Goal: Task Accomplishment & Management: Manage account settings

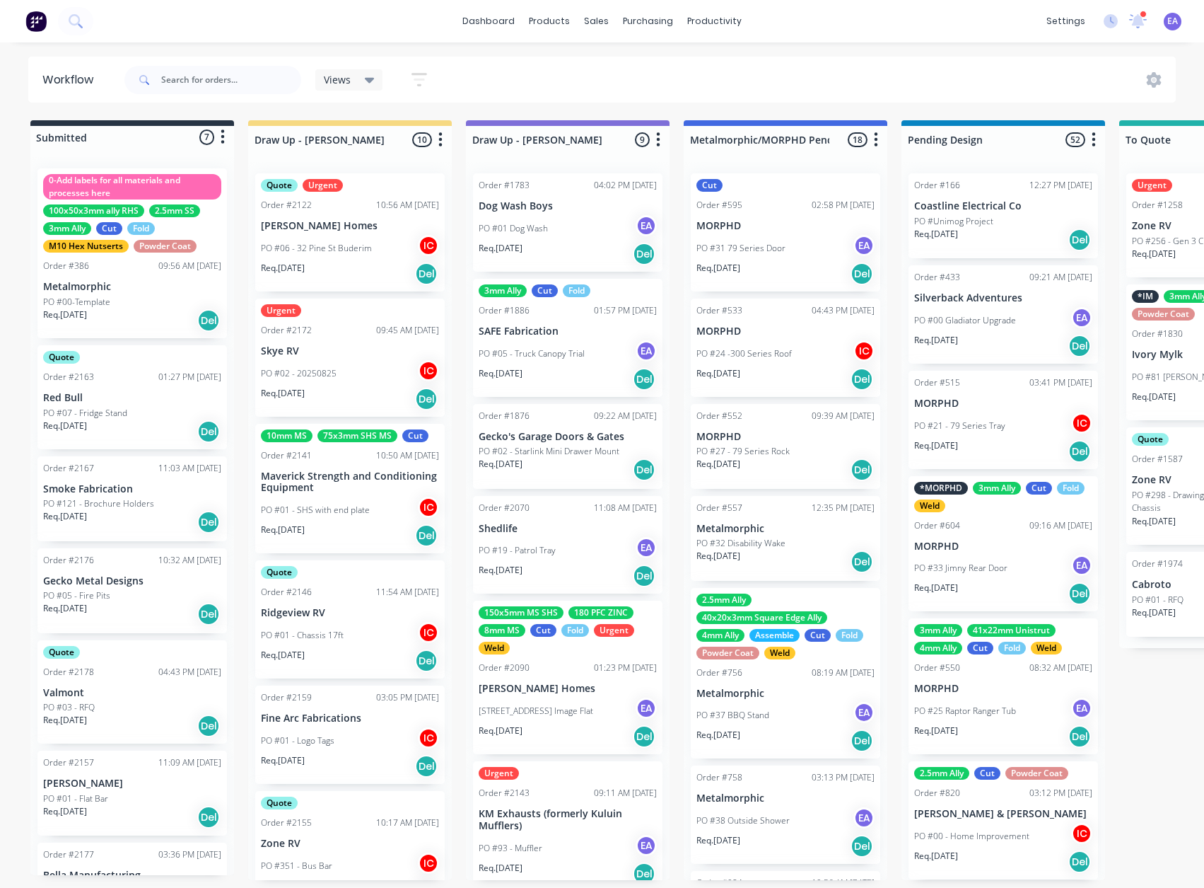
click at [552, 59] on div "Views Save new view None (Default) edit [PERSON_NAME] edit [PERSON_NAME] edit S…" at bounding box center [649, 80] width 1055 height 42
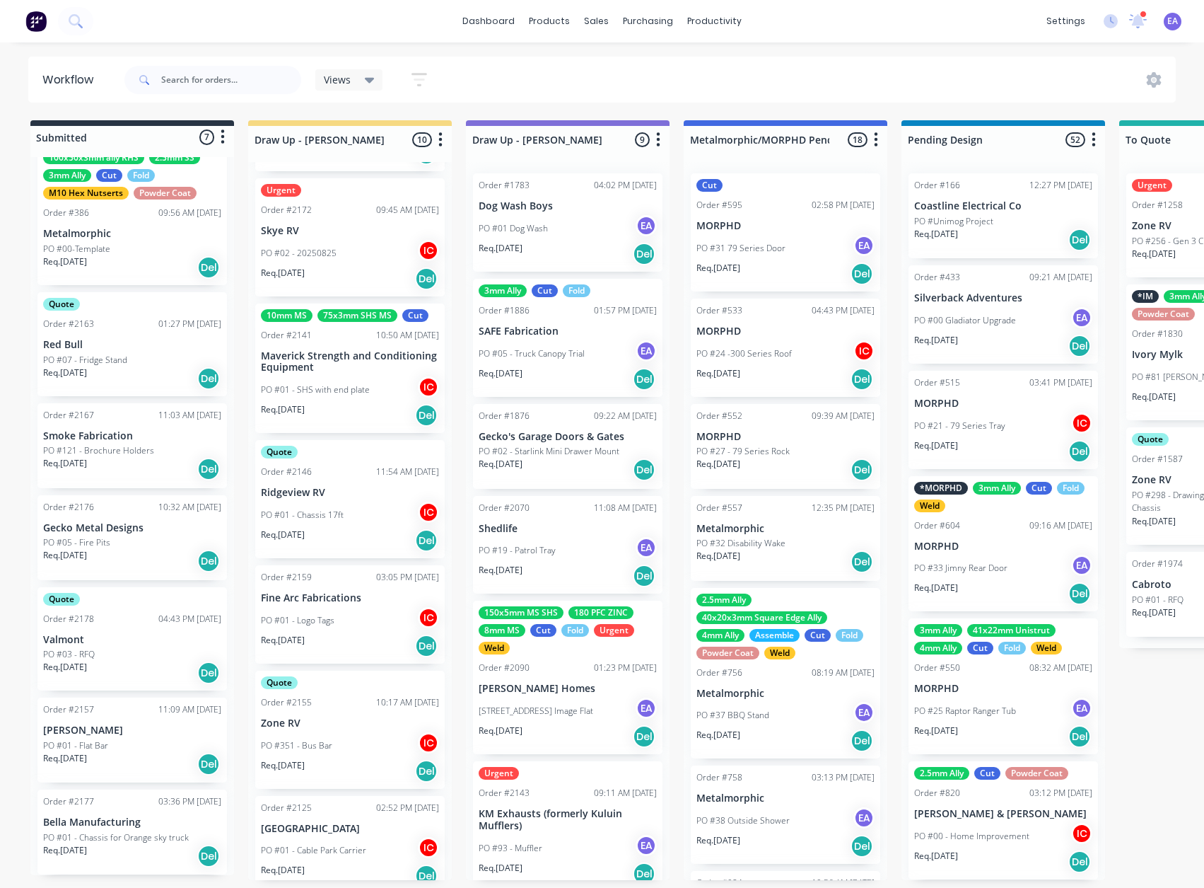
scroll to position [212, 0]
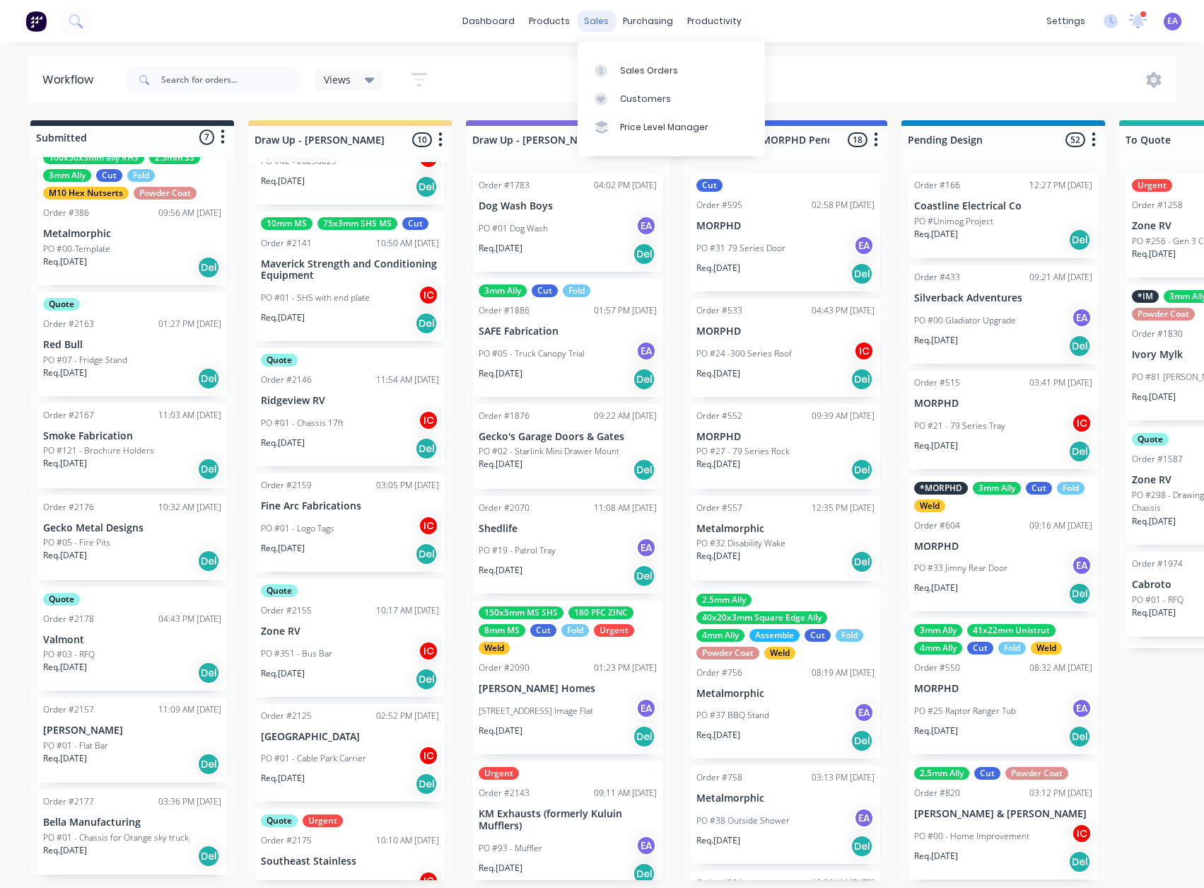
click at [603, 25] on div "sales" at bounding box center [596, 21] width 39 height 21
click at [634, 64] on div "Sales Orders" at bounding box center [649, 70] width 58 height 13
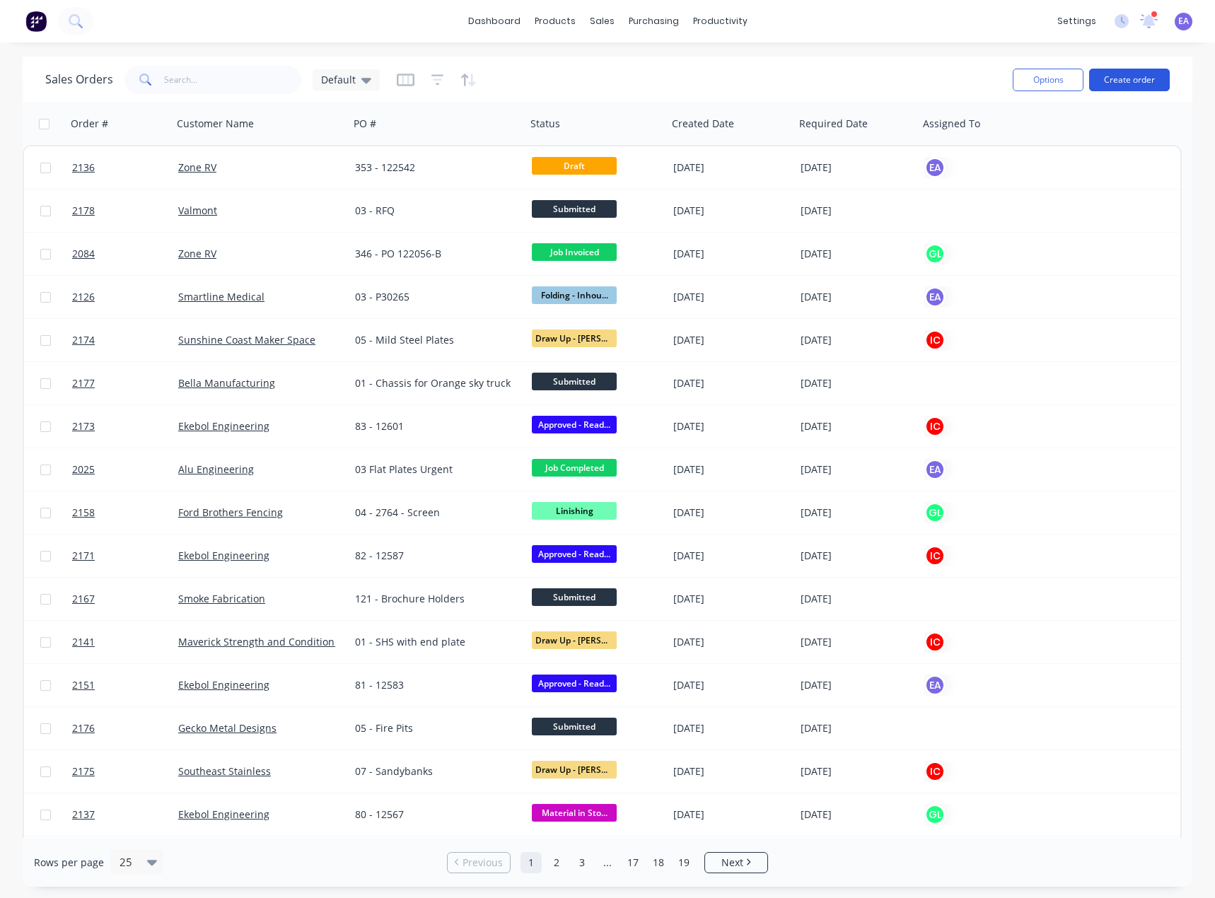
click at [1126, 81] on button "Create order" at bounding box center [1129, 80] width 81 height 23
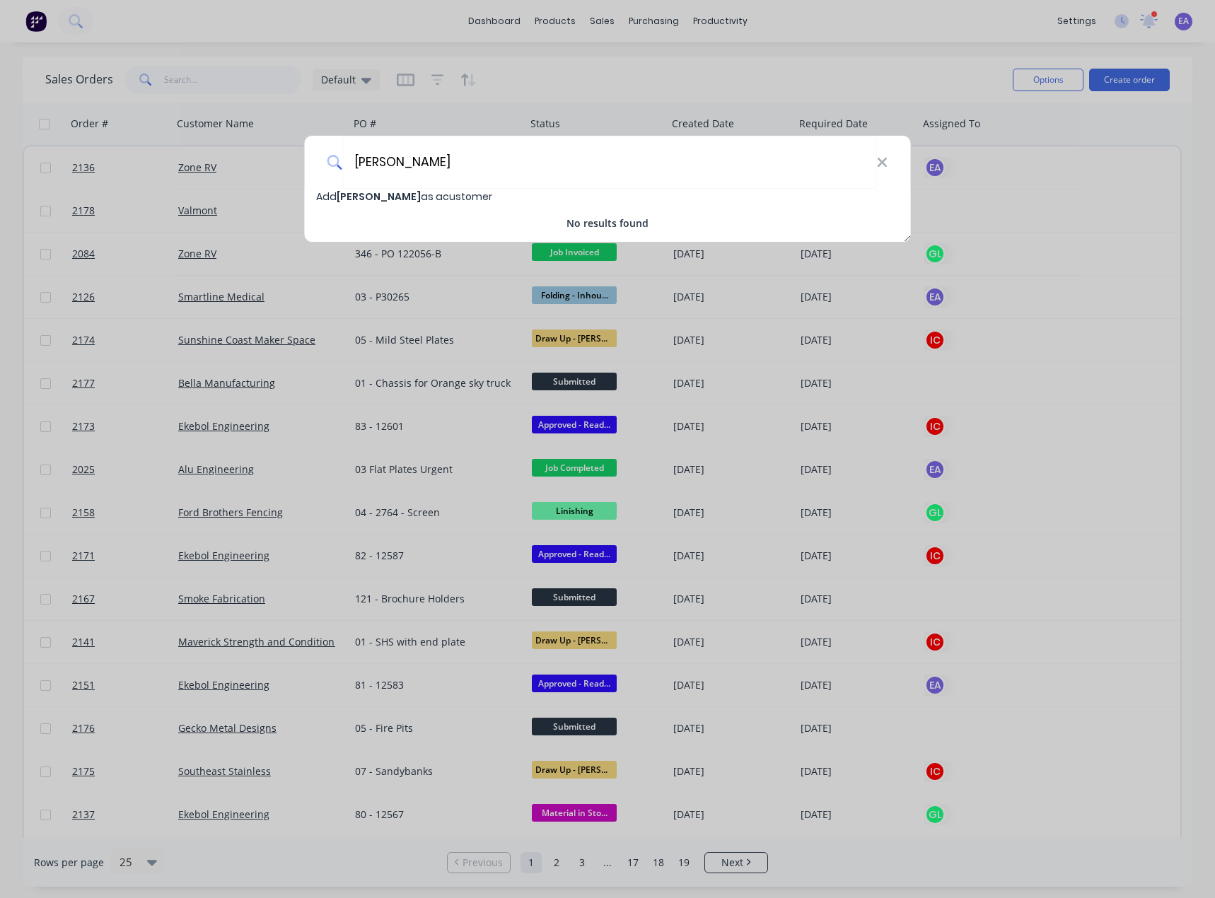
type input "[PERSON_NAME]"
click at [393, 196] on span "[PERSON_NAME]" at bounding box center [379, 197] width 84 height 14
select select "AU"
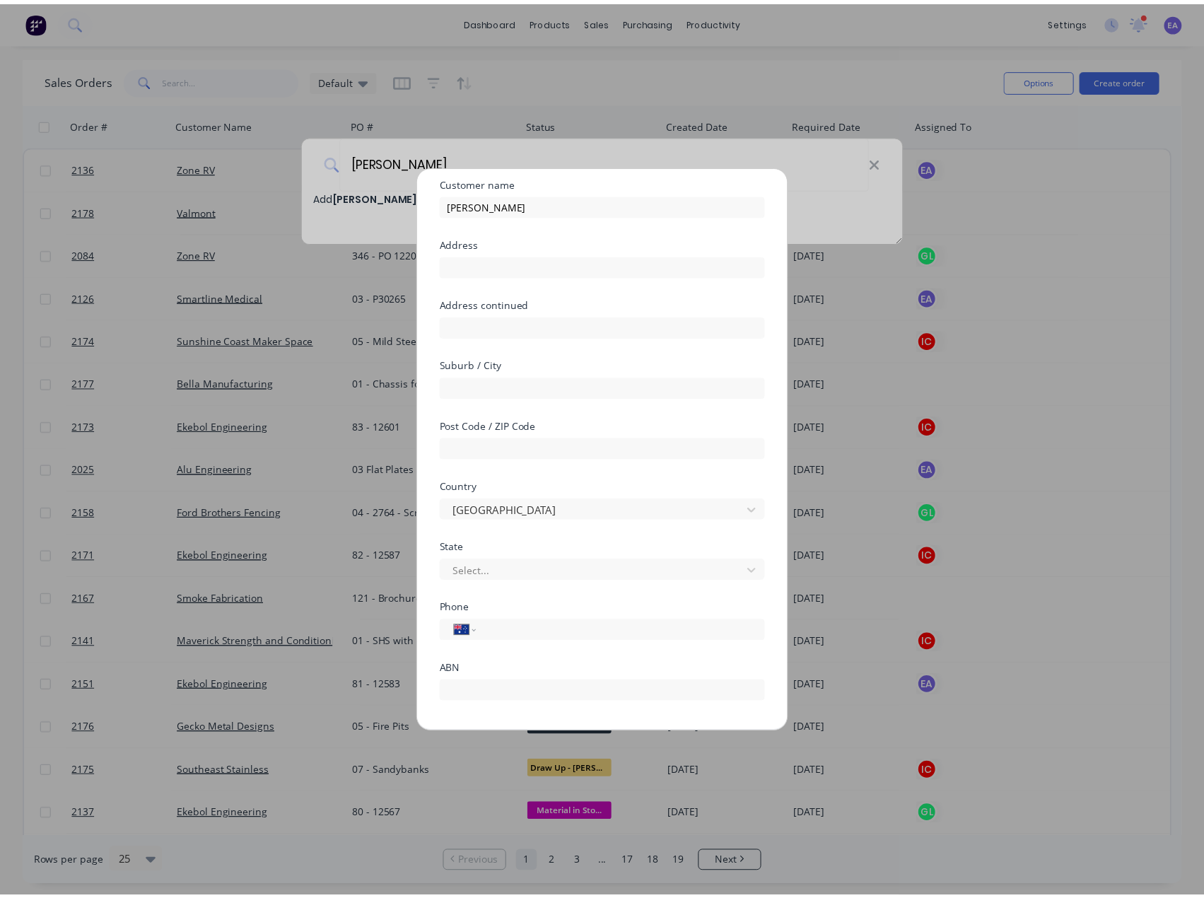
scroll to position [106, 0]
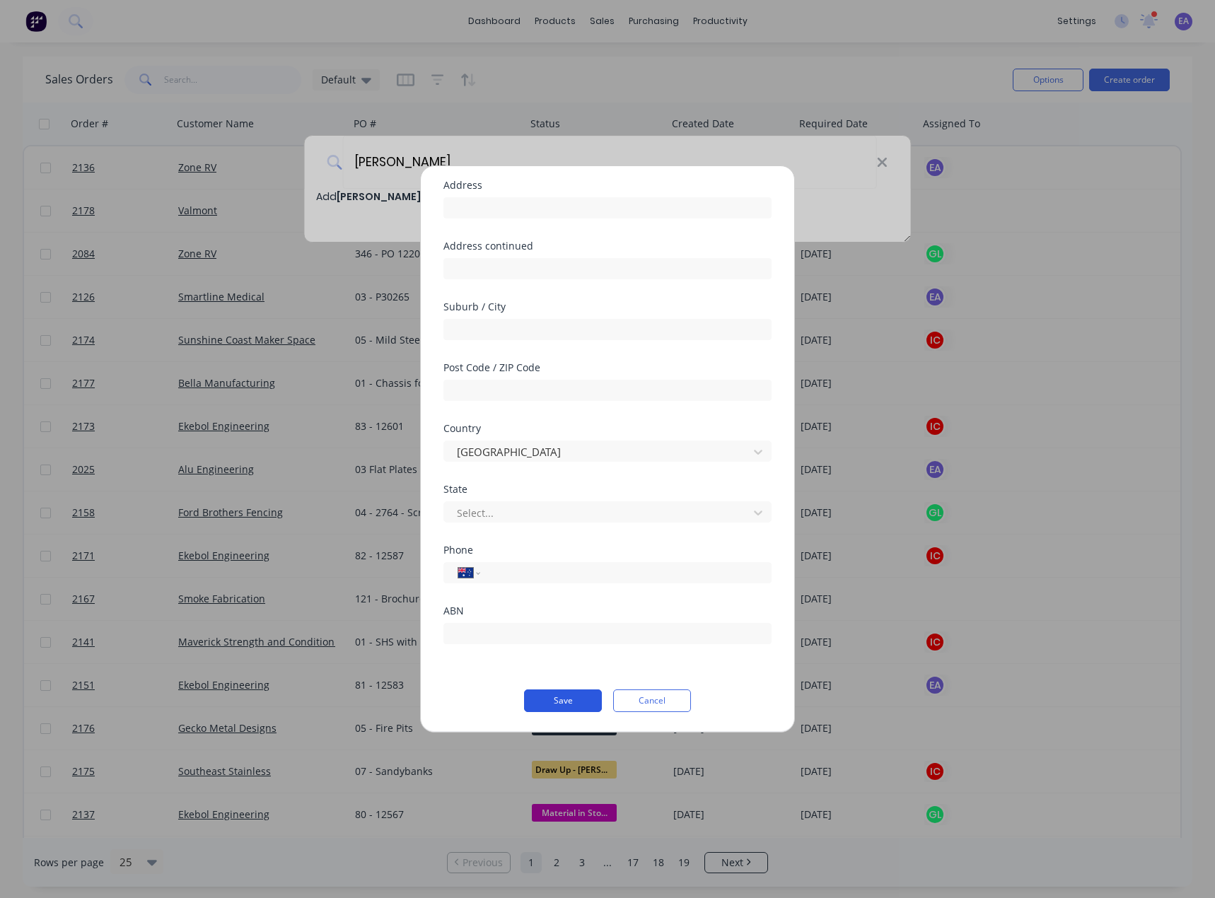
click at [568, 691] on button "Save" at bounding box center [563, 701] width 78 height 23
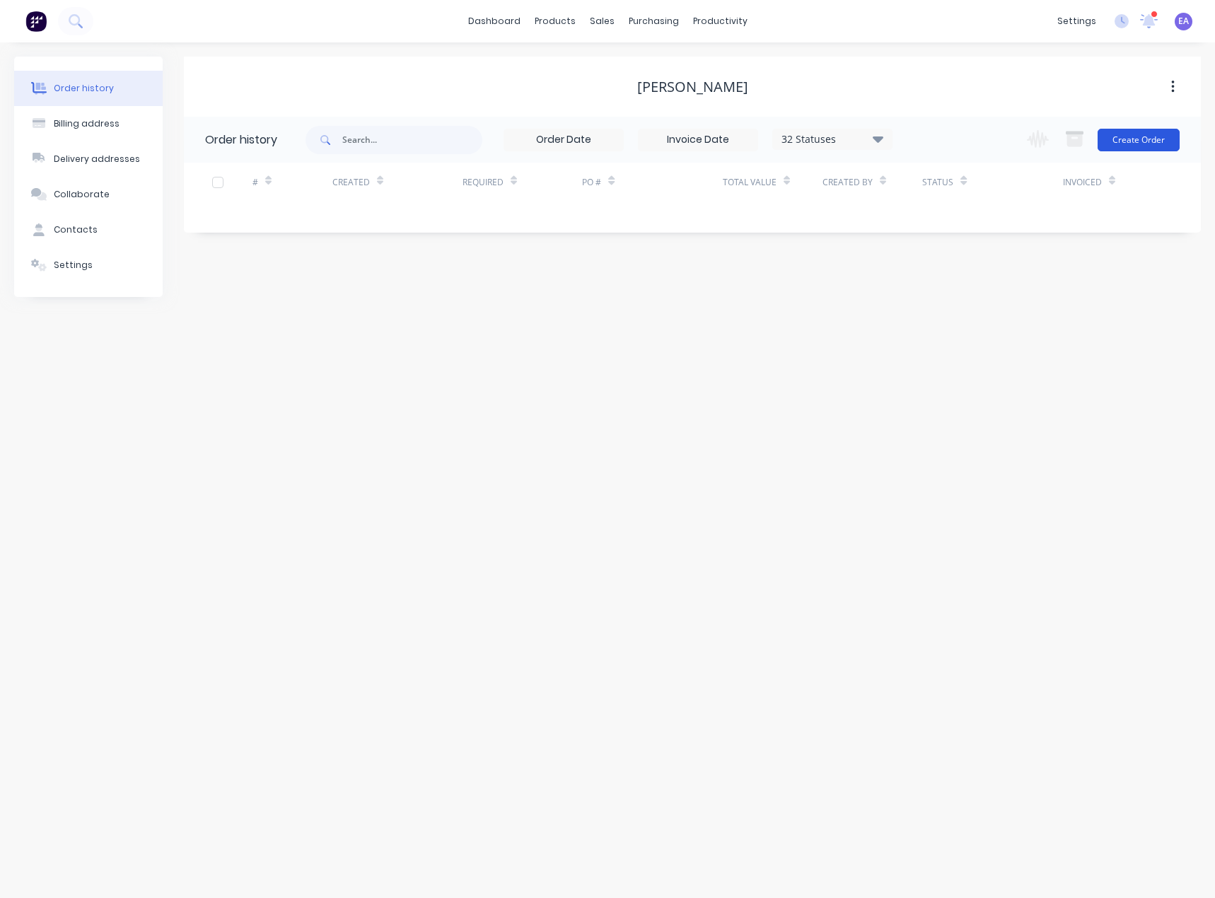
click at [1164, 137] on button "Create Order" at bounding box center [1139, 140] width 82 height 23
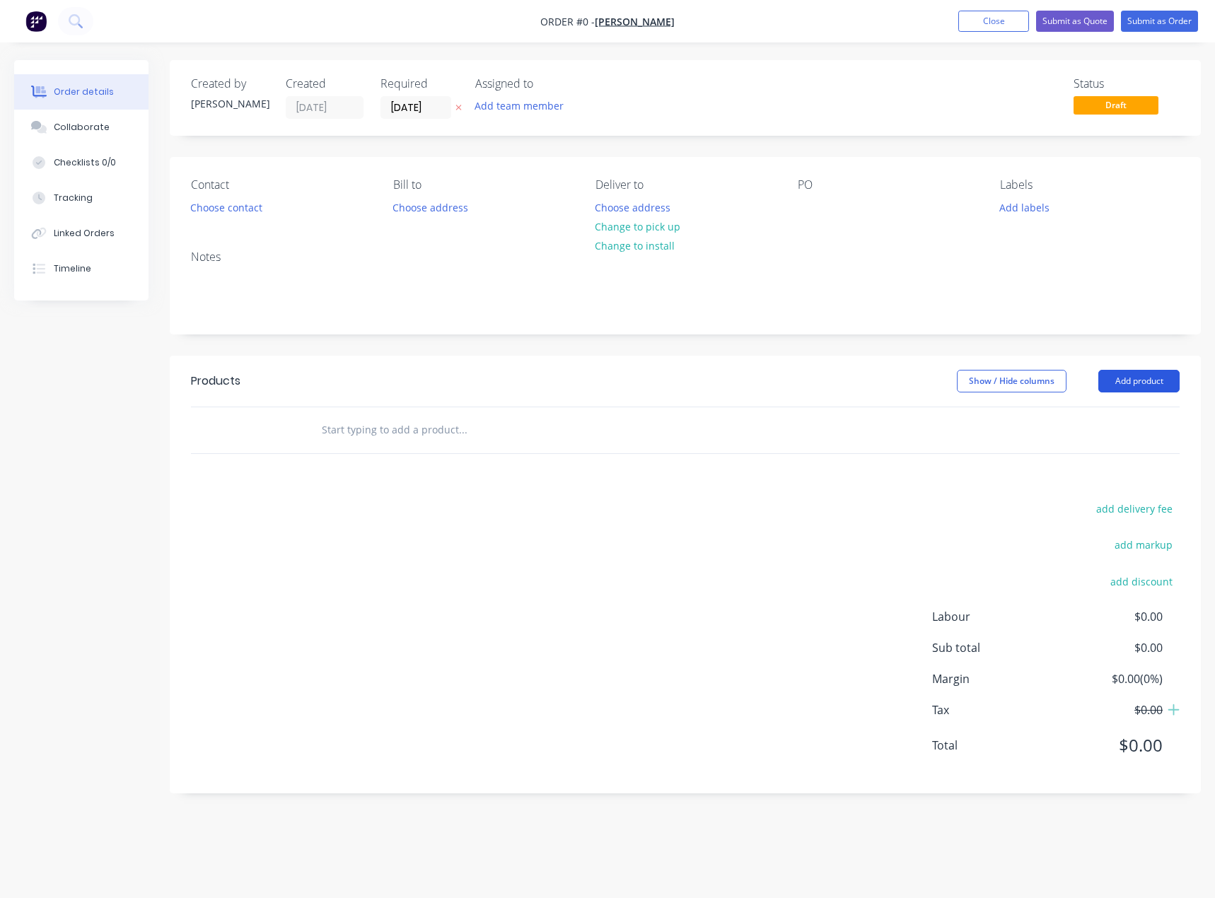
click at [1148, 390] on button "Add product" at bounding box center [1138, 381] width 81 height 23
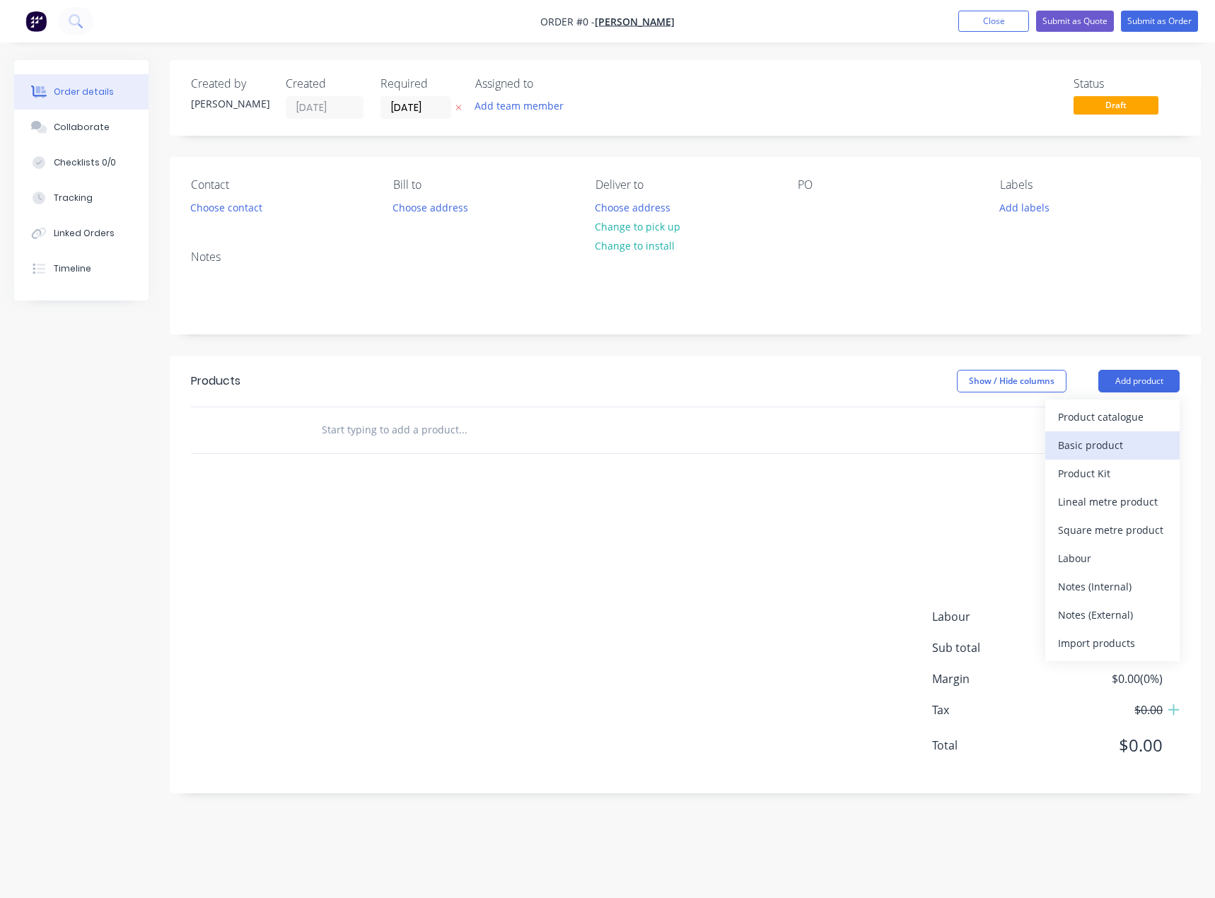
click at [1122, 440] on div "Basic product" at bounding box center [1112, 445] width 109 height 21
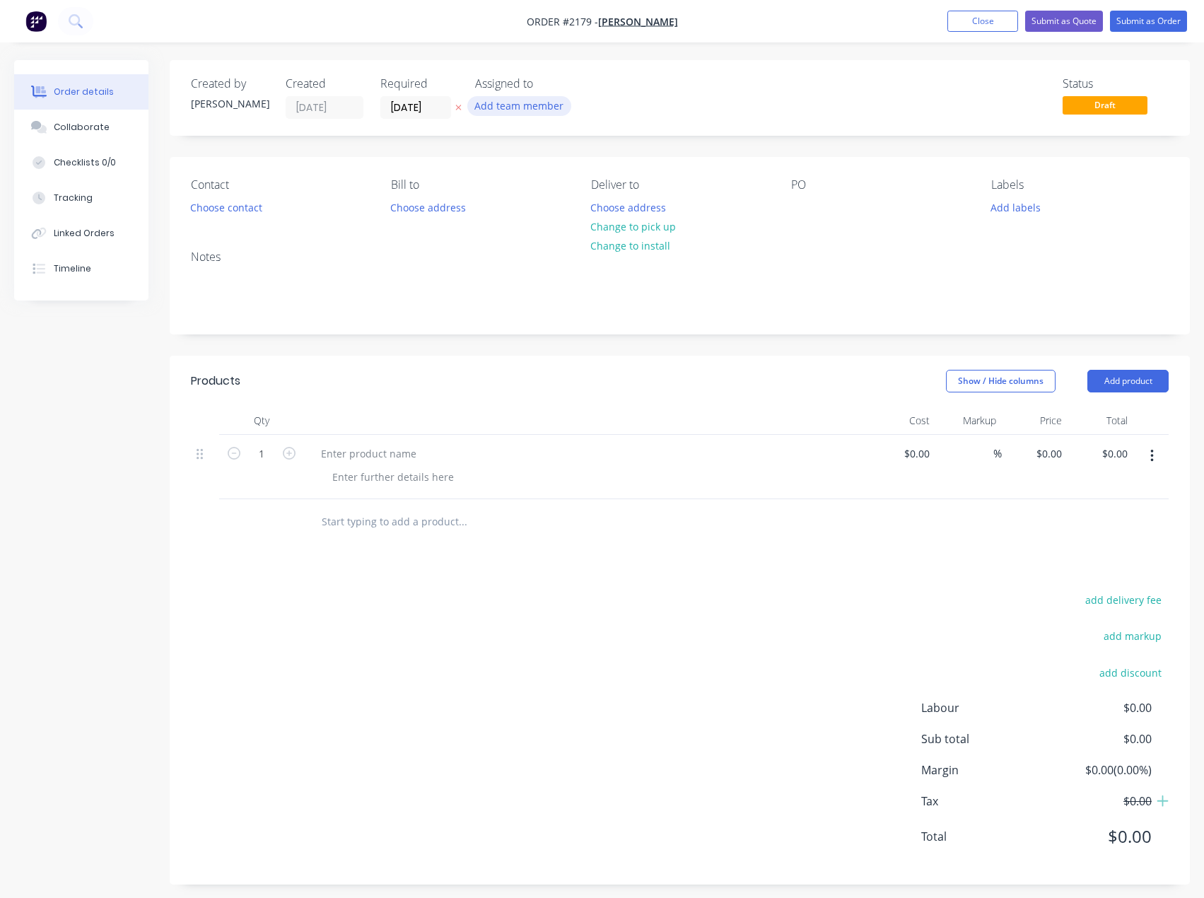
click at [524, 106] on button "Add team member" at bounding box center [520, 105] width 104 height 19
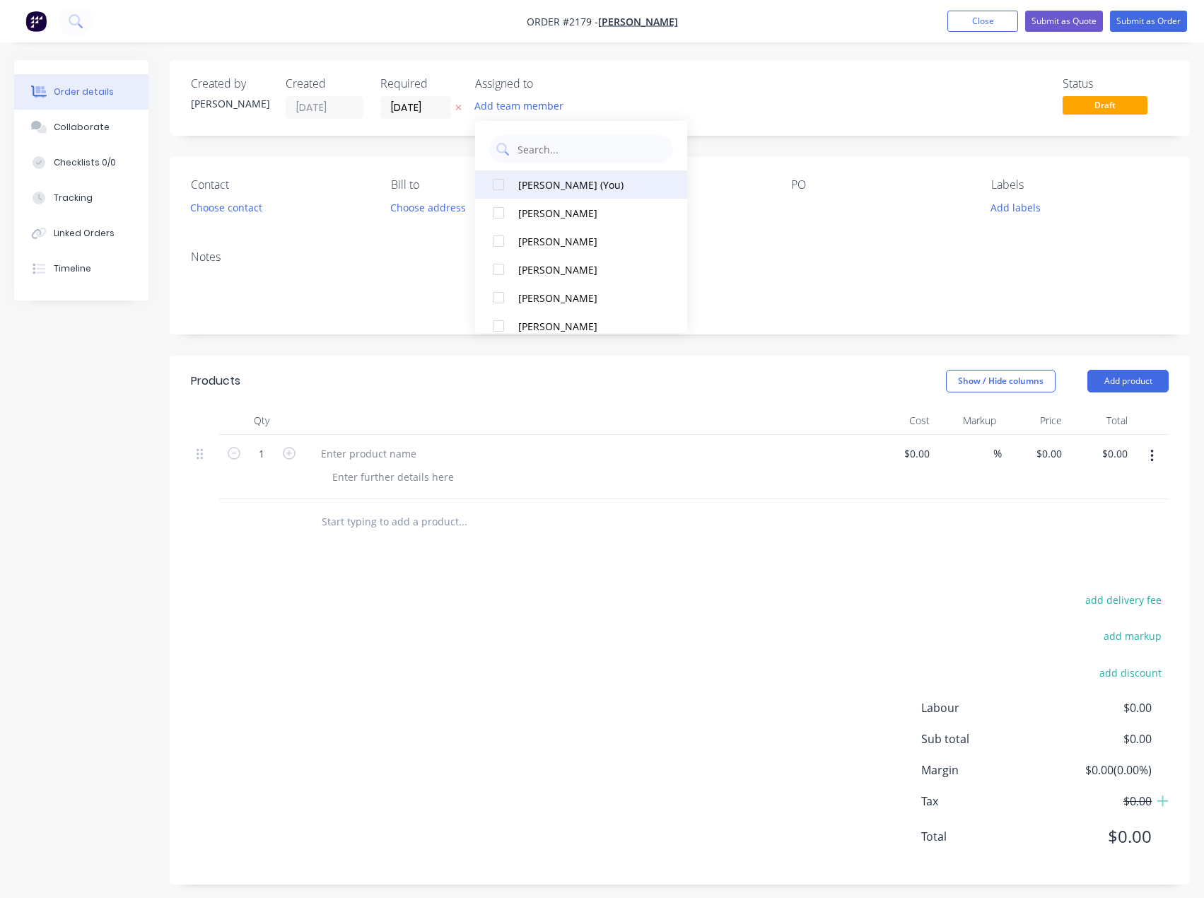
click at [538, 176] on button "[PERSON_NAME] (You)" at bounding box center [581, 184] width 212 height 28
click at [831, 93] on div "Status Draft" at bounding box center [893, 98] width 552 height 42
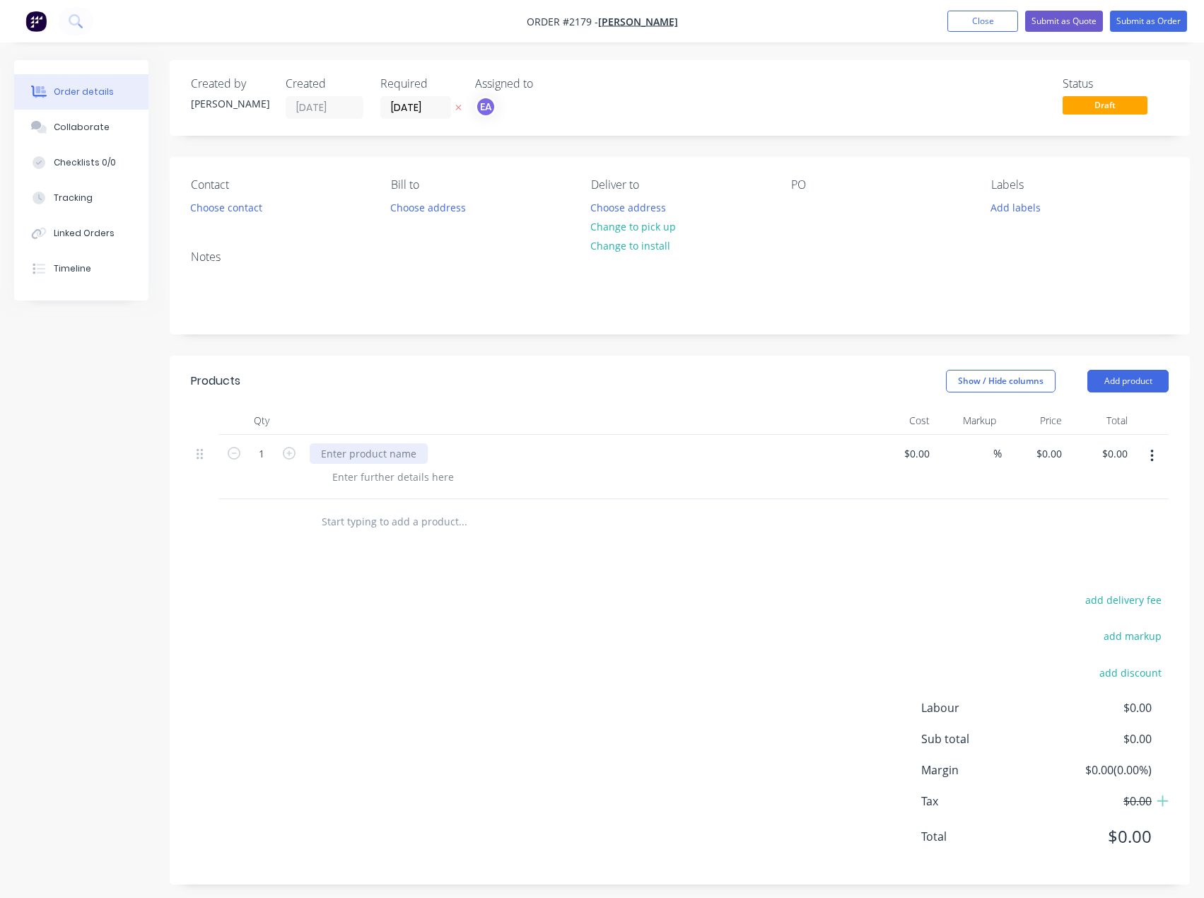
click at [368, 456] on div at bounding box center [369, 453] width 118 height 21
click at [366, 470] on div at bounding box center [393, 477] width 144 height 21
click at [365, 455] on div "Gate Pole" at bounding box center [343, 453] width 67 height 21
click at [797, 209] on div at bounding box center [802, 207] width 23 height 21
paste div
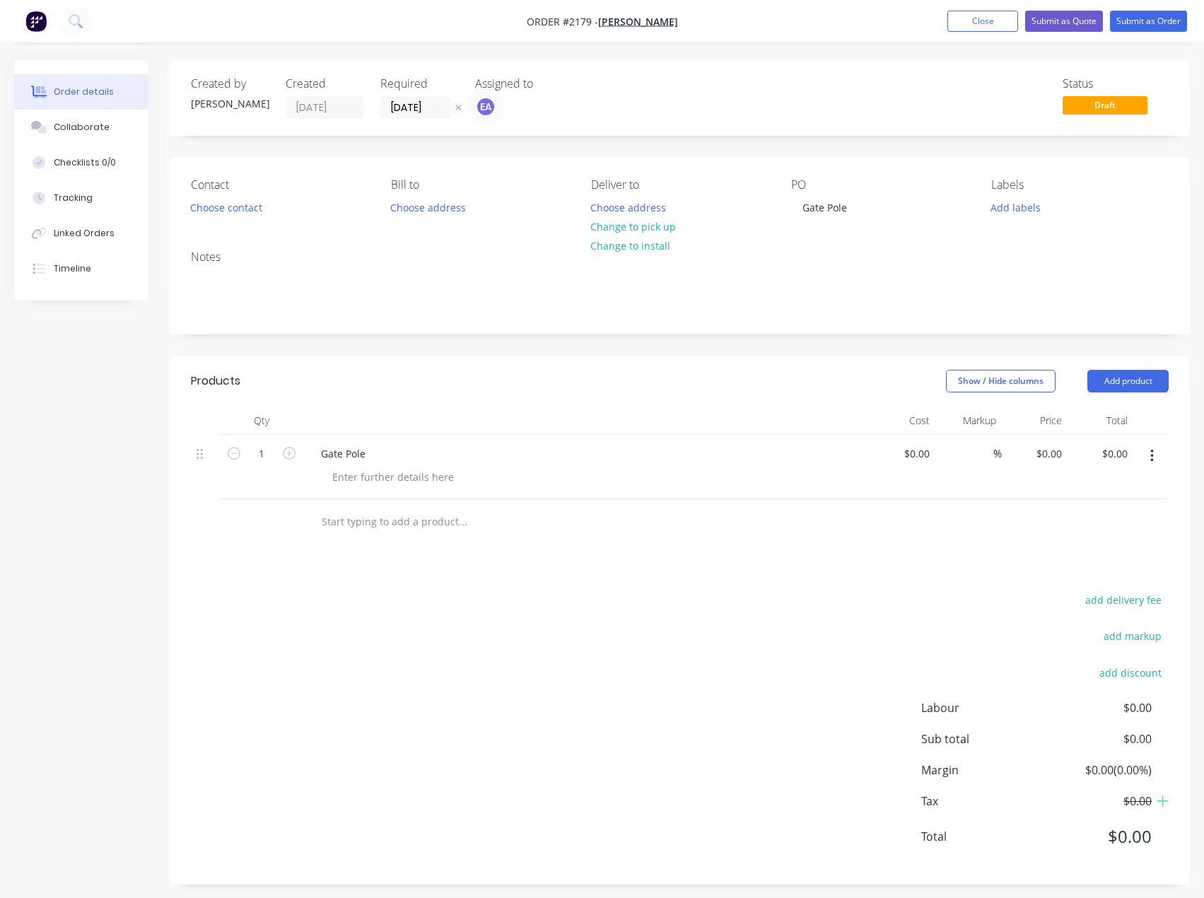
click at [444, 569] on div "Products Show / Hide columns Add product Qty Cost Markup Price Total 1 Gate Pol…" at bounding box center [680, 620] width 1021 height 529
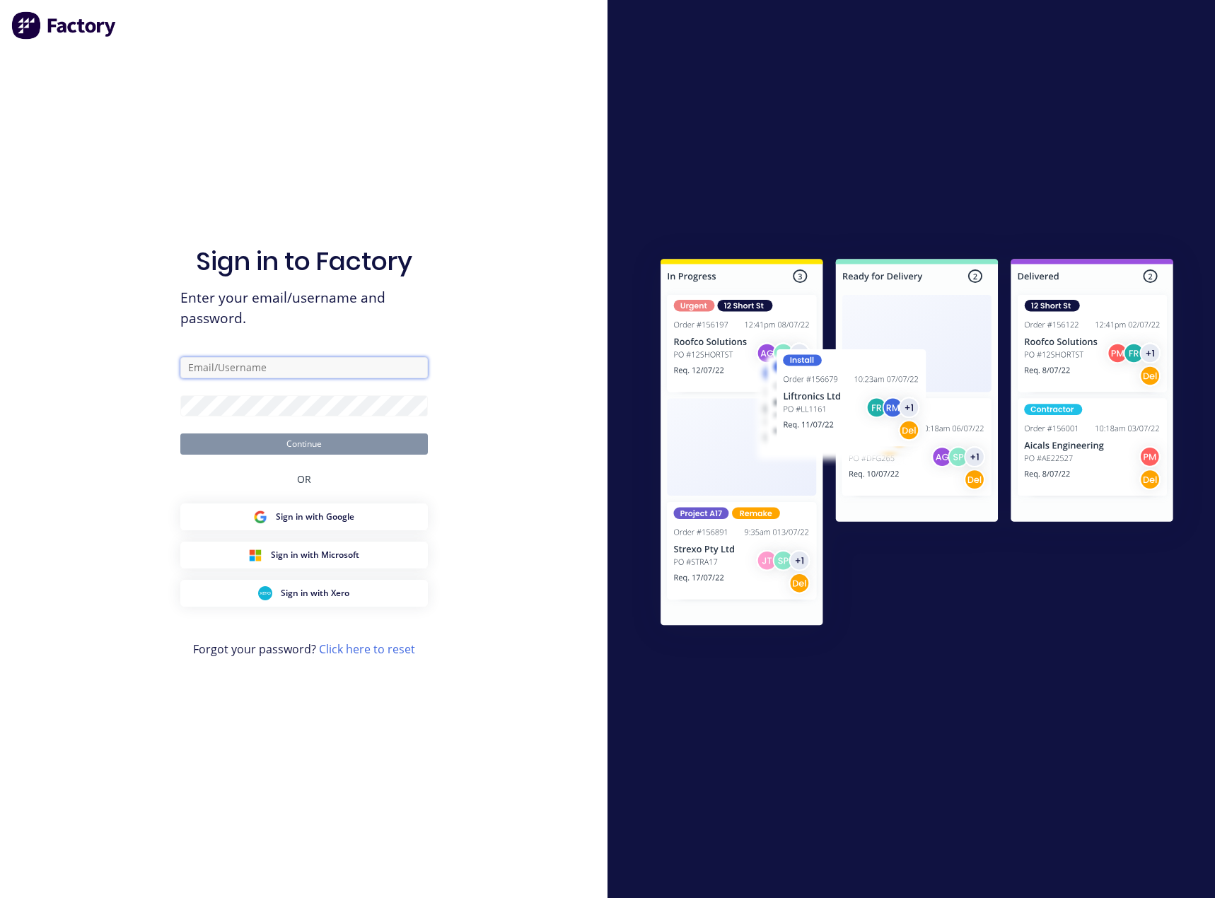
click at [263, 372] on input "text" at bounding box center [304, 367] width 248 height 21
type input "[EMAIL_ADDRESS][DOMAIN_NAME]"
click at [281, 436] on button "Continue" at bounding box center [304, 444] width 248 height 21
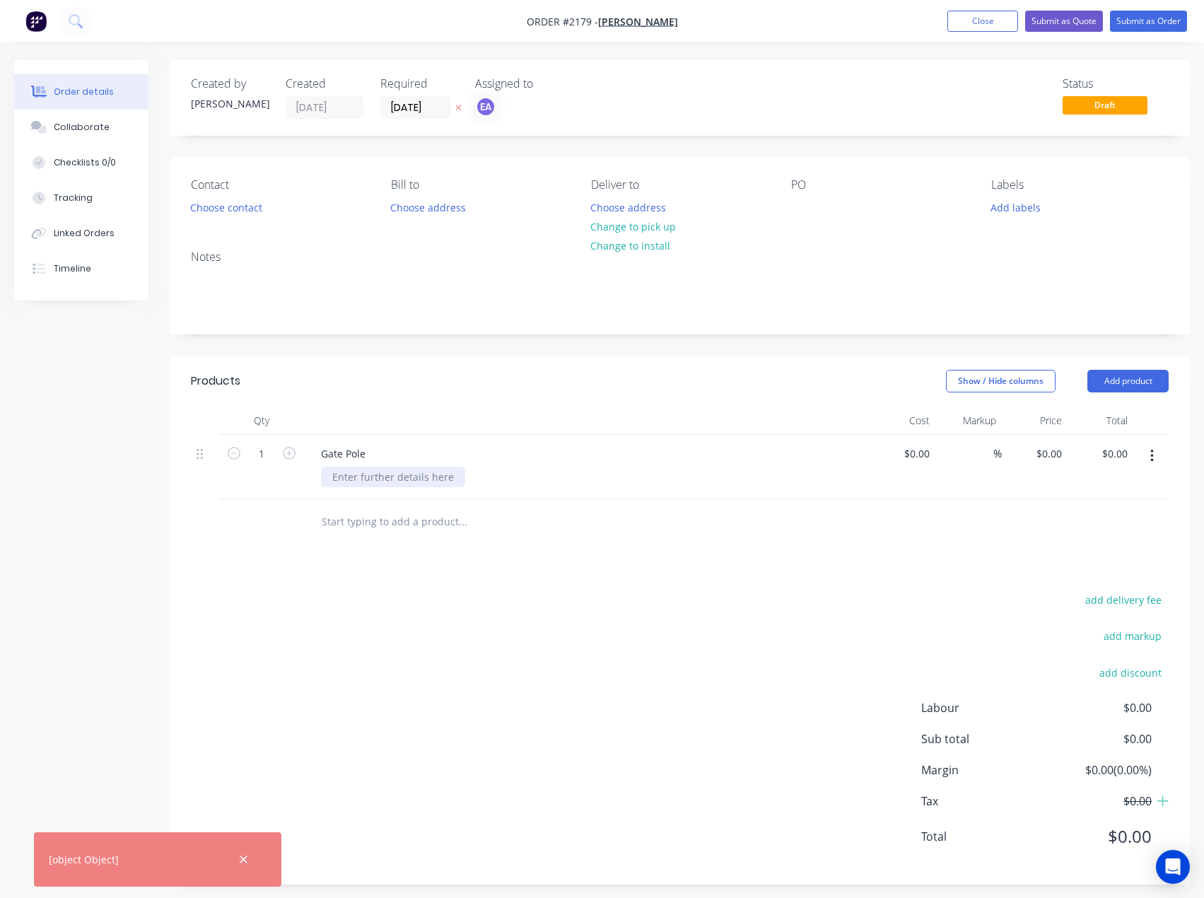
click at [351, 475] on div at bounding box center [393, 477] width 144 height 21
click at [801, 202] on div at bounding box center [802, 207] width 23 height 21
paste div
click at [492, 718] on div "add delivery fee add markup add discount Labour $0.00 Sub total $0.00 Margin $0…" at bounding box center [680, 727] width 978 height 273
click at [1131, 388] on button "Add product" at bounding box center [1128, 381] width 81 height 23
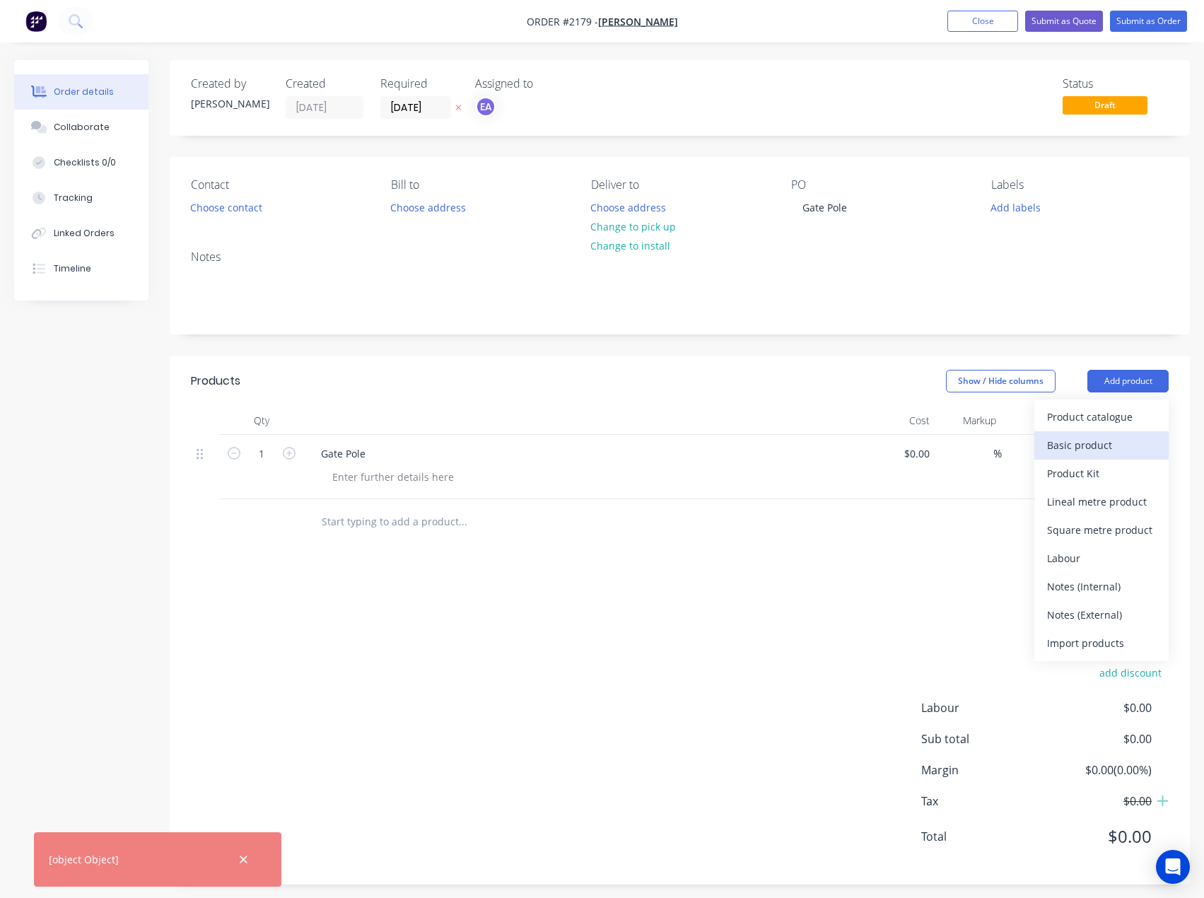
click at [1122, 440] on div "Basic product" at bounding box center [1101, 445] width 109 height 21
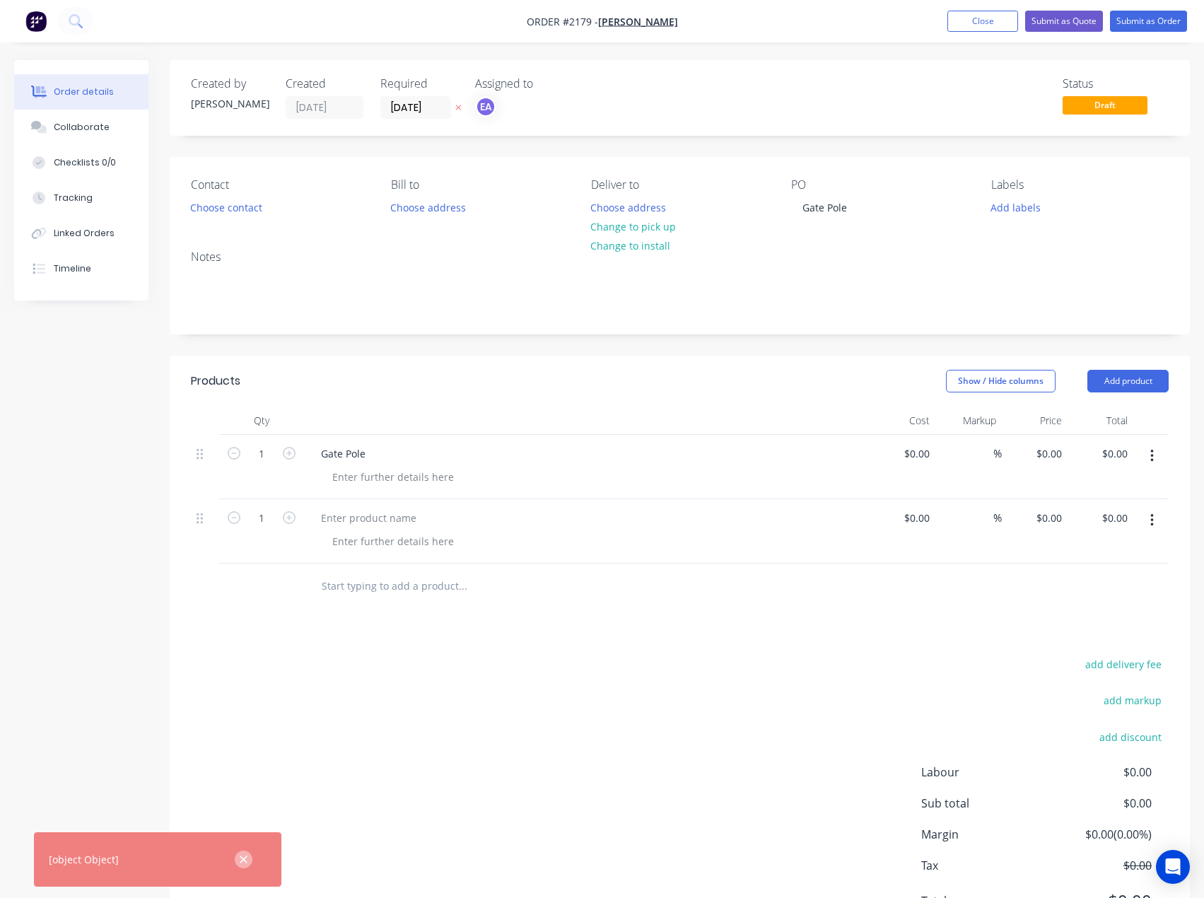
click at [246, 863] on icon "button" at bounding box center [244, 860] width 8 height 8
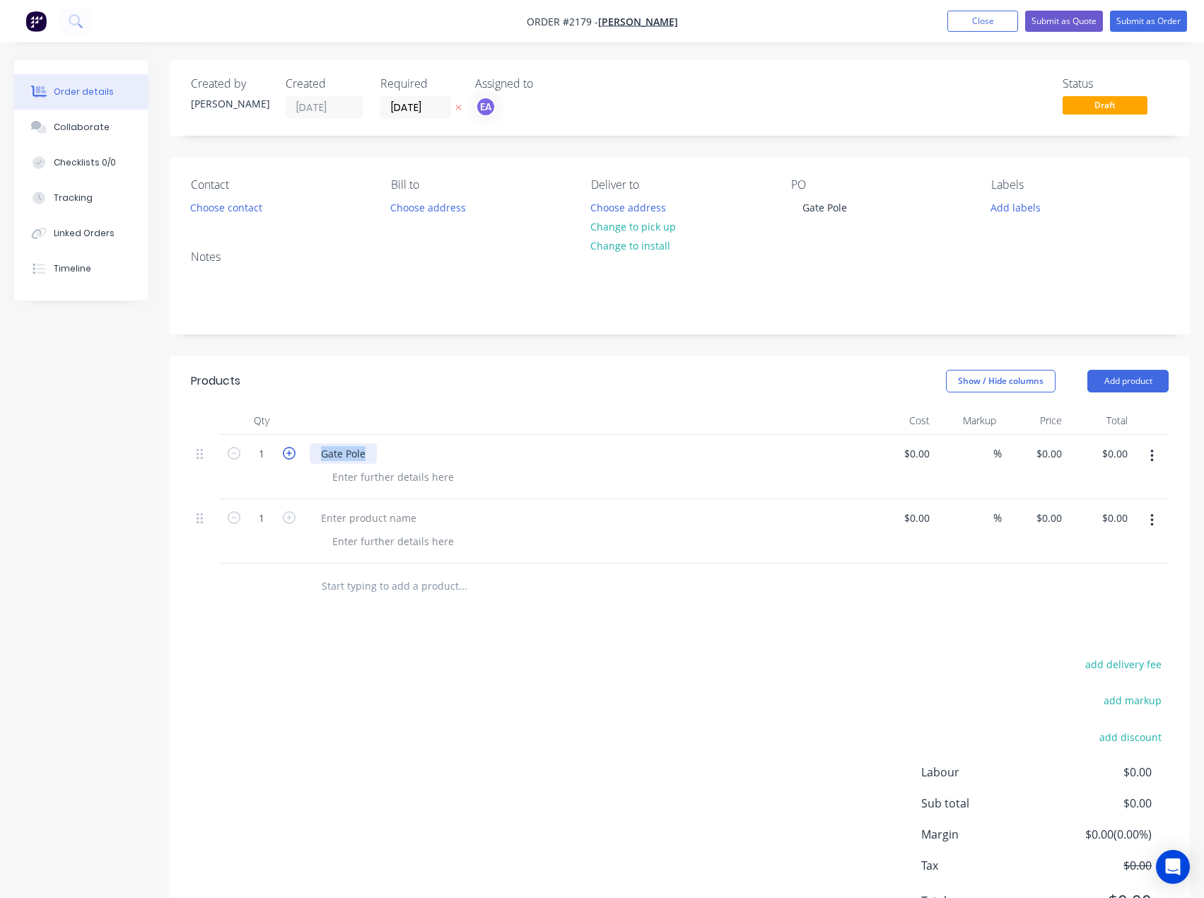
drag, startPoint x: 367, startPoint y: 455, endPoint x: 291, endPoint y: 455, distance: 75.7
click at [291, 455] on div "1 Gate Pole $0.00 $0.00 % $0.00 $0.00 $0.00 $0.00" at bounding box center [680, 467] width 978 height 64
paste div
click at [371, 456] on div at bounding box center [369, 453] width 118 height 21
click at [396, 484] on div at bounding box center [393, 477] width 144 height 21
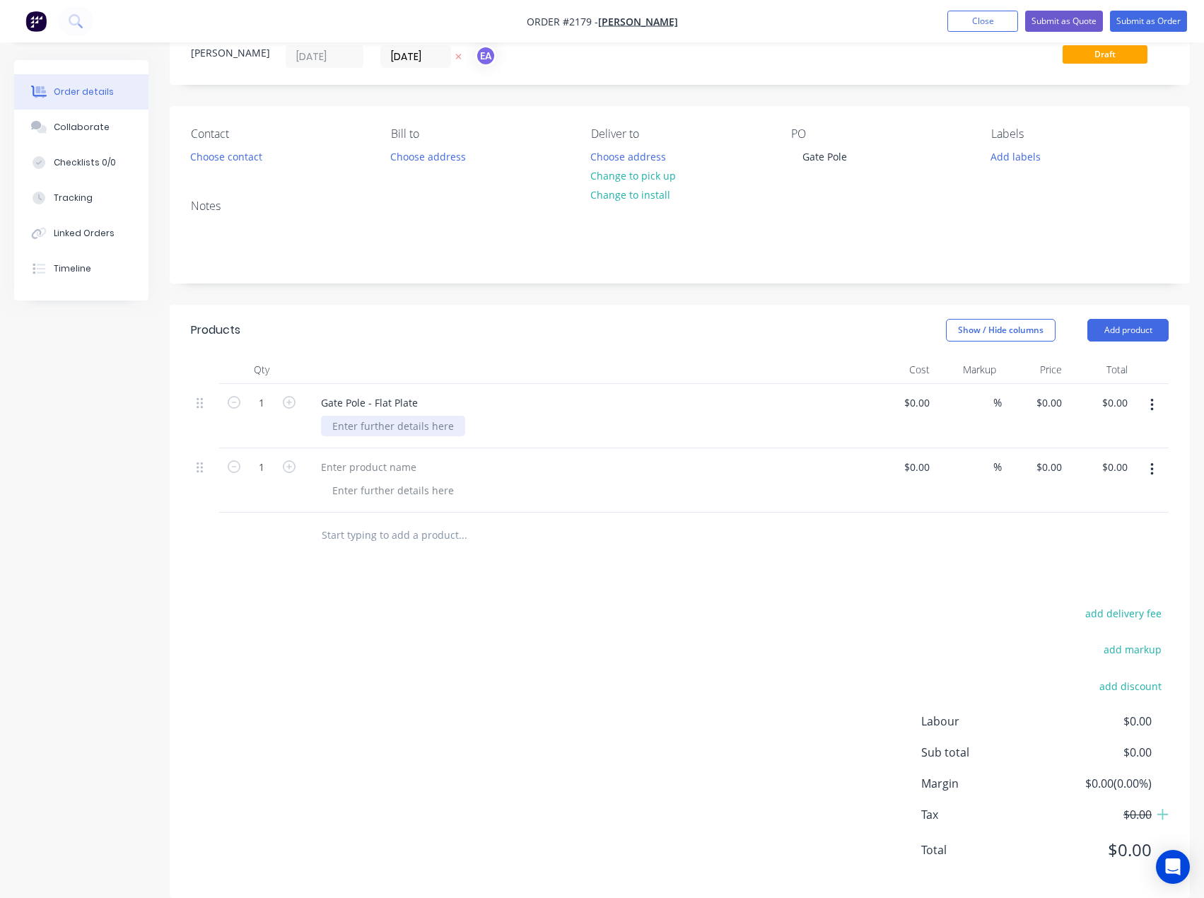
scroll to position [72, 0]
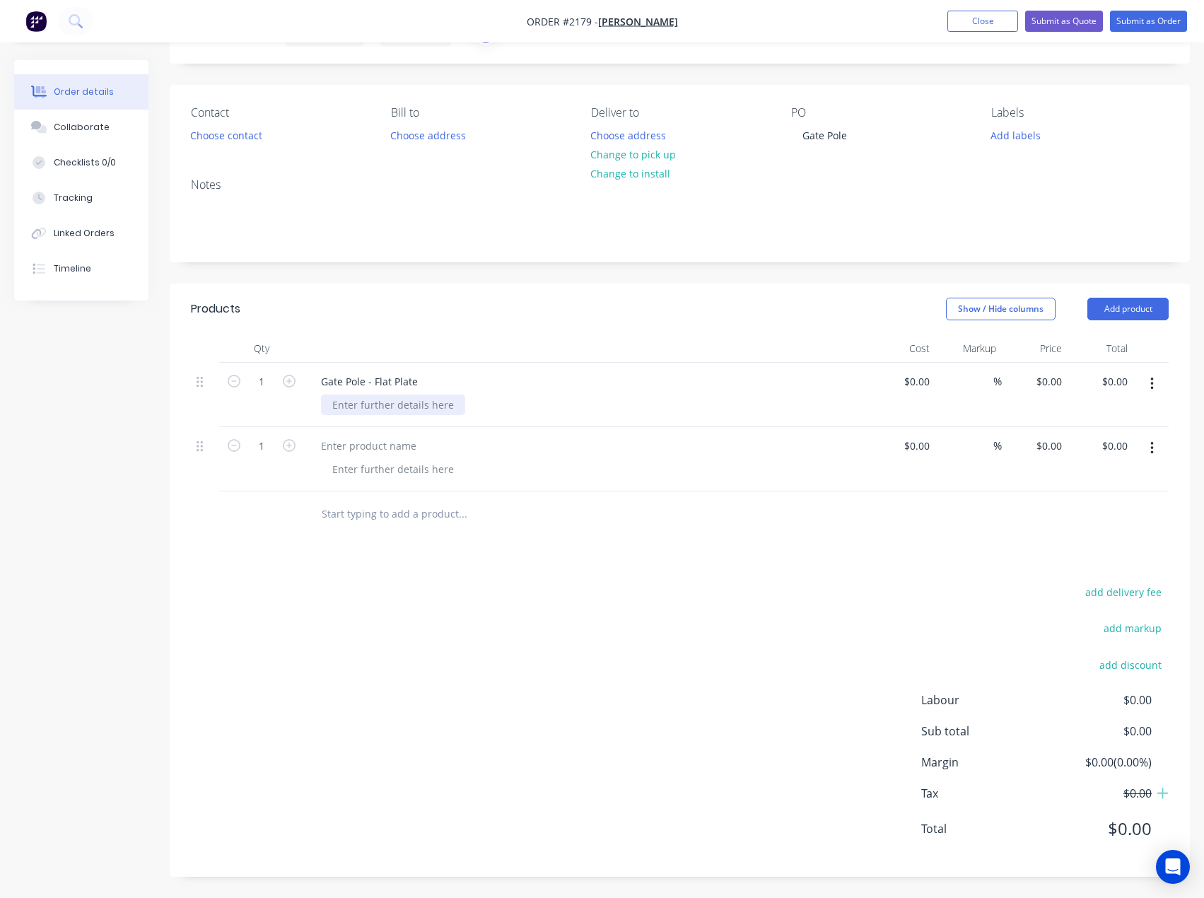
click at [414, 414] on div "Gate Pole - Flat Plate" at bounding box center [587, 395] width 566 height 64
click at [414, 413] on div at bounding box center [393, 405] width 144 height 21
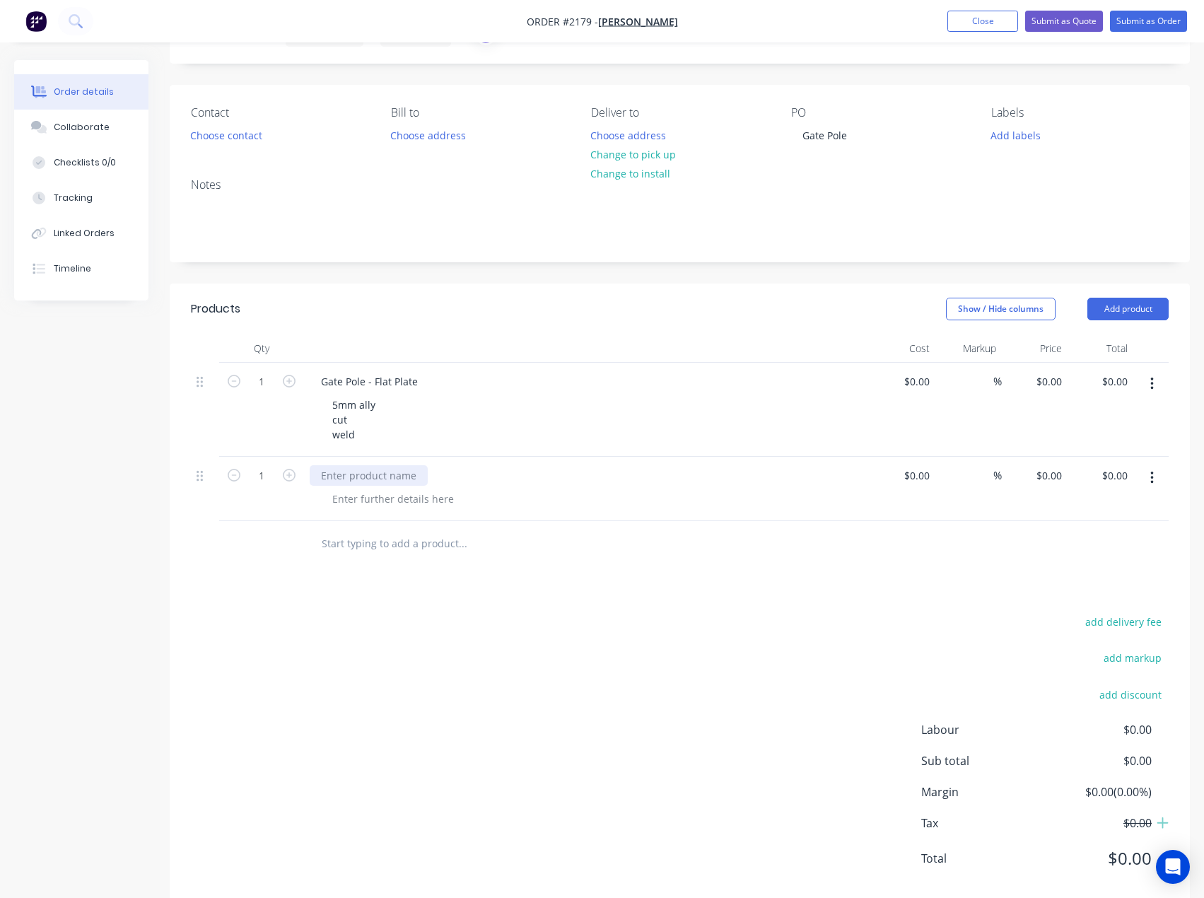
click at [391, 468] on div at bounding box center [369, 475] width 118 height 21
drag, startPoint x: 365, startPoint y: 381, endPoint x: 316, endPoint y: 383, distance: 48.8
click at [316, 383] on div "Gate Pole - Flat Plate" at bounding box center [370, 381] width 120 height 21
copy div "Gate Pole"
click at [352, 477] on div at bounding box center [369, 475] width 118 height 21
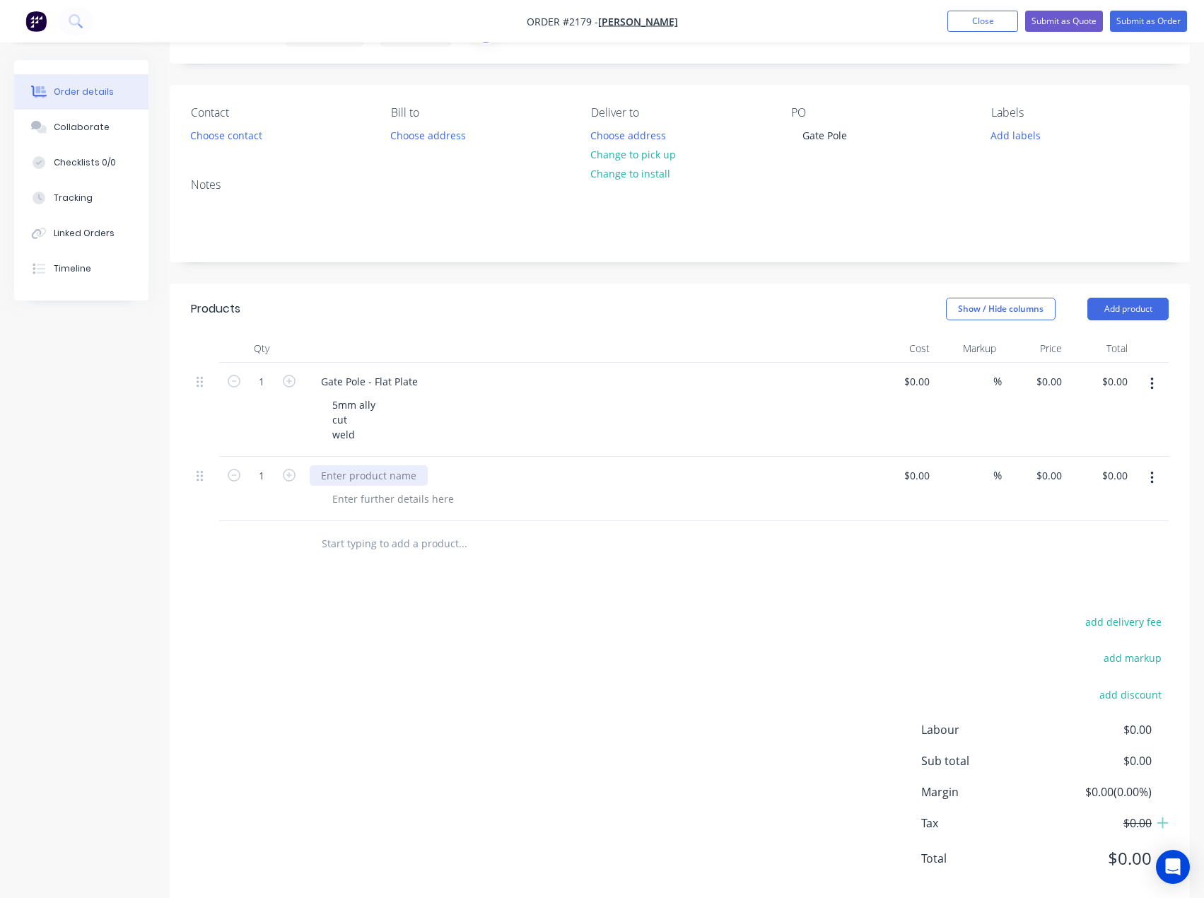
click at [355, 478] on div at bounding box center [369, 475] width 118 height 21
paste div
click at [370, 499] on div at bounding box center [393, 499] width 144 height 21
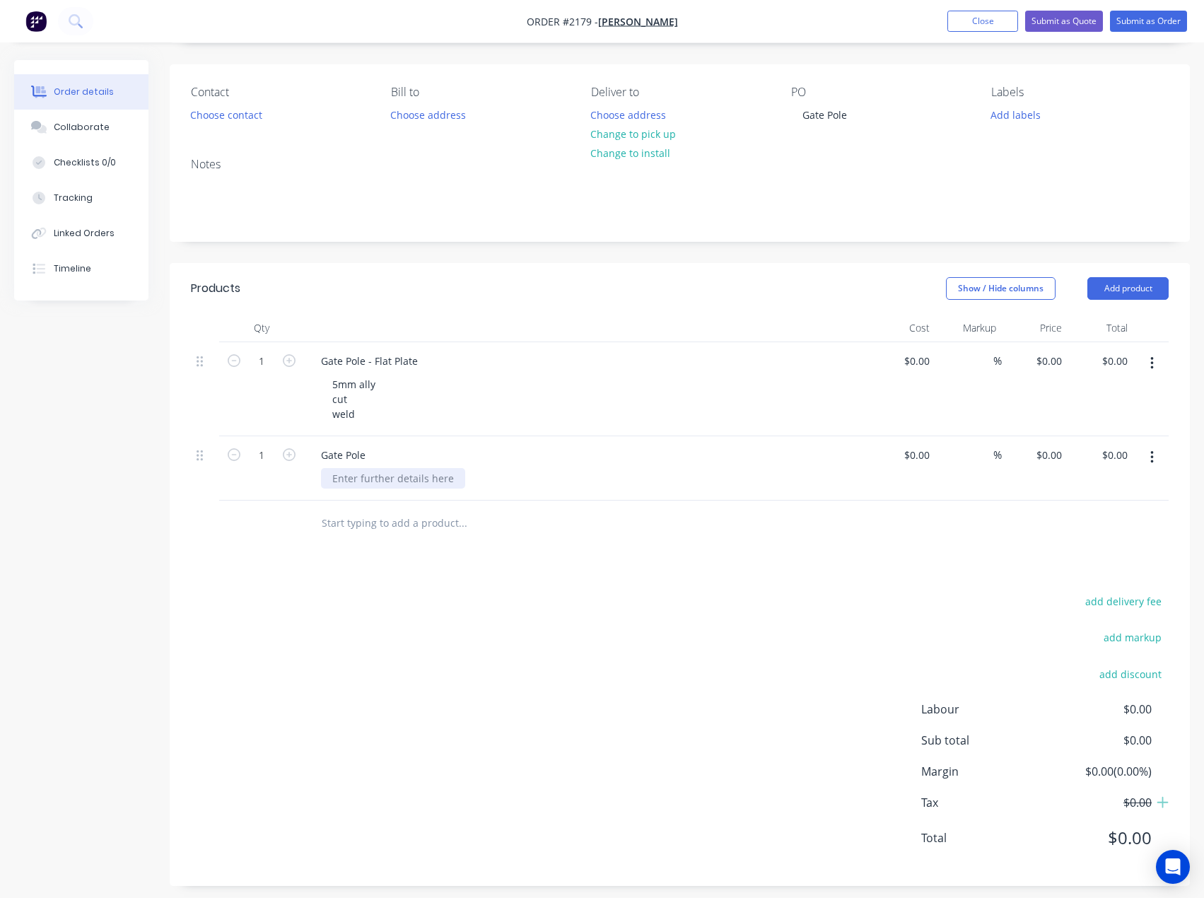
scroll to position [102, 0]
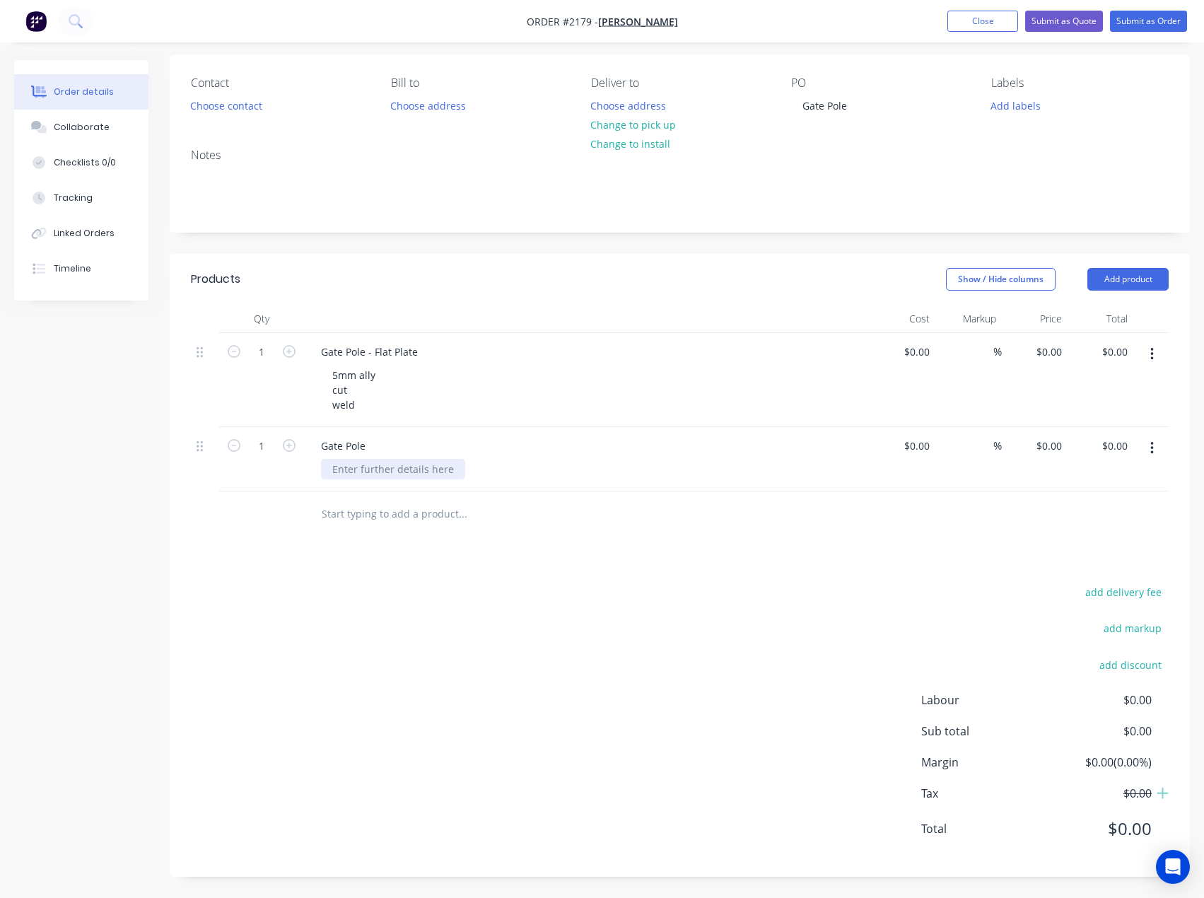
click at [434, 476] on div at bounding box center [393, 469] width 144 height 21
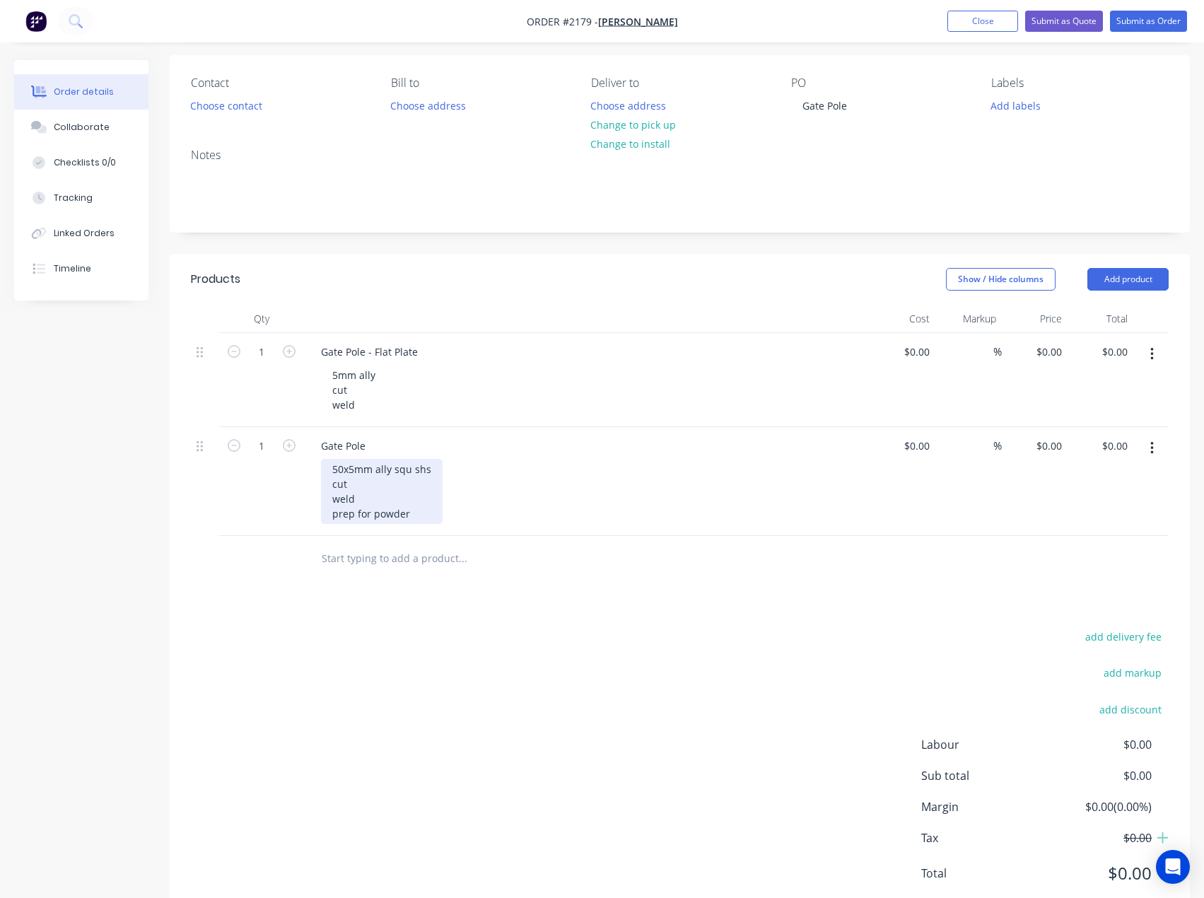
click at [390, 504] on div "50x5mm ally squ shs cut weld prep for powder" at bounding box center [382, 491] width 122 height 65
click at [374, 489] on div "50x5mm ally squ shs cut weld prep for powder" at bounding box center [382, 491] width 122 height 65
click at [436, 470] on div "50x5mm ally squ shs cut weld prep for powder" at bounding box center [382, 491] width 122 height 65
click at [451, 699] on div "add delivery fee add markup add discount Labour $0.00 Sub total $0.00 Margin $0…" at bounding box center [680, 763] width 978 height 273
click at [1020, 103] on button "Add labels" at bounding box center [1016, 104] width 65 height 19
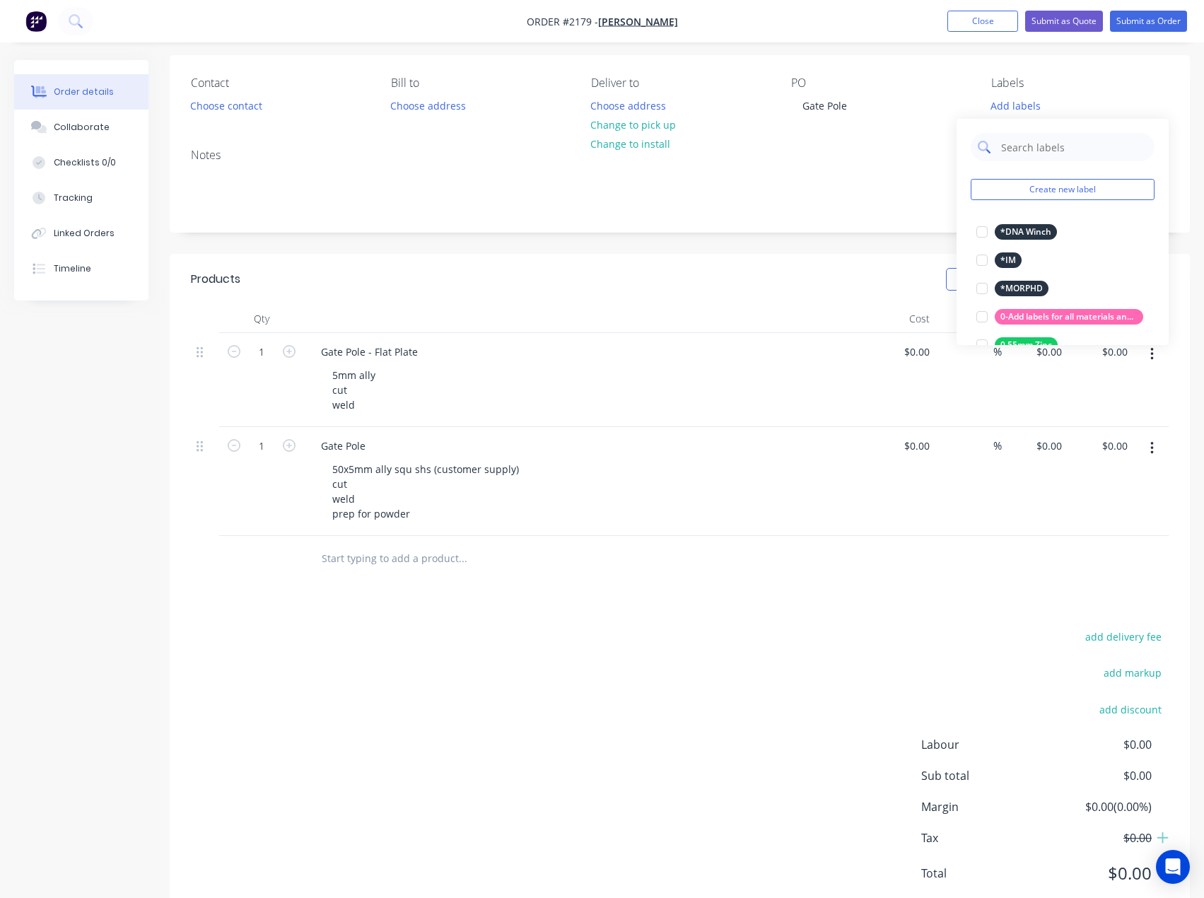
click at [1050, 149] on input "text" at bounding box center [1074, 147] width 148 height 28
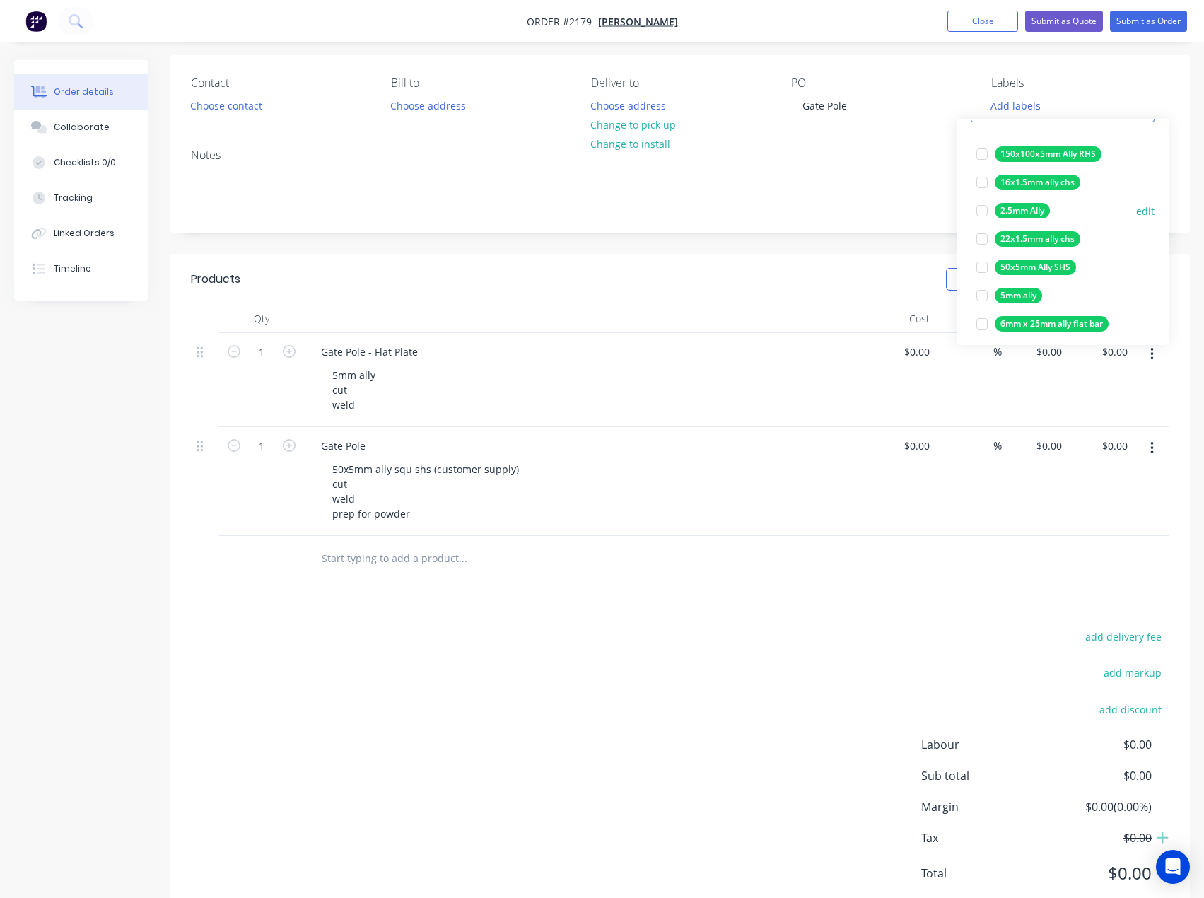
scroll to position [85, 0]
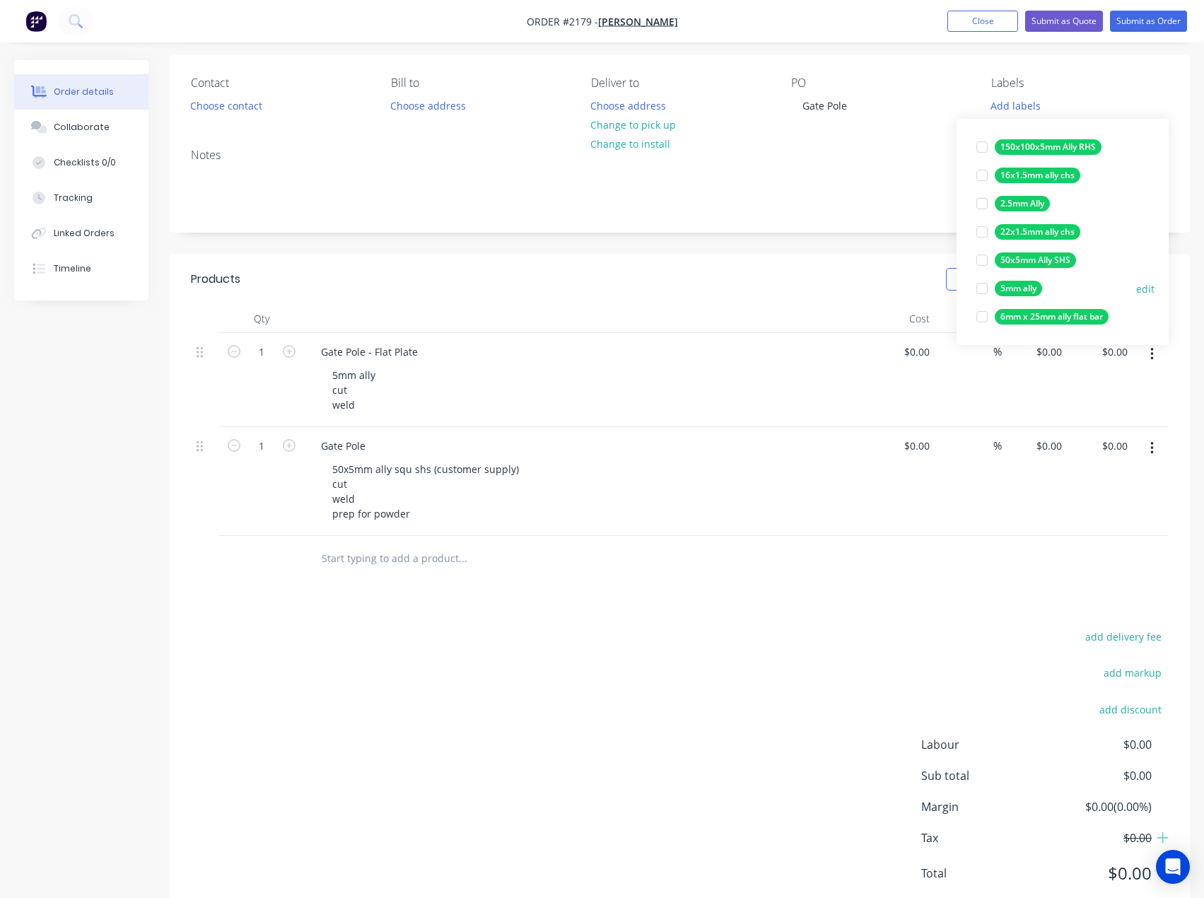
click at [980, 291] on div at bounding box center [982, 288] width 28 height 28
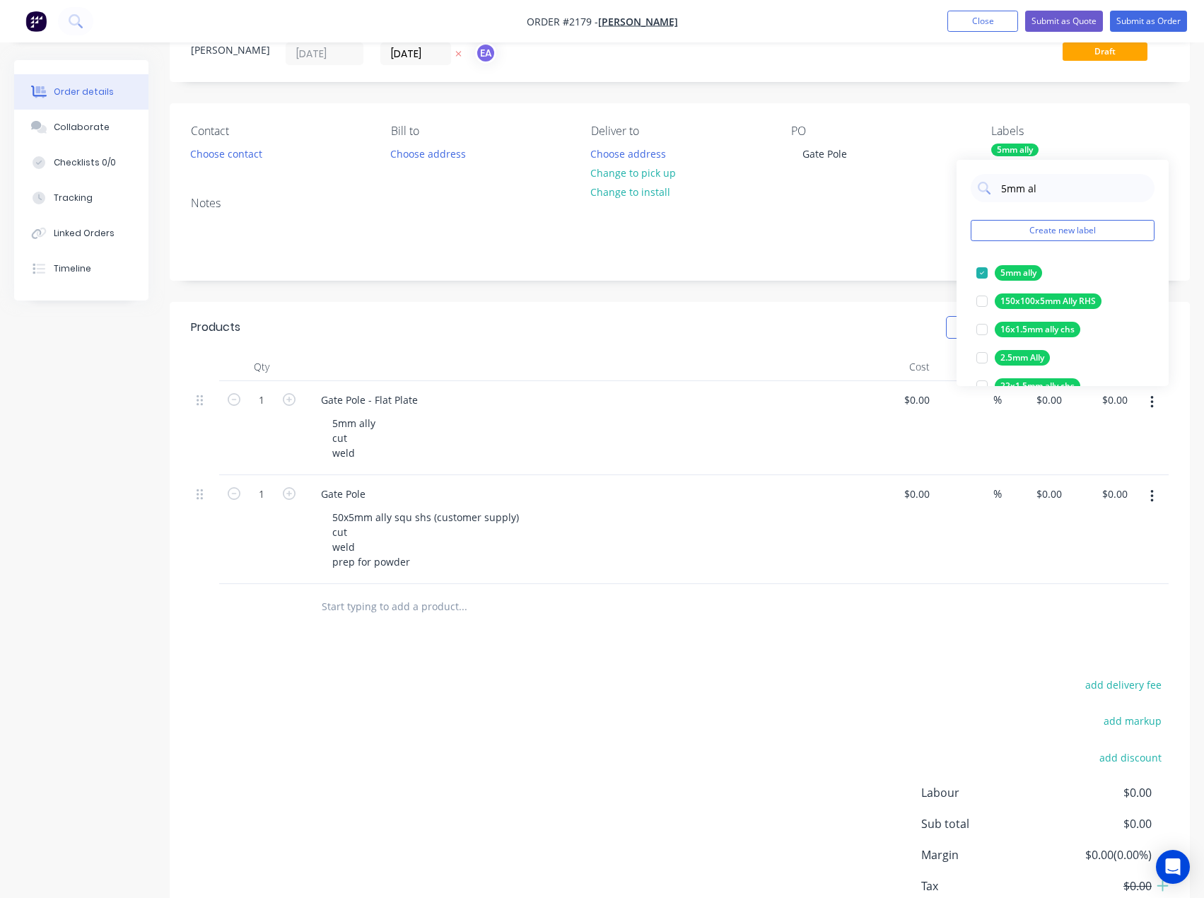
scroll to position [0, 0]
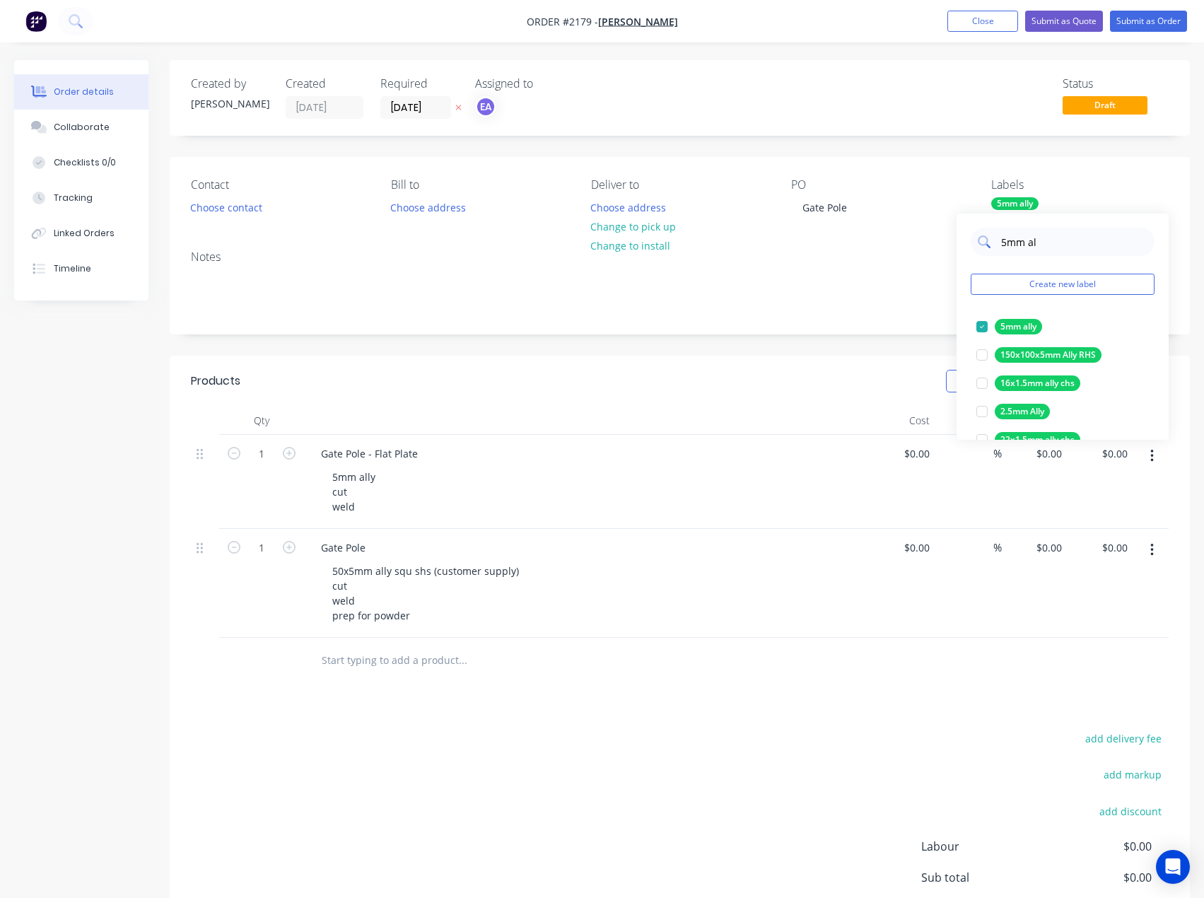
drag, startPoint x: 1052, startPoint y: 243, endPoint x: 978, endPoint y: 249, distance: 74.5
click at [978, 249] on div "5mm al" at bounding box center [1063, 242] width 184 height 28
click at [983, 379] on div at bounding box center [982, 383] width 28 height 28
drag, startPoint x: 1050, startPoint y: 238, endPoint x: 988, endPoint y: 240, distance: 62.3
click at [988, 240] on div "50x5mm" at bounding box center [1063, 242] width 184 height 28
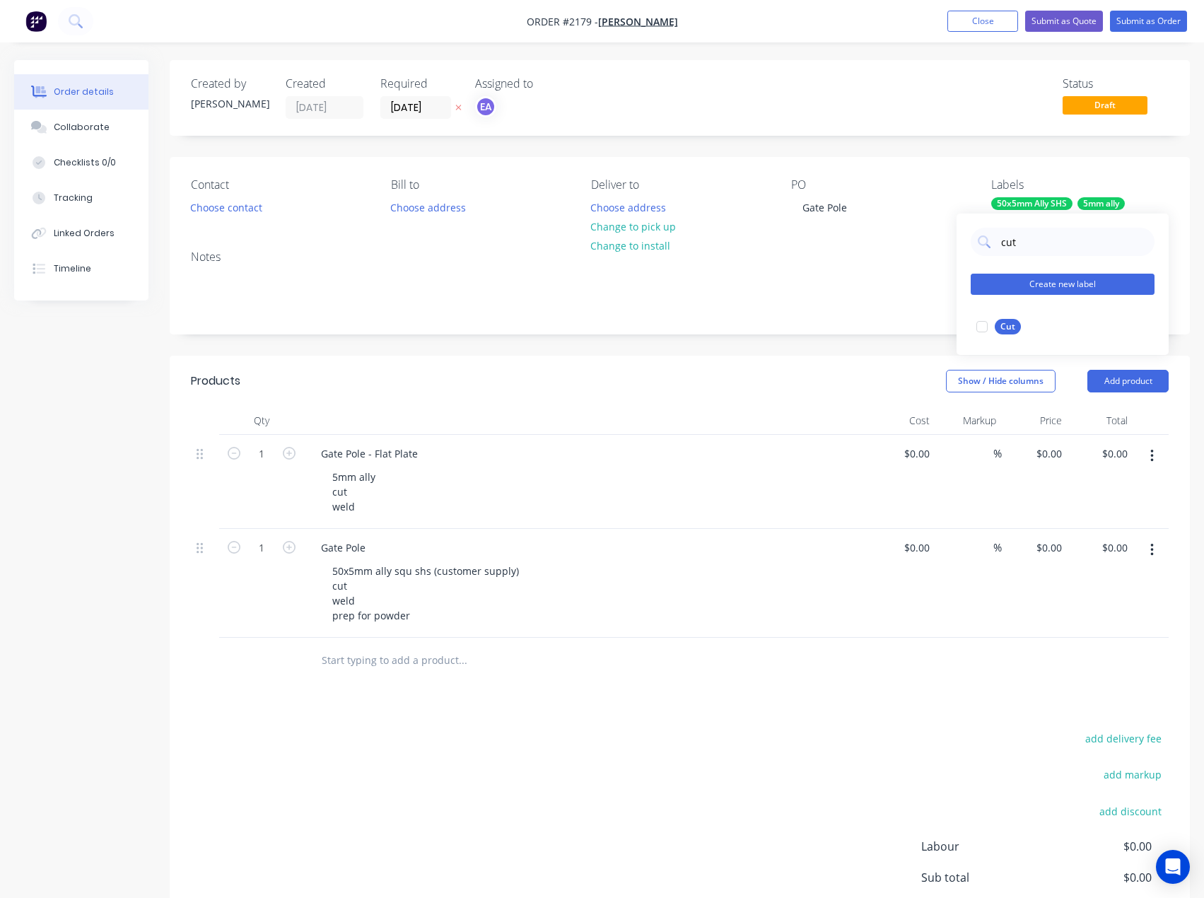
drag, startPoint x: 986, startPoint y: 330, endPoint x: 1013, endPoint y: 277, distance: 58.8
click at [986, 330] on div at bounding box center [982, 327] width 28 height 28
drag, startPoint x: 1026, startPoint y: 243, endPoint x: 993, endPoint y: 248, distance: 33.5
click at [993, 248] on div "cut" at bounding box center [1063, 242] width 184 height 28
click at [987, 322] on div at bounding box center [982, 327] width 28 height 28
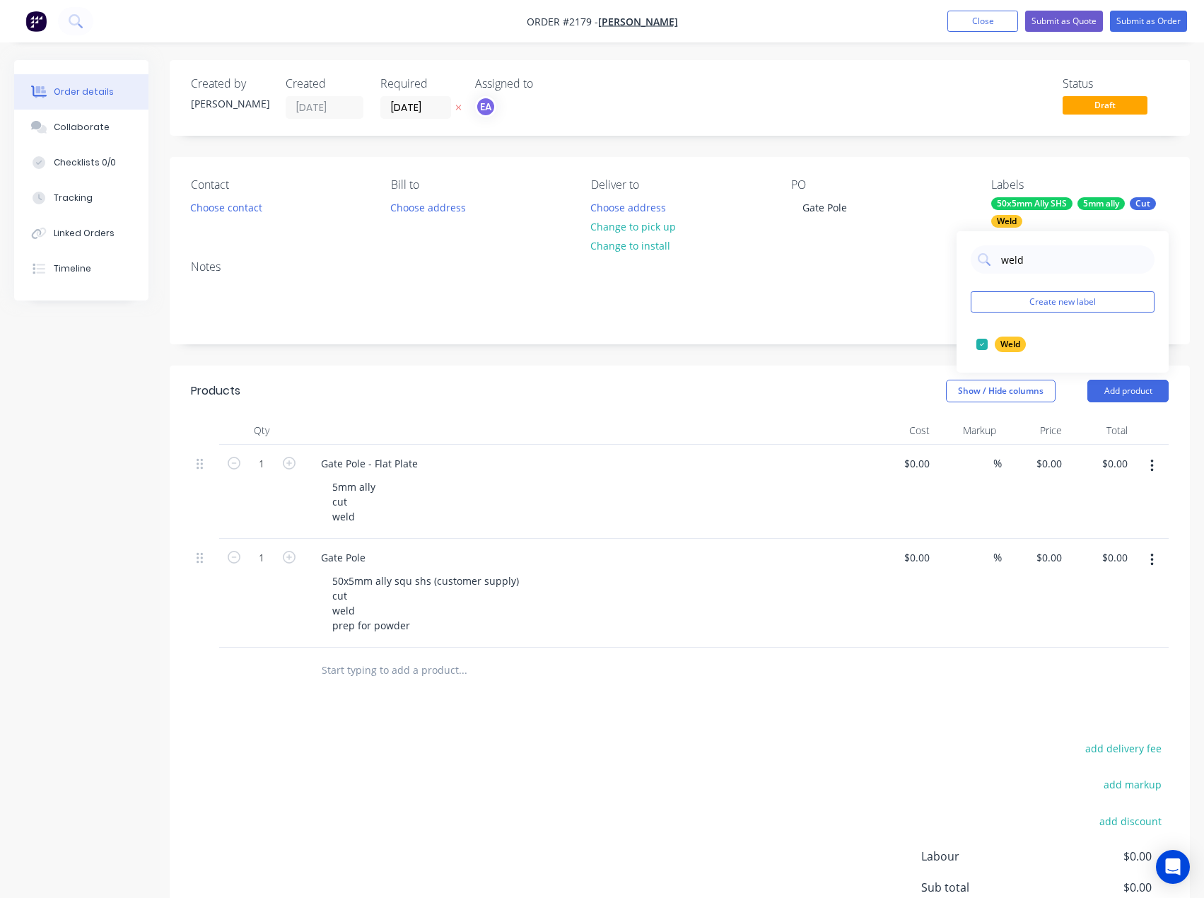
drag, startPoint x: 1030, startPoint y: 252, endPoint x: 970, endPoint y: 265, distance: 61.5
click at [970, 265] on div "weld Create new label Weld edit" at bounding box center [1063, 301] width 212 height 141
type input "qu"
click at [977, 400] on div at bounding box center [982, 401] width 28 height 28
click at [770, 715] on div "Products Show / Hide columns Add product Qty Cost Markup Price Total 1 Gate Pol…" at bounding box center [680, 700] width 1021 height 668
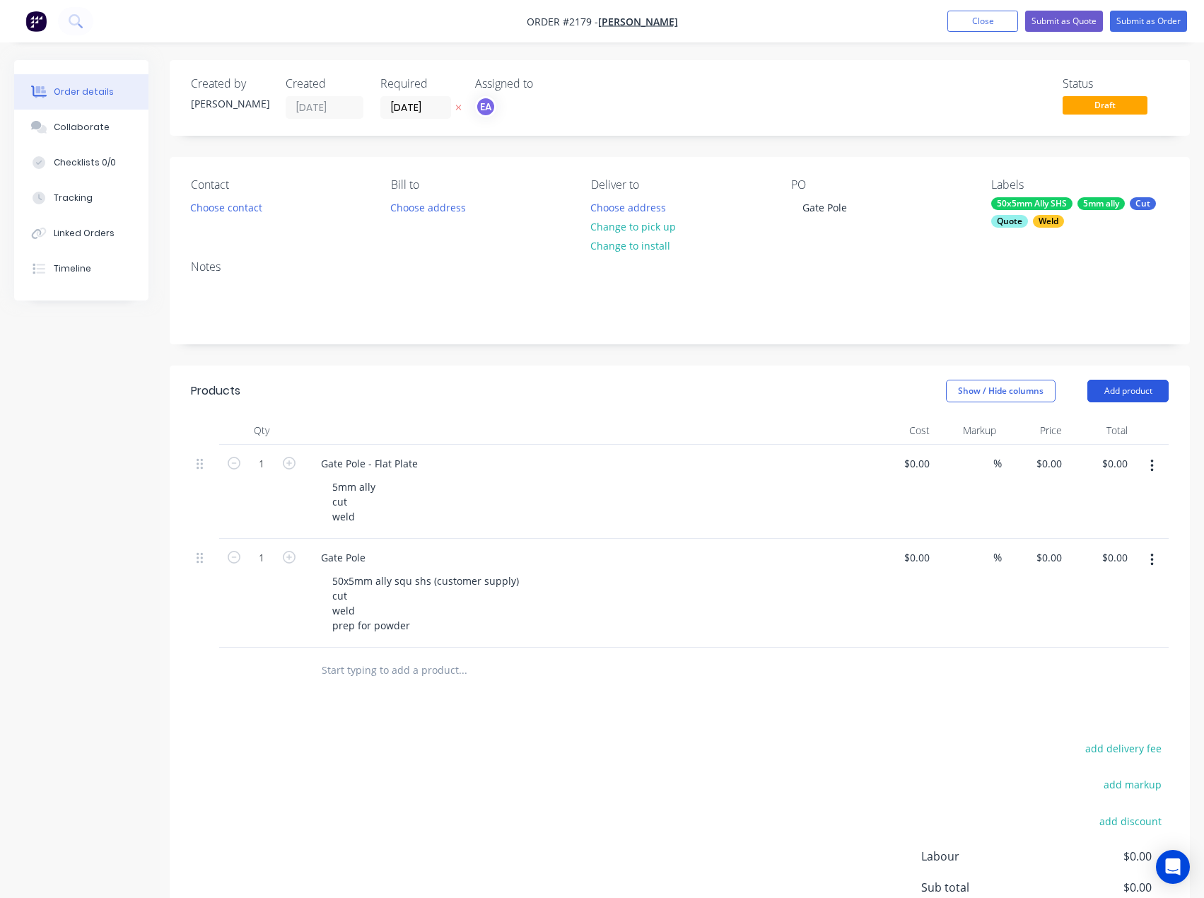
click at [1117, 390] on button "Add product" at bounding box center [1128, 391] width 81 height 23
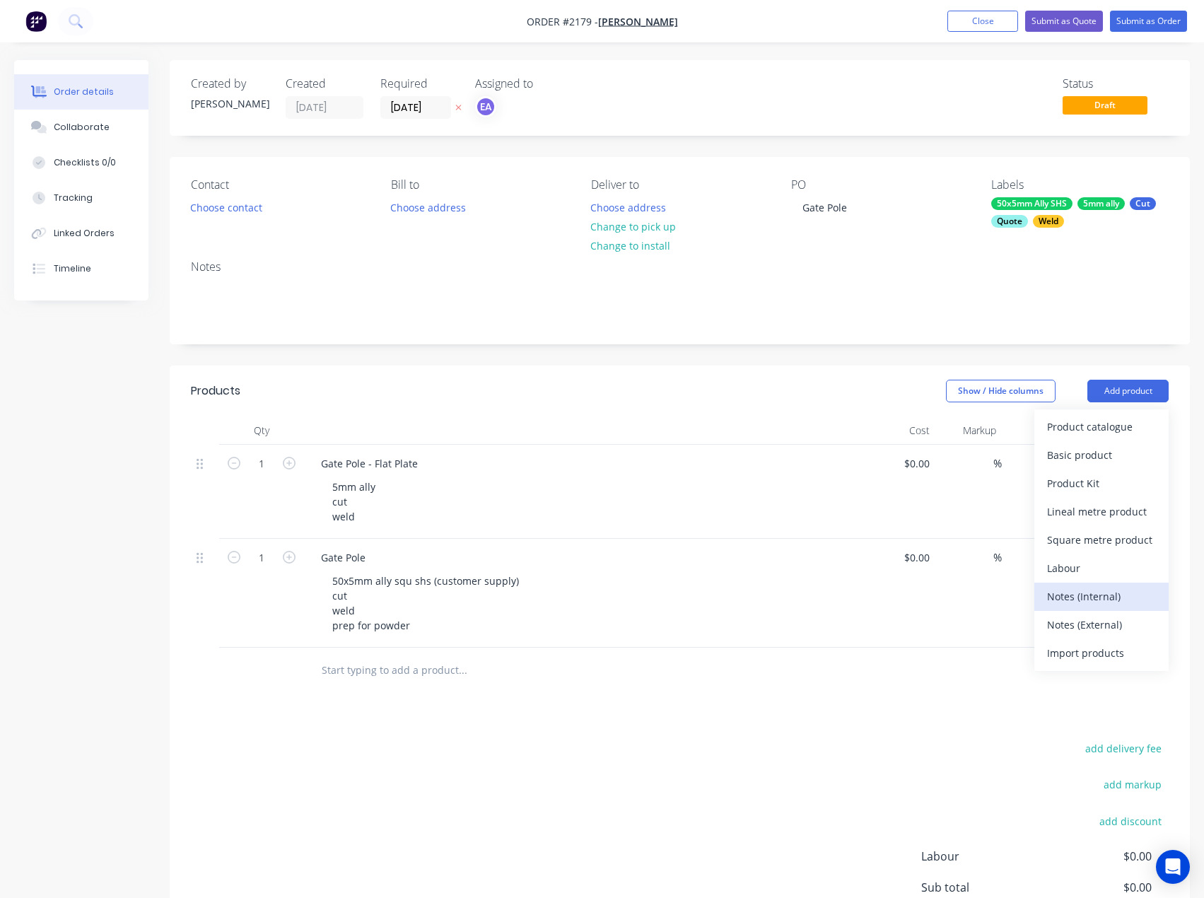
click at [1090, 602] on div "Notes (Internal)" at bounding box center [1101, 596] width 109 height 21
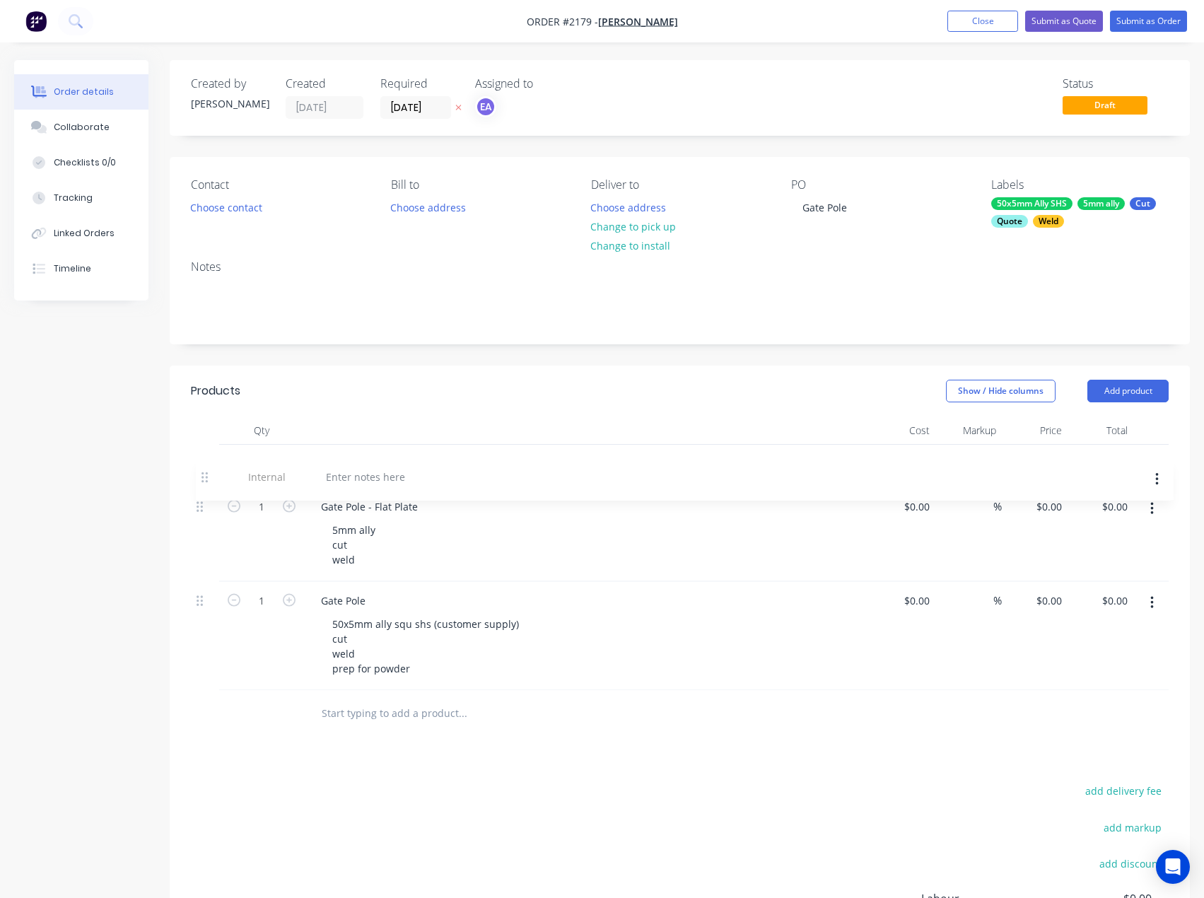
drag, startPoint x: 201, startPoint y: 663, endPoint x: 204, endPoint y: 465, distance: 197.4
click at [204, 465] on div "1 Gate Pole - Flat Plate 5mm ally cut weld $0.00 $0.00 % $0.00 $0.00 $0.00 $0.0…" at bounding box center [680, 568] width 978 height 246
click at [330, 463] on div at bounding box center [361, 463] width 102 height 21
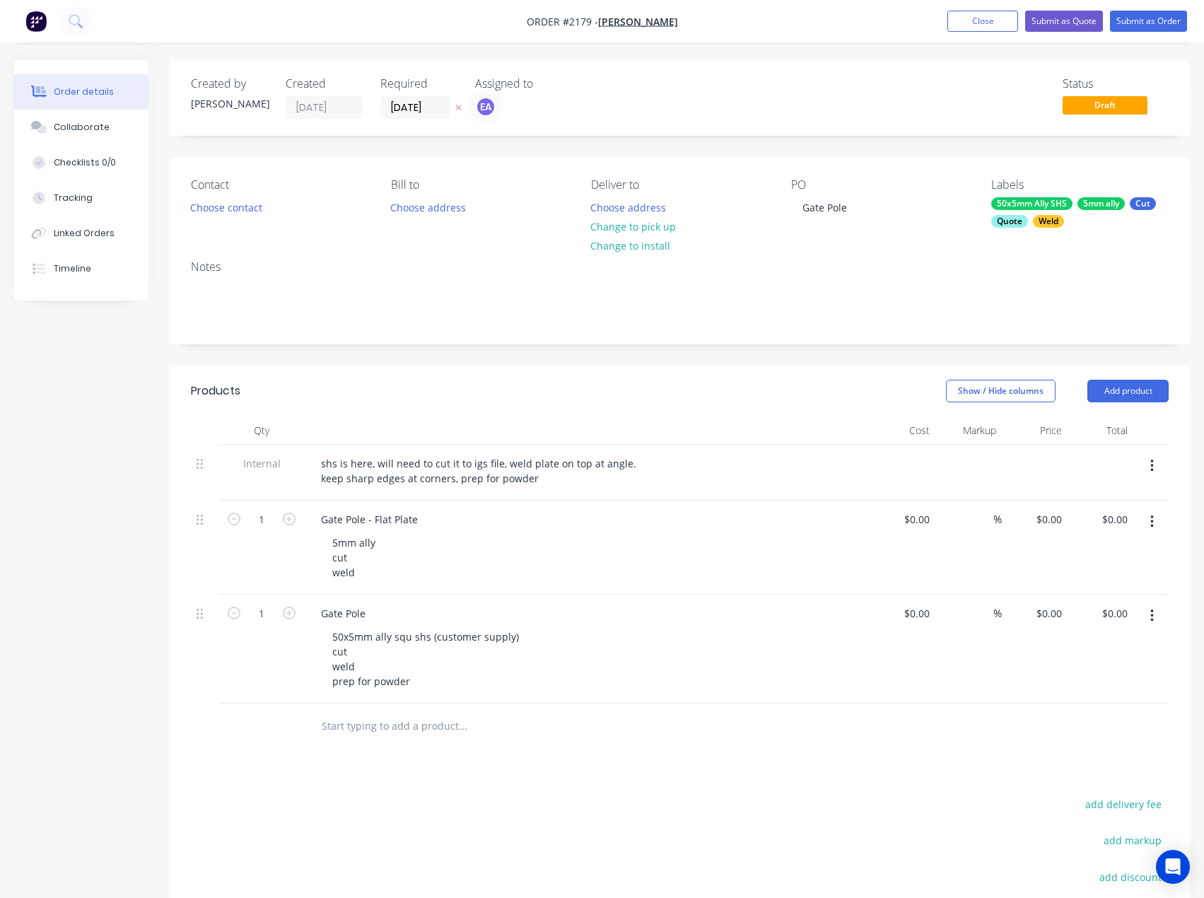
click at [97, 606] on div "Created by [PERSON_NAME] Created [DATE] Required [DATE] Assigned to EA Status D…" at bounding box center [602, 585] width 1176 height 1050
click at [1163, 16] on button "Submit as Order" at bounding box center [1148, 21] width 77 height 21
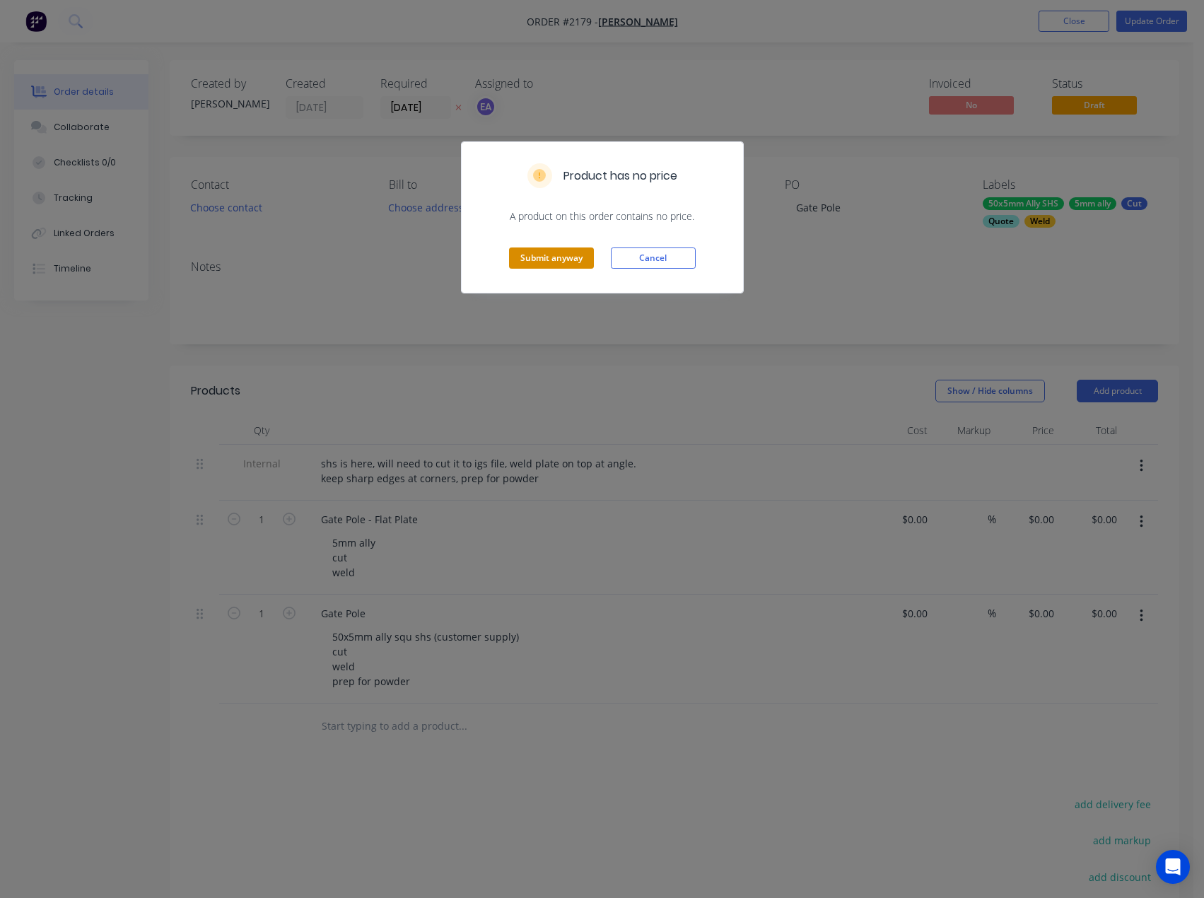
click at [530, 257] on button "Submit anyway" at bounding box center [551, 258] width 85 height 21
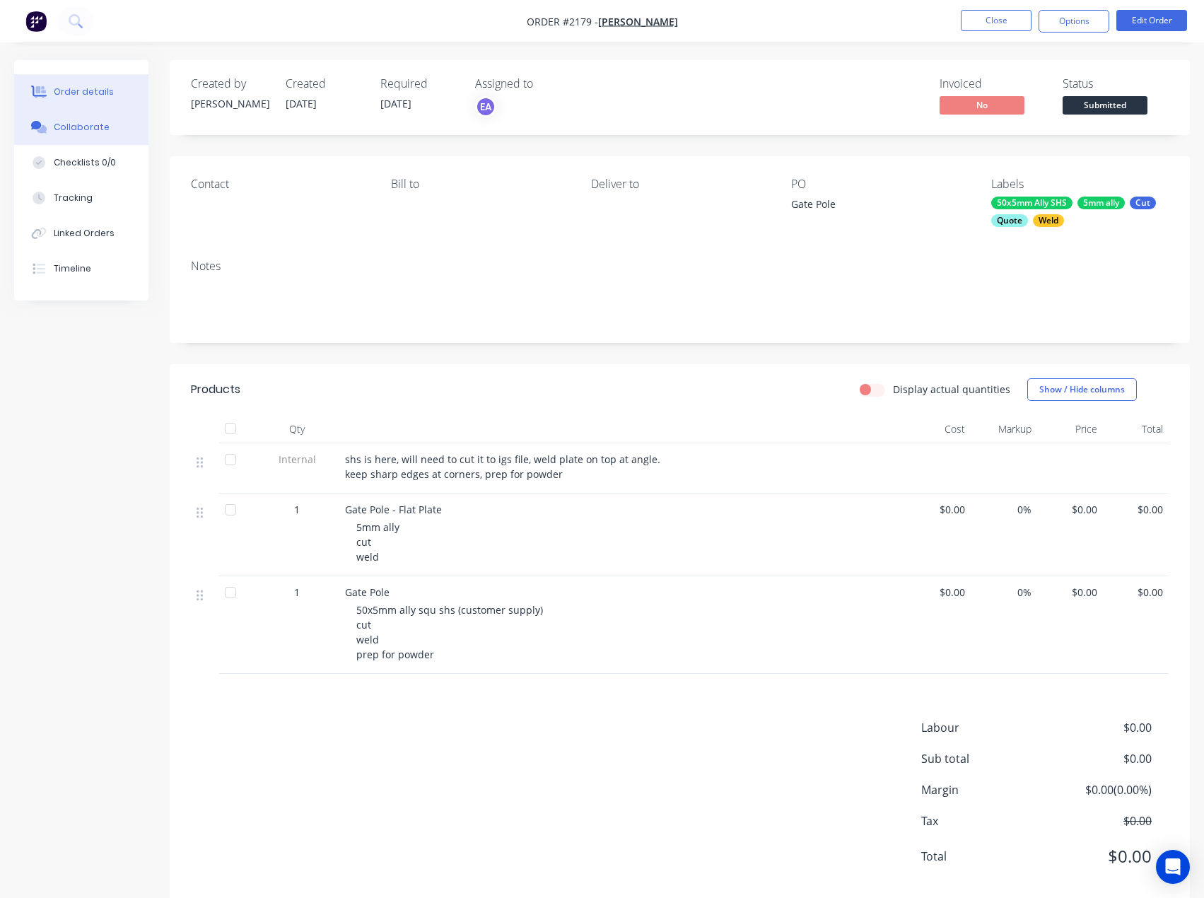
click at [86, 136] on button "Collaborate" at bounding box center [81, 127] width 134 height 35
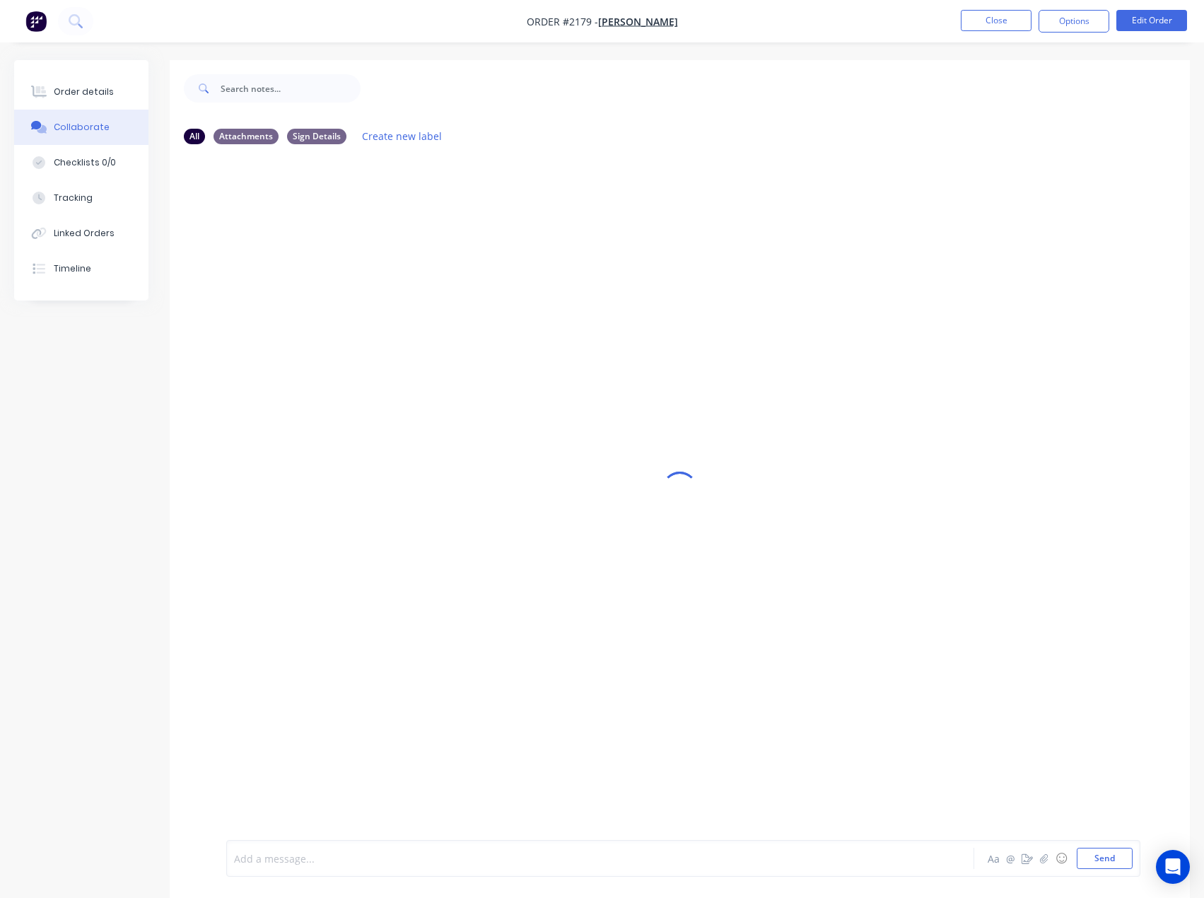
click at [278, 860] on div at bounding box center [571, 859] width 673 height 15
click at [562, 858] on div "@[PERSON_NAME] [PERSON_NAME] @[PERSON_NAME] 3 hours of welding please" at bounding box center [571, 859] width 673 height 15
click at [1130, 849] on button "Send" at bounding box center [1105, 858] width 56 height 21
click at [294, 859] on div at bounding box center [571, 859] width 673 height 15
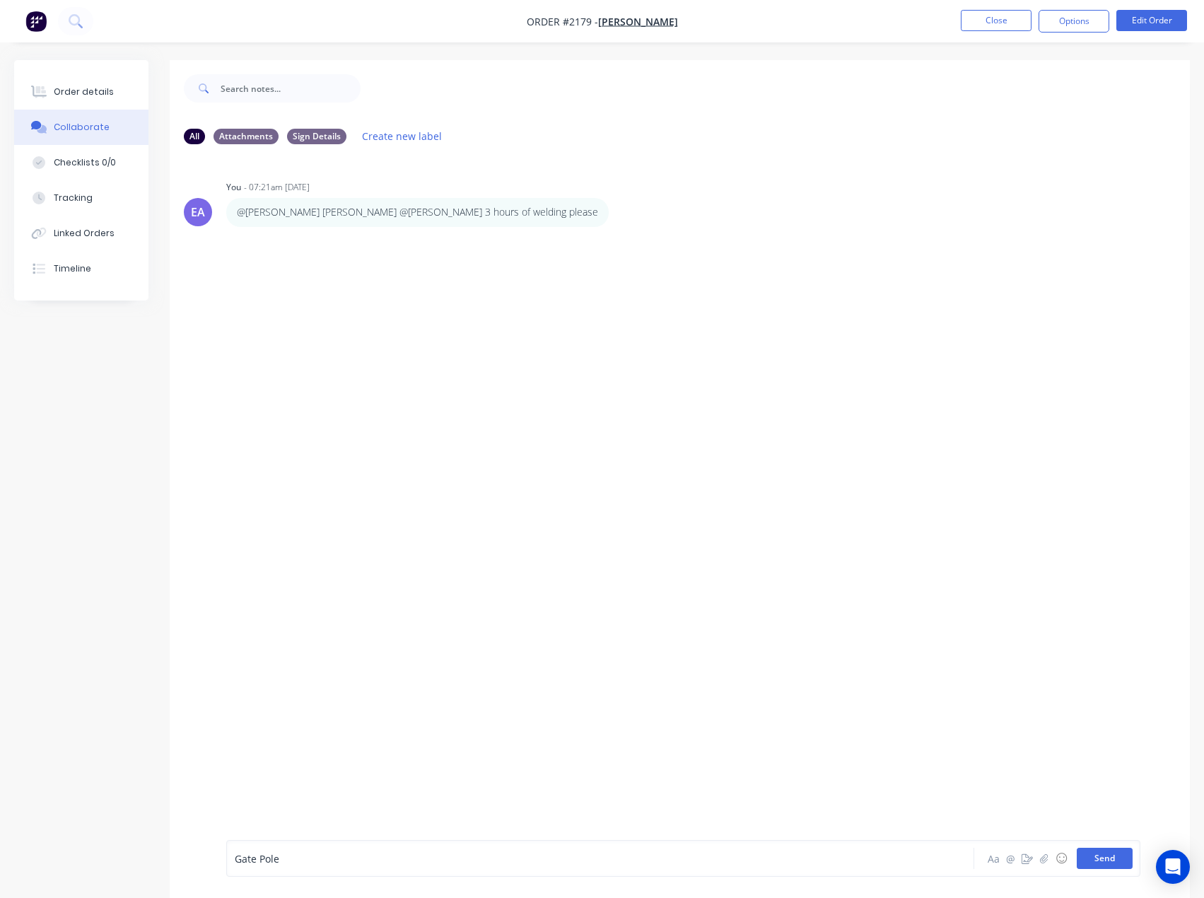
click at [1092, 855] on button "Send" at bounding box center [1105, 858] width 56 height 21
click at [288, 857] on div at bounding box center [571, 859] width 673 height 15
click at [1092, 859] on button "Send" at bounding box center [1105, 858] width 56 height 21
click at [302, 274] on button "button" at bounding box center [301, 283] width 6 height 21
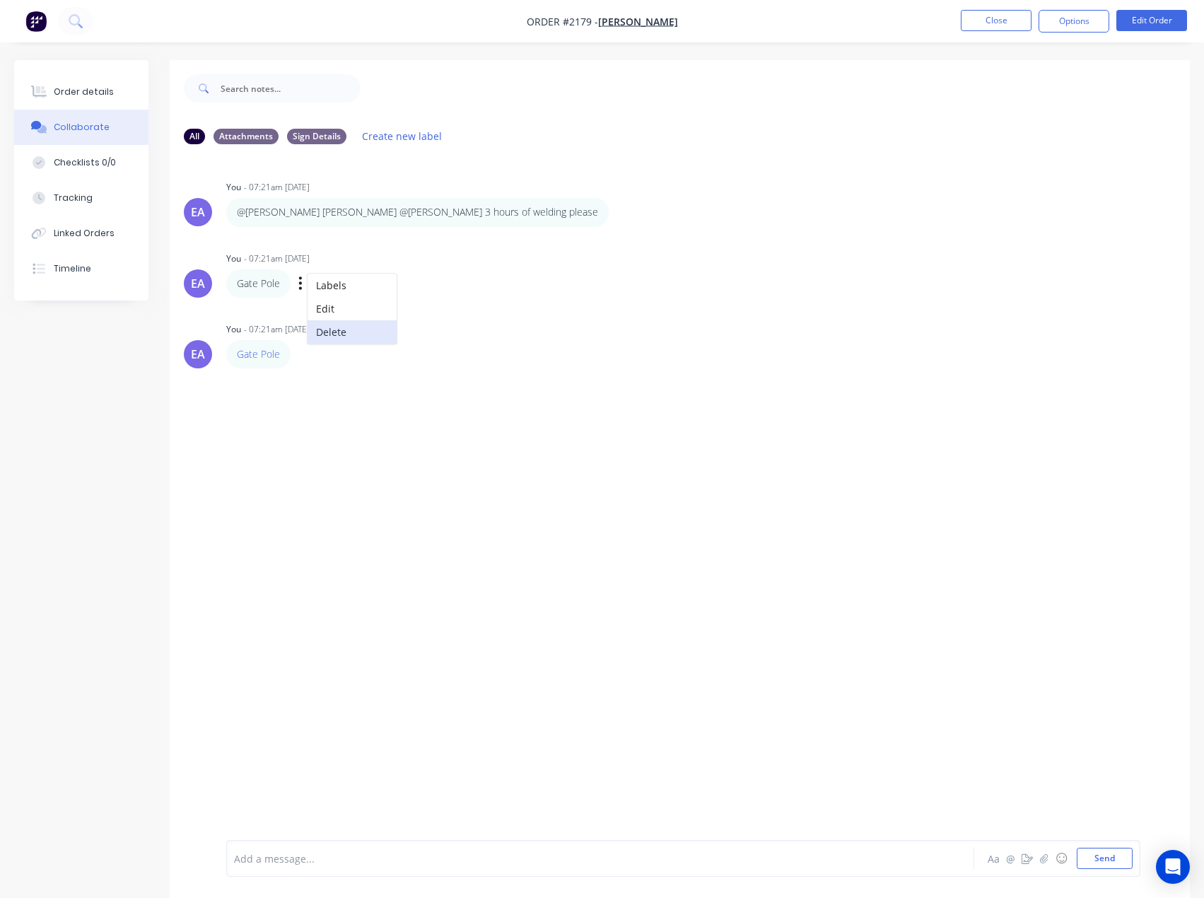
click at [333, 328] on button "Delete" at bounding box center [352, 331] width 89 height 23
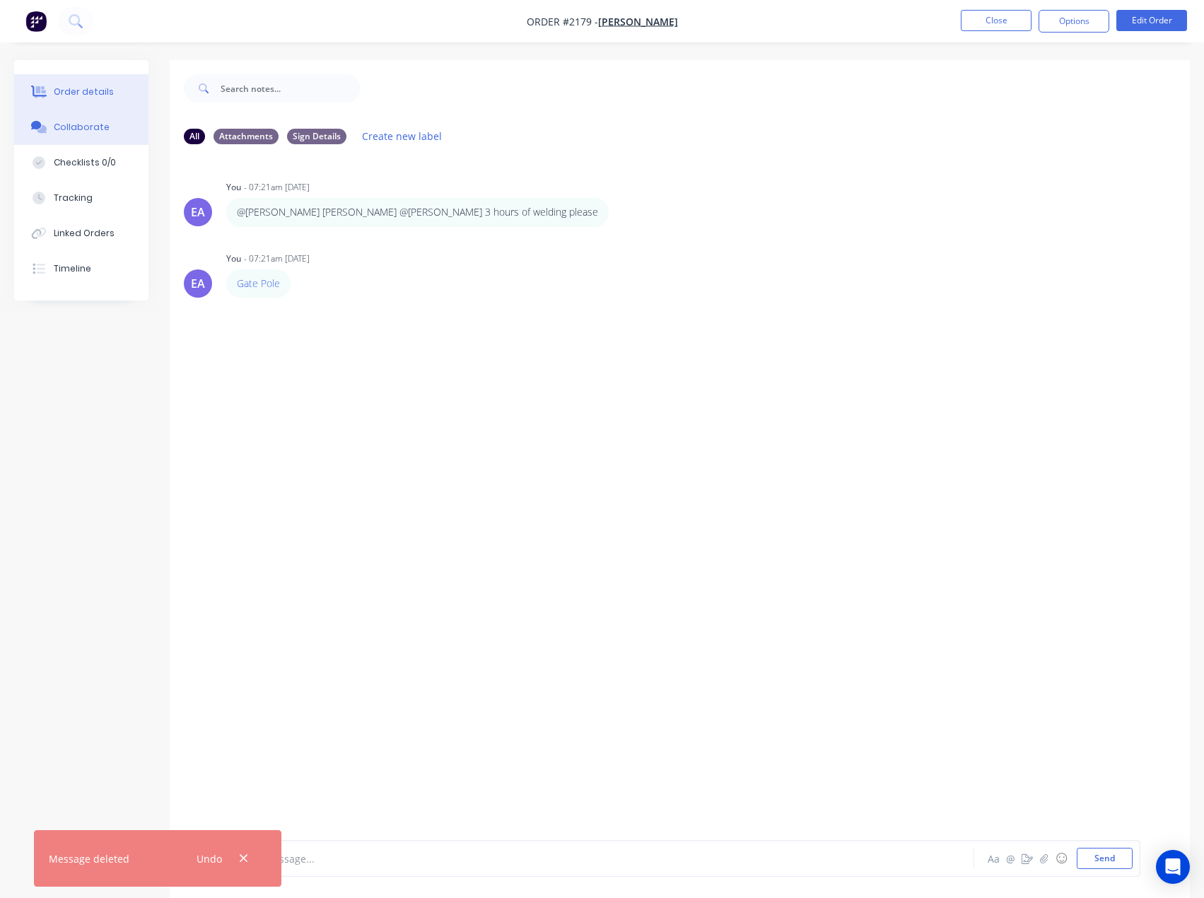
click at [95, 94] on div "Order details" at bounding box center [84, 92] width 60 height 13
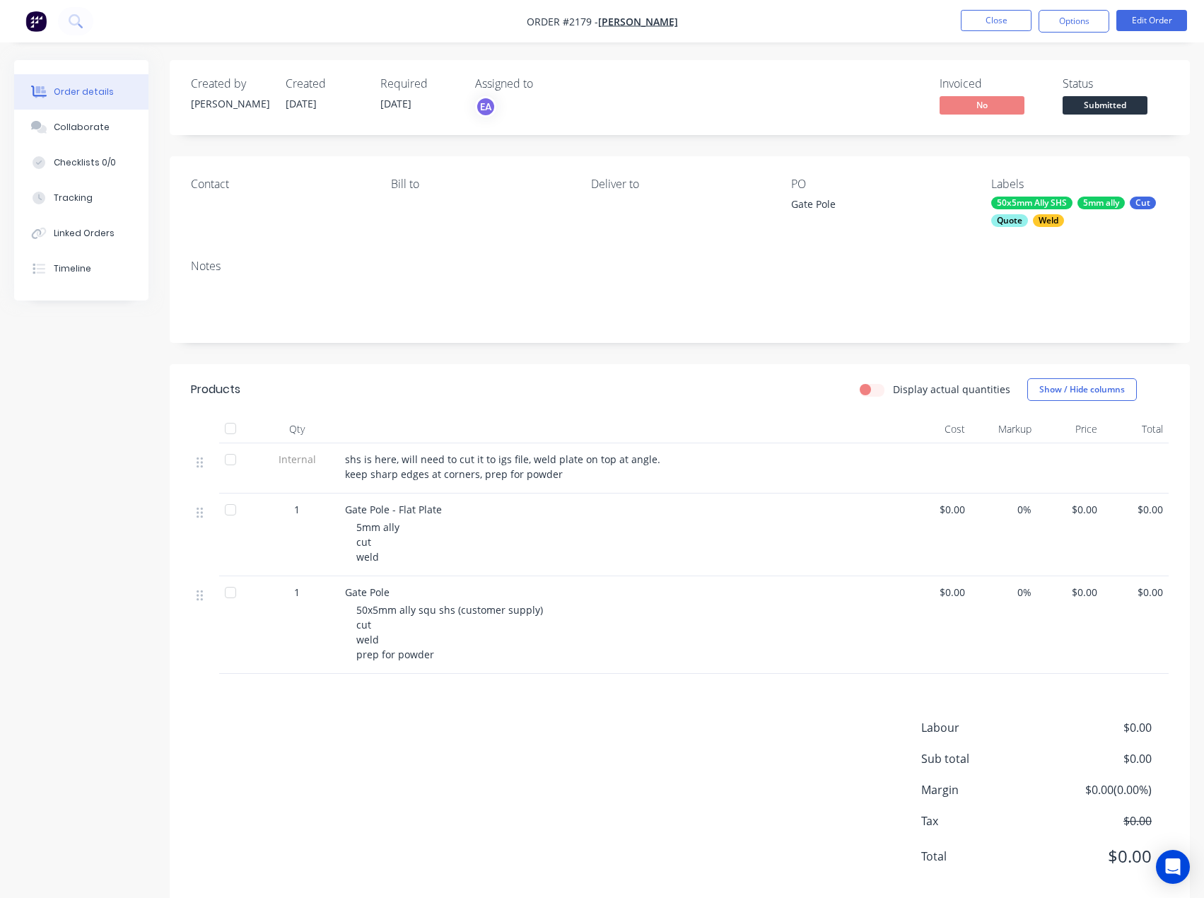
drag, startPoint x: 533, startPoint y: 745, endPoint x: 412, endPoint y: 583, distance: 202.1
click at [533, 745] on div "Labour $0.00 Sub total $0.00 Margin $0.00 ( 0.00 %) Tax $0.00 Total $0.00" at bounding box center [680, 801] width 978 height 164
click at [96, 122] on div "Collaborate" at bounding box center [82, 127] width 56 height 13
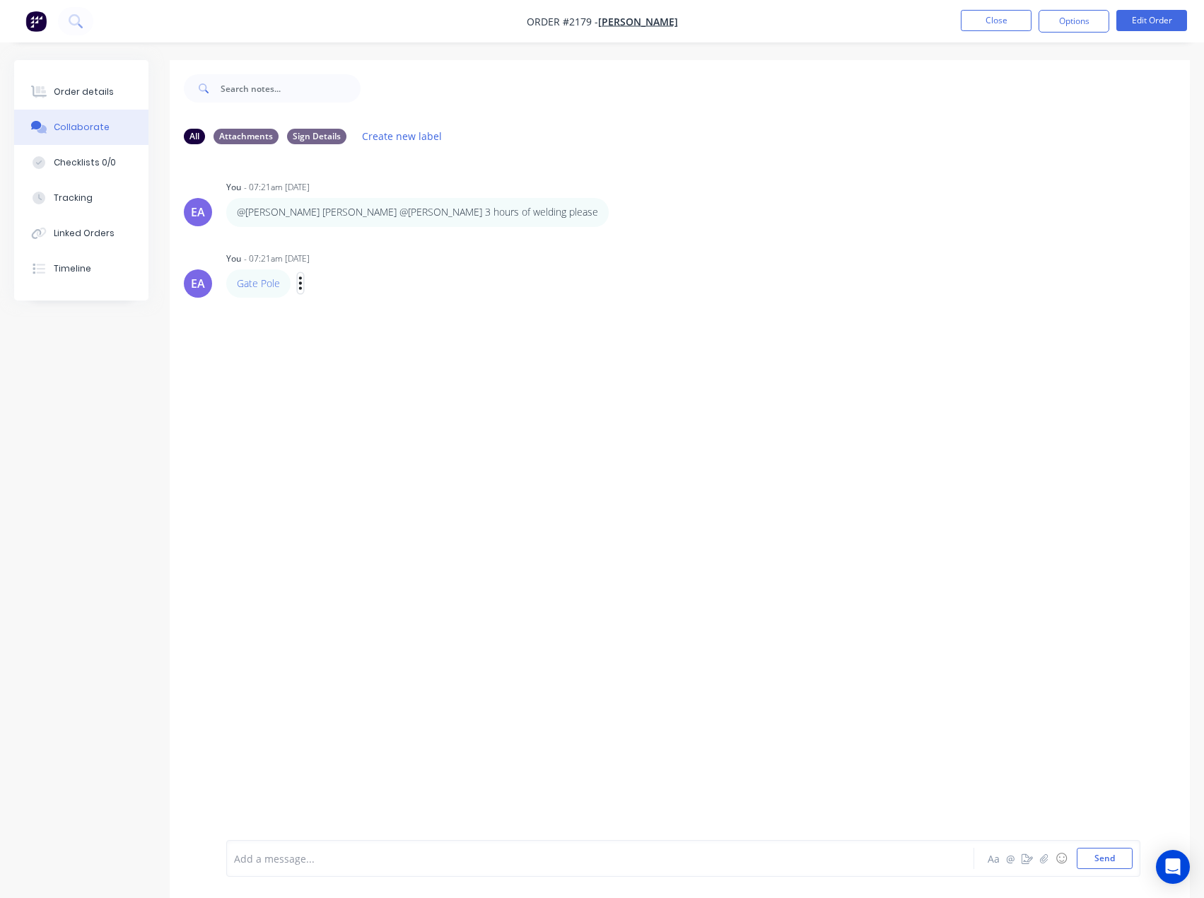
click at [298, 281] on icon "button" at bounding box center [300, 283] width 4 height 16
click at [321, 330] on button "Delete" at bounding box center [352, 331] width 89 height 23
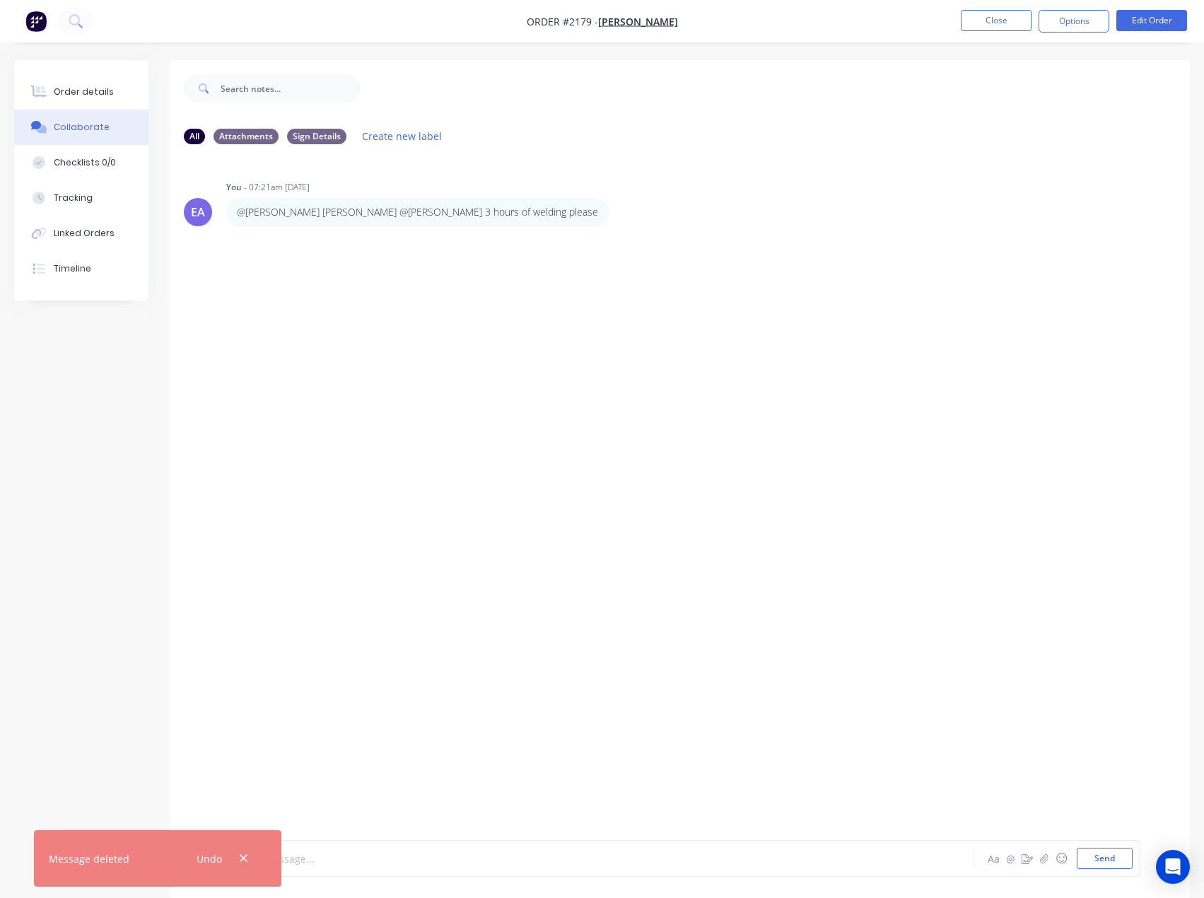
click at [339, 855] on div at bounding box center [571, 859] width 673 height 15
click at [1123, 860] on button "Send" at bounding box center [1105, 858] width 56 height 21
click at [241, 856] on icon "button" at bounding box center [244, 859] width 8 height 8
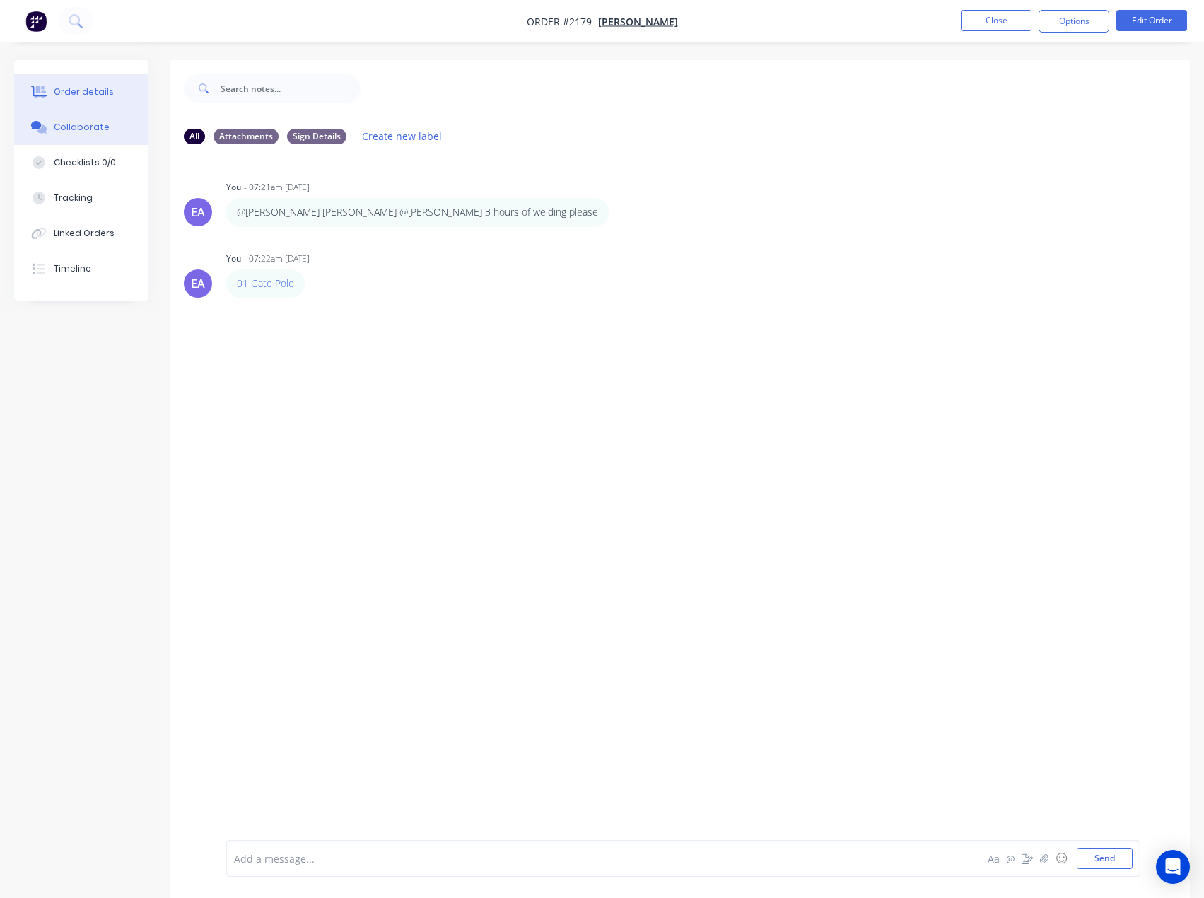
click at [103, 87] on div "Order details" at bounding box center [84, 92] width 60 height 13
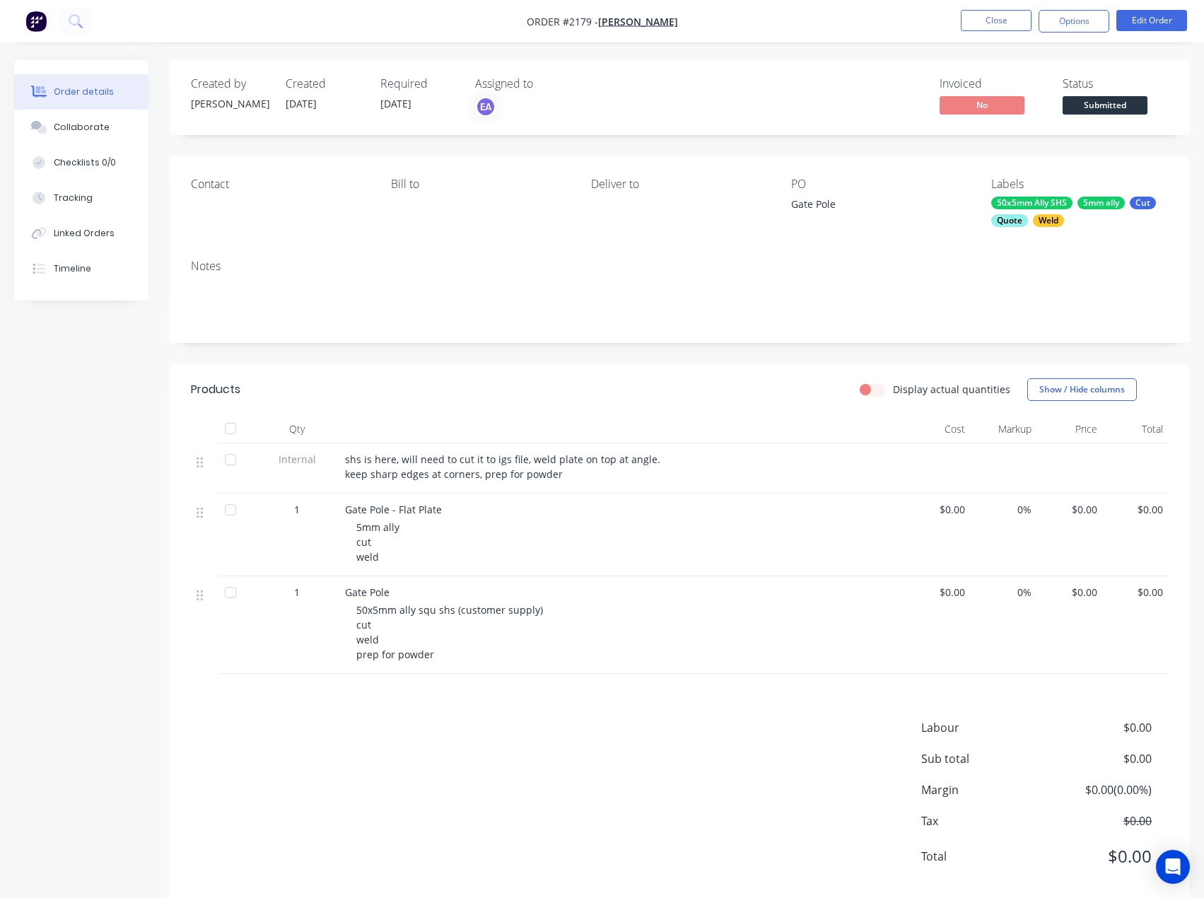
drag, startPoint x: 793, startPoint y: 207, endPoint x: 783, endPoint y: 207, distance: 9.9
click at [783, 207] on div "Contact Bill to Deliver to PO Gate Pole Labels 50x5mm Ally SHS 5mm ally Cut Quo…" at bounding box center [680, 202] width 1021 height 92
click at [794, 205] on div "Gate Pole" at bounding box center [879, 207] width 177 height 20
click at [1130, 20] on button "Edit Order" at bounding box center [1152, 20] width 71 height 21
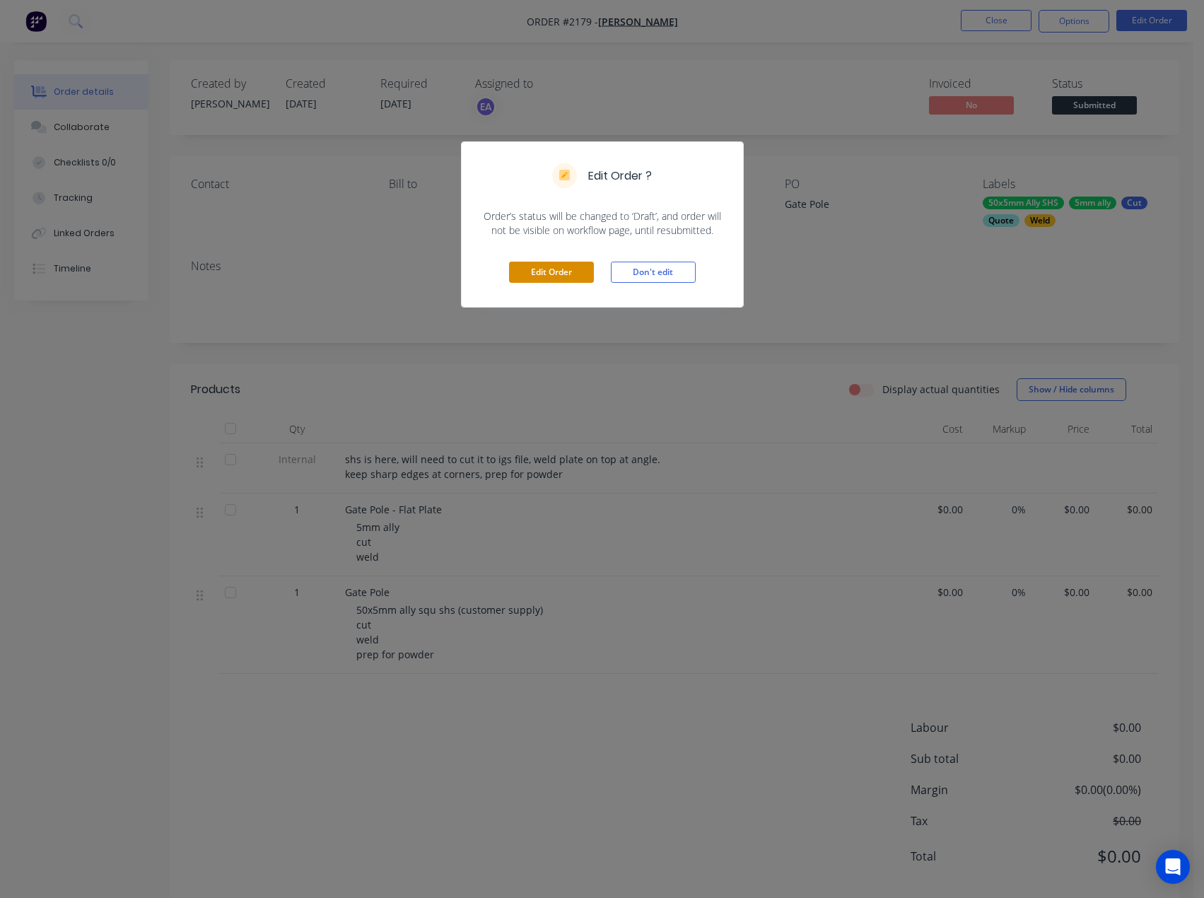
click at [552, 273] on button "Edit Order" at bounding box center [551, 272] width 85 height 21
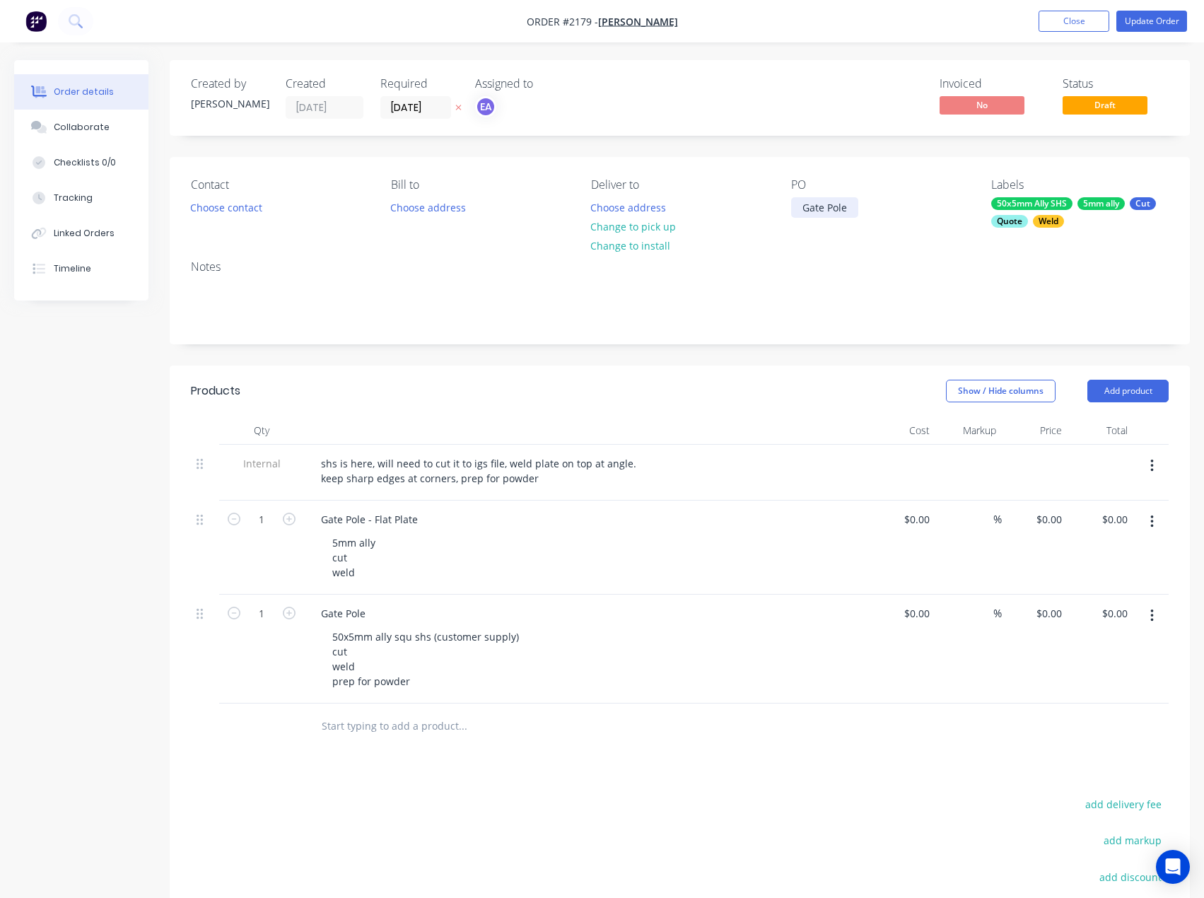
click at [801, 207] on div "Gate Pole" at bounding box center [824, 207] width 67 height 21
click at [1174, 23] on button "Update Order" at bounding box center [1152, 21] width 71 height 21
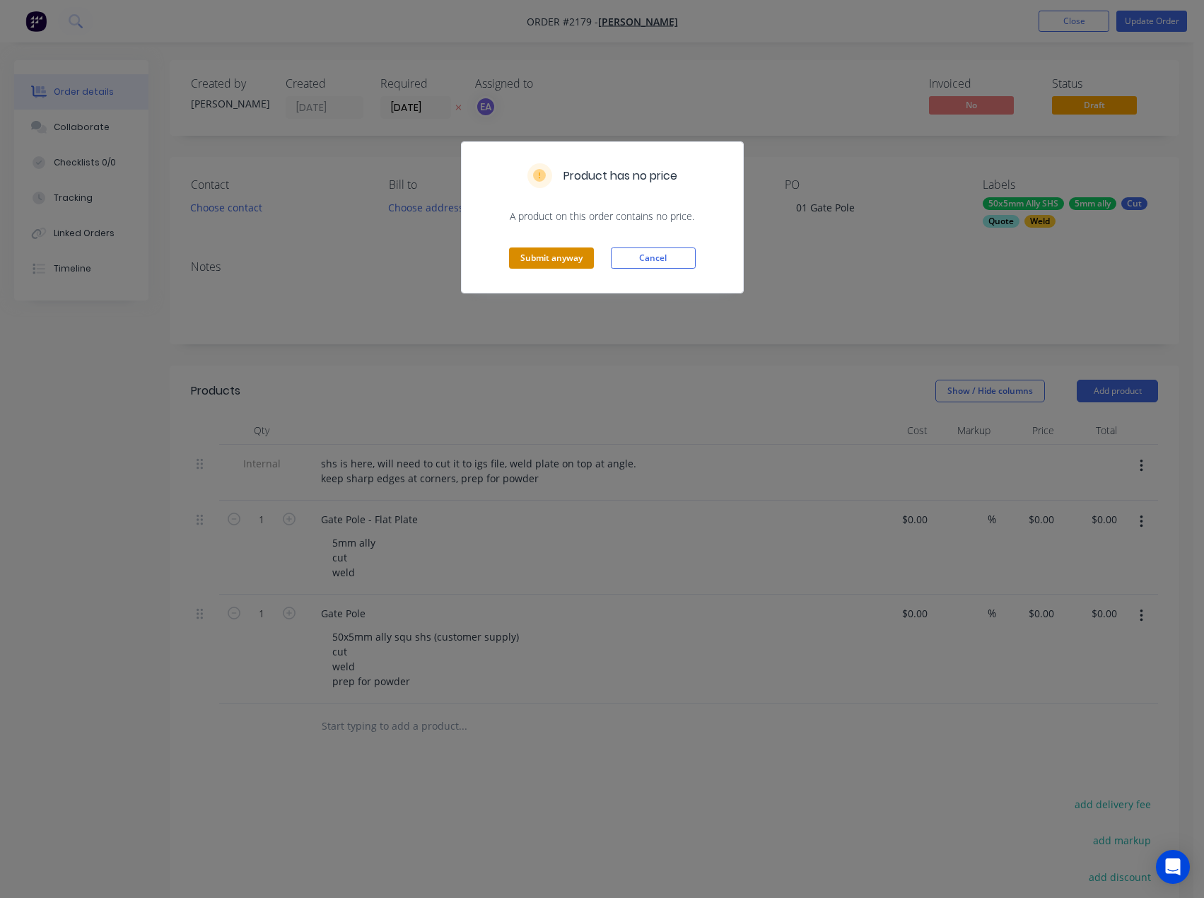
click at [549, 260] on button "Submit anyway" at bounding box center [551, 258] width 85 height 21
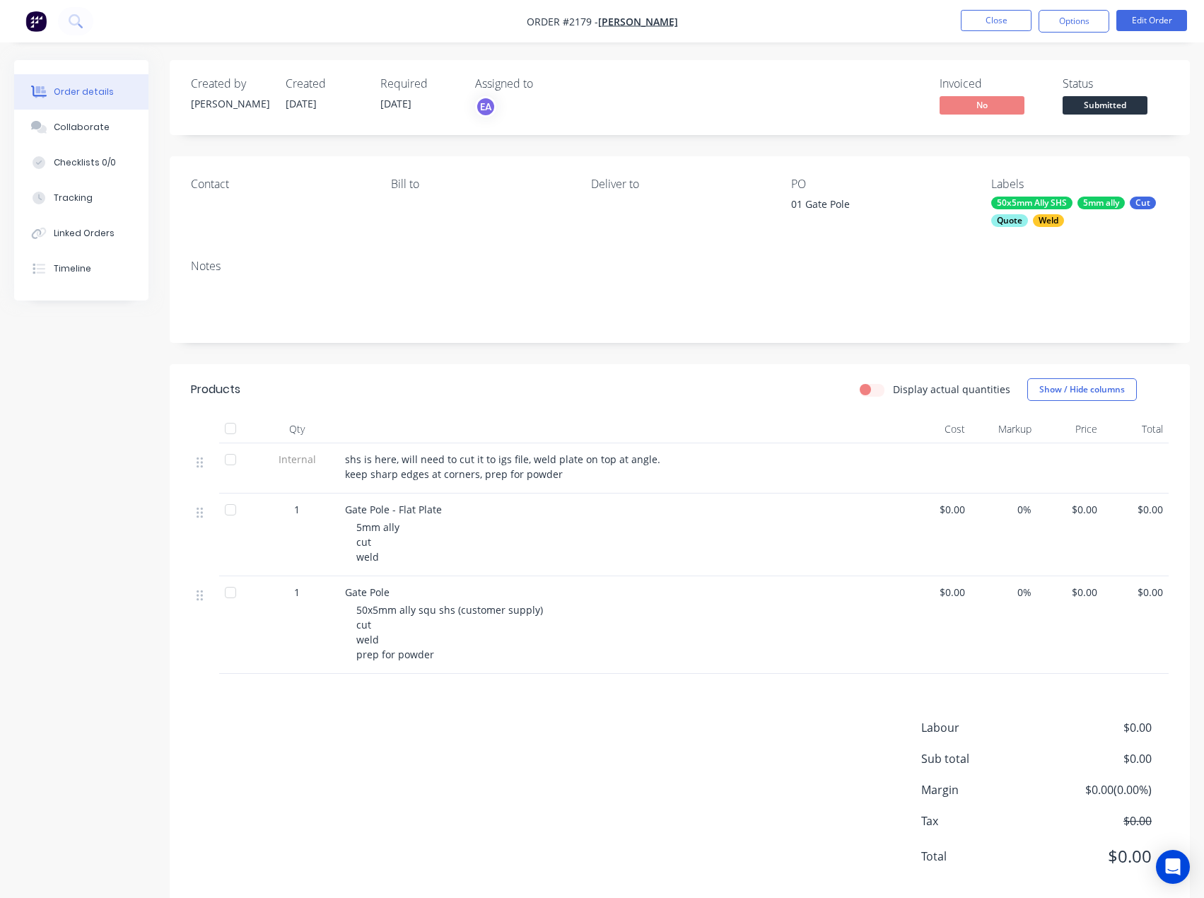
click at [1062, 216] on div "Weld" at bounding box center [1048, 220] width 31 height 13
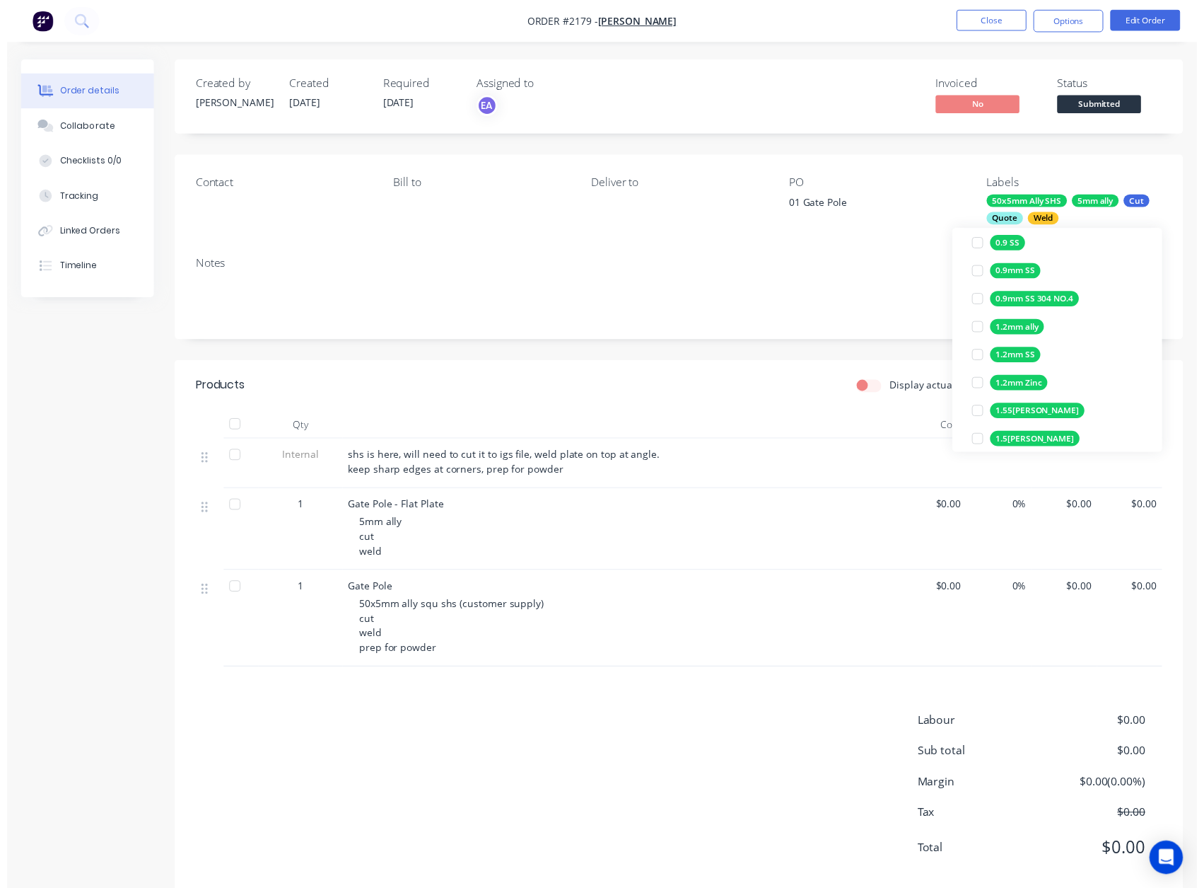
scroll to position [566, 0]
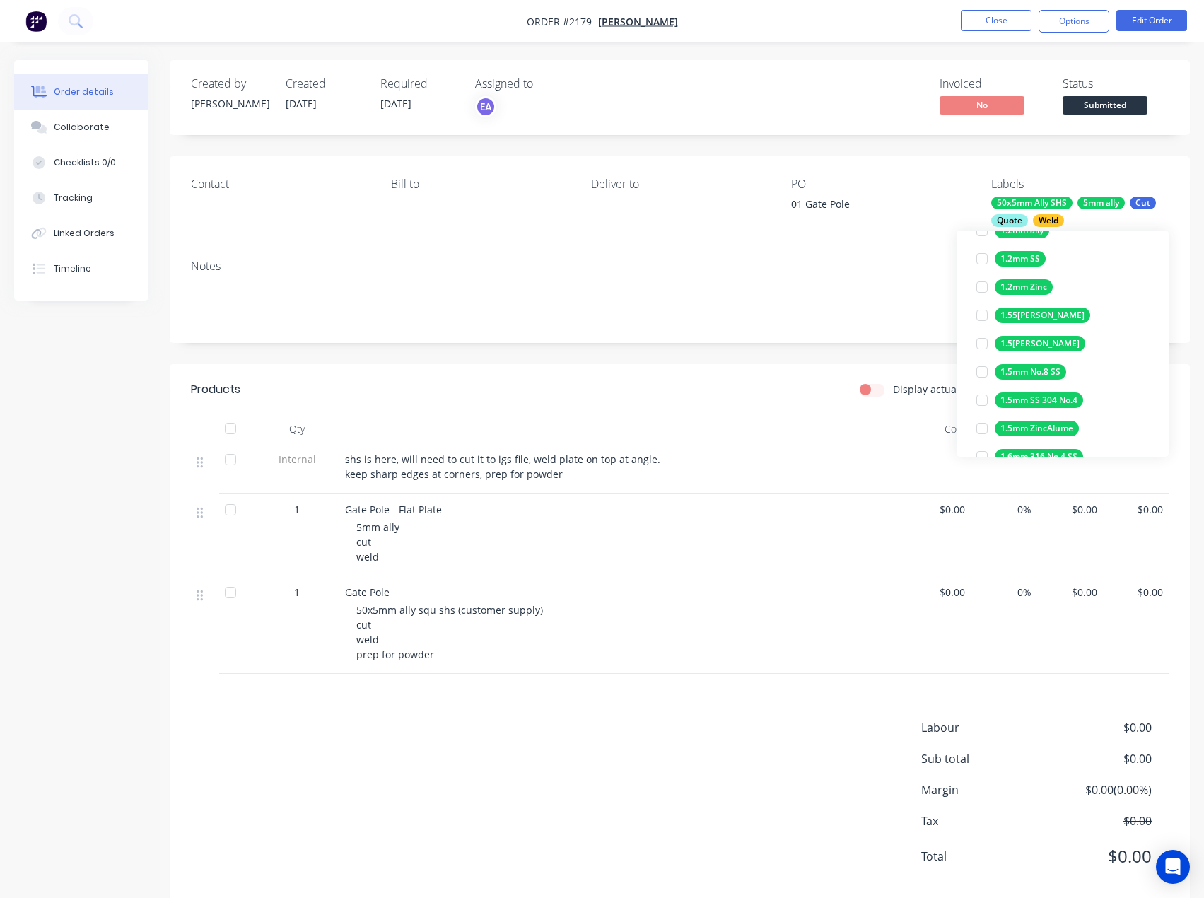
click at [1102, 98] on span "Submitted" at bounding box center [1105, 105] width 85 height 18
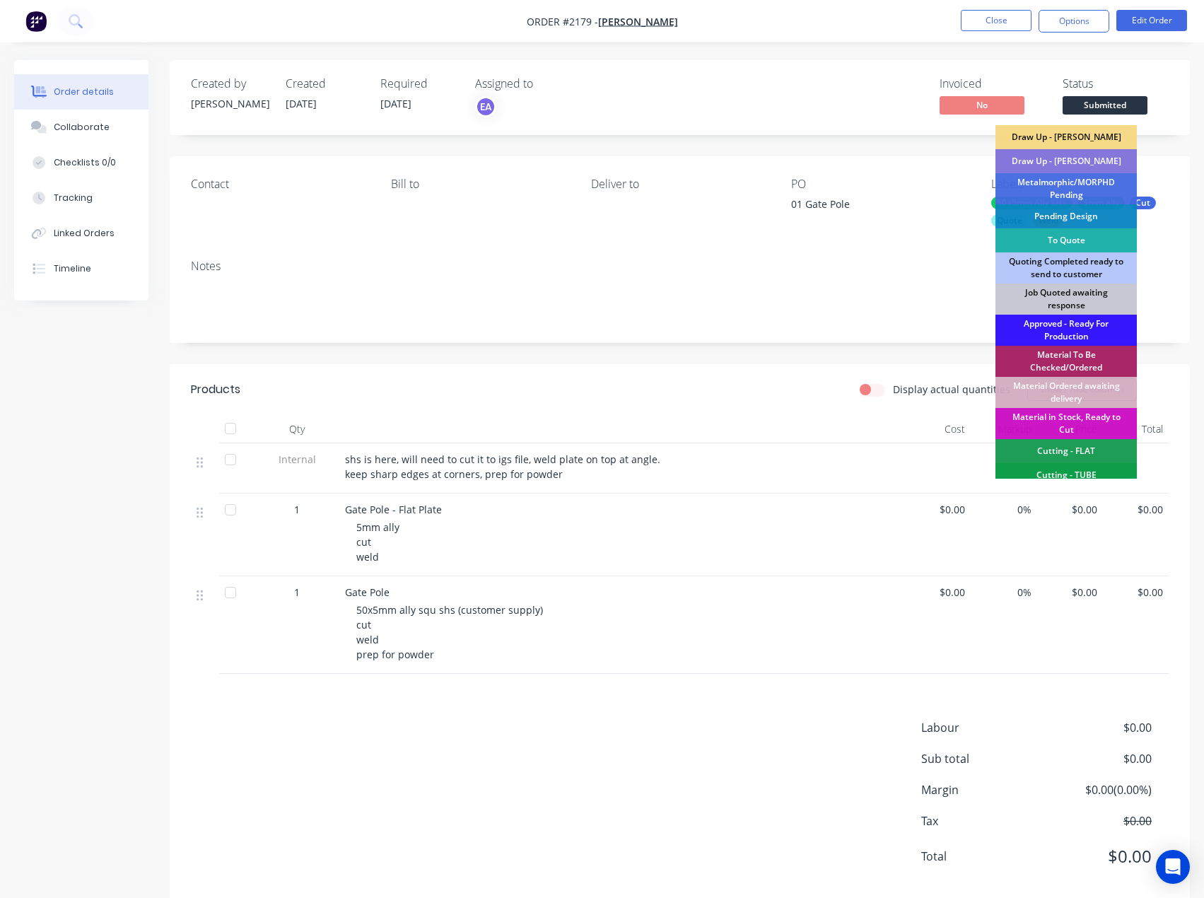
click at [1079, 234] on div "To Quote" at bounding box center [1066, 240] width 141 height 24
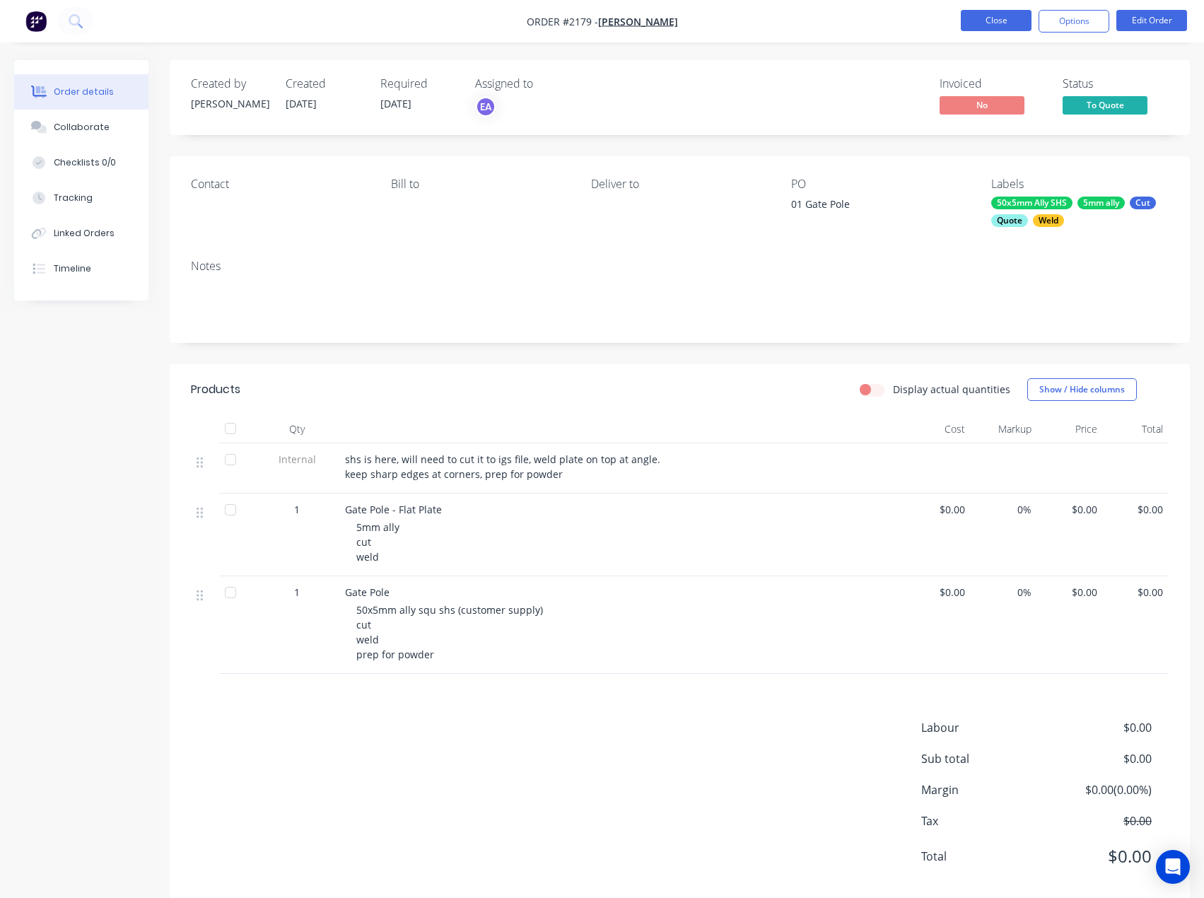
click at [1018, 23] on button "Close" at bounding box center [996, 20] width 71 height 21
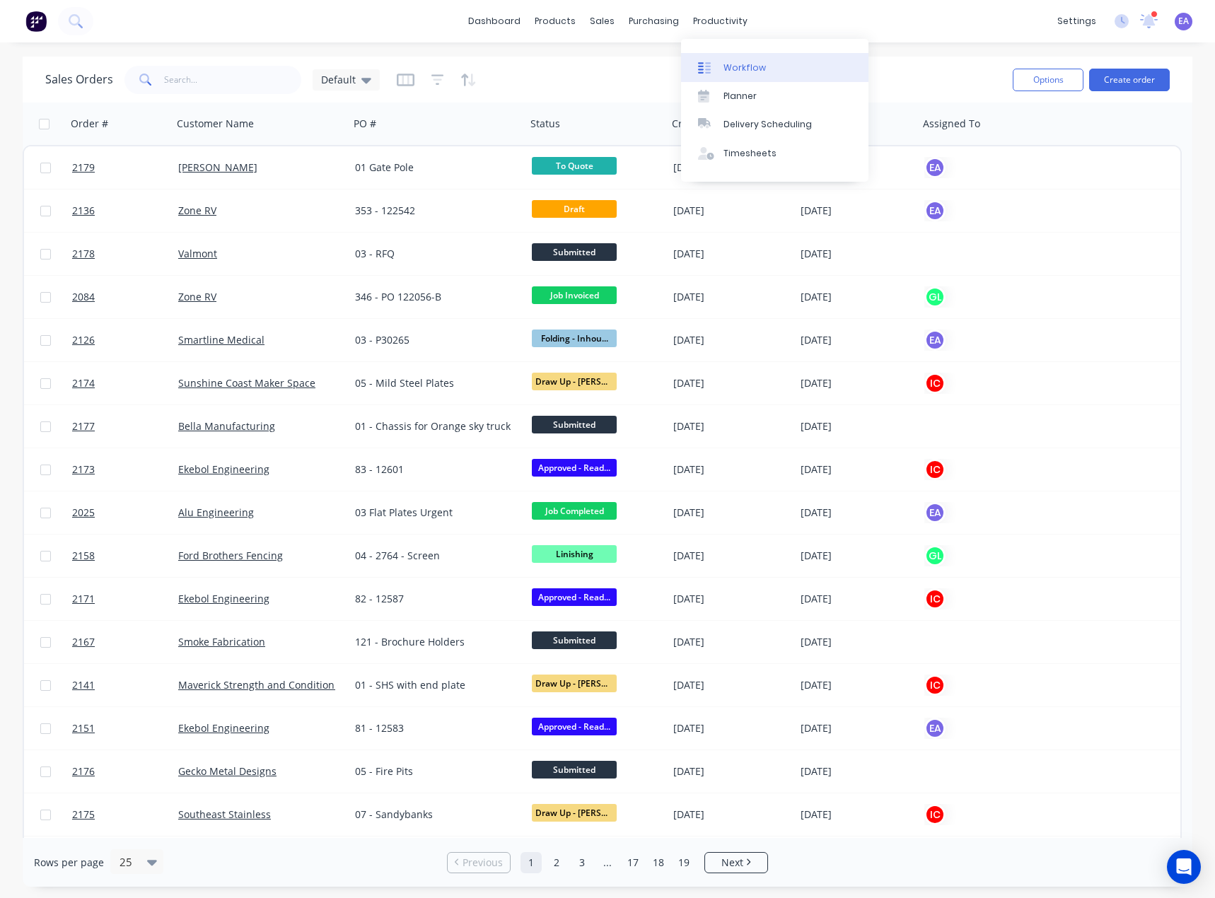
click at [731, 59] on link "Workflow" at bounding box center [774, 67] width 187 height 28
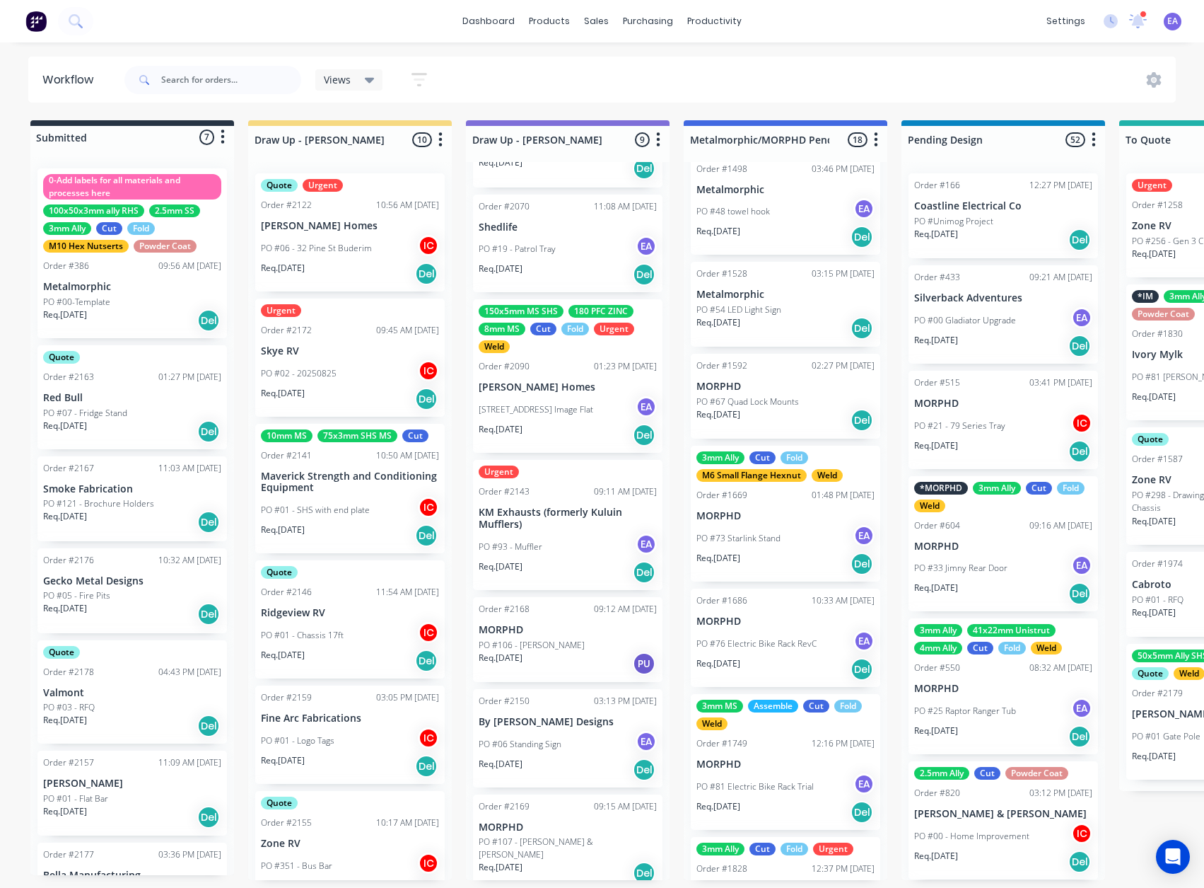
scroll to position [3, 0]
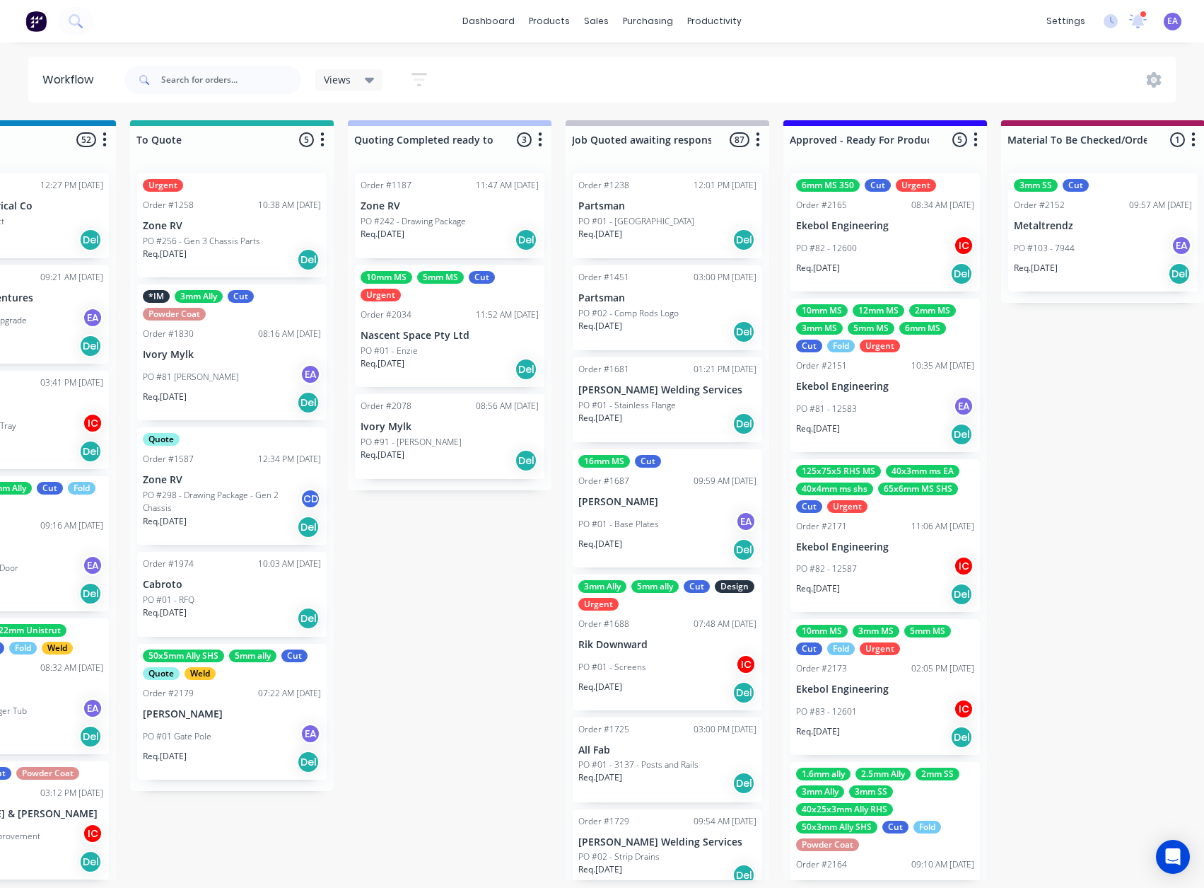
drag, startPoint x: 702, startPoint y: 530, endPoint x: 776, endPoint y: 526, distance: 73.7
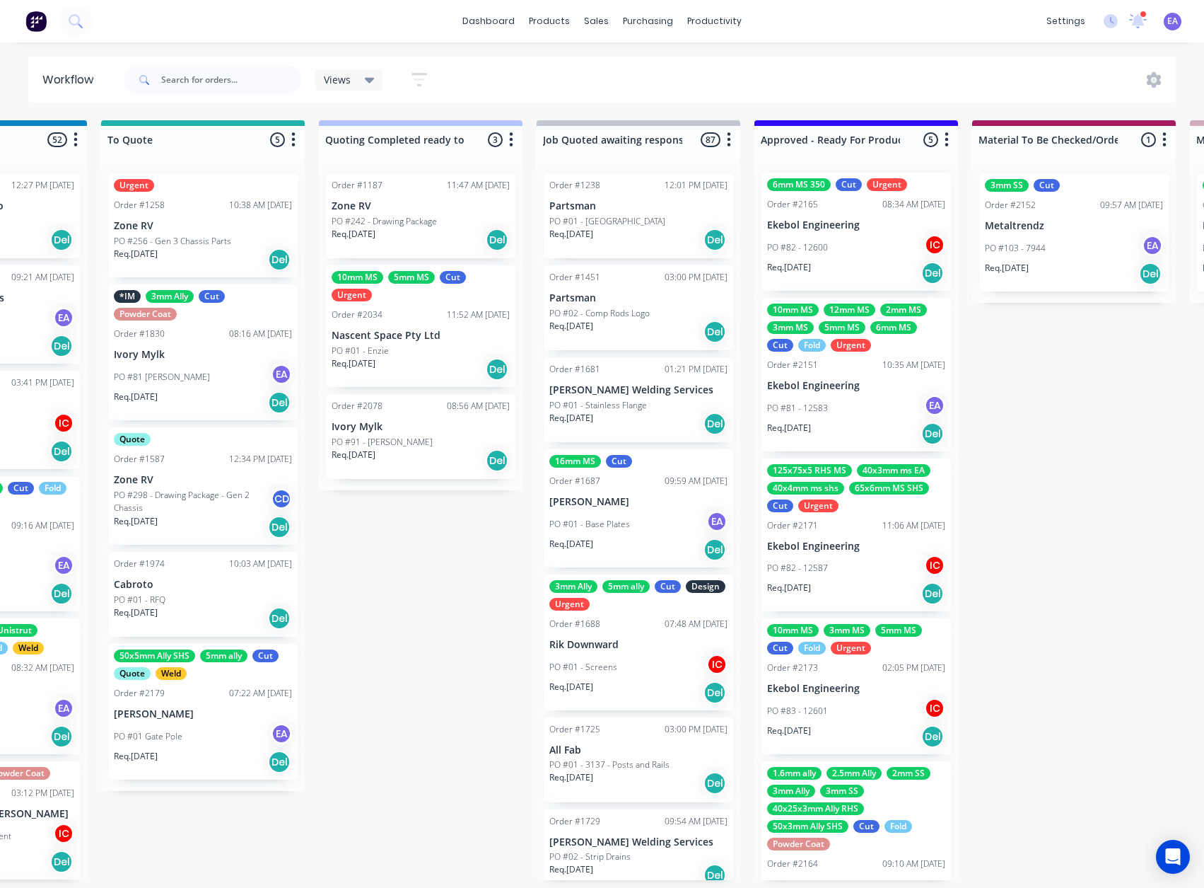
scroll to position [0, 0]
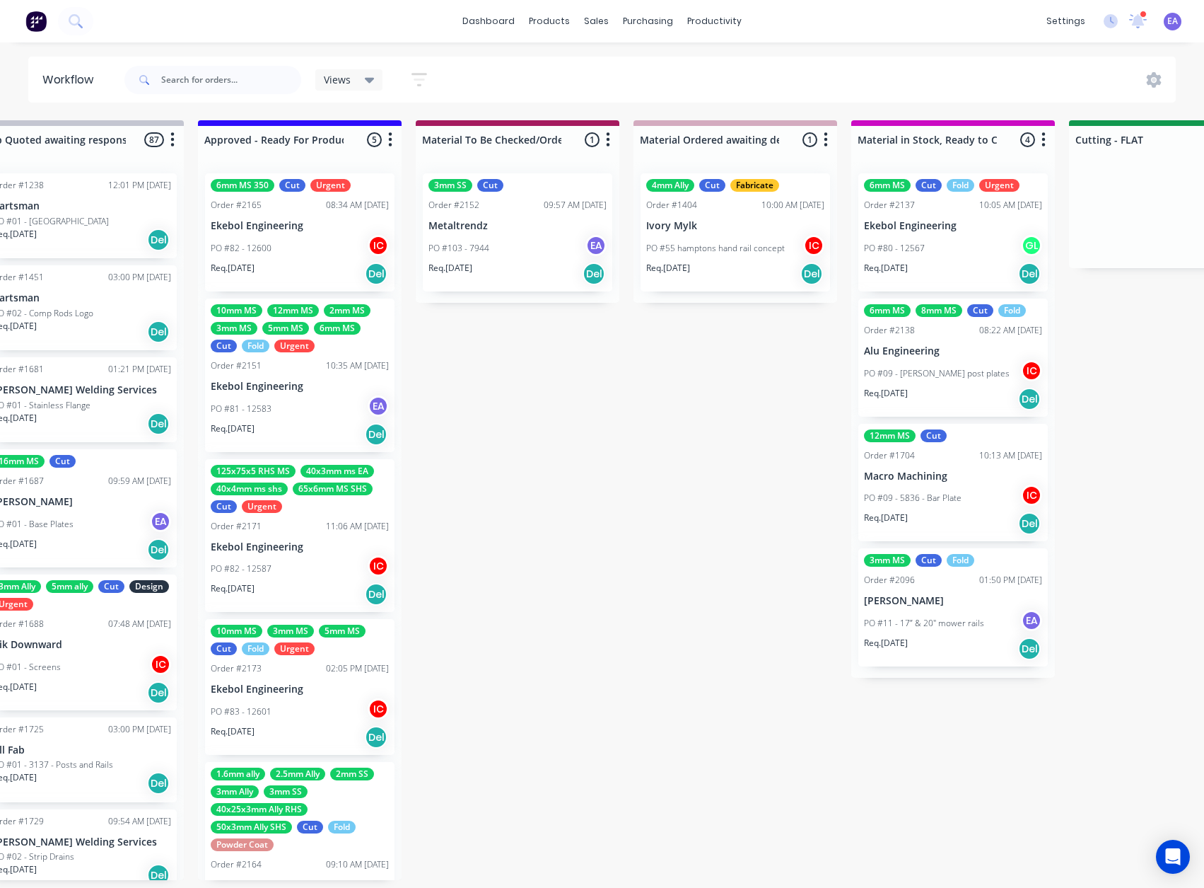
drag, startPoint x: 1072, startPoint y: 575, endPoint x: 1102, endPoint y: 574, distance: 30.4
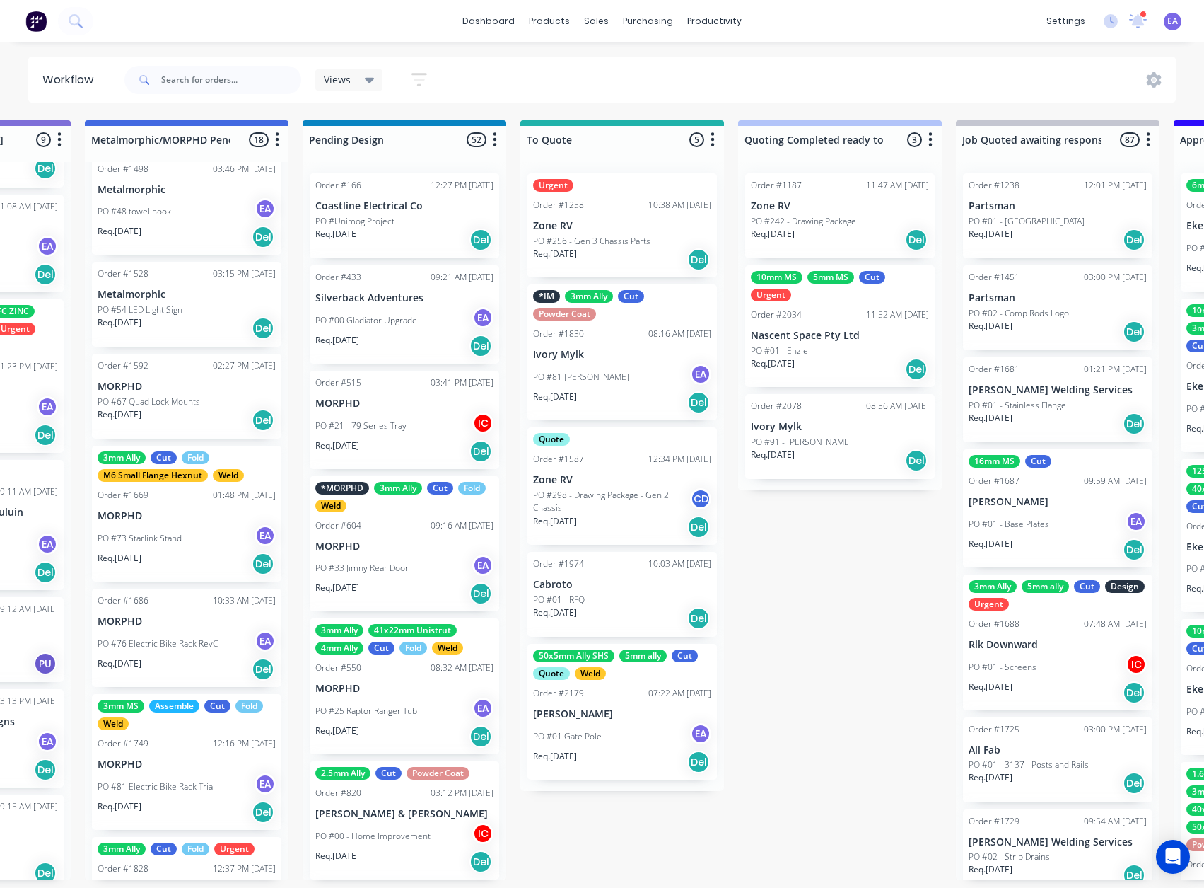
scroll to position [3, 161]
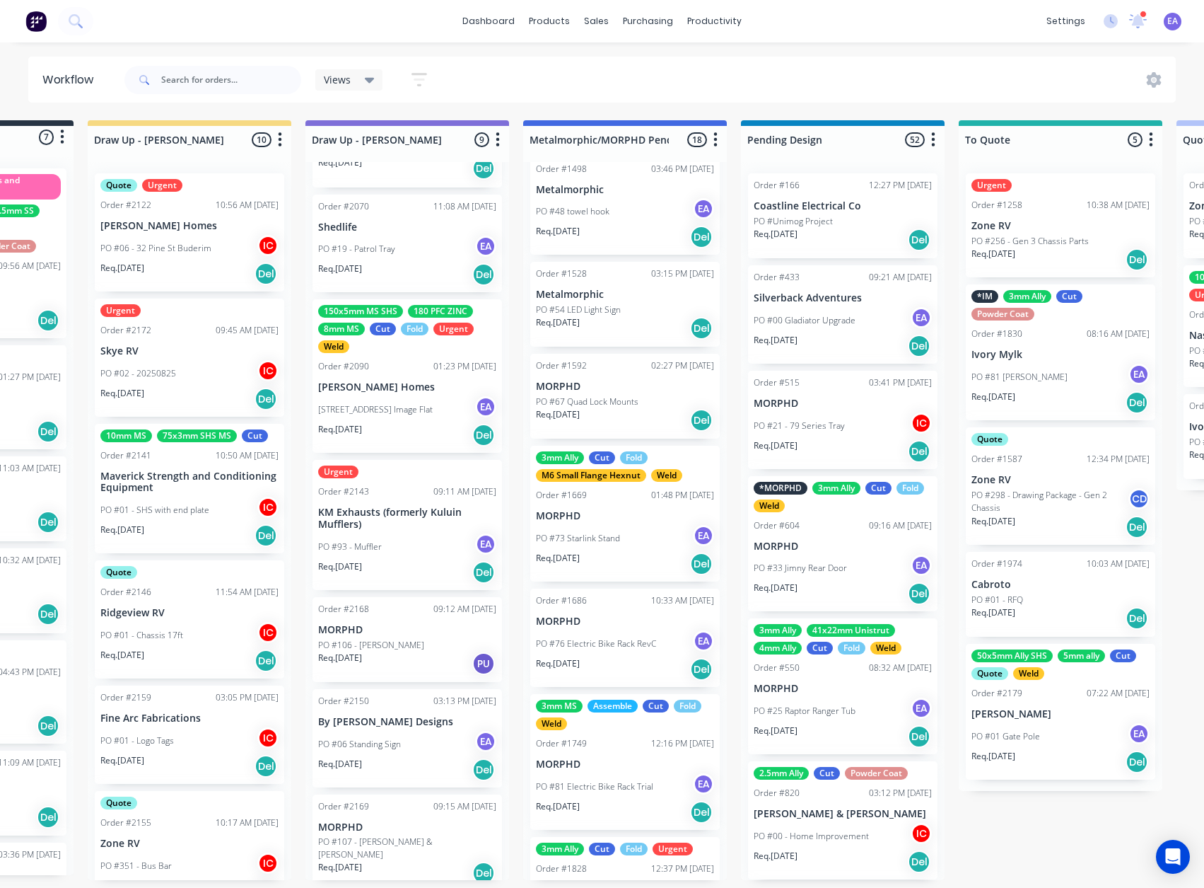
drag, startPoint x: 687, startPoint y: 610, endPoint x: 316, endPoint y: 553, distance: 374.9
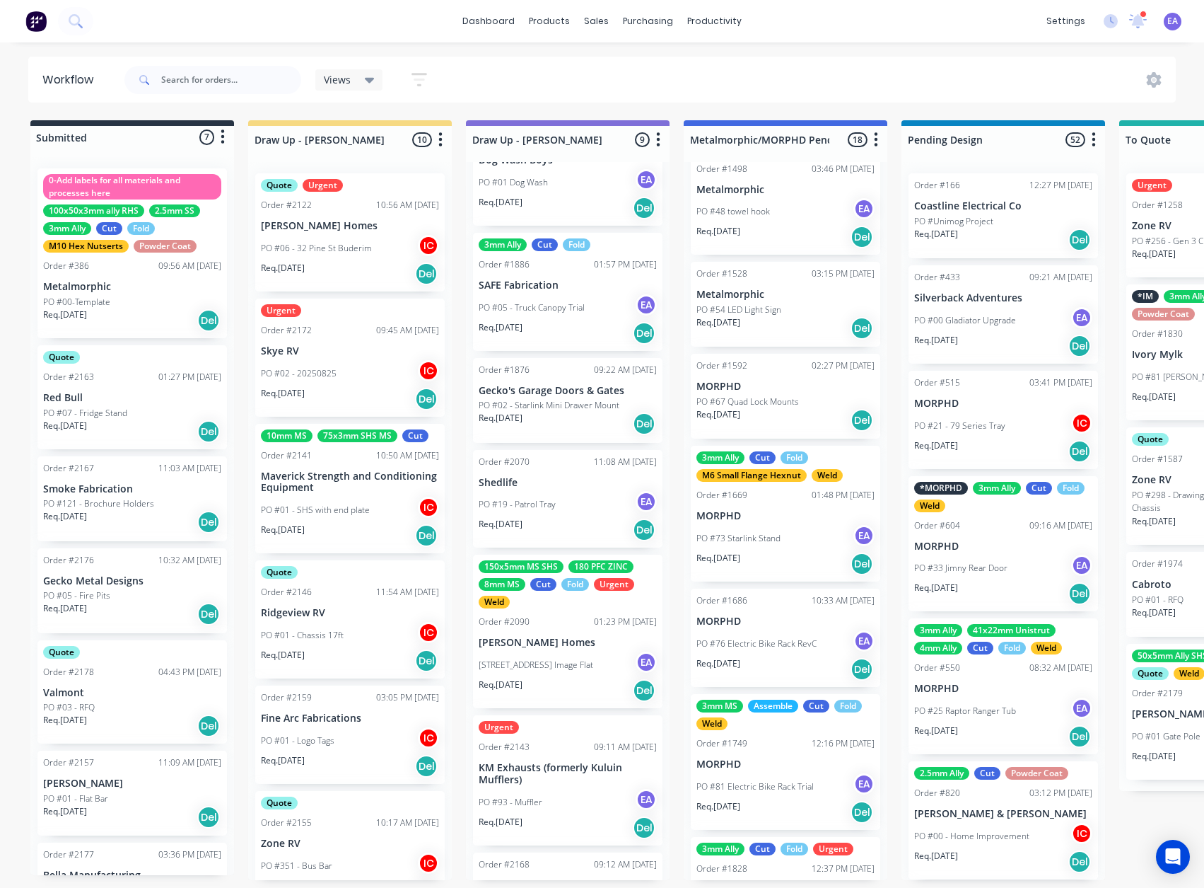
scroll to position [301, 0]
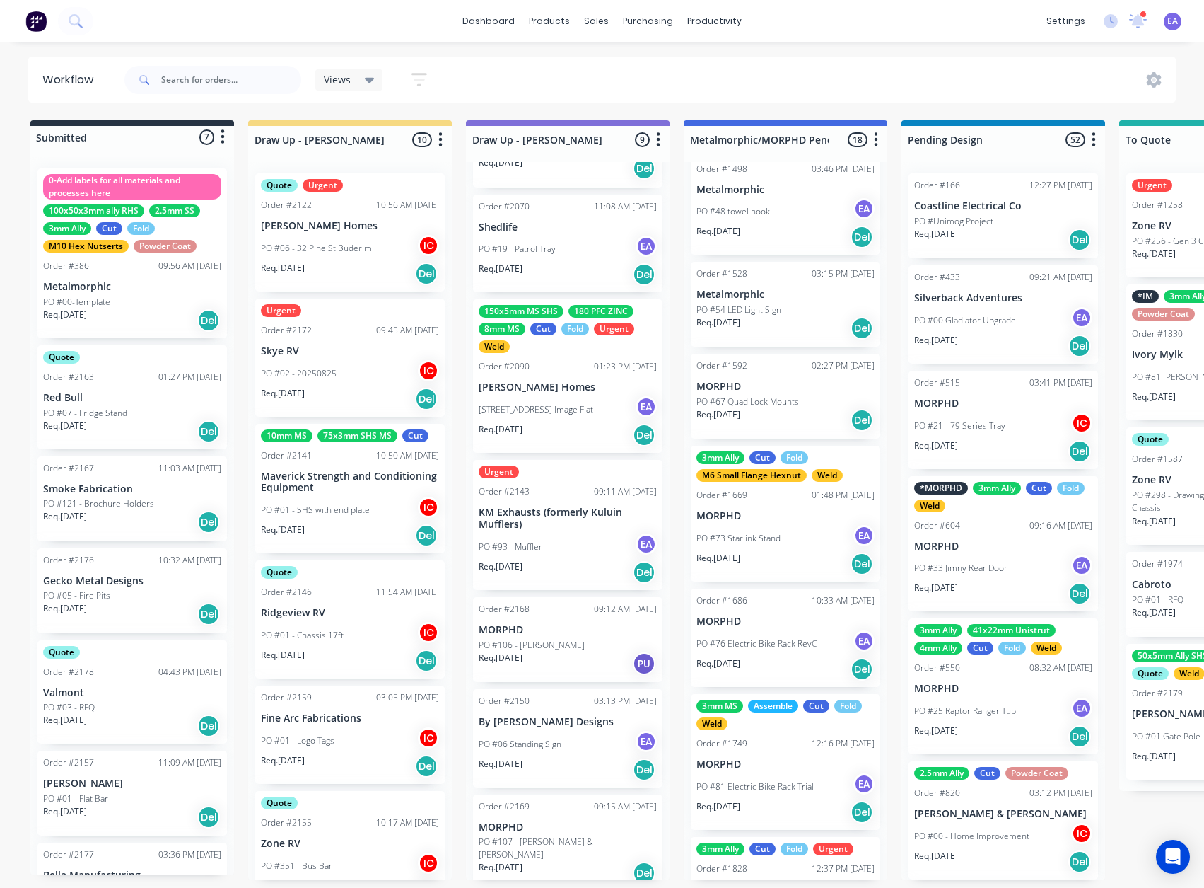
click at [569, 661] on div "Req. [DATE] PU" at bounding box center [568, 663] width 178 height 24
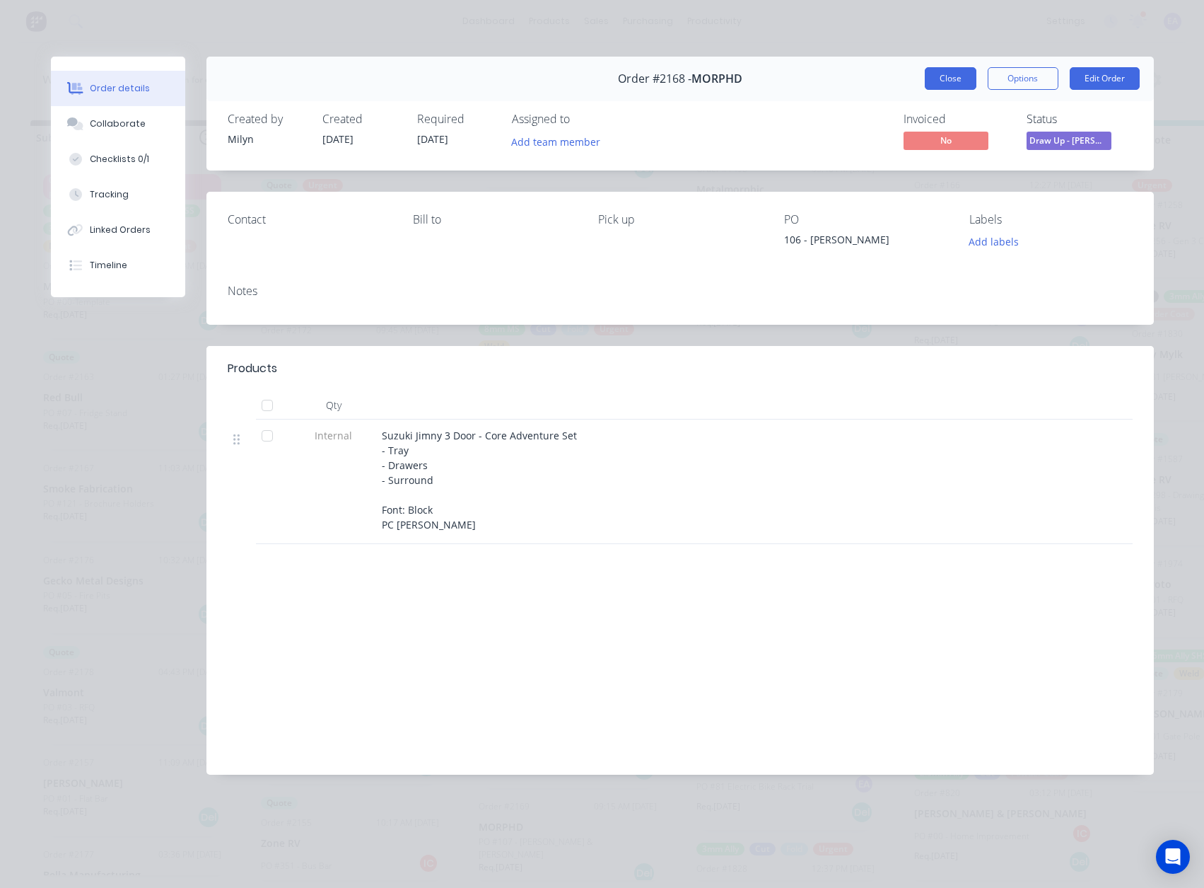
click at [962, 84] on button "Close" at bounding box center [951, 78] width 52 height 23
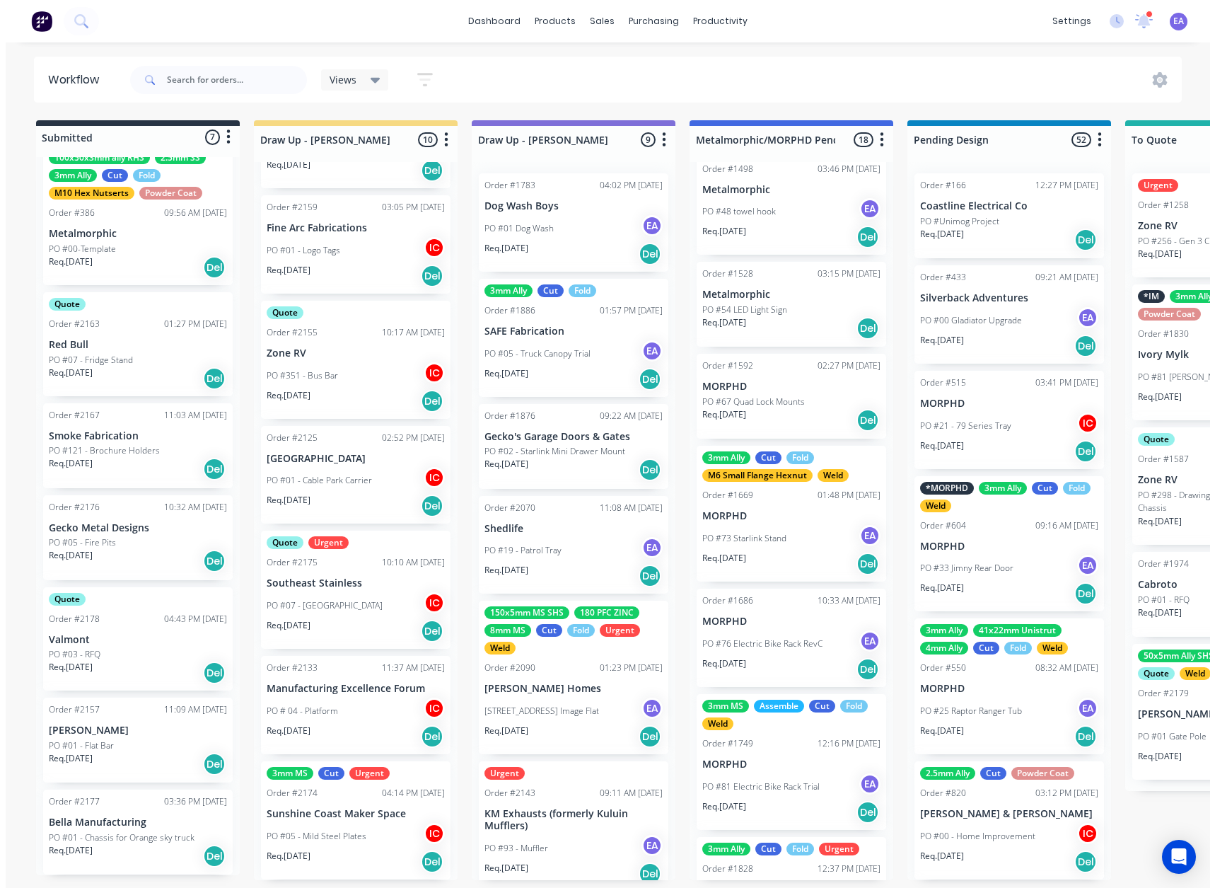
scroll to position [0, 0]
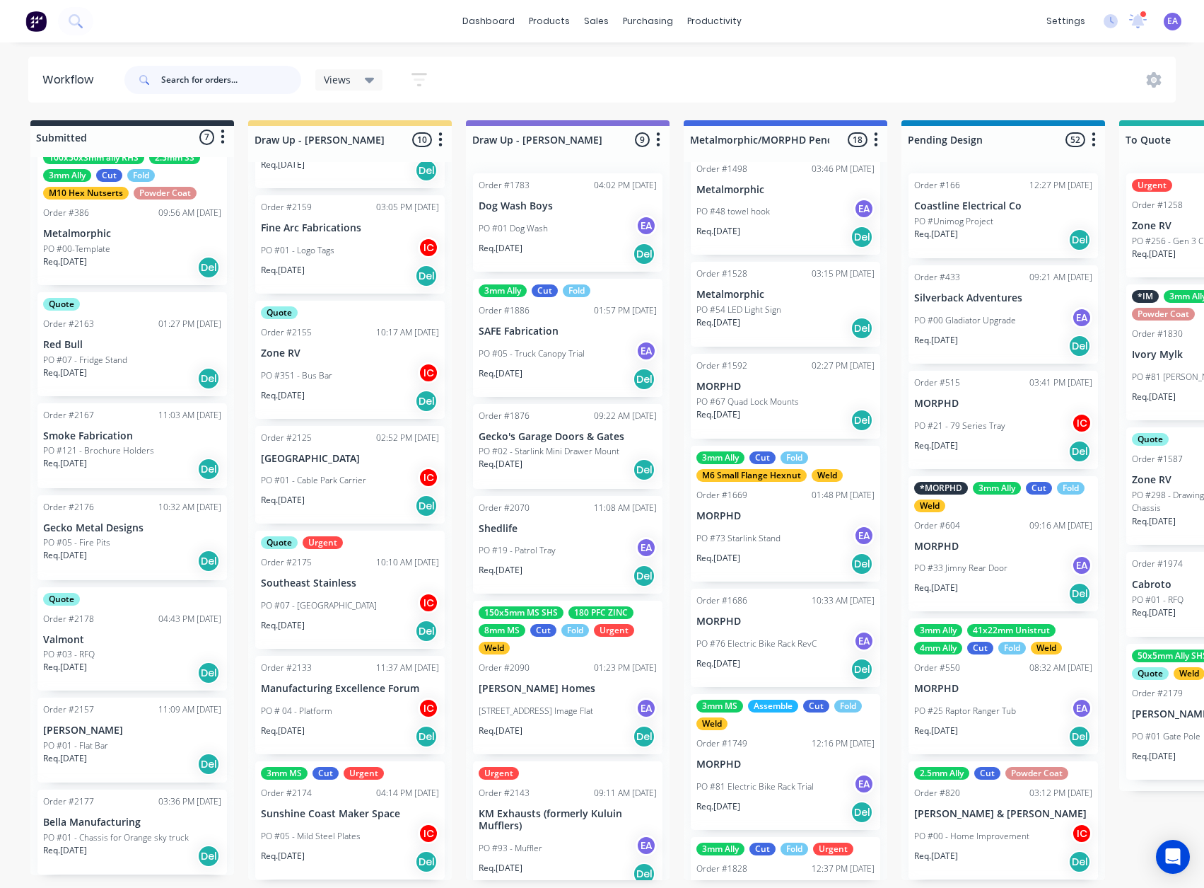
click at [219, 81] on input "text" at bounding box center [231, 80] width 140 height 28
type input "hj"
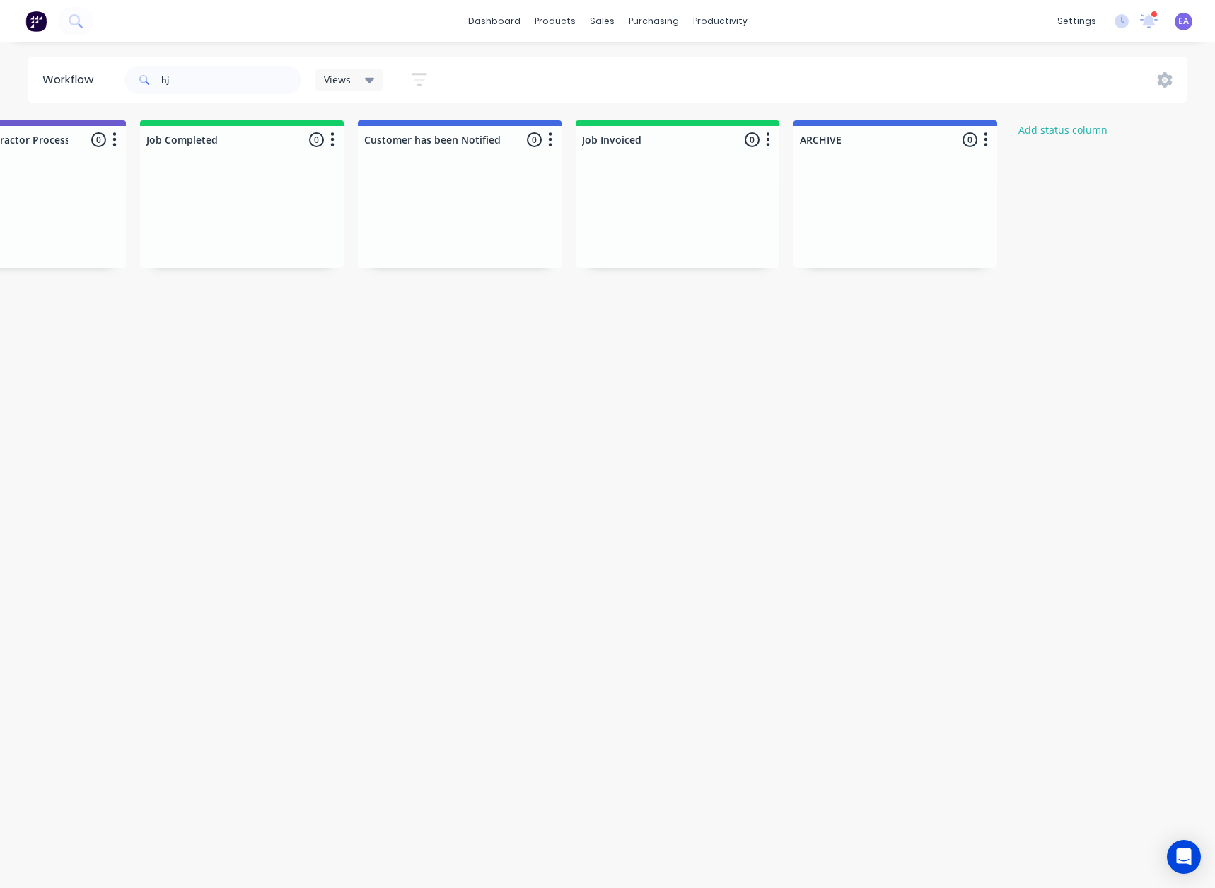
drag, startPoint x: 562, startPoint y: 463, endPoint x: 767, endPoint y: 466, distance: 205.1
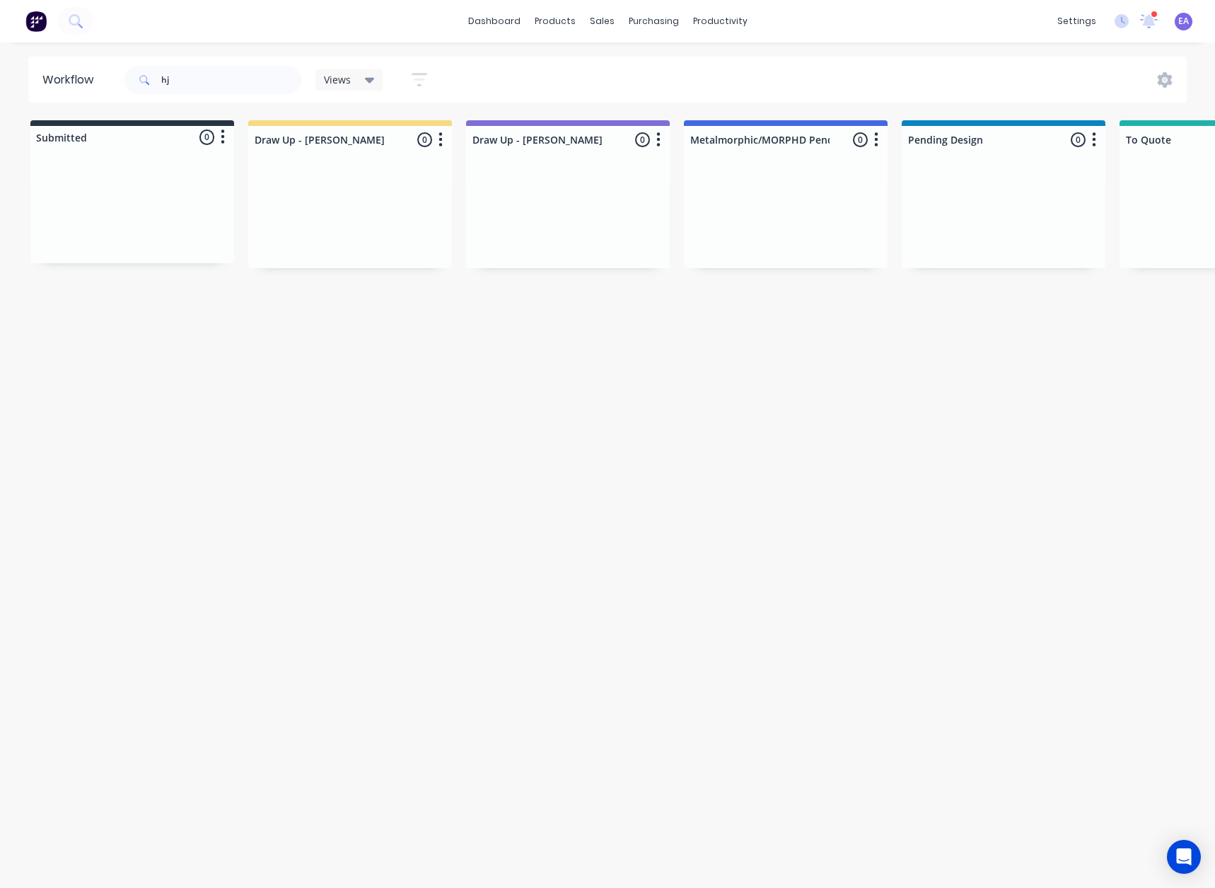
drag, startPoint x: 615, startPoint y: 487, endPoint x: 567, endPoint y: 501, distance: 49.3
drag, startPoint x: 197, startPoint y: 79, endPoint x: 60, endPoint y: 110, distance: 140.7
click at [61, 104] on div "Workflow hj Views Save new view None (Default) edit [PERSON_NAME] edit [PERSON_…" at bounding box center [607, 458] width 1215 height 803
click at [216, 421] on div "Workflow Views Save new view None (Default) edit [PERSON_NAME] edit [PERSON_NAM…" at bounding box center [607, 458] width 1215 height 803
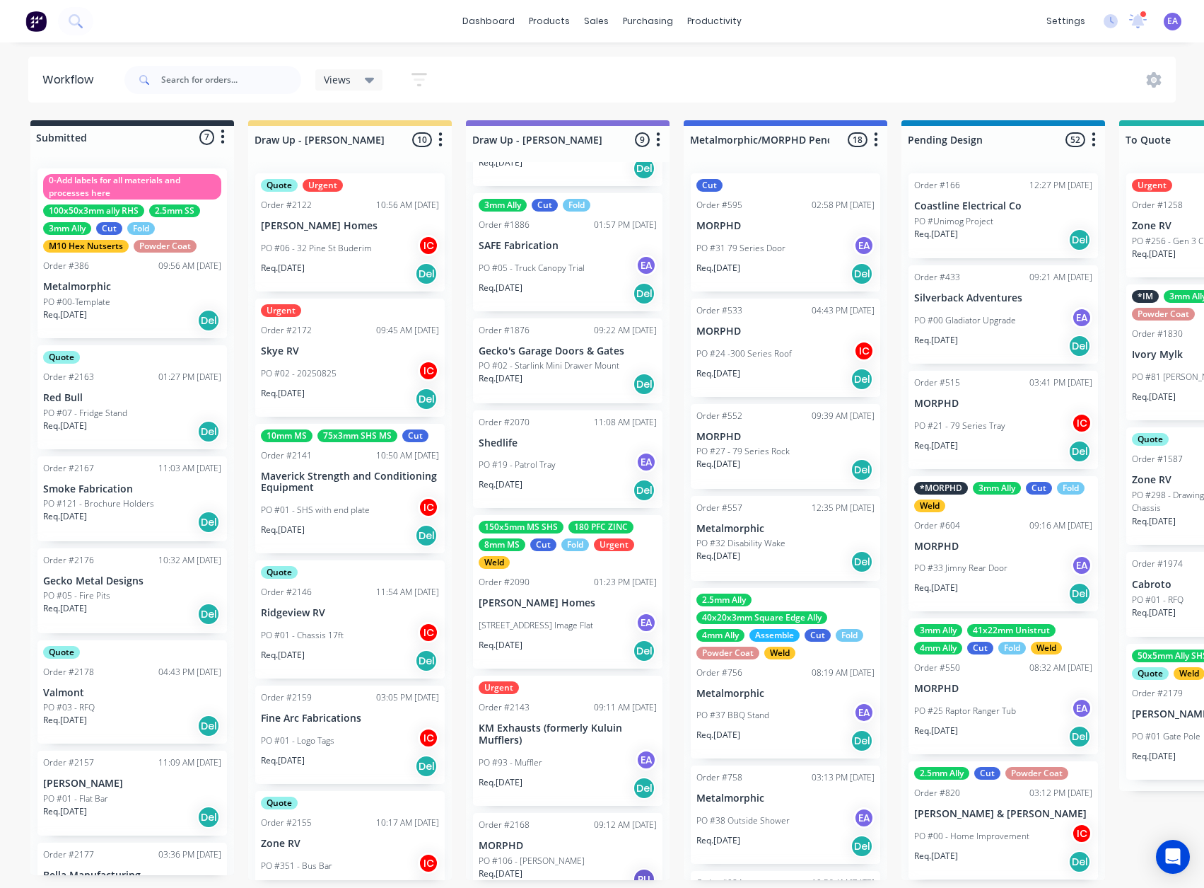
scroll to position [301, 0]
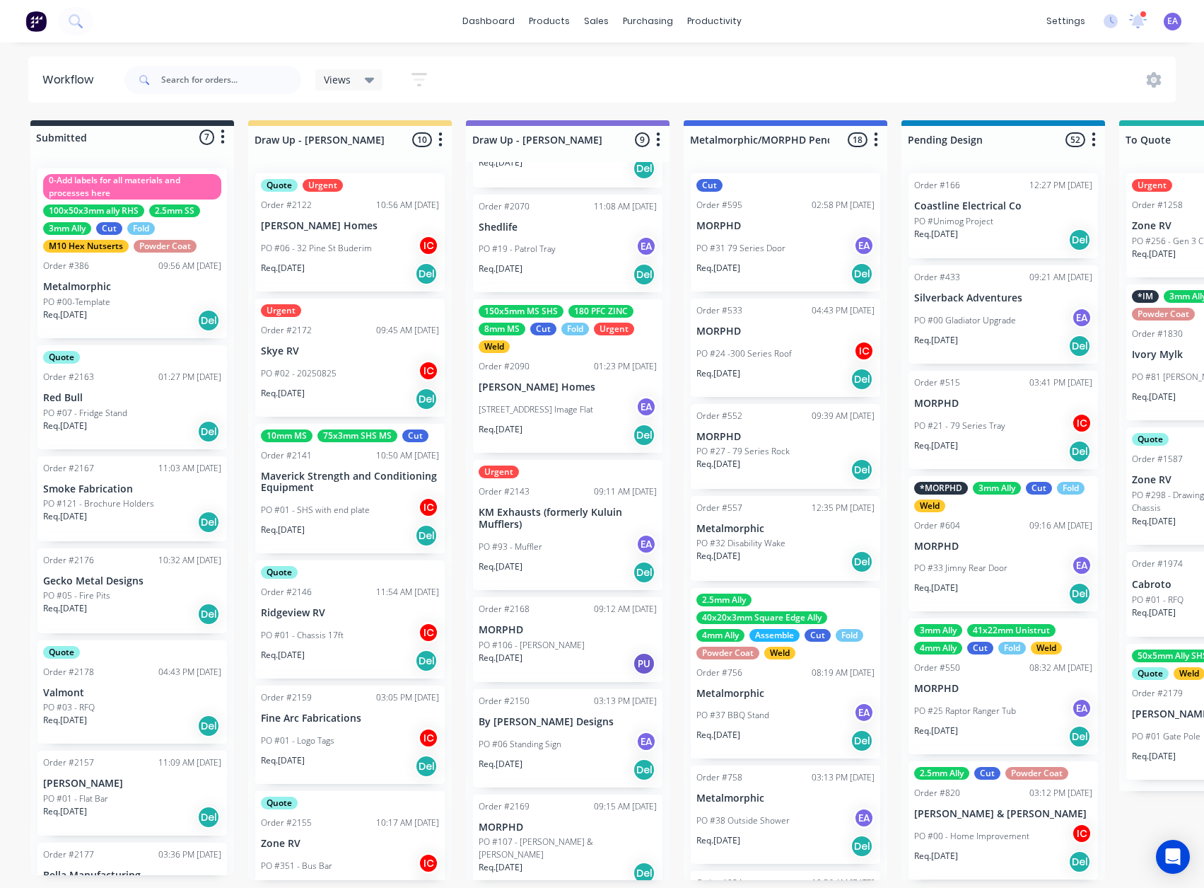
click at [564, 521] on p "KM Exhausts (formerly Kuluin Mufflers)" at bounding box center [568, 518] width 178 height 24
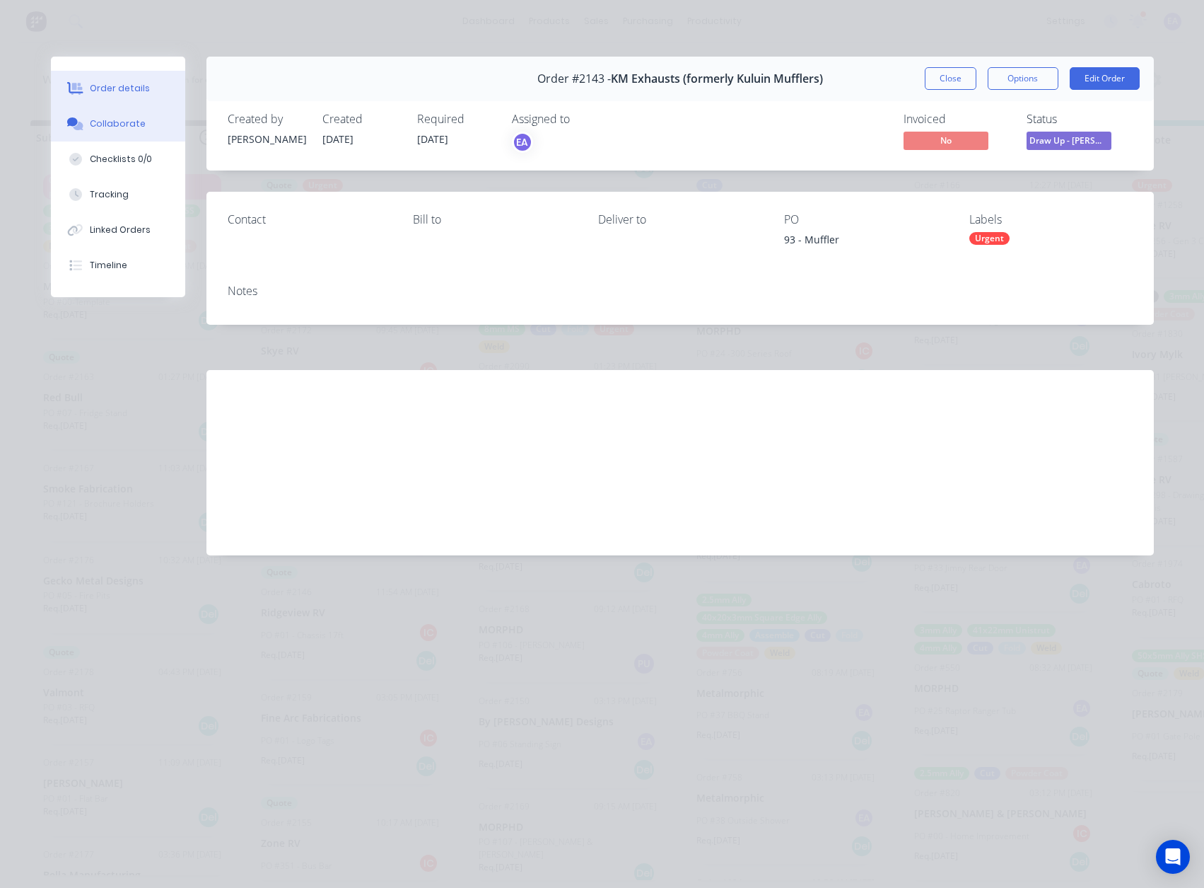
click at [131, 133] on button "Collaborate" at bounding box center [118, 123] width 134 height 35
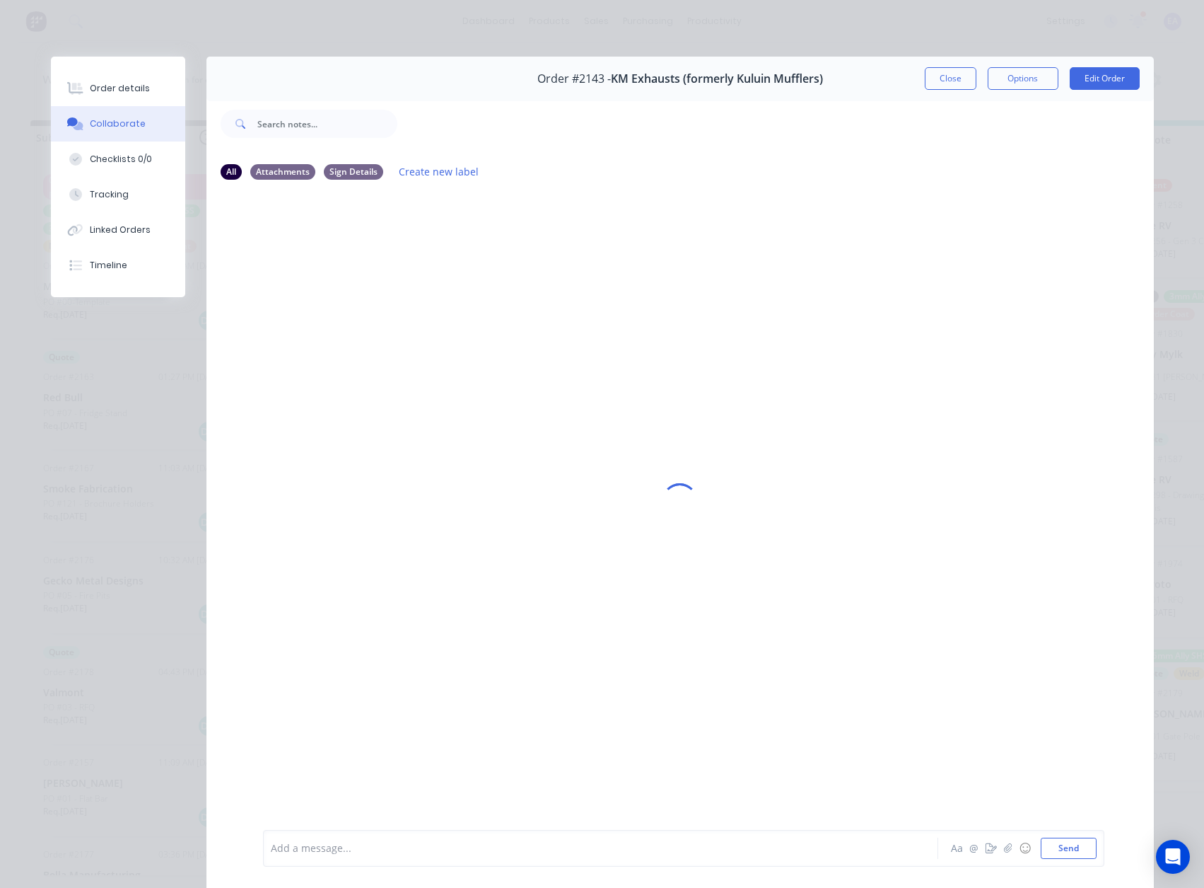
click at [417, 836] on div "Add a message... Aa @ ☺ Send" at bounding box center [684, 848] width 842 height 37
click at [374, 848] on div at bounding box center [581, 848] width 619 height 15
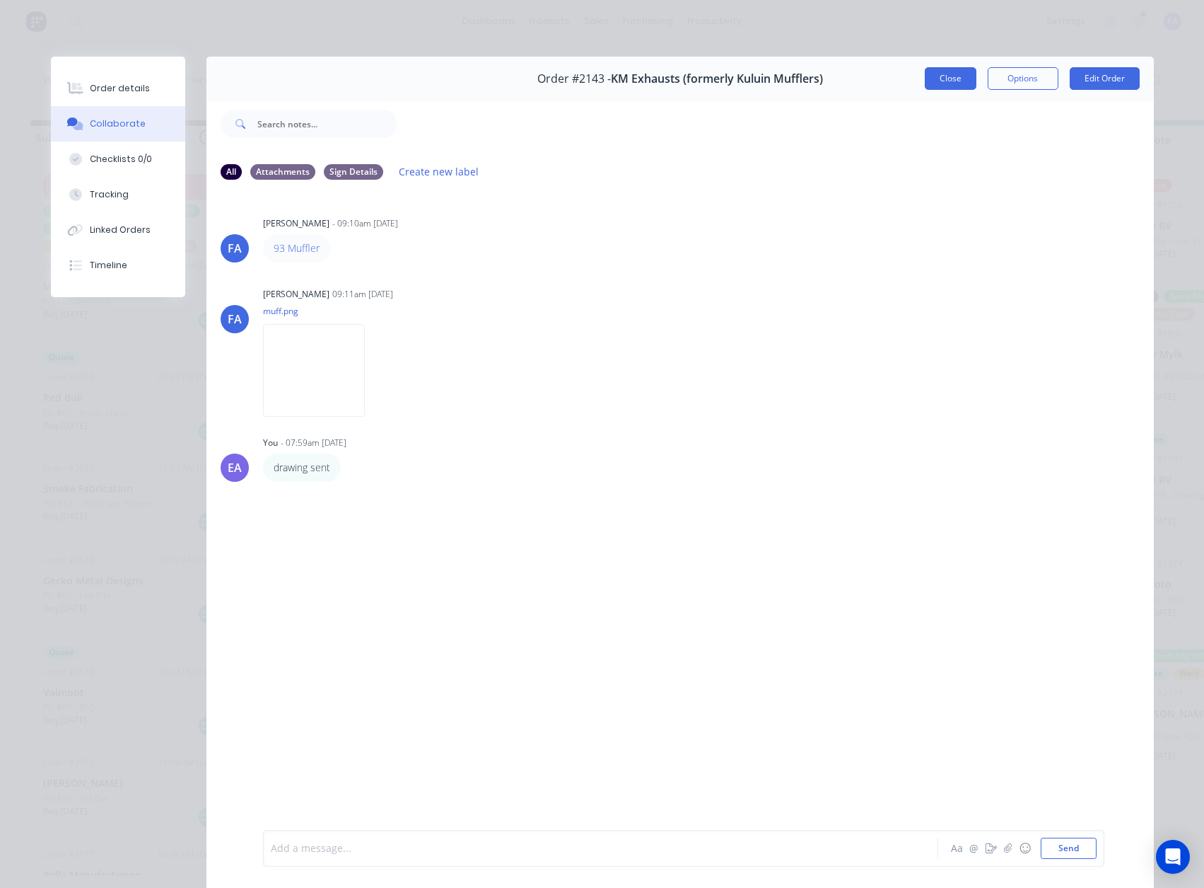
click at [952, 79] on button "Close" at bounding box center [951, 78] width 52 height 23
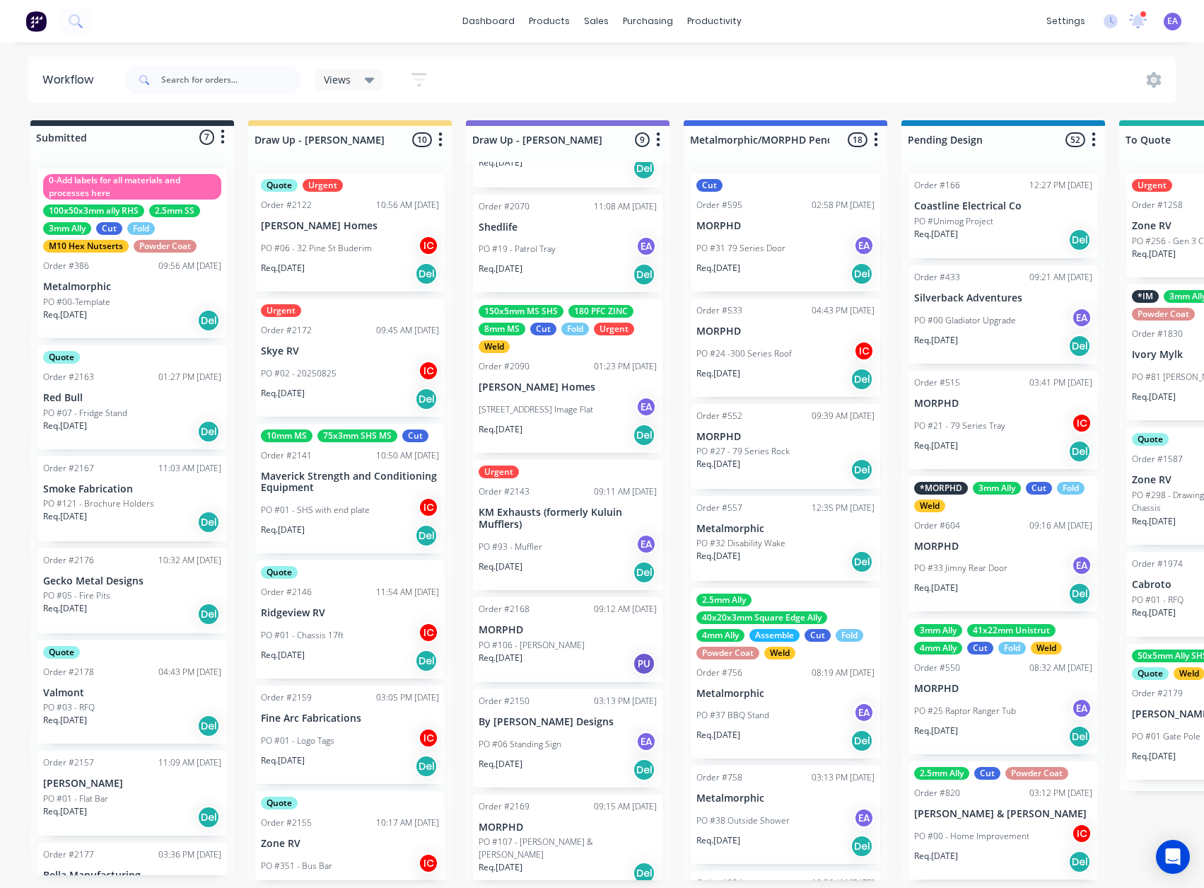
scroll to position [3, 0]
click at [539, 651] on div "Req. [DATE] PU" at bounding box center [568, 663] width 178 height 24
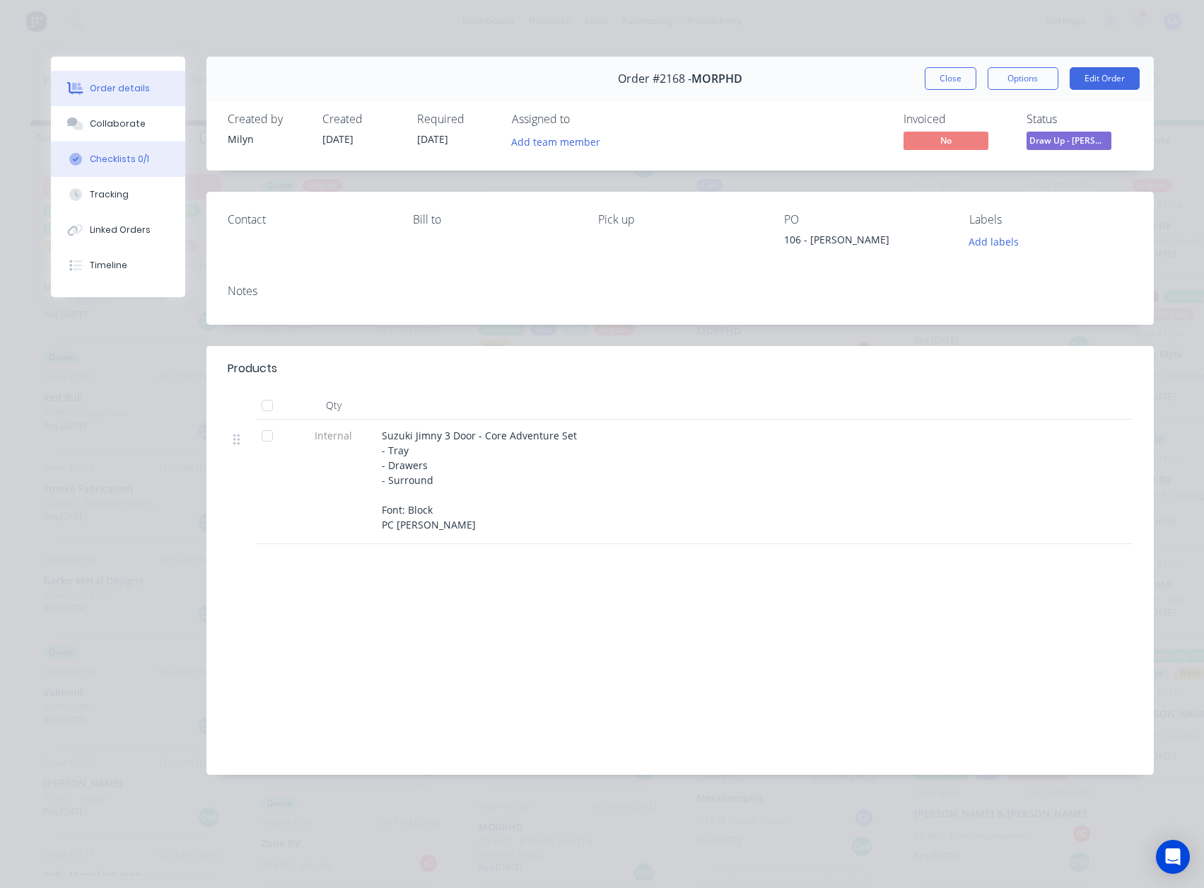
click at [131, 160] on div "Checklists 0/1" at bounding box center [119, 159] width 59 height 13
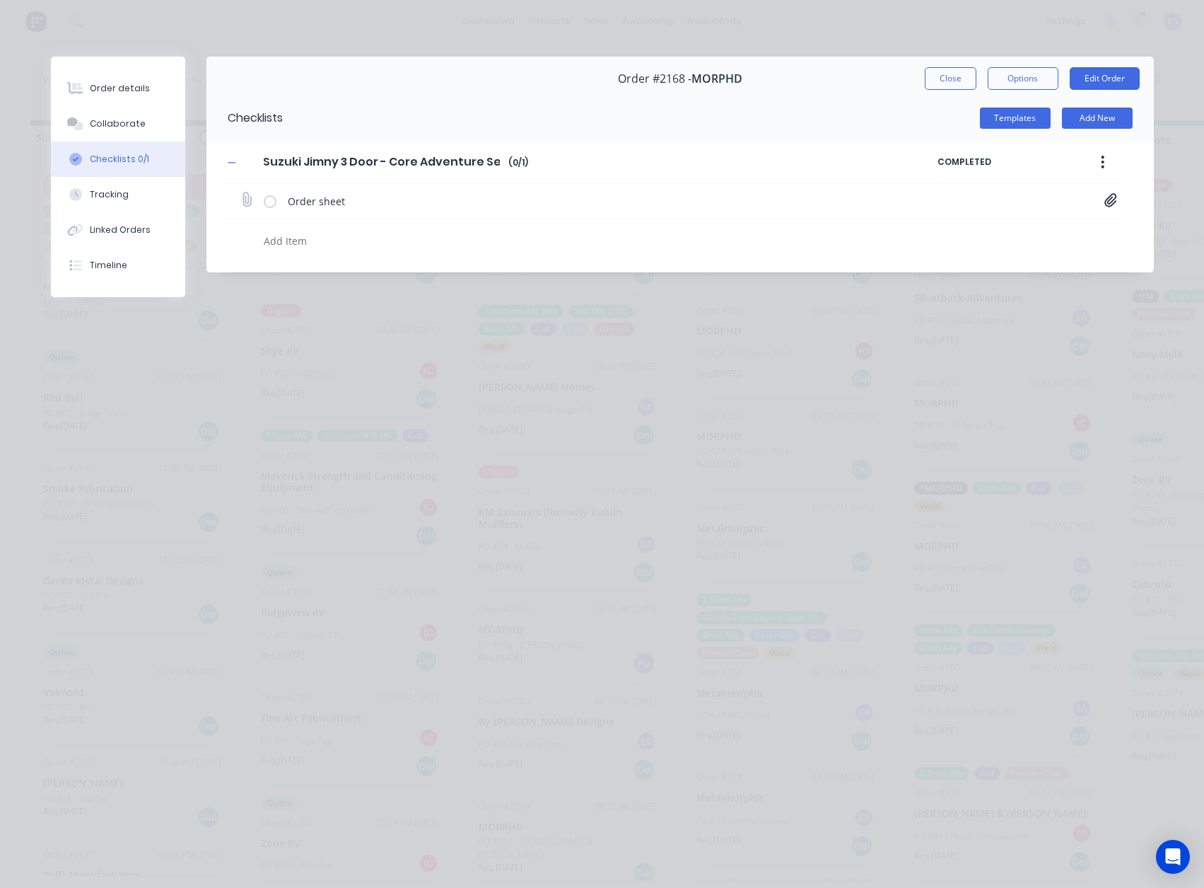
click at [1110, 198] on icon at bounding box center [1111, 200] width 13 height 14
click at [946, 71] on button "Close" at bounding box center [951, 78] width 52 height 23
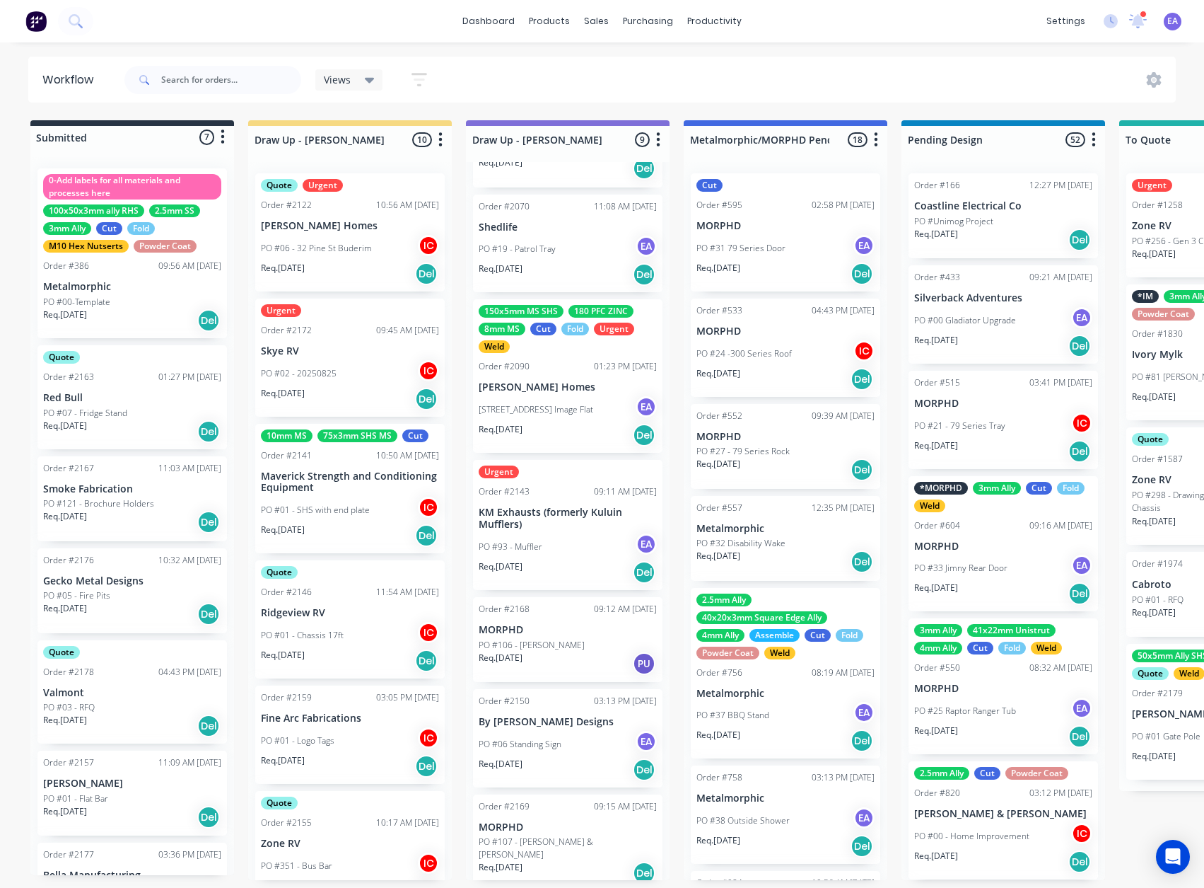
click at [550, 835] on p "PO #107 - [PERSON_NAME] & [PERSON_NAME]" at bounding box center [568, 847] width 178 height 25
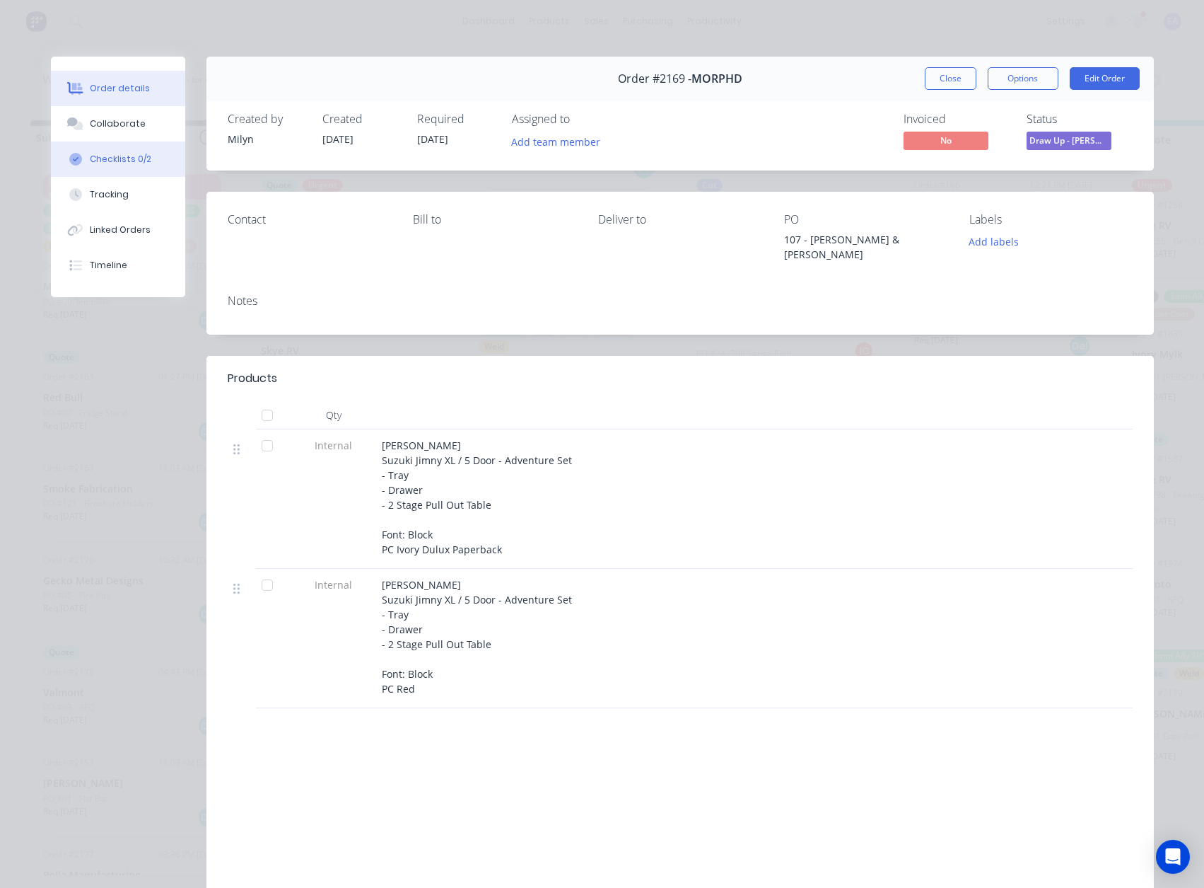
click at [106, 150] on button "Checklists 0/2" at bounding box center [118, 158] width 134 height 35
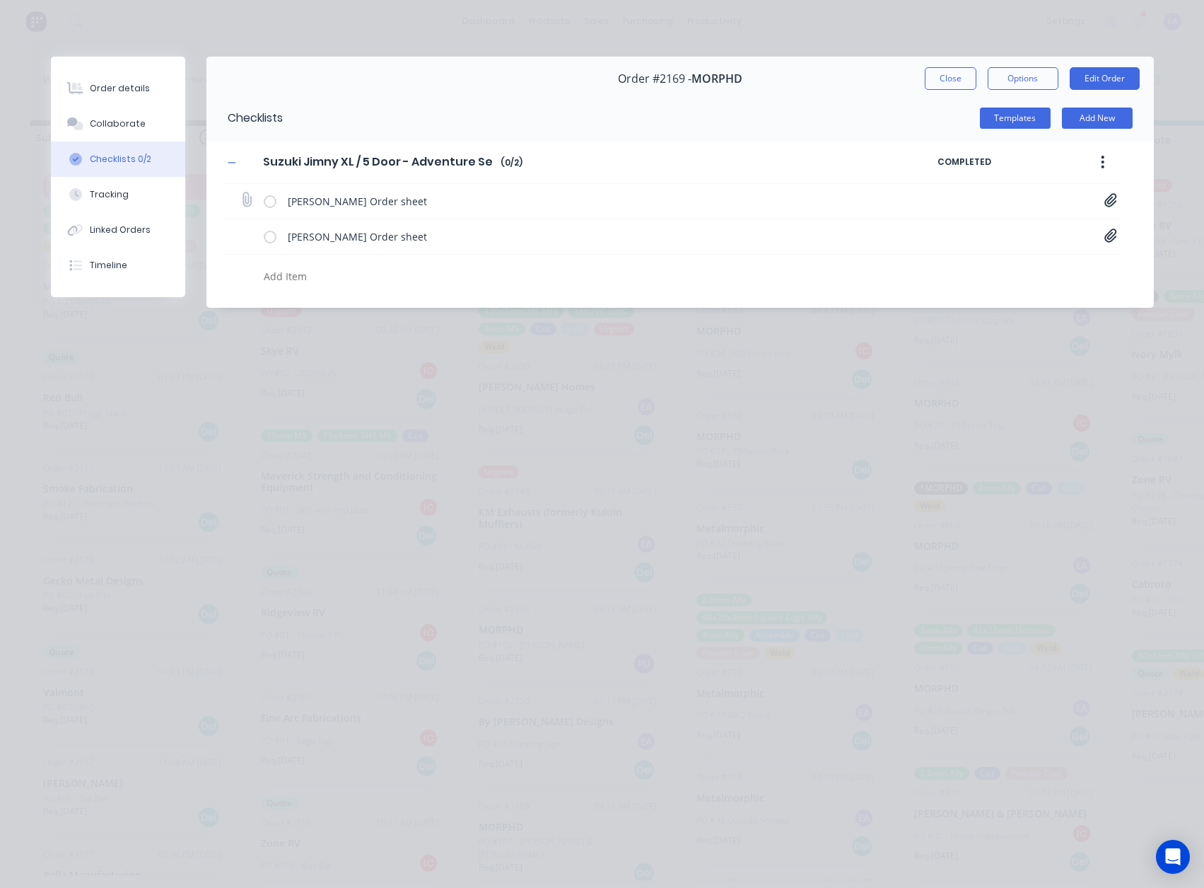
click at [1111, 202] on icon at bounding box center [1111, 199] width 12 height 13
click at [1042, 231] on link "Jimny XL Tray Setup - Order Sheet[A] - 1055 [PERSON_NAME].pdf" at bounding box center [997, 230] width 165 height 15
drag, startPoint x: 885, startPoint y: 291, endPoint x: 1124, endPoint y: 251, distance: 242.4
click at [888, 291] on div "Checklists Templates Add New Suzuki Jimny XL / 5 Door - Adventure Set Suzuki Ji…" at bounding box center [681, 201] width 948 height 212
click at [1101, 238] on div "[PERSON_NAME] Order sheet Jimny XL Tray Setup - Order Sheet[A] - 1056 [PERSON_N…" at bounding box center [671, 236] width 897 height 35
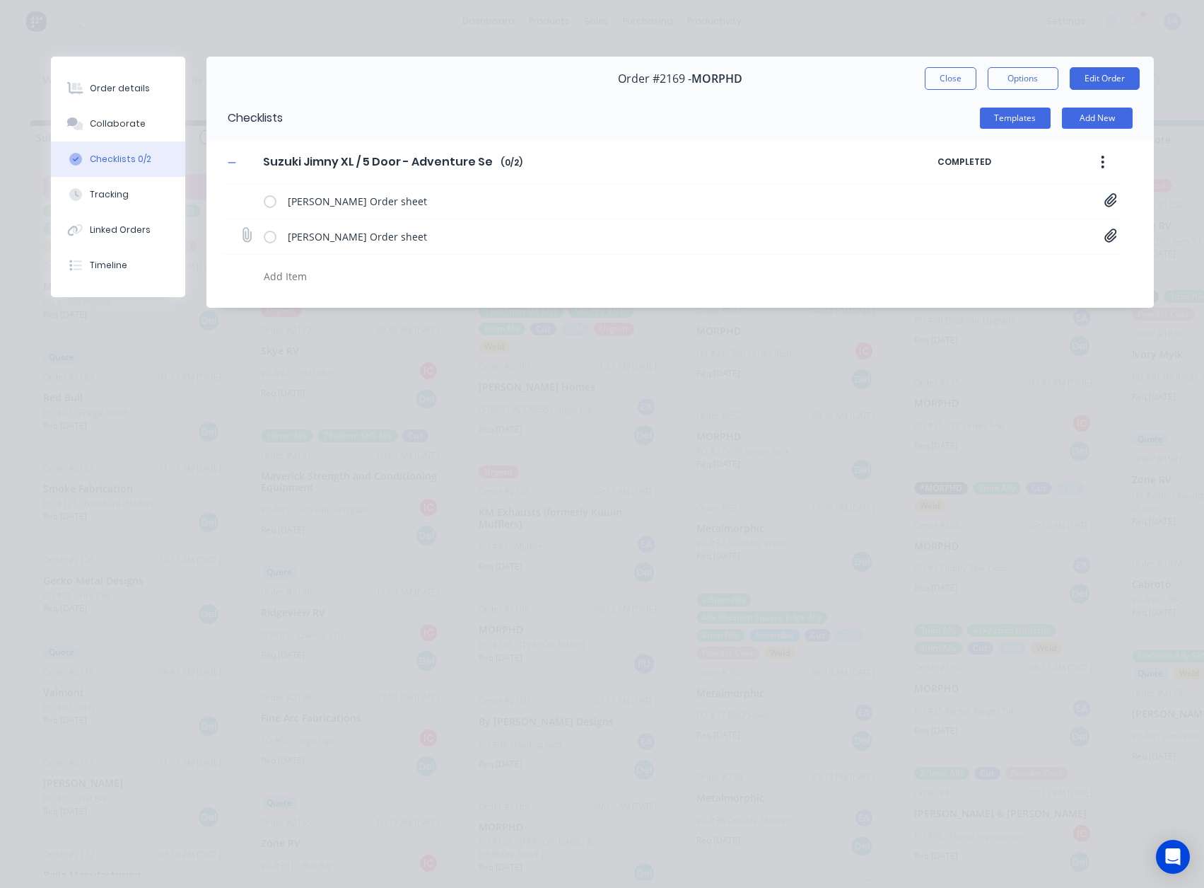
drag, startPoint x: 1105, startPoint y: 238, endPoint x: 1079, endPoint y: 245, distance: 27.3
click at [1106, 238] on icon at bounding box center [1111, 234] width 12 height 13
click at [1038, 263] on link "Jimny XL Tray Setup - Order Sheet[A] - 1056 [PERSON_NAME].pdf" at bounding box center [997, 266] width 165 height 15
click at [927, 71] on button "Close" at bounding box center [951, 78] width 52 height 23
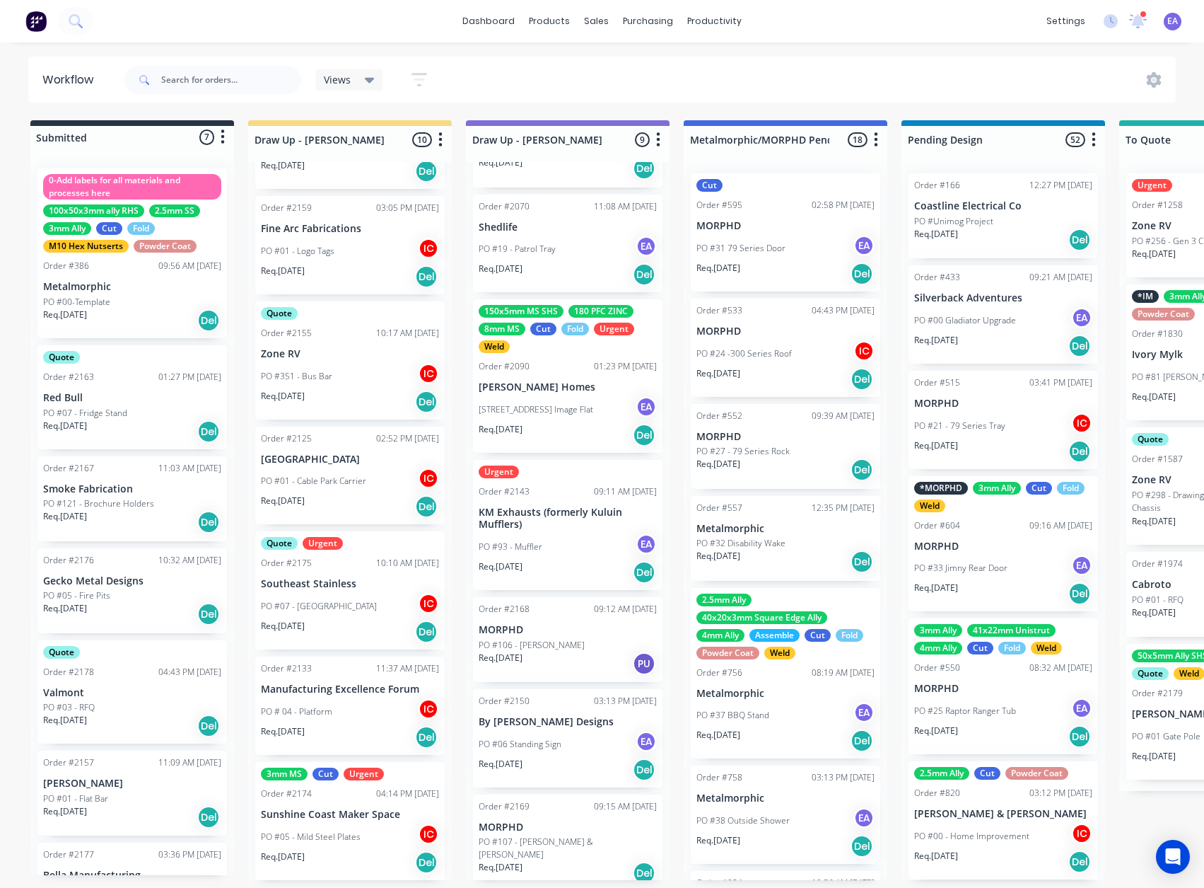
scroll to position [490, 0]
click at [556, 655] on div "Req. [DATE] PU" at bounding box center [568, 663] width 178 height 24
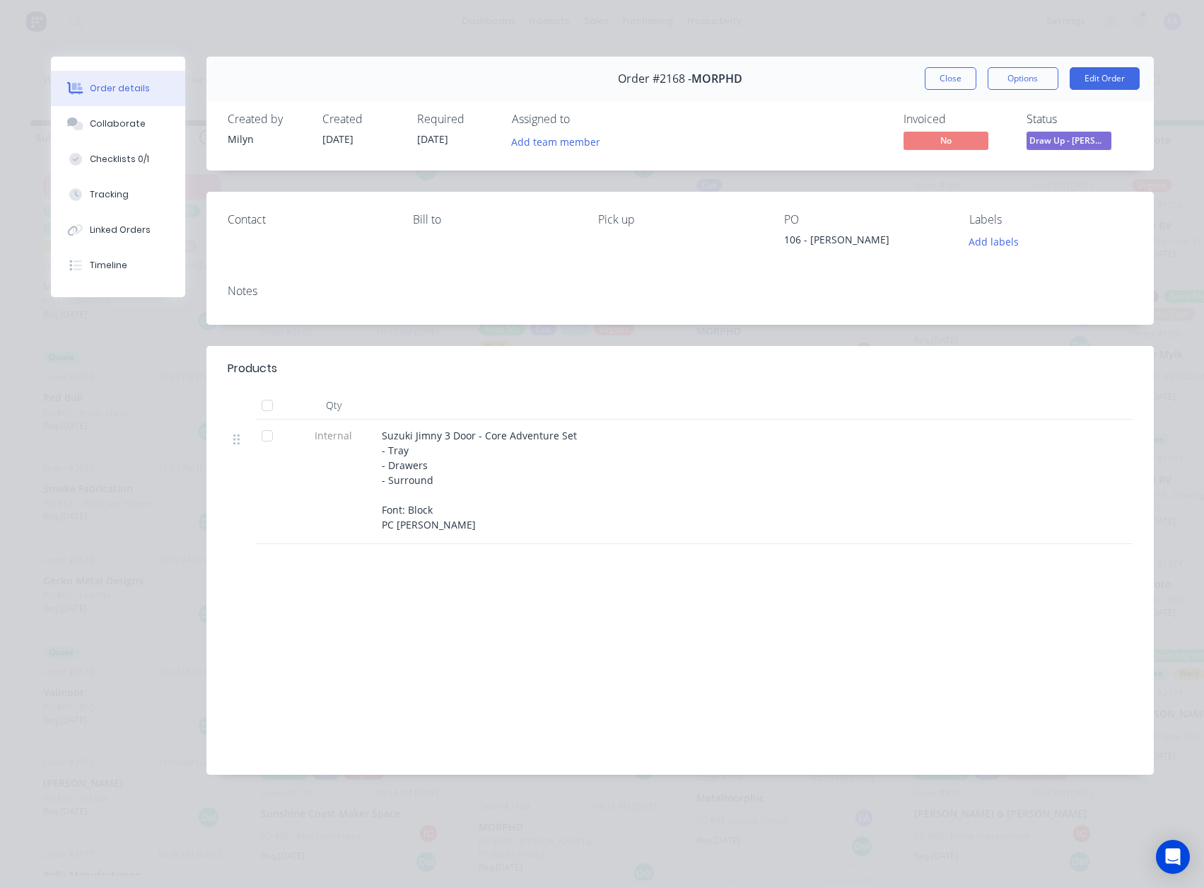
click at [964, 83] on button "Close" at bounding box center [951, 78] width 52 height 23
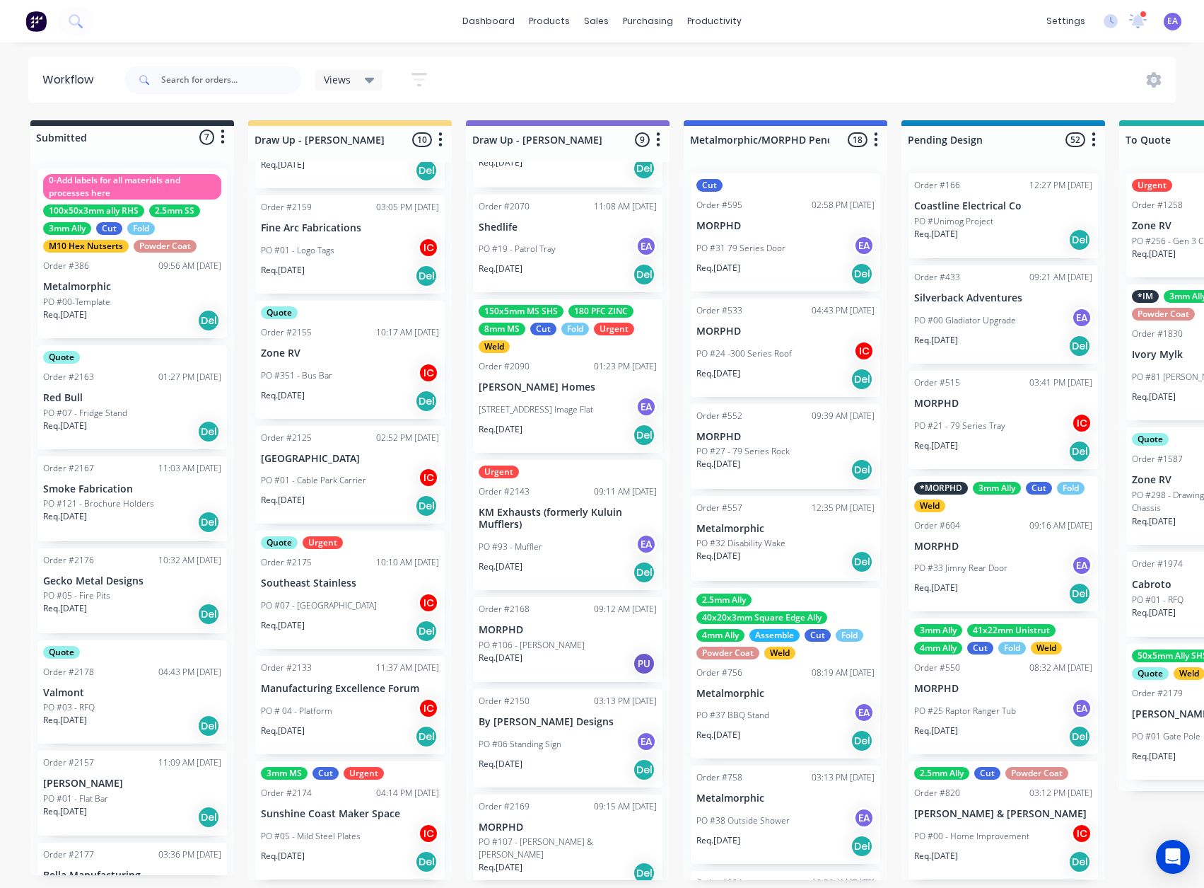
click at [552, 644] on p "PO #106 - [PERSON_NAME]" at bounding box center [532, 645] width 106 height 13
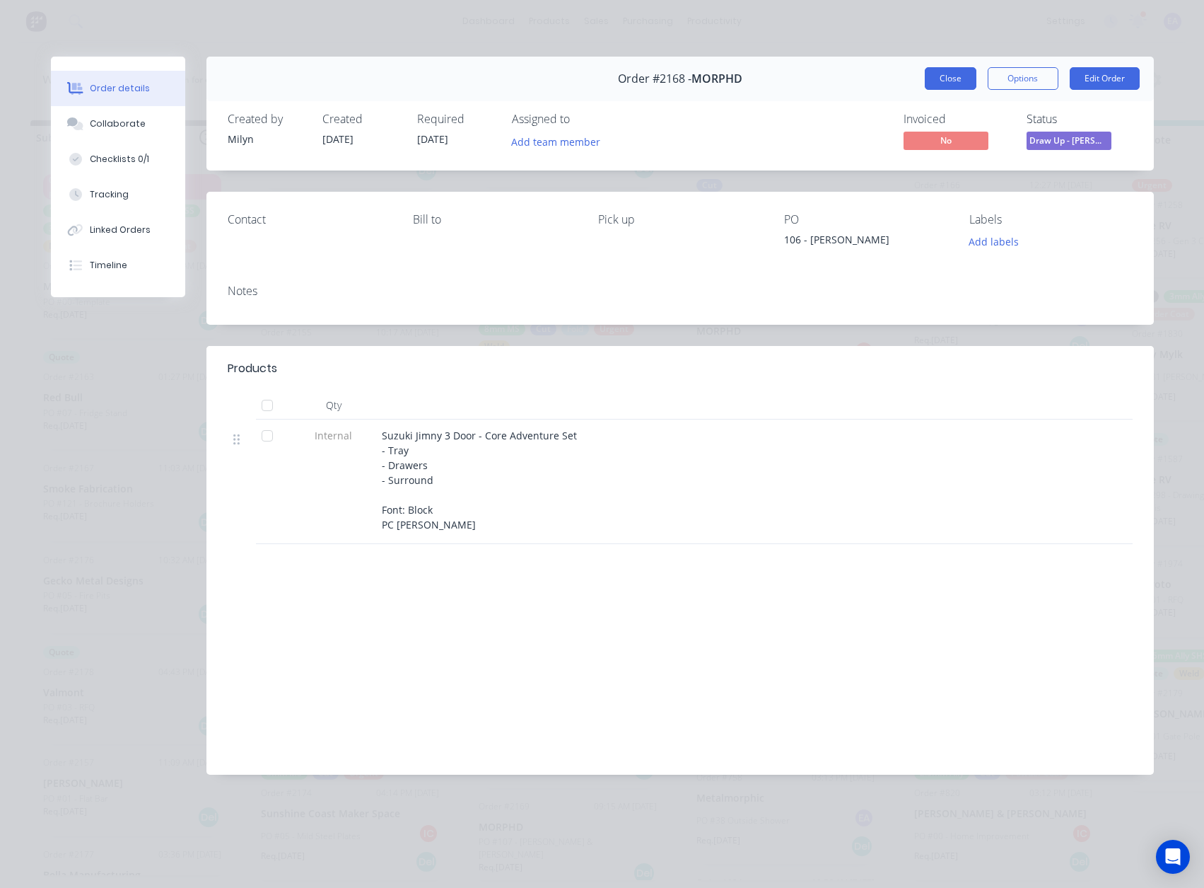
click at [957, 80] on button "Close" at bounding box center [951, 78] width 52 height 23
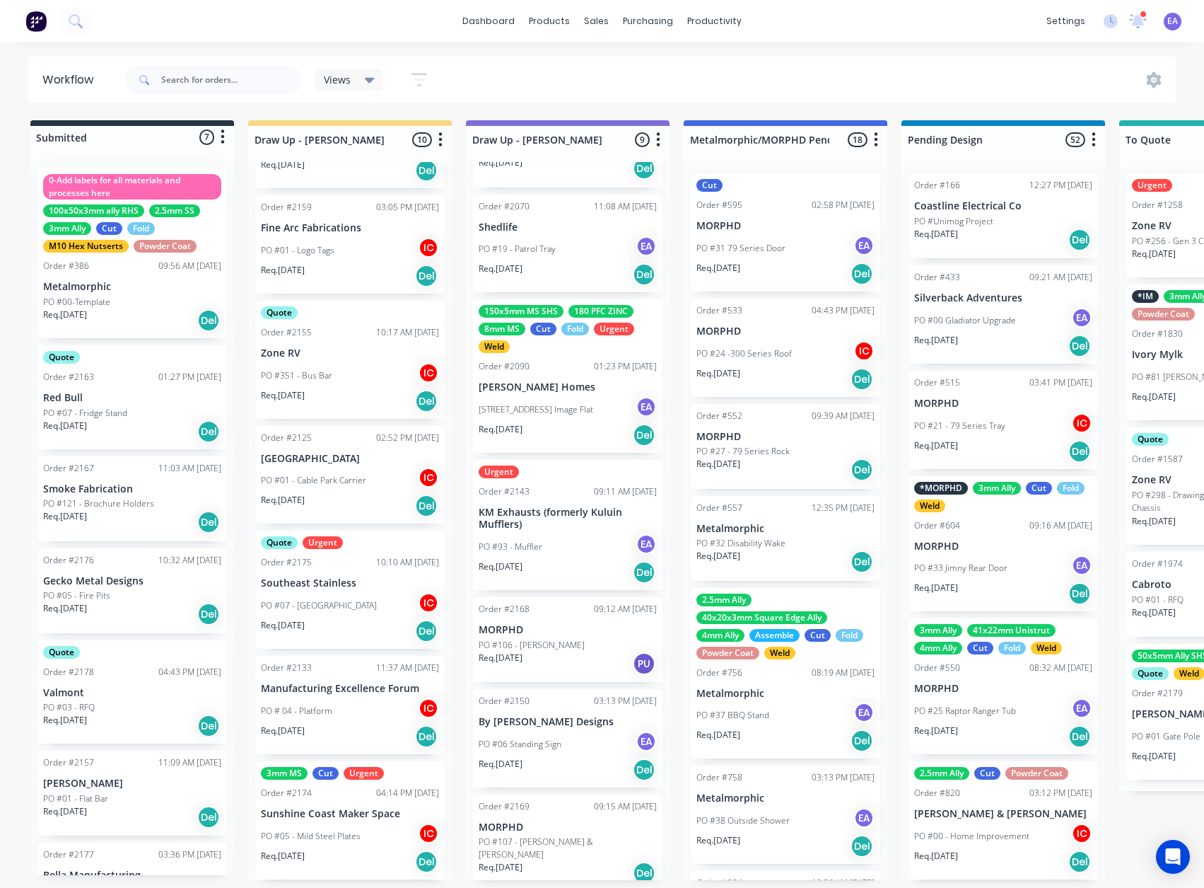
click at [540, 861] on div "Req. [DATE] Del" at bounding box center [568, 873] width 178 height 24
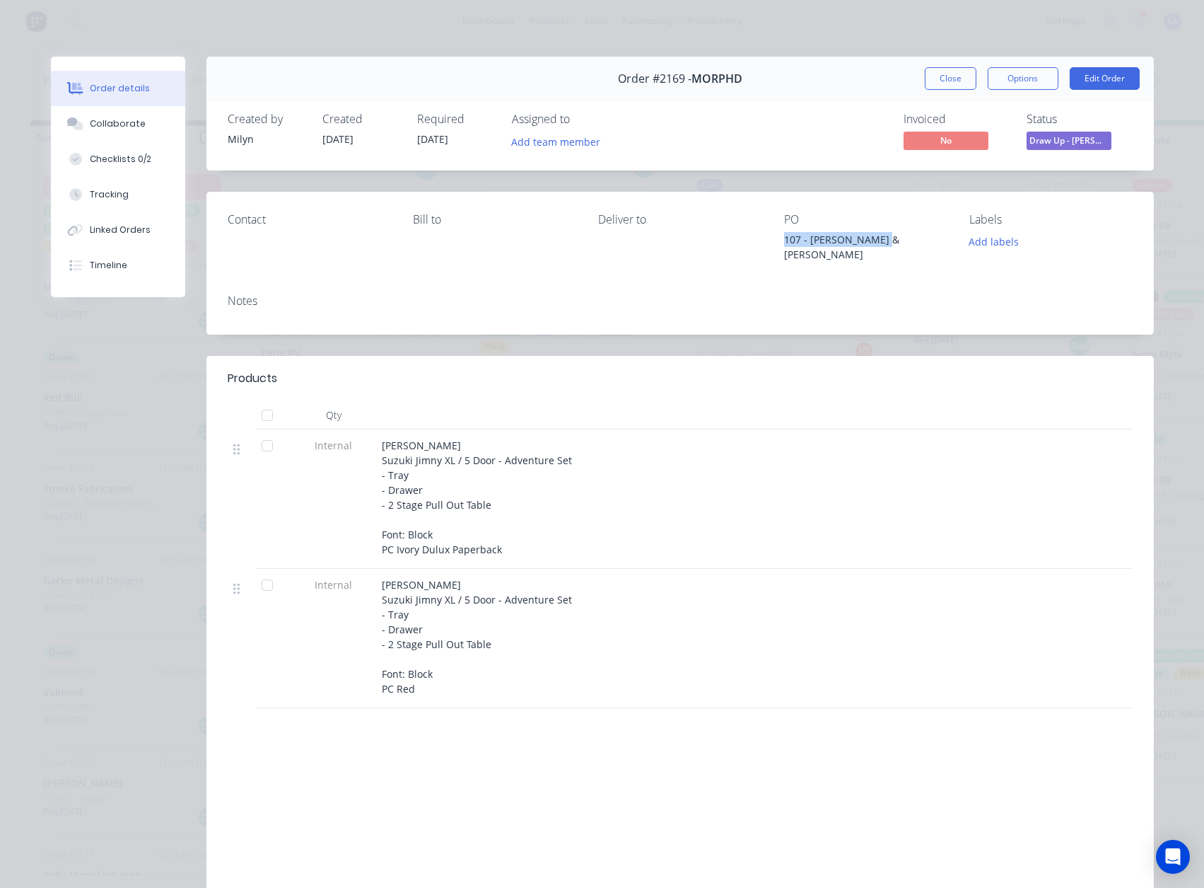
drag, startPoint x: 875, startPoint y: 242, endPoint x: 776, endPoint y: 244, distance: 99.0
click at [776, 244] on div "Contact [PERSON_NAME] to Deliver to PO 107 - [PERSON_NAME] & [PERSON_NAME] Labe…" at bounding box center [681, 237] width 948 height 91
copy div "107 - [PERSON_NAME] & [PERSON_NAME]"
click at [791, 294] on div "Notes" at bounding box center [680, 300] width 905 height 13
click at [1100, 81] on button "Edit Order" at bounding box center [1105, 78] width 70 height 23
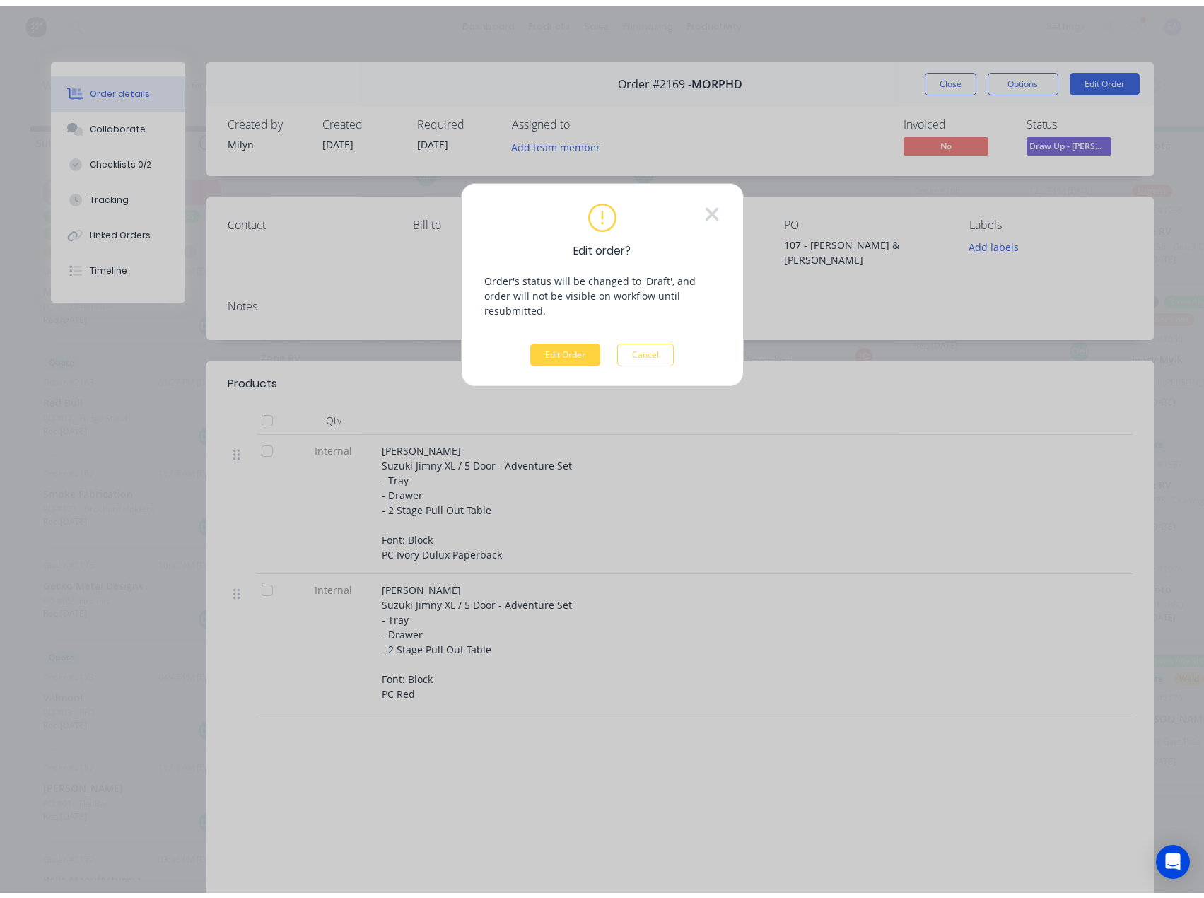
scroll to position [0, 0]
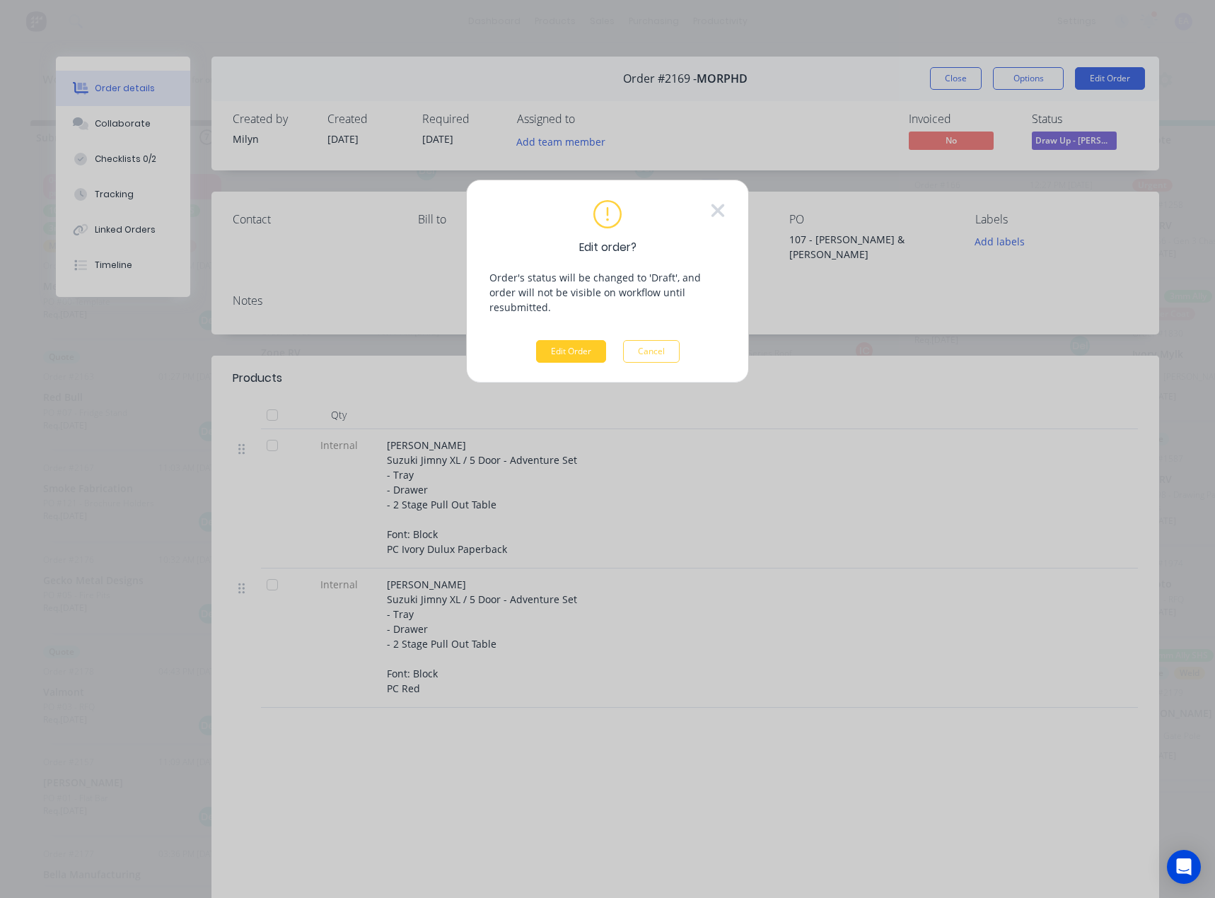
click at [569, 340] on button "Edit Order" at bounding box center [571, 351] width 70 height 23
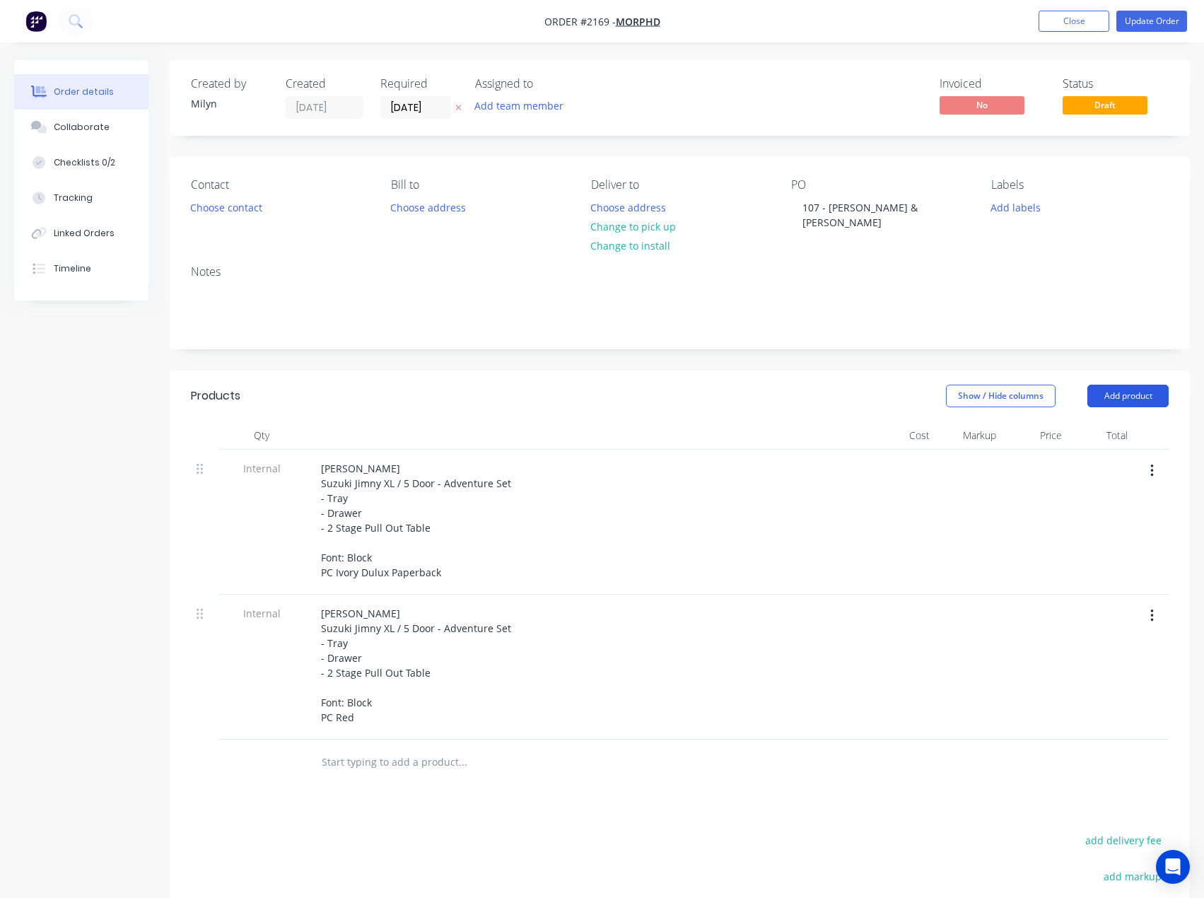
click at [1141, 385] on button "Add product" at bounding box center [1128, 396] width 81 height 23
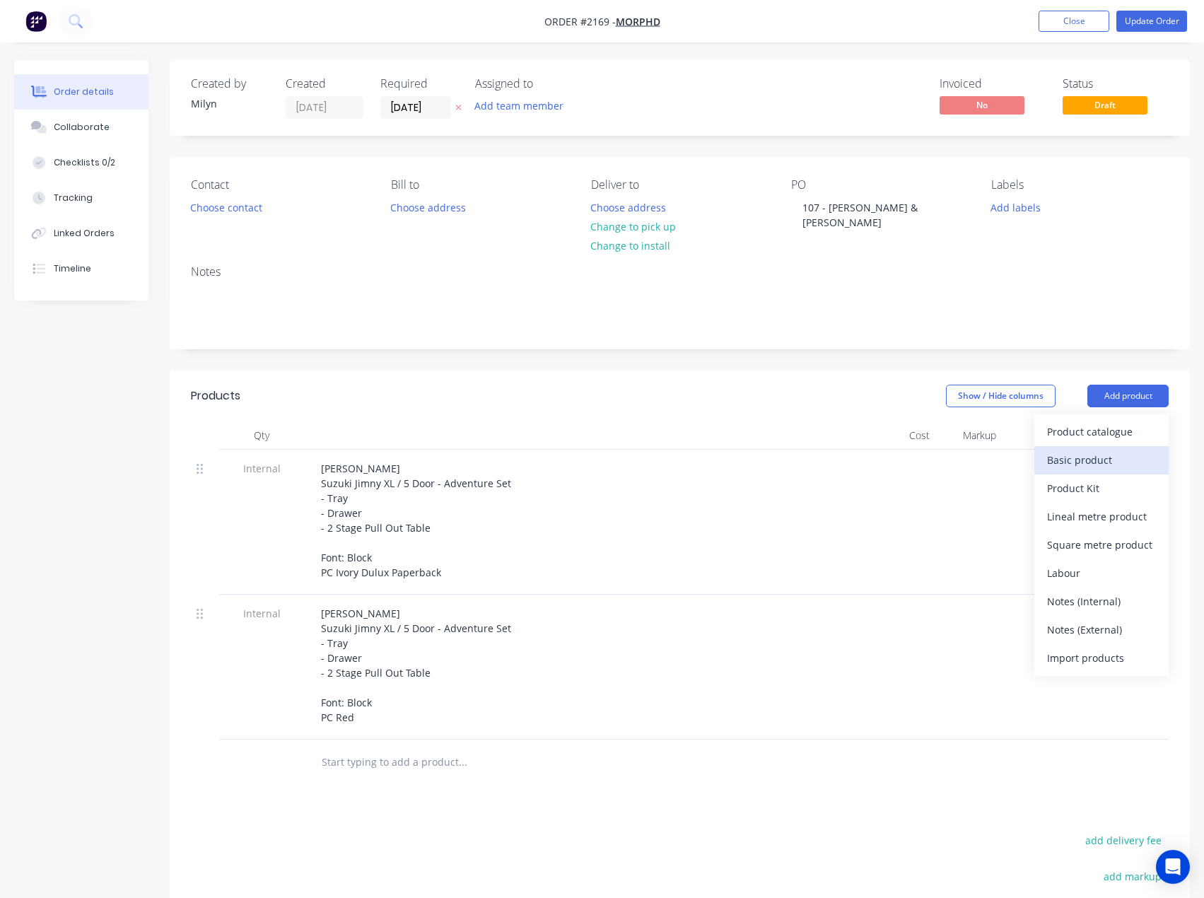
click at [1084, 450] on div "Basic product" at bounding box center [1101, 460] width 109 height 21
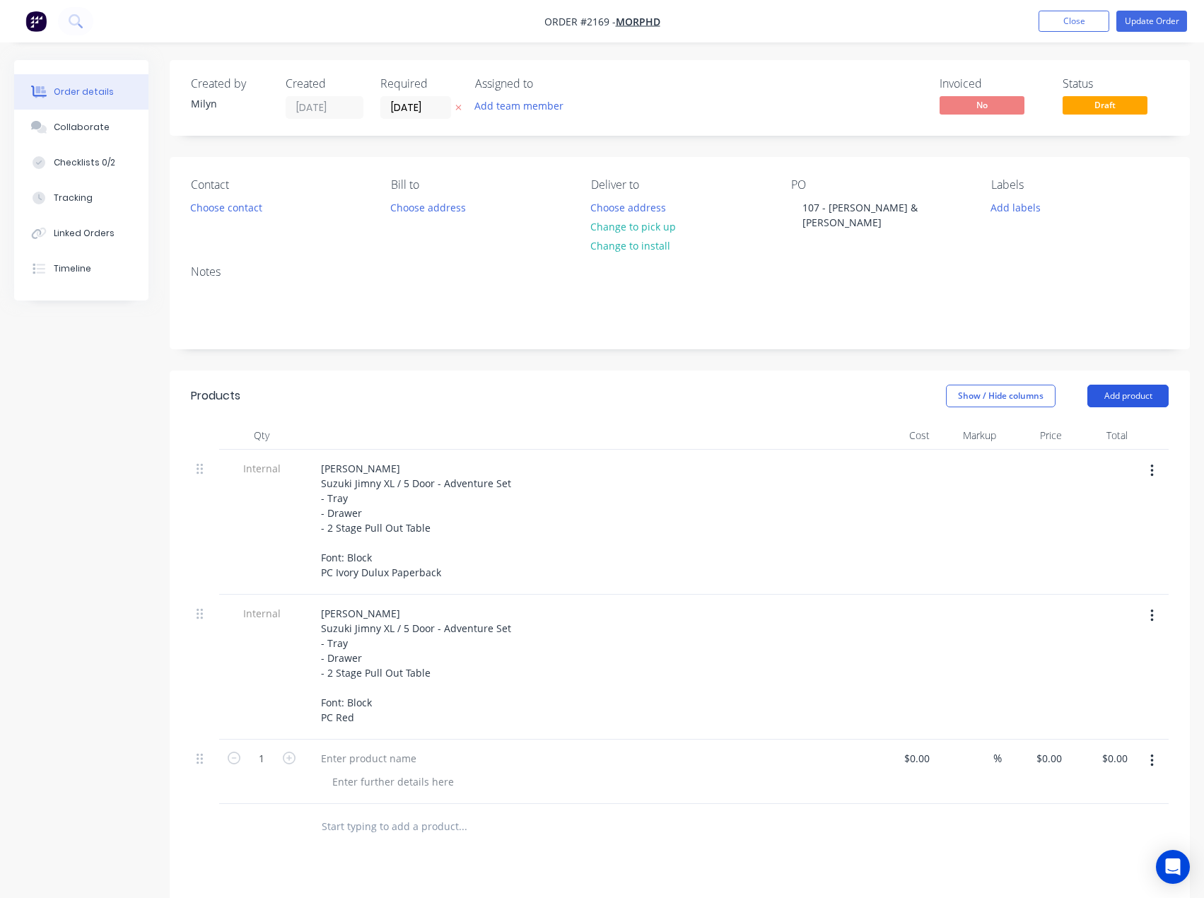
click at [1137, 388] on button "Add product" at bounding box center [1128, 396] width 81 height 23
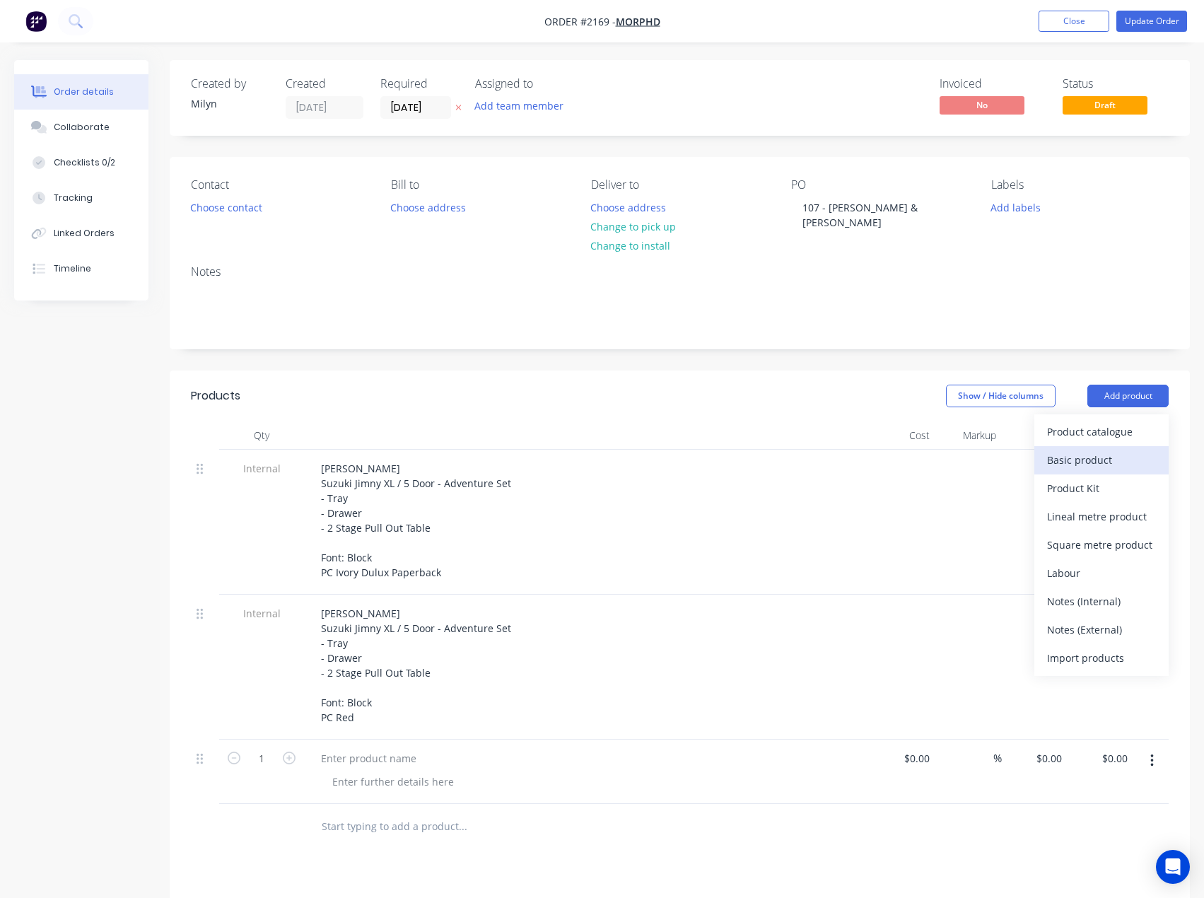
click at [1119, 450] on div "Basic product" at bounding box center [1101, 460] width 109 height 21
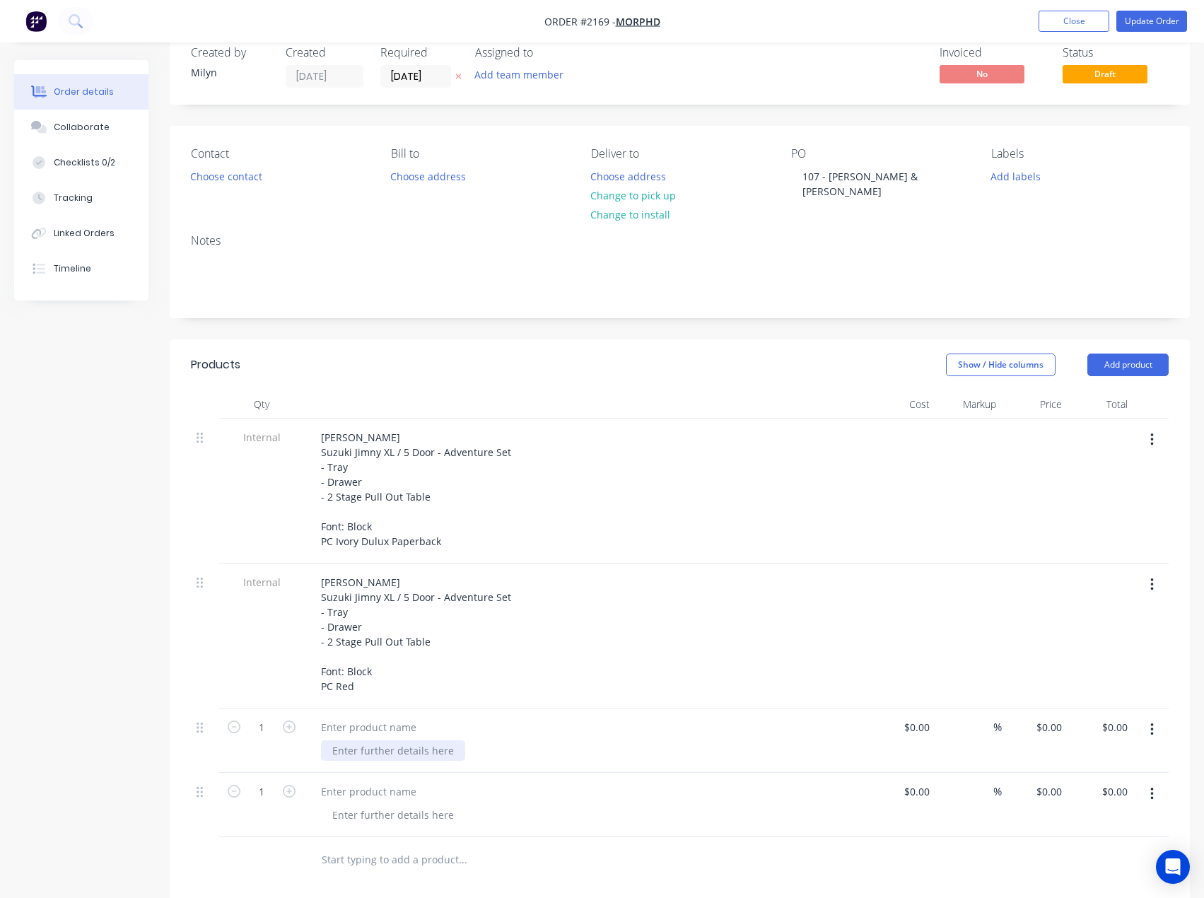
scroll to position [71, 0]
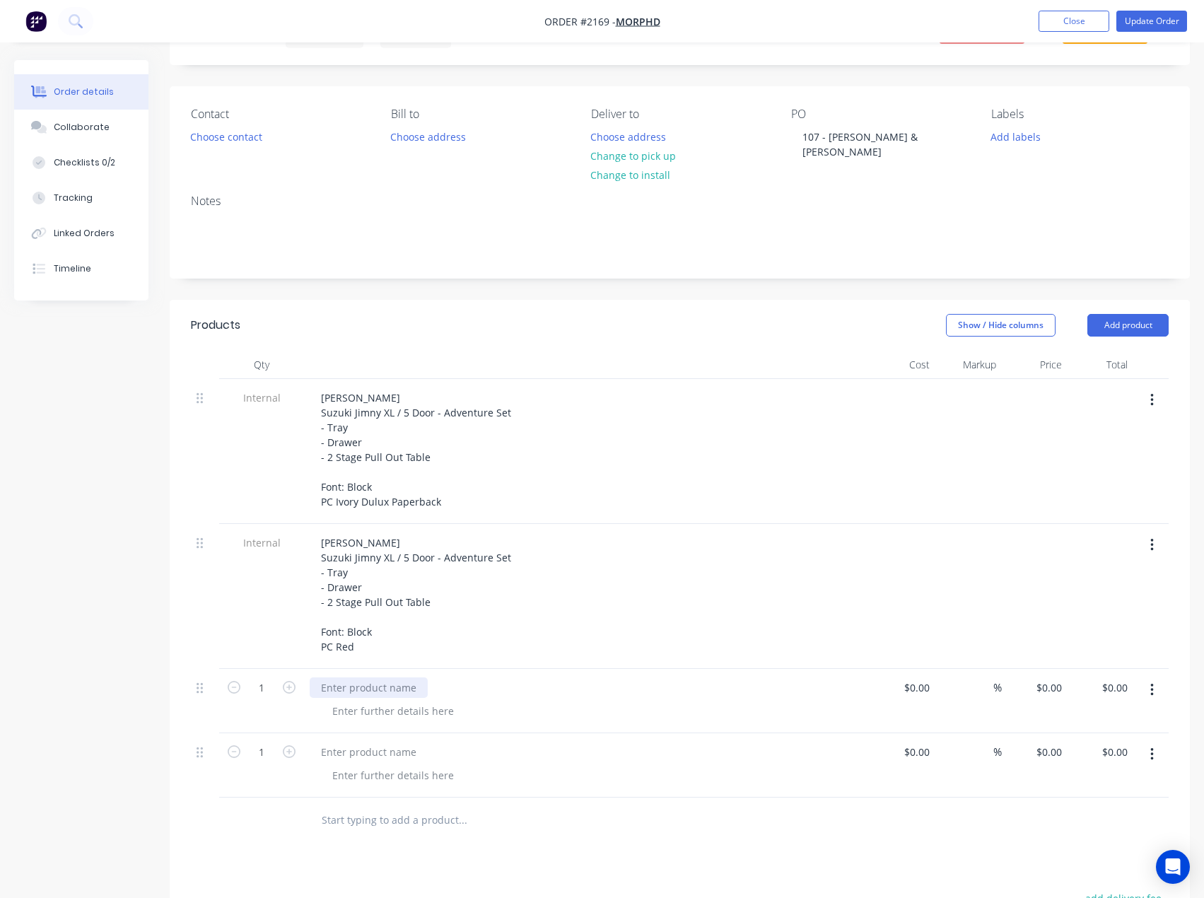
click at [369, 678] on div at bounding box center [369, 688] width 118 height 21
drag, startPoint x: 348, startPoint y: 680, endPoint x: 315, endPoint y: 671, distance: 34.3
click at [348, 680] on div at bounding box center [369, 688] width 118 height 21
paste div
click at [365, 742] on div at bounding box center [369, 752] width 118 height 21
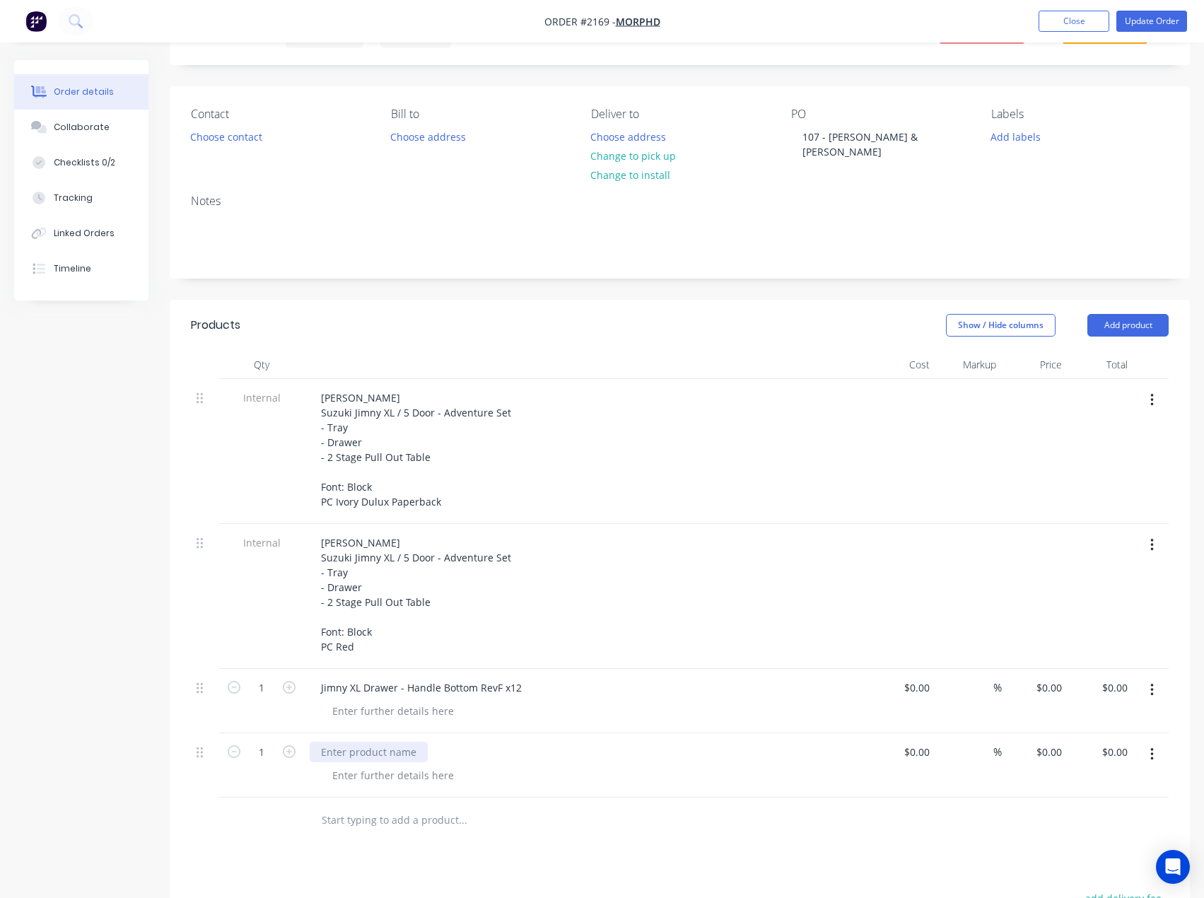
paste div
drag, startPoint x: 1148, startPoint y: 309, endPoint x: 1142, endPoint y: 326, distance: 17.9
click at [1148, 314] on button "Add product" at bounding box center [1128, 325] width 81 height 23
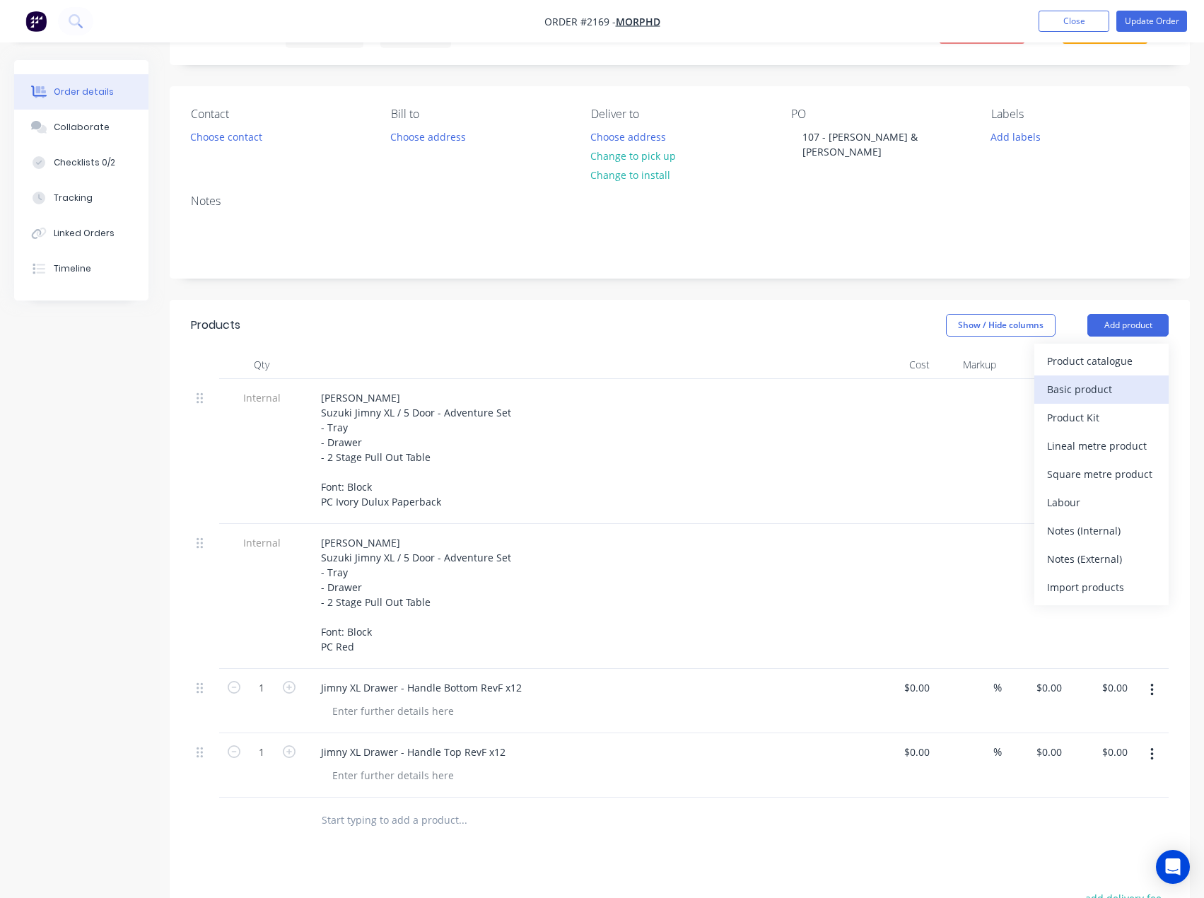
click at [1112, 379] on div "Basic product" at bounding box center [1101, 389] width 109 height 21
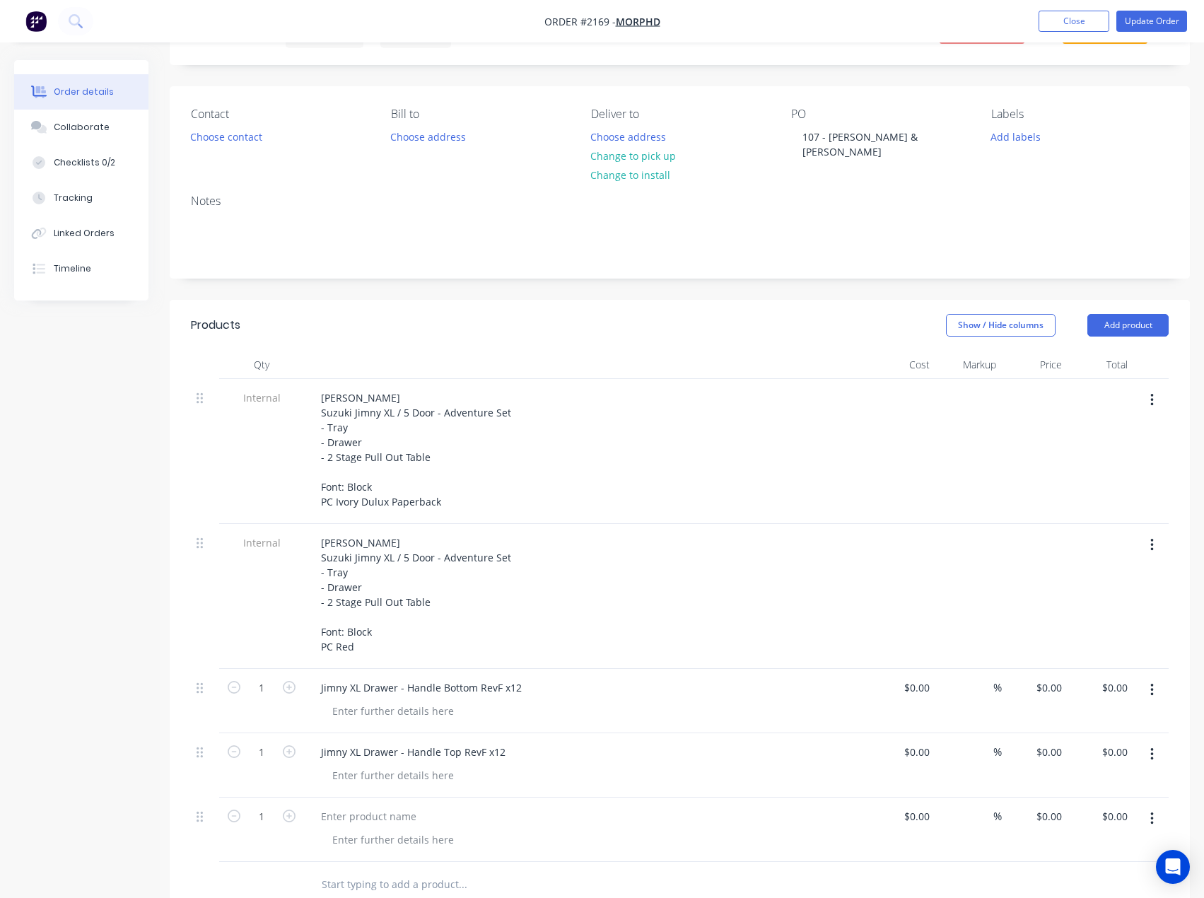
click at [1127, 321] on button "Add product" at bounding box center [1128, 325] width 81 height 23
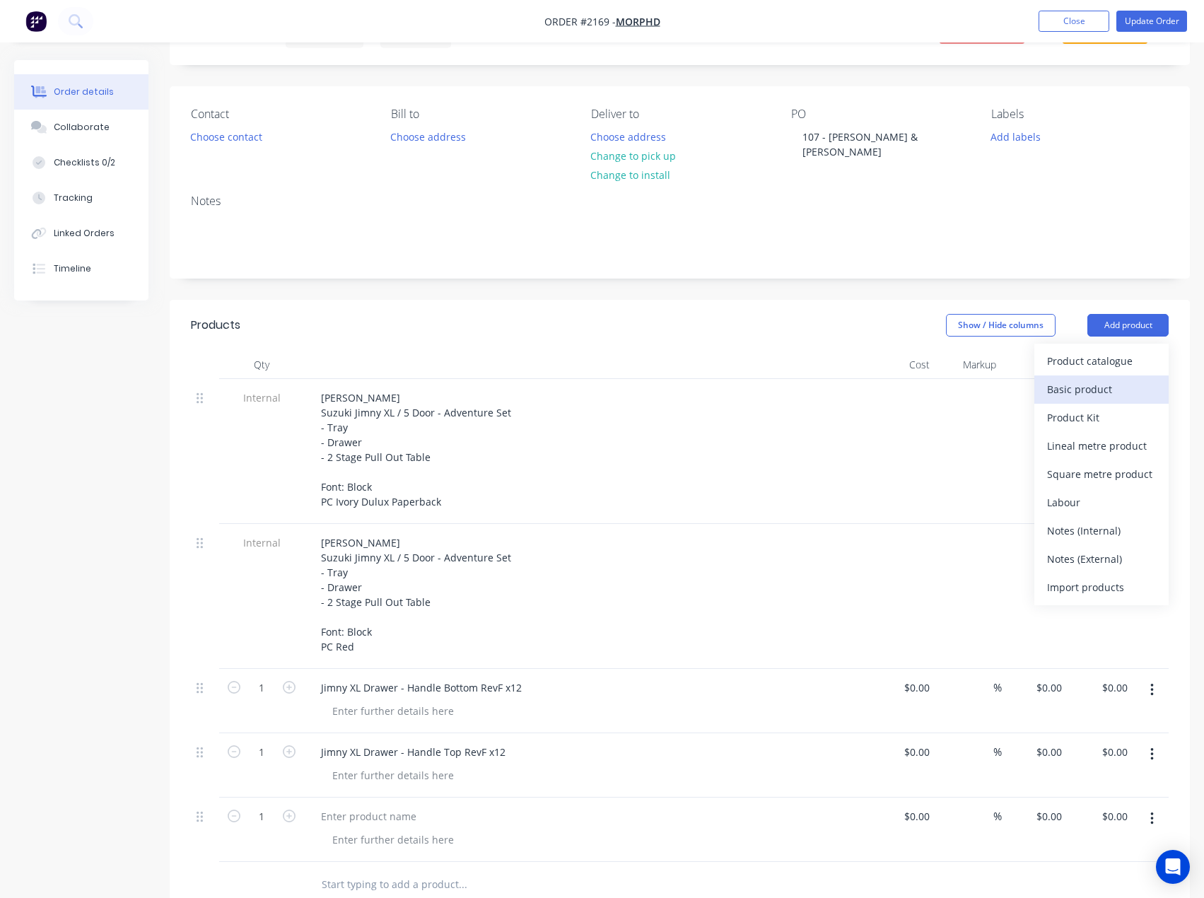
click at [1098, 381] on div "Basic product" at bounding box center [1101, 389] width 109 height 21
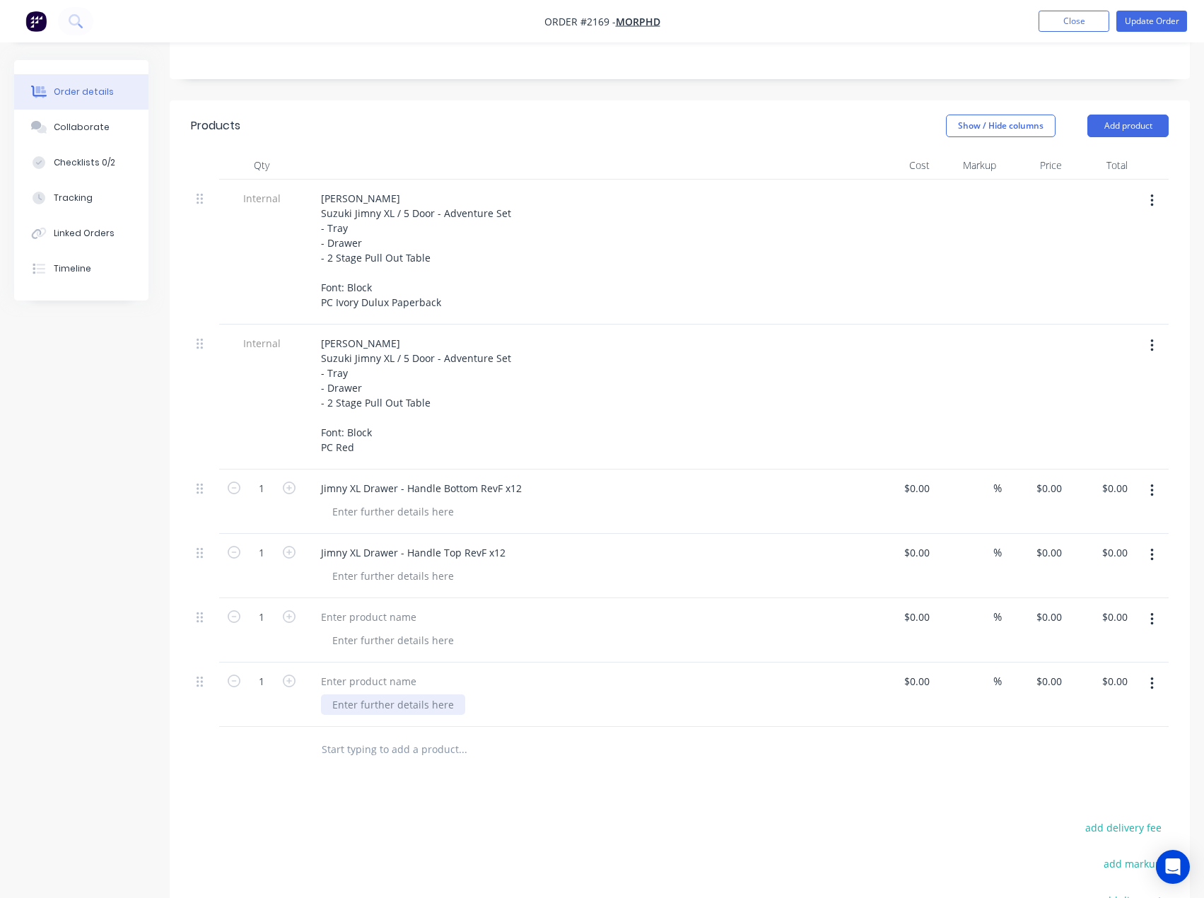
scroll to position [283, 0]
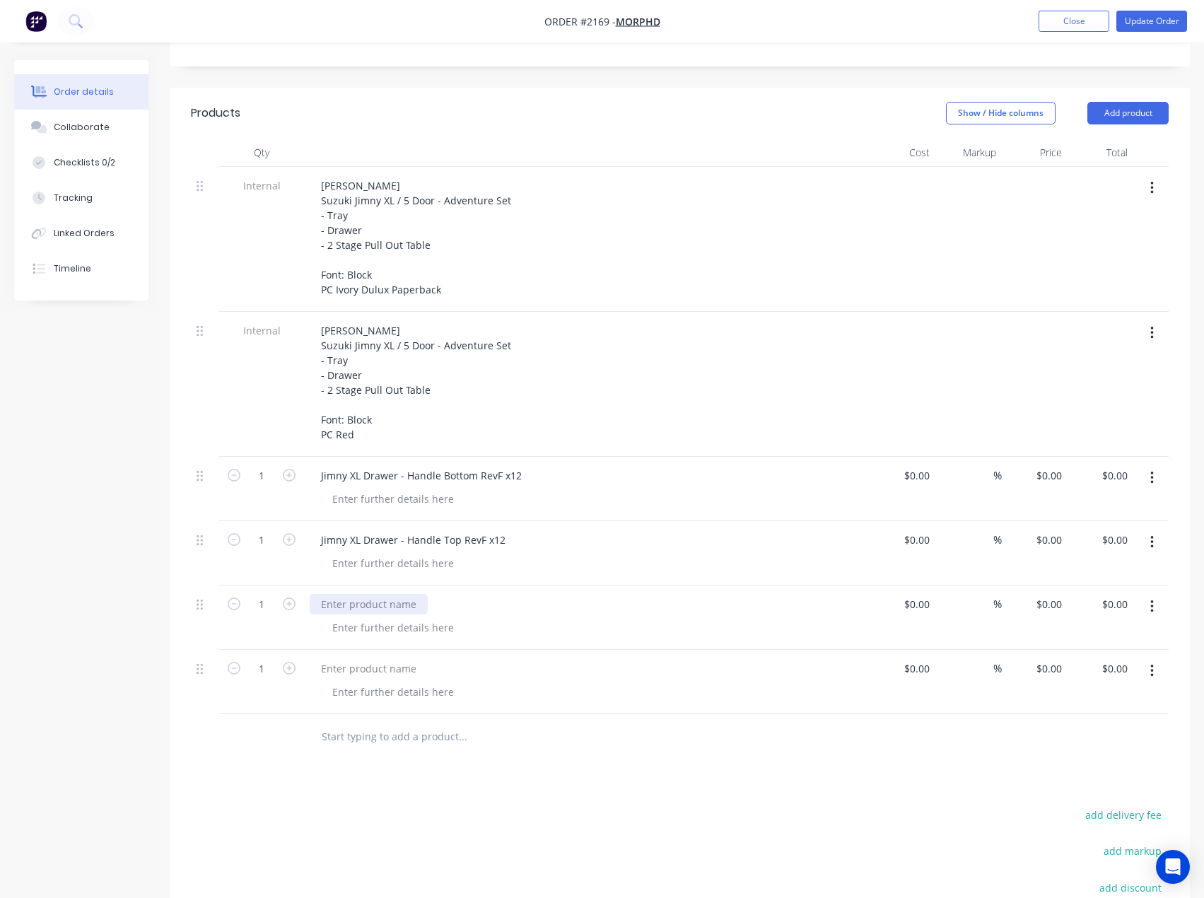
click at [350, 594] on div at bounding box center [369, 604] width 118 height 21
paste div
drag, startPoint x: 385, startPoint y: 649, endPoint x: 444, endPoint y: 649, distance: 58.7
click at [385, 658] on div at bounding box center [369, 668] width 118 height 21
paste div
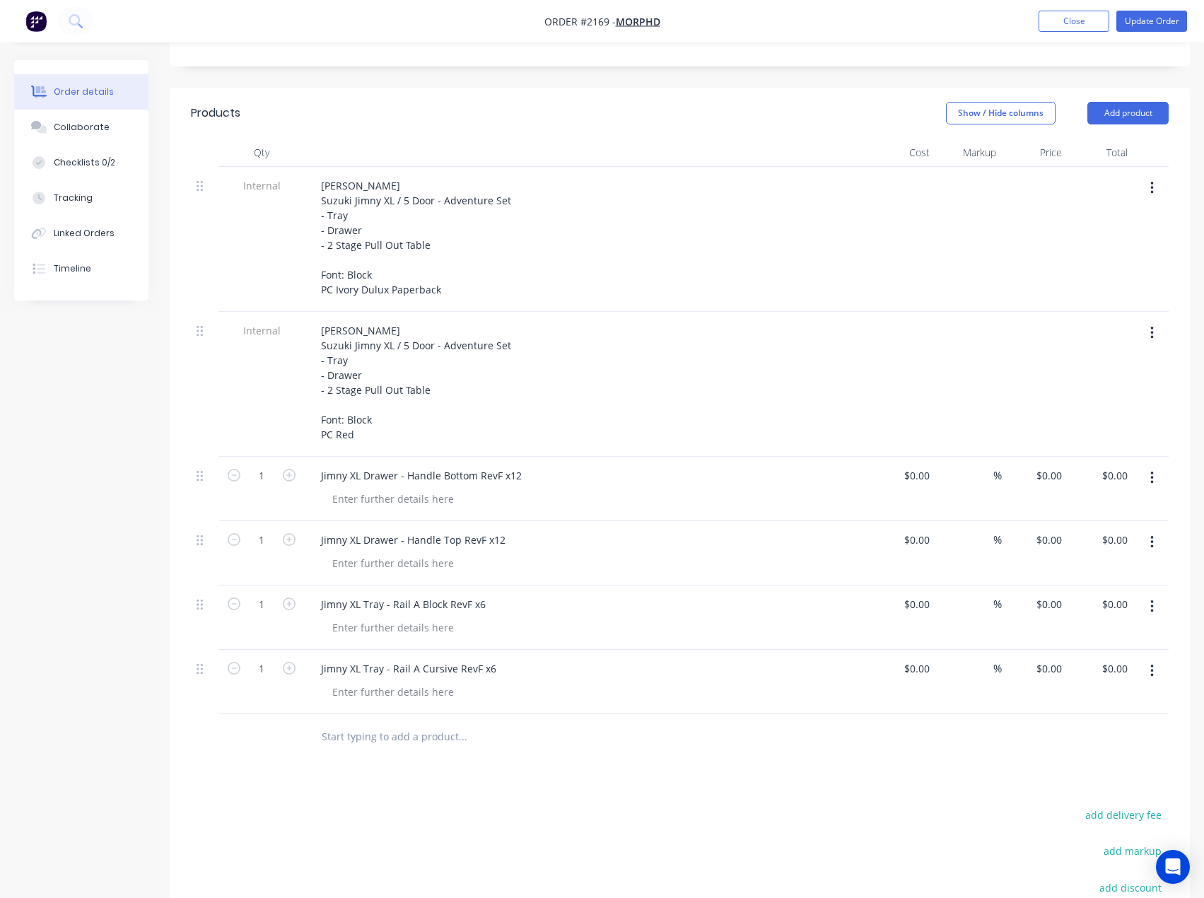
click at [1154, 663] on icon "button" at bounding box center [1153, 671] width 4 height 16
click at [1110, 726] on div "Duplicate" at bounding box center [1101, 736] width 109 height 21
click at [1149, 663] on button "button" at bounding box center [1152, 670] width 33 height 25
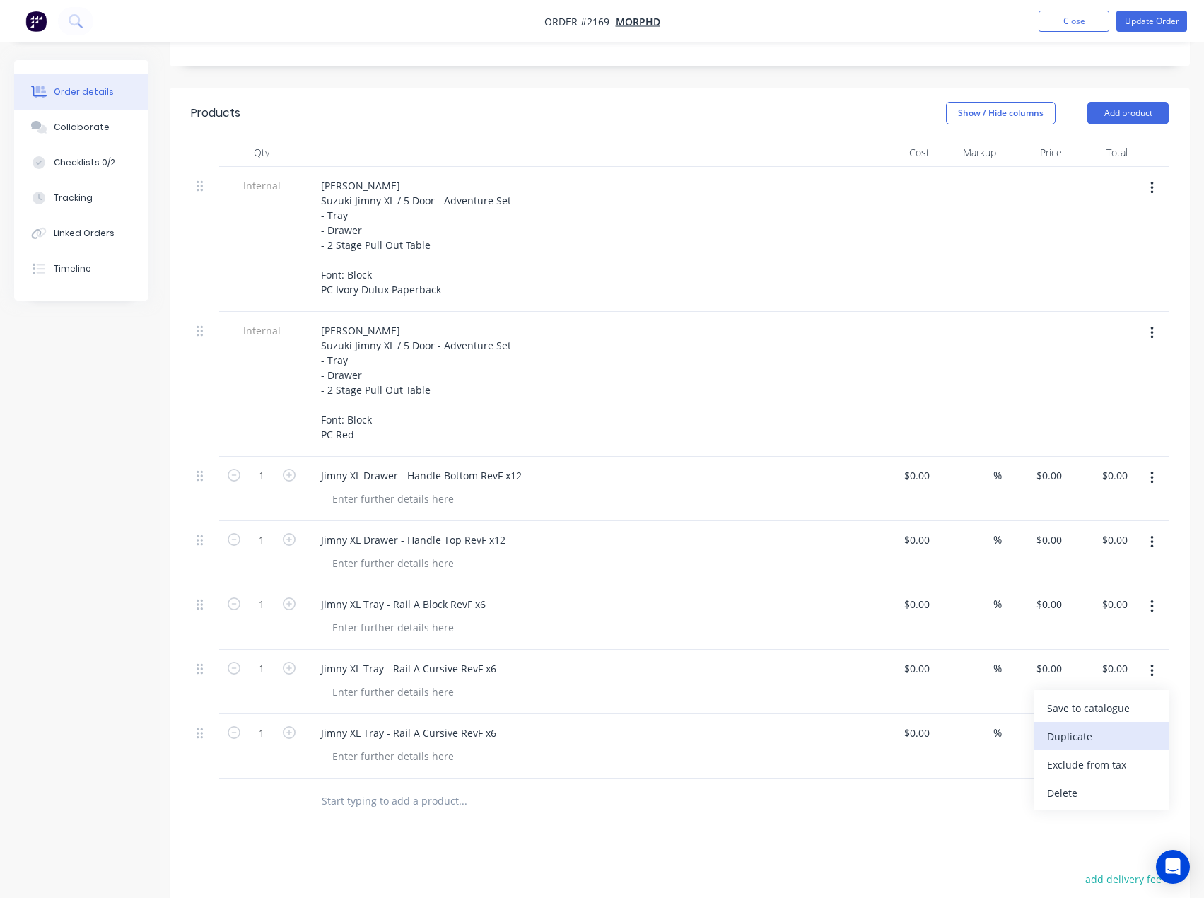
click at [1117, 726] on div "Duplicate" at bounding box center [1101, 736] width 109 height 21
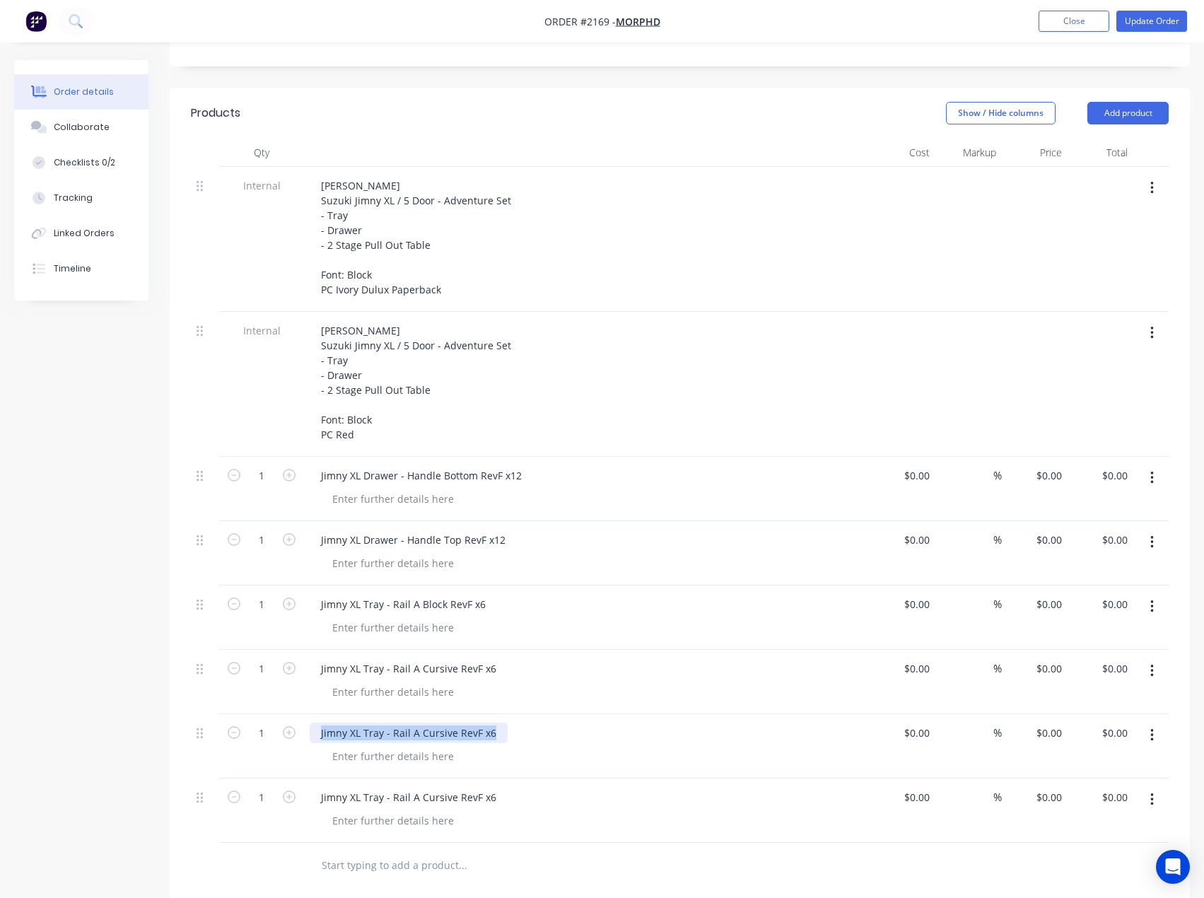
drag, startPoint x: 495, startPoint y: 723, endPoint x: 277, endPoint y: 742, distance: 218.7
click at [266, 726] on div "1 Jimny XL Tray - Rail A Cursive RevF x6 $0.00 $0.00 % $0.00 $0.00 $0.00 $0.00" at bounding box center [680, 746] width 978 height 64
paste div
drag, startPoint x: 497, startPoint y: 784, endPoint x: 223, endPoint y: 786, distance: 273.0
click at [223, 783] on div "1 Jimny XL Tray - Rail A Cursive RevF x6 $0.00 $0.00 % $0.00 $0.00 $0.00 $0.00" at bounding box center [680, 811] width 978 height 64
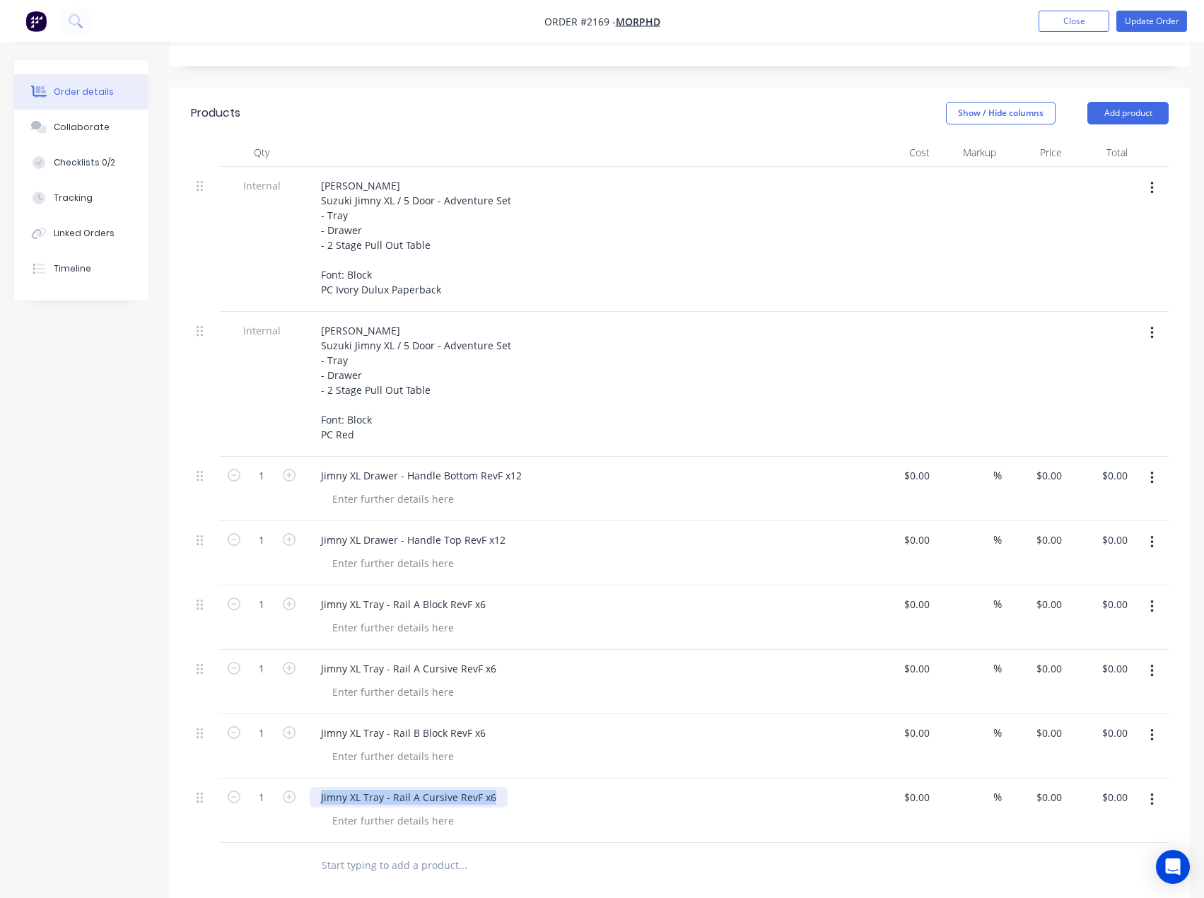
paste div
drag, startPoint x: 505, startPoint y: 862, endPoint x: 516, endPoint y: 860, distance: 11.5
click at [510, 861] on input "text" at bounding box center [462, 866] width 283 height 28
click at [361, 489] on div at bounding box center [393, 499] width 144 height 21
click at [261, 465] on input "1" at bounding box center [261, 475] width 37 height 21
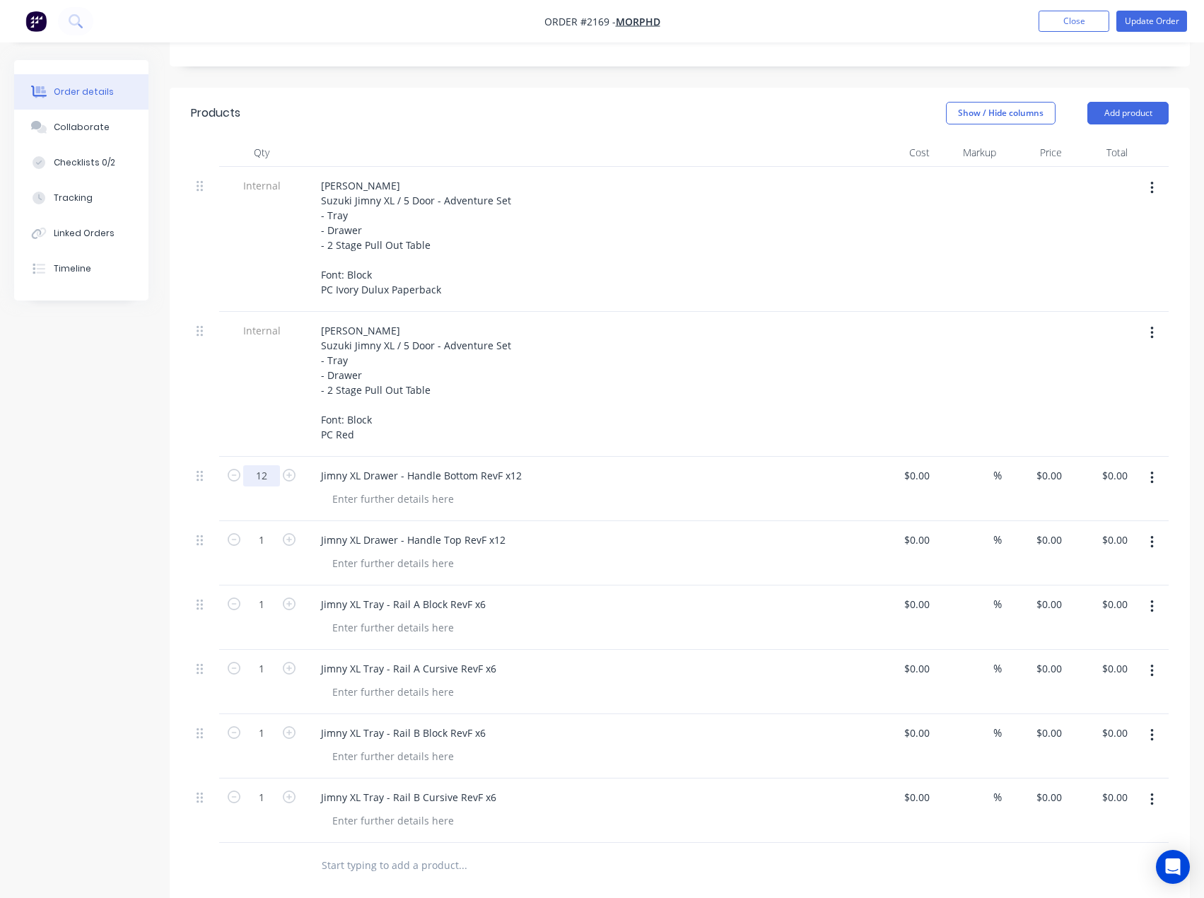
type input "12"
drag, startPoint x: 87, startPoint y: 507, endPoint x: 141, endPoint y: 507, distance: 53.8
click at [87, 507] on div "Created by [PERSON_NAME] Created [DATE] Required [DATE] Assigned to Add team me…" at bounding box center [602, 513] width 1176 height 1473
click at [263, 487] on input "1" at bounding box center [261, 475] width 37 height 21
type input "12"
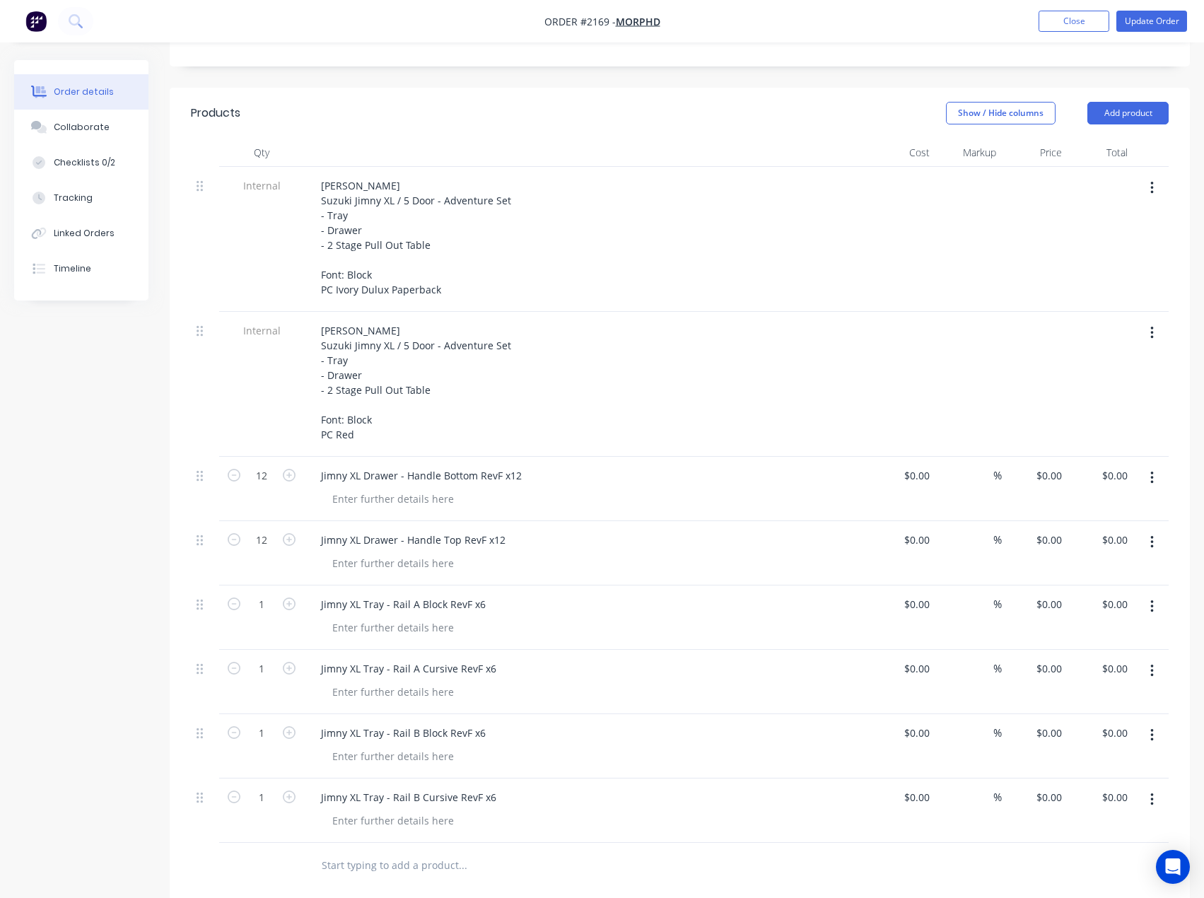
click at [161, 646] on div "Created by [PERSON_NAME] Created [DATE] Required [DATE] Assigned to Add team me…" at bounding box center [602, 513] width 1176 height 1473
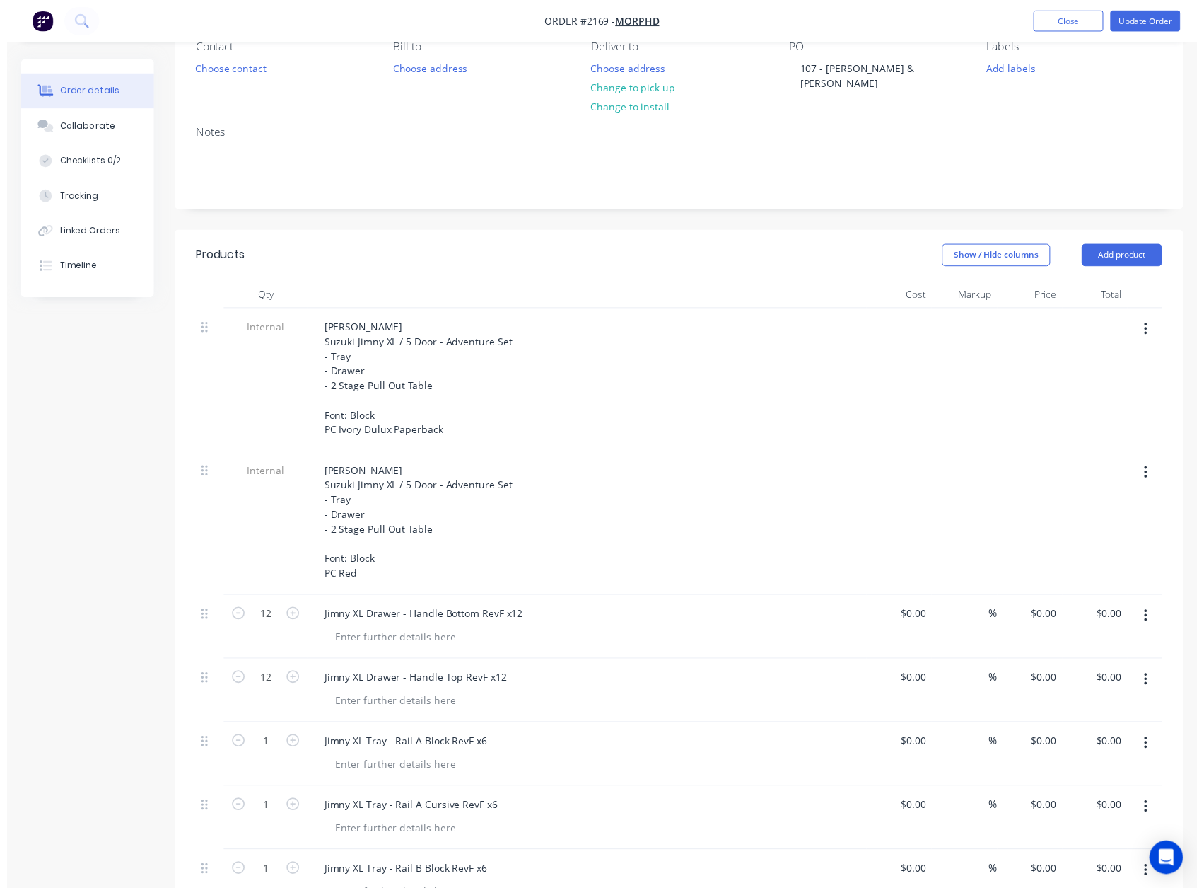
scroll to position [0, 0]
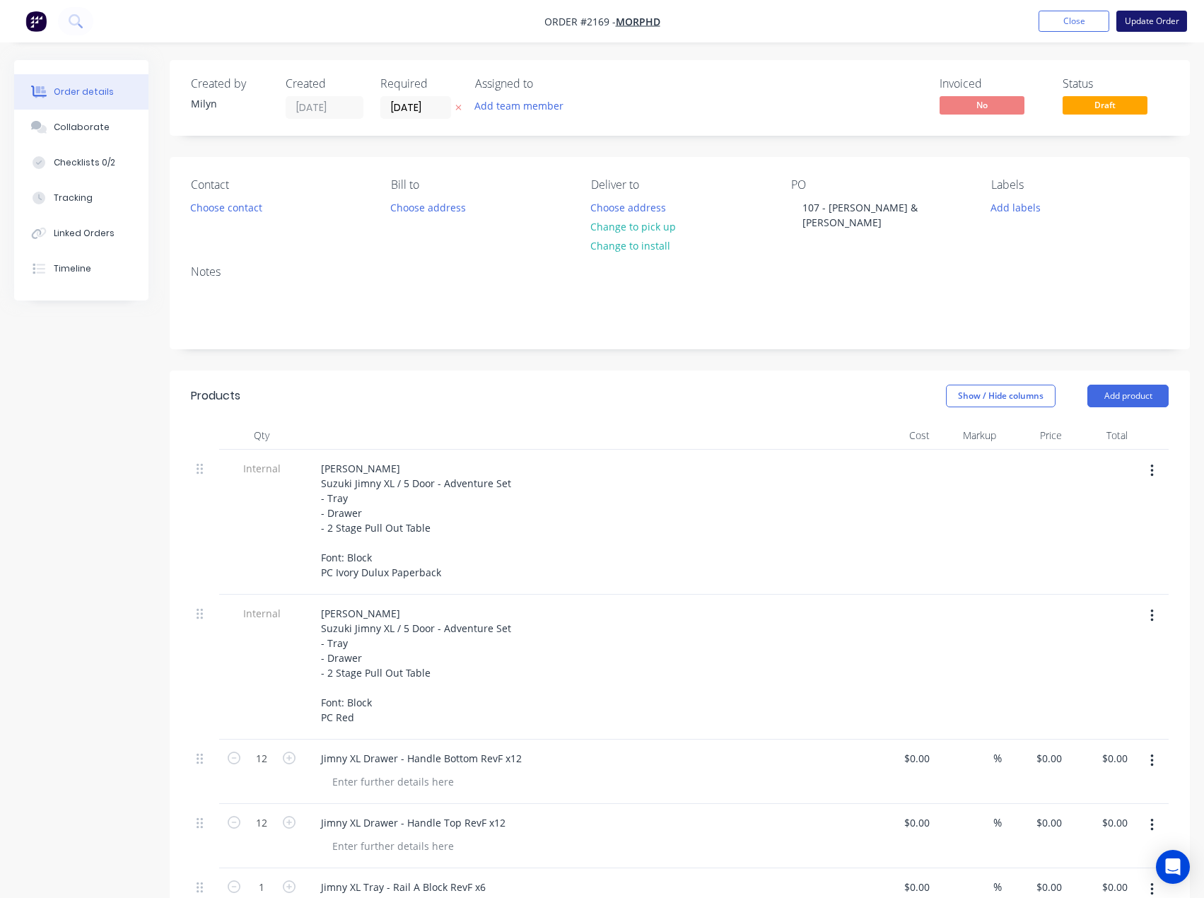
click at [1149, 24] on button "Update Order" at bounding box center [1152, 21] width 71 height 21
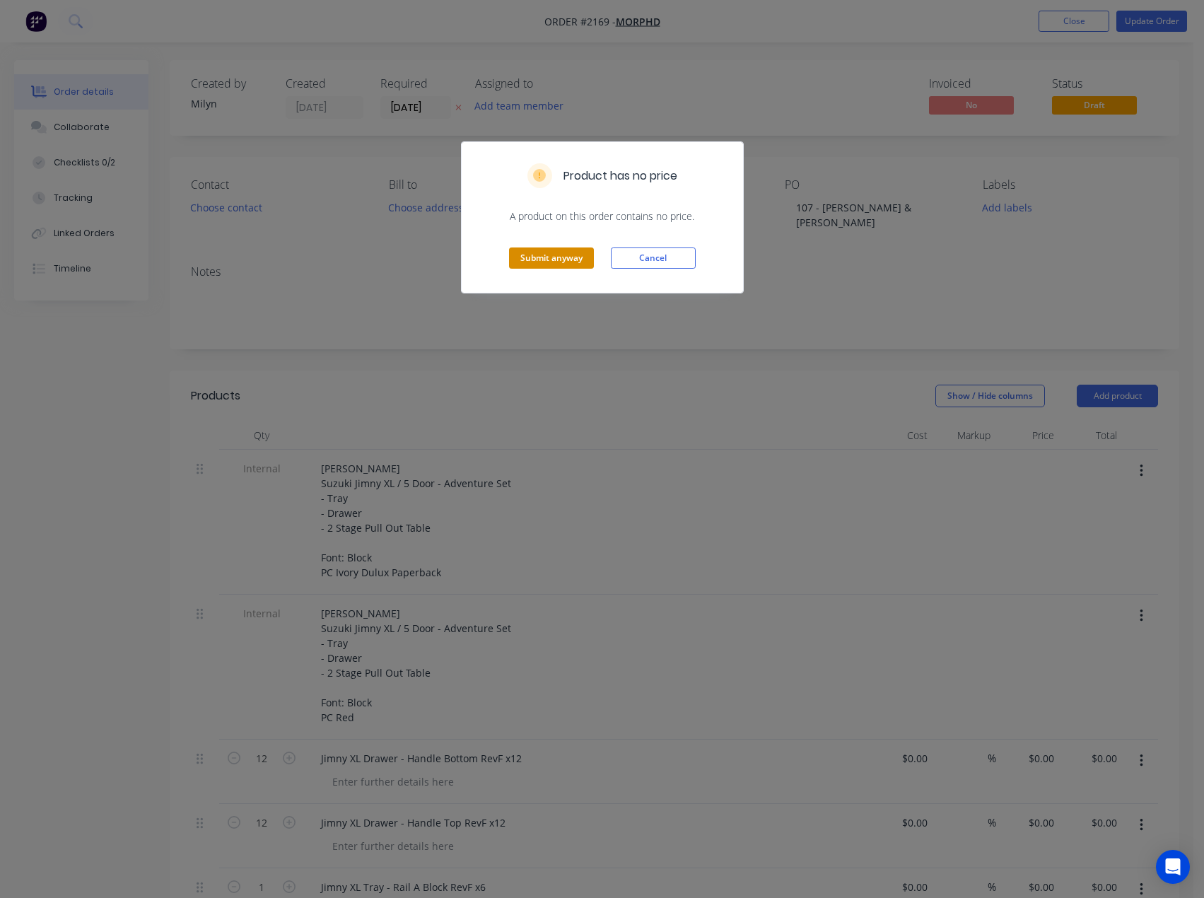
click at [554, 257] on button "Submit anyway" at bounding box center [551, 258] width 85 height 21
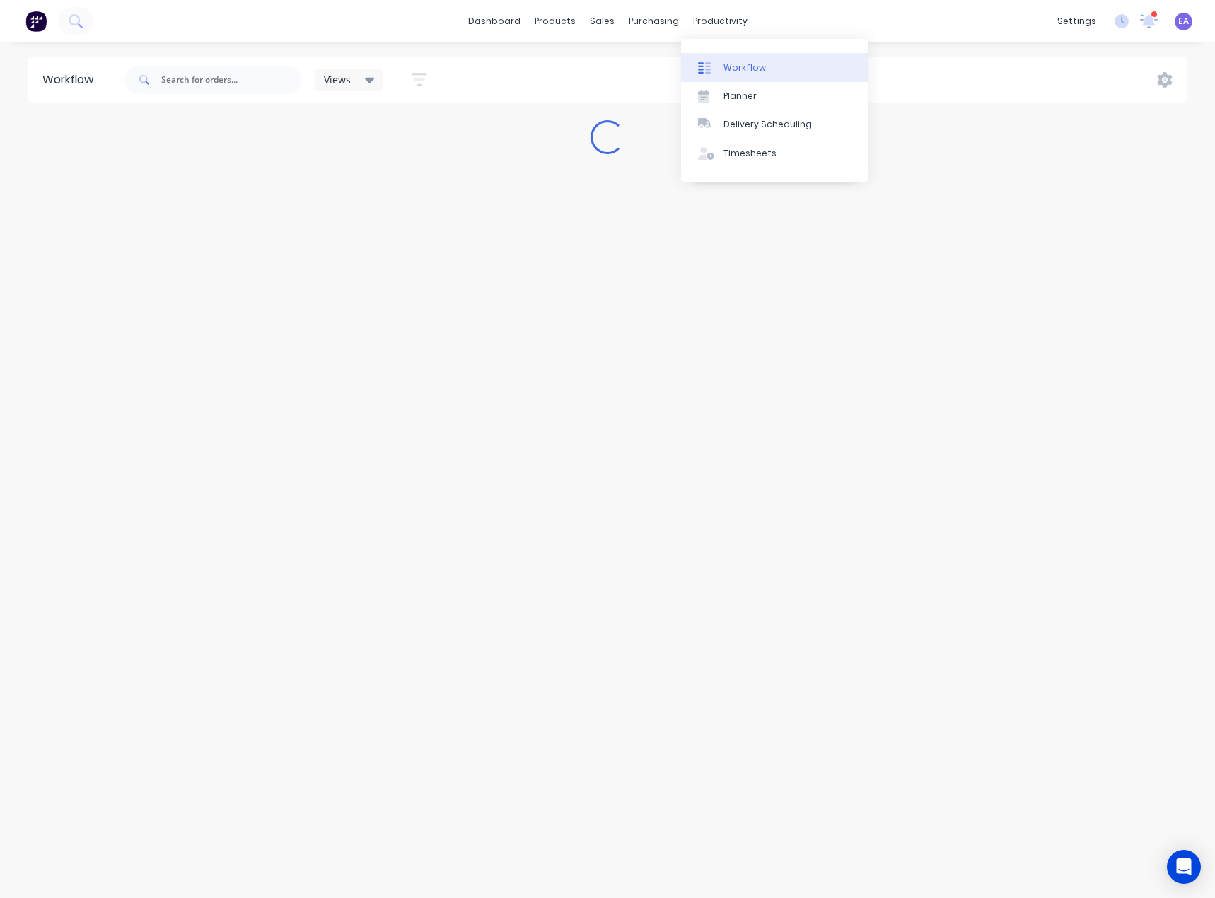
click at [740, 63] on div "Workflow" at bounding box center [745, 68] width 42 height 13
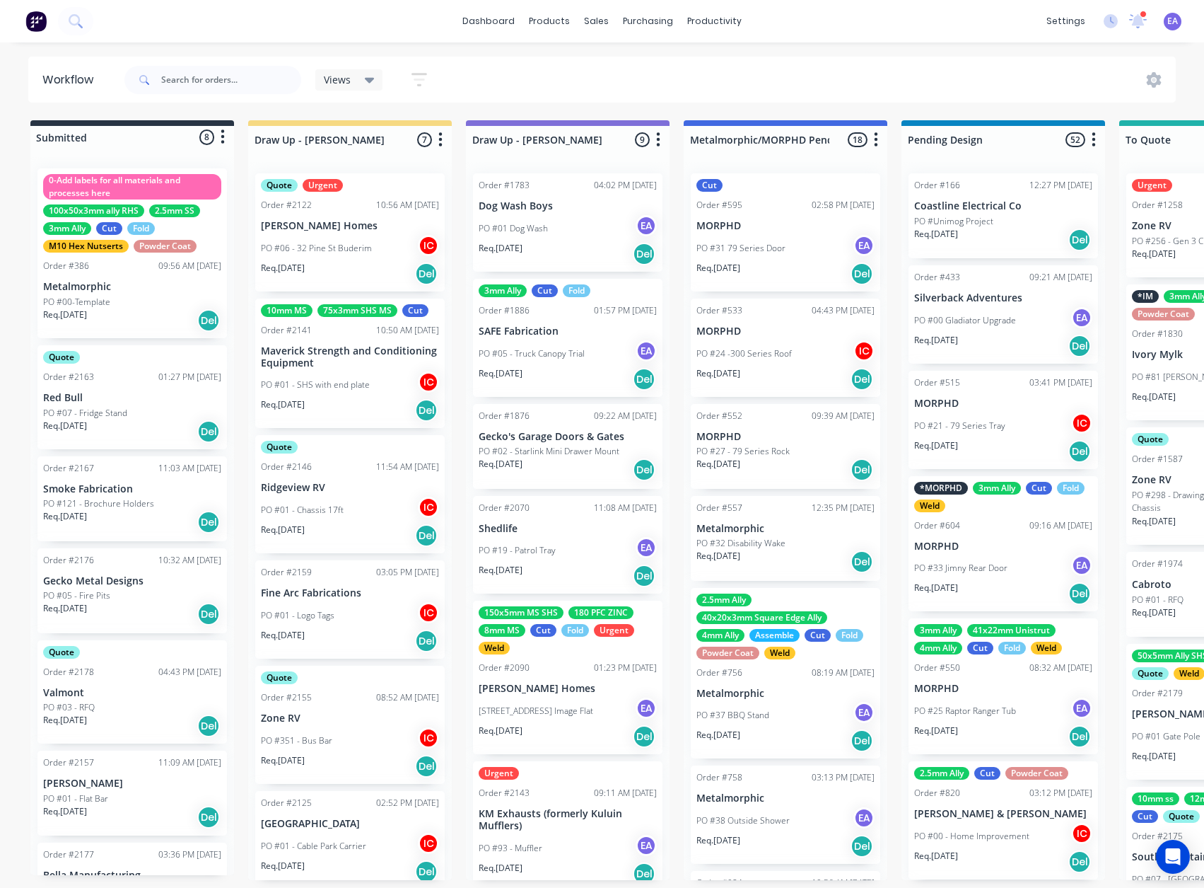
click at [962, 79] on div "Views Save new view None (Default) edit [PERSON_NAME] edit [PERSON_NAME] edit S…" at bounding box center [649, 80] width 1055 height 42
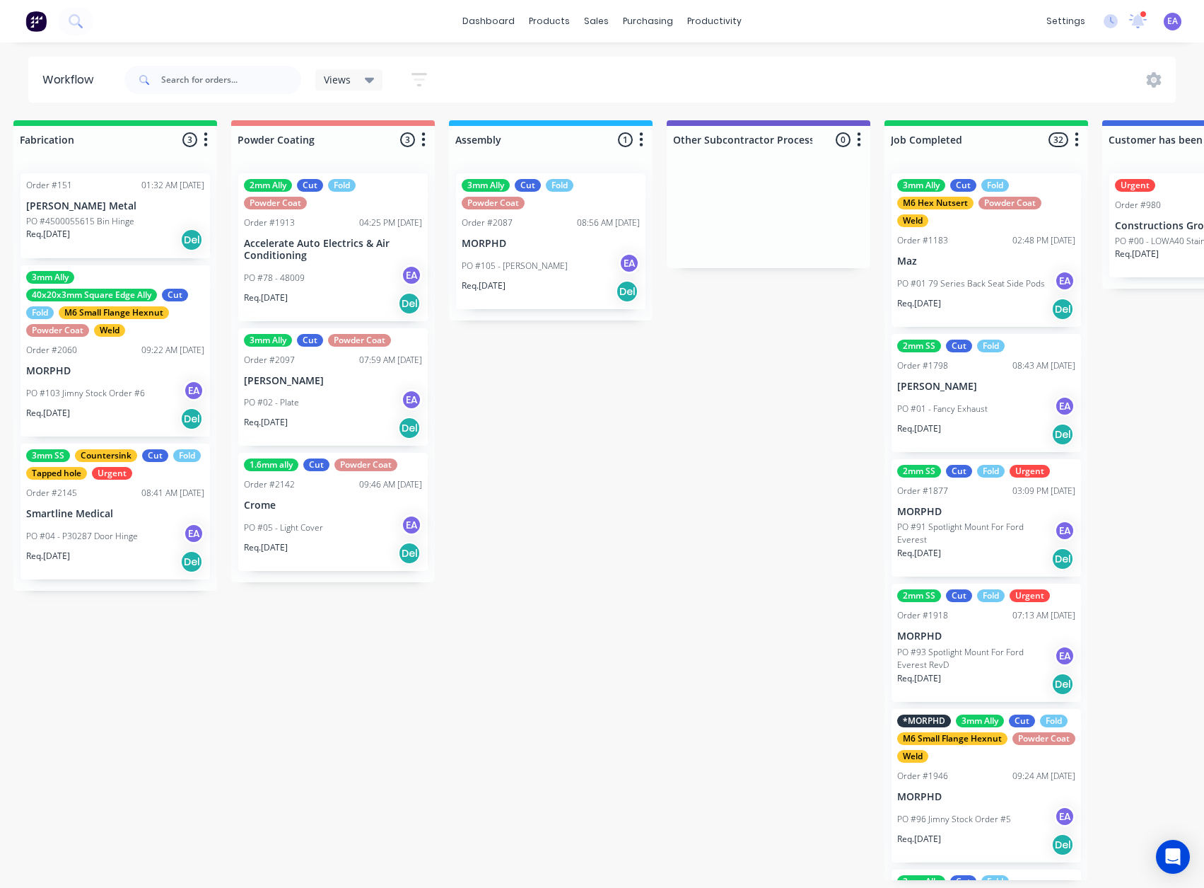
scroll to position [0, 4476]
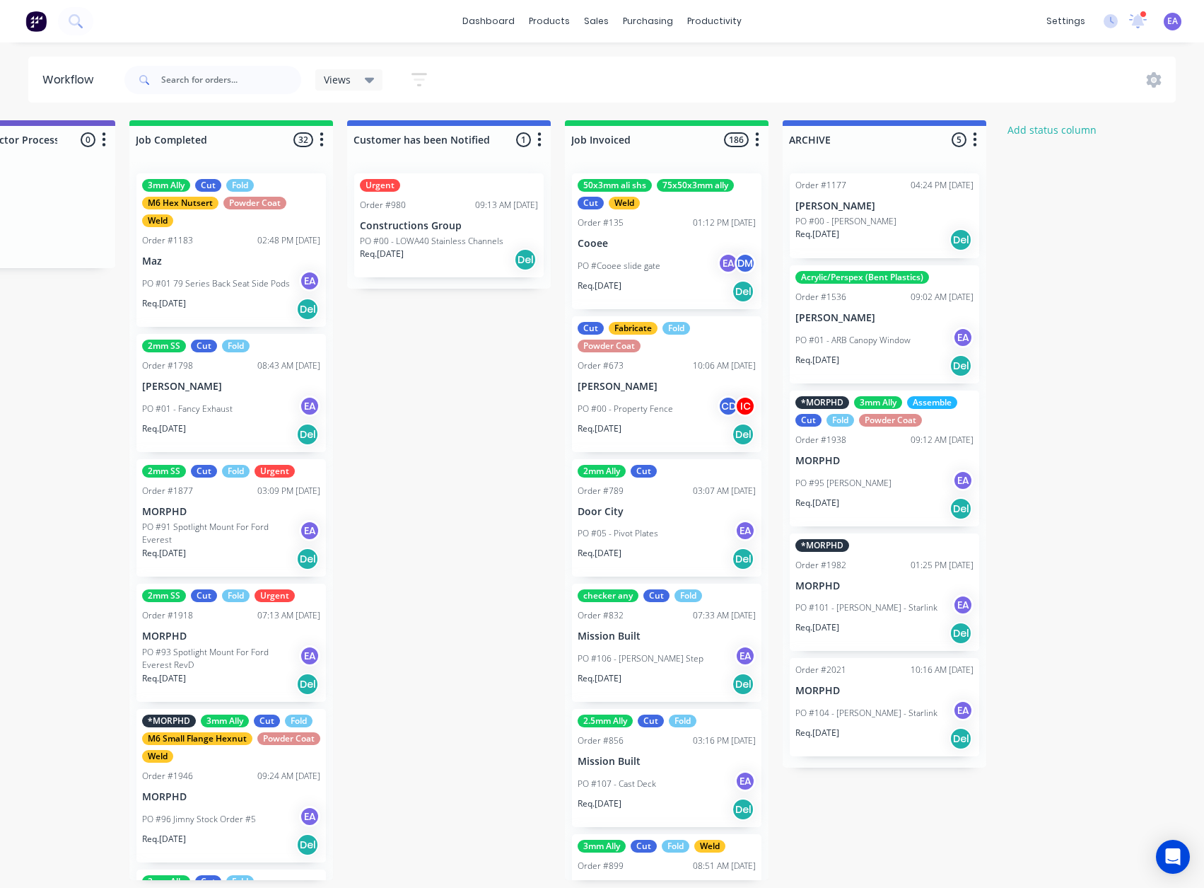
drag, startPoint x: 536, startPoint y: 280, endPoint x: 885, endPoint y: 289, distance: 348.8
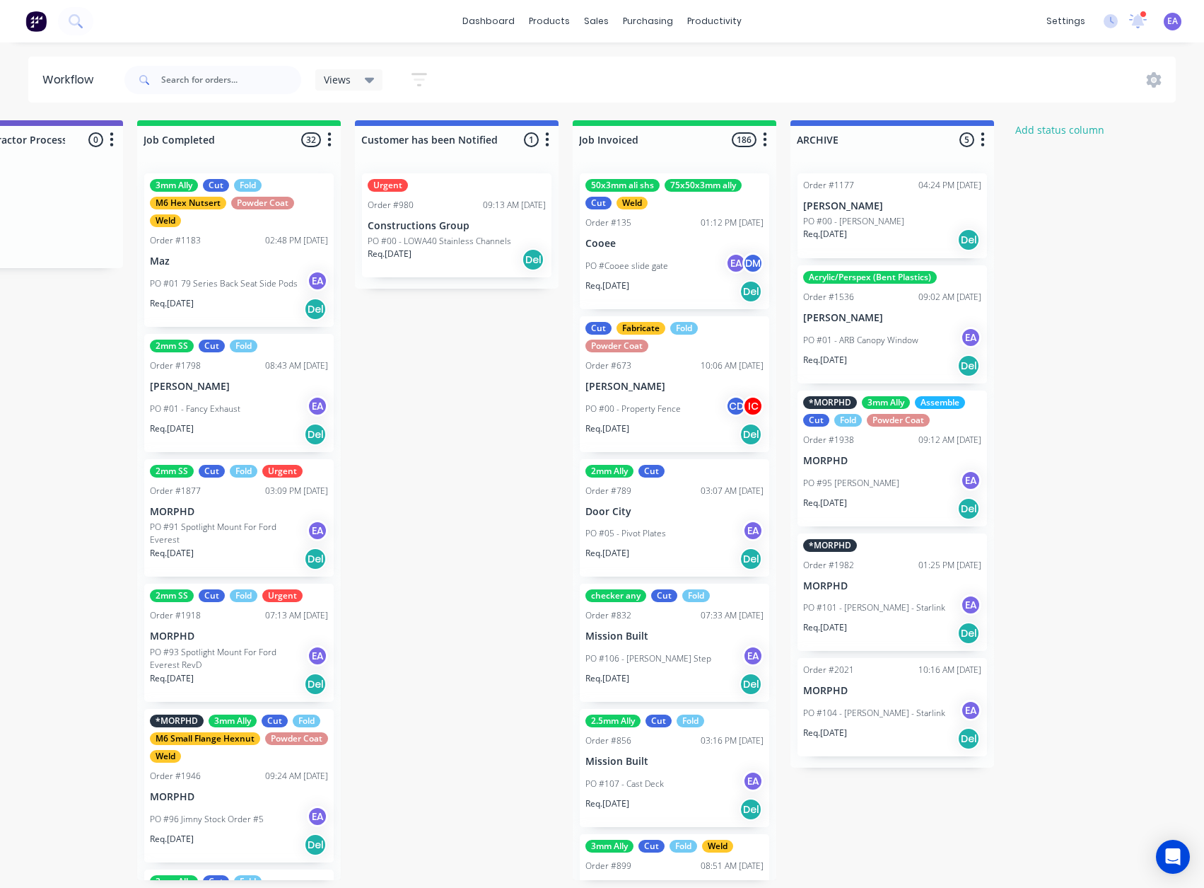
drag, startPoint x: 335, startPoint y: 521, endPoint x: 318, endPoint y: 530, distance: 20.3
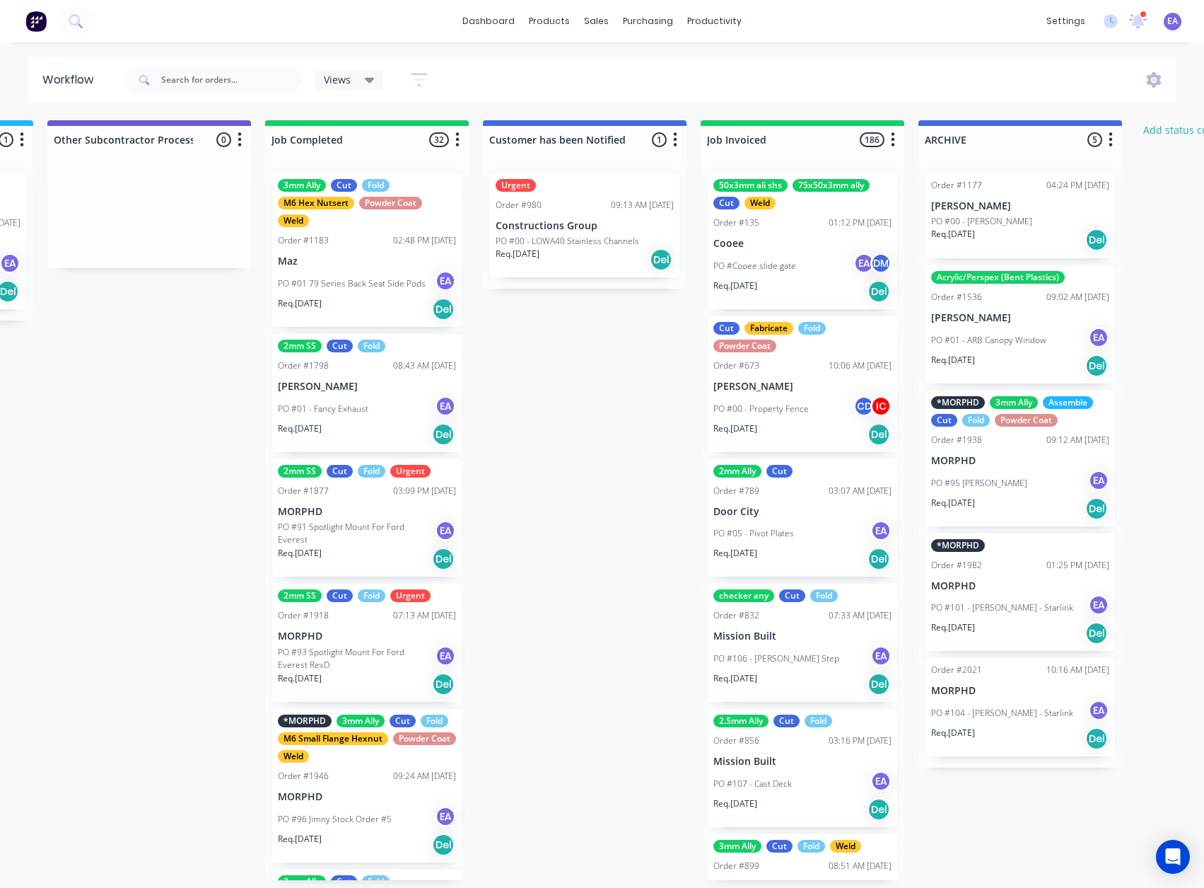
scroll to position [3, 4288]
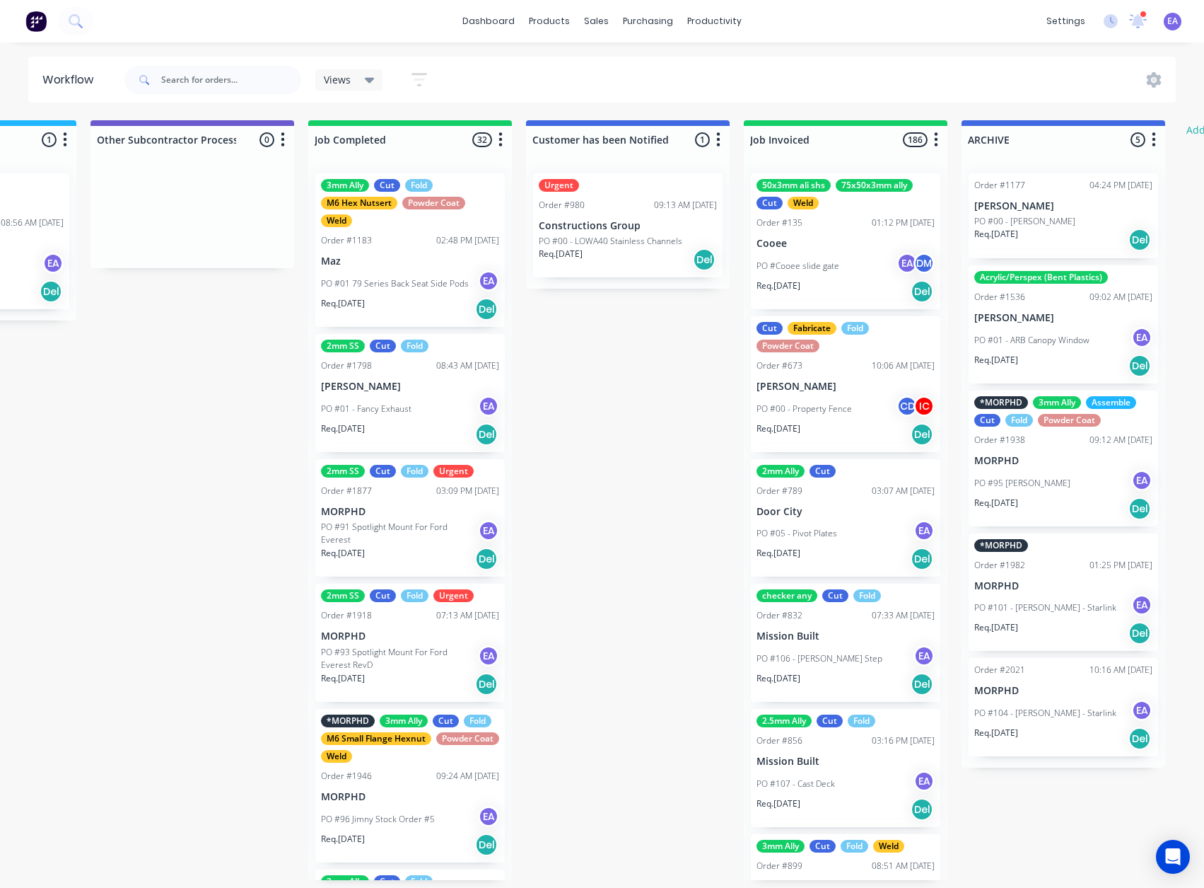
drag, startPoint x: 463, startPoint y: 598, endPoint x: 385, endPoint y: 627, distance: 82.4
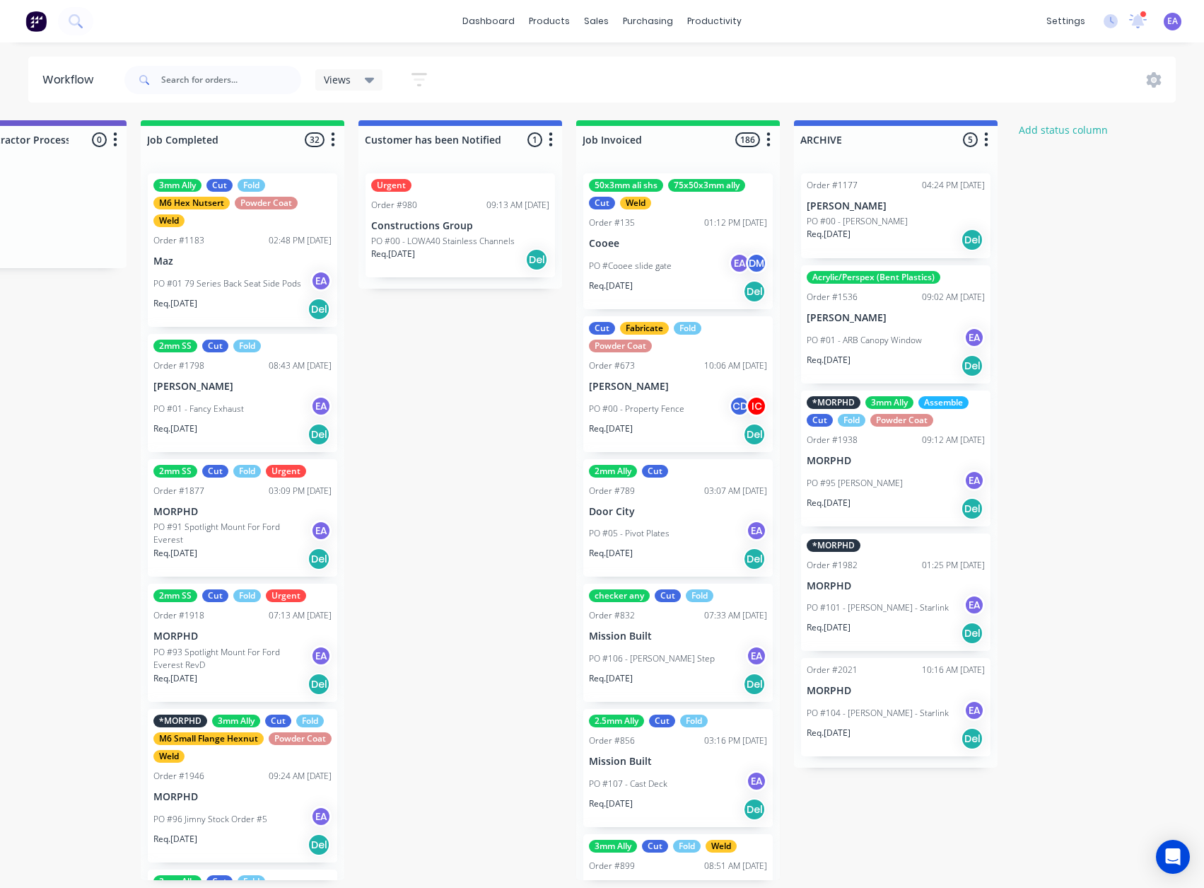
scroll to position [3, 4476]
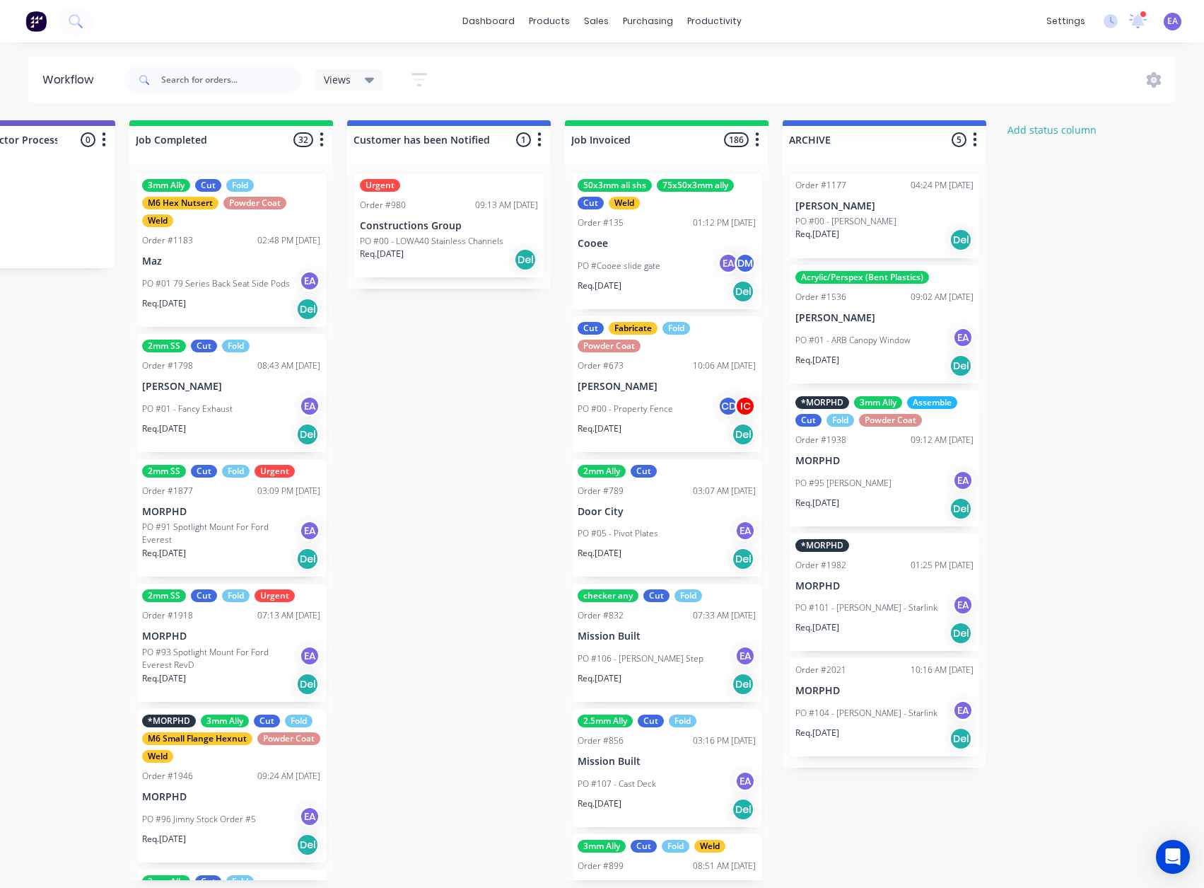
drag, startPoint x: 719, startPoint y: 535, endPoint x: 782, endPoint y: 542, distance: 64.0
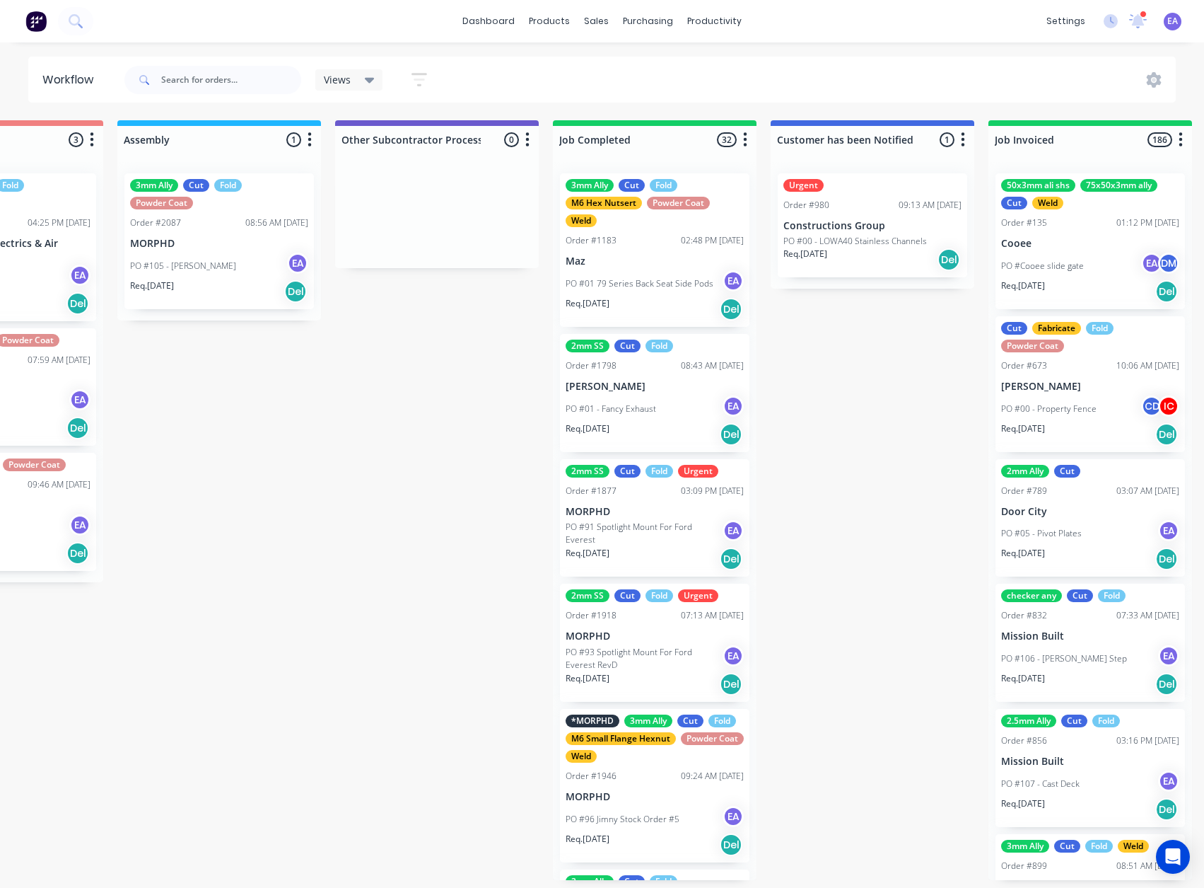
drag, startPoint x: 461, startPoint y: 476, endPoint x: 429, endPoint y: 487, distance: 34.4
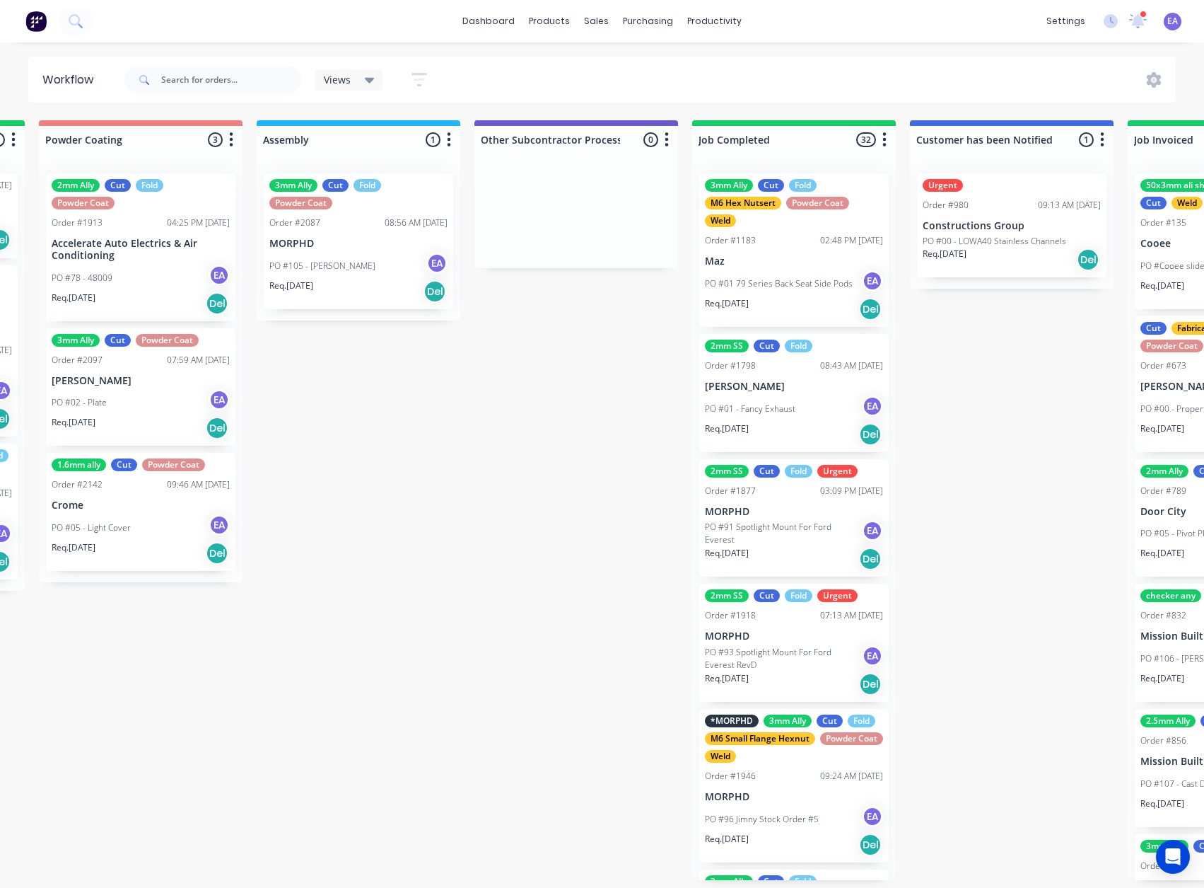
drag, startPoint x: 334, startPoint y: 522, endPoint x: 316, endPoint y: 527, distance: 18.4
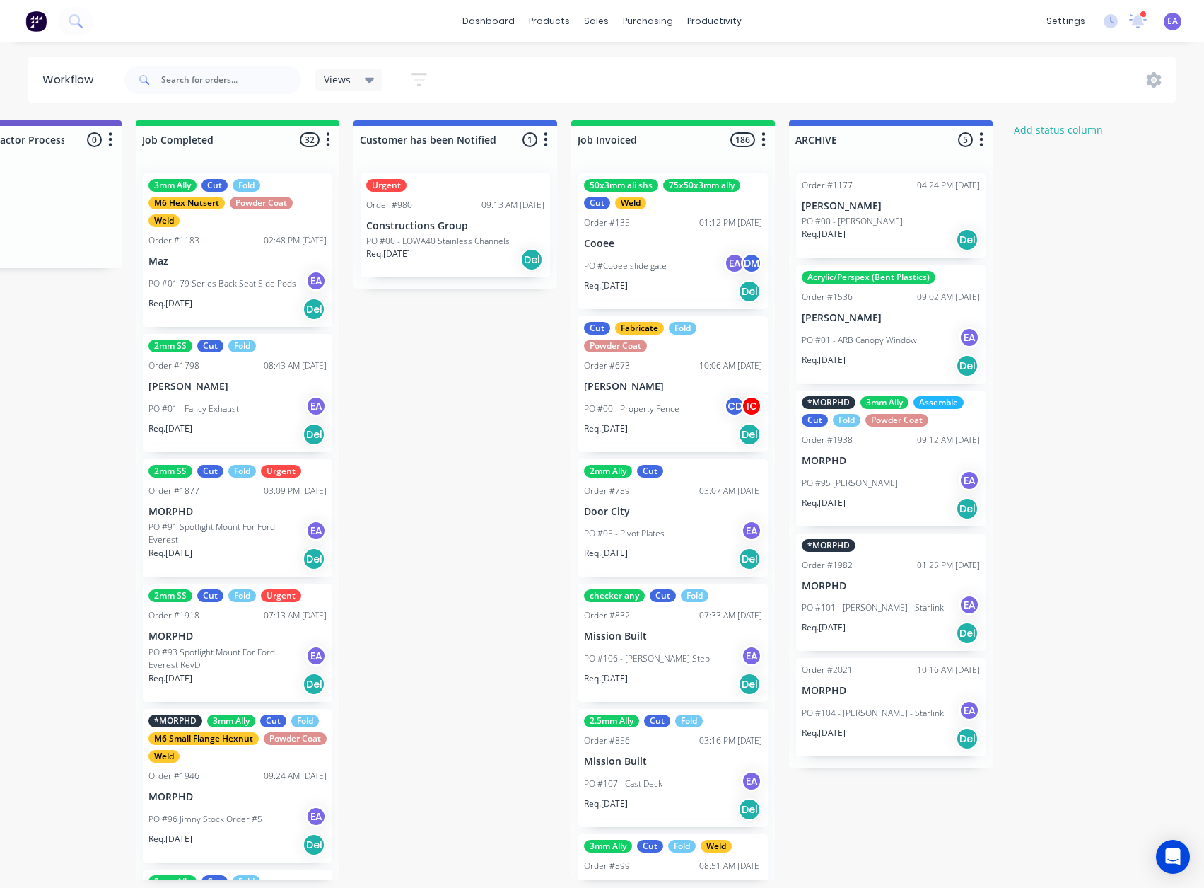
scroll to position [3, 4476]
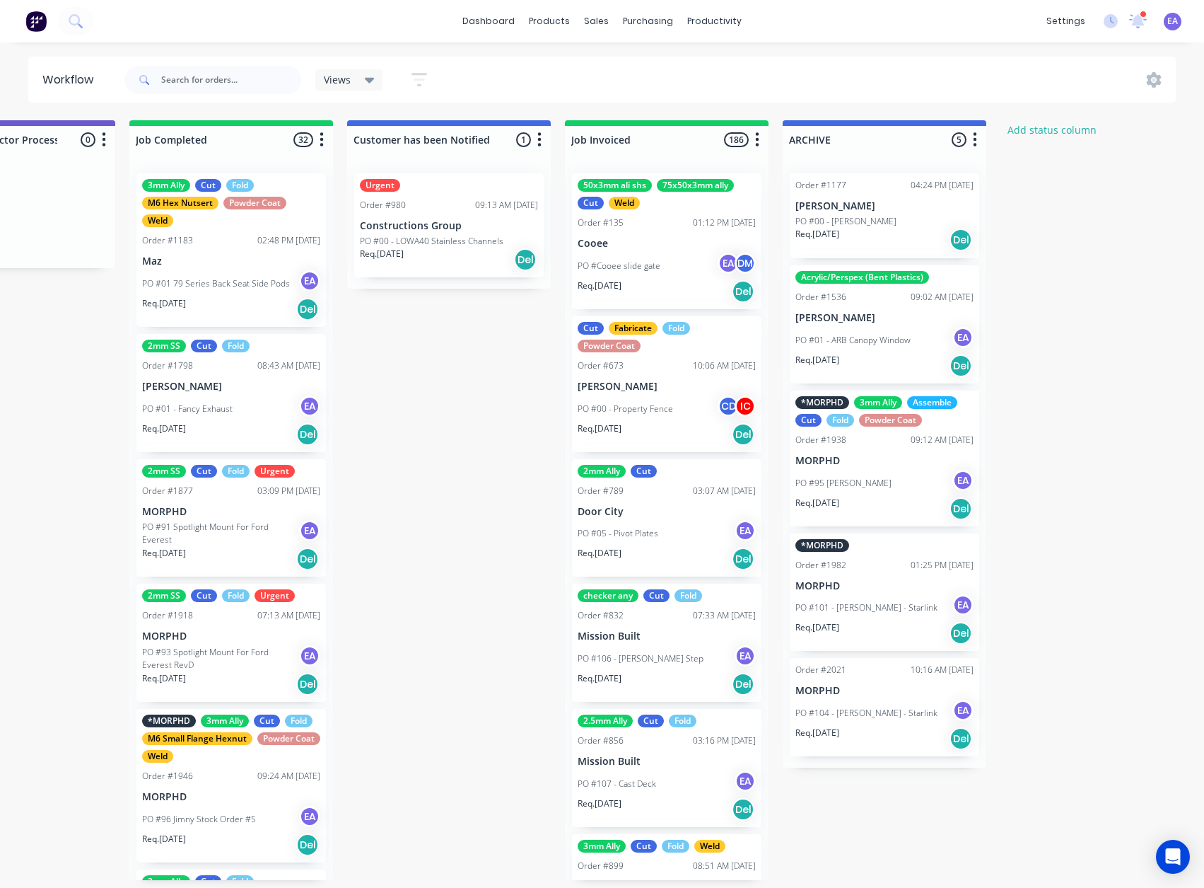
drag, startPoint x: 506, startPoint y: 506, endPoint x: 552, endPoint y: 506, distance: 46.0
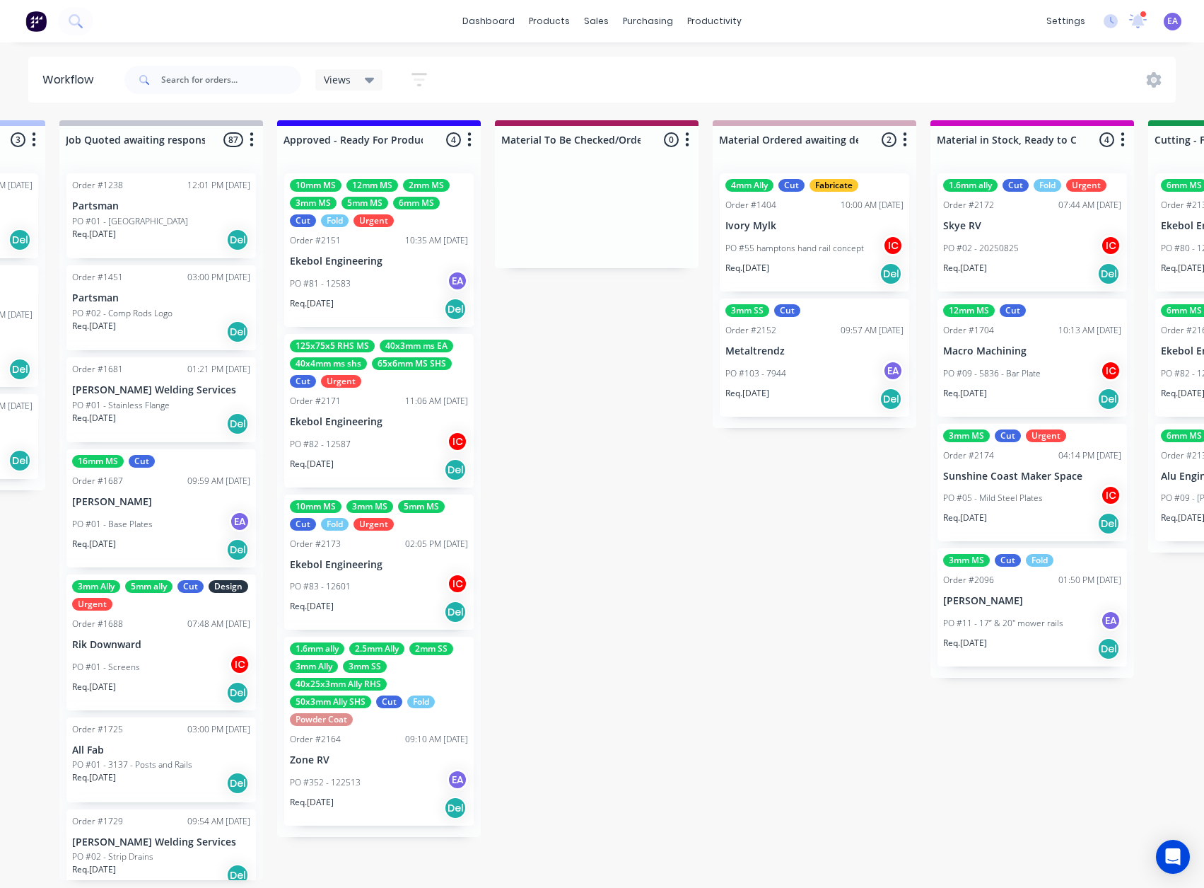
scroll to position [3, 0]
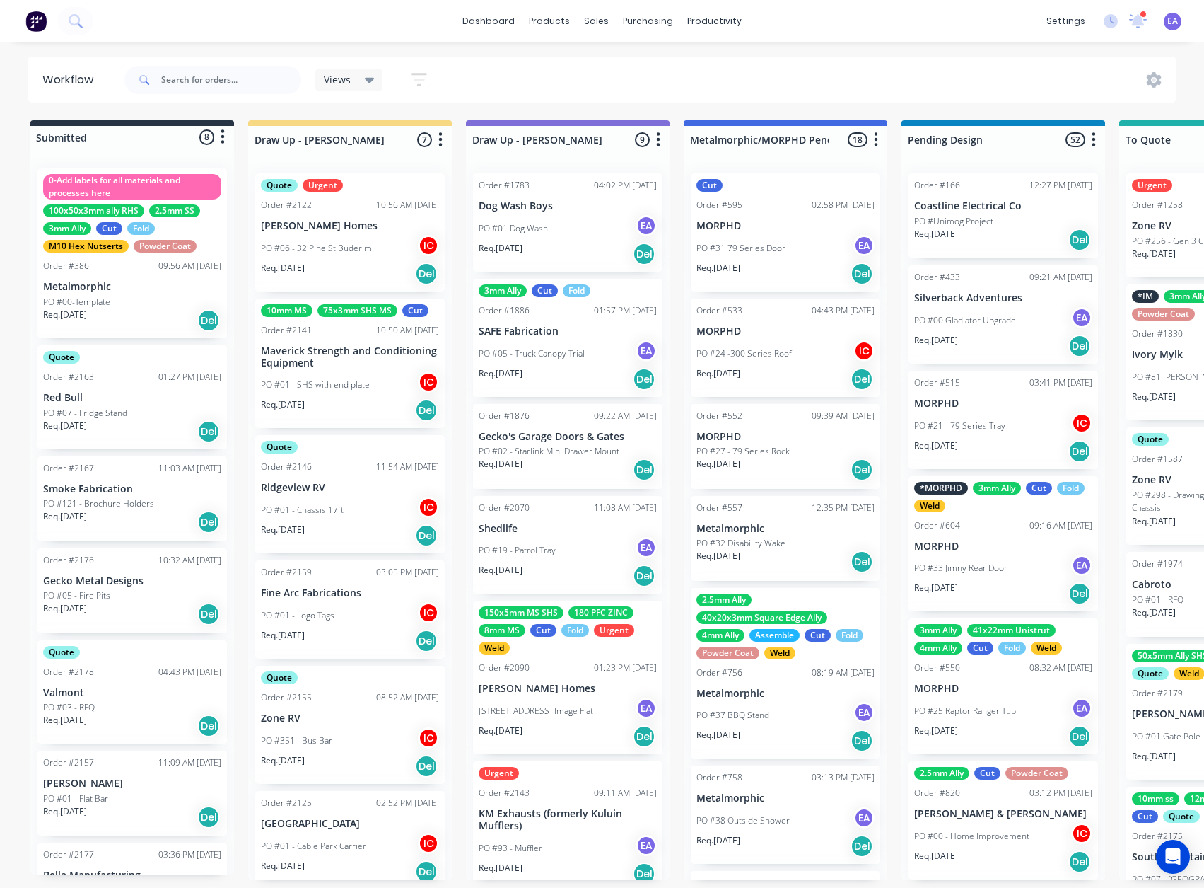
drag, startPoint x: 552, startPoint y: 611, endPoint x: 317, endPoint y: 683, distance: 245.6
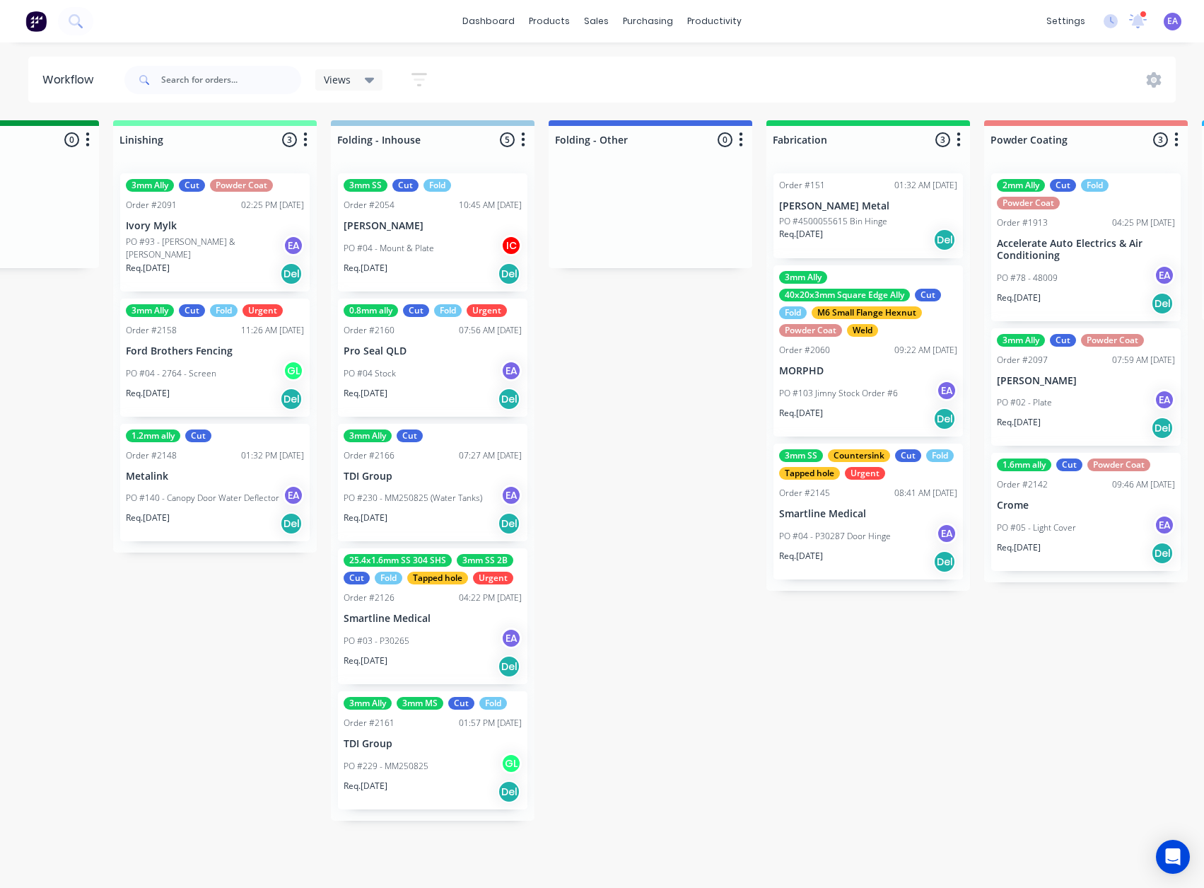
scroll to position [3, 4476]
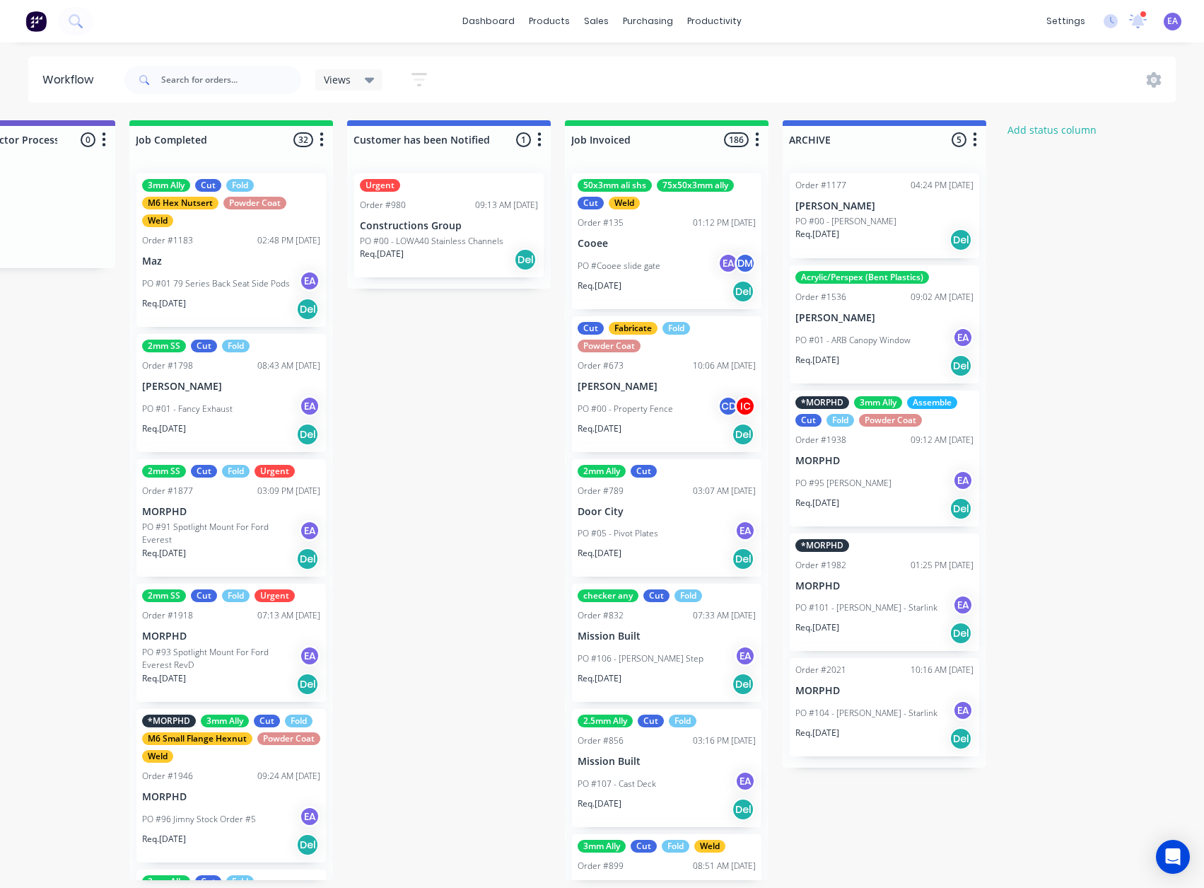
drag, startPoint x: 973, startPoint y: 499, endPoint x: 1043, endPoint y: 504, distance: 70.9
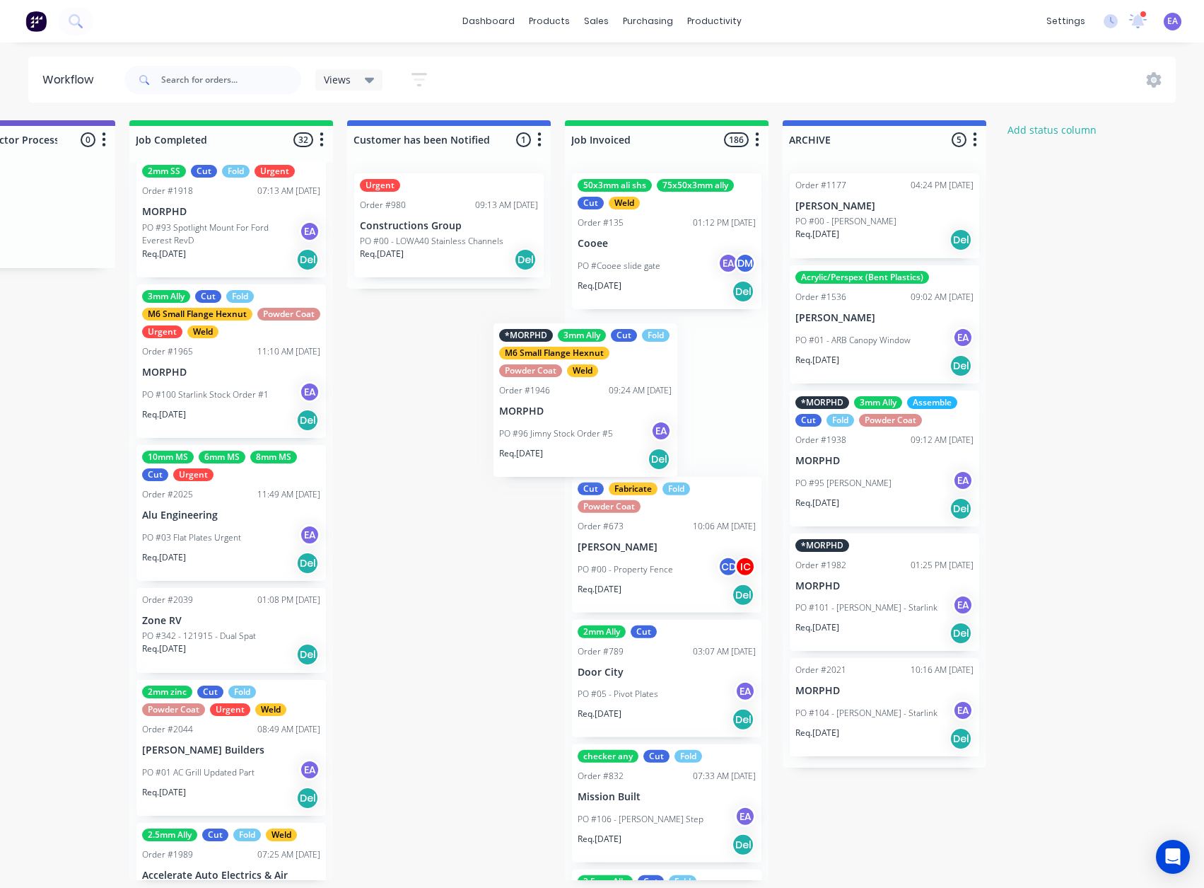
scroll to position [3, 4475]
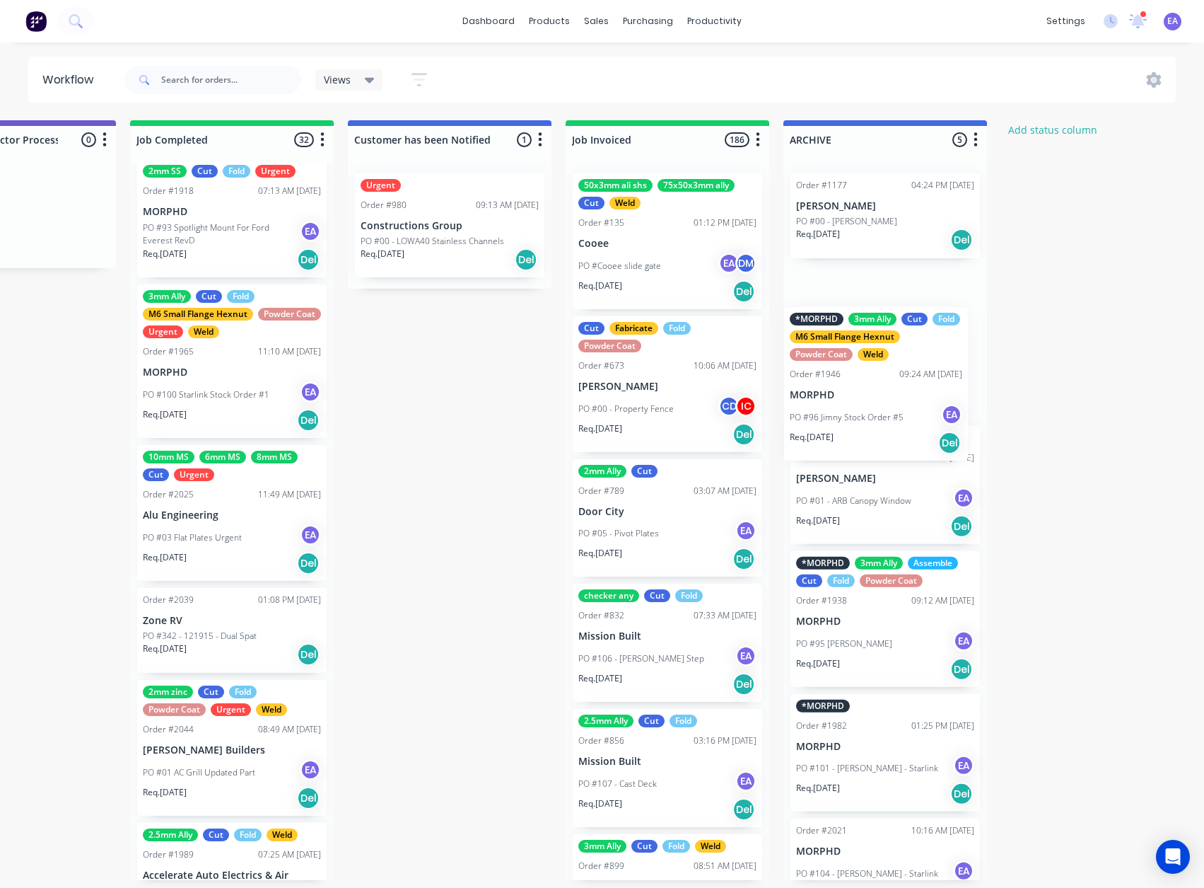
drag, startPoint x: 247, startPoint y: 352, endPoint x: 902, endPoint y: 379, distance: 655.5
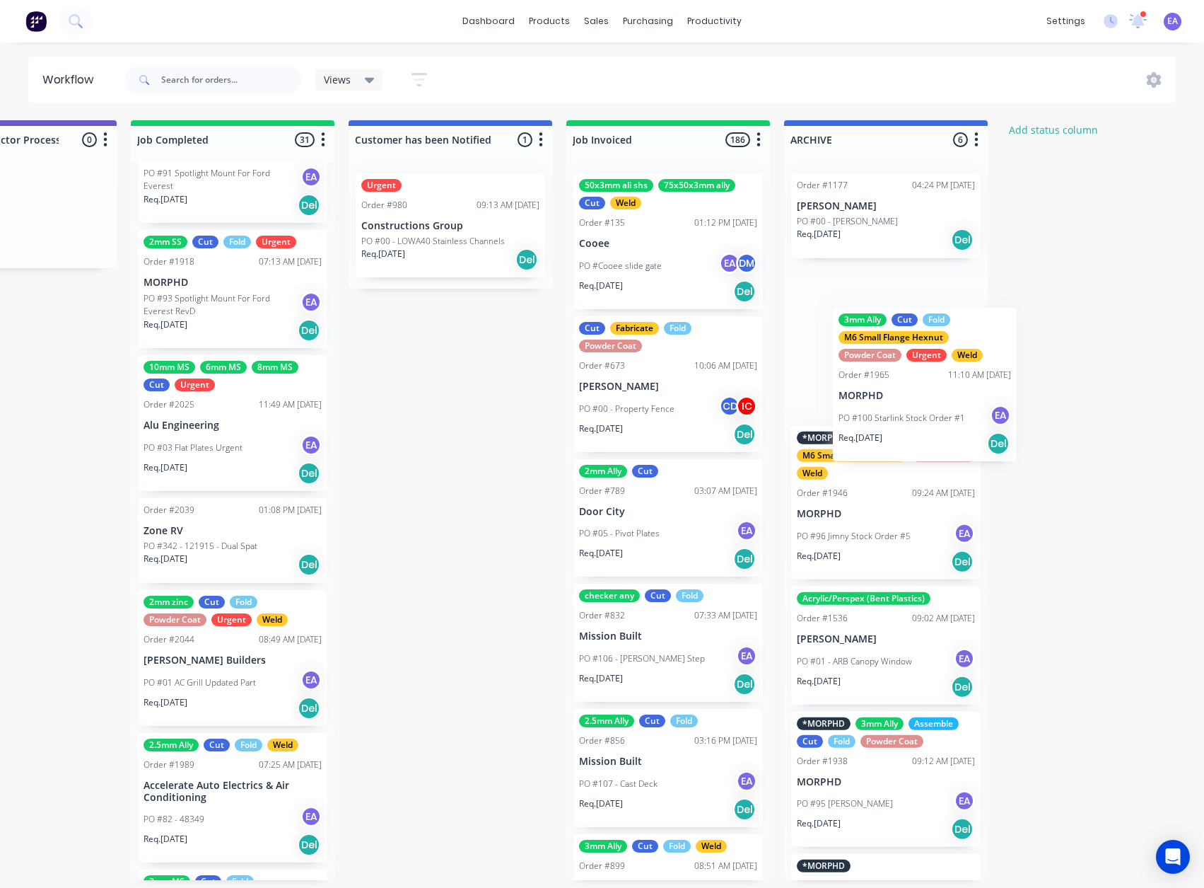
scroll to position [3, 4476]
drag, startPoint x: 228, startPoint y: 443, endPoint x: 943, endPoint y: 399, distance: 716.4
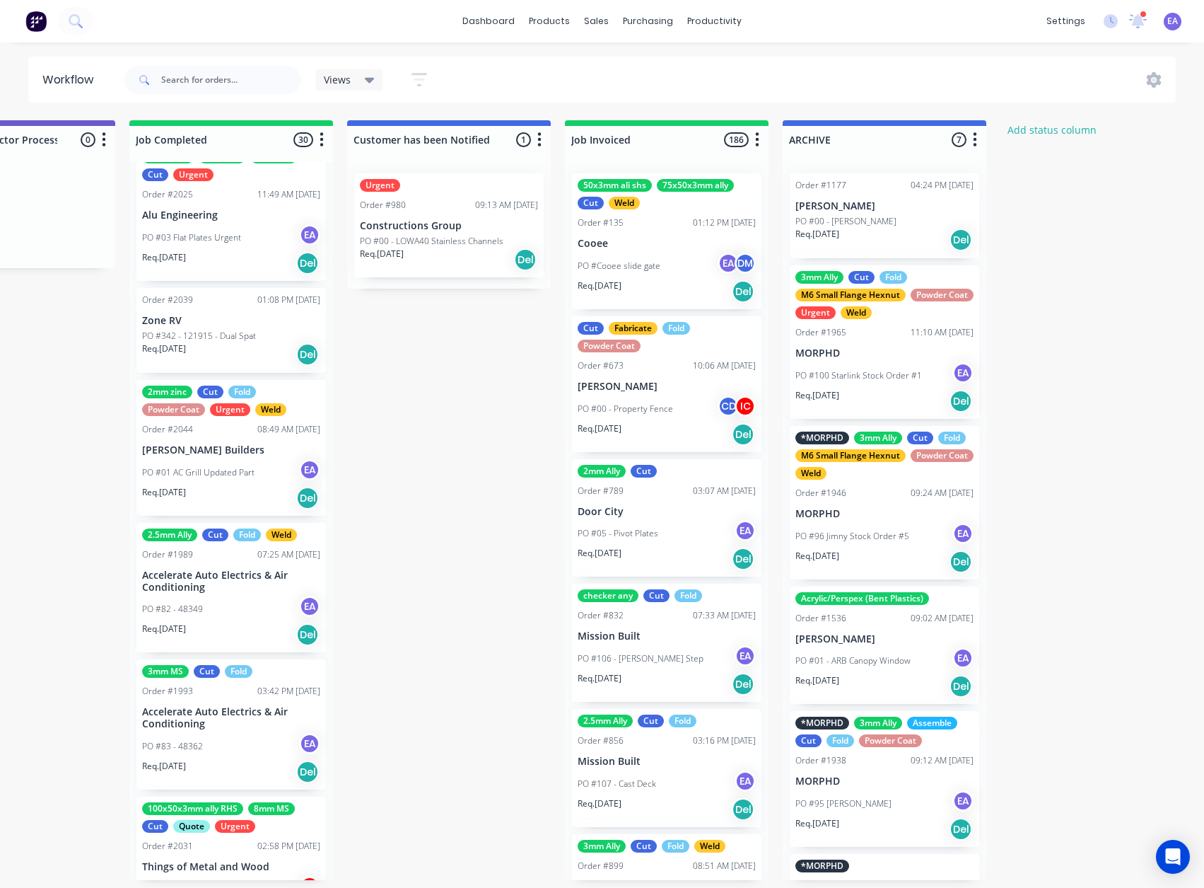
scroll to position [566, 0]
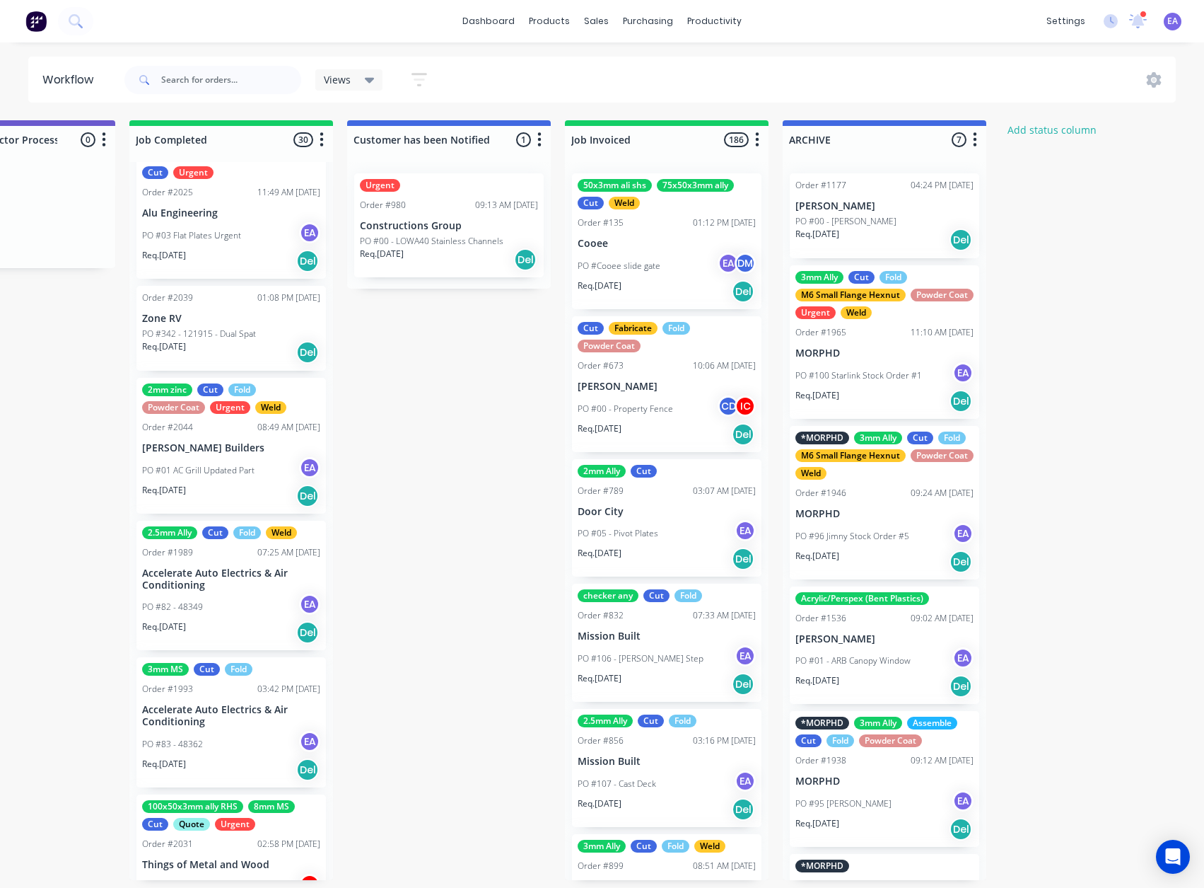
click at [248, 457] on div "PO #01 AC Grill Updated Part EA" at bounding box center [231, 470] width 178 height 27
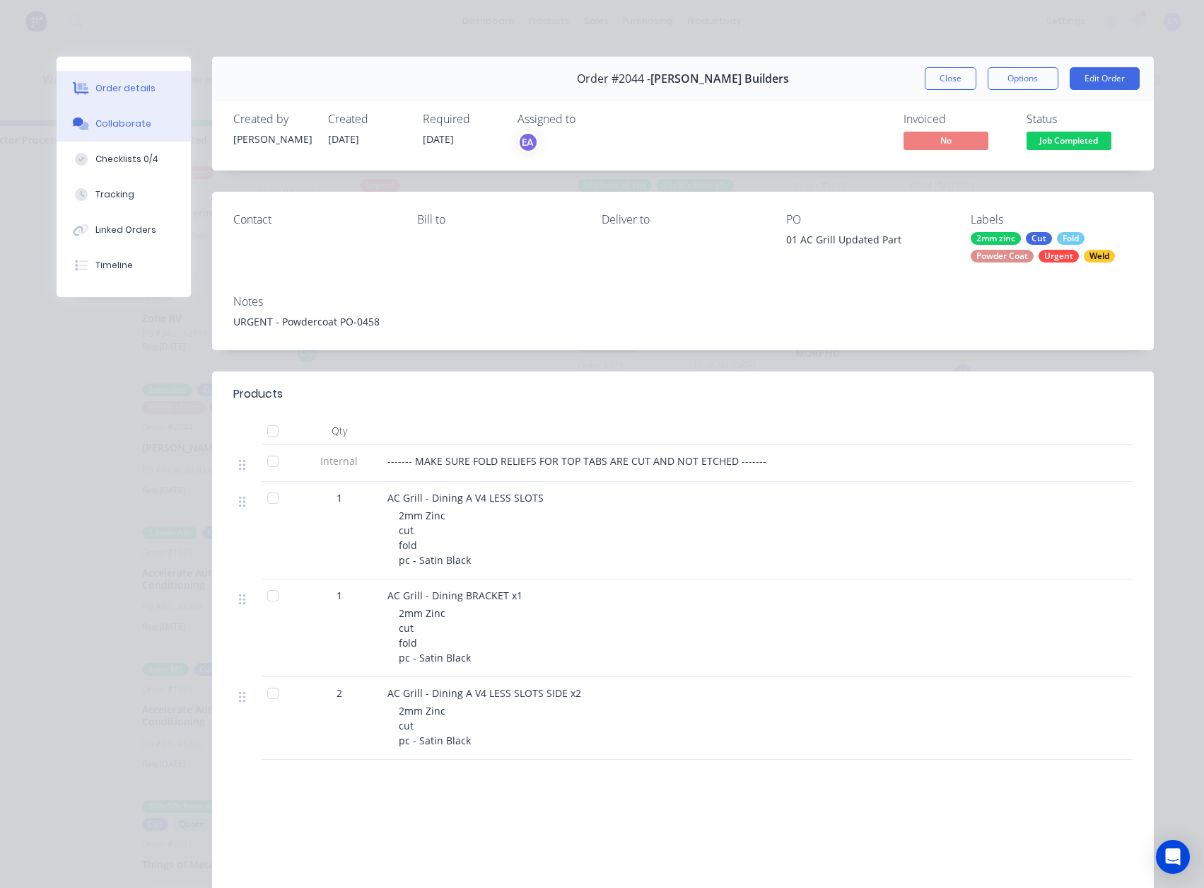
click at [83, 128] on icon at bounding box center [84, 126] width 10 height 8
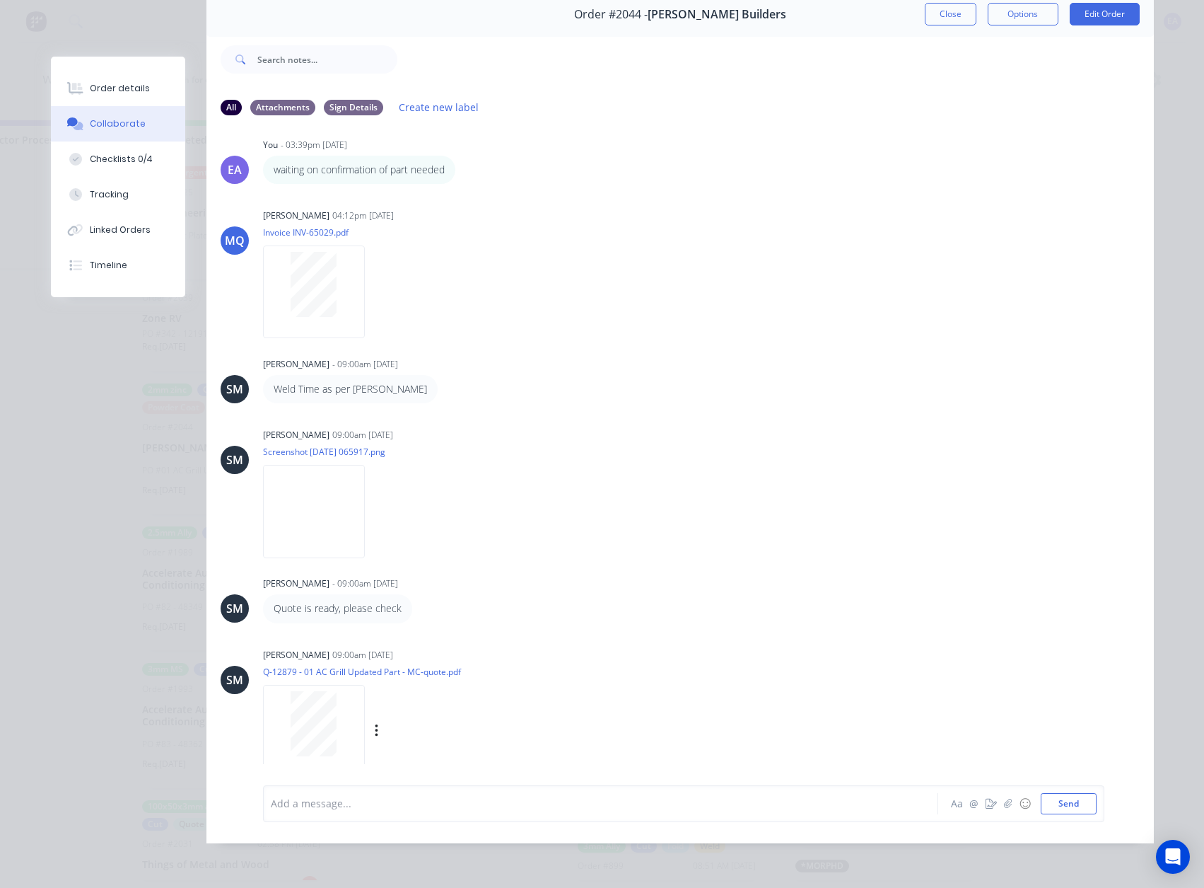
scroll to position [95, 0]
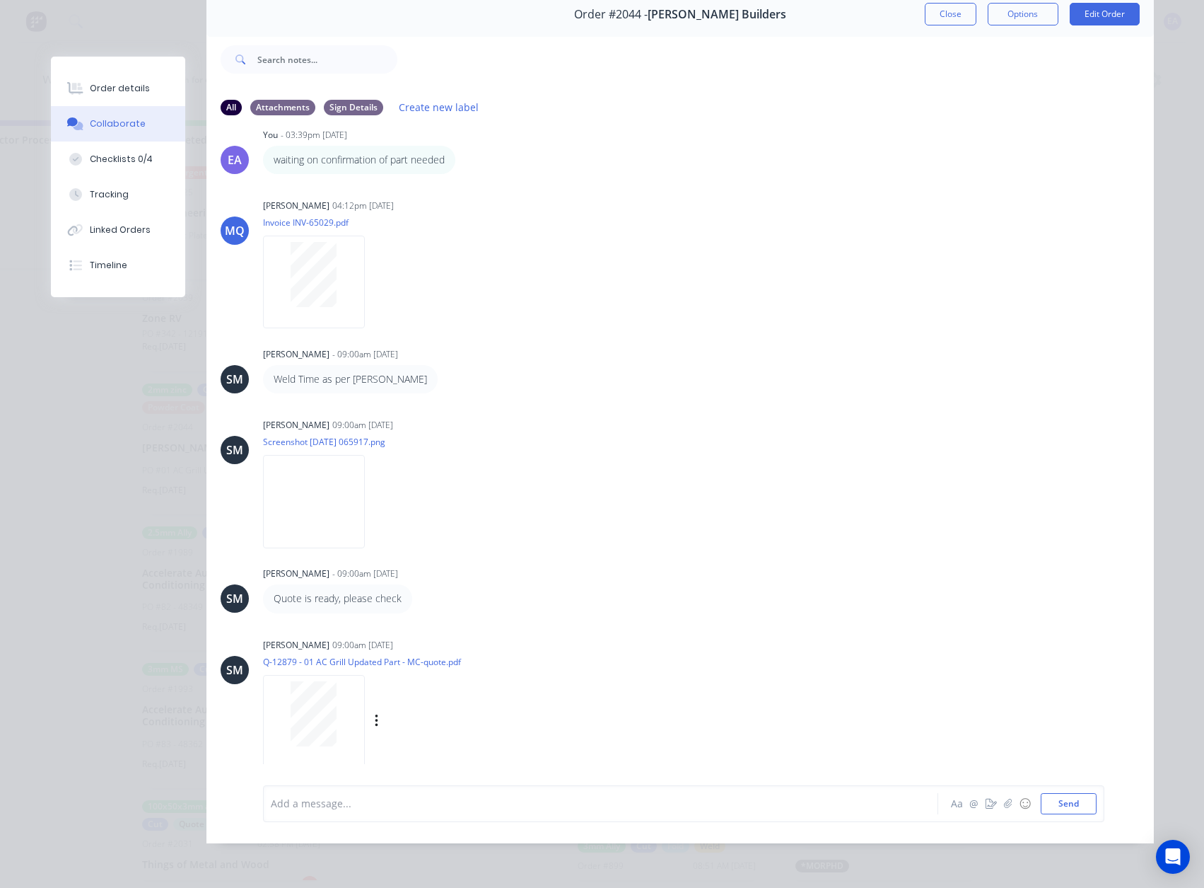
click at [270, 715] on div at bounding box center [313, 713] width 89 height 65
click at [359, 803] on div at bounding box center [581, 803] width 619 height 15
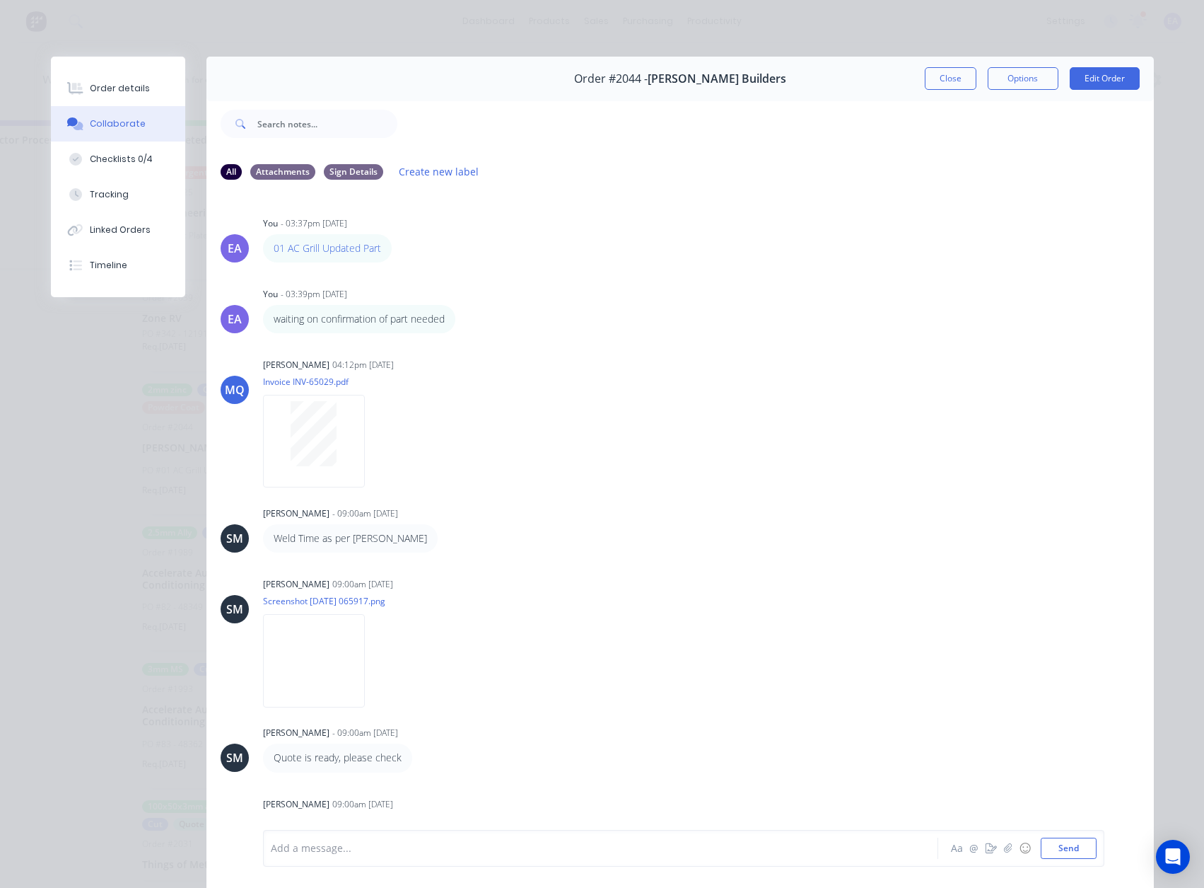
scroll to position [0, 4476]
click at [131, 93] on div "Order details" at bounding box center [120, 88] width 60 height 13
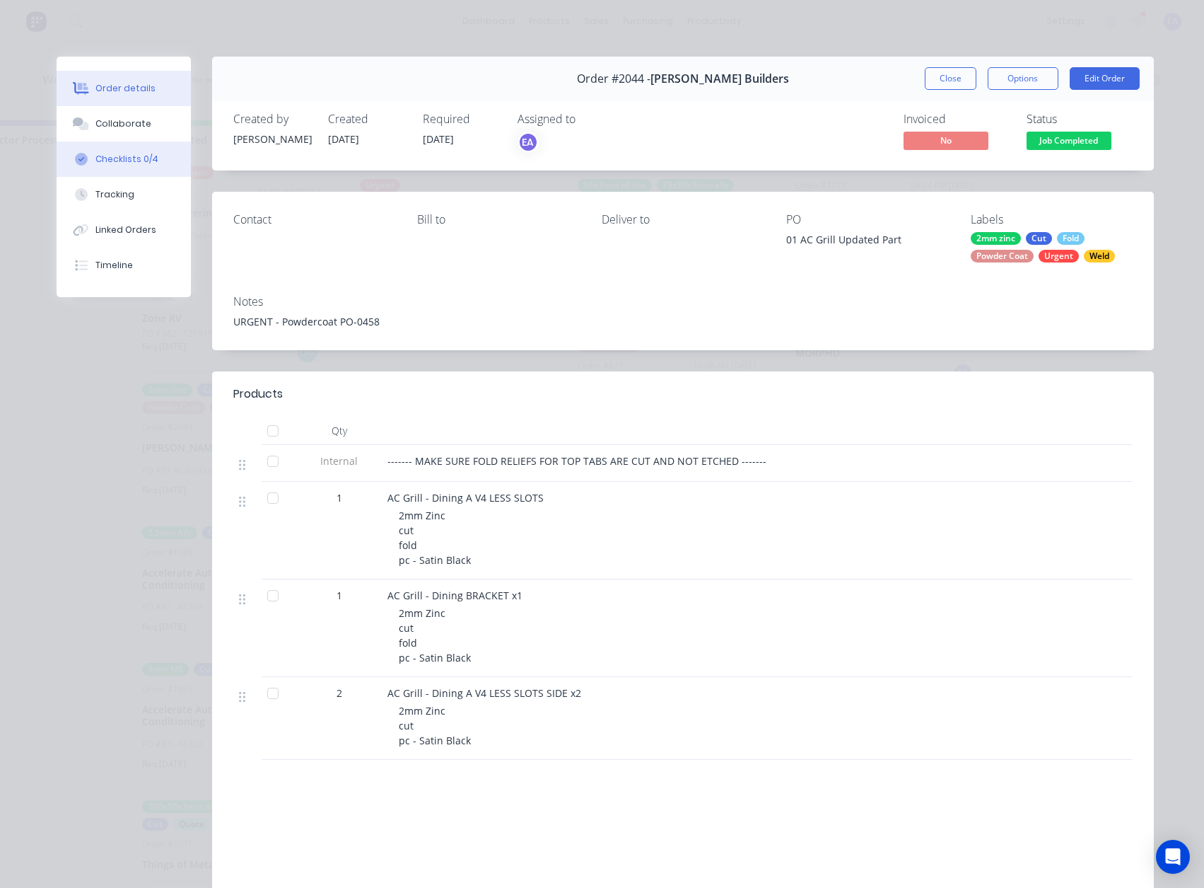
drag, startPoint x: 136, startPoint y: 124, endPoint x: 145, endPoint y: 149, distance: 26.4
click at [136, 123] on div "Collaborate" at bounding box center [123, 123] width 56 height 13
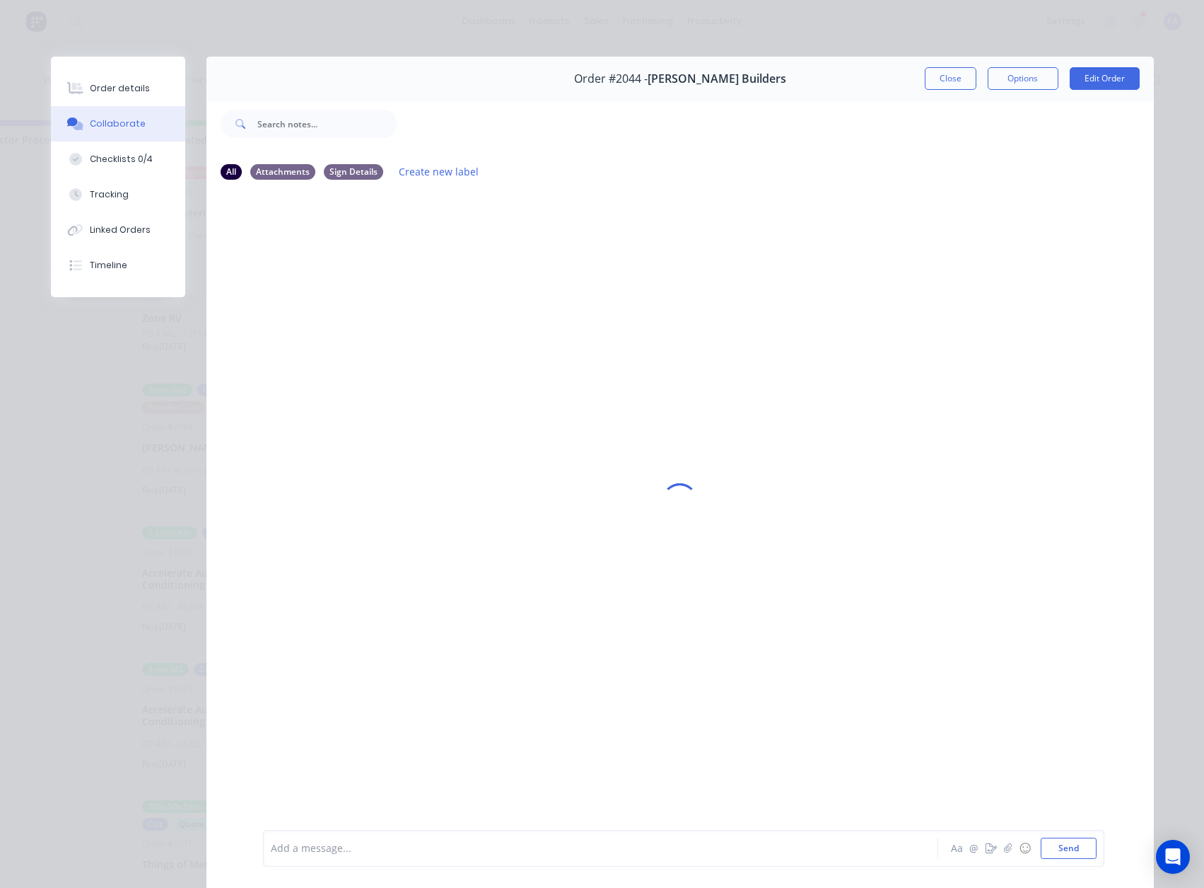
click at [322, 849] on div at bounding box center [581, 848] width 619 height 15
click at [953, 74] on button "Close" at bounding box center [951, 78] width 52 height 23
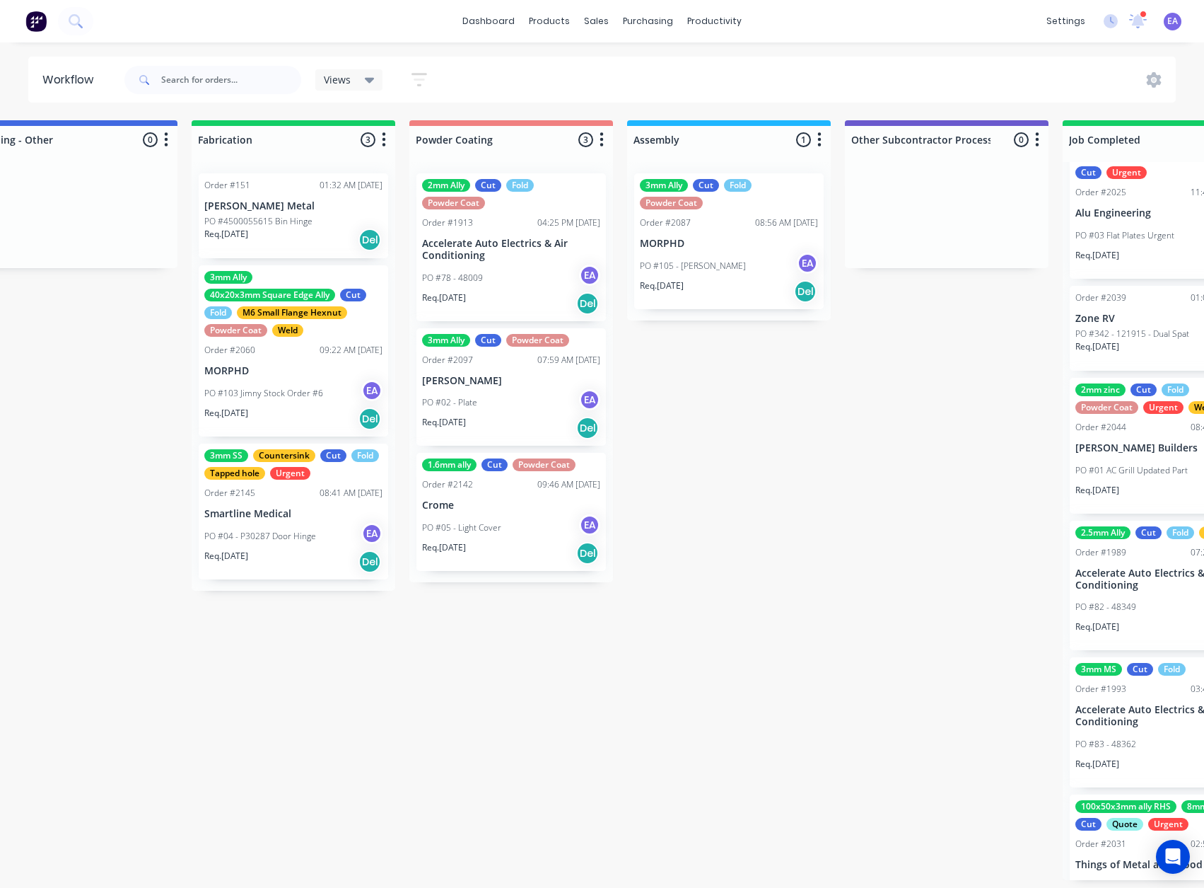
scroll to position [3, 4476]
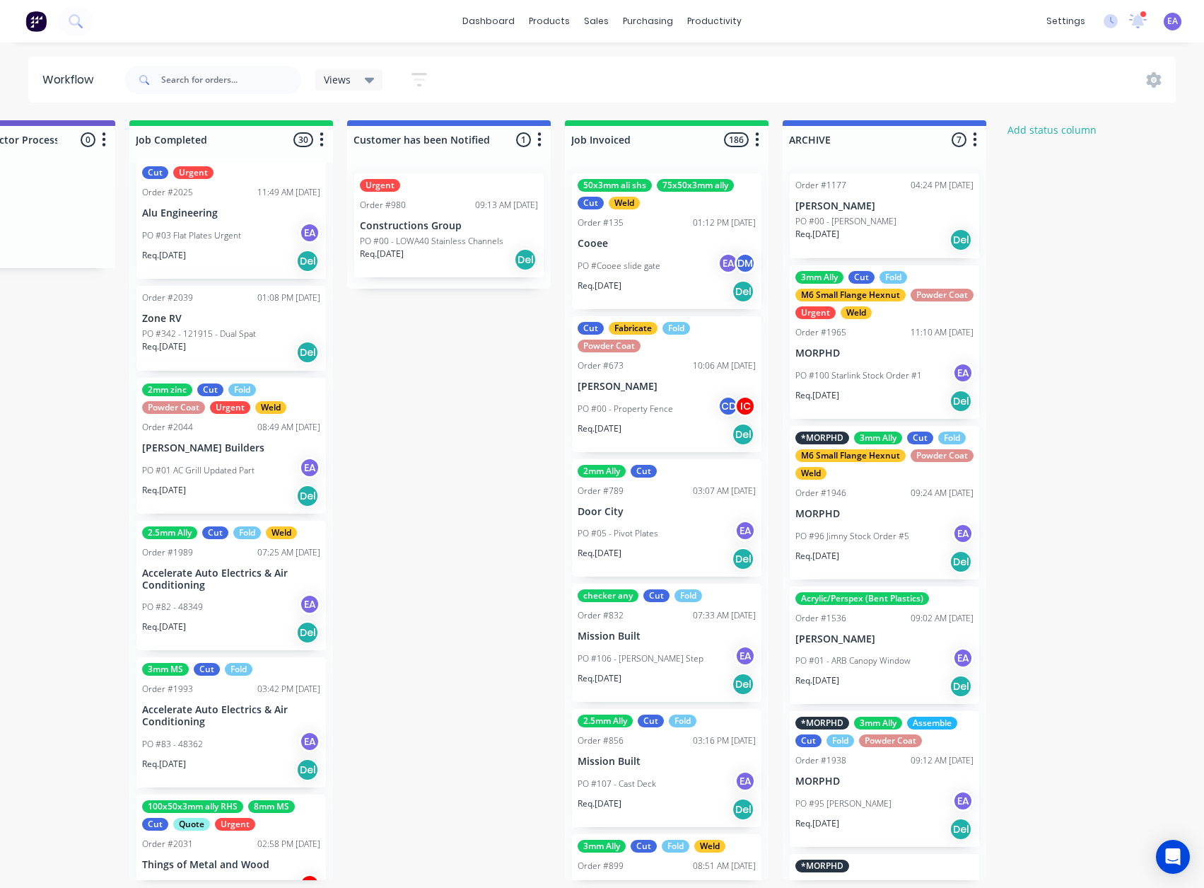
drag, startPoint x: 335, startPoint y: 715, endPoint x: 680, endPoint y: 714, distance: 345.9
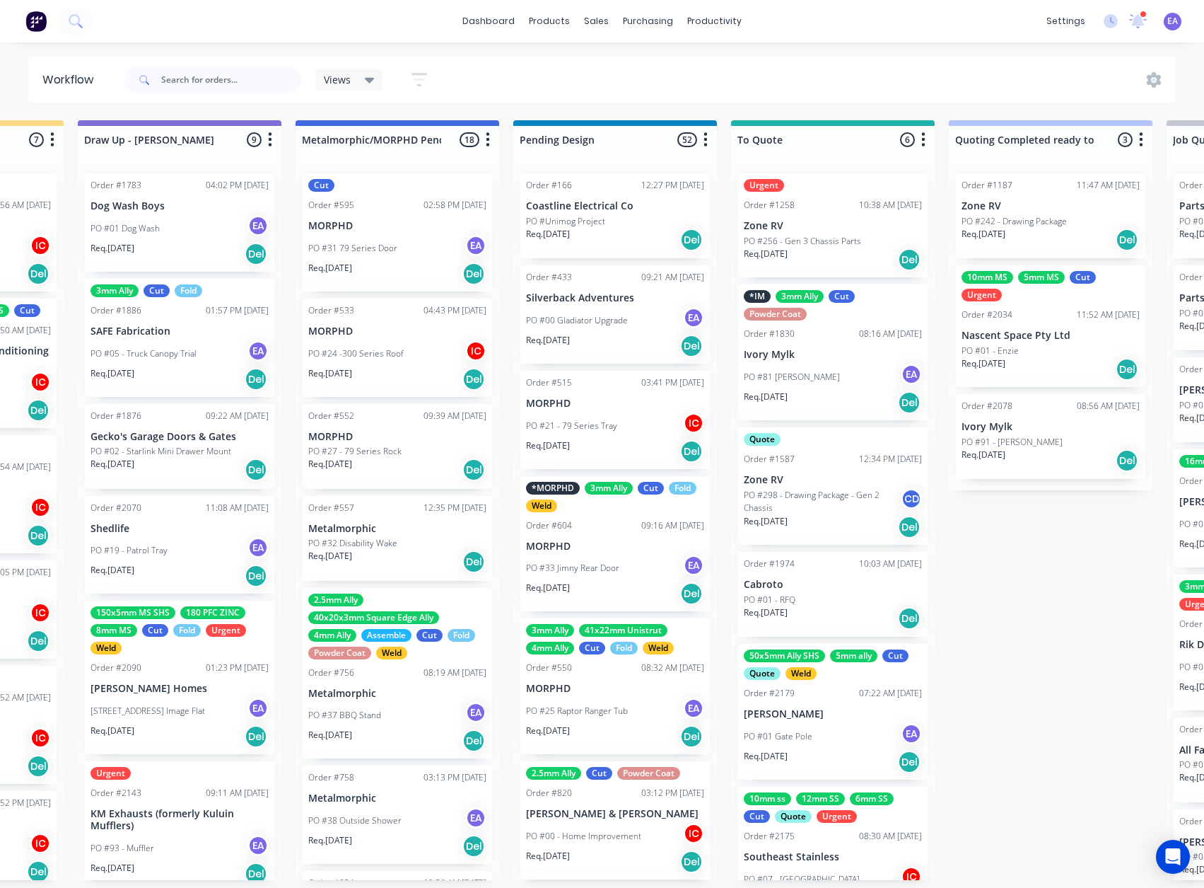
scroll to position [3, 0]
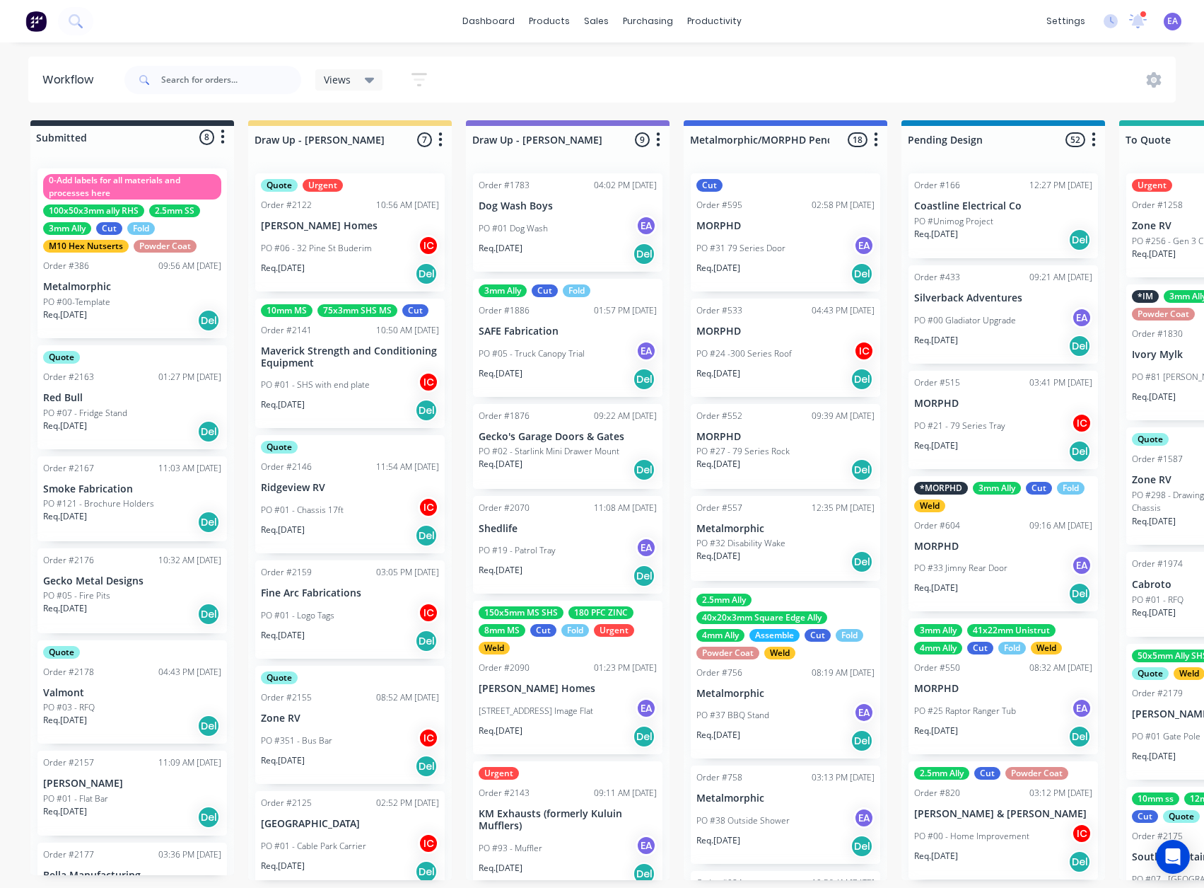
drag, startPoint x: 236, startPoint y: 738, endPoint x: 205, endPoint y: 741, distance: 30.5
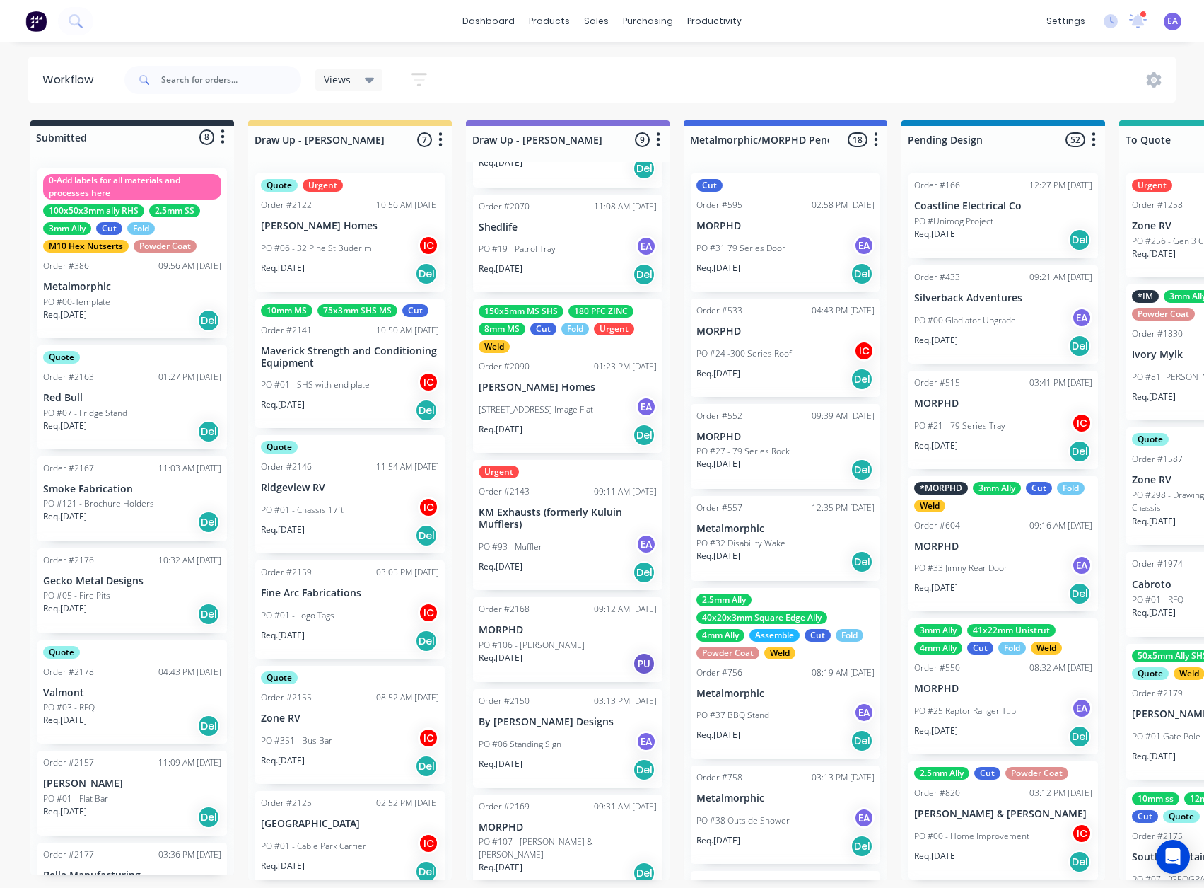
click at [586, 823] on p "MORPHD" at bounding box center [568, 827] width 178 height 12
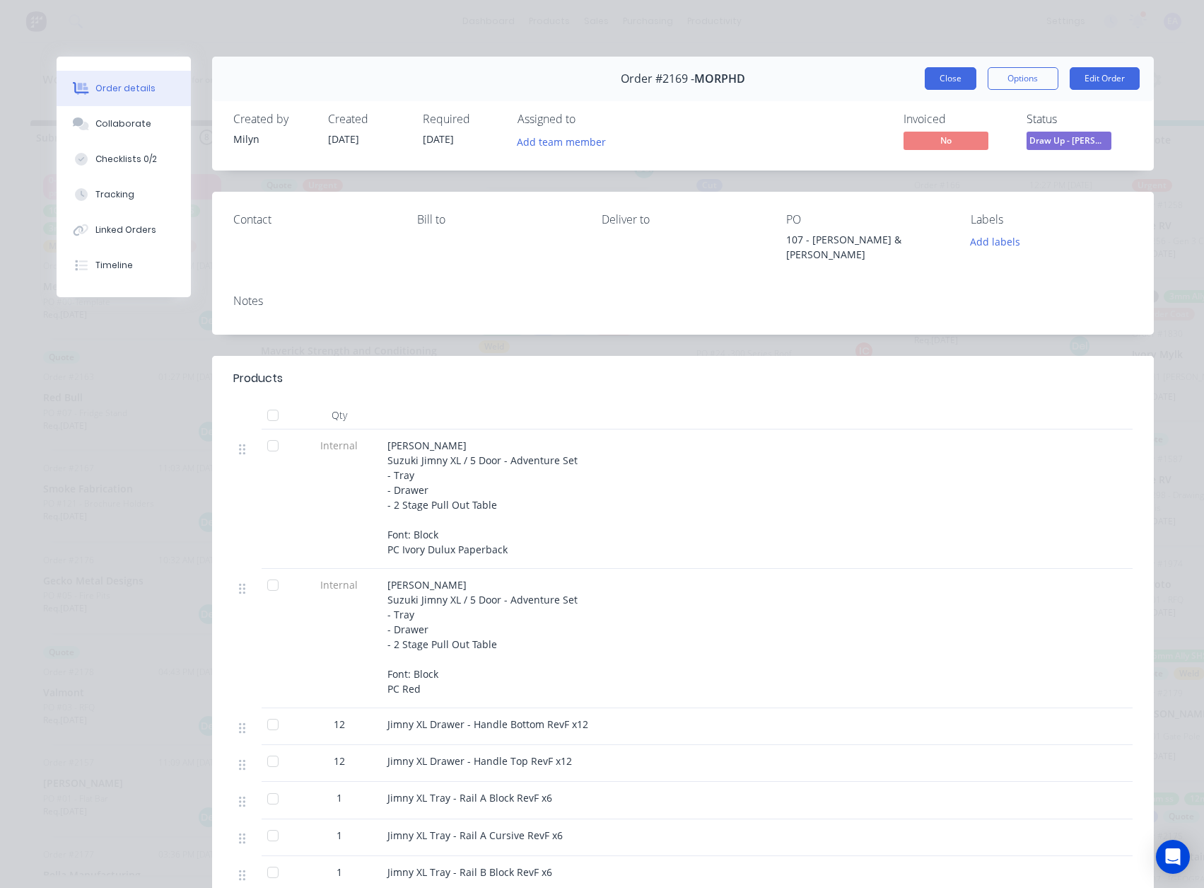
click at [934, 75] on button "Close" at bounding box center [951, 78] width 52 height 23
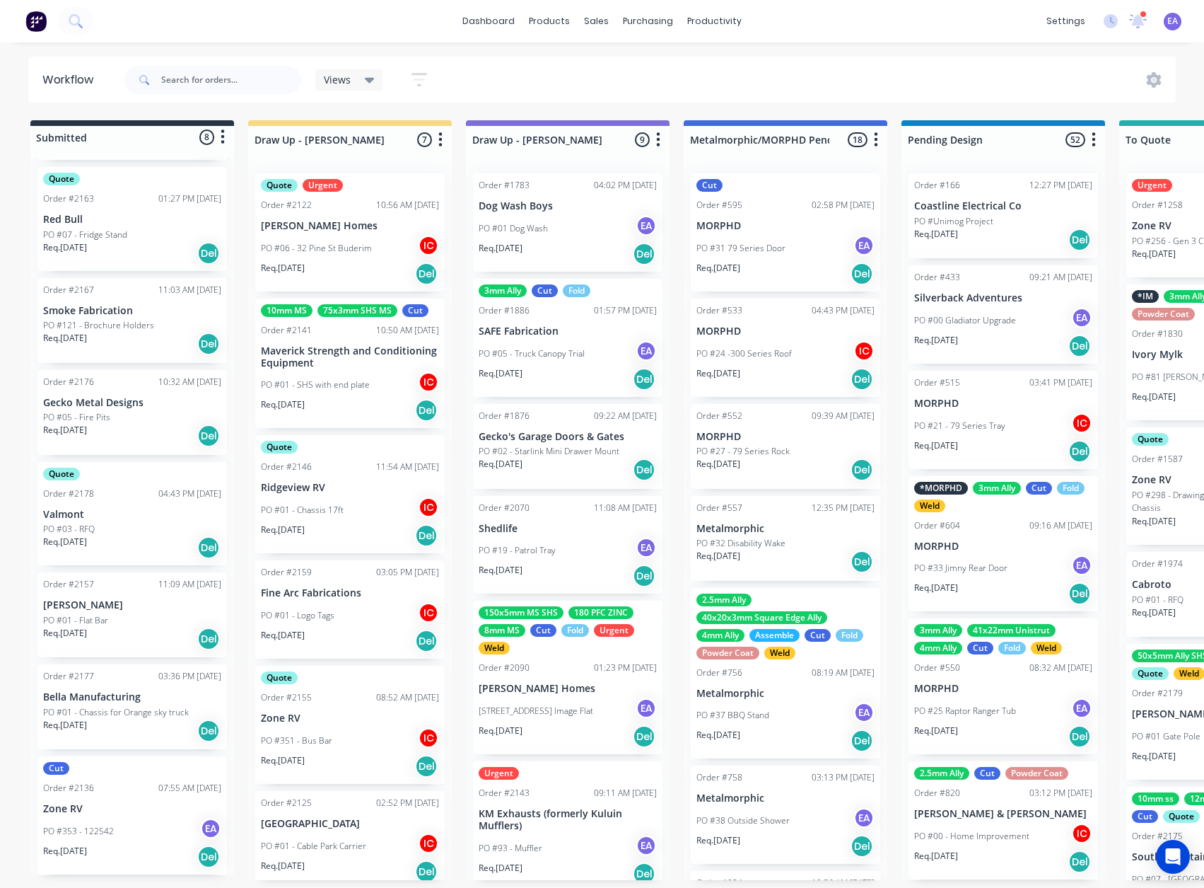
scroll to position [301, 0]
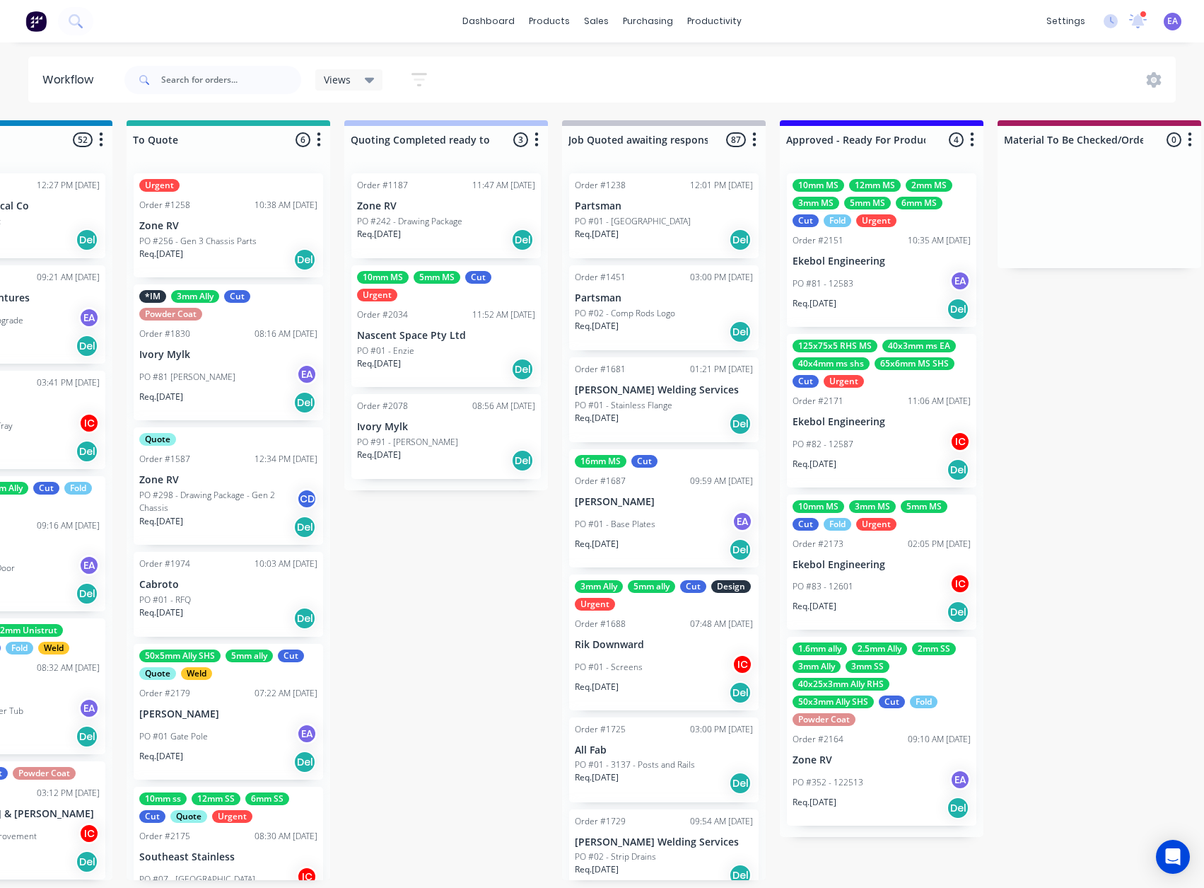
drag, startPoint x: 828, startPoint y: 714, endPoint x: 890, endPoint y: 717, distance: 62.3
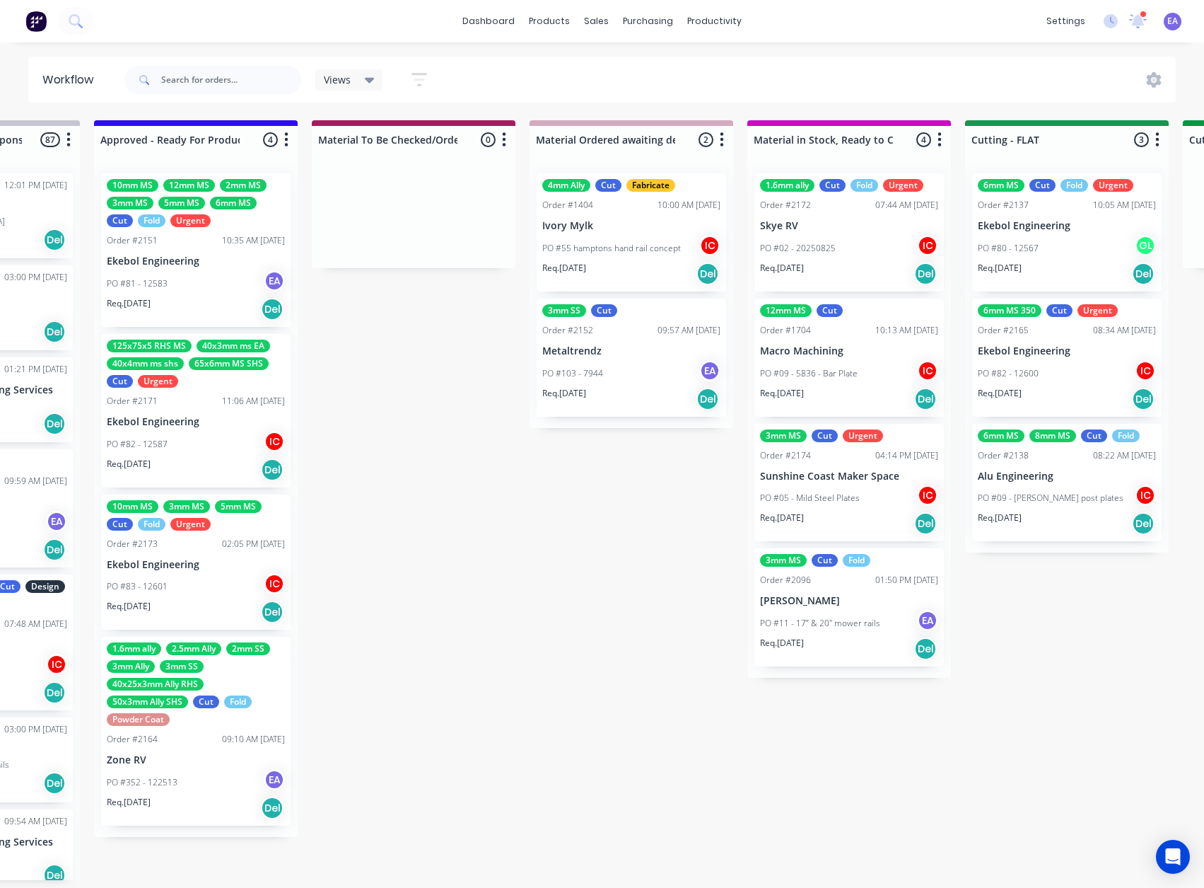
scroll to position [3, 2149]
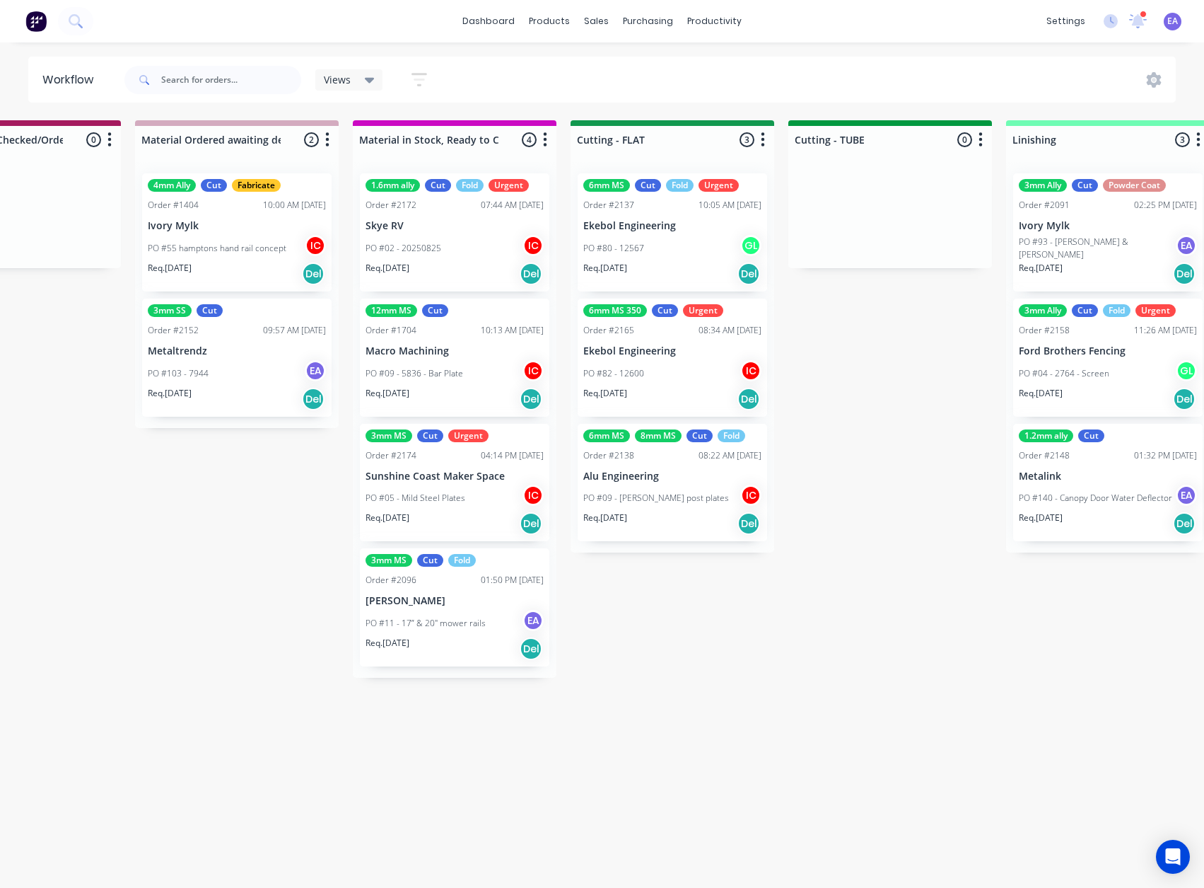
drag, startPoint x: 1021, startPoint y: 702, endPoint x: 1122, endPoint y: 704, distance: 101.9
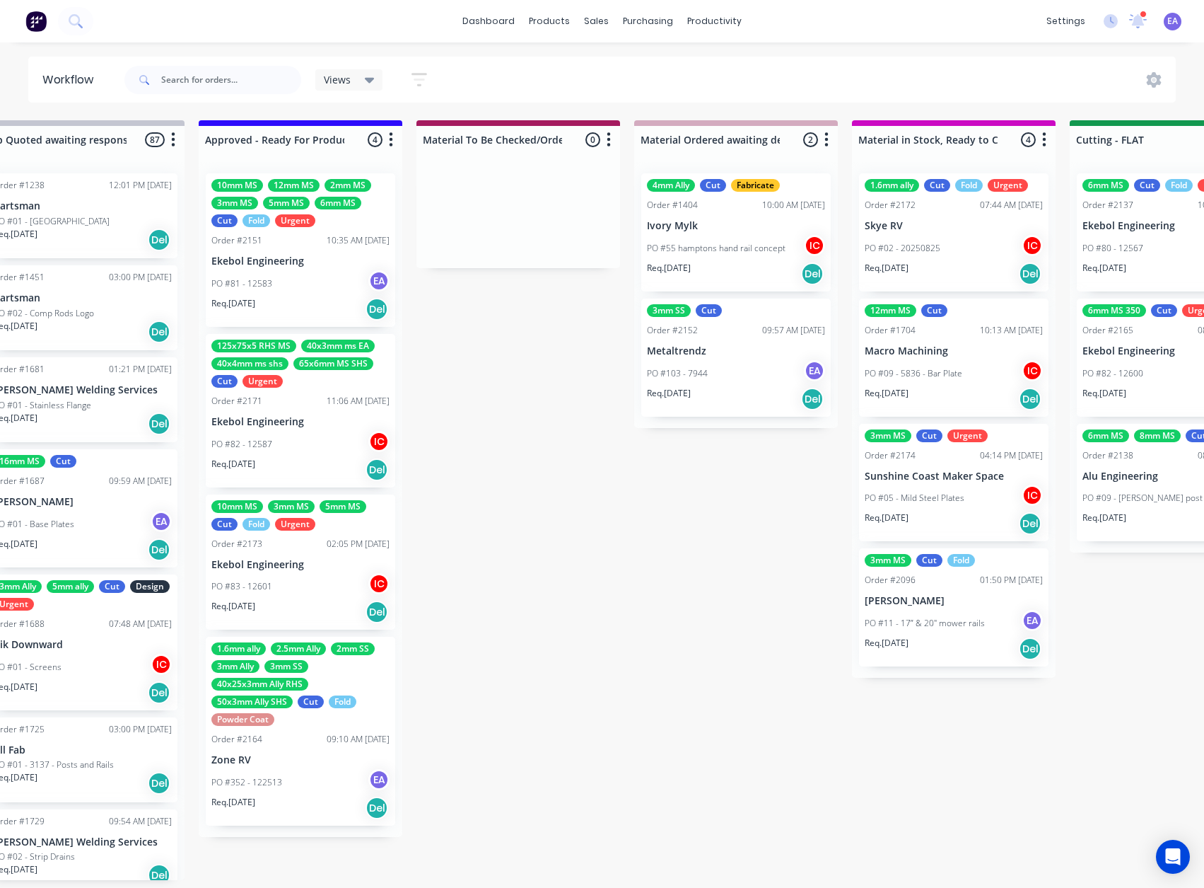
scroll to position [3, 0]
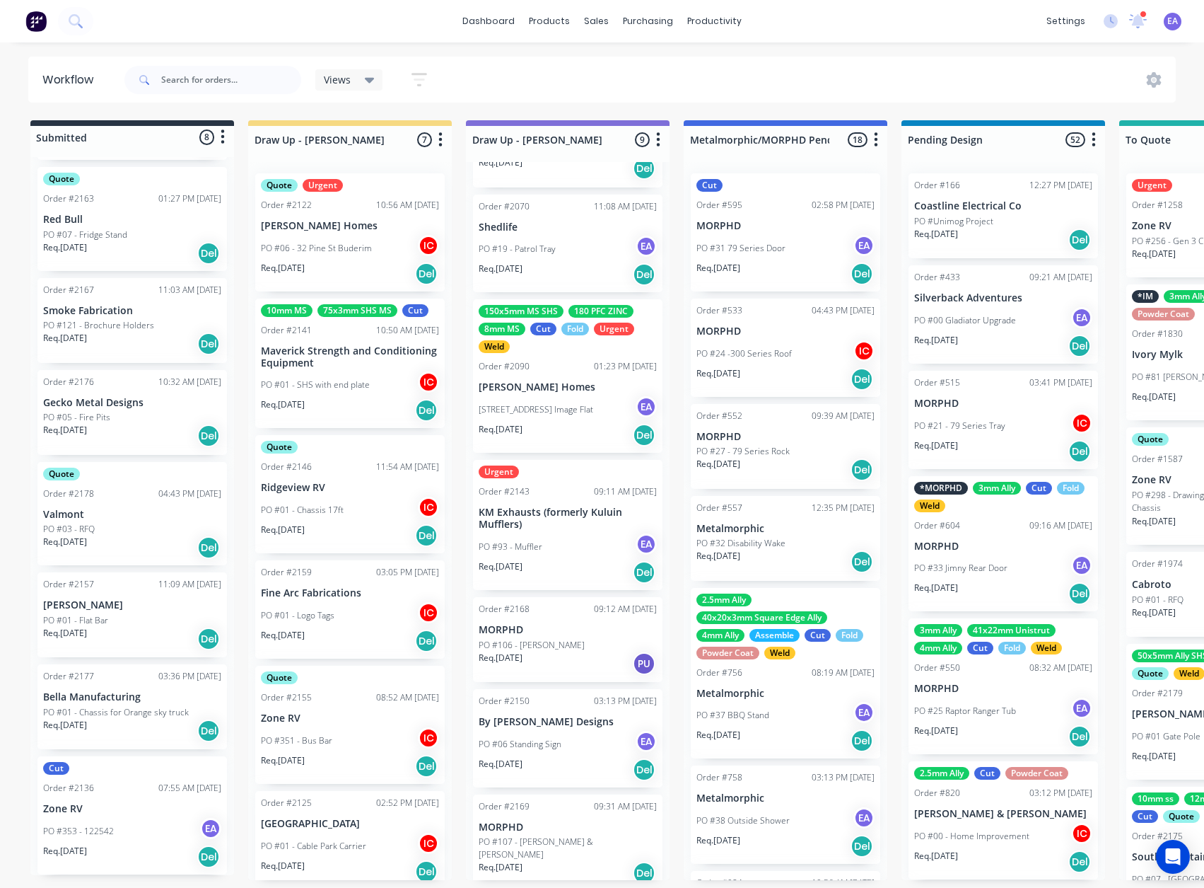
drag, startPoint x: 748, startPoint y: 726, endPoint x: 361, endPoint y: 759, distance: 388.2
click at [563, 828] on p "MORPHD" at bounding box center [568, 827] width 178 height 12
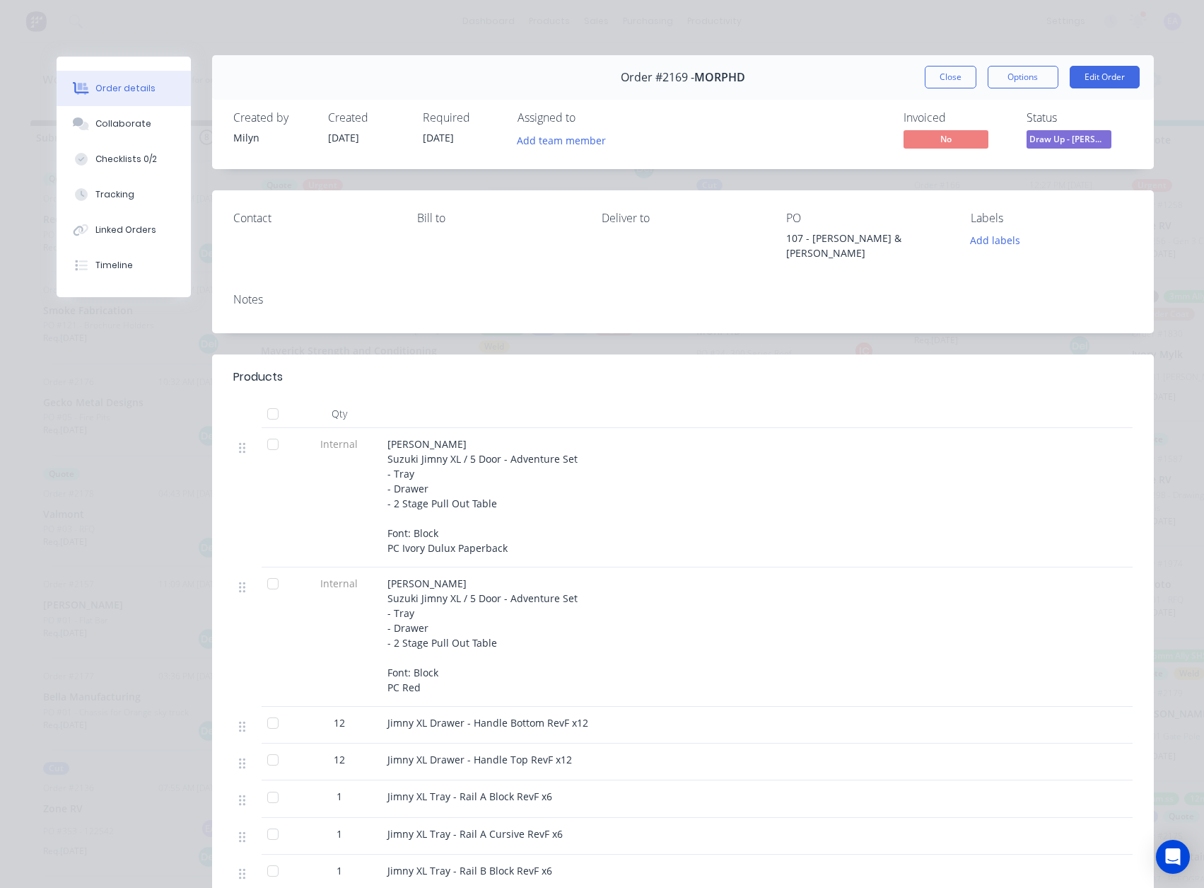
scroll to position [0, 0]
click at [1081, 76] on button "Edit Order" at bounding box center [1105, 78] width 70 height 23
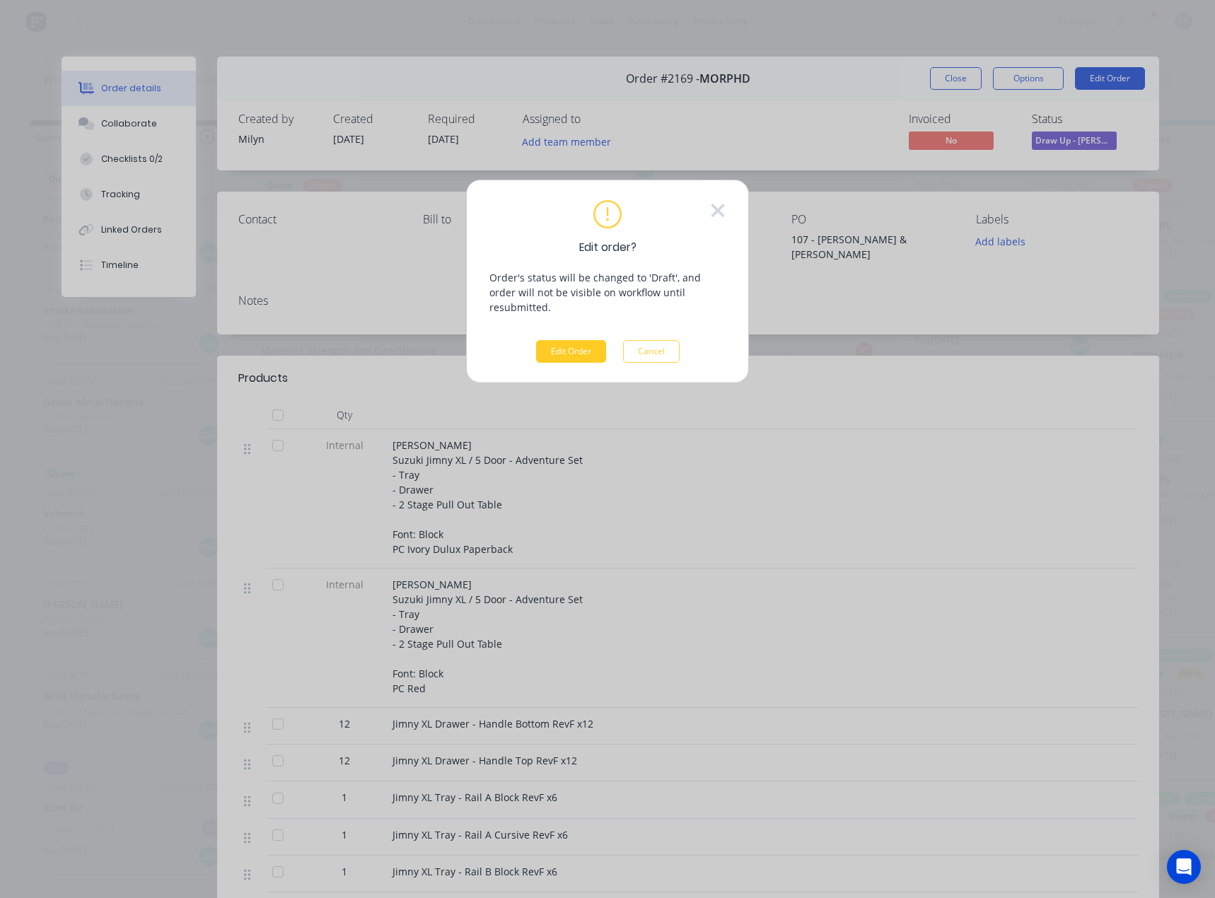
click at [550, 342] on button "Edit Order" at bounding box center [571, 351] width 70 height 23
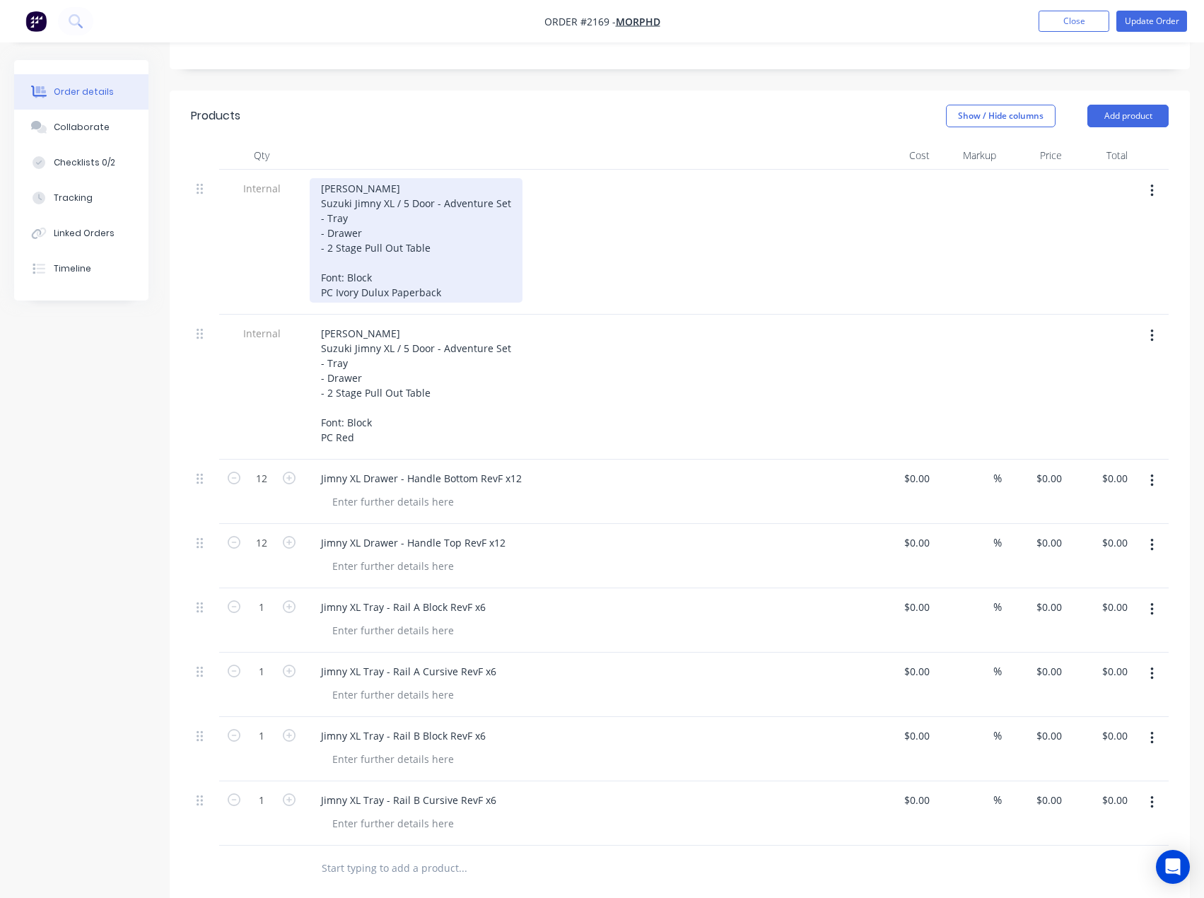
scroll to position [283, 0]
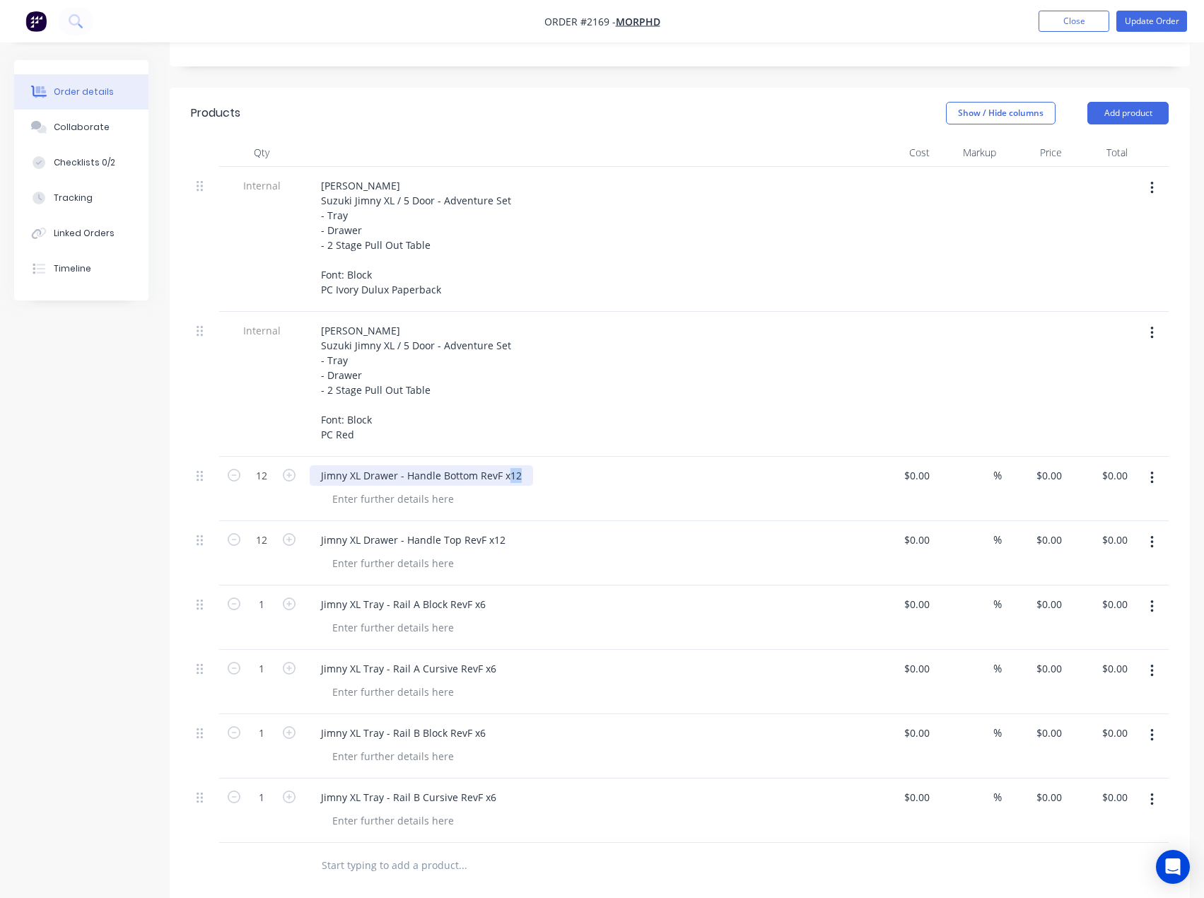
drag, startPoint x: 508, startPoint y: 458, endPoint x: 526, endPoint y: 460, distance: 17.7
click at [526, 465] on div "Jimny XL Drawer - Handle Bottom RevF x12" at bounding box center [421, 475] width 223 height 21
drag, startPoint x: 507, startPoint y: 464, endPoint x: 523, endPoint y: 464, distance: 16.3
click at [523, 465] on div "Jimny XL Drawer - Handle Bottom RevF x1" at bounding box center [419, 475] width 218 height 21
drag, startPoint x: 491, startPoint y: 526, endPoint x: 519, endPoint y: 526, distance: 28.3
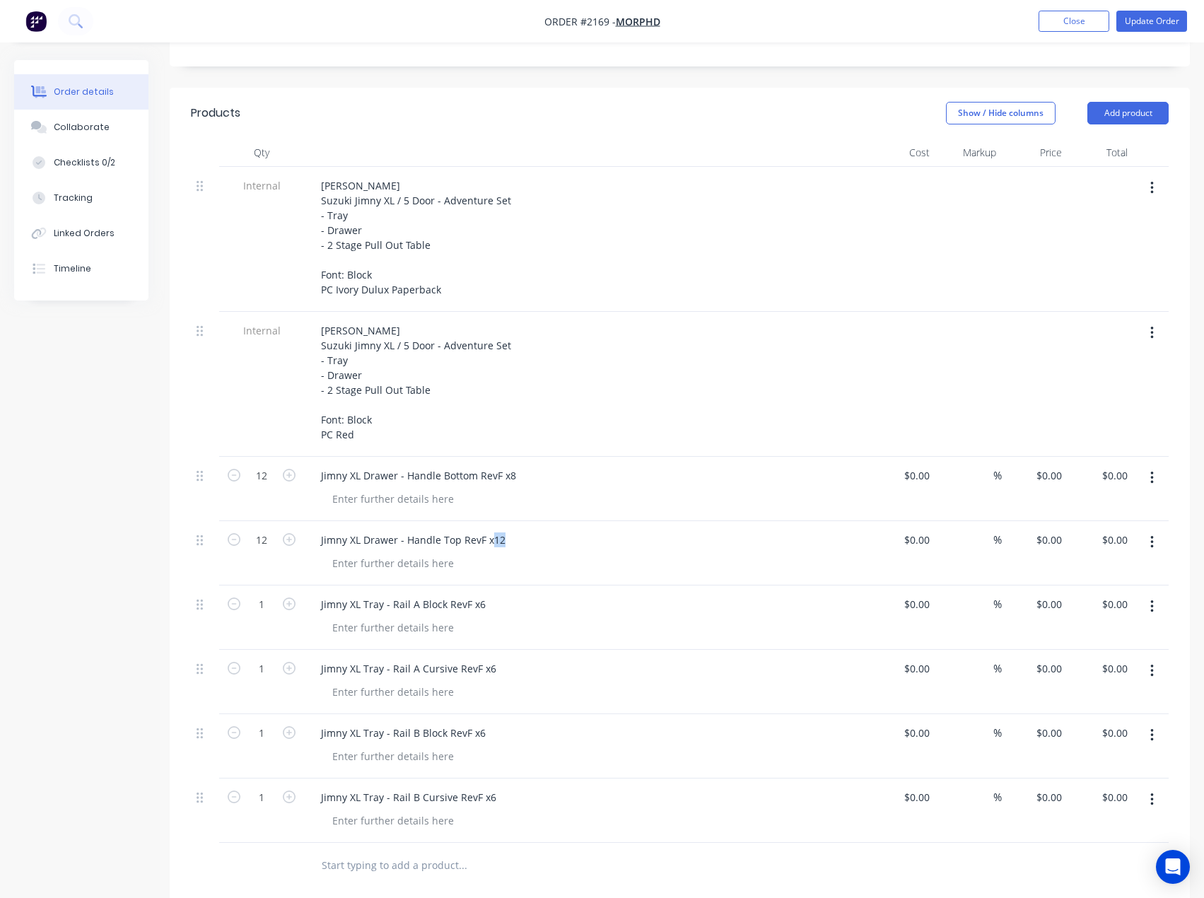
click at [519, 530] on div "Jimny XL Drawer - Handle Top RevF x12" at bounding box center [587, 540] width 555 height 21
drag, startPoint x: 476, startPoint y: 588, endPoint x: 504, endPoint y: 595, distance: 29.2
click at [504, 594] on div "Jimny XL Tray - Rail A Block RevF x6" at bounding box center [587, 604] width 555 height 21
drag, startPoint x: 485, startPoint y: 654, endPoint x: 504, endPoint y: 662, distance: 20.6
click at [504, 662] on div "Jimny XL Tray - Rail A Cursive RevF x6" at bounding box center [587, 668] width 555 height 21
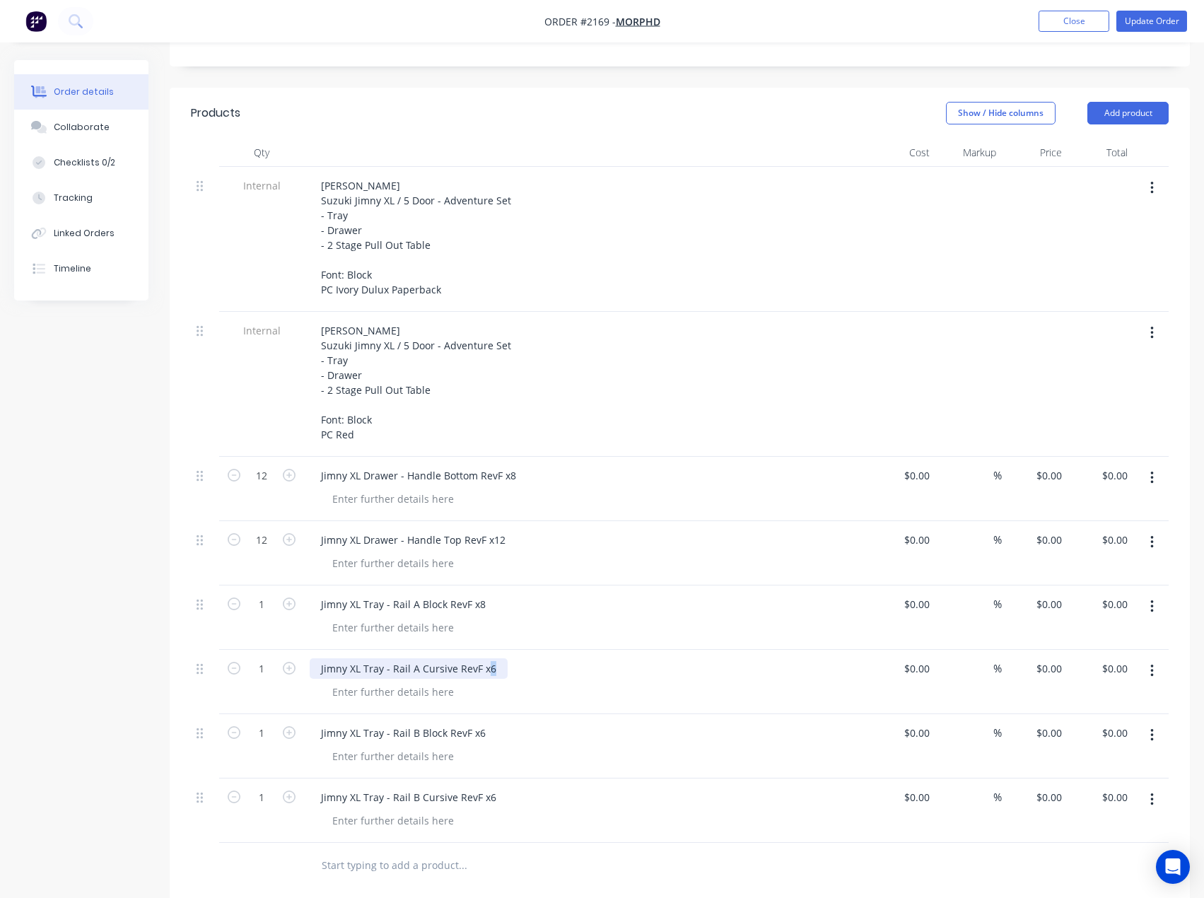
click at [491, 659] on div "Jimny XL Tray - Rail A Cursive RevF x6" at bounding box center [409, 668] width 198 height 21
click at [498, 658] on div "Jimny XL Tray - Rail A Cursive RevF x6" at bounding box center [409, 668] width 198 height 21
drag, startPoint x: 487, startPoint y: 655, endPoint x: 511, endPoint y: 656, distance: 24.1
click at [511, 658] on div "Jimny XL Tray - Rail A Cursive RevF x6" at bounding box center [587, 668] width 555 height 21
drag, startPoint x: 487, startPoint y: 654, endPoint x: 517, endPoint y: 656, distance: 30.4
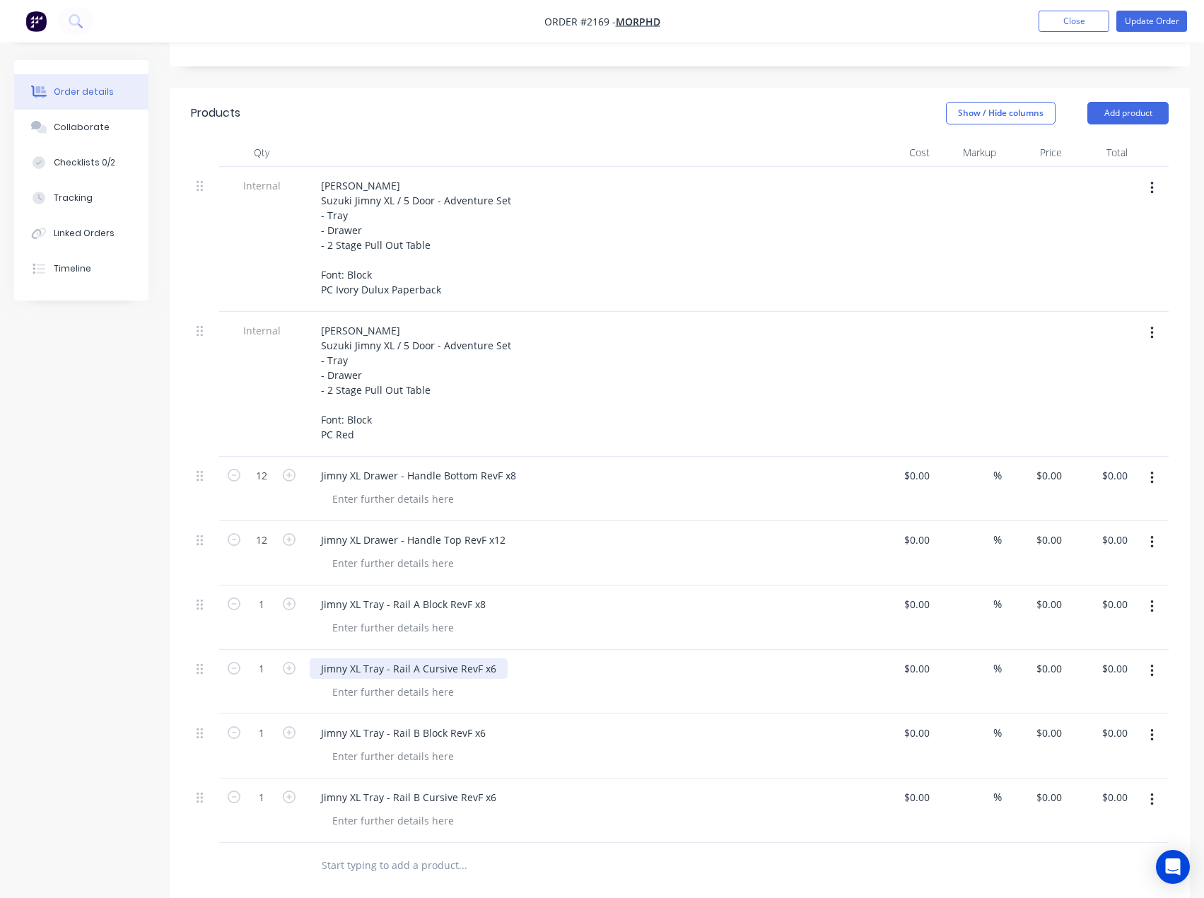
click at [517, 658] on div "Jimny XL Tray - Rail A Cursive RevF x6" at bounding box center [587, 668] width 555 height 21
drag, startPoint x: 477, startPoint y: 714, endPoint x: 516, endPoint y: 781, distance: 77.0
click at [513, 731] on div "Jimny XL Tray - Rail B Block RevF x6" at bounding box center [587, 746] width 566 height 64
click at [477, 723] on div "Jimny XL Tray - Rail B Block RevF x6" at bounding box center [403, 733] width 187 height 21
drag, startPoint x: 476, startPoint y: 717, endPoint x: 486, endPoint y: 721, distance: 10.5
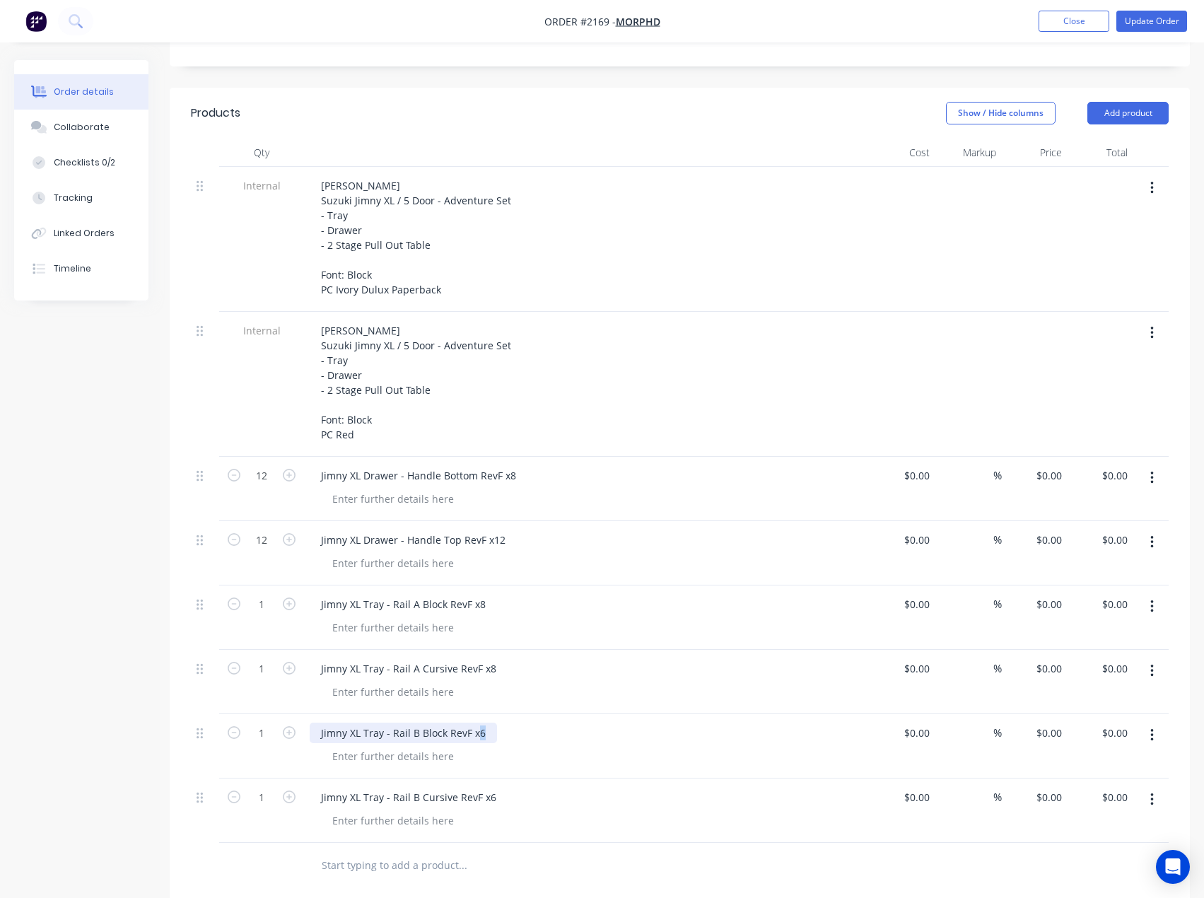
click at [486, 723] on div "Jimny XL Tray - Rail B Block RevF x6" at bounding box center [403, 733] width 187 height 21
click at [482, 787] on div "Jimny XL Tray - Rail B Cursive RevF x6" at bounding box center [409, 797] width 198 height 21
drag, startPoint x: 484, startPoint y: 781, endPoint x: 492, endPoint y: 780, distance: 7.1
click at [490, 787] on div "Jimny XL Tray - Rail B Cursive RevF x6" at bounding box center [409, 797] width 198 height 21
type input "8"
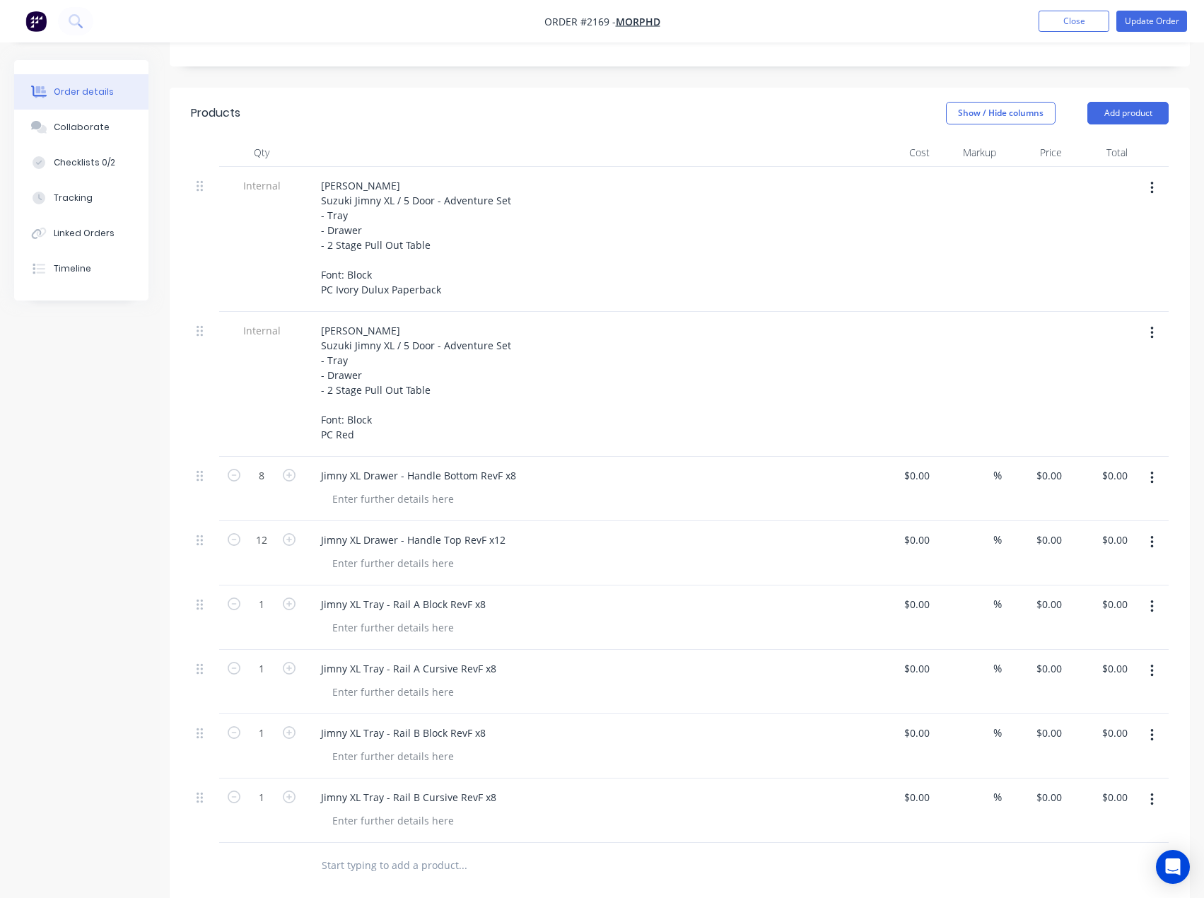
click at [163, 522] on div "Created by [PERSON_NAME] Created [DATE] Required [DATE] Assigned to Add team me…" at bounding box center [602, 513] width 1176 height 1473
click at [262, 487] on input "12" at bounding box center [261, 475] width 37 height 21
type input "8"
click at [267, 487] on input "1" at bounding box center [261, 475] width 37 height 21
type input "8"
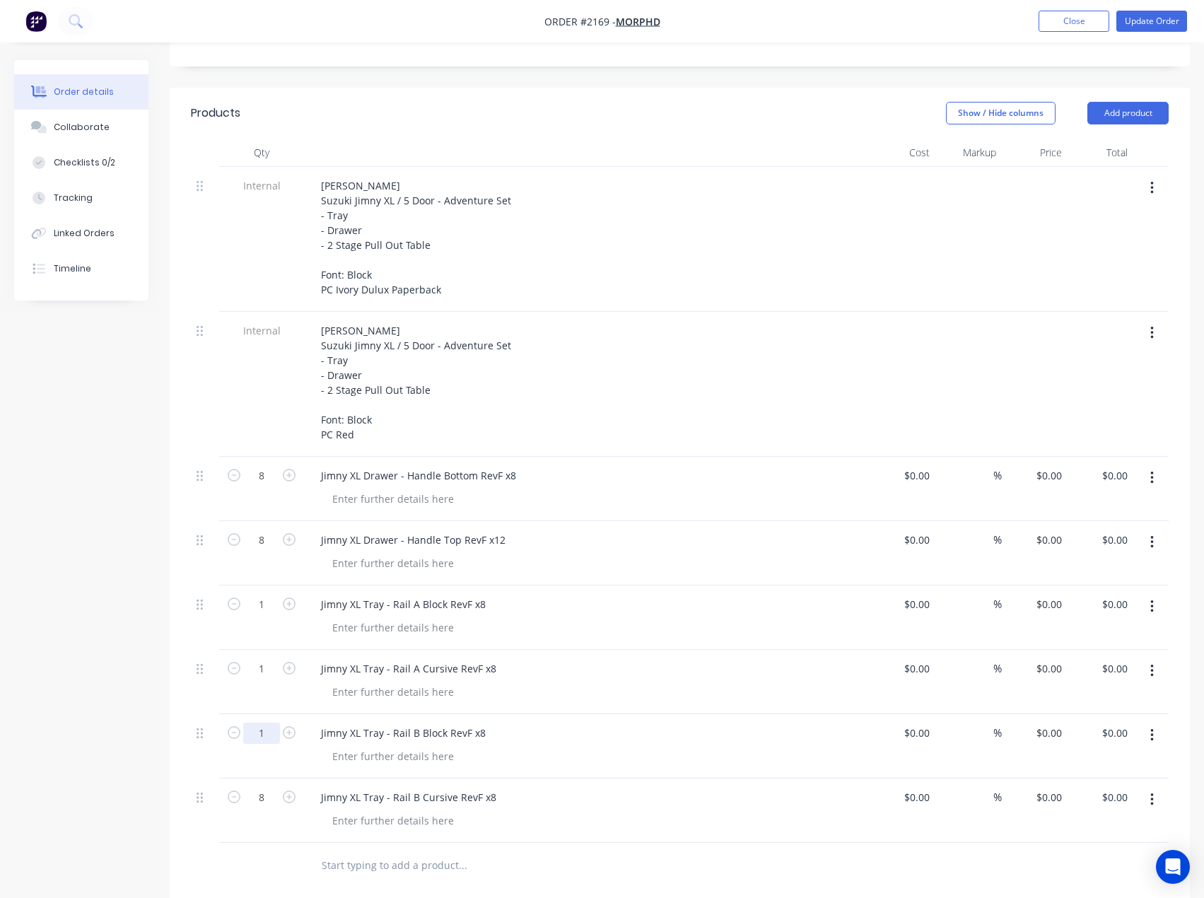
drag, startPoint x: 257, startPoint y: 719, endPoint x: 263, endPoint y: 697, distance: 22.6
click at [257, 487] on input "1" at bounding box center [261, 475] width 37 height 21
type input "8"
drag, startPoint x: 267, startPoint y: 655, endPoint x: 271, endPoint y: 608, distance: 46.8
click at [267, 487] on input "1" at bounding box center [261, 475] width 37 height 21
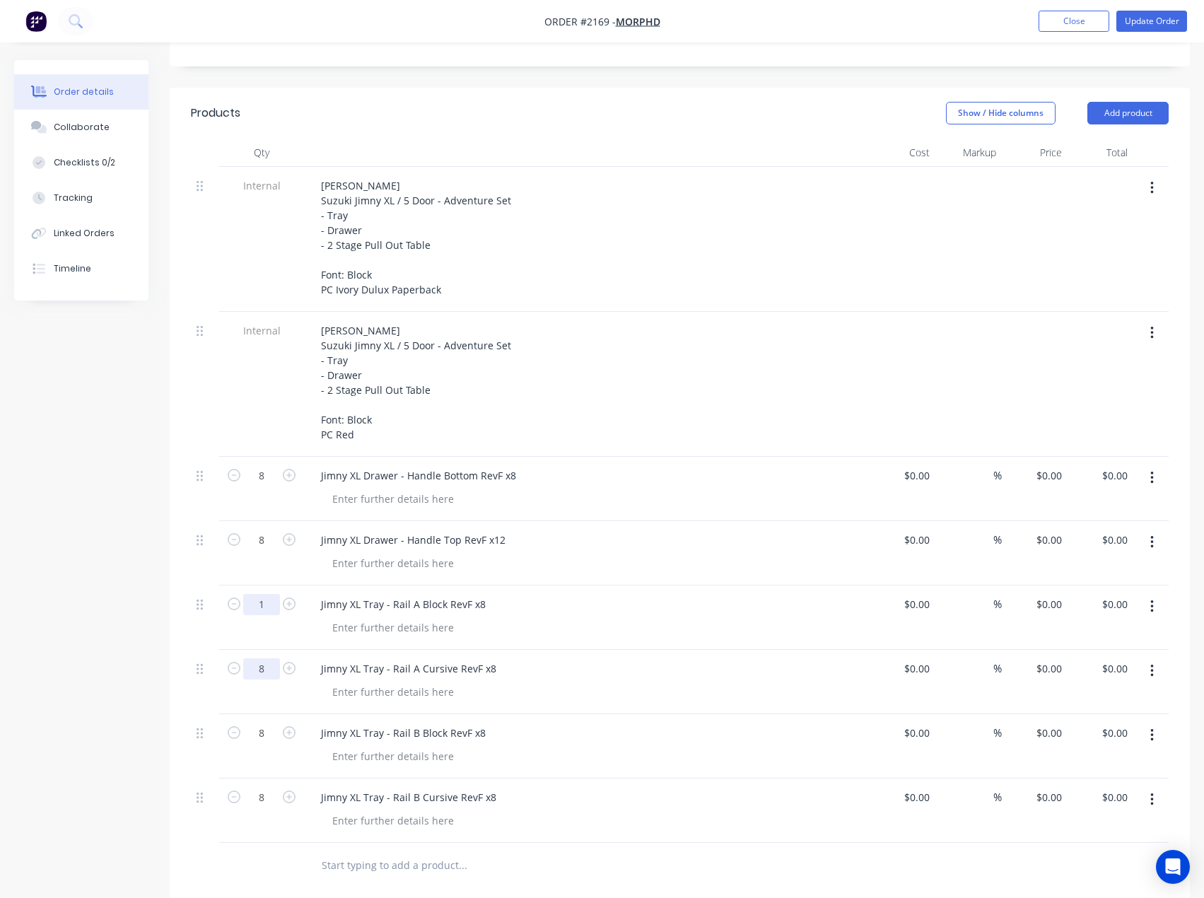
type input "8"
click at [271, 487] on input "1" at bounding box center [261, 475] width 37 height 21
type input "8"
click at [35, 592] on div "Created by [PERSON_NAME] Created [DATE] Required [DATE] Assigned to Add team me…" at bounding box center [602, 513] width 1176 height 1473
click at [354, 489] on div at bounding box center [393, 499] width 144 height 21
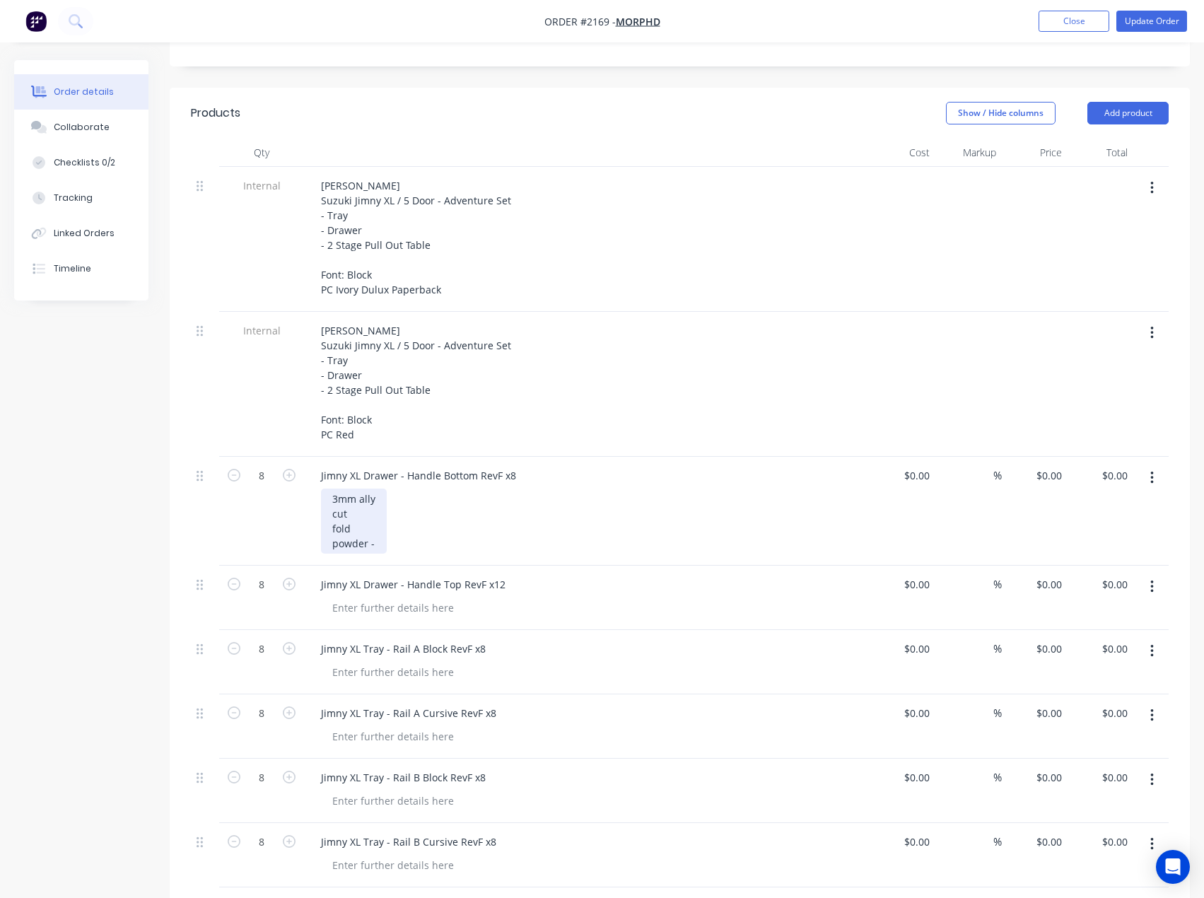
drag, startPoint x: 383, startPoint y: 530, endPoint x: 329, endPoint y: 477, distance: 76.0
click at [329, 489] on div "3mm ally cut fold powder -" at bounding box center [354, 521] width 66 height 65
copy div "3mm ally cut fold powder -"
click at [362, 598] on div at bounding box center [393, 608] width 144 height 21
paste div
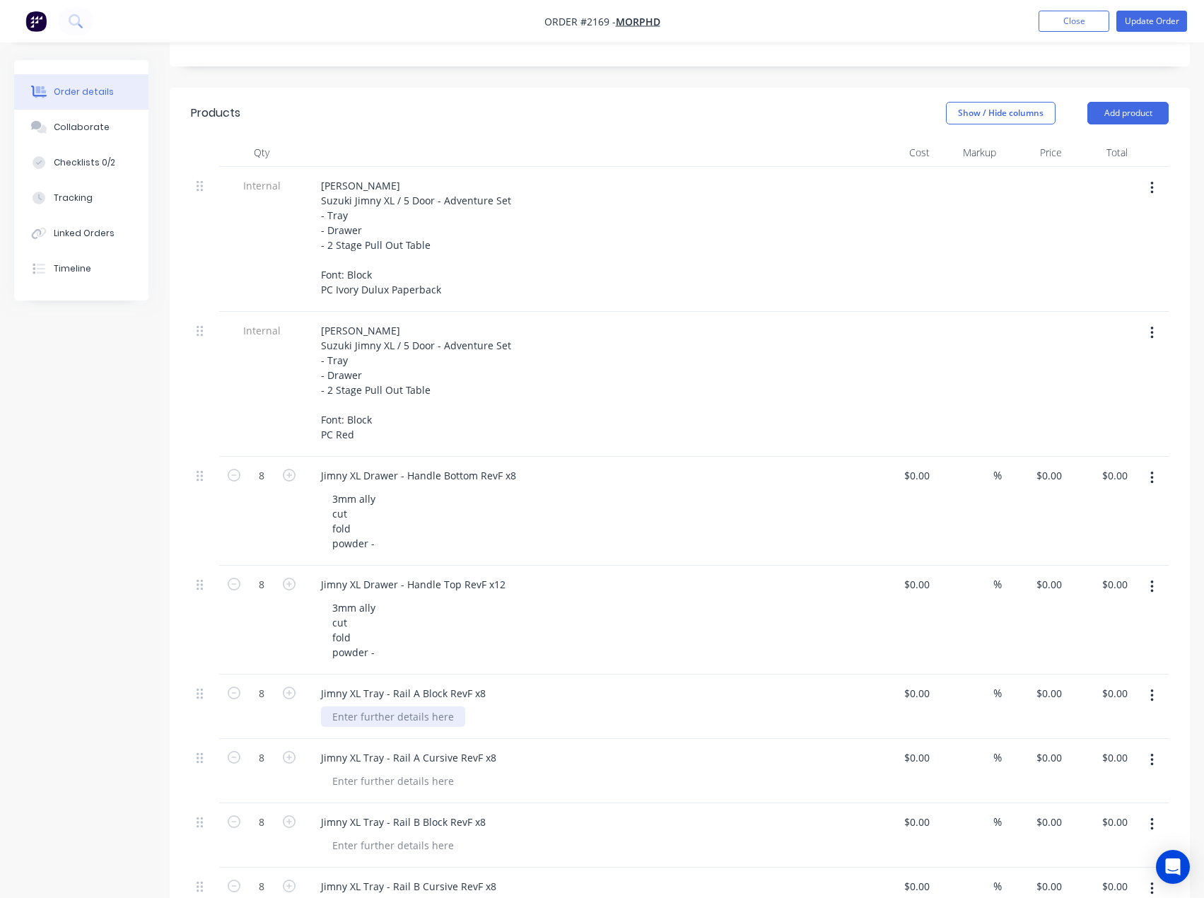
click at [383, 707] on div at bounding box center [393, 717] width 144 height 21
paste div
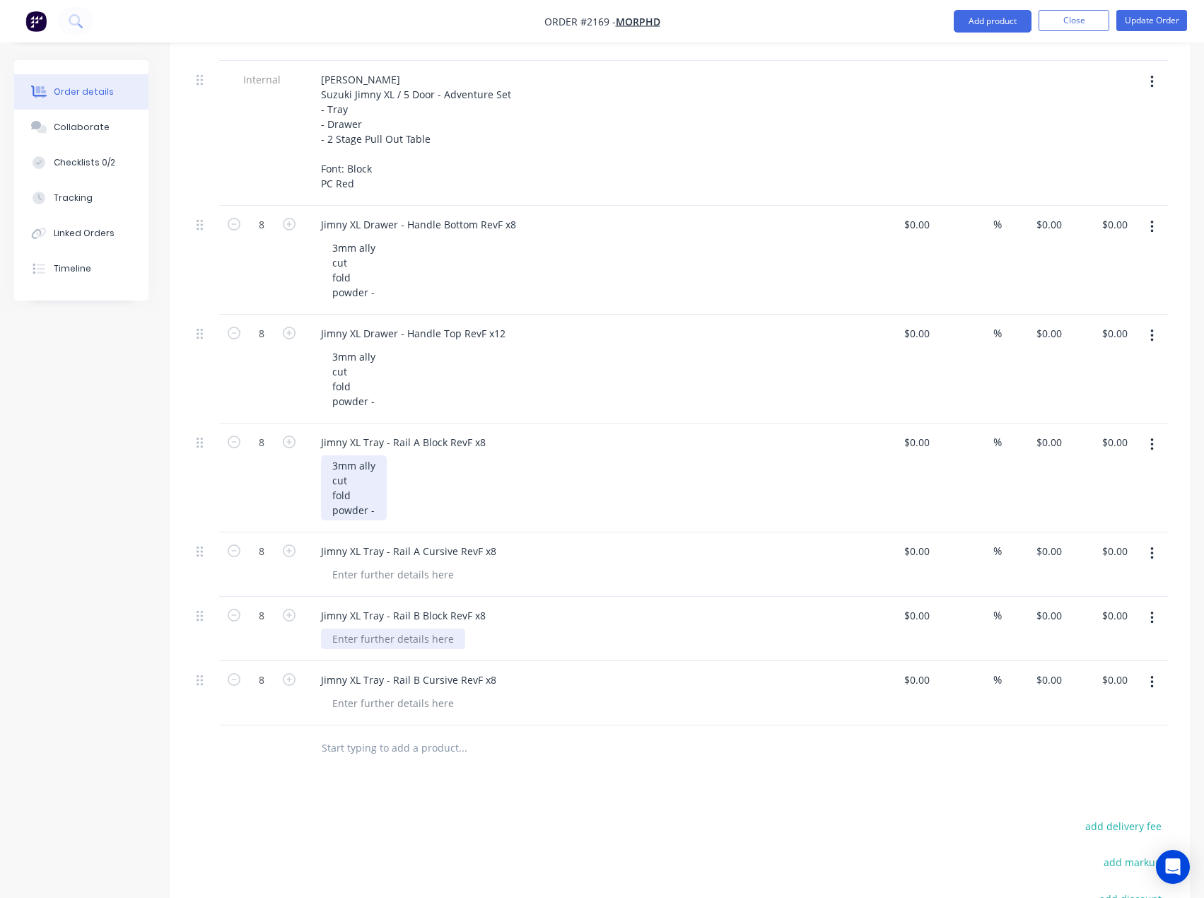
scroll to position [566, 0]
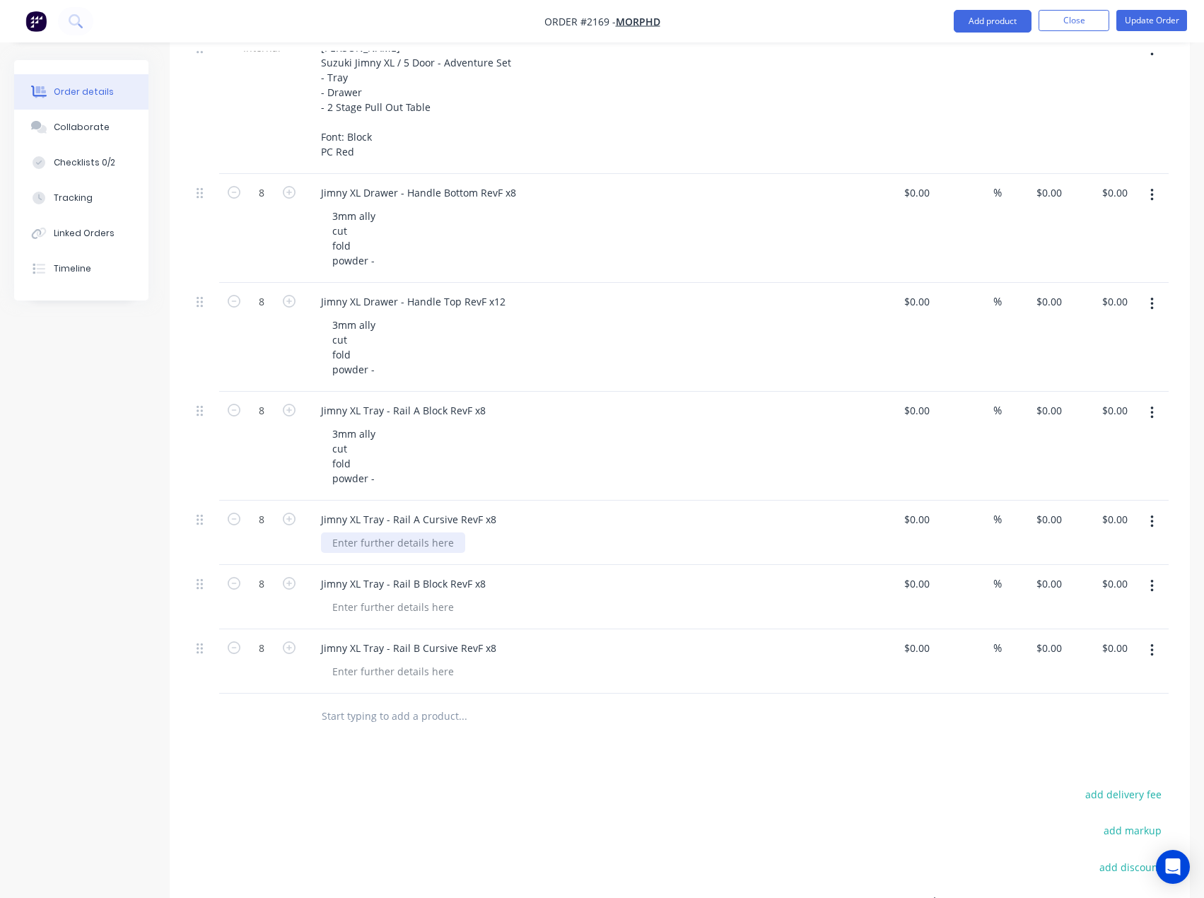
click at [368, 533] on div at bounding box center [393, 543] width 144 height 21
paste div
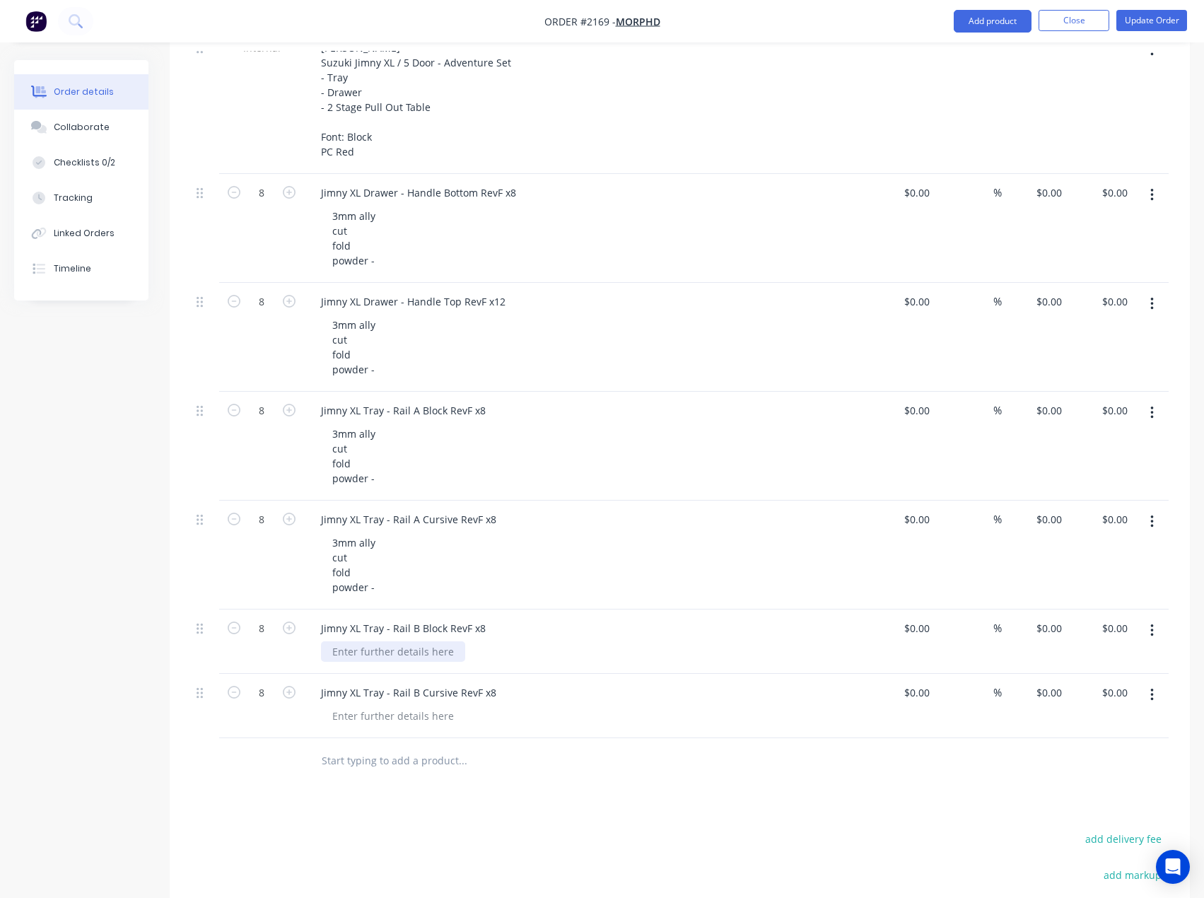
click at [364, 642] on div at bounding box center [393, 652] width 144 height 21
paste div
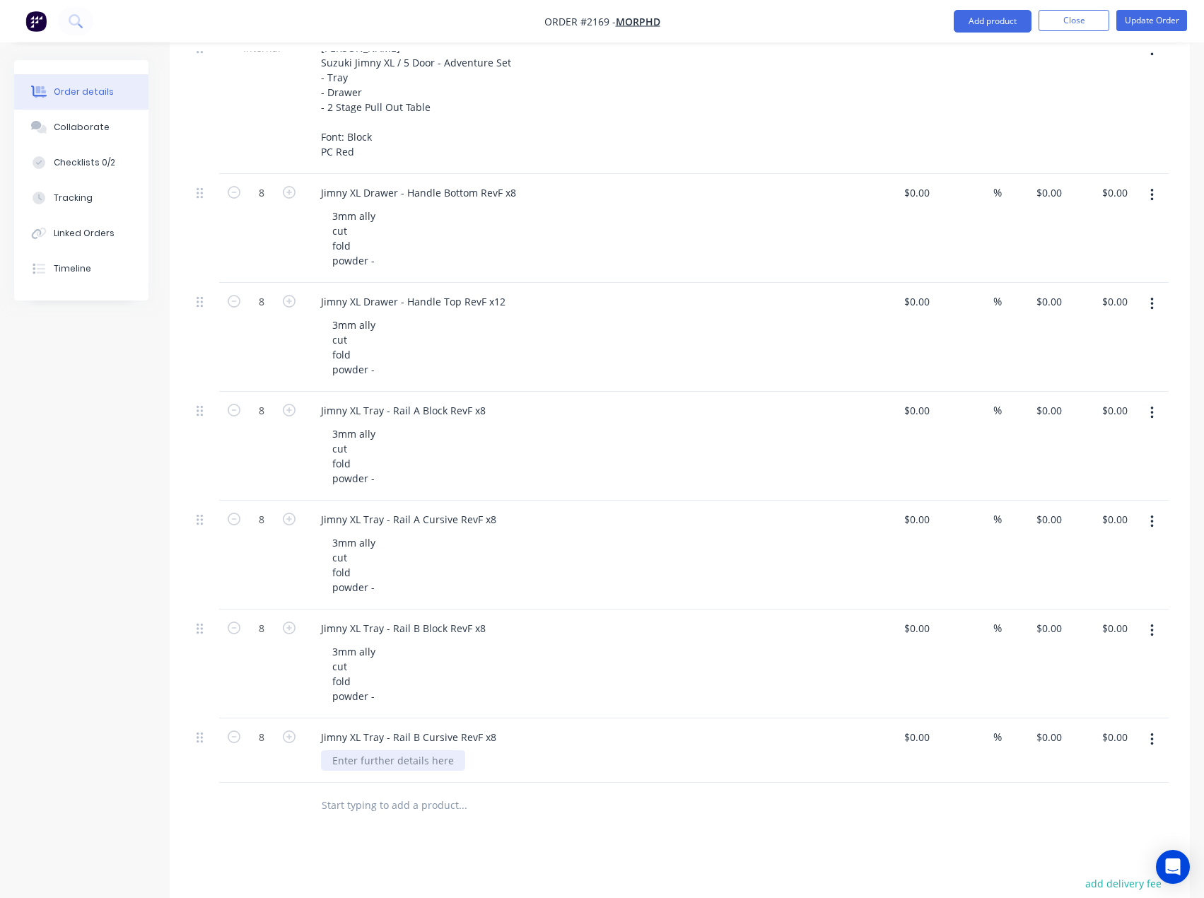
click at [360, 750] on div at bounding box center [393, 760] width 144 height 21
paste div
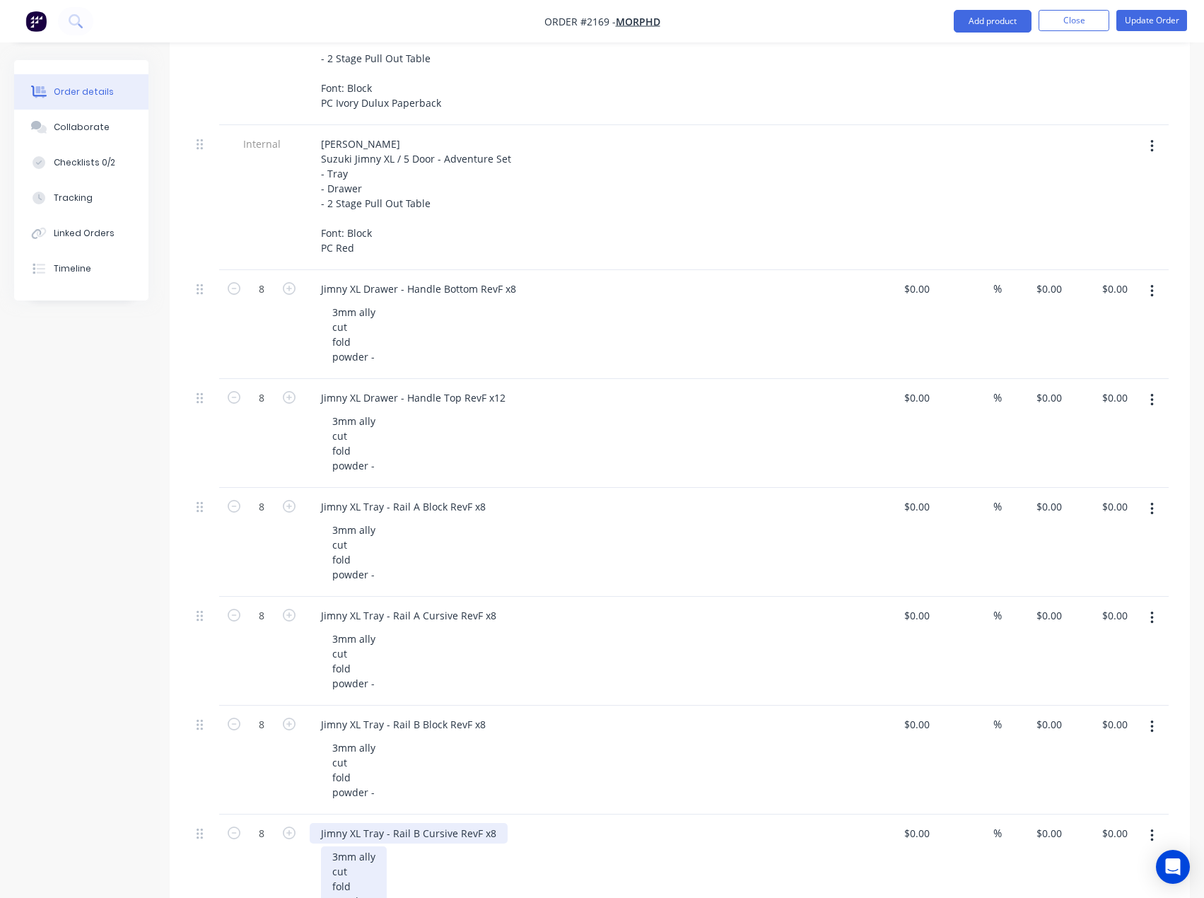
scroll to position [495, 0]
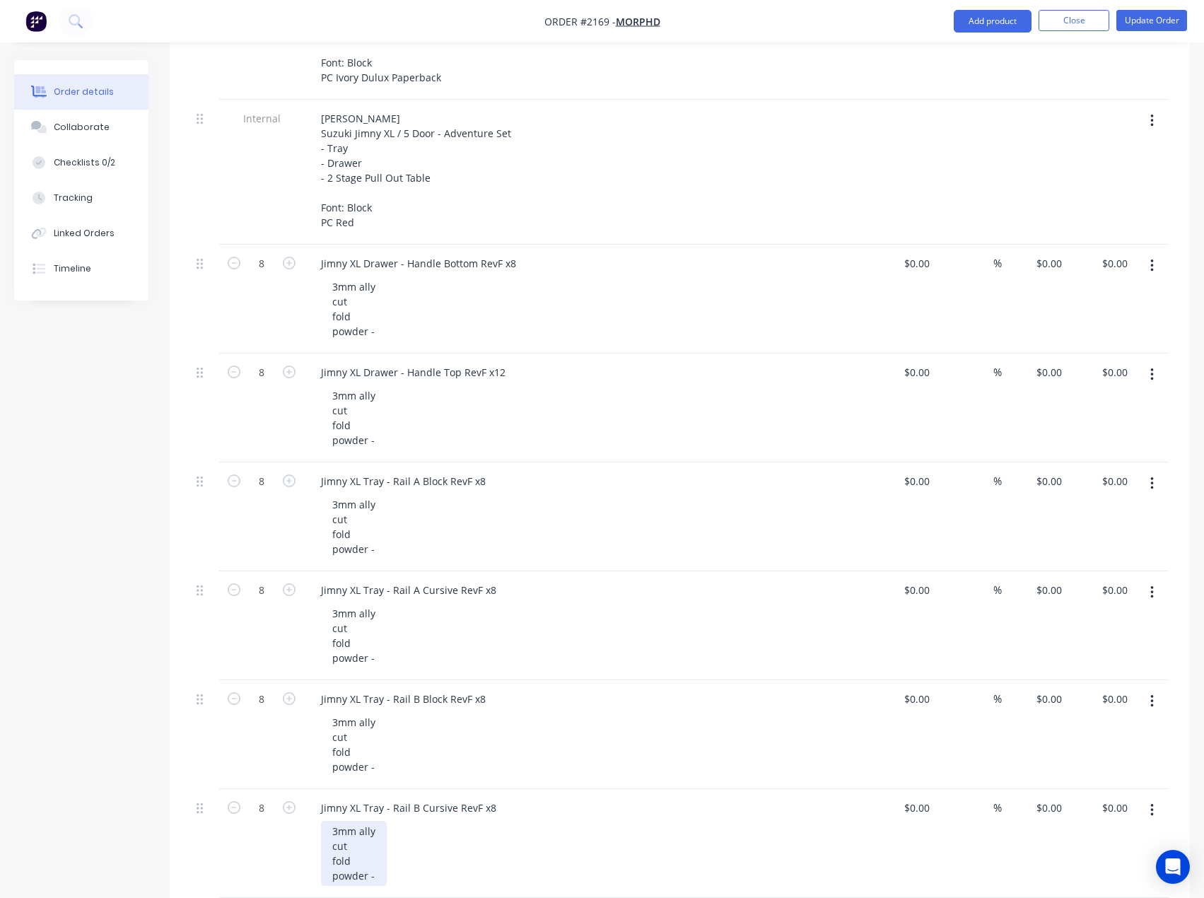
click at [382, 861] on div "3mm ally cut fold powder -" at bounding box center [354, 853] width 66 height 65
click at [378, 750] on div "3mm ally cut fold powder -" at bounding box center [354, 744] width 66 height 65
drag, startPoint x: 368, startPoint y: 757, endPoint x: 400, endPoint y: 755, distance: 31.2
click at [400, 755] on div "3mm ally cut fold powder - red" at bounding box center [363, 744] width 84 height 65
click at [381, 752] on div "3mm ally cut fold powder - red" at bounding box center [363, 744] width 84 height 65
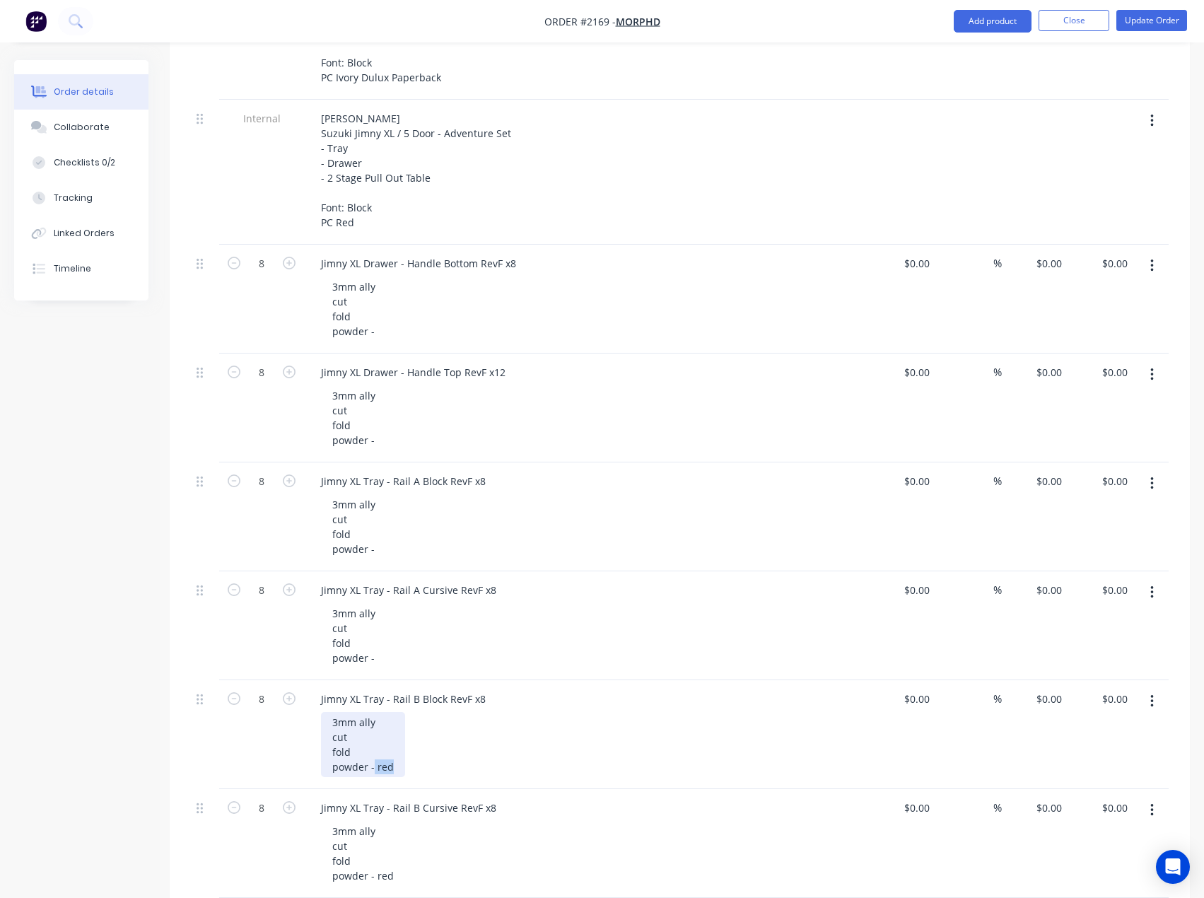
drag, startPoint x: 374, startPoint y: 752, endPoint x: 402, endPoint y: 750, distance: 27.7
click at [402, 750] on div "3mm ally cut fold powder - red" at bounding box center [363, 744] width 84 height 65
copy div "red"
click at [376, 643] on div "3mm ally cut fold powder -" at bounding box center [354, 635] width 66 height 65
click at [373, 643] on div "3mm ally cut fold powder -red" at bounding box center [361, 635] width 81 height 65
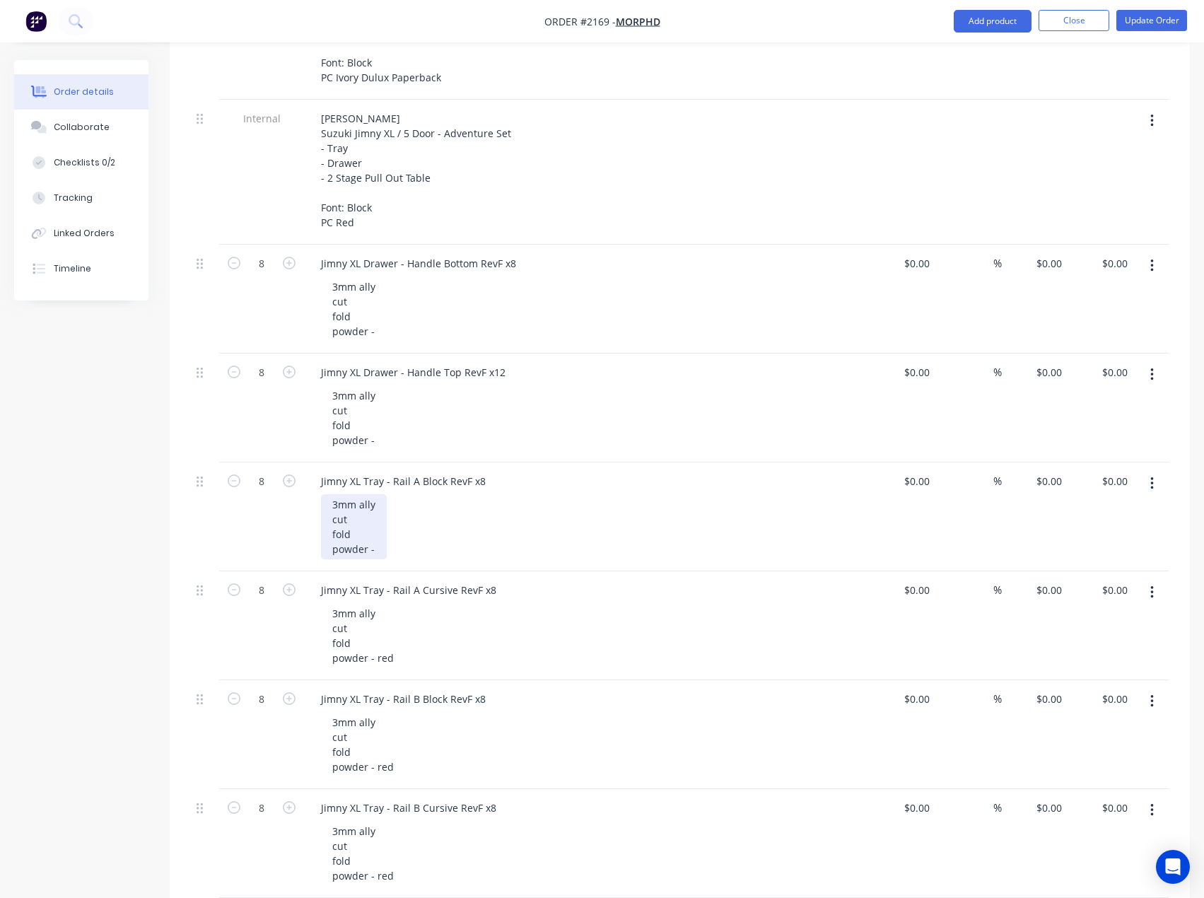
click at [379, 535] on div "3mm ally cut fold powder -" at bounding box center [354, 526] width 66 height 65
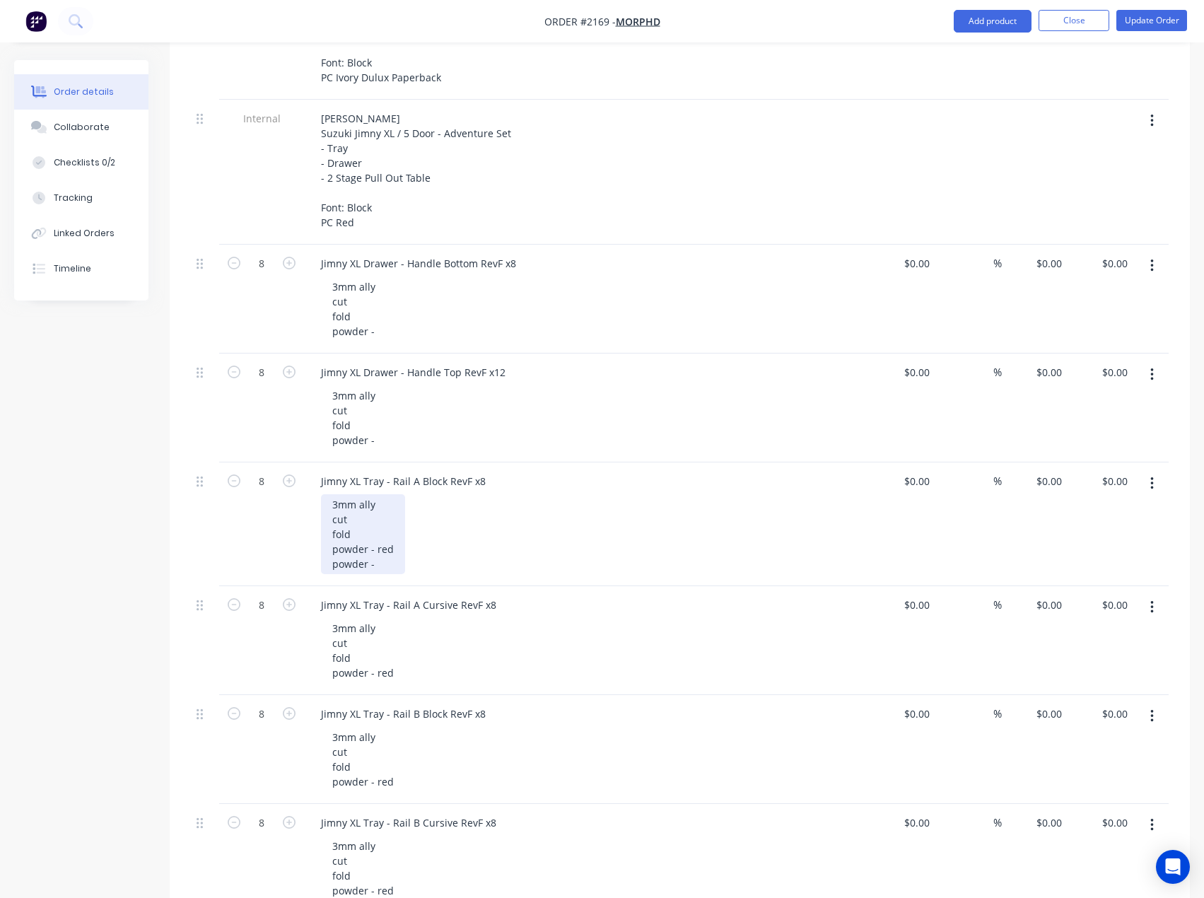
click at [332, 535] on div "3mm ally cut fold powder - red powder -" at bounding box center [363, 534] width 84 height 80
click at [331, 549] on div "3mm ally cut fold 4x powder - red powder -" at bounding box center [370, 534] width 98 height 80
click at [407, 553] on div "3mm ally cut fold 4x powder - red 4x powder -" at bounding box center [370, 534] width 98 height 80
drag, startPoint x: 471, startPoint y: 551, endPoint x: 211, endPoint y: 475, distance: 271.1
click at [211, 475] on div "8 Jimny XL Tray - Rail A Block RevF x8 3mm ally cut fold 4x powder - red 4x pow…" at bounding box center [680, 525] width 978 height 124
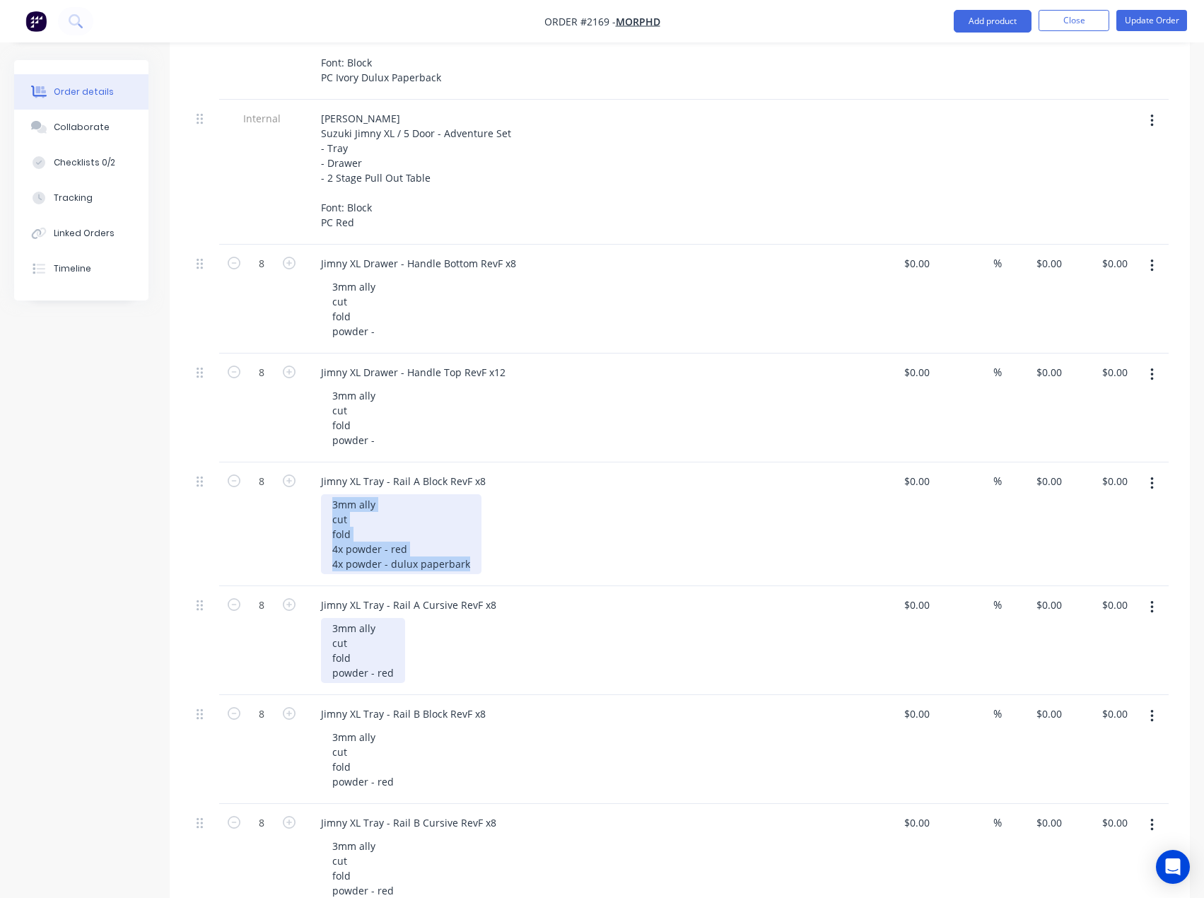
copy div "3mm ally cut fold 4x powder - red 4x powder - dulux paperbark"
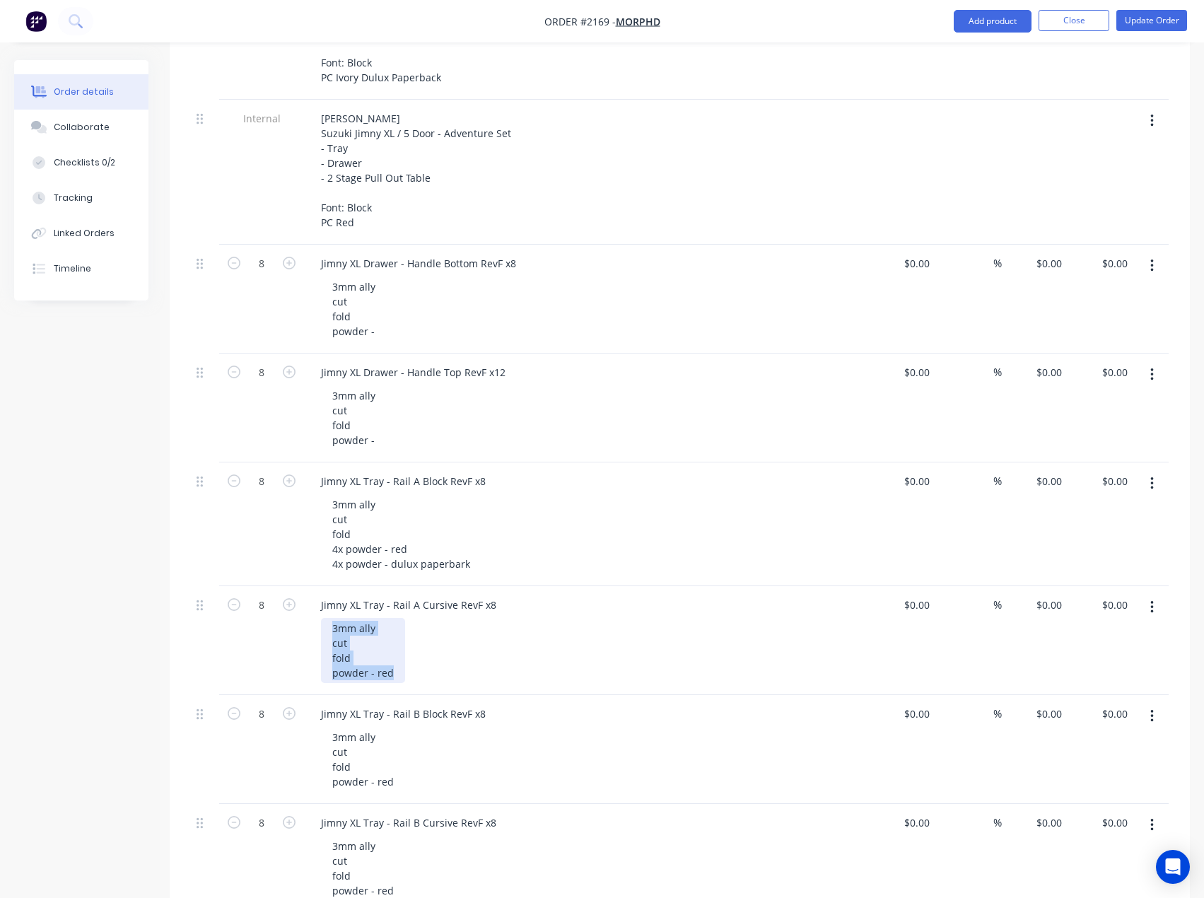
drag, startPoint x: 397, startPoint y: 661, endPoint x: 294, endPoint y: 576, distance: 132.7
click at [294, 586] on div "8 Jimny XL Tray - Rail A Cursive RevF x8 3mm ally cut fold powder - red $0.00 $…" at bounding box center [680, 640] width 978 height 109
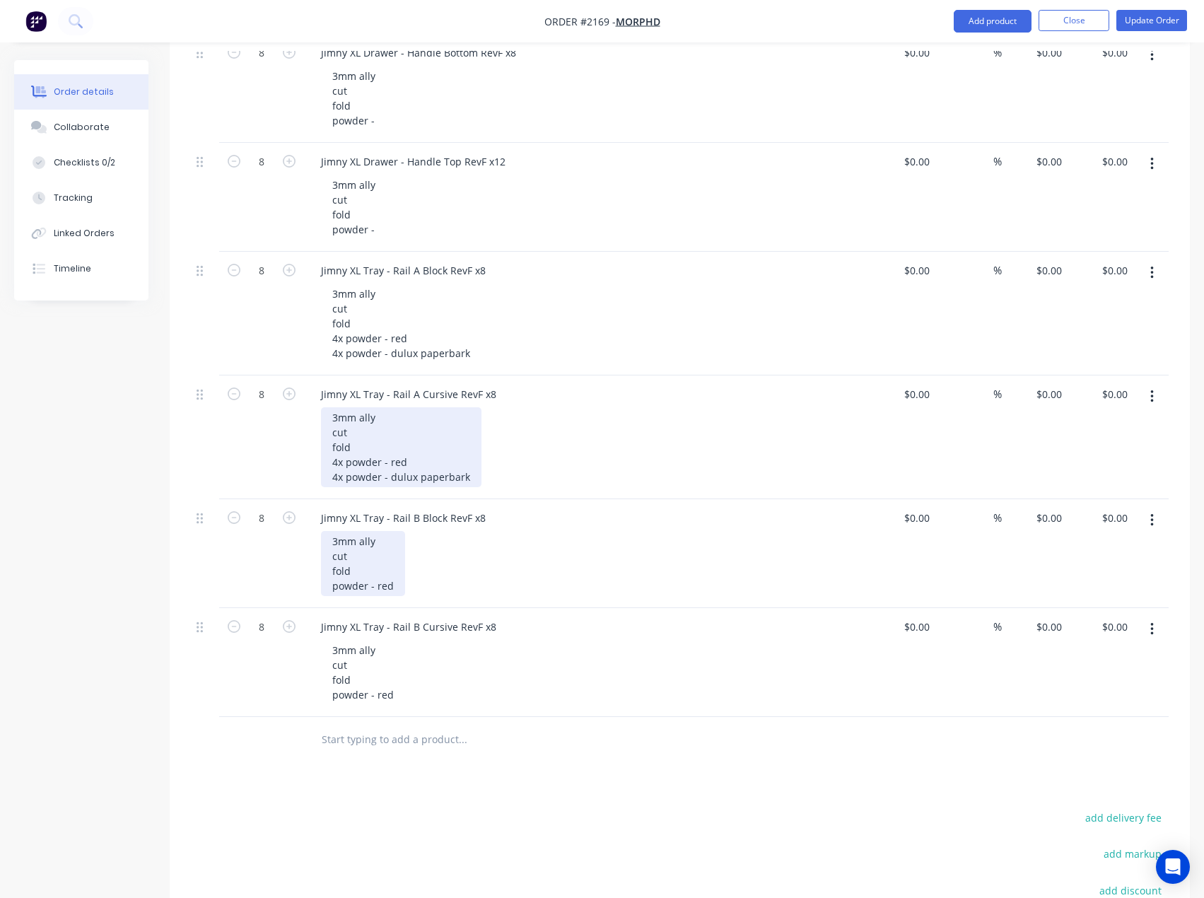
scroll to position [707, 0]
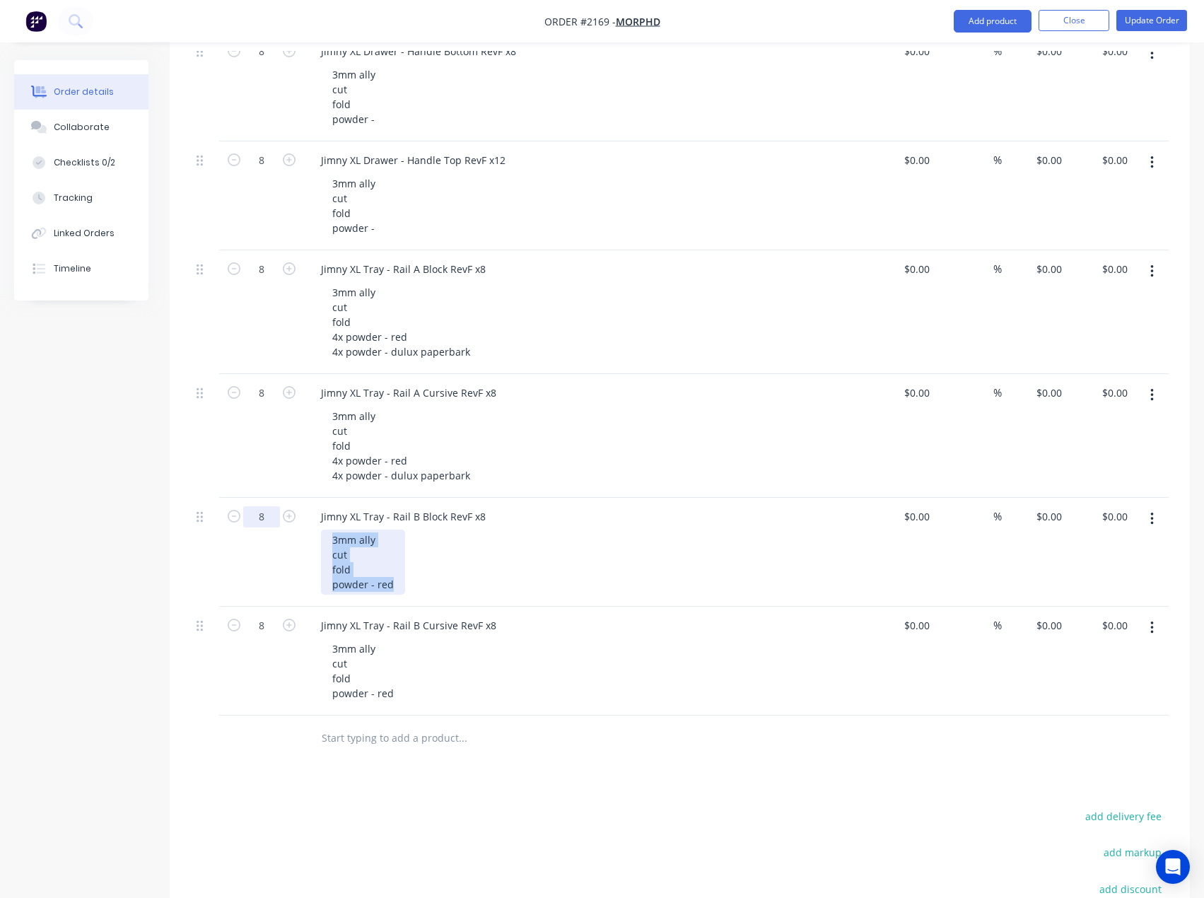
drag, startPoint x: 393, startPoint y: 569, endPoint x: 265, endPoint y: 506, distance: 142.3
click at [265, 506] on div "8 Jimny XL Tray - Rail B Block RevF x8 3mm ally cut fold powder - red $0.00 $0.…" at bounding box center [680, 552] width 978 height 109
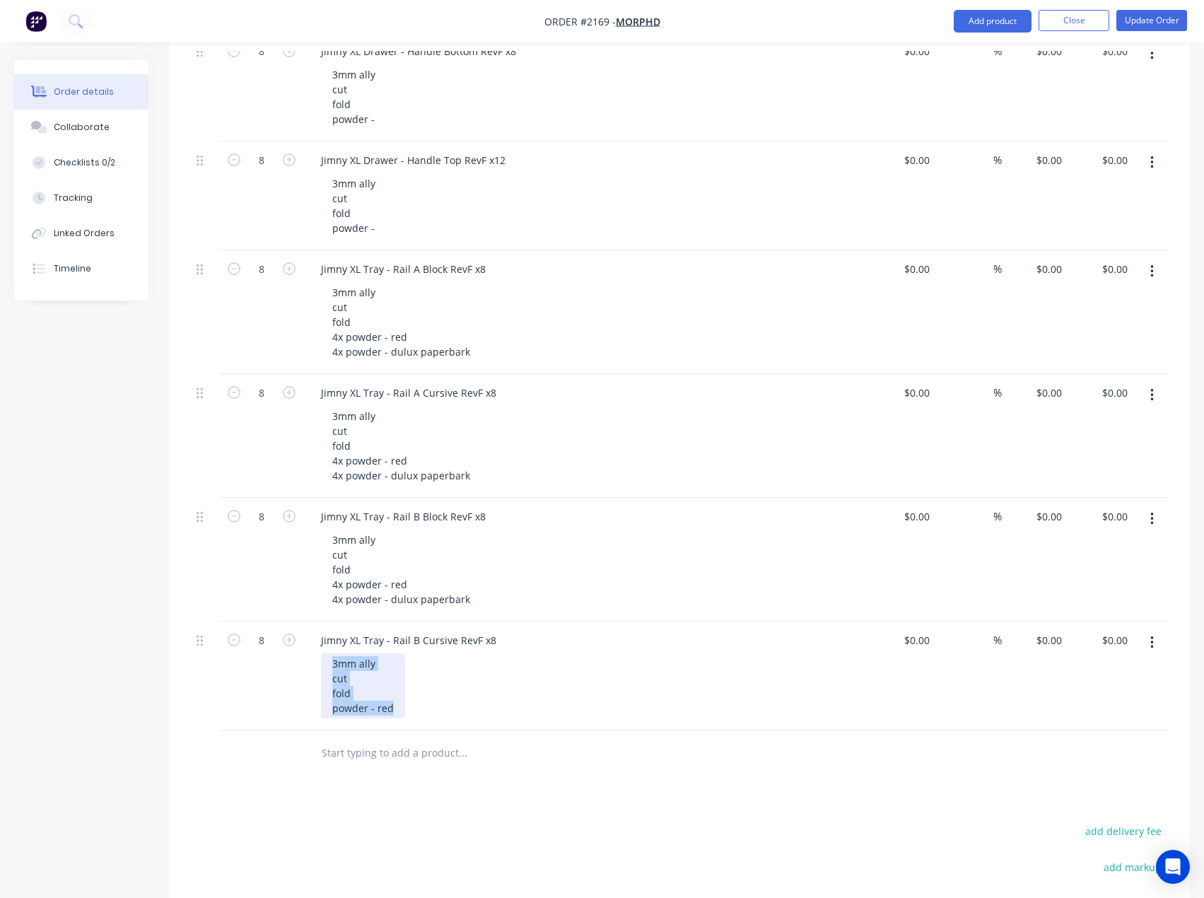
drag, startPoint x: 396, startPoint y: 692, endPoint x: 300, endPoint y: 615, distance: 123.3
click at [300, 622] on div "8 Jimny XL Tray - Rail B Cursive RevF x8 3mm ally cut fold powder - red $0.00 $…" at bounding box center [680, 676] width 978 height 109
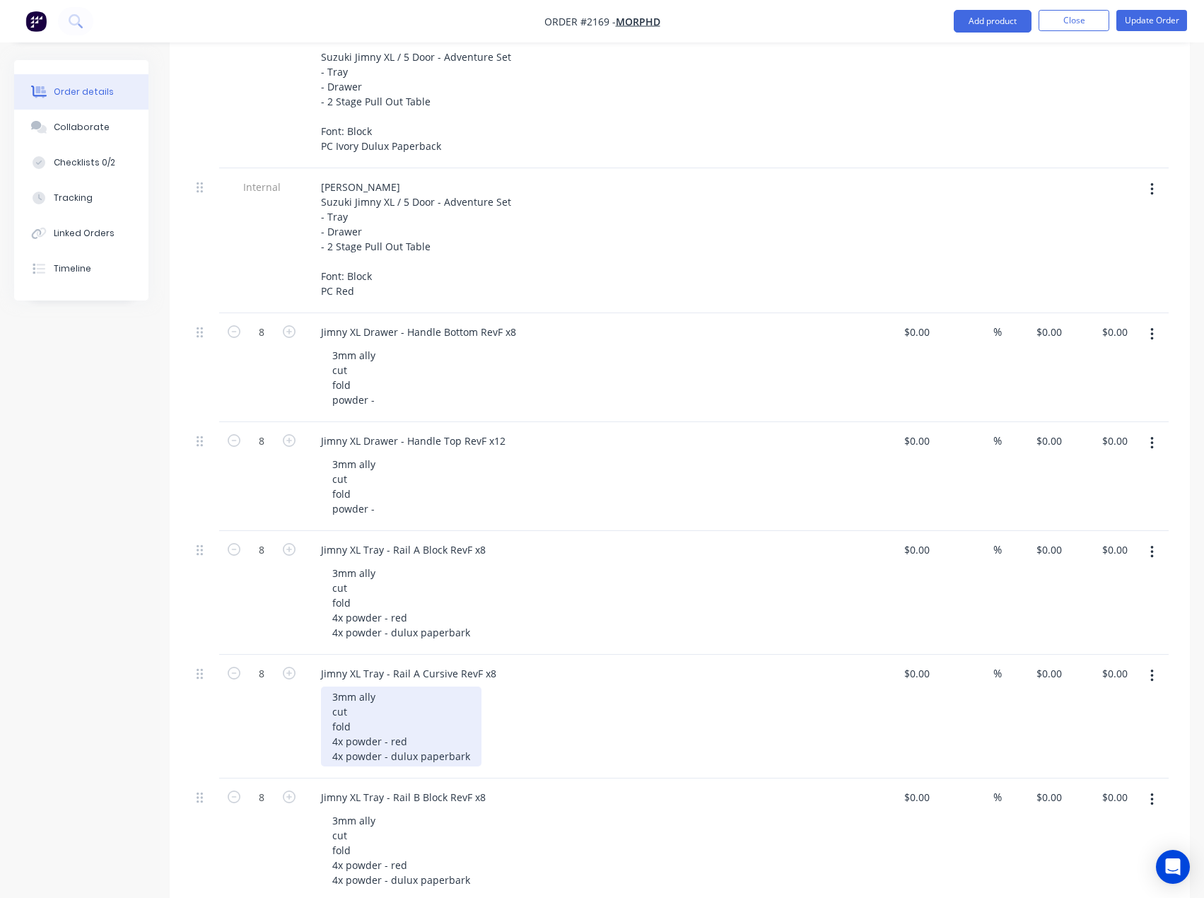
scroll to position [424, 0]
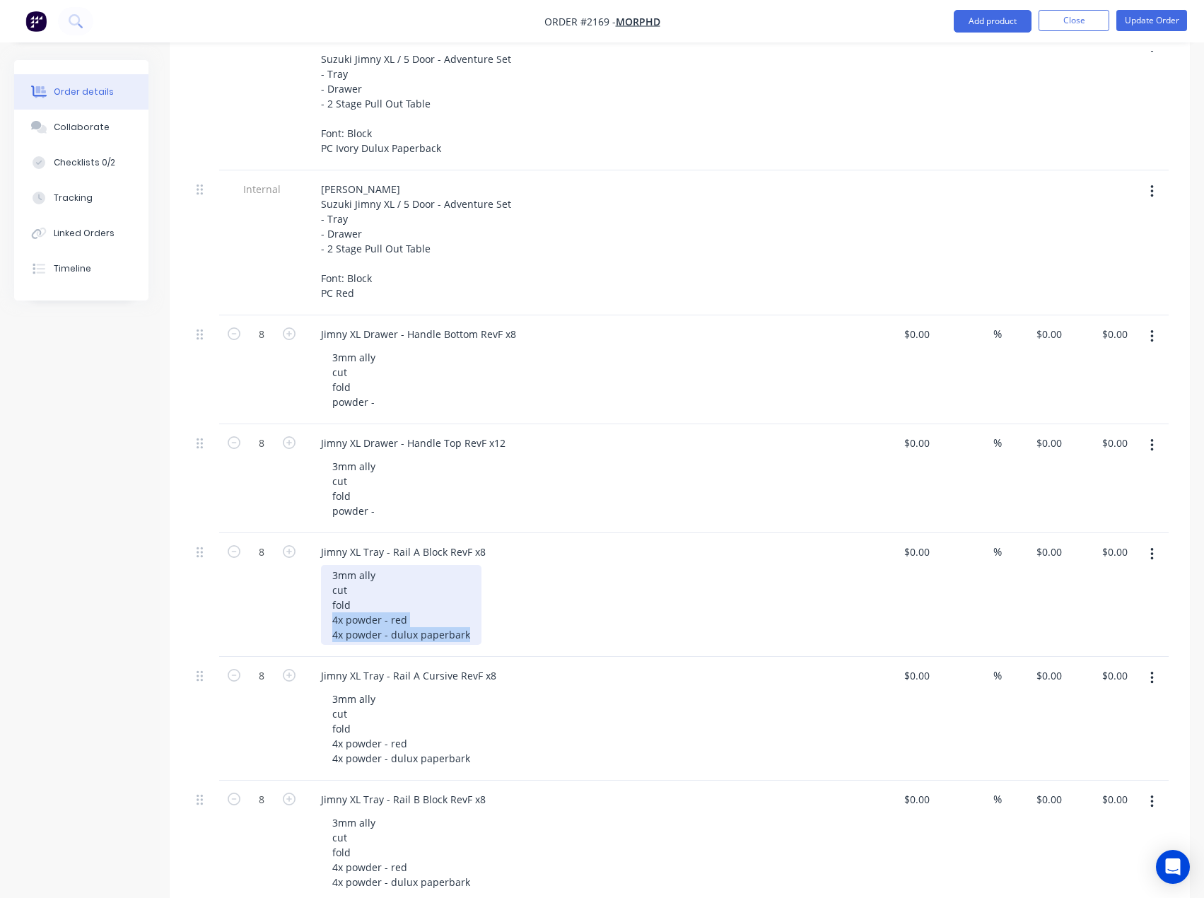
drag, startPoint x: 463, startPoint y: 622, endPoint x: 301, endPoint y: 606, distance: 162.7
click at [301, 606] on div "8 Jimny XL Tray - Rail A Block RevF x8 3mm ally cut fold 4x powder - red 4x pow…" at bounding box center [680, 595] width 978 height 124
copy div "4x powder - red 4x powder - dulux paperbark"
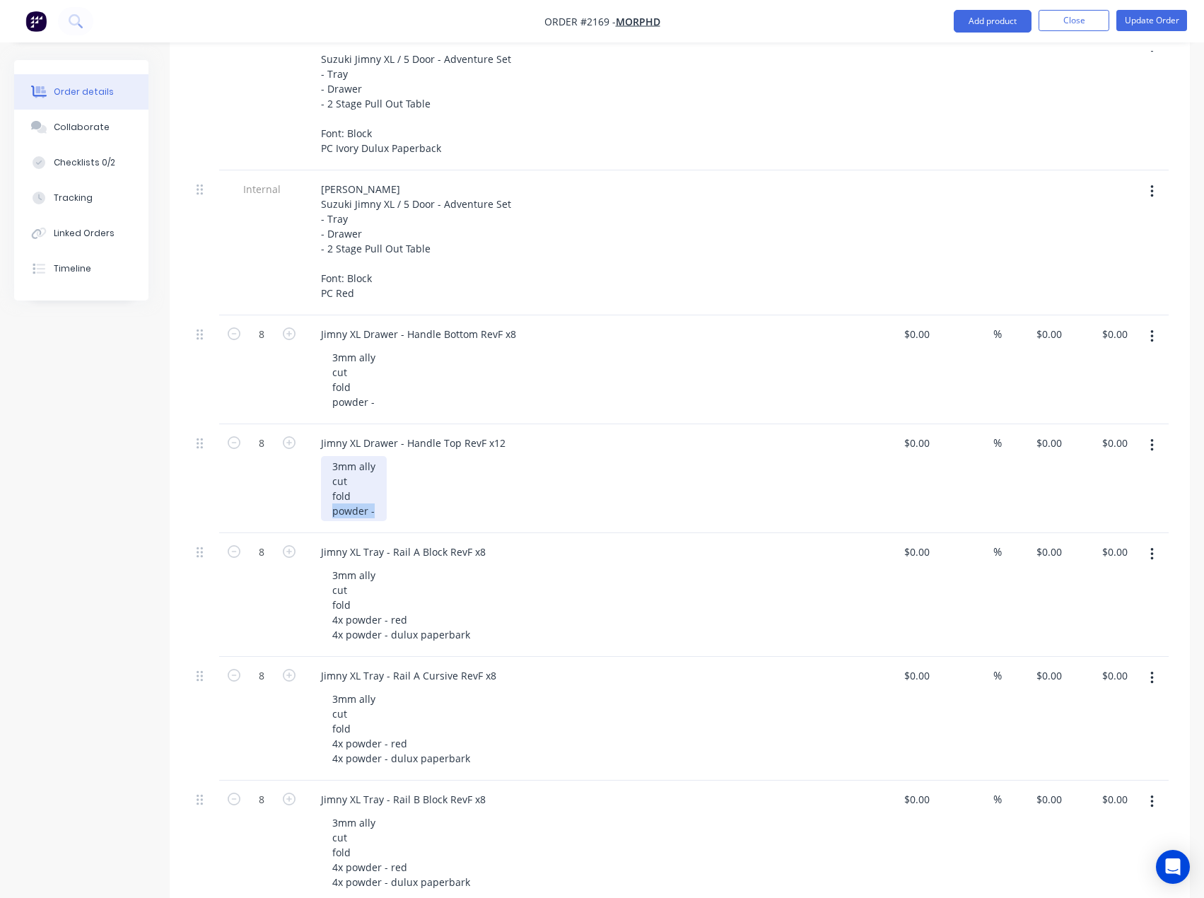
drag, startPoint x: 381, startPoint y: 504, endPoint x: 322, endPoint y: 501, distance: 59.4
click at [322, 501] on div "3mm ally cut fold powder -" at bounding box center [354, 488] width 66 height 65
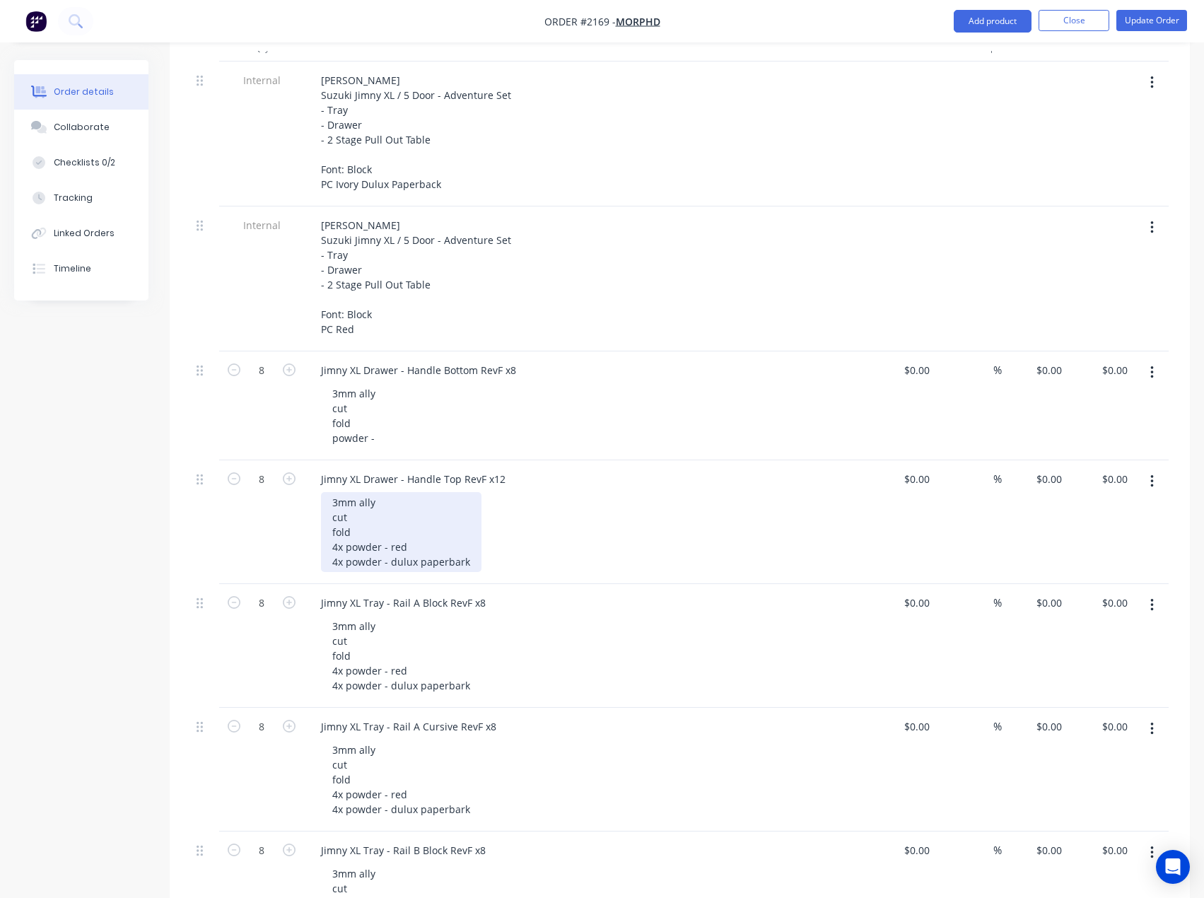
scroll to position [354, 0]
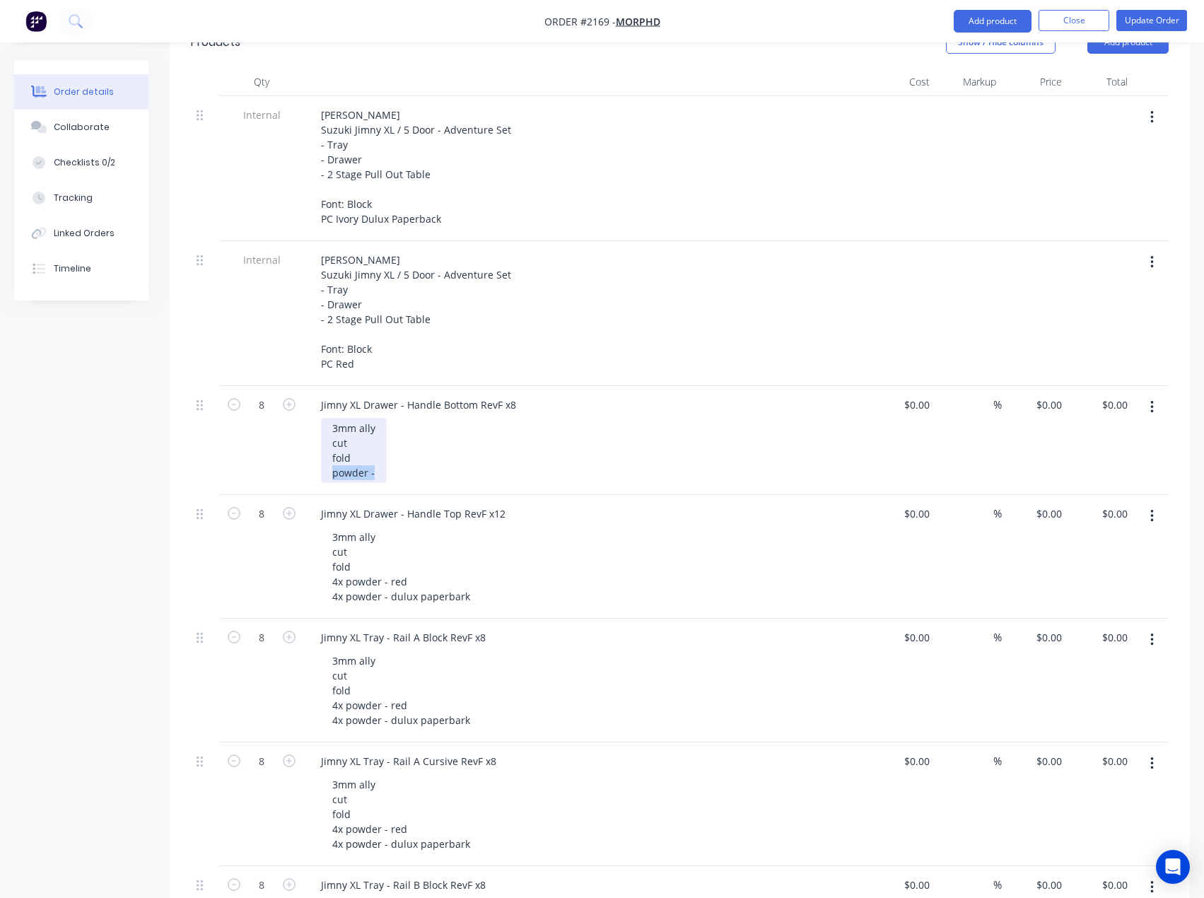
drag, startPoint x: 377, startPoint y: 460, endPoint x: 276, endPoint y: 464, distance: 101.2
click at [287, 463] on div "8 Jimny XL Drawer - Handle Bottom RevF x8 3mm ally cut fold powder - $0.00 $0.0…" at bounding box center [680, 440] width 978 height 109
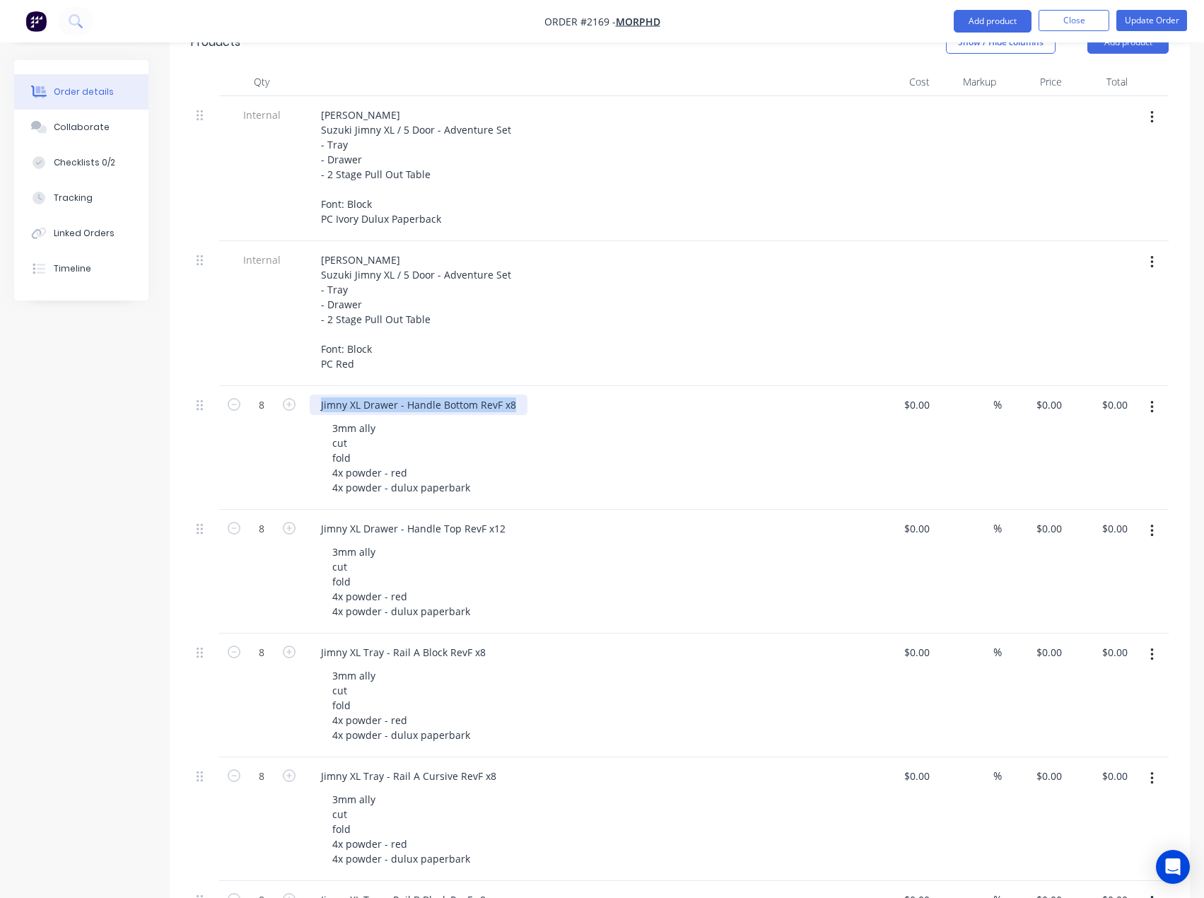
drag, startPoint x: 515, startPoint y: 387, endPoint x: 306, endPoint y: 379, distance: 208.8
click at [306, 386] on div "Jimny XL Drawer - Handle Bottom RevF x8 3mm ally cut fold 4x powder - red 4x po…" at bounding box center [587, 448] width 566 height 124
click at [491, 395] on div "Jimny XL Drawer - Handle Bottom RevF x8" at bounding box center [419, 405] width 218 height 21
click at [499, 395] on div "Jimny XL Drawer - Handle Bottom RevF x8" at bounding box center [419, 405] width 218 height 21
drag, startPoint x: 498, startPoint y: 390, endPoint x: 236, endPoint y: 390, distance: 261.7
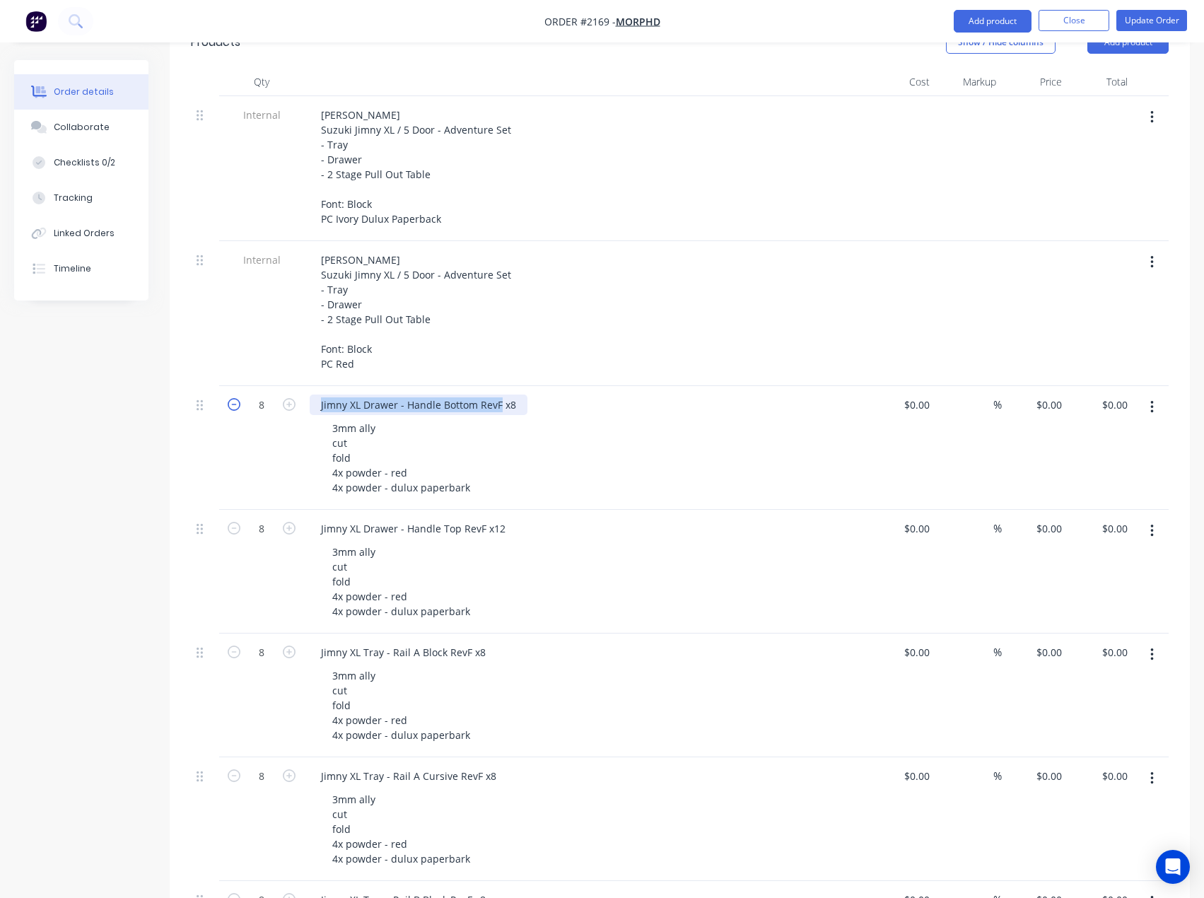
click at [236, 390] on div "8 Jimny XL Drawer - Handle Bottom RevF x8 3mm ally cut fold 4x powder - red 4x …" at bounding box center [680, 448] width 978 height 124
copy div "Jimny XL Drawer - Handle Bottom RevF"
click at [443, 518] on div "Jimny XL Drawer - Handle Top RevF x12" at bounding box center [413, 528] width 207 height 21
drag, startPoint x: 480, startPoint y: 516, endPoint x: 302, endPoint y: 517, distance: 177.5
click at [302, 517] on div "8 Jimny XL Drawer - Handle Top RevF x12 3mm ally cut fold 4x powder - red 4x po…" at bounding box center [680, 572] width 978 height 124
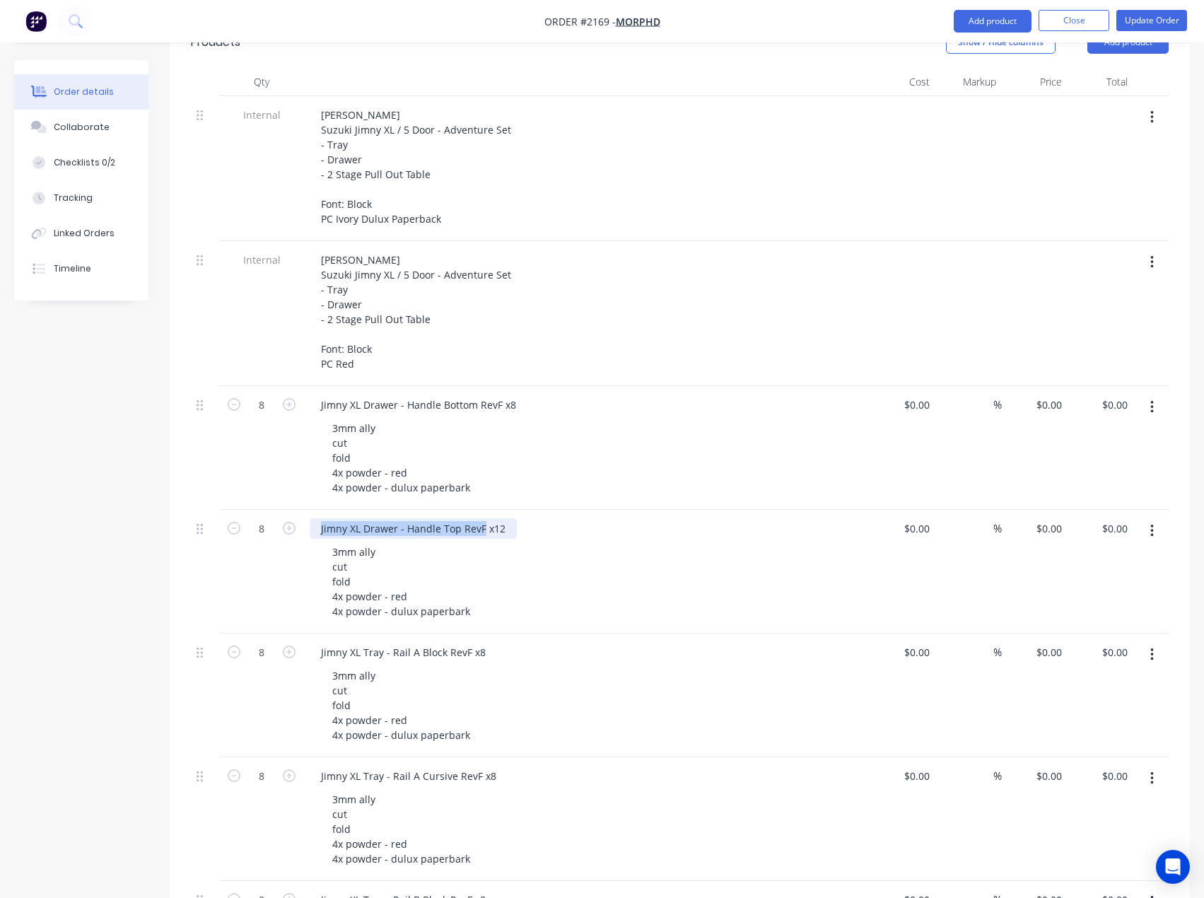
copy div "Jimny XL Drawer - Handle Top RevF"
drag, startPoint x: 466, startPoint y: 634, endPoint x: 299, endPoint y: 634, distance: 166.9
click at [299, 634] on div "8 Jimny XL Tray - Rail A Block RevF x8 3mm ally cut fold 4x powder - red 4x pow…" at bounding box center [680, 696] width 978 height 124
copy div "Jimny XL Tray - Rail A Block RevF"
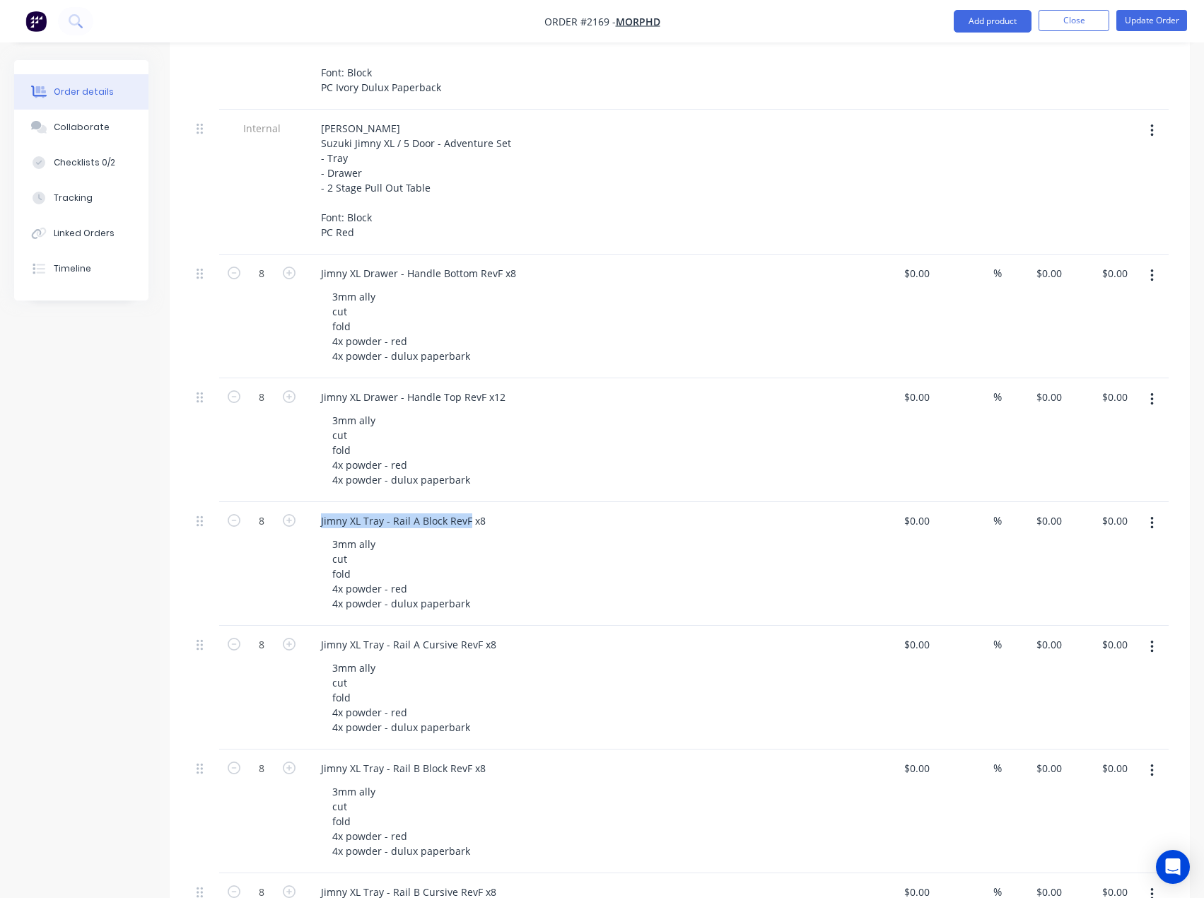
scroll to position [495, 0]
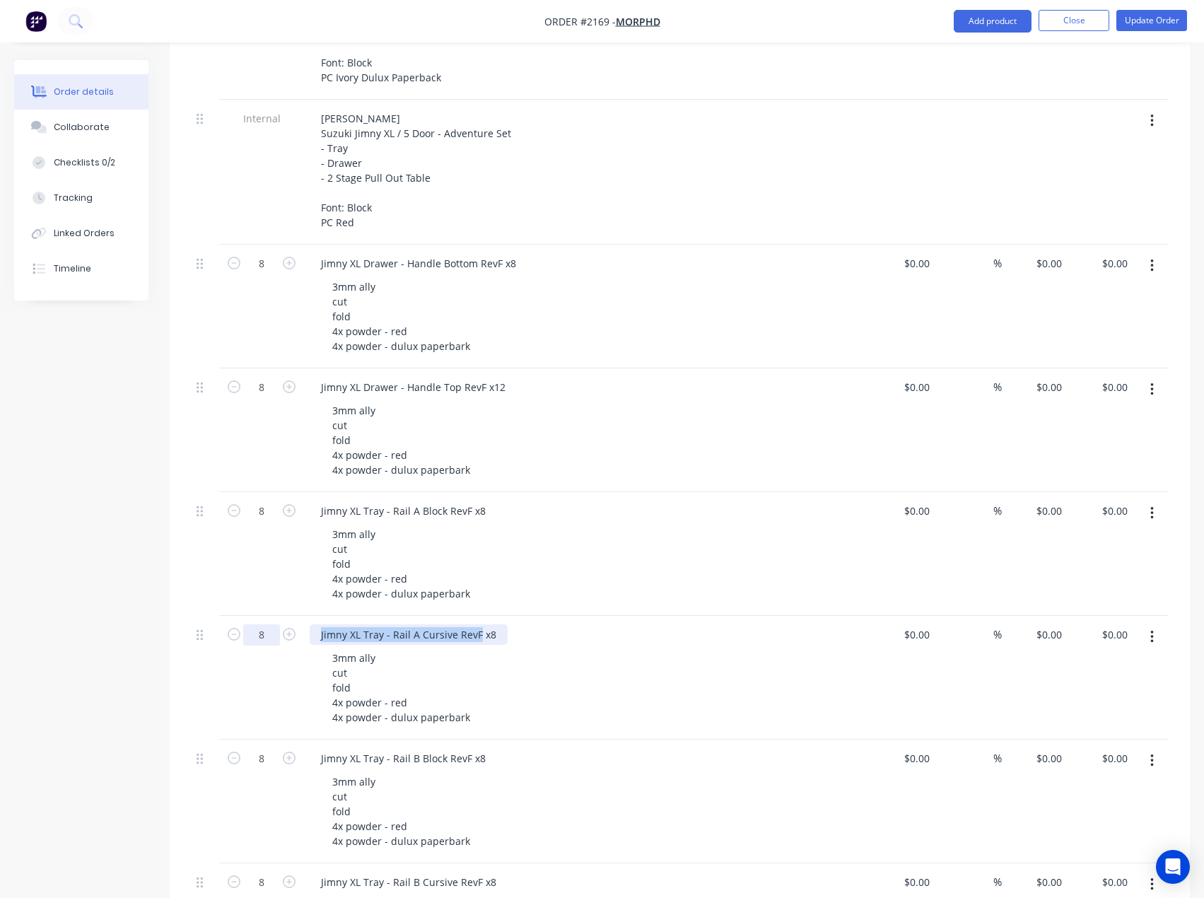
drag, startPoint x: 477, startPoint y: 624, endPoint x: 257, endPoint y: 620, distance: 219.3
click at [257, 620] on div "8 Jimny XL Tray - Rail A Cursive RevF x8 3mm ally cut fold 4x powder - red 4x p…" at bounding box center [680, 678] width 978 height 124
copy div "Jimny XL Tray - Rail A Cursive RevF"
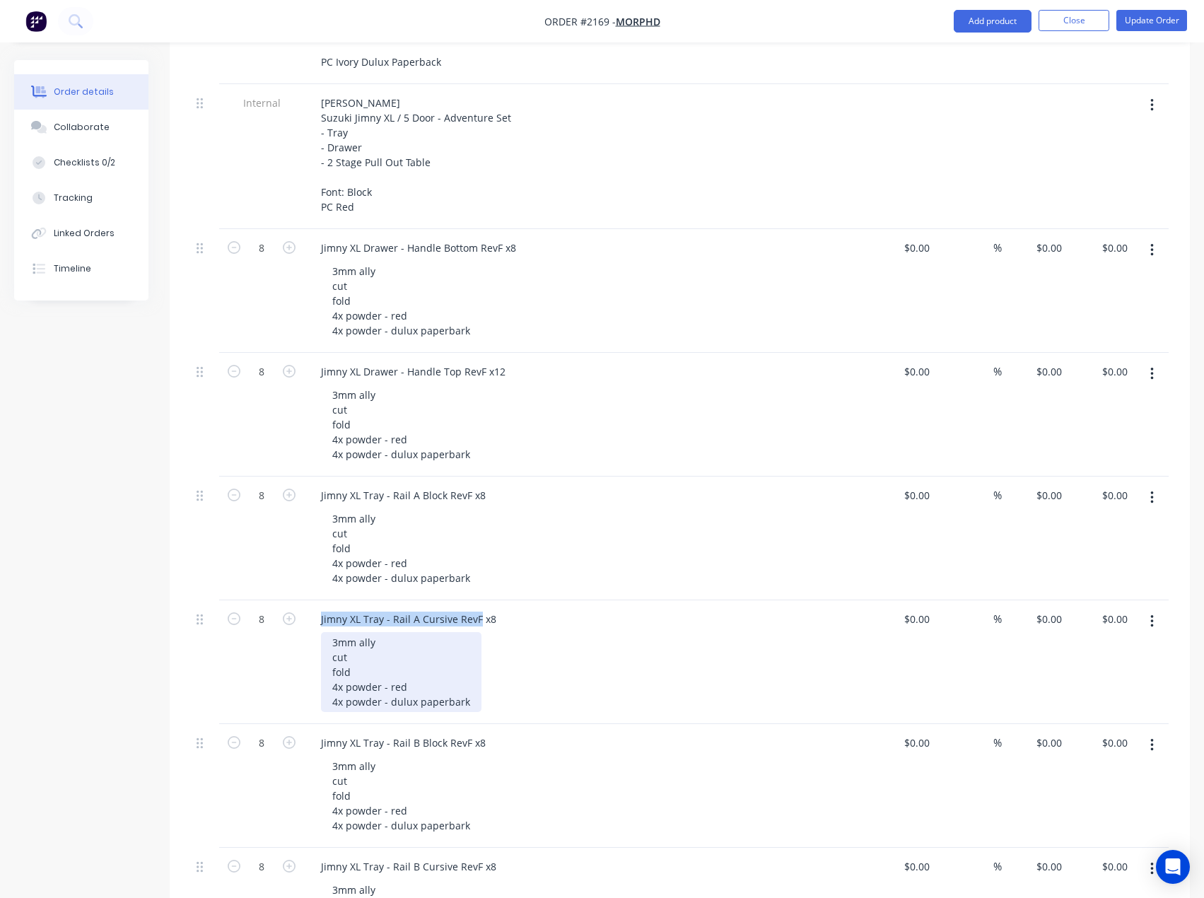
scroll to position [707, 0]
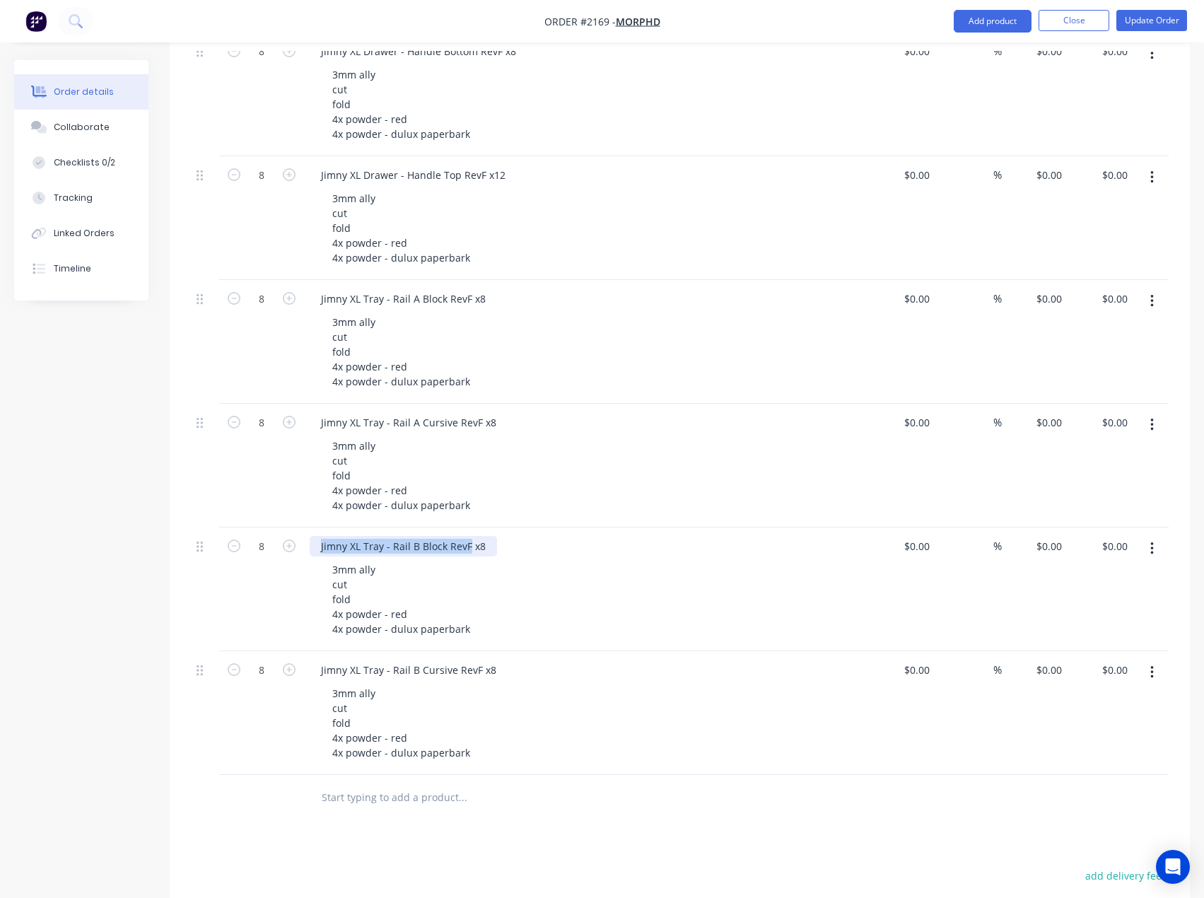
drag, startPoint x: 467, startPoint y: 530, endPoint x: 301, endPoint y: 528, distance: 166.2
click at [301, 528] on div "8 Jimny XL Tray - Rail B Block RevF x8 3mm ally cut fold 4x powder - red 4x pow…" at bounding box center [680, 590] width 978 height 124
drag, startPoint x: 477, startPoint y: 654, endPoint x: 303, endPoint y: 654, distance: 174.0
click at [303, 654] on div "8 Jimny XL Tray - Rail B Cursive RevF x8 3mm ally cut fold 4x powder - red 4x p…" at bounding box center [680, 713] width 978 height 124
drag, startPoint x: 486, startPoint y: 652, endPoint x: 511, endPoint y: 645, distance: 25.7
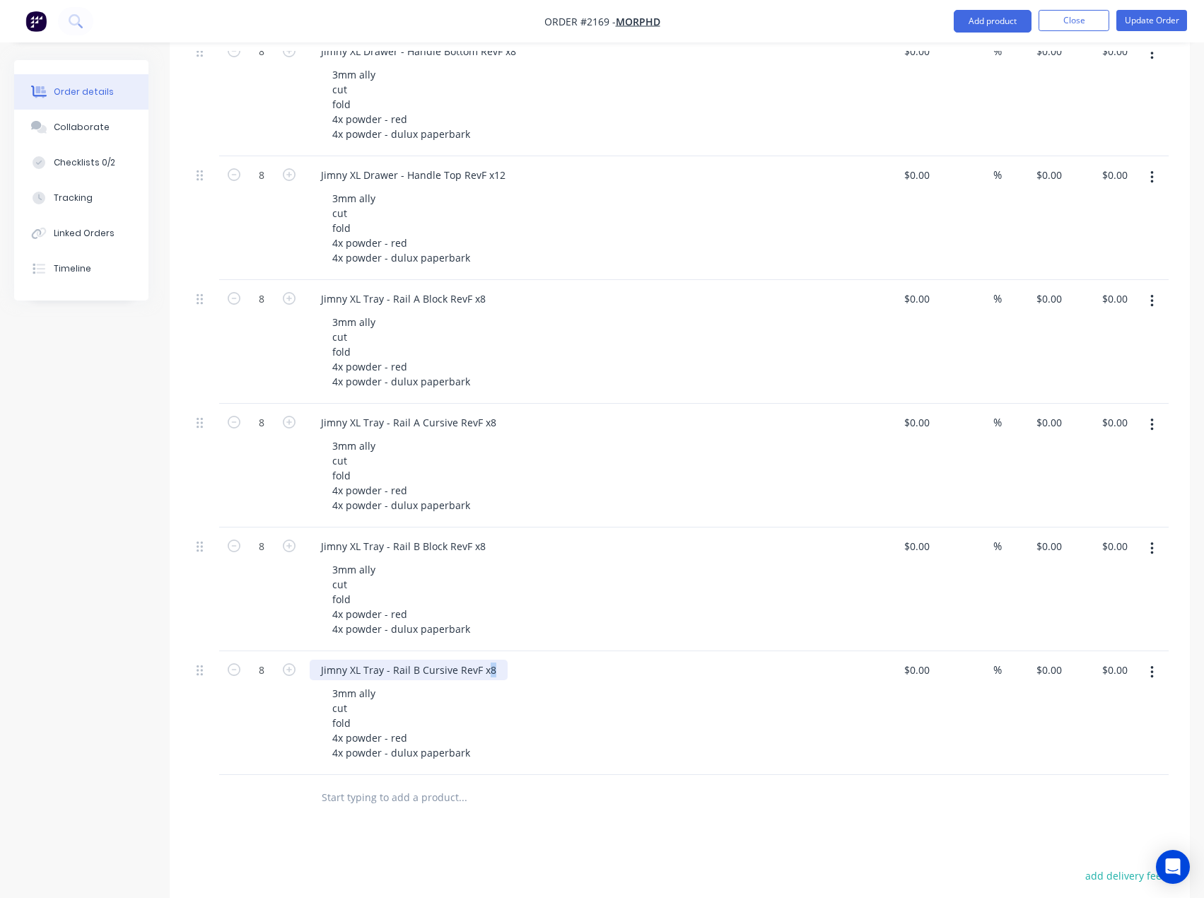
click at [510, 660] on div "Jimny XL Tray - Rail B Cursive RevF x8" at bounding box center [587, 670] width 555 height 21
drag, startPoint x: 475, startPoint y: 535, endPoint x: 497, endPoint y: 513, distance: 31.5
click at [492, 536] on div "Jimny XL Tray - Rail B Block RevF x8" at bounding box center [587, 546] width 555 height 21
drag, startPoint x: 486, startPoint y: 405, endPoint x: 515, endPoint y: 409, distance: 29.2
click at [515, 412] on div "Jimny XL Tray - Rail A Cursive RevF x8" at bounding box center [587, 422] width 555 height 21
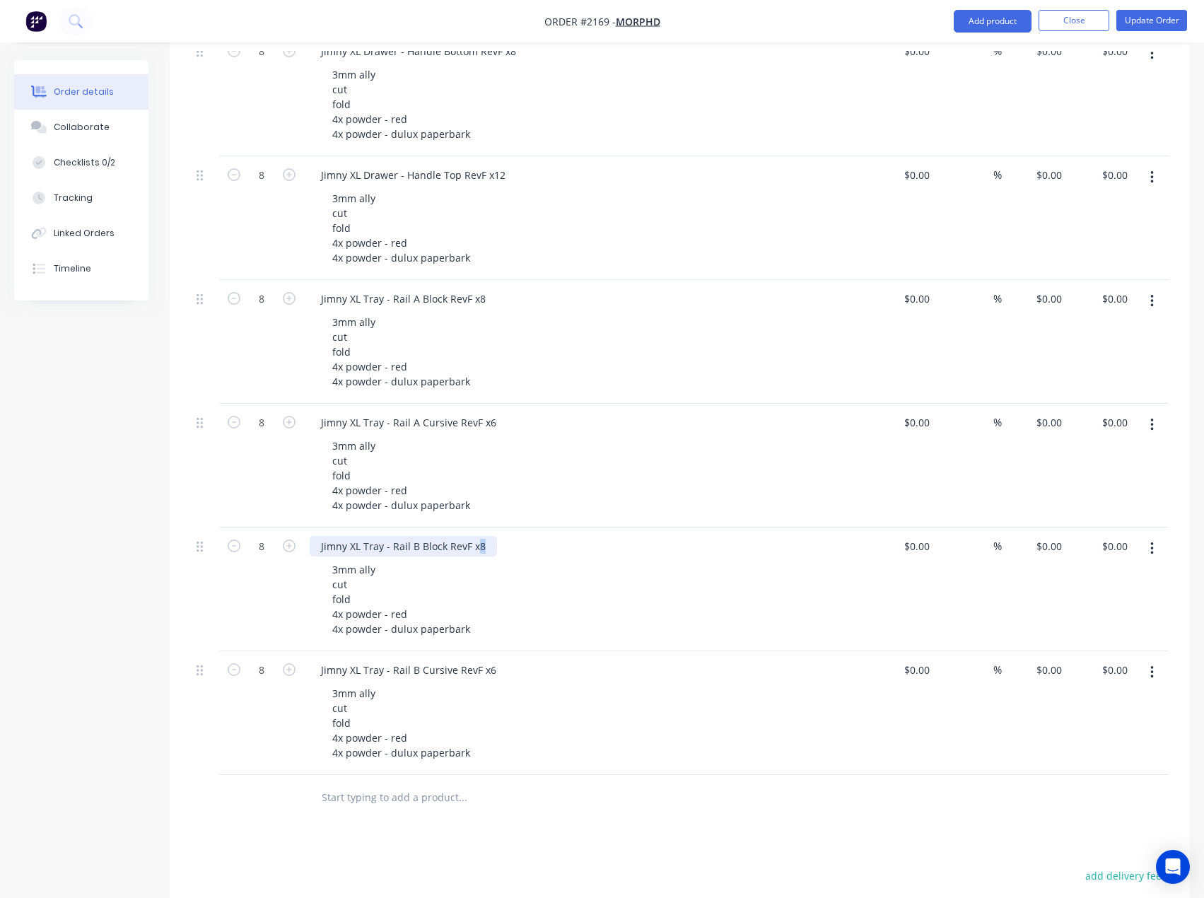
drag, startPoint x: 474, startPoint y: 532, endPoint x: 483, endPoint y: 532, distance: 9.2
click at [483, 536] on div "Jimny XL Tray - Rail B Block RevF x8" at bounding box center [403, 546] width 187 height 21
click at [477, 536] on div "Jimny XL Tray - Rail B Block RevF x8" at bounding box center [403, 546] width 187 height 21
click at [476, 536] on div "Jimny XL Tray - Rail B Block RevF x8" at bounding box center [403, 546] width 187 height 21
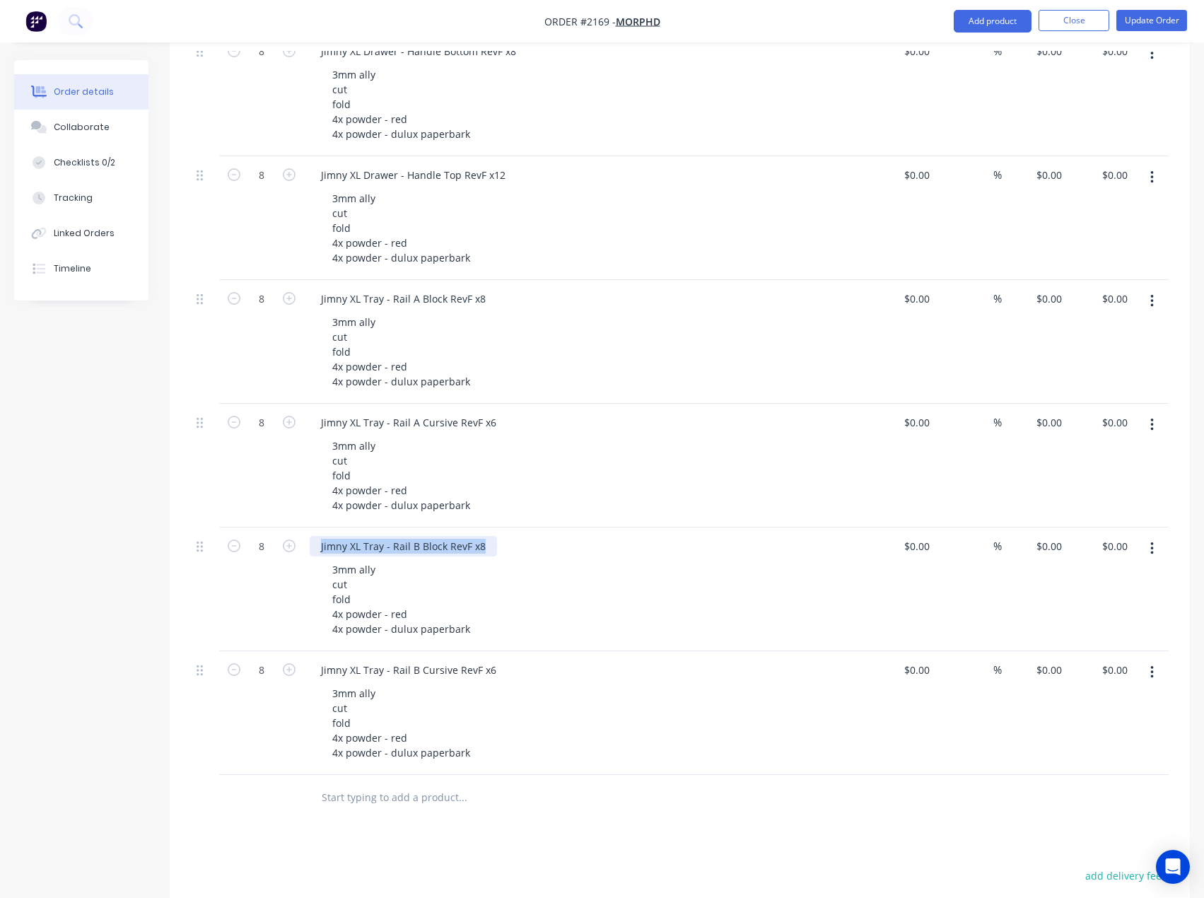
click at [476, 536] on div "Jimny XL Tray - Rail B Block RevF x8" at bounding box center [403, 546] width 187 height 21
click at [486, 538] on div "Jimny XL Tray - Rail B Block RevF x8" at bounding box center [403, 546] width 187 height 21
click at [482, 289] on div "Jimny XL Tray - Rail A Block RevF x8" at bounding box center [403, 299] width 187 height 21
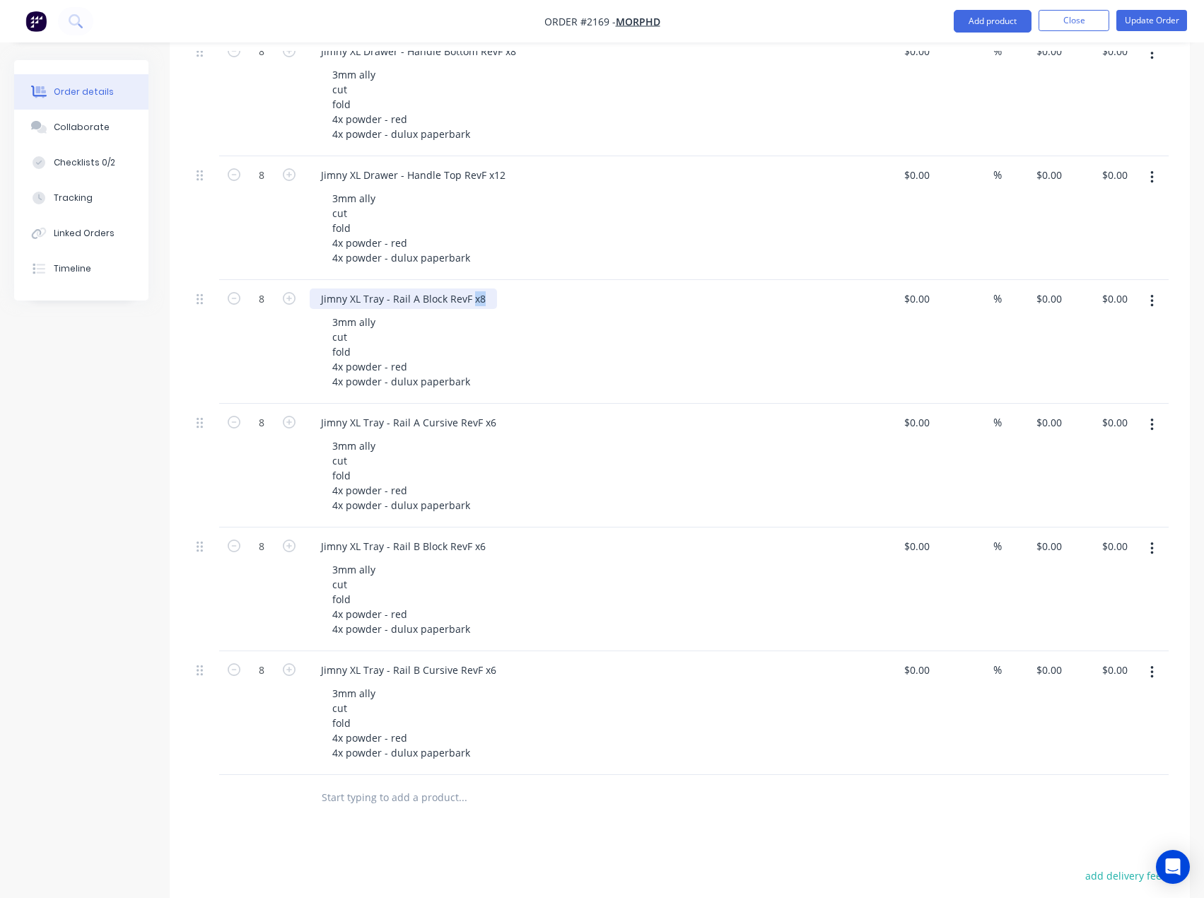
drag, startPoint x: 469, startPoint y: 281, endPoint x: 506, endPoint y: 282, distance: 37.5
click at [506, 289] on div "Jimny XL Tray - Rail A Block RevF x8" at bounding box center [587, 299] width 555 height 21
drag, startPoint x: 476, startPoint y: 405, endPoint x: 552, endPoint y: 415, distance: 77.1
click at [541, 412] on div "Jimny XL Tray - Rail A Cursive RevF x6" at bounding box center [587, 422] width 555 height 21
drag, startPoint x: 466, startPoint y: 529, endPoint x: 482, endPoint y: 529, distance: 16.3
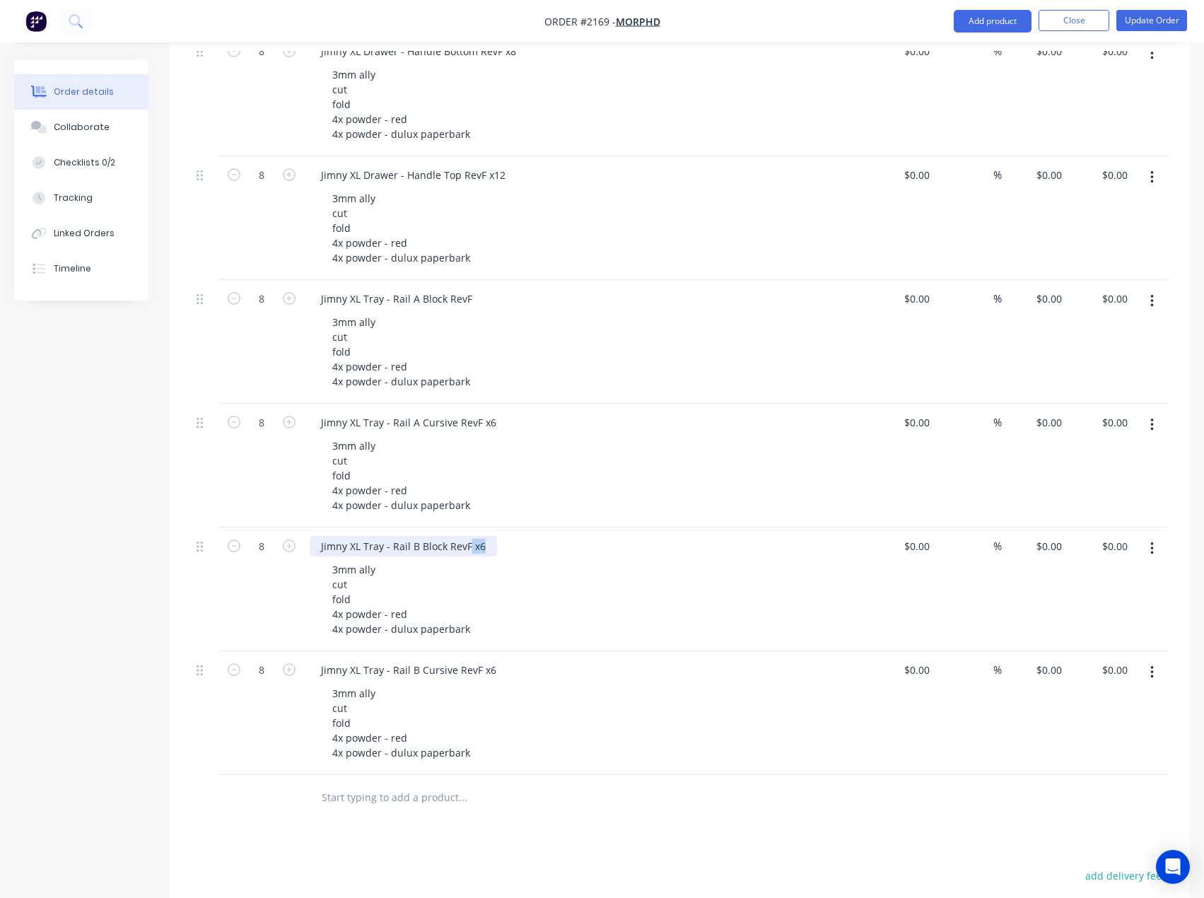
click at [482, 536] on div "Jimny XL Tray - Rail B Block RevF x6" at bounding box center [403, 546] width 187 height 21
click at [478, 412] on div "Jimny XL Tray - Rail A Cursive RevF x6" at bounding box center [409, 422] width 198 height 21
drag, startPoint x: 476, startPoint y: 407, endPoint x: 504, endPoint y: 415, distance: 28.9
click at [502, 412] on div "Jimny XL Tray - Rail A Cursive RevF x6" at bounding box center [587, 422] width 555 height 21
click at [479, 660] on div "Jimny XL Tray - Rail B Cursive RevF x6" at bounding box center [409, 670] width 198 height 21
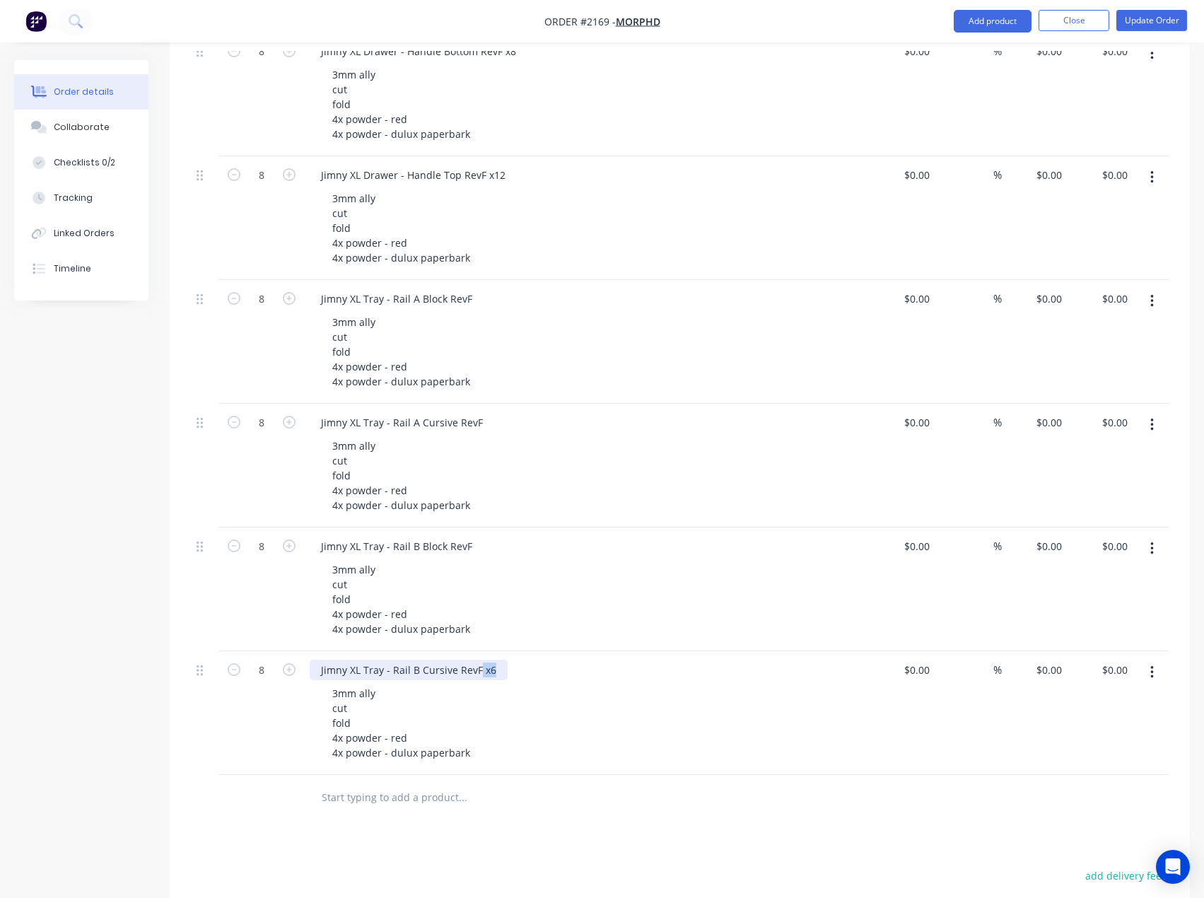
drag, startPoint x: 475, startPoint y: 652, endPoint x: 504, endPoint y: 644, distance: 30.7
click at [501, 660] on div "Jimny XL Tray - Rail B Cursive RevF x6" at bounding box center [587, 670] width 555 height 21
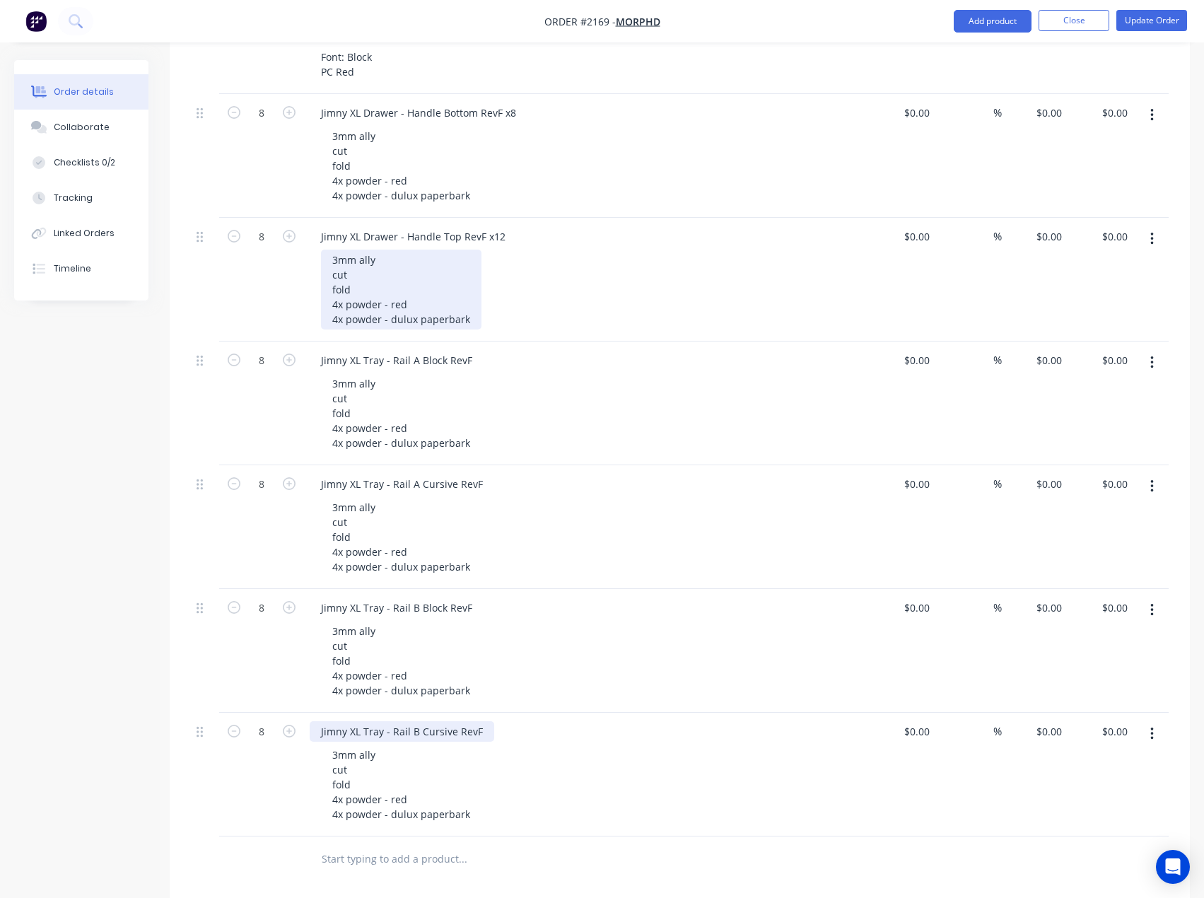
scroll to position [495, 0]
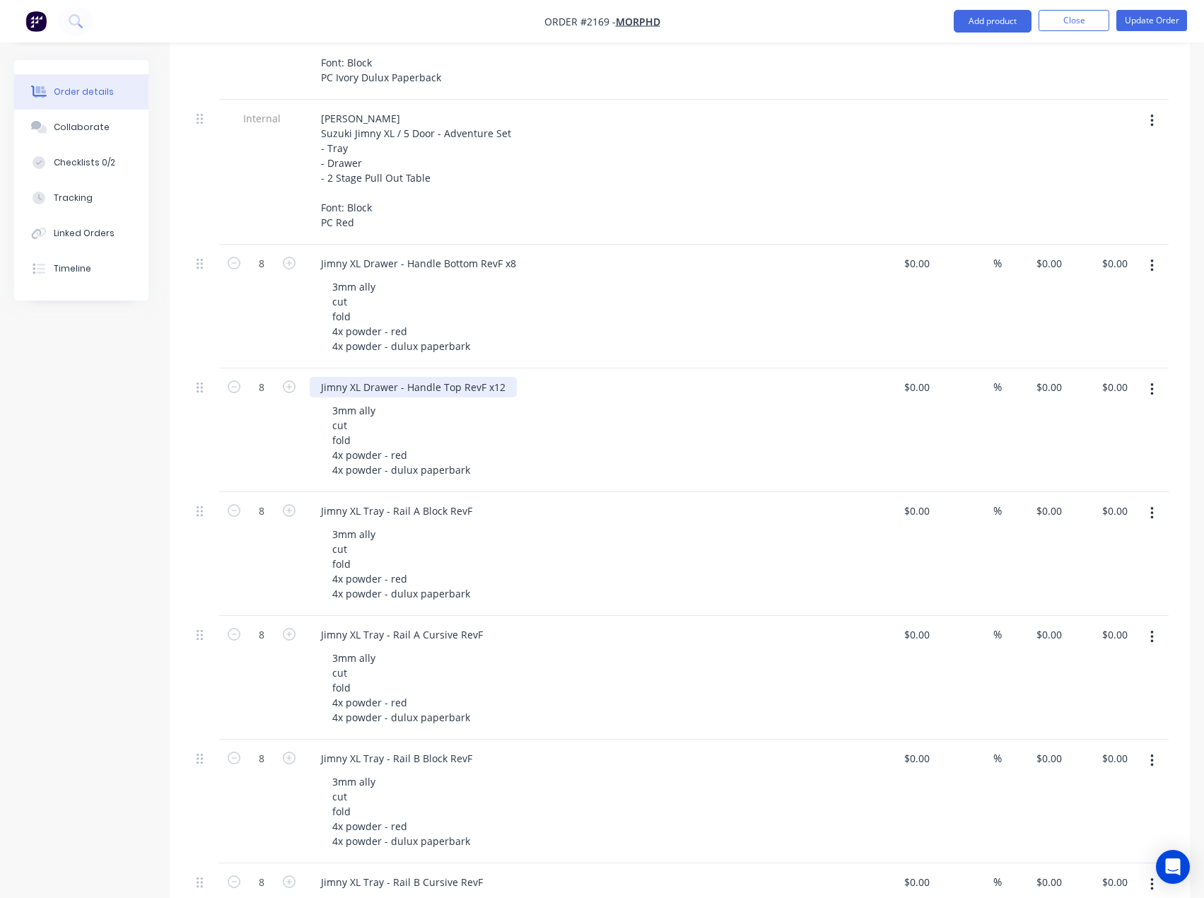
click at [481, 379] on div "Jimny XL Drawer - Handle Top RevF x12" at bounding box center [413, 387] width 207 height 21
drag, startPoint x: 481, startPoint y: 375, endPoint x: 522, endPoint y: 370, distance: 41.3
click at [521, 377] on div "Jimny XL Drawer - Handle Top RevF x12" at bounding box center [587, 387] width 555 height 21
click at [496, 253] on div "Jimny XL Drawer - Handle Bottom RevF x8" at bounding box center [419, 263] width 218 height 21
drag, startPoint x: 497, startPoint y: 245, endPoint x: 531, endPoint y: 278, distance: 47.0
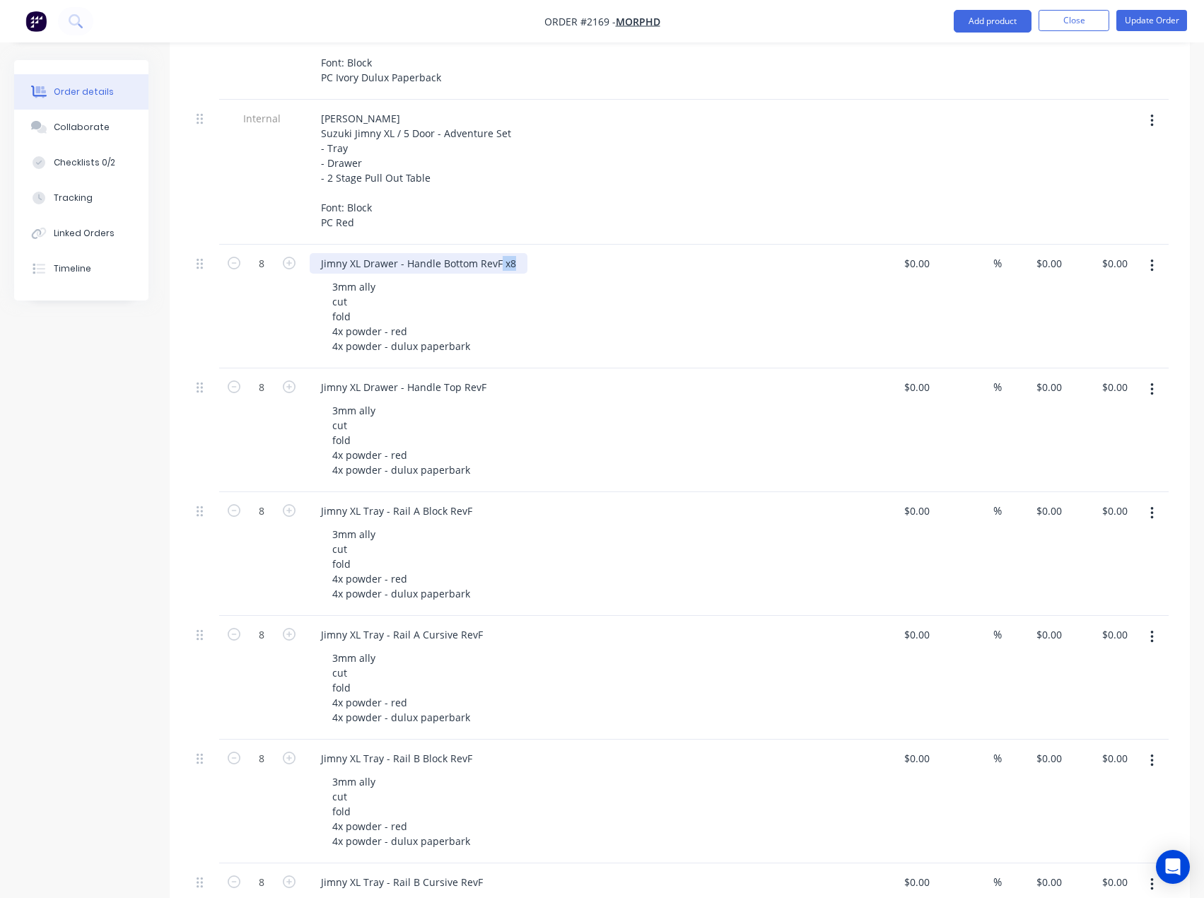
click at [528, 253] on div "Jimny XL Drawer - Handle Bottom RevF x8" at bounding box center [587, 263] width 555 height 21
drag, startPoint x: 502, startPoint y: 246, endPoint x: 314, endPoint y: 252, distance: 188.2
click at [314, 253] on div "Jimny XL Drawer - Handle Bottom RevF" at bounding box center [412, 263] width 204 height 21
drag, startPoint x: 477, startPoint y: 376, endPoint x: 487, endPoint y: 375, distance: 9.3
click at [479, 377] on div "Jimny XL Drawer - Handle Top RevF" at bounding box center [404, 387] width 188 height 21
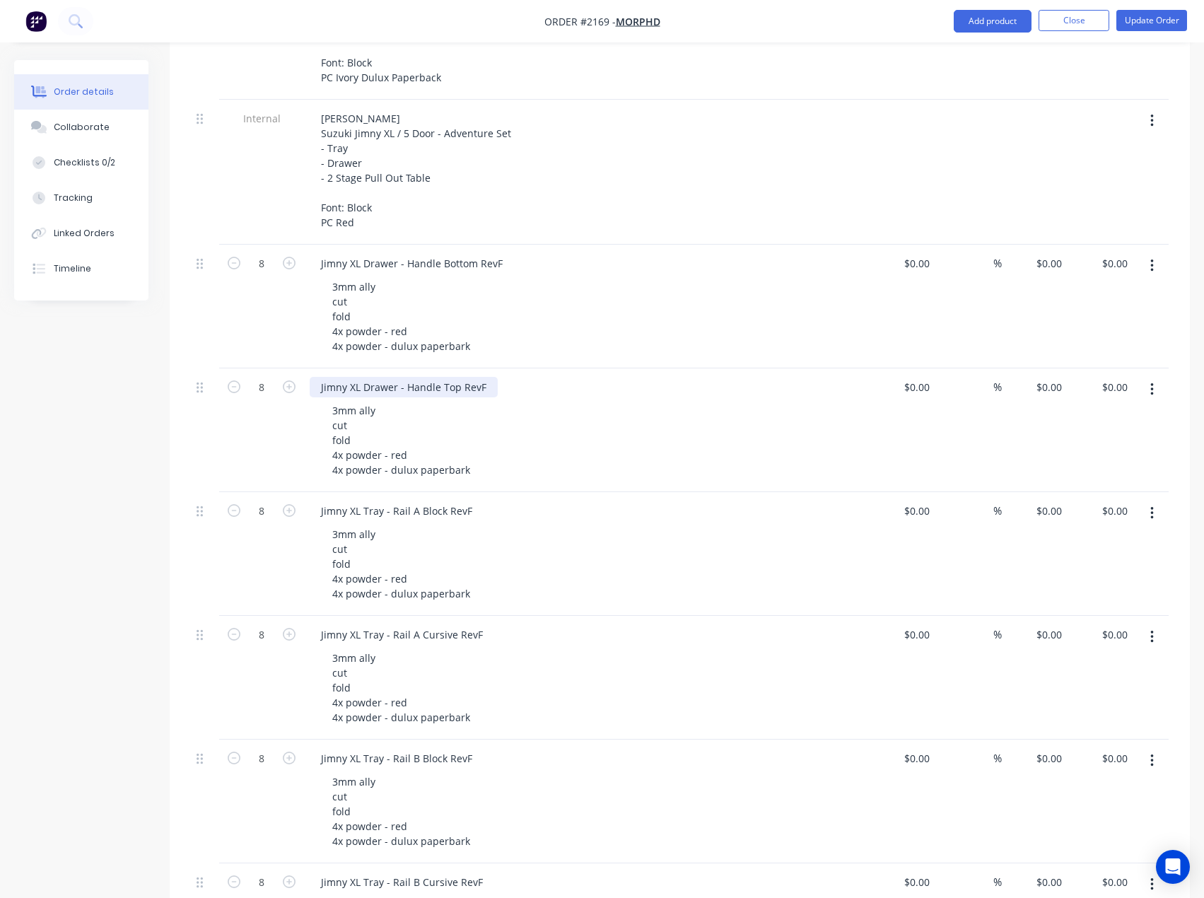
click at [485, 377] on div "Jimny XL Drawer - Handle Top RevF" at bounding box center [404, 387] width 188 height 21
drag, startPoint x: 489, startPoint y: 373, endPoint x: 311, endPoint y: 376, distance: 178.3
click at [311, 377] on div "Jimny XL Drawer - Handle Top RevF" at bounding box center [404, 387] width 188 height 21
click at [412, 501] on div "Jimny XL Tray - Rail A Block RevF" at bounding box center [397, 511] width 174 height 21
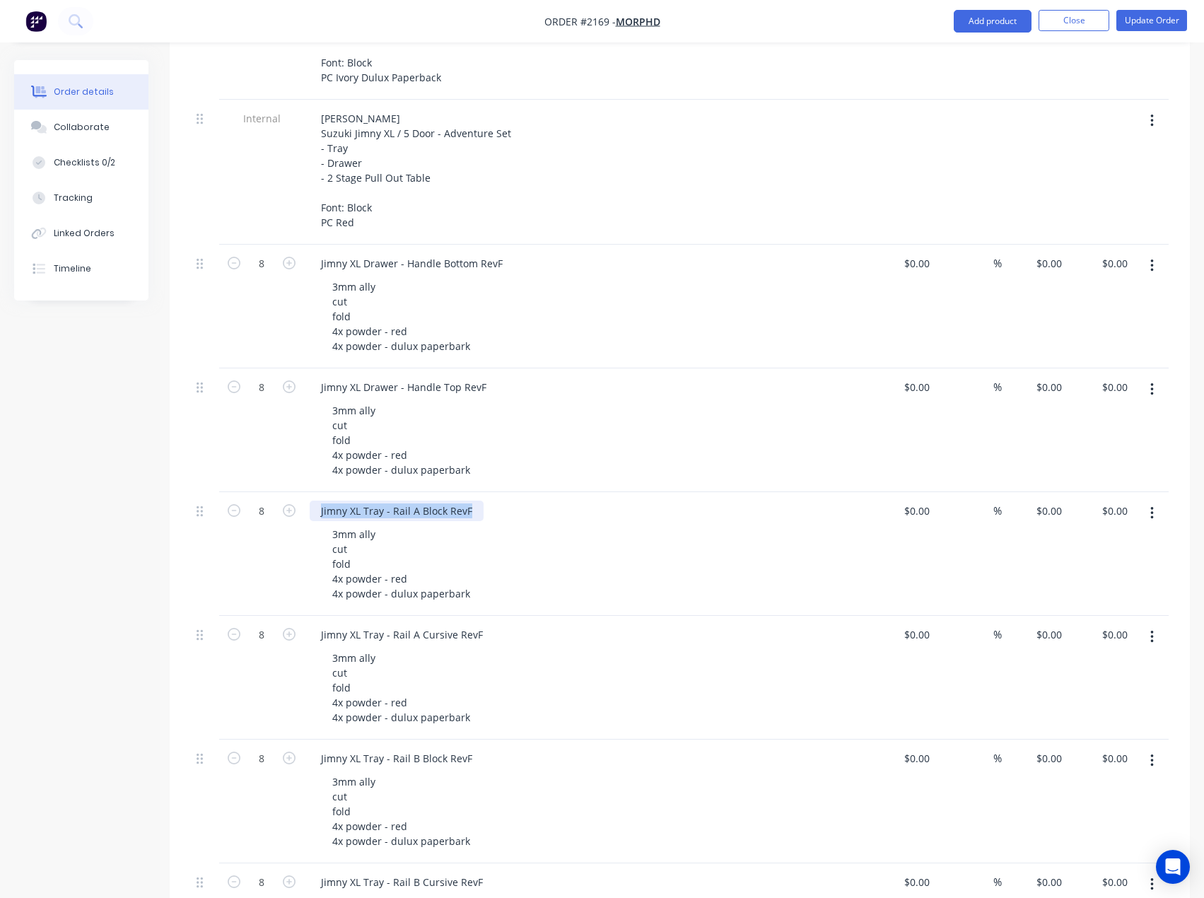
click at [412, 501] on div "Jimny XL Tray - Rail A Block RevF" at bounding box center [397, 511] width 174 height 21
click at [426, 625] on div "Jimny XL Tray - Rail A Cursive RevF" at bounding box center [402, 635] width 185 height 21
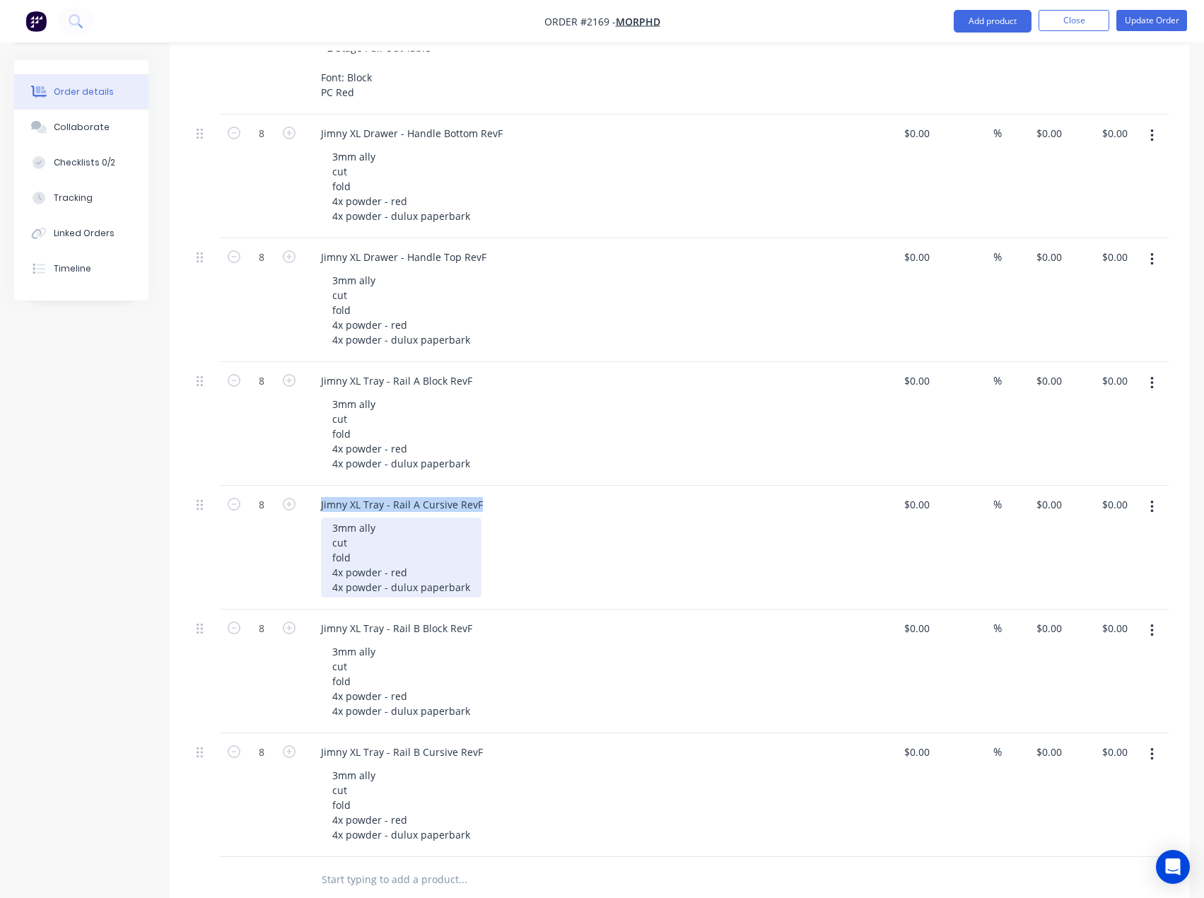
scroll to position [637, 0]
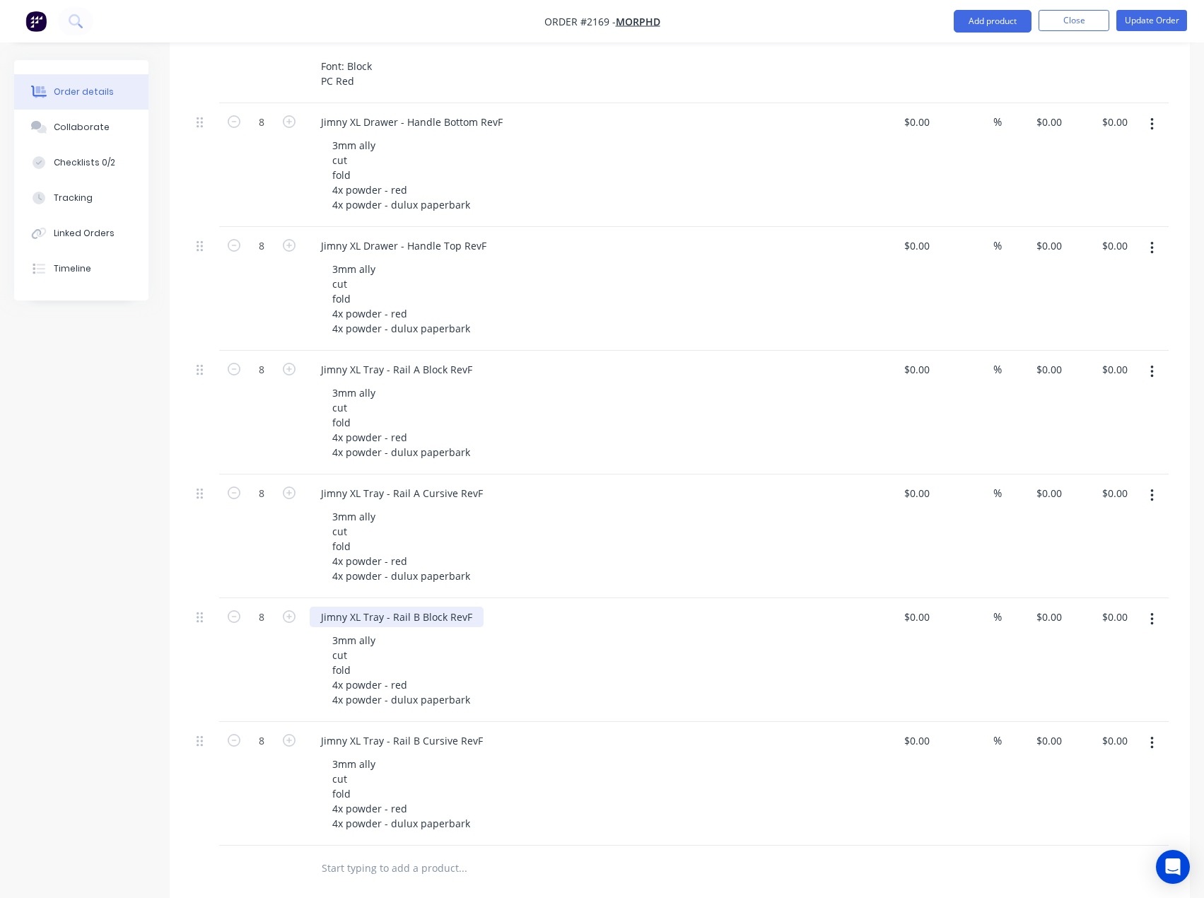
click at [387, 607] on div "Jimny XL Tray - Rail B Block RevF" at bounding box center [397, 617] width 174 height 21
click at [399, 731] on div "Jimny XL Tray - Rail B Cursive RevF" at bounding box center [402, 741] width 185 height 21
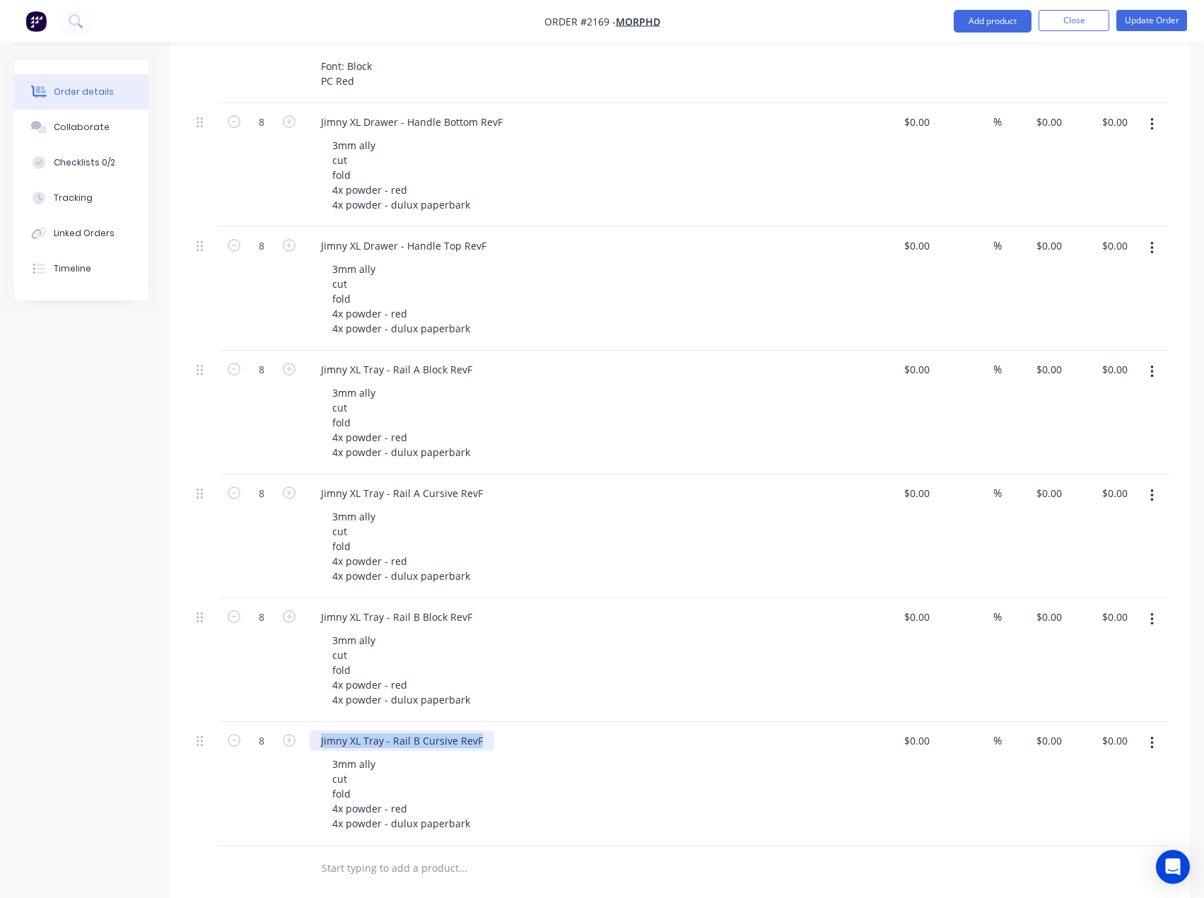
click at [399, 731] on div "Jimny XL Tray - Rail B Cursive RevF" at bounding box center [402, 741] width 185 height 21
click at [271, 133] on input "8" at bounding box center [261, 122] width 37 height 21
type input "6"
drag, startPoint x: 266, startPoint y: 598, endPoint x: 267, endPoint y: 576, distance: 21.2
click at [266, 133] on input "8" at bounding box center [261, 122] width 37 height 21
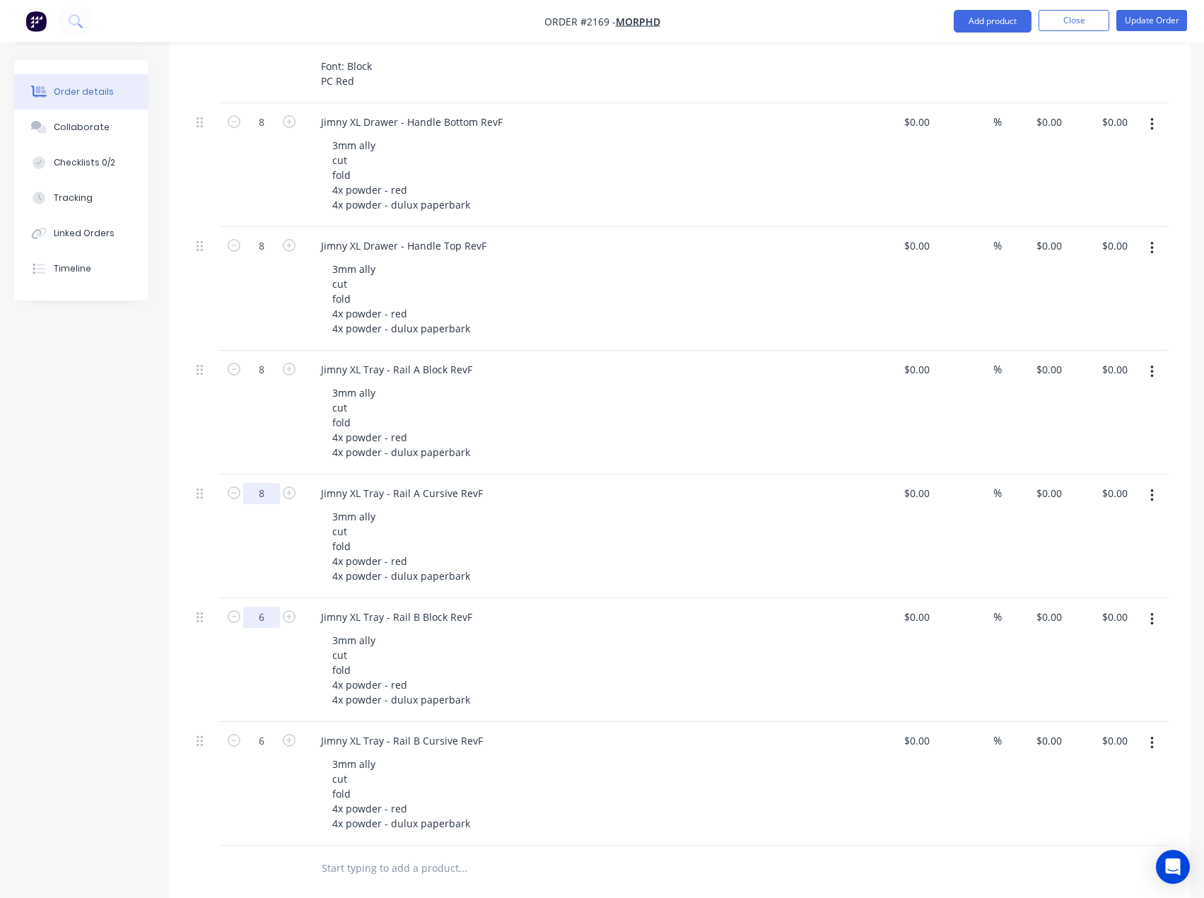
type input "6"
drag, startPoint x: 262, startPoint y: 473, endPoint x: 262, endPoint y: 463, distance: 9.9
click at [262, 133] on input "8" at bounding box center [261, 122] width 37 height 21
type input "6"
drag, startPoint x: 267, startPoint y: 355, endPoint x: 269, endPoint y: 277, distance: 77.9
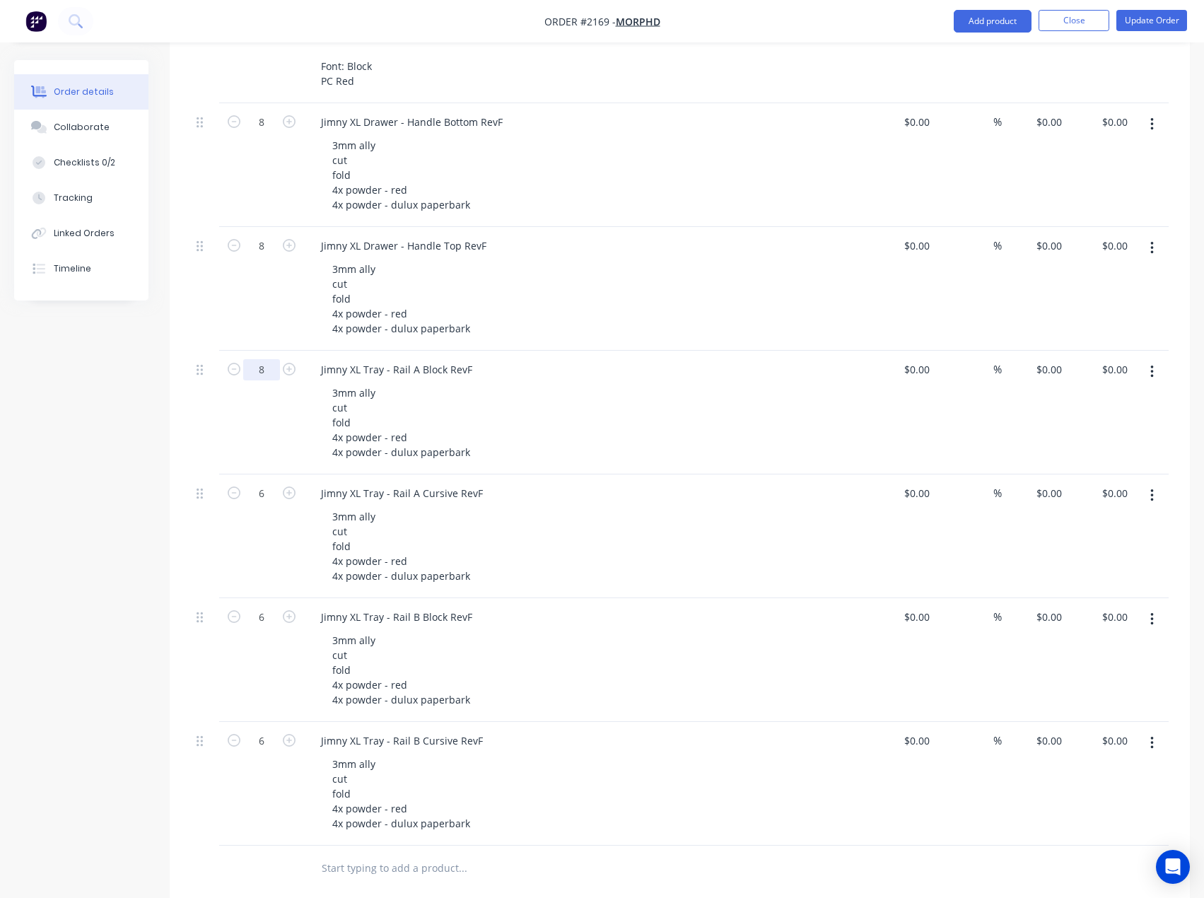
click at [267, 133] on input "8" at bounding box center [261, 122] width 37 height 21
type input "6"
drag, startPoint x: 266, startPoint y: 238, endPoint x: 265, endPoint y: 187, distance: 51.6
click at [266, 133] on input "8" at bounding box center [261, 122] width 37 height 21
type input "6"
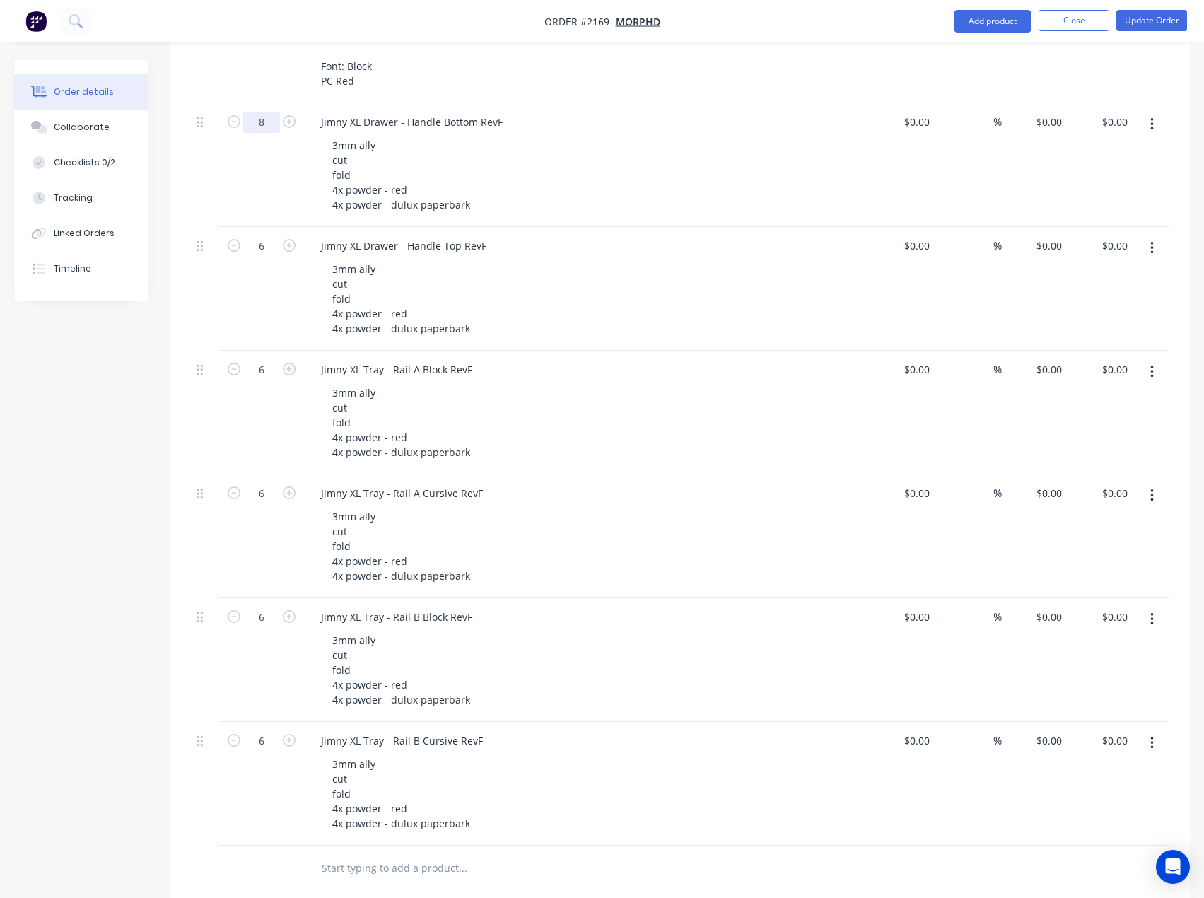
click at [267, 115] on input "8" at bounding box center [261, 122] width 37 height 21
type input "6"
click at [50, 589] on div "Created by [PERSON_NAME] Created [DATE] Required [DATE] Assigned to Add team me…" at bounding box center [602, 338] width 1176 height 1829
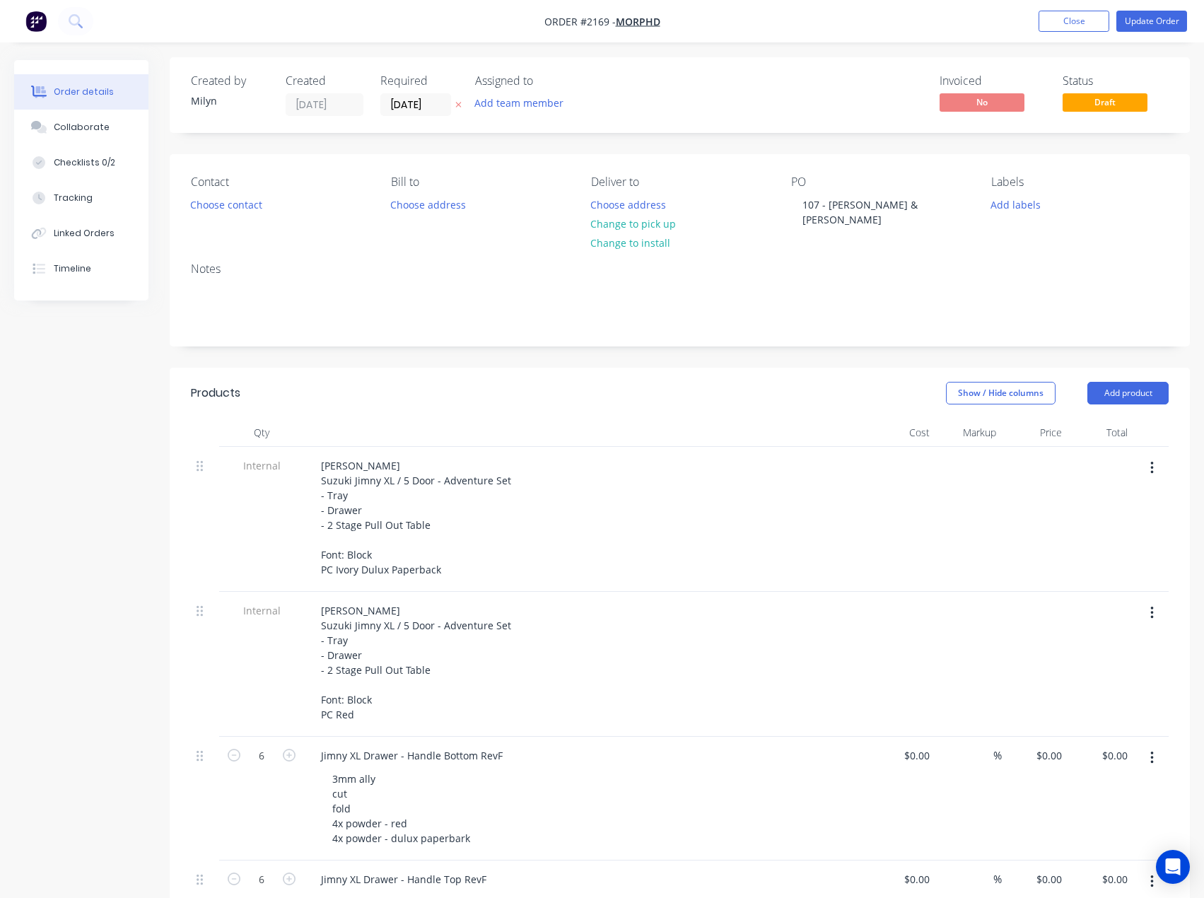
scroll to position [0, 0]
click at [523, 99] on button "Add team member" at bounding box center [520, 105] width 104 height 19
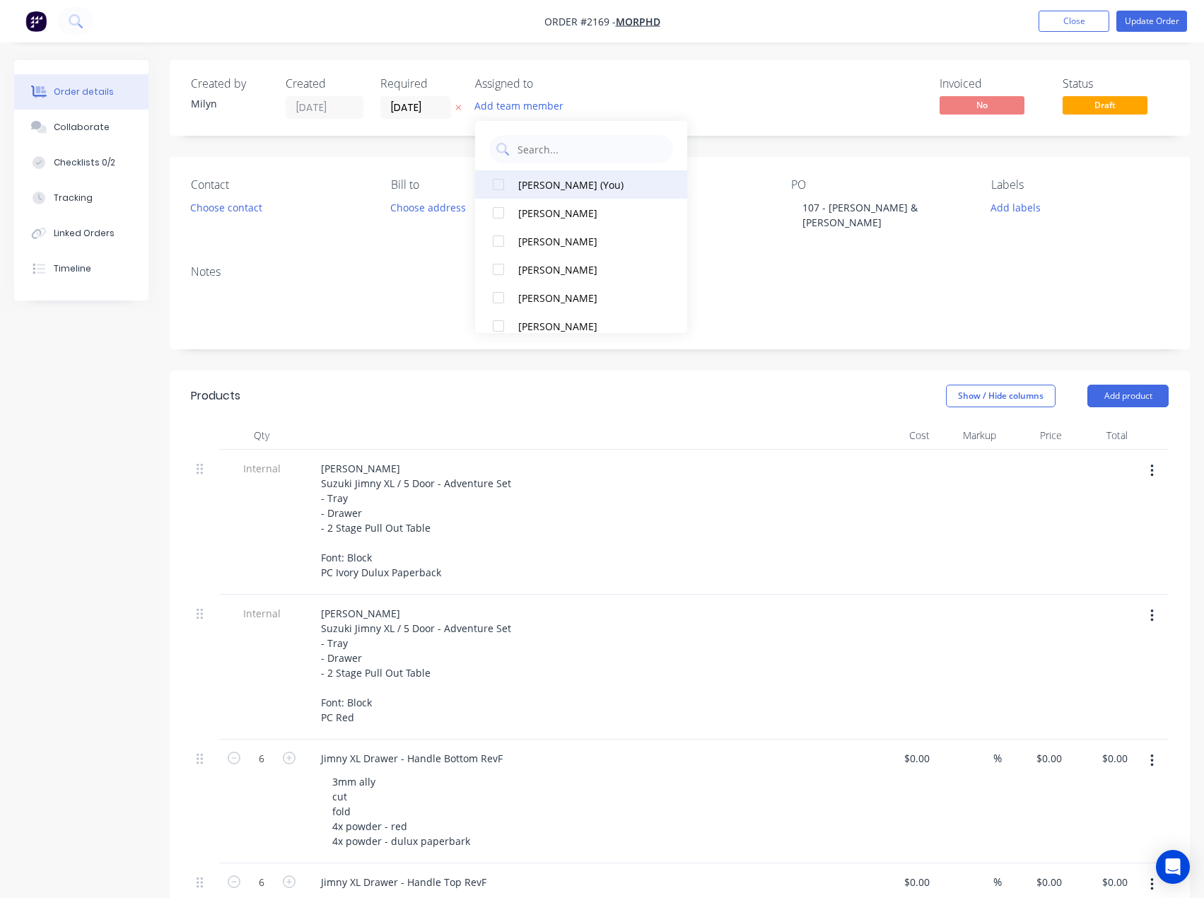
click at [571, 187] on div "[PERSON_NAME] (You)" at bounding box center [588, 185] width 141 height 15
drag, startPoint x: 844, startPoint y: 78, endPoint x: 904, endPoint y: 118, distance: 71.8
click at [845, 78] on div "Invoiced No Status Draft" at bounding box center [893, 98] width 552 height 42
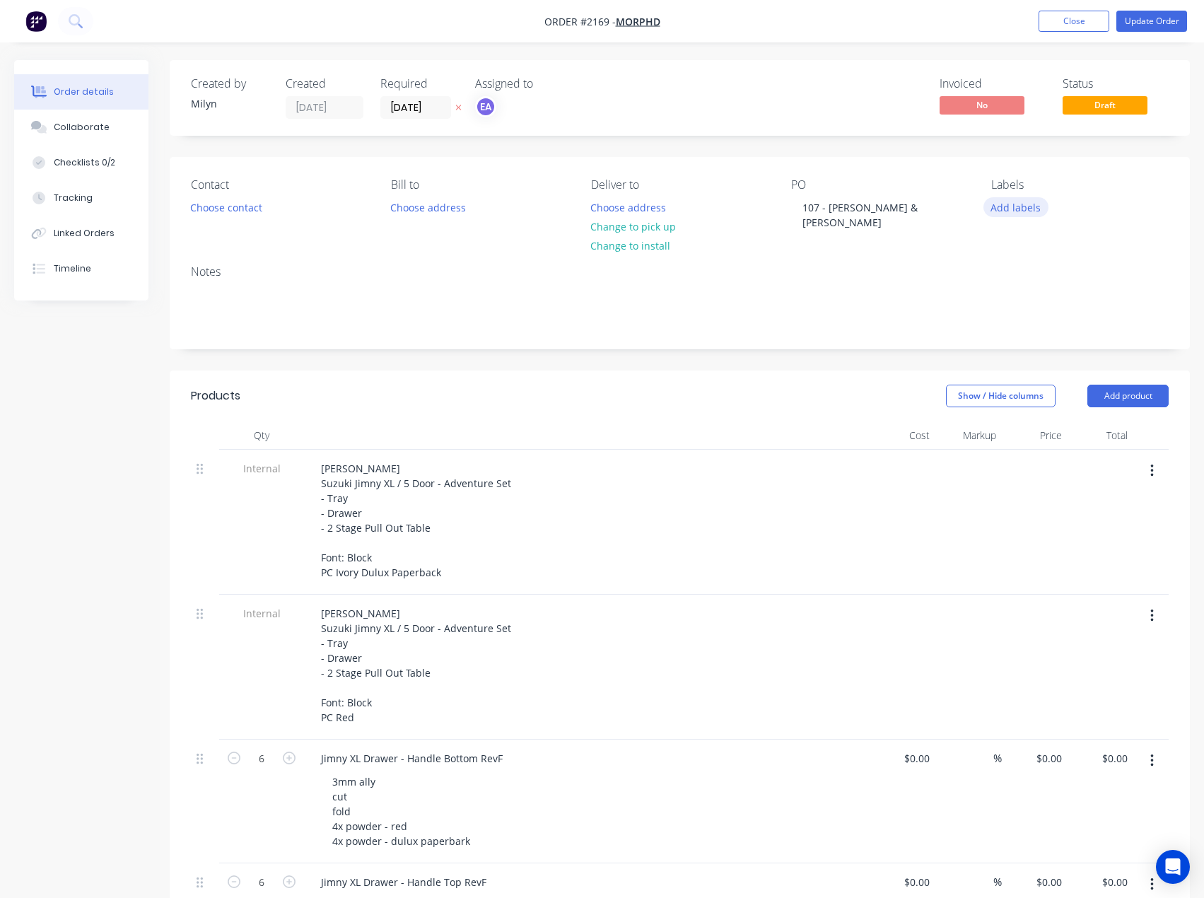
click at [1000, 204] on button "Add labels" at bounding box center [1016, 206] width 65 height 19
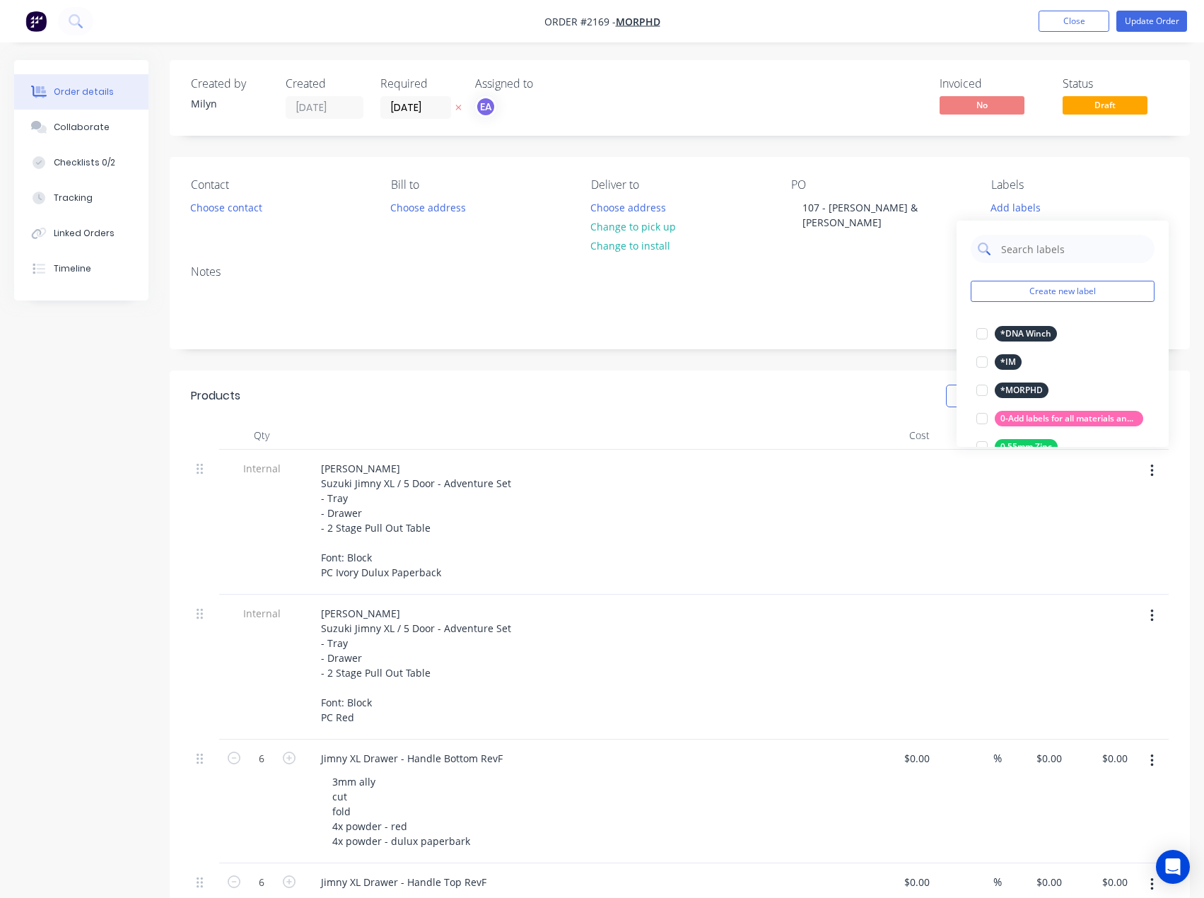
click at [1064, 252] on input "text" at bounding box center [1074, 249] width 148 height 28
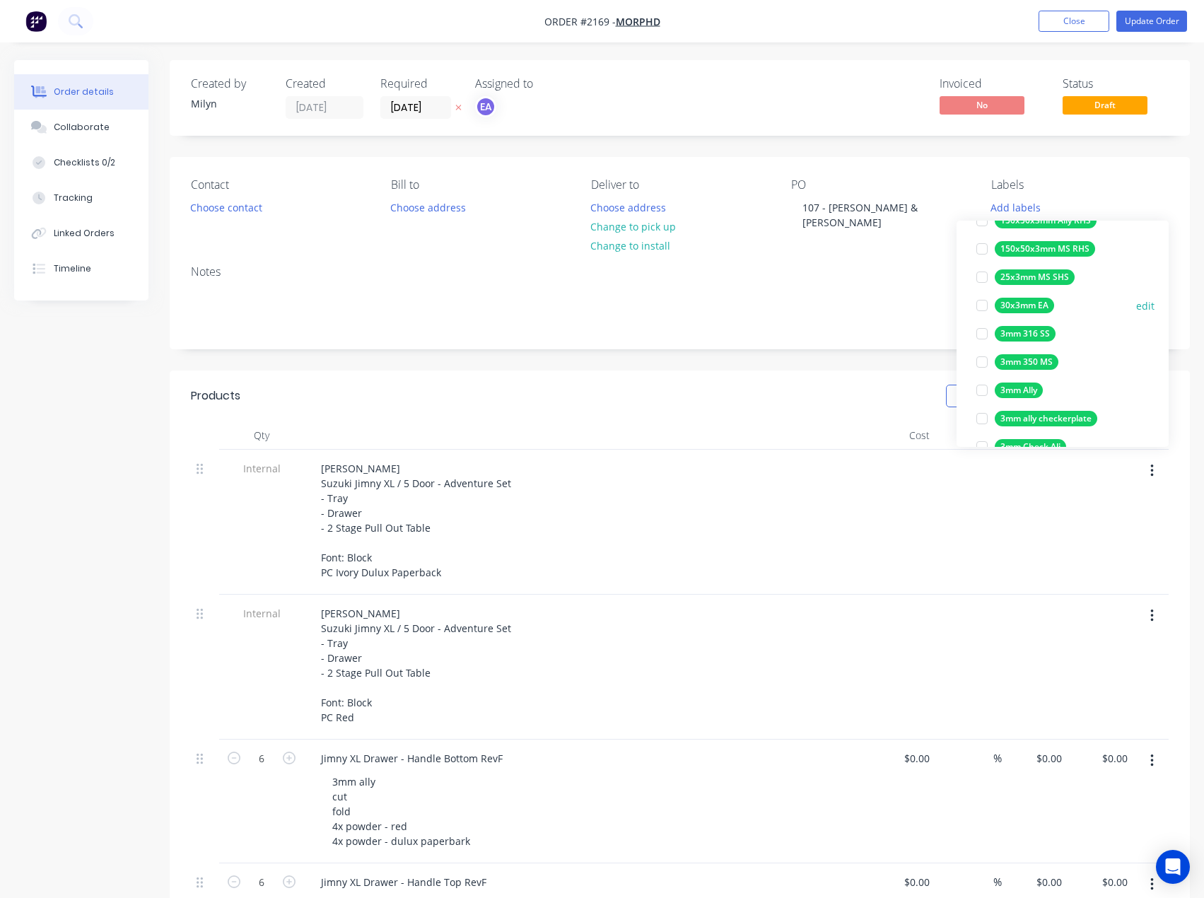
scroll to position [354, 0]
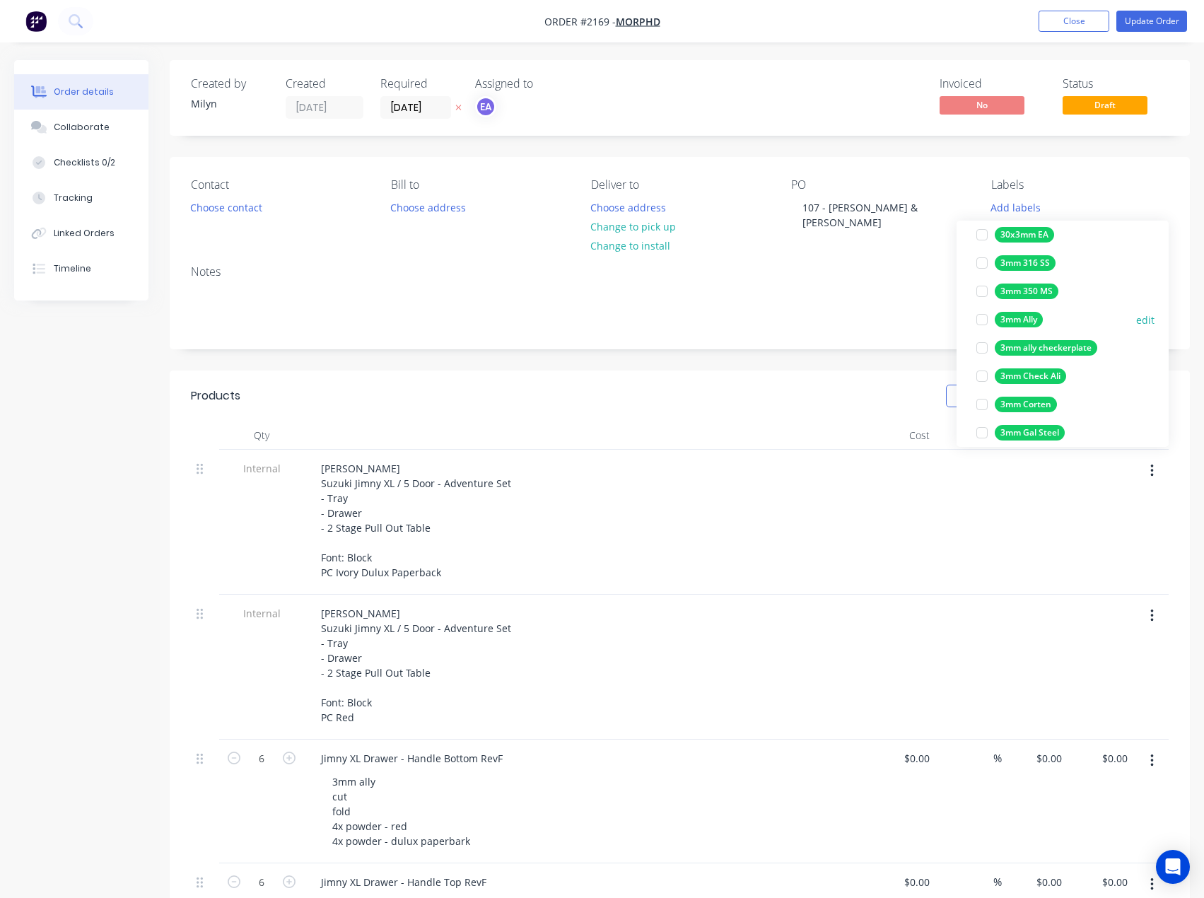
click at [980, 319] on div at bounding box center [982, 320] width 28 height 28
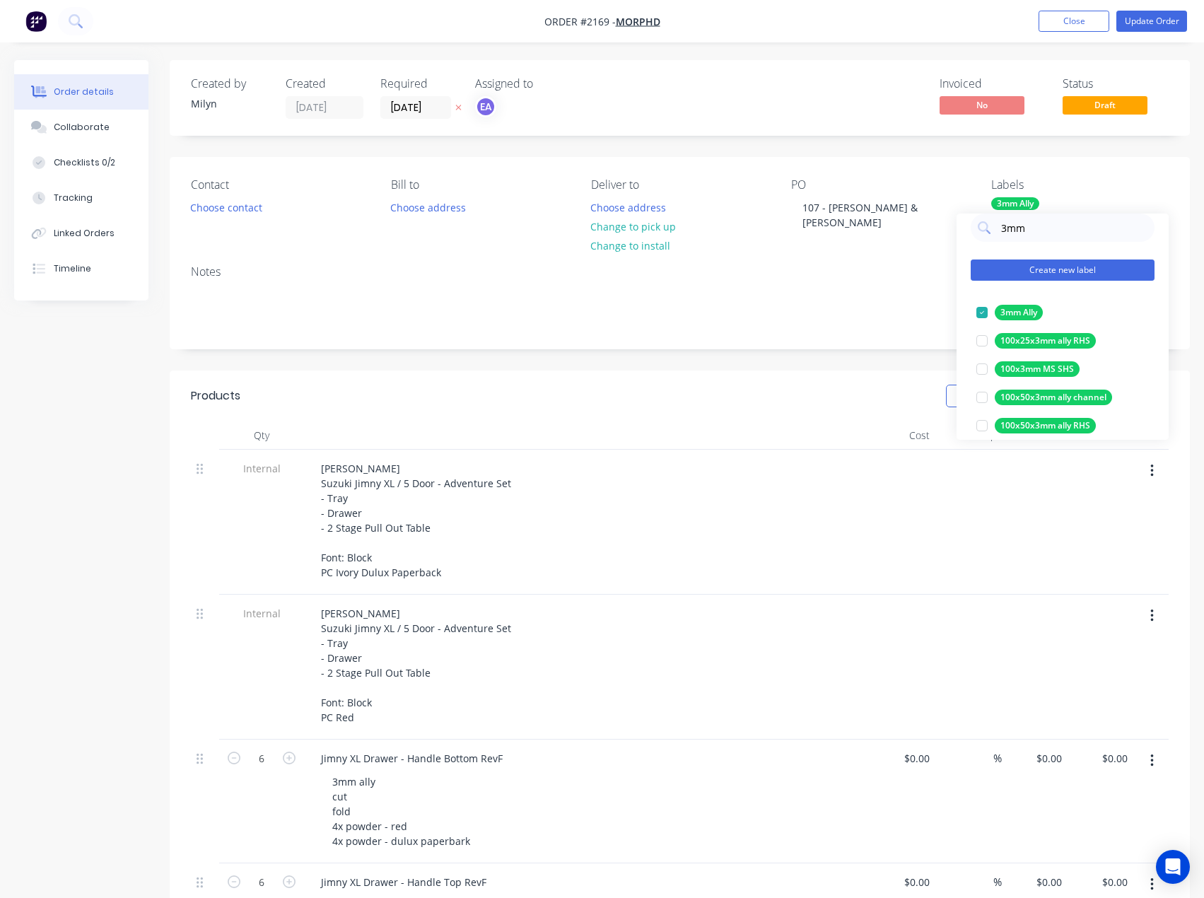
scroll to position [0, 0]
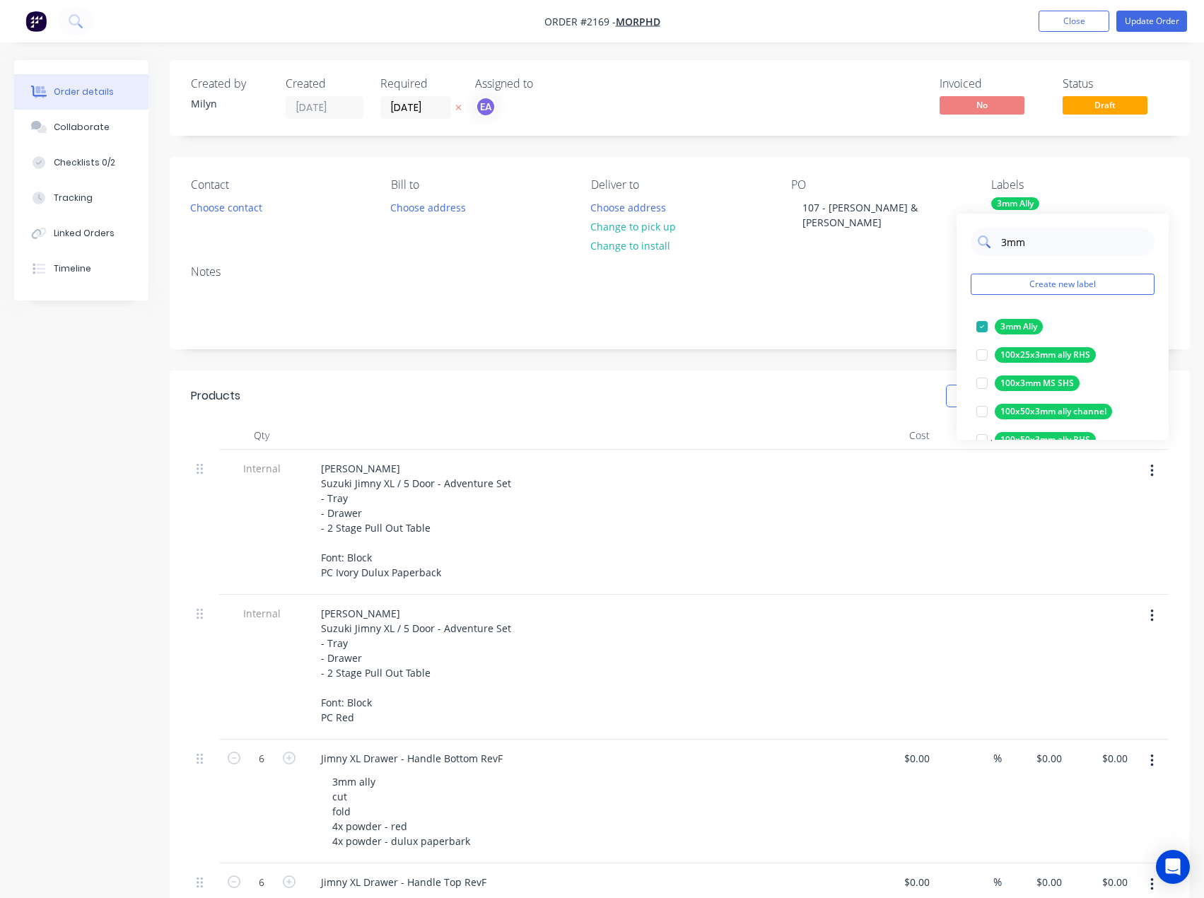
drag, startPoint x: 1009, startPoint y: 245, endPoint x: 994, endPoint y: 248, distance: 15.1
click at [994, 248] on div "3mm" at bounding box center [1063, 242] width 184 height 28
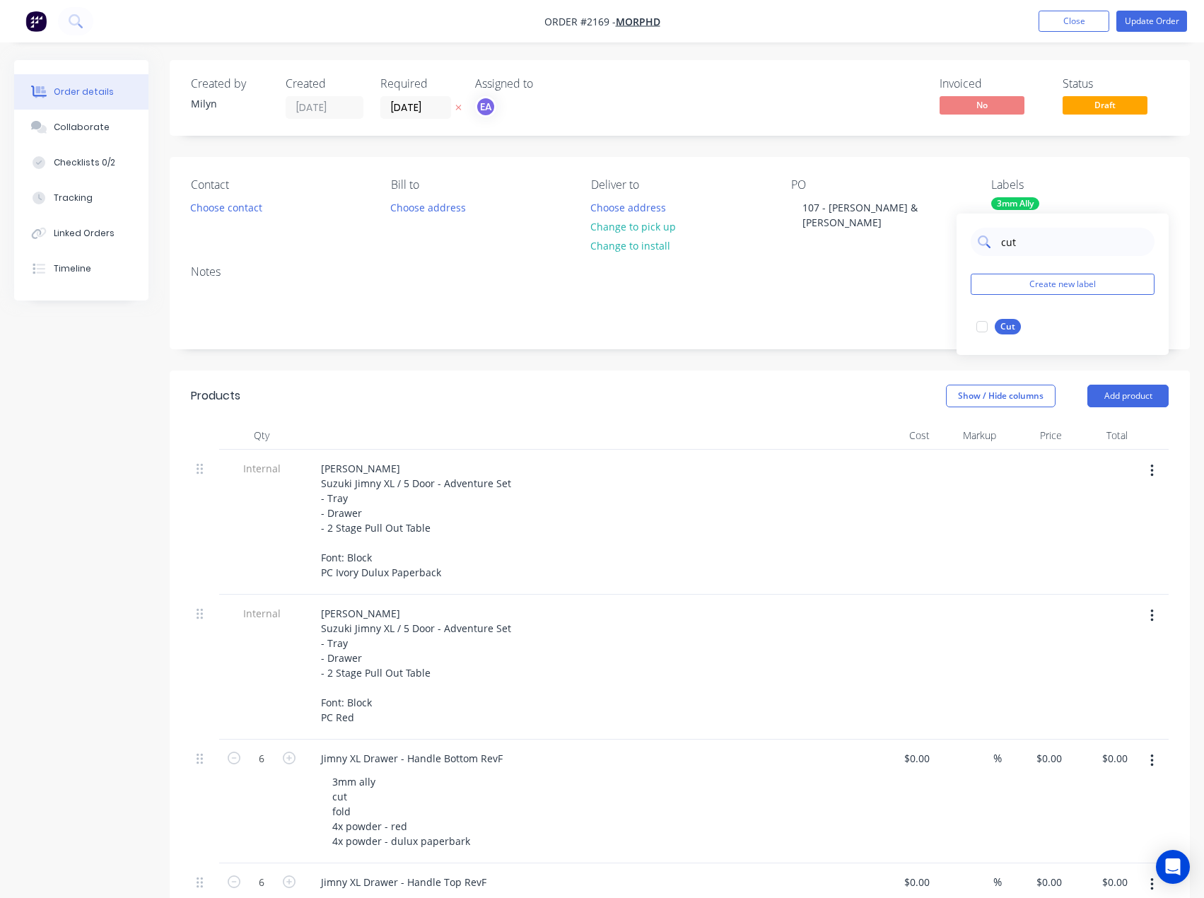
drag, startPoint x: 982, startPoint y: 333, endPoint x: 1036, endPoint y: 245, distance: 103.2
click at [982, 332] on div at bounding box center [982, 327] width 28 height 28
drag, startPoint x: 1043, startPoint y: 235, endPoint x: 987, endPoint y: 246, distance: 57.0
click at [987, 246] on div "cut" at bounding box center [1063, 242] width 184 height 28
click at [984, 326] on div at bounding box center [982, 327] width 28 height 28
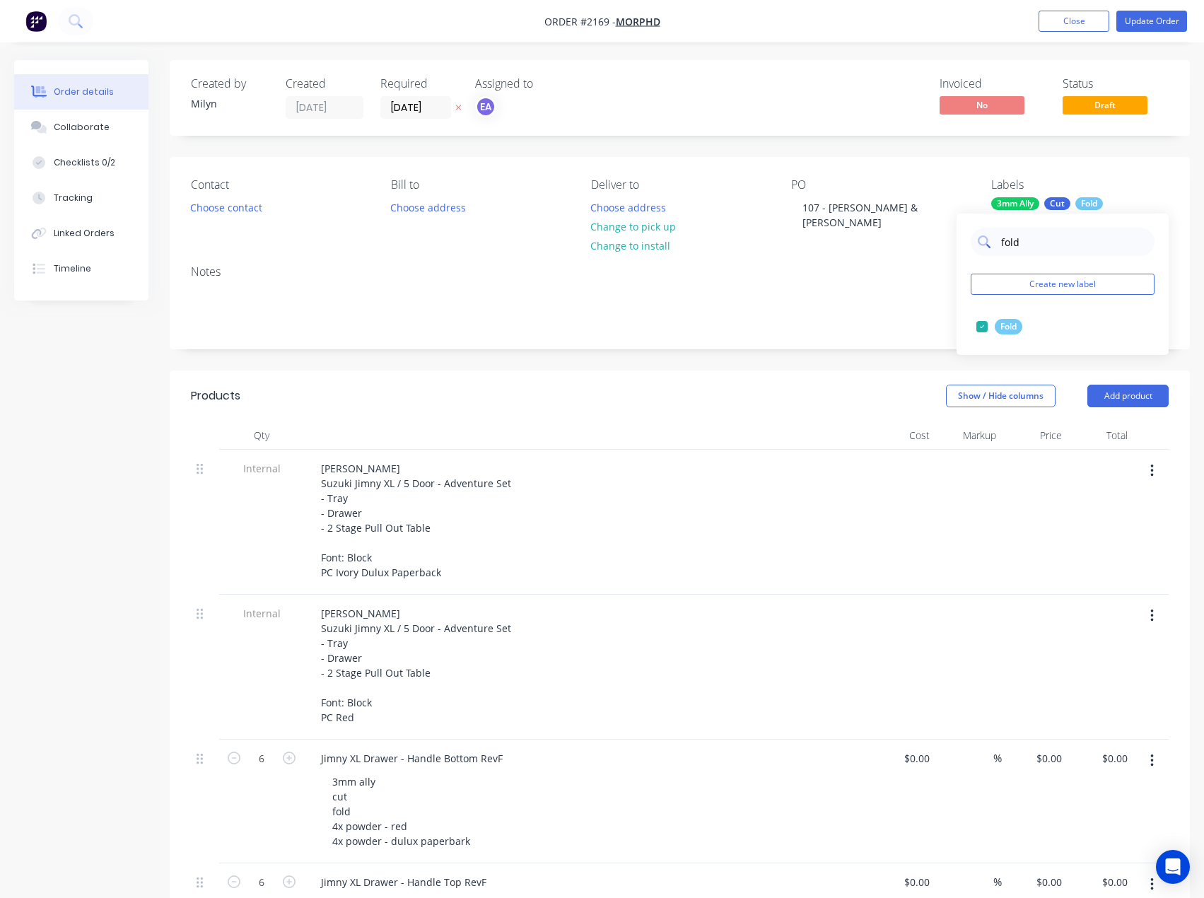
drag, startPoint x: 1022, startPoint y: 242, endPoint x: 998, endPoint y: 246, distance: 24.4
click at [998, 246] on div "fold" at bounding box center [1063, 242] width 184 height 28
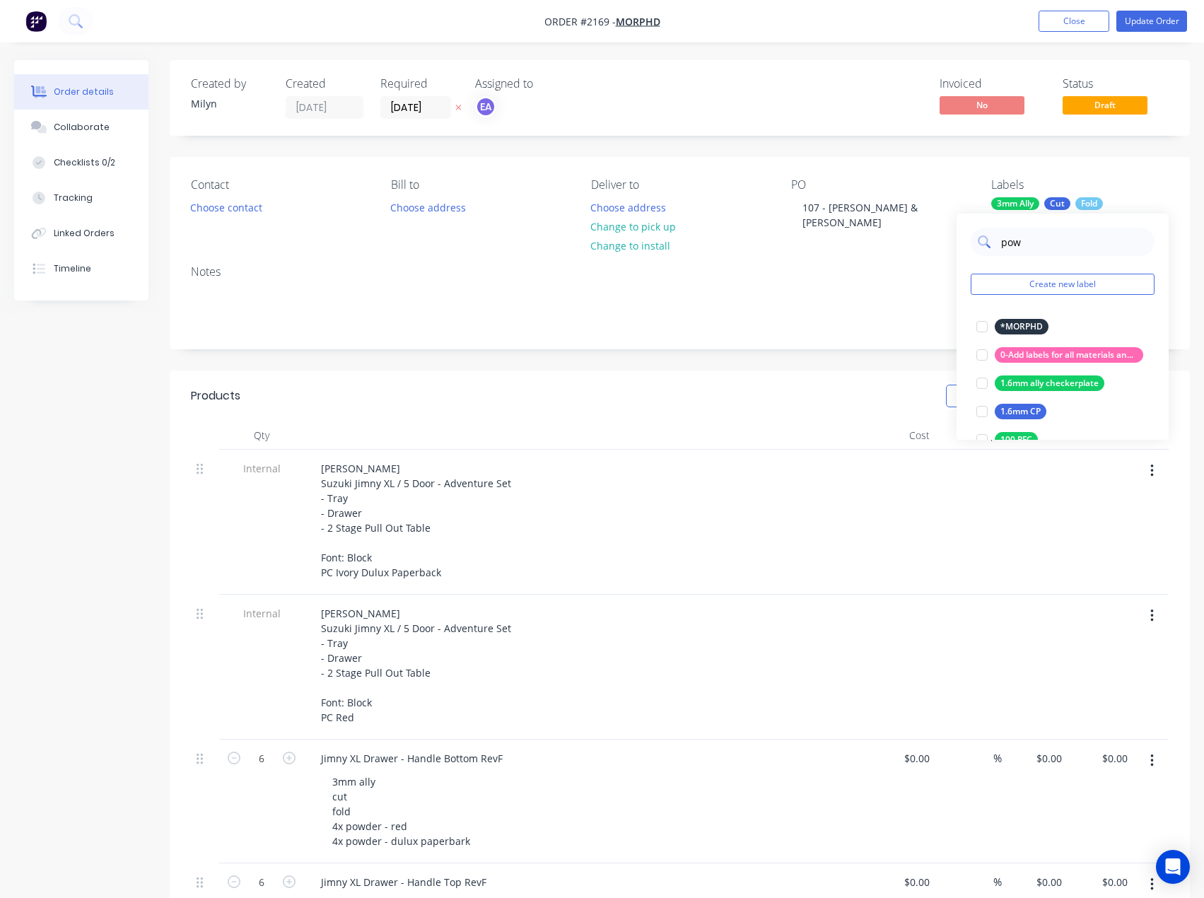
type input "powd"
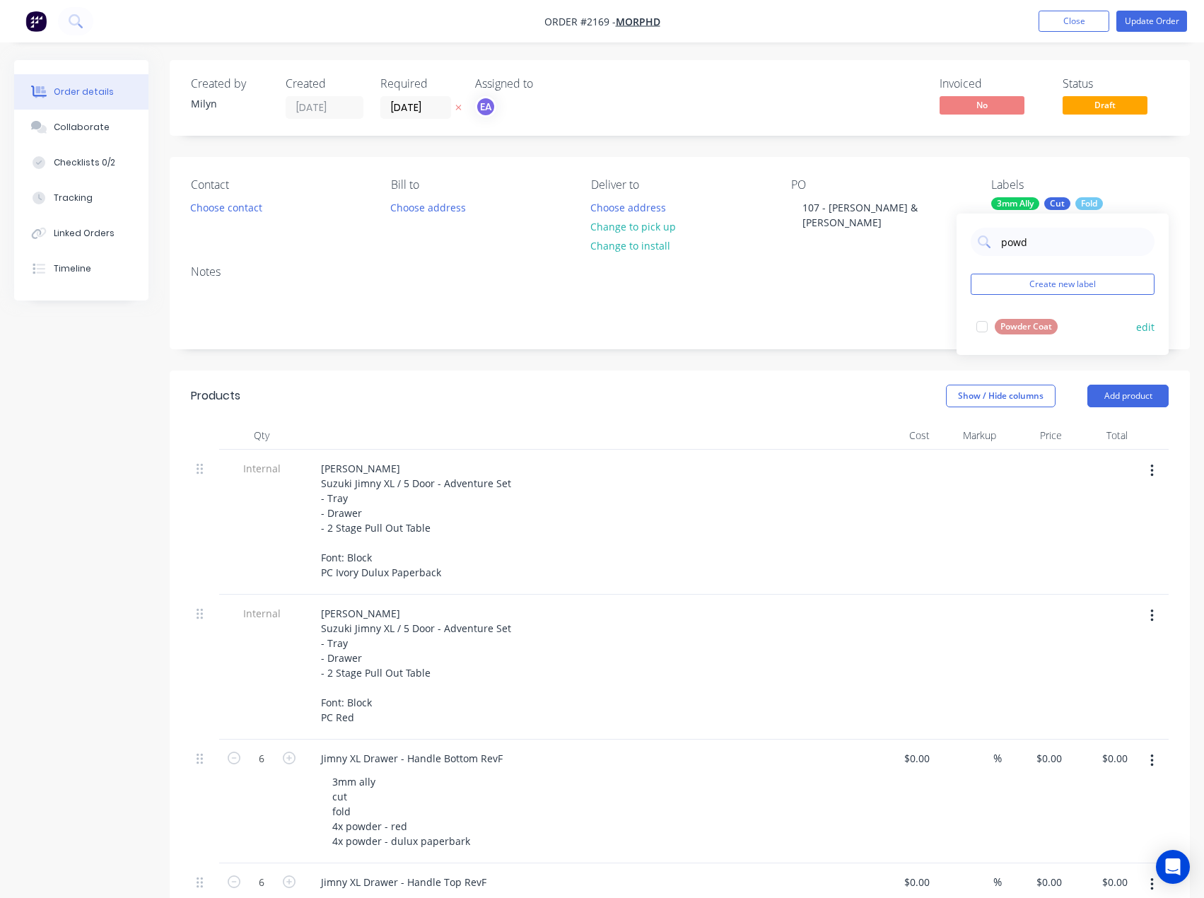
click at [984, 323] on div at bounding box center [982, 327] width 28 height 28
drag, startPoint x: 1038, startPoint y: 262, endPoint x: 990, endPoint y: 266, distance: 48.2
click at [990, 266] on div "powd" at bounding box center [1063, 259] width 184 height 28
click at [1142, 20] on button "Update Order" at bounding box center [1152, 21] width 71 height 21
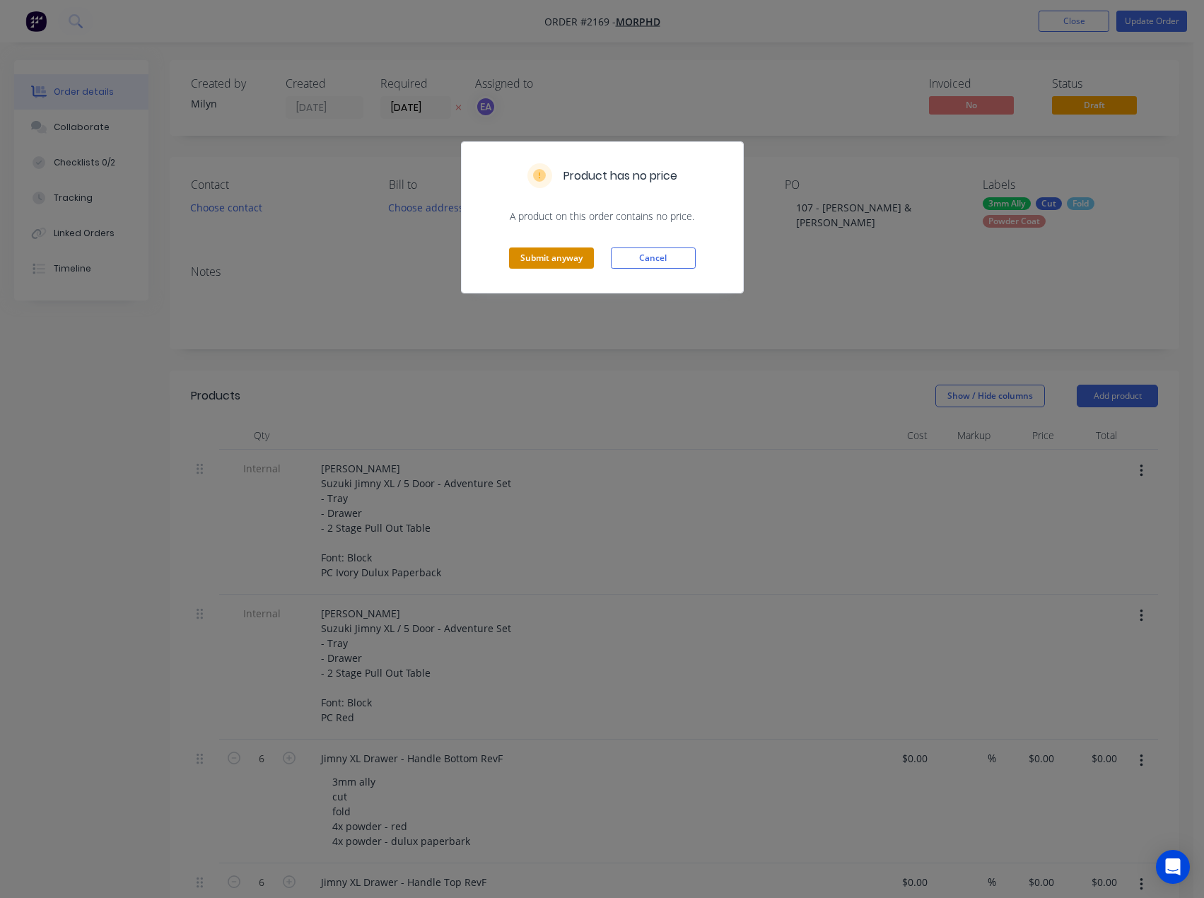
click at [570, 252] on button "Submit anyway" at bounding box center [551, 258] width 85 height 21
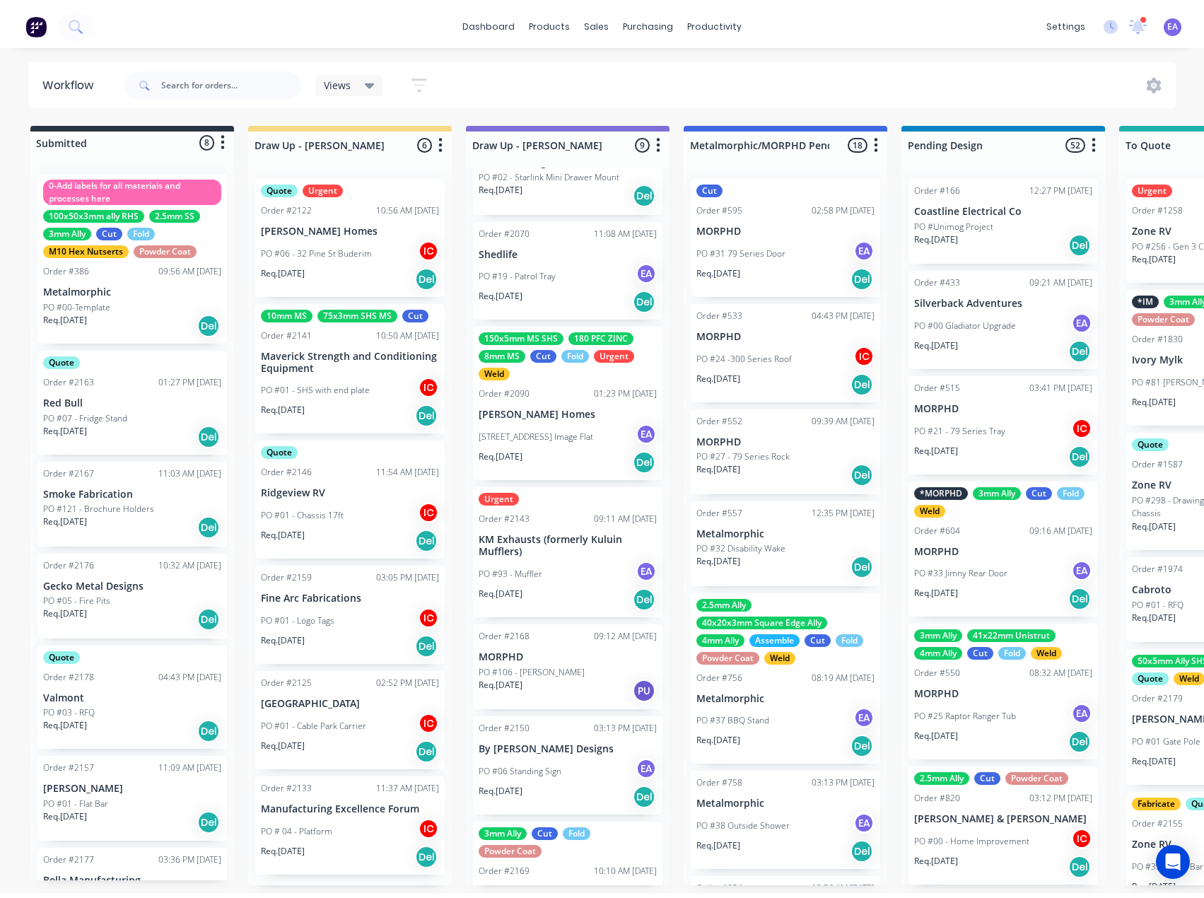
scroll to position [283, 0]
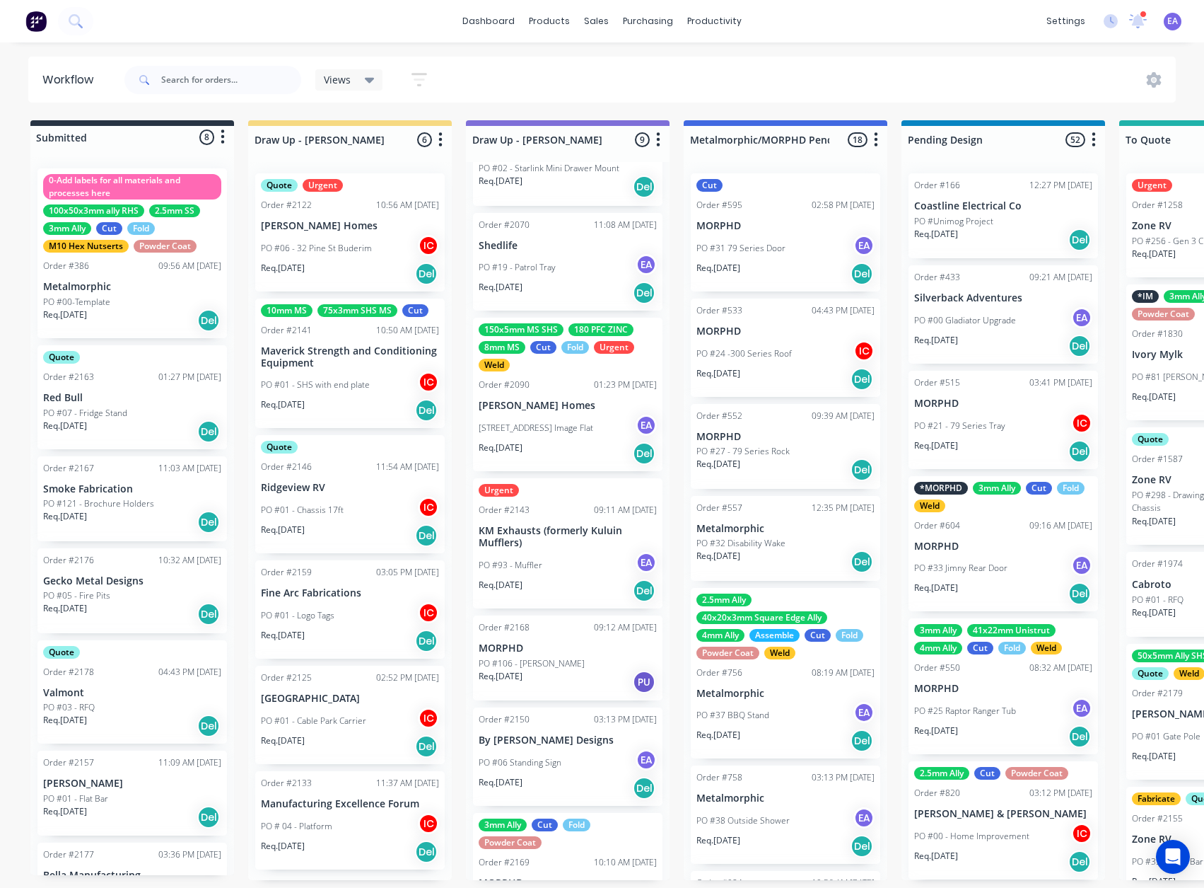
click at [572, 664] on div "PO #106 - [PERSON_NAME]" at bounding box center [568, 663] width 178 height 13
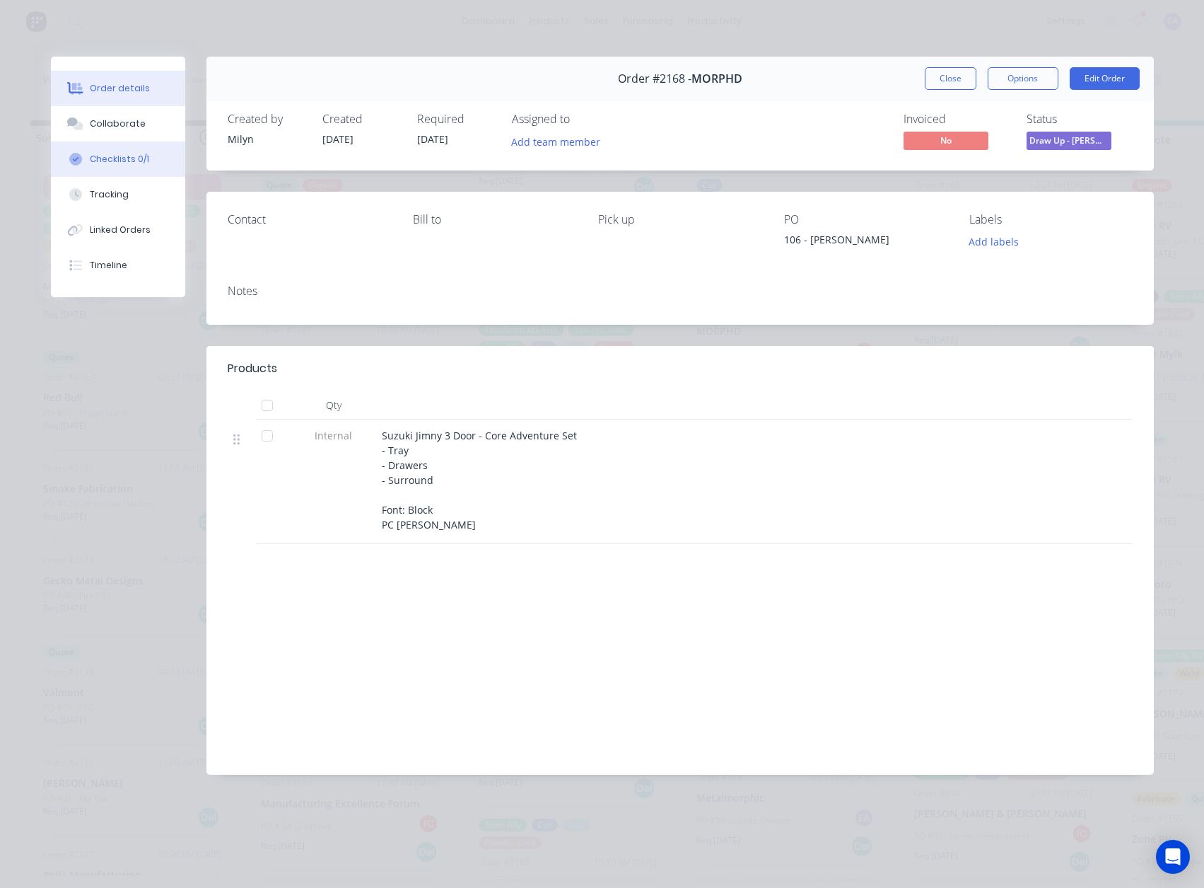
click at [129, 162] on div "Checklists 0/1" at bounding box center [119, 159] width 59 height 13
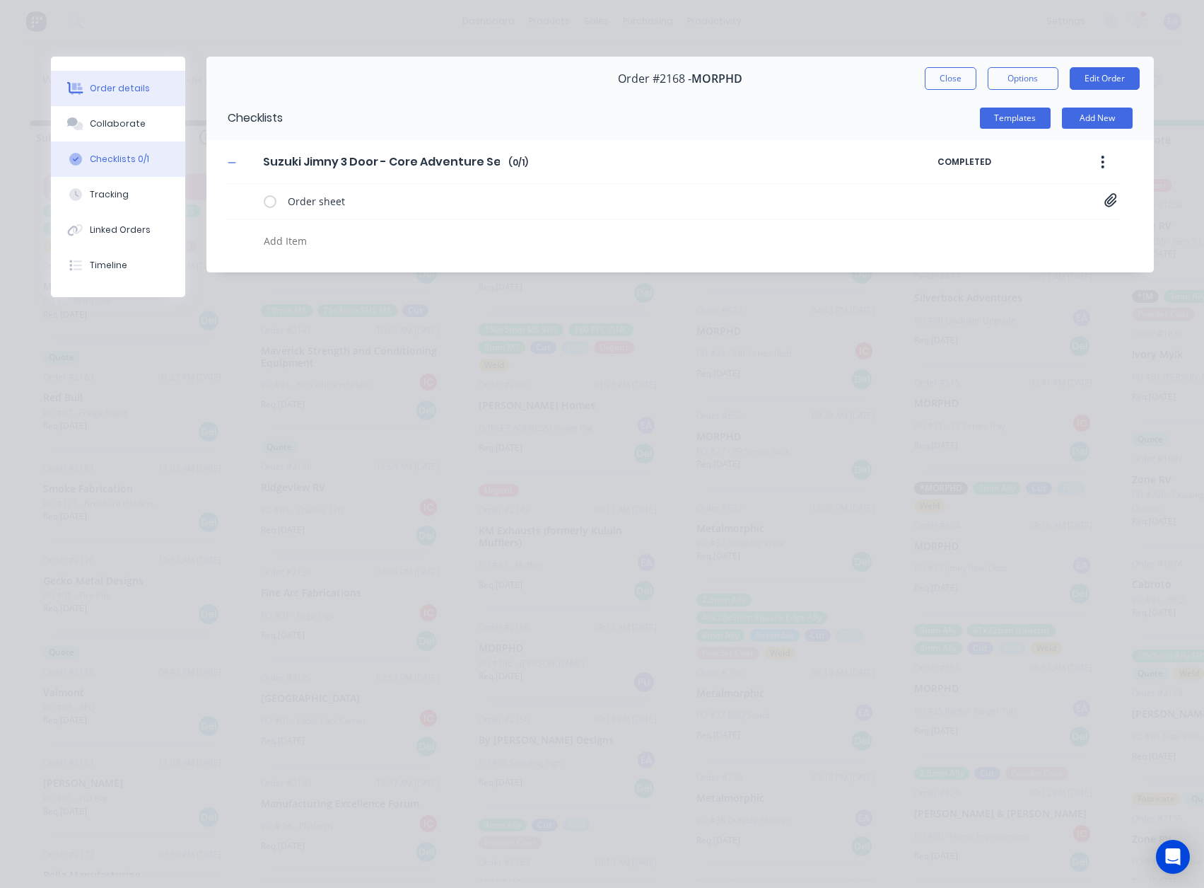
click at [120, 77] on button "Order details" at bounding box center [118, 88] width 134 height 35
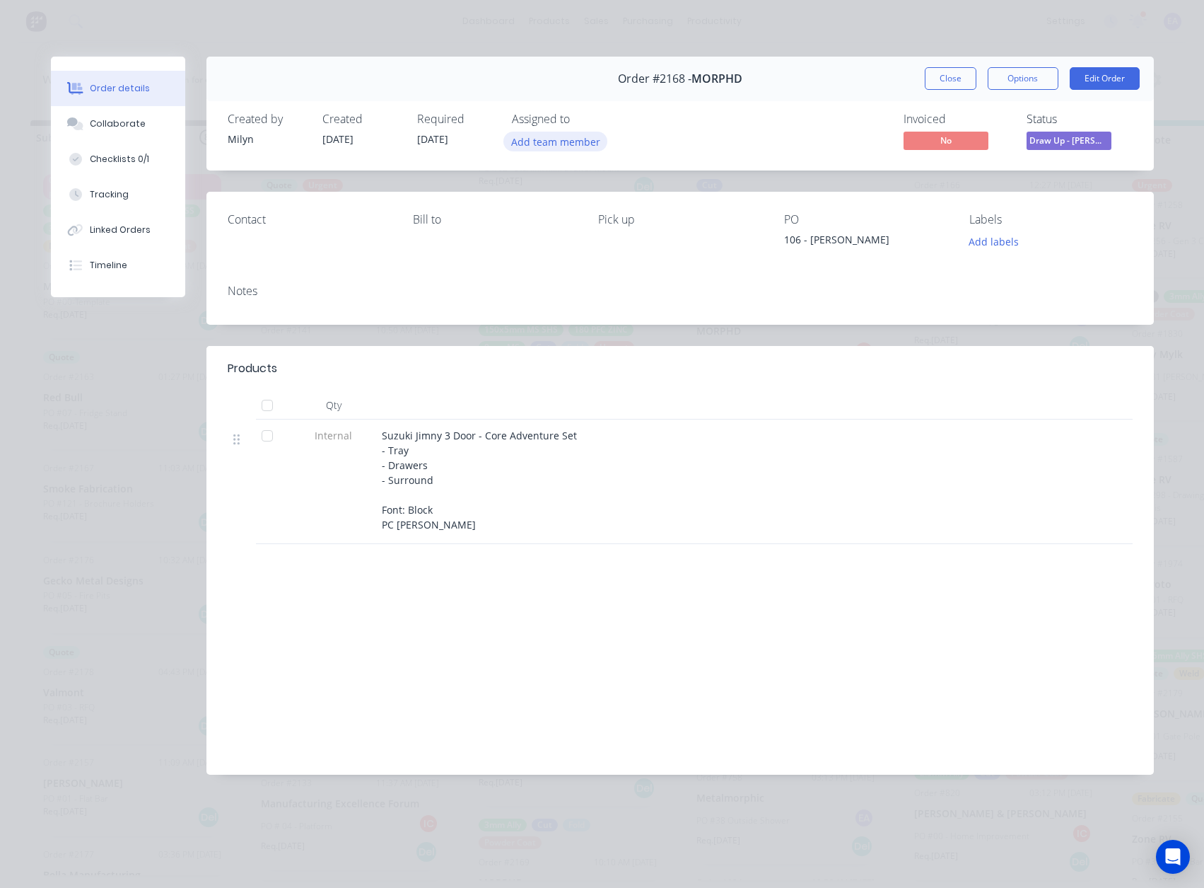
click at [572, 146] on button "Add team member" at bounding box center [556, 141] width 104 height 19
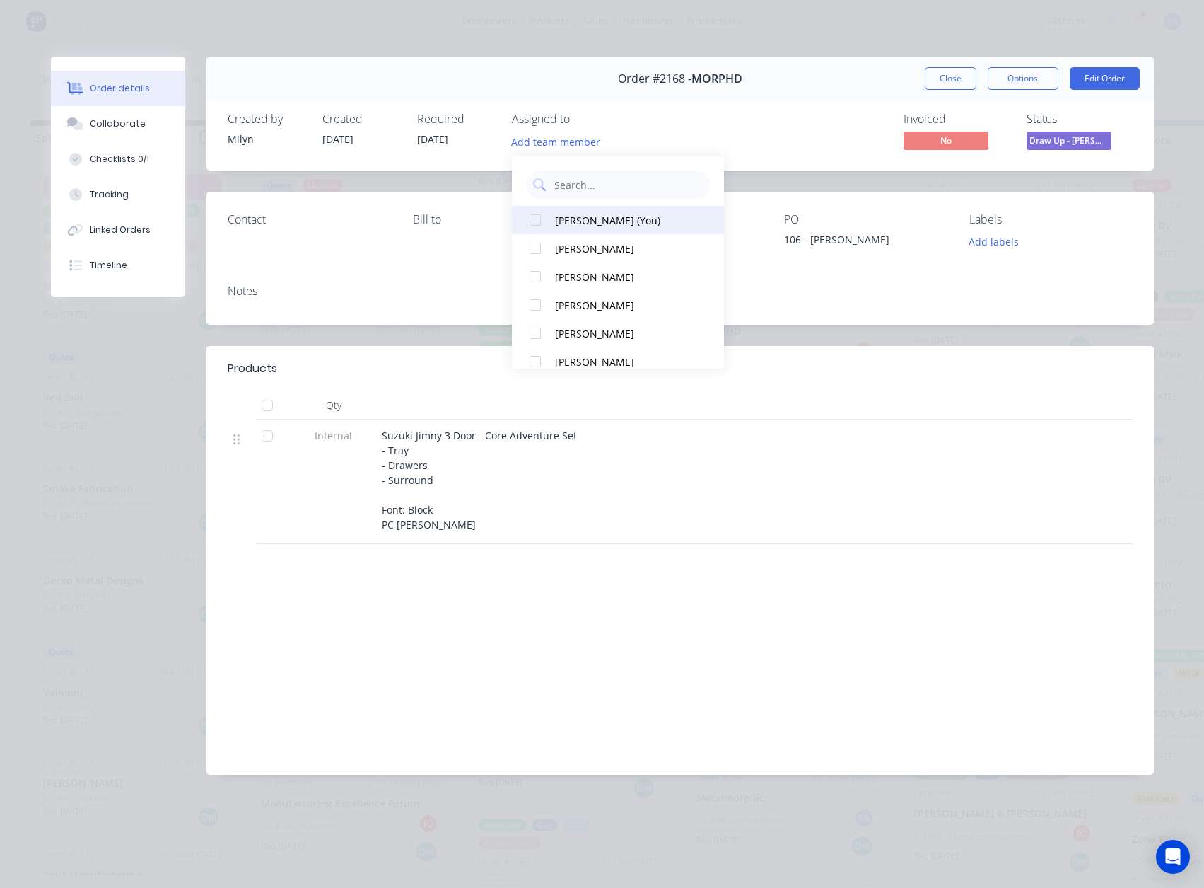
click at [593, 214] on div "[PERSON_NAME] (You)" at bounding box center [625, 220] width 141 height 15
click at [757, 144] on div "Invoiced No Status Draw Up - [PERSON_NAME]" at bounding box center [894, 132] width 480 height 41
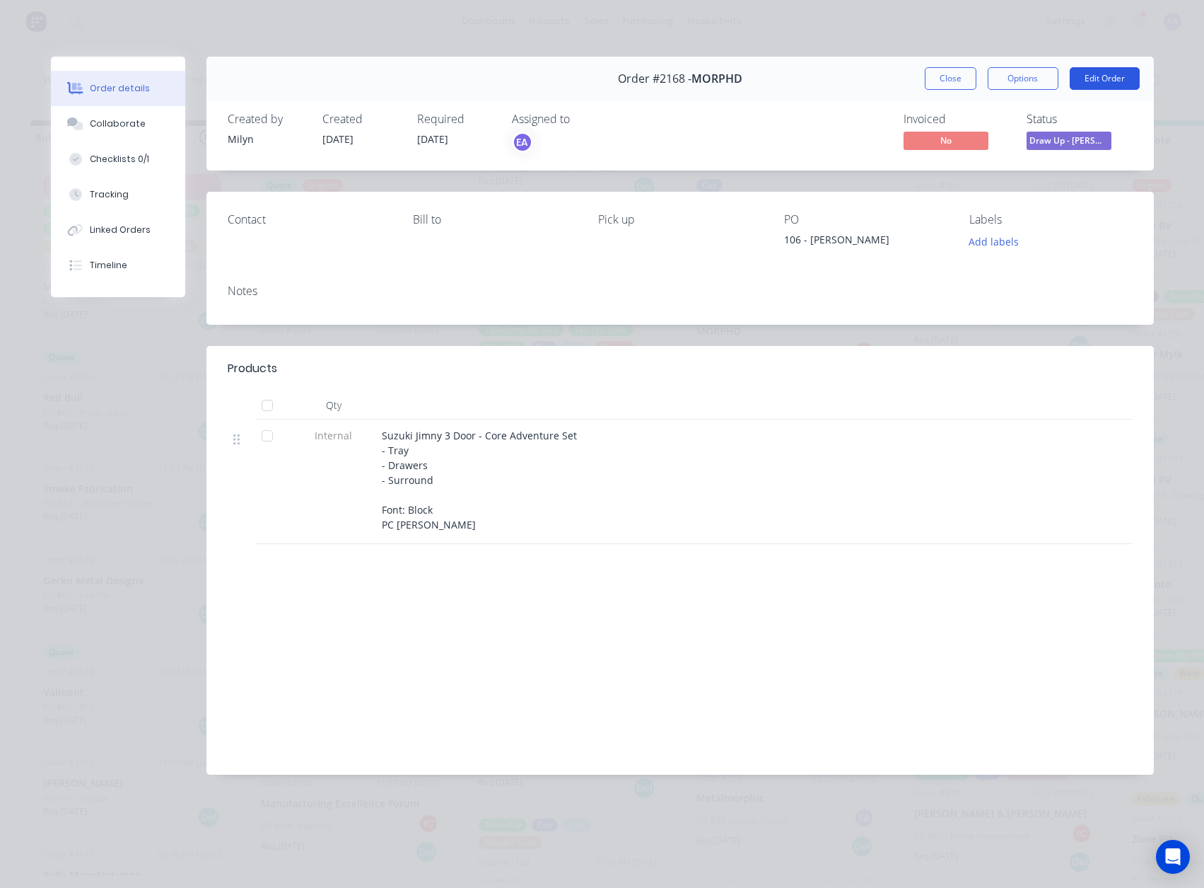
click at [1101, 85] on button "Edit Order" at bounding box center [1105, 78] width 70 height 23
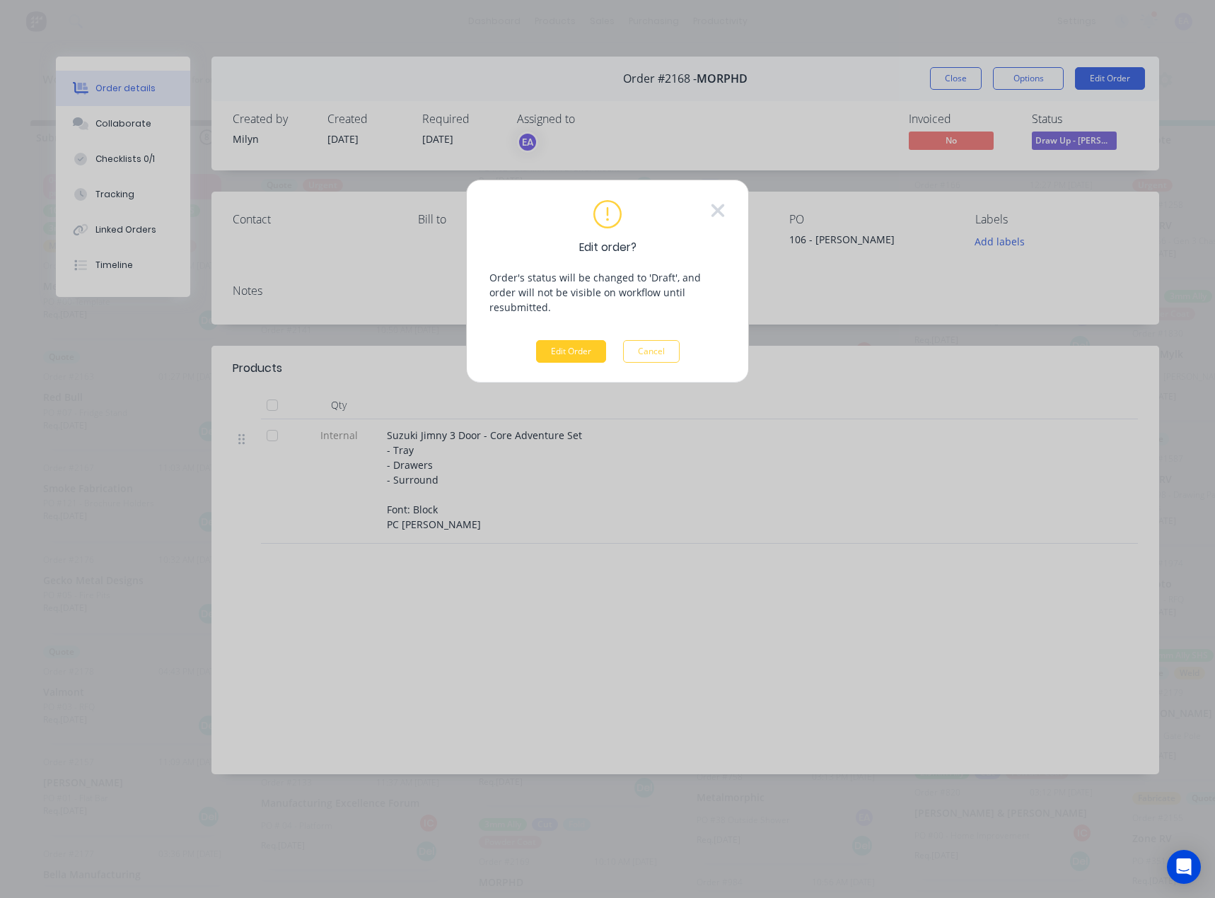
click at [559, 340] on button "Edit Order" at bounding box center [571, 351] width 70 height 23
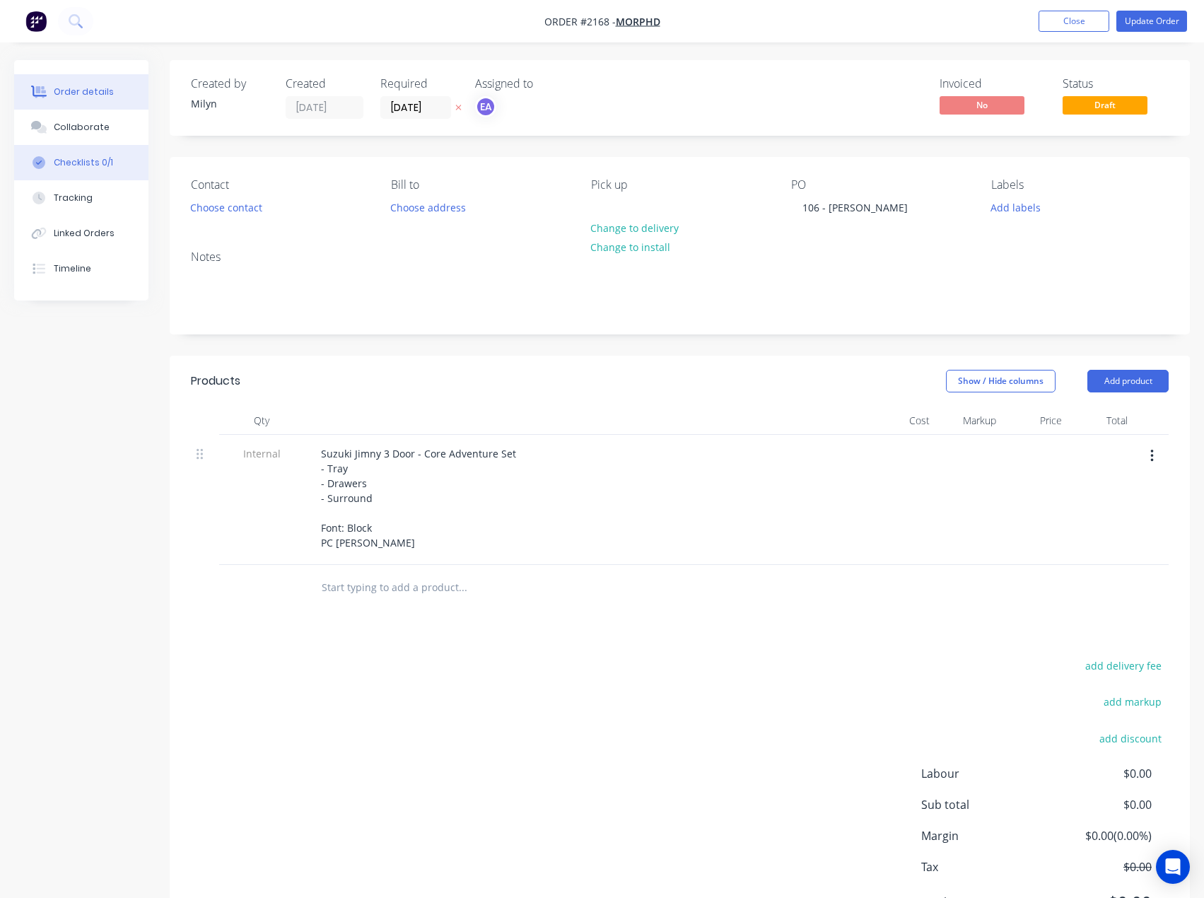
click at [91, 156] on button "Checklists 0/1" at bounding box center [81, 162] width 134 height 35
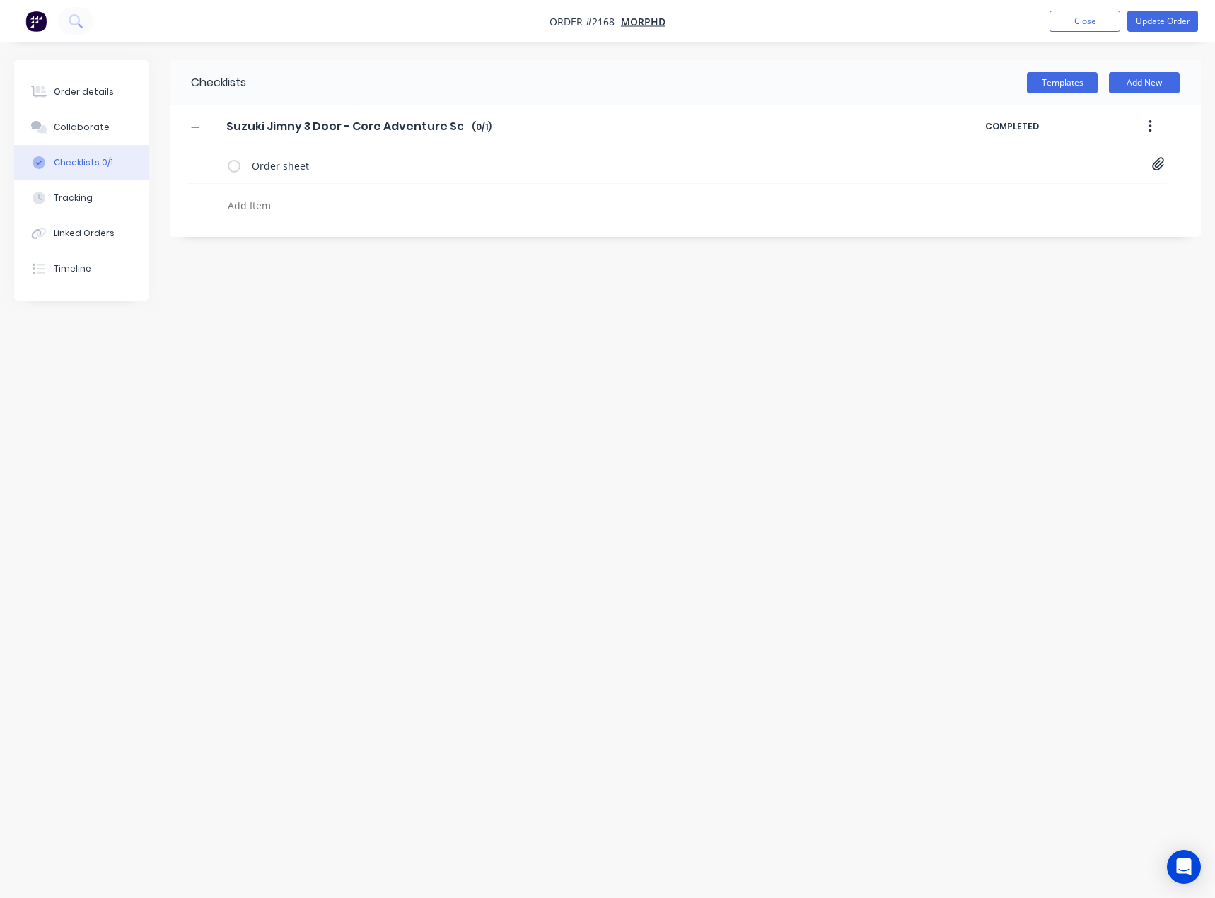
click at [258, 207] on textarea at bounding box center [537, 205] width 630 height 21
type textarea "cut"
type textarea "fold"
type textarea "powder"
click at [213, 236] on icon at bounding box center [209, 235] width 19 height 19
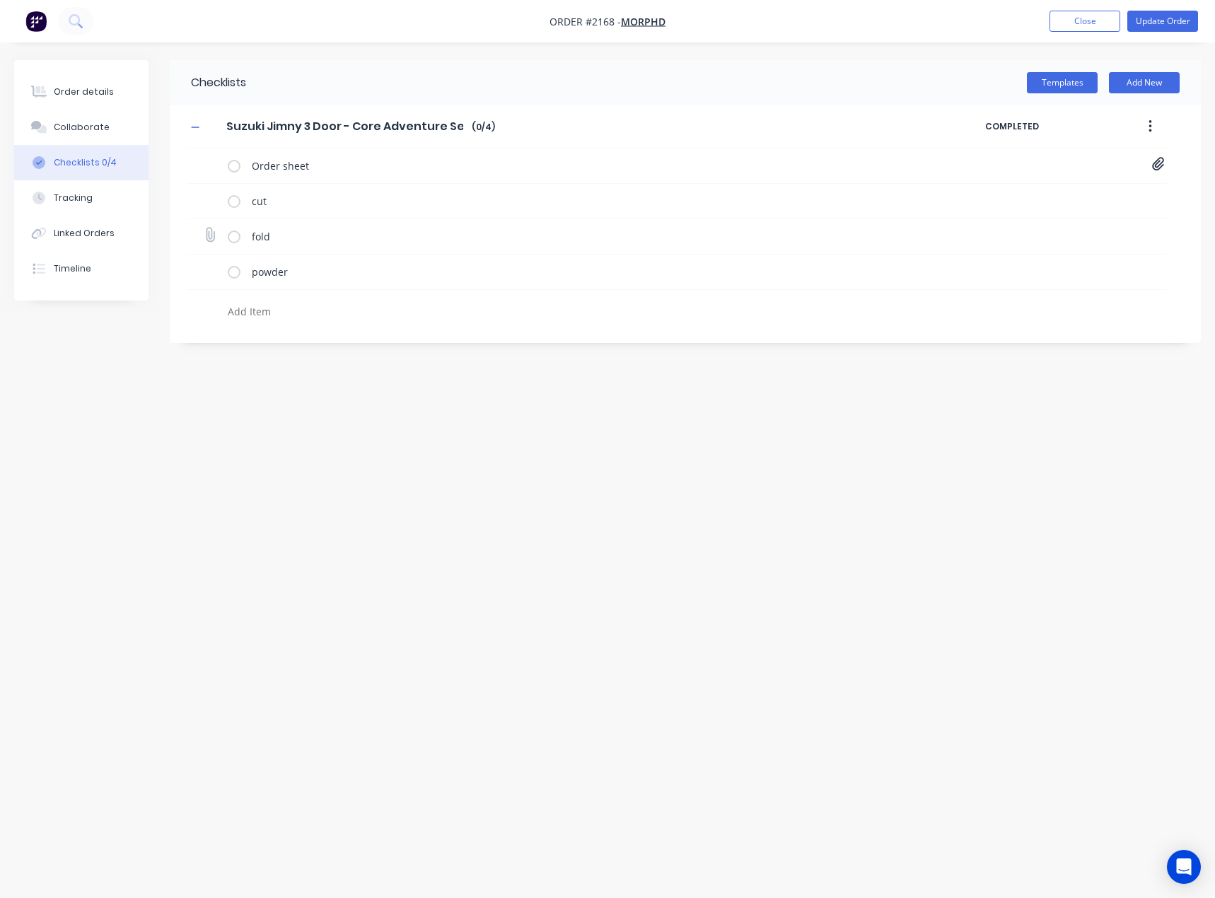
click at [204, 228] on input "file" at bounding box center [204, 228] width 0 height 0
type input "C:\fakepath\Jimny Handles and Rails[G].PDF"
click at [88, 96] on div "Order details" at bounding box center [84, 92] width 60 height 13
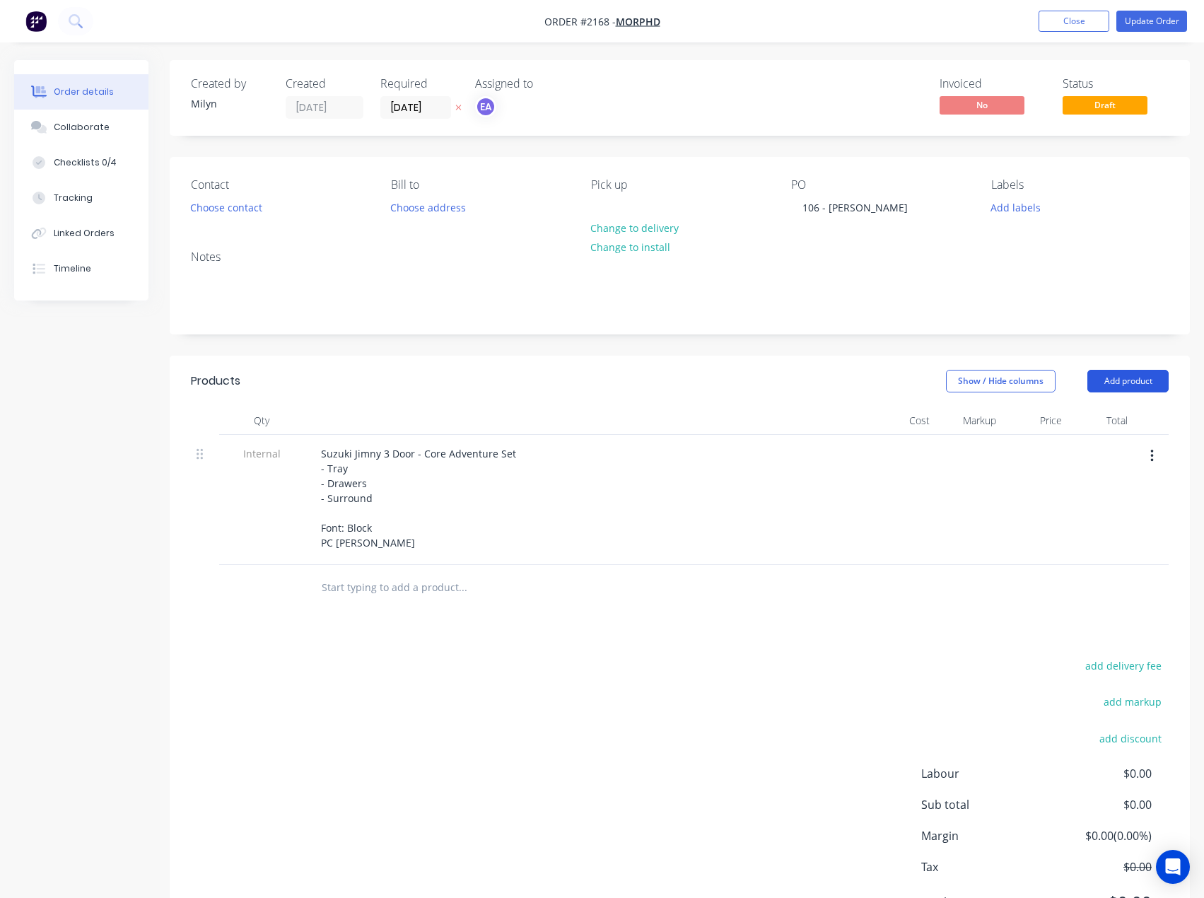
click at [1139, 381] on button "Add product" at bounding box center [1128, 381] width 81 height 23
click at [1133, 436] on div "Basic product" at bounding box center [1101, 445] width 109 height 21
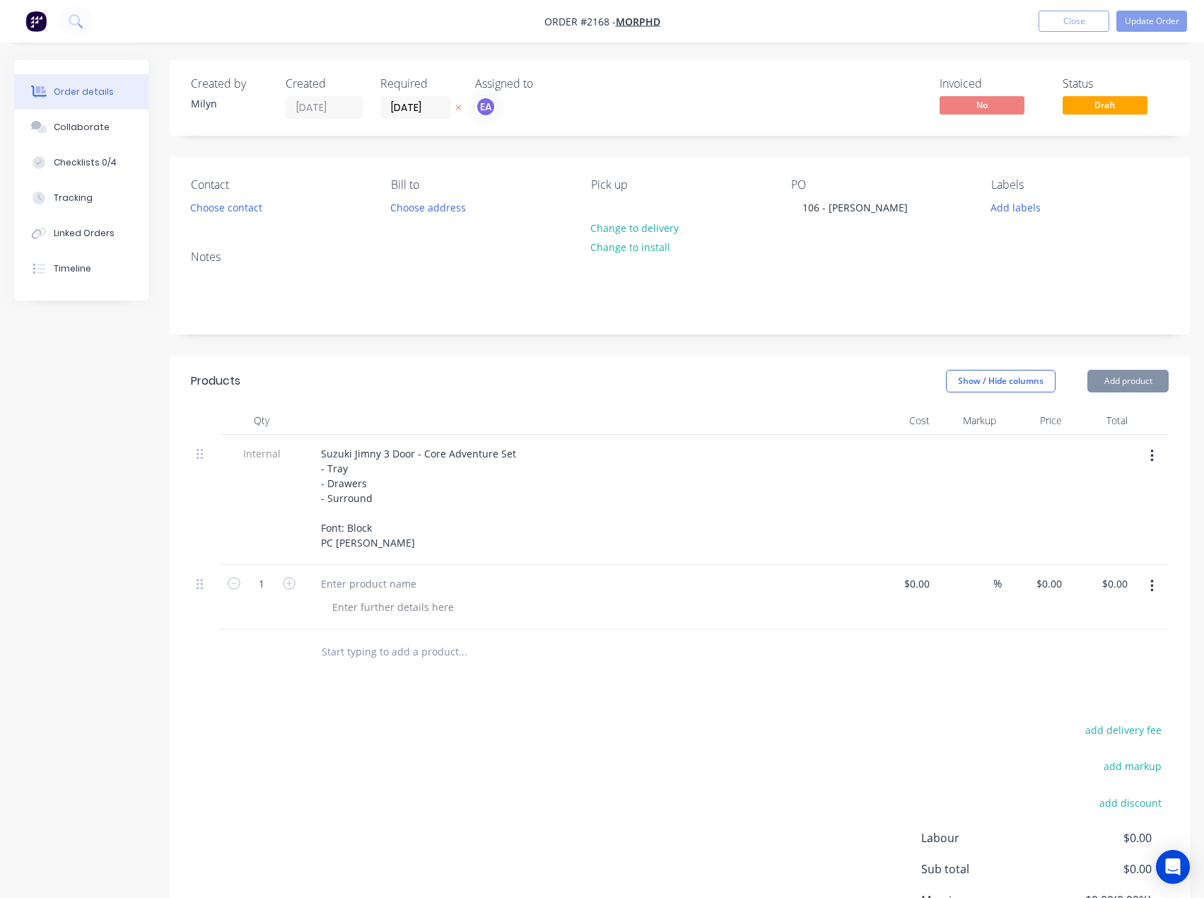
click at [1138, 387] on button "Add product" at bounding box center [1128, 381] width 81 height 23
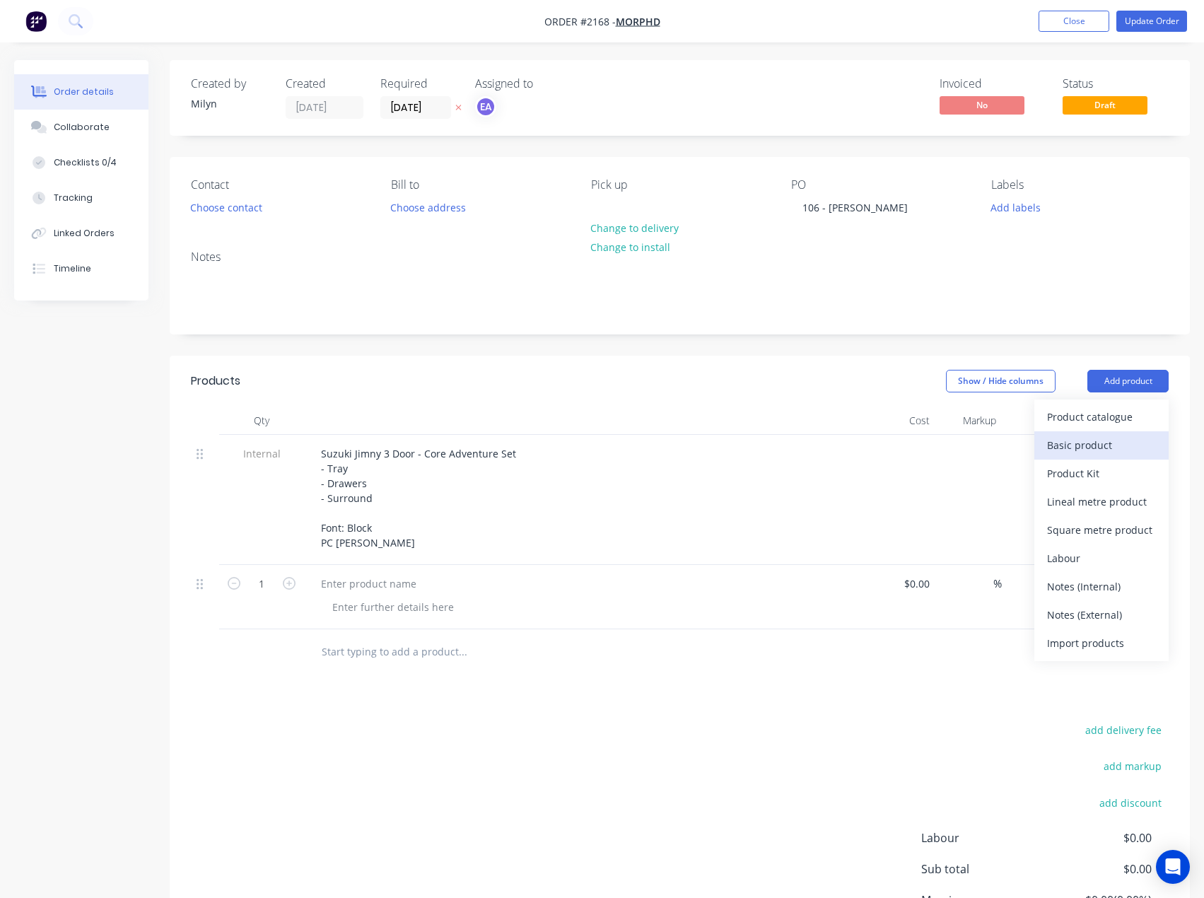
click at [1118, 441] on div "Basic product" at bounding box center [1101, 445] width 109 height 21
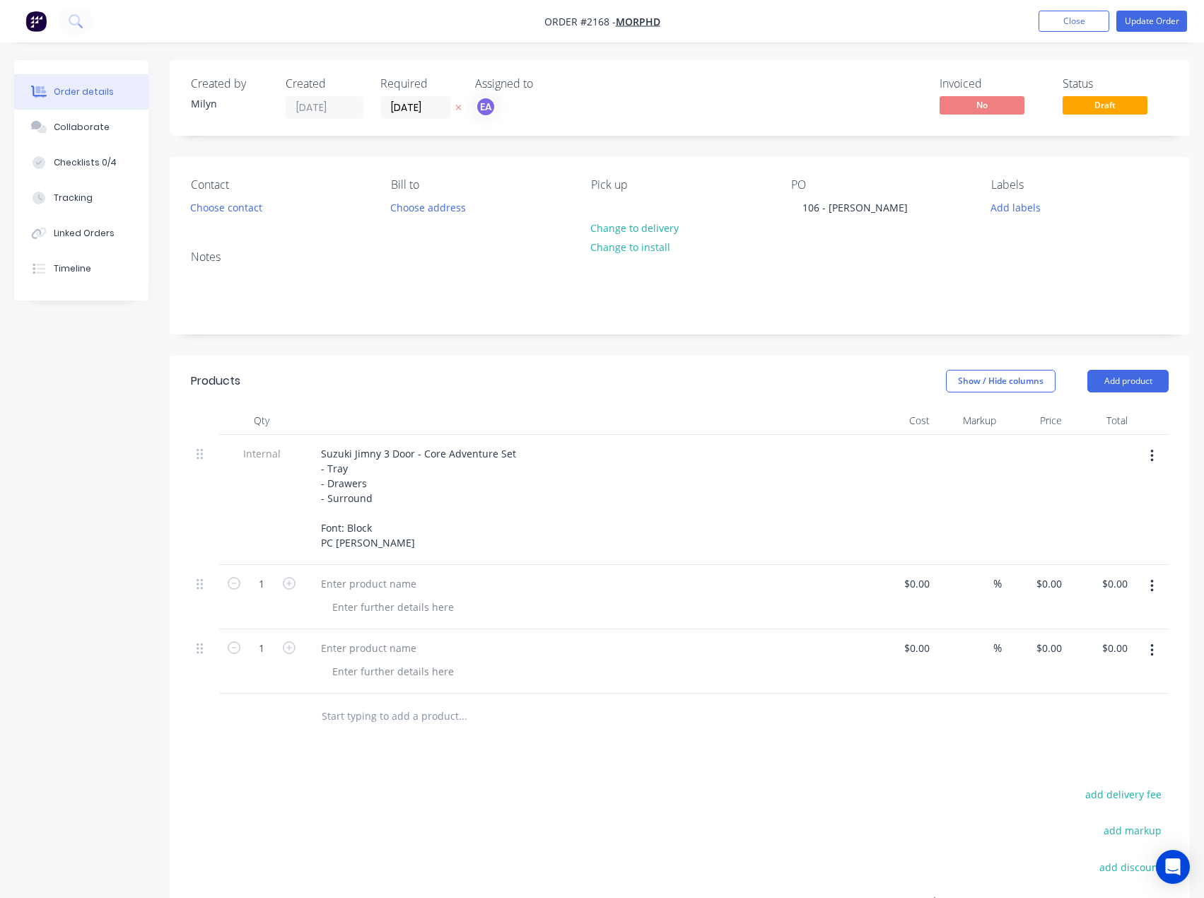
click at [371, 714] on input "text" at bounding box center [462, 716] width 283 height 28
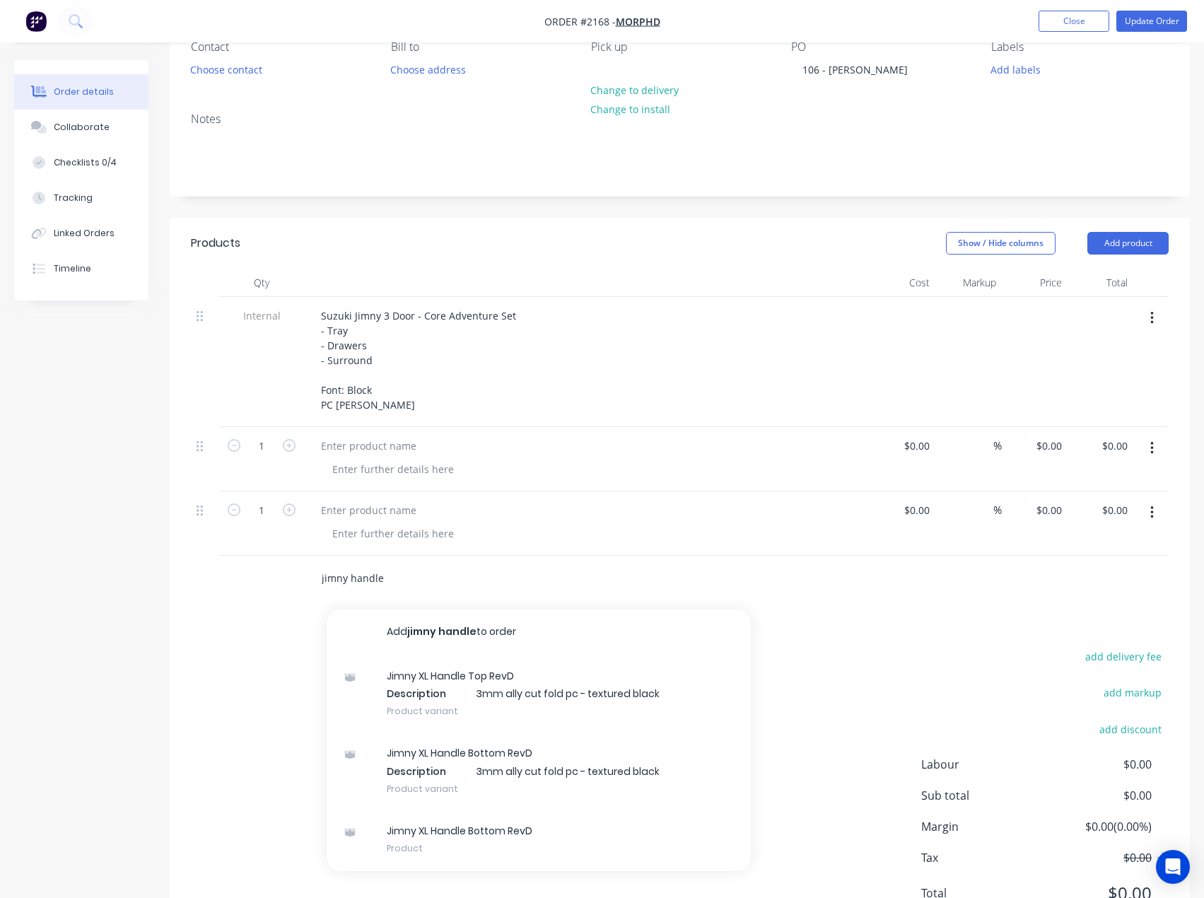
scroll to position [141, 0]
drag, startPoint x: 388, startPoint y: 573, endPoint x: 286, endPoint y: 579, distance: 102.7
click at [286, 579] on div "jimny handle Add jimny handle to order Jimny XL Handle Top RevD Description 3mm…" at bounding box center [680, 575] width 978 height 46
type input "jimny handle"
click at [376, 443] on div at bounding box center [369, 442] width 118 height 21
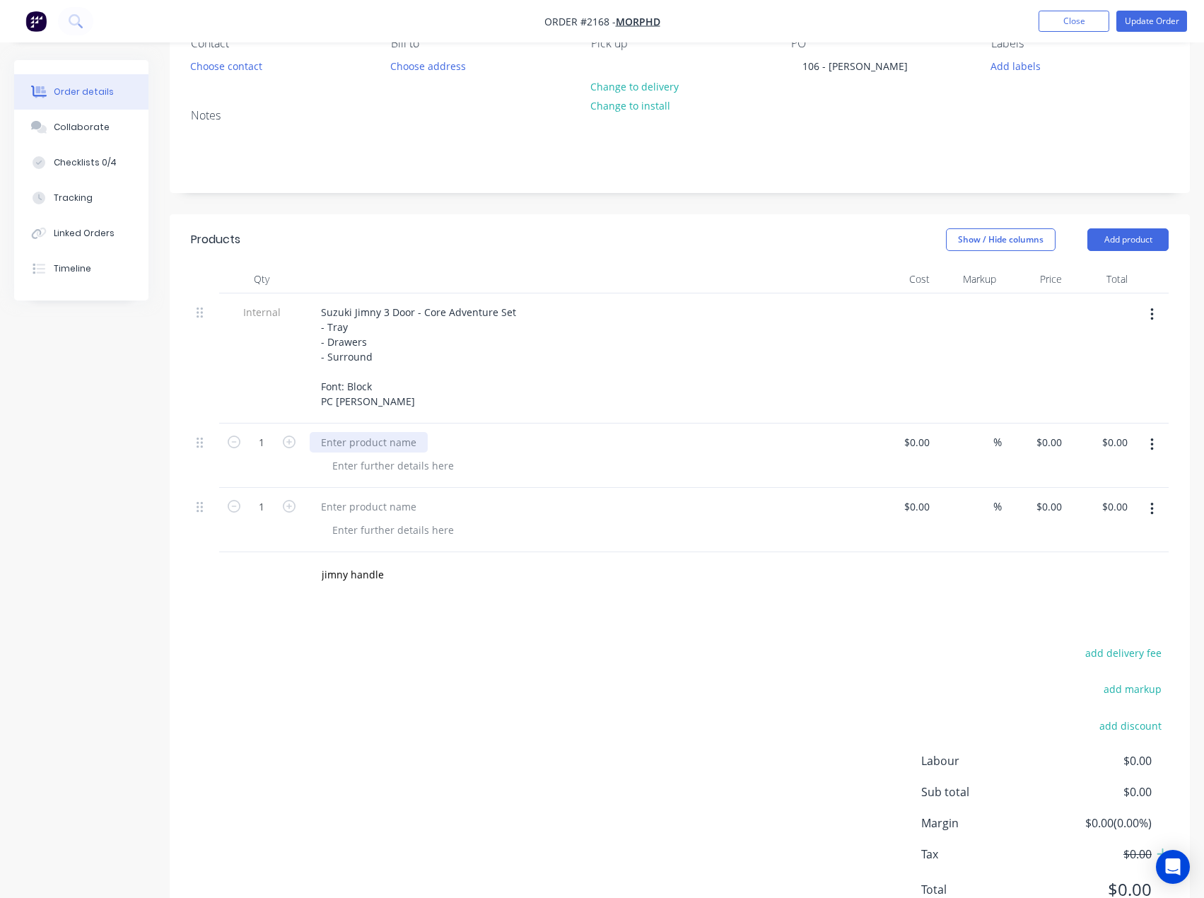
paste div
drag, startPoint x: 380, startPoint y: 505, endPoint x: 355, endPoint y: 499, distance: 25.6
click at [380, 505] on div at bounding box center [369, 507] width 118 height 21
paste div
click at [255, 448] on input "1" at bounding box center [261, 442] width 37 height 21
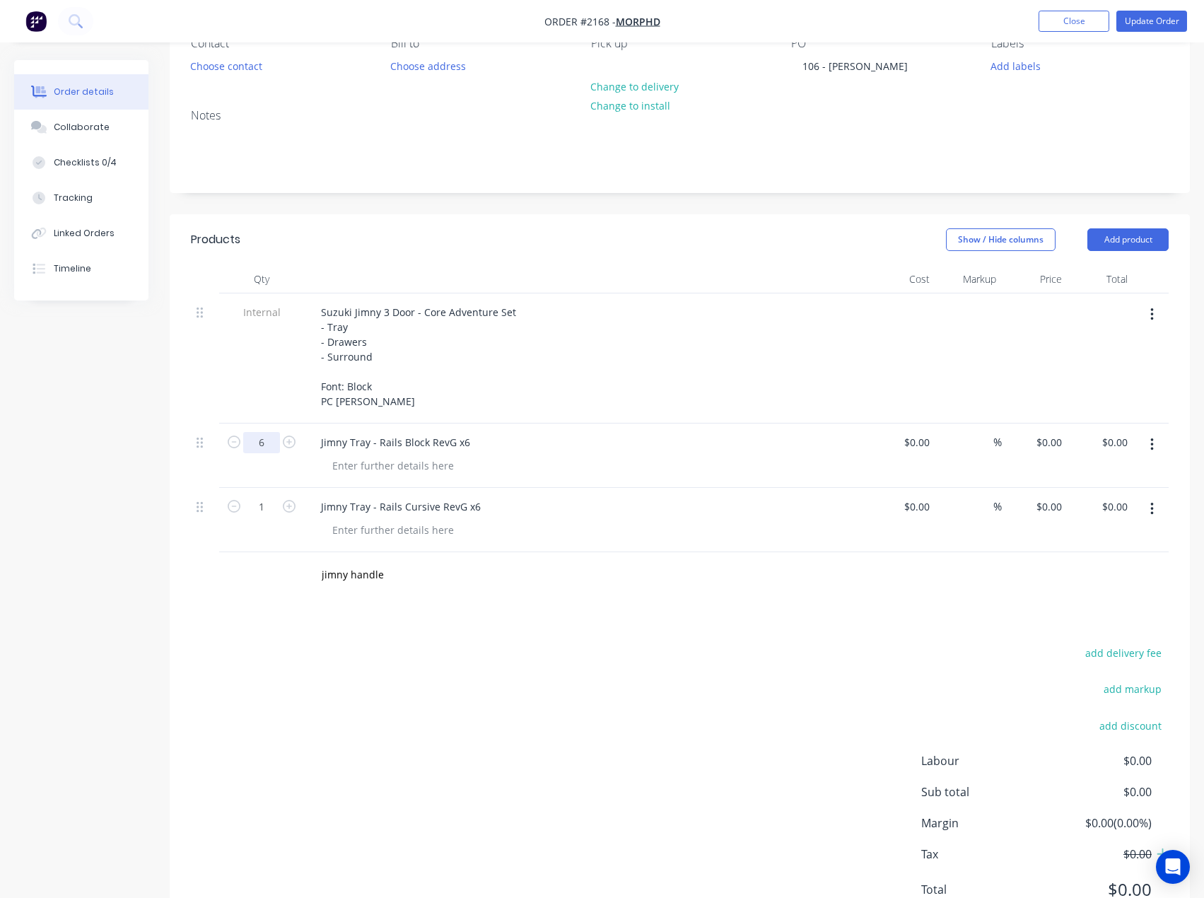
type input "6"
click at [220, 613] on div "Products Show / Hide columns Add product Qty Cost Markup Price Total Internal S…" at bounding box center [680, 576] width 1021 height 724
drag, startPoint x: 265, startPoint y: 509, endPoint x: 279, endPoint y: 516, distance: 16.1
click at [265, 453] on input "1" at bounding box center [261, 442] width 37 height 21
type input "6"
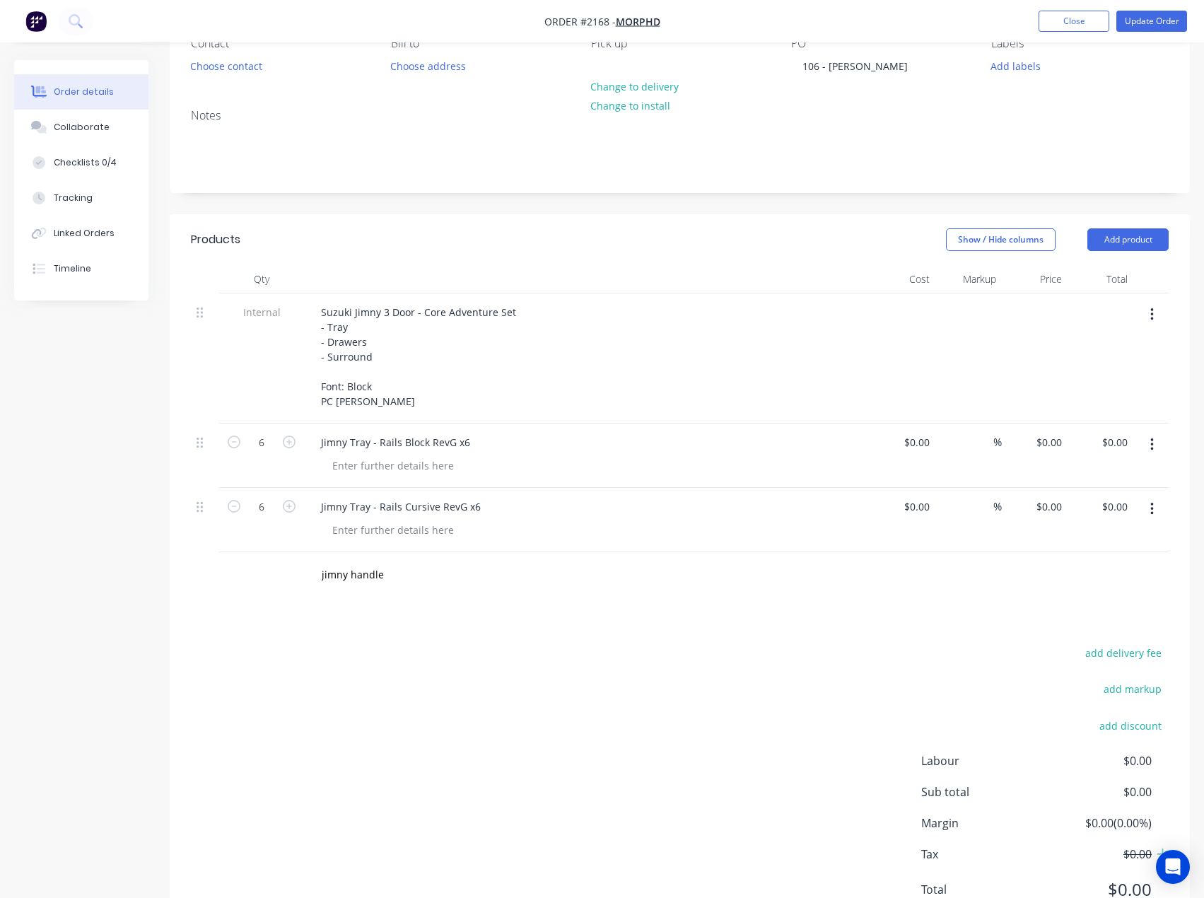
drag, startPoint x: 490, startPoint y: 702, endPoint x: 448, endPoint y: 552, distance: 156.5
click at [489, 693] on div "add delivery fee add markup add discount Labour $0.00 Sub total $0.00 Margin $0…" at bounding box center [680, 780] width 978 height 273
click at [395, 463] on div at bounding box center [393, 465] width 144 height 21
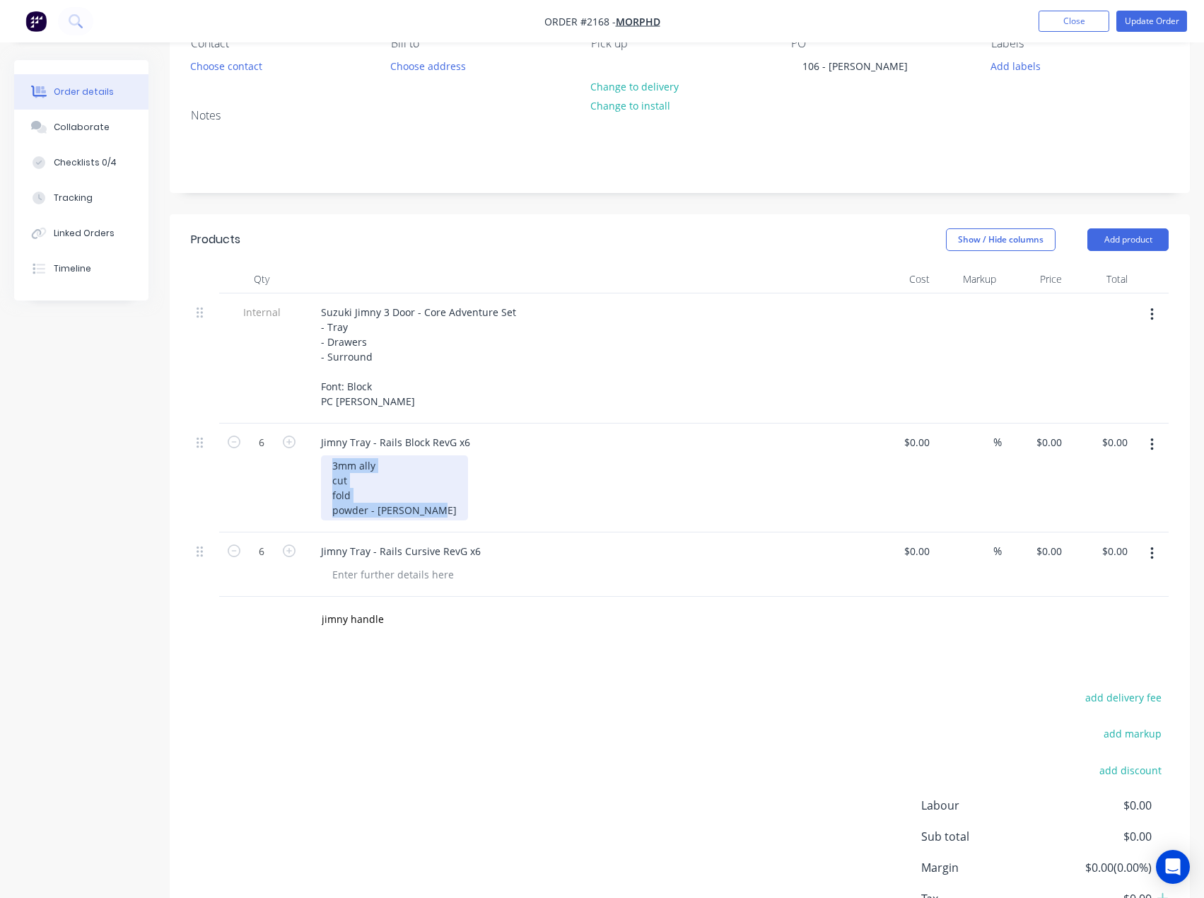
drag, startPoint x: 433, startPoint y: 513, endPoint x: 289, endPoint y: 460, distance: 153.7
click at [289, 460] on div "6 Jimny Tray - Rails Block RevG x6 3mm ally cut fold powder - [PERSON_NAME] $0.…" at bounding box center [680, 478] width 978 height 109
click at [361, 584] on div at bounding box center [393, 574] width 144 height 21
paste div
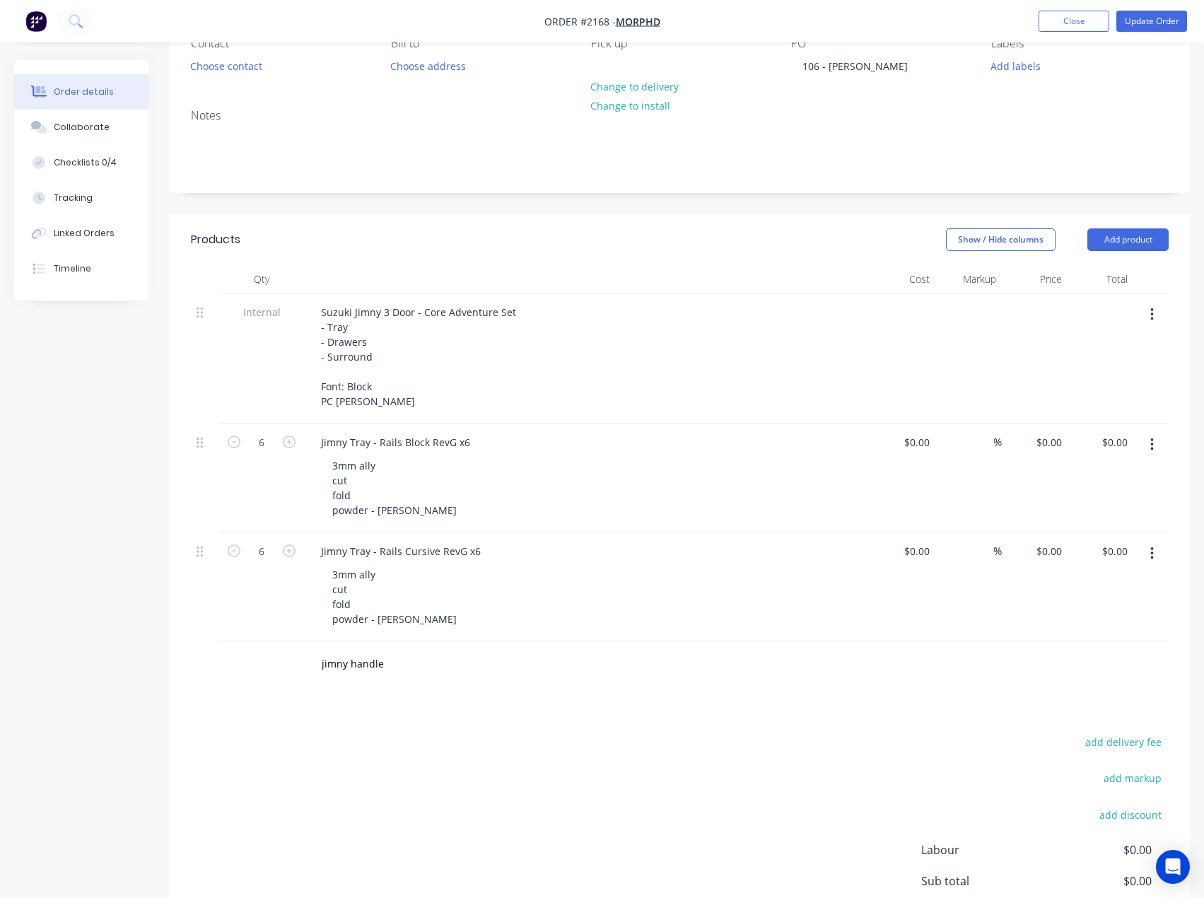
click at [401, 723] on div "Products Show / Hide columns Add product Qty Cost Markup Price Total Internal S…" at bounding box center [680, 620] width 1021 height 813
click at [85, 161] on div "Checklists 0/4" at bounding box center [85, 162] width 63 height 13
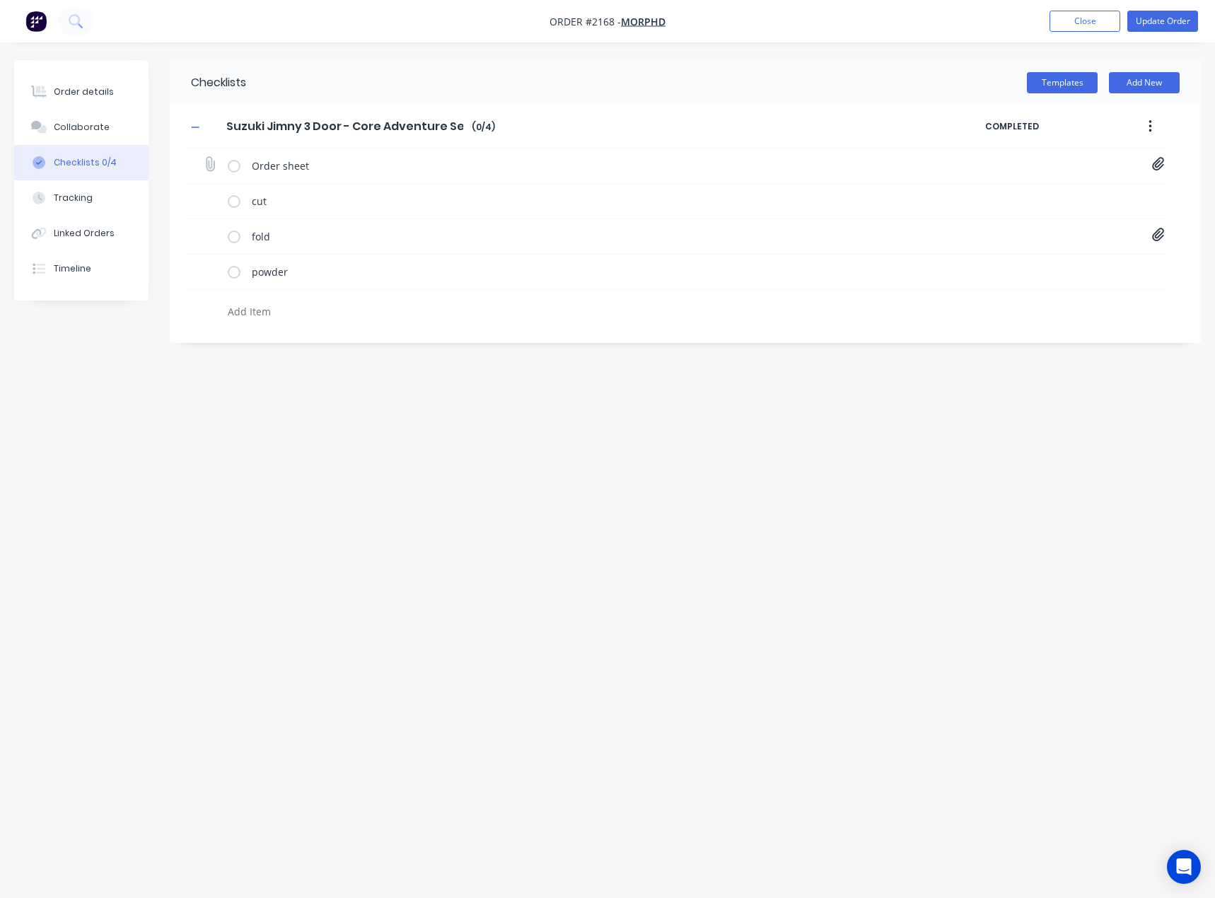
click at [1161, 150] on div "Order sheet MORPHD Jimny Setup Ordering Sheet[F] - 1054 [PERSON_NAME].pdf" at bounding box center [677, 166] width 980 height 35
click at [1160, 161] on icon at bounding box center [1158, 164] width 12 height 13
click at [1095, 199] on link "MORPHD Jimny Setup Ordering Sheet[F] - 1054 [PERSON_NAME].pdf" at bounding box center [1044, 195] width 165 height 15
click at [90, 88] on div "Order details" at bounding box center [84, 92] width 60 height 13
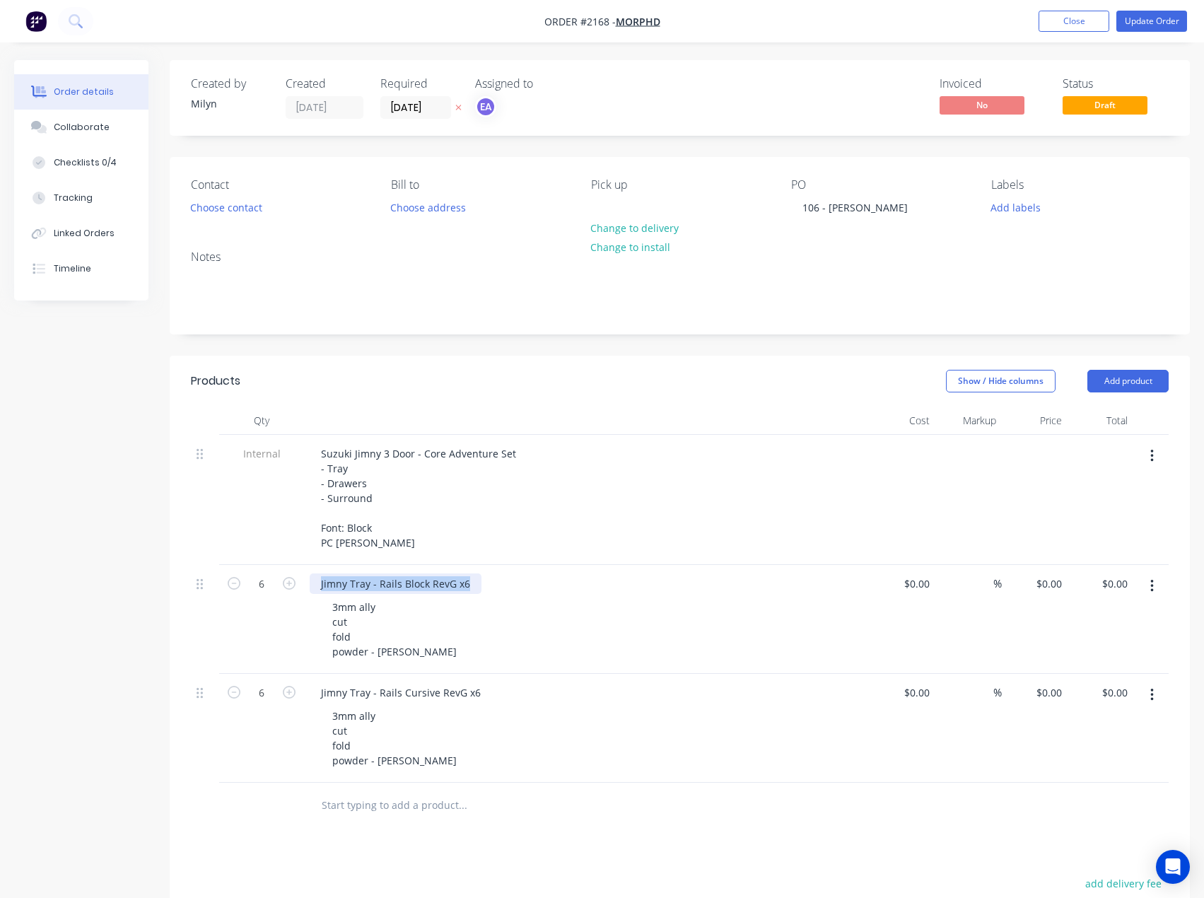
drag, startPoint x: 469, startPoint y: 586, endPoint x: 281, endPoint y: 578, distance: 188.3
click at [281, 578] on div "6 Jimny Tray - Rails Block RevG x6 3mm ally cut fold powder - [PERSON_NAME] $0.…" at bounding box center [680, 619] width 978 height 109
drag, startPoint x: 480, startPoint y: 691, endPoint x: 302, endPoint y: 685, distance: 177.6
click at [302, 685] on div "6 Jimny Tray - Rails Cursive RevG x6 3mm ally cut fold powder - [PERSON_NAME] $…" at bounding box center [680, 728] width 978 height 109
drag, startPoint x: 1013, startPoint y: 207, endPoint x: 1016, endPoint y: 215, distance: 8.9
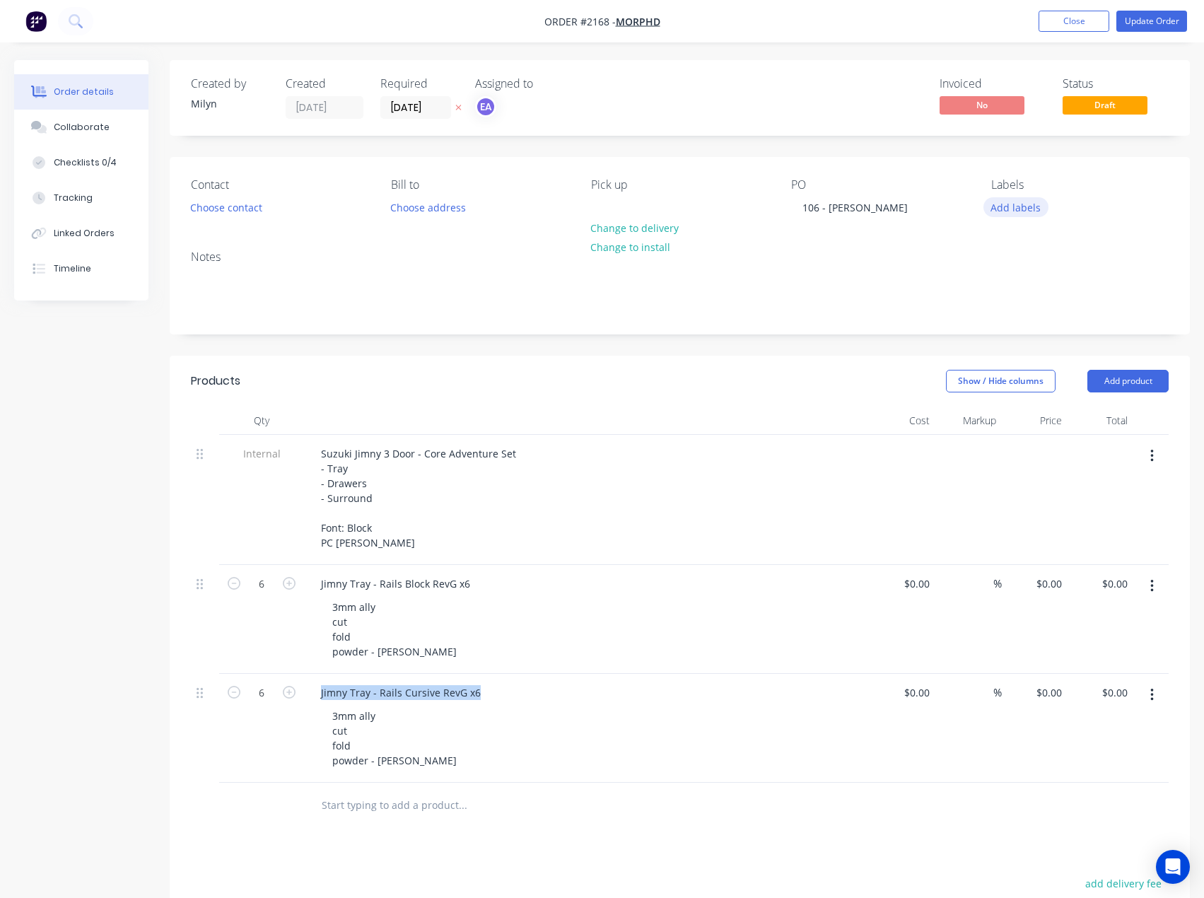
click at [1013, 206] on button "Add labels" at bounding box center [1016, 206] width 65 height 19
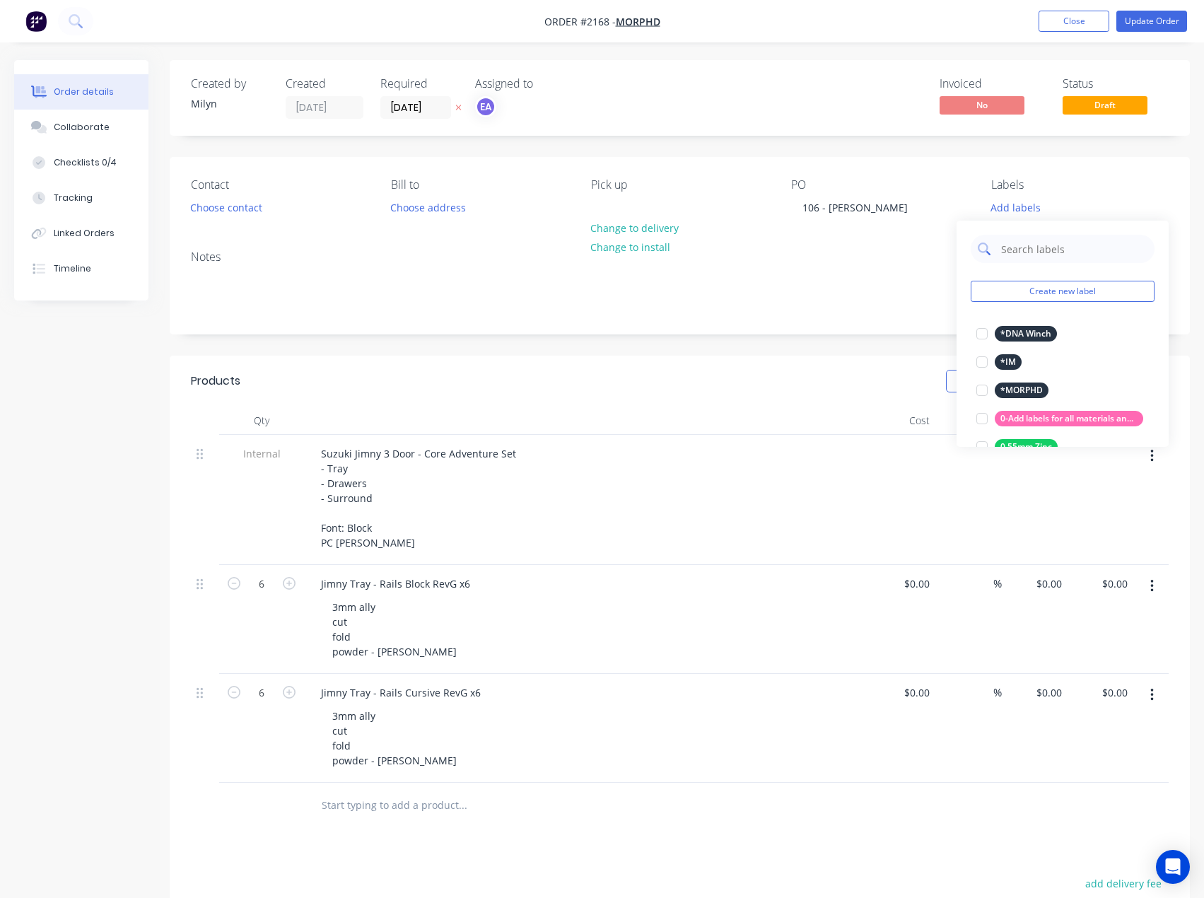
click at [1034, 245] on input "text" at bounding box center [1074, 249] width 148 height 28
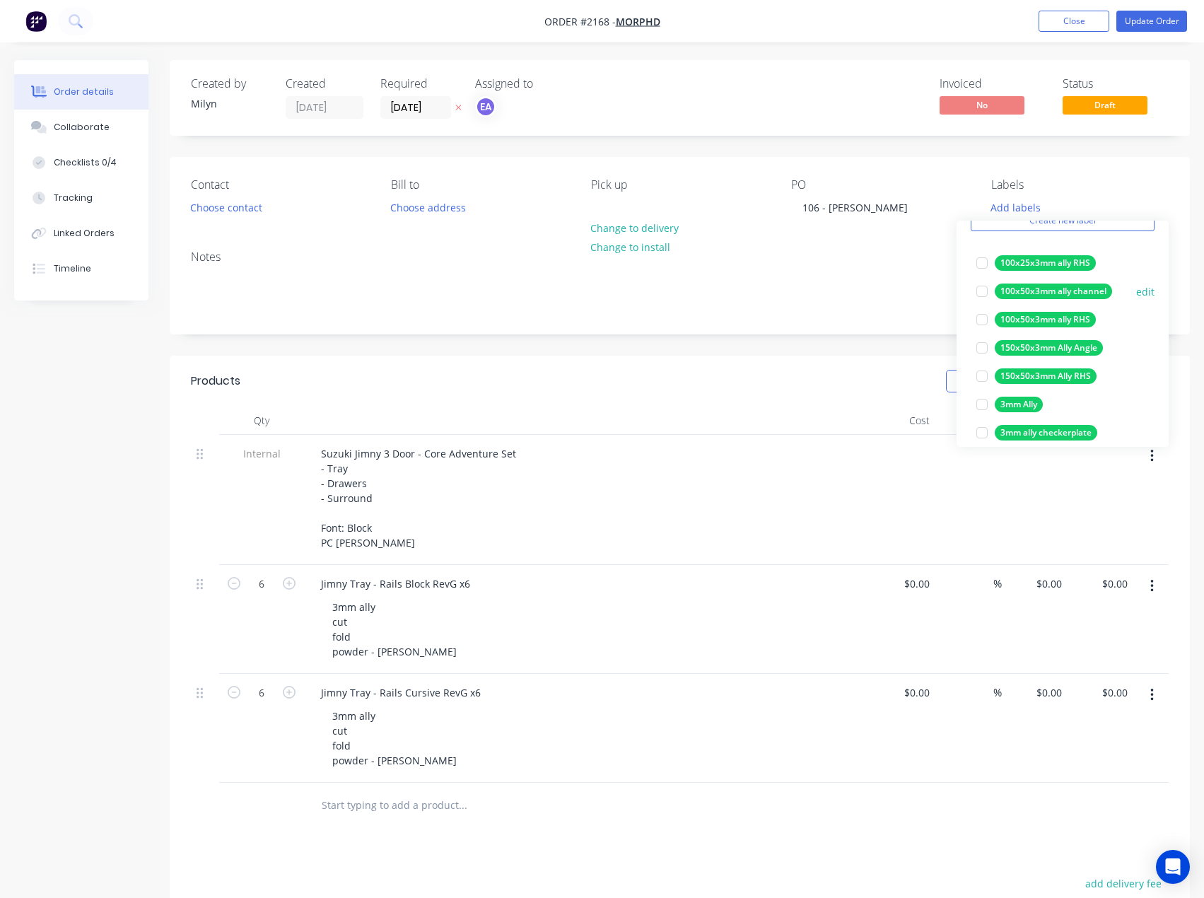
scroll to position [141, 0]
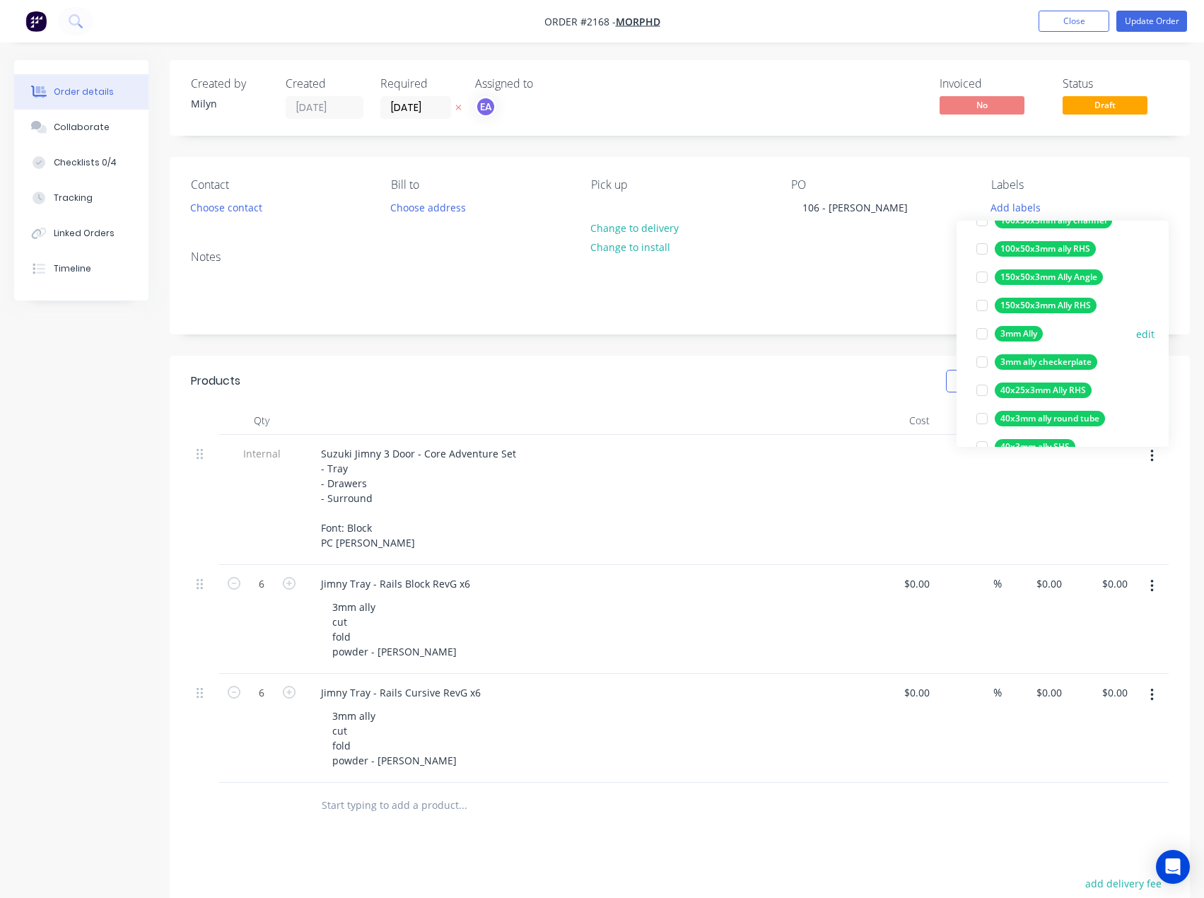
click at [980, 334] on div at bounding box center [982, 334] width 28 height 28
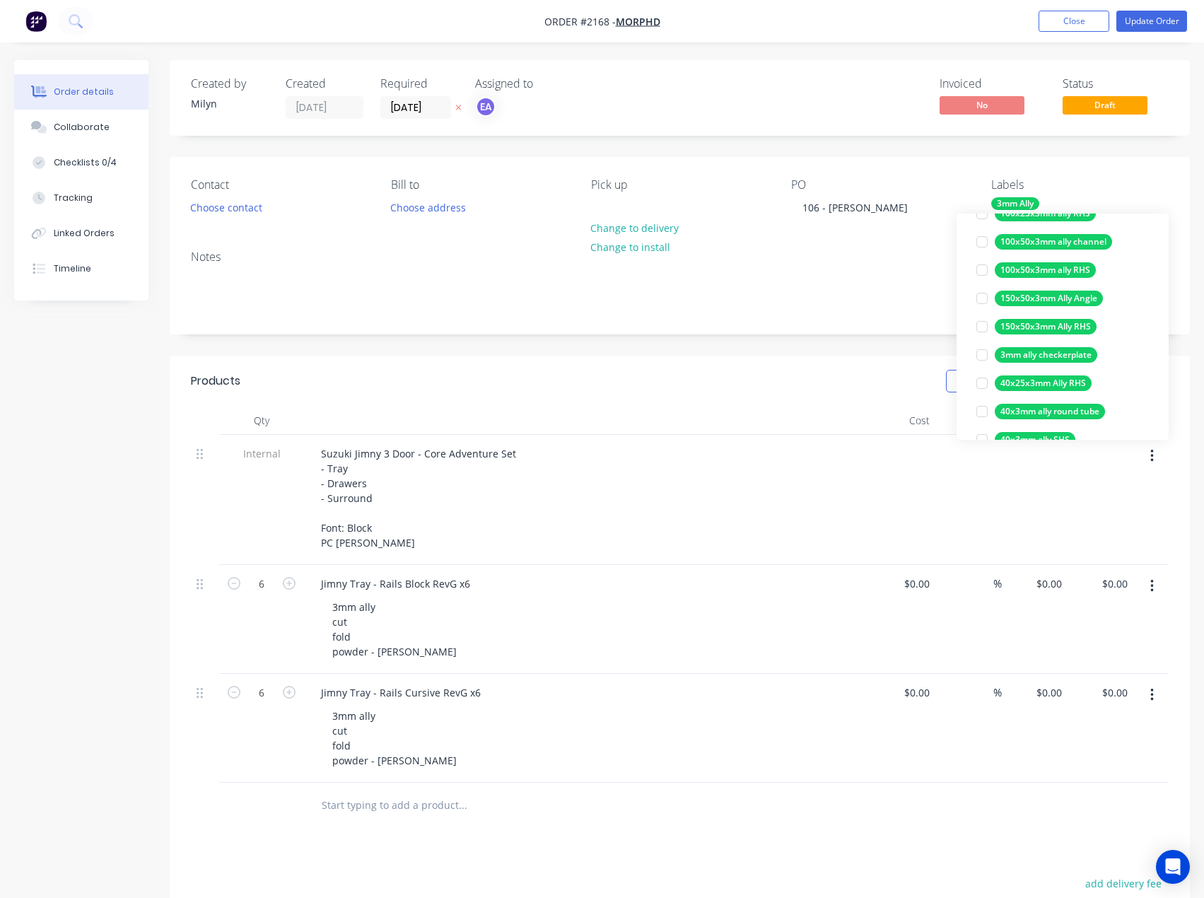
scroll to position [0, 0]
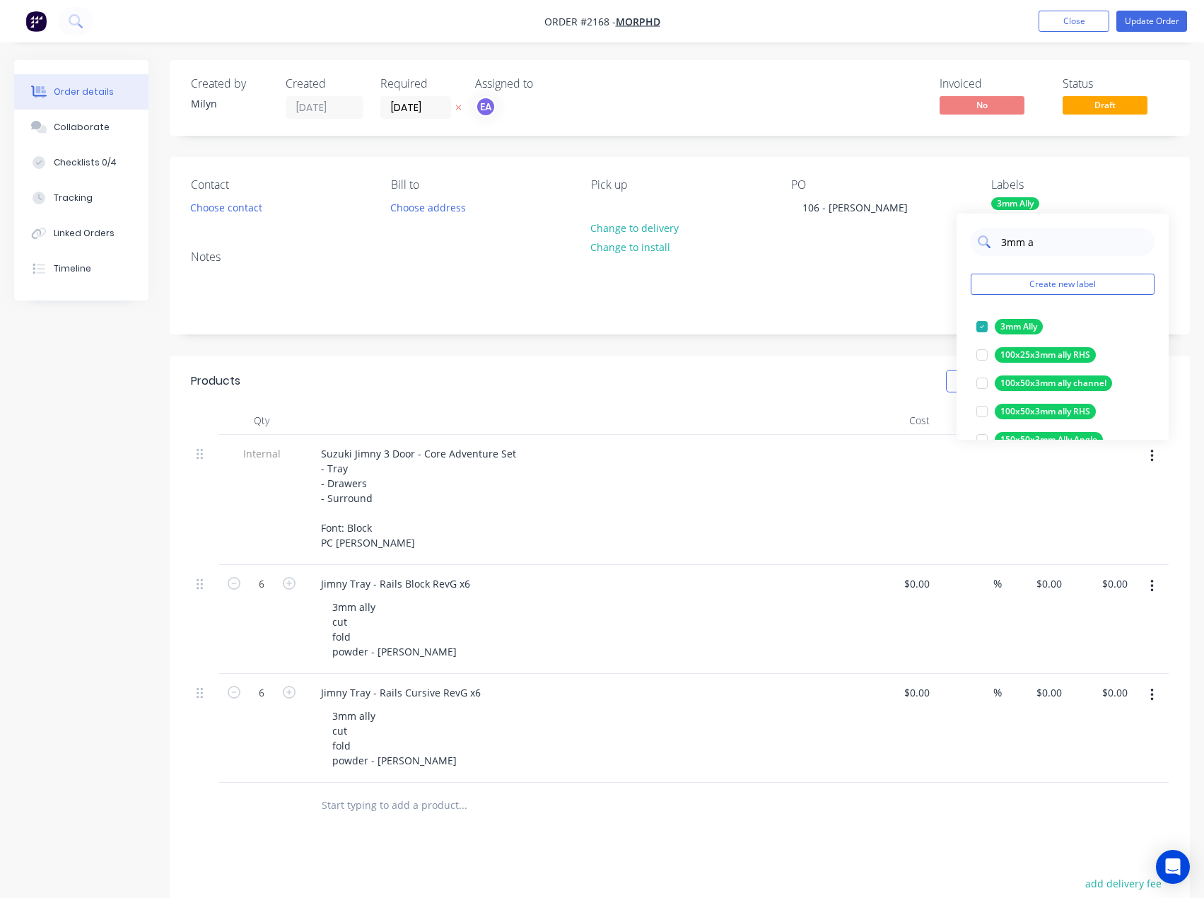
drag, startPoint x: 1053, startPoint y: 247, endPoint x: 999, endPoint y: 245, distance: 53.8
click at [999, 245] on div "3mm a" at bounding box center [1063, 242] width 184 height 28
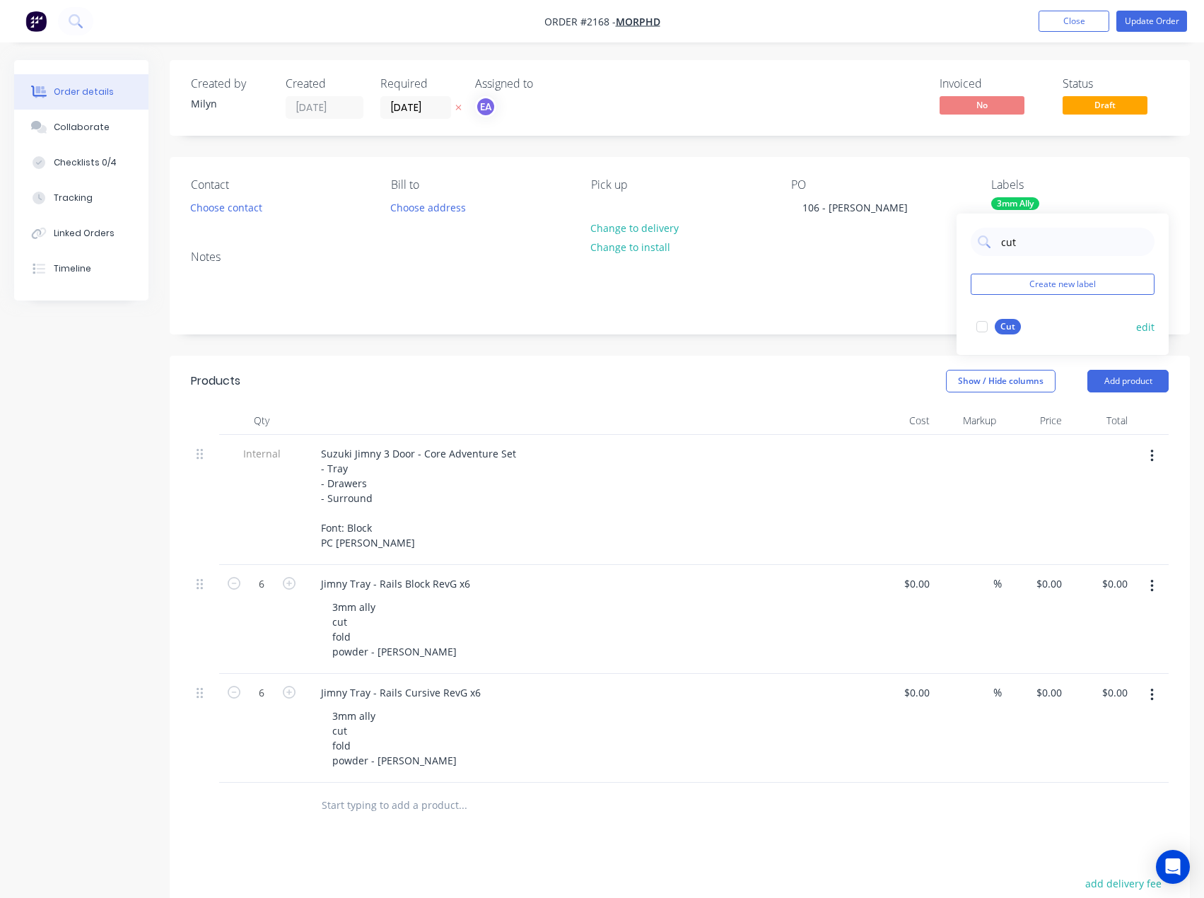
click at [984, 325] on div at bounding box center [982, 327] width 28 height 28
drag, startPoint x: 1019, startPoint y: 245, endPoint x: 988, endPoint y: 245, distance: 31.1
click at [988, 245] on div "cut" at bounding box center [1063, 242] width 184 height 28
click at [978, 327] on div at bounding box center [982, 327] width 28 height 28
drag, startPoint x: 1024, startPoint y: 245, endPoint x: 984, endPoint y: 244, distance: 40.3
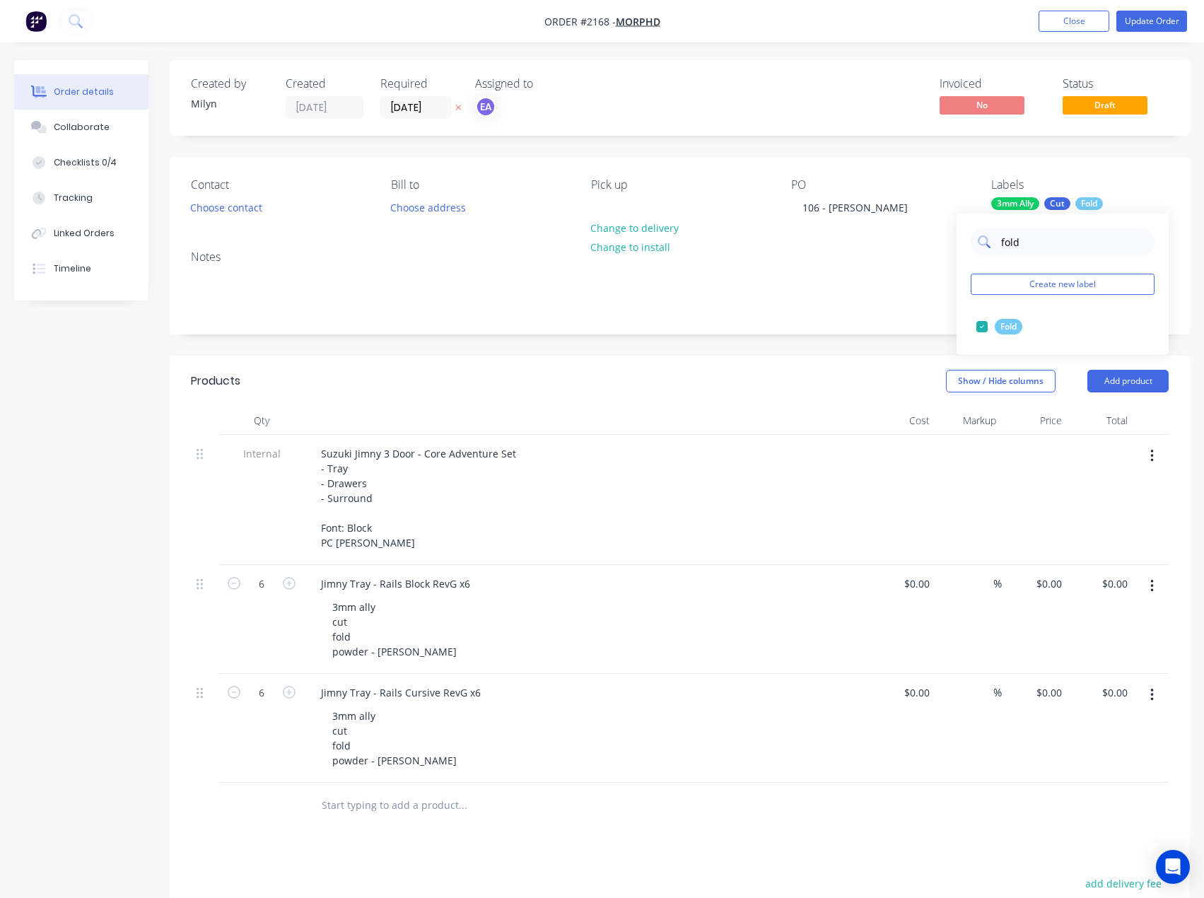
click at [984, 244] on div "fold" at bounding box center [1063, 242] width 184 height 28
type input "powde"
click at [987, 328] on div at bounding box center [982, 327] width 28 height 28
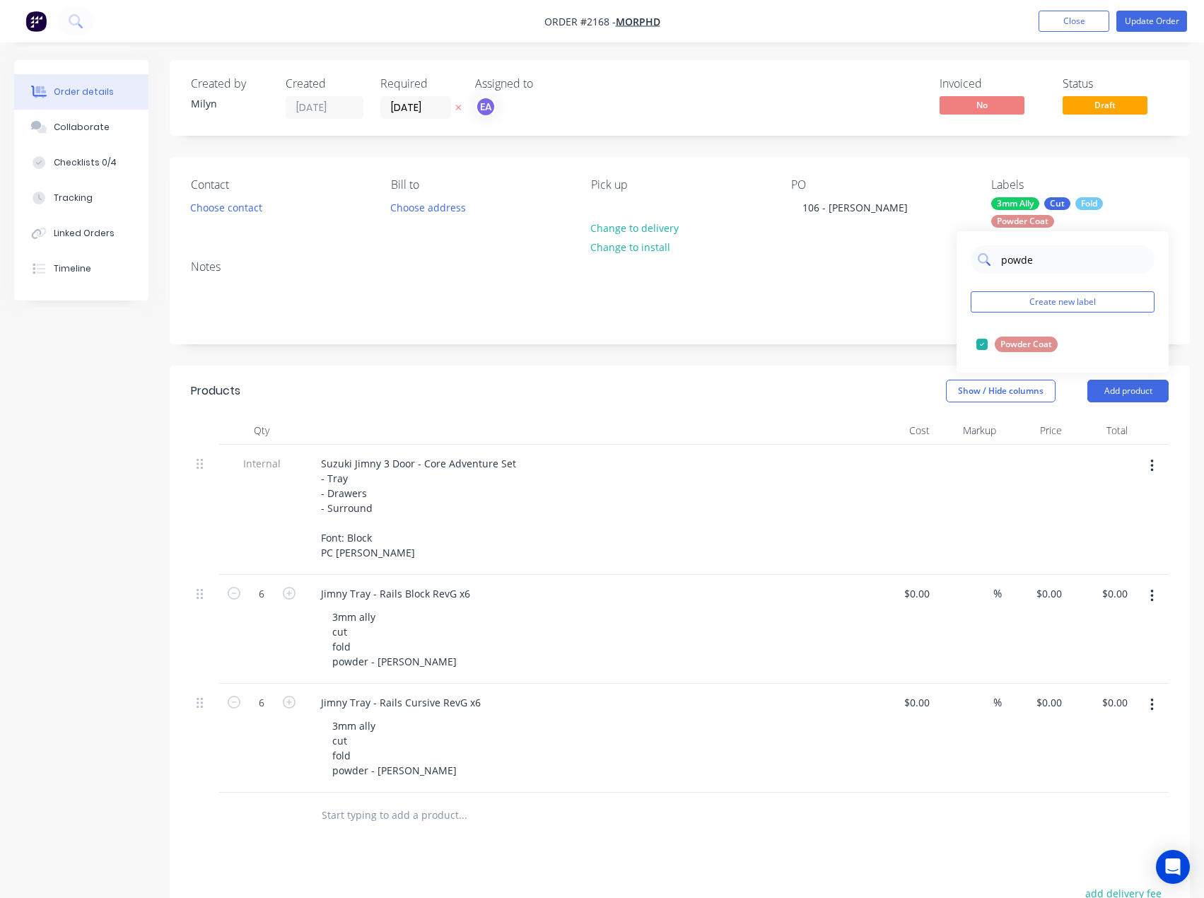
drag, startPoint x: 1016, startPoint y: 263, endPoint x: 982, endPoint y: 264, distance: 34.0
click at [982, 264] on div "powde" at bounding box center [1063, 259] width 184 height 28
click at [857, 327] on div "Notes" at bounding box center [680, 296] width 1021 height 95
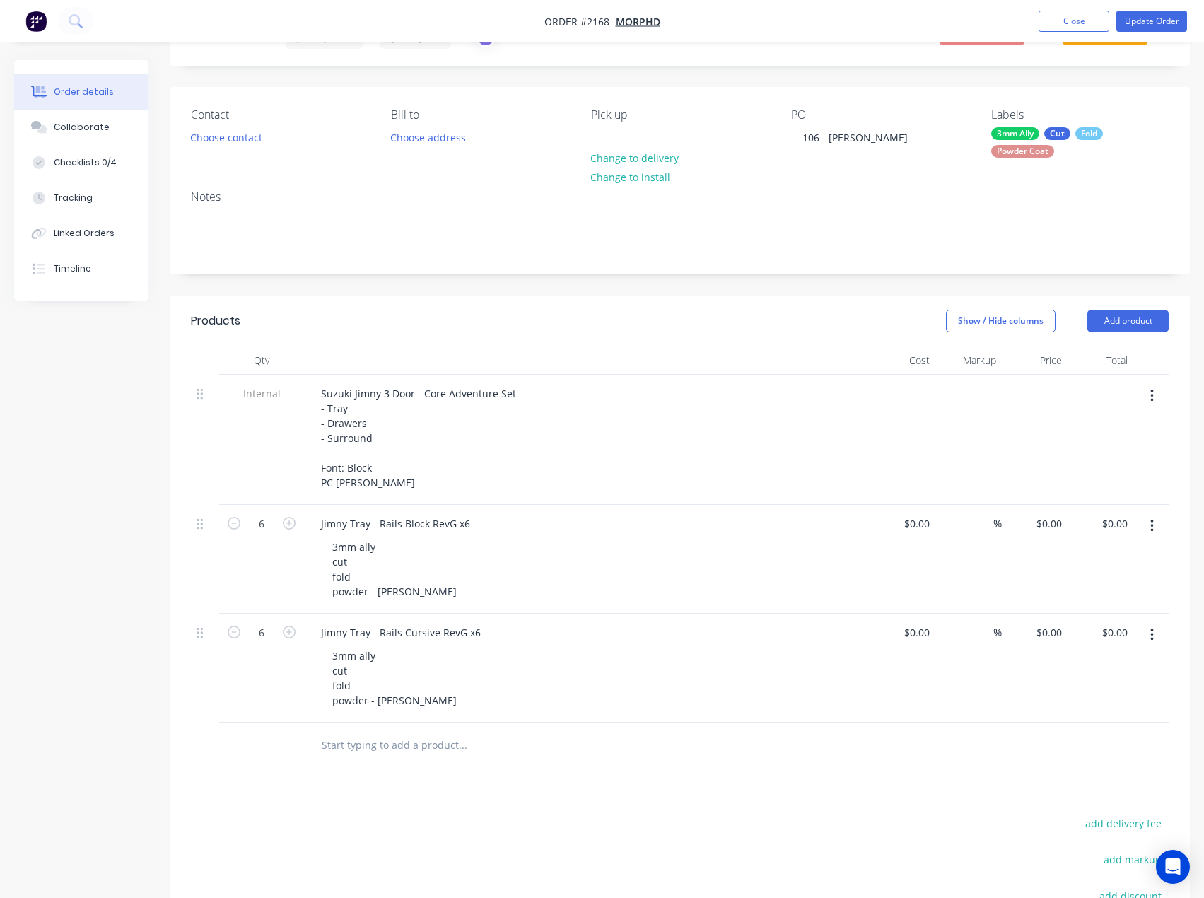
scroll to position [71, 0]
drag, startPoint x: 460, startPoint y: 523, endPoint x: 469, endPoint y: 523, distance: 8.5
click at [469, 523] on div "Jimny Tray - Rails Block RevG x6" at bounding box center [396, 523] width 172 height 21
drag, startPoint x: 476, startPoint y: 520, endPoint x: 14, endPoint y: 505, distance: 462.1
click at [139, 516] on div "Created by [PERSON_NAME] Created [DATE] Required [DATE] Assigned to EA Invoiced…" at bounding box center [602, 558] width 1176 height 1139
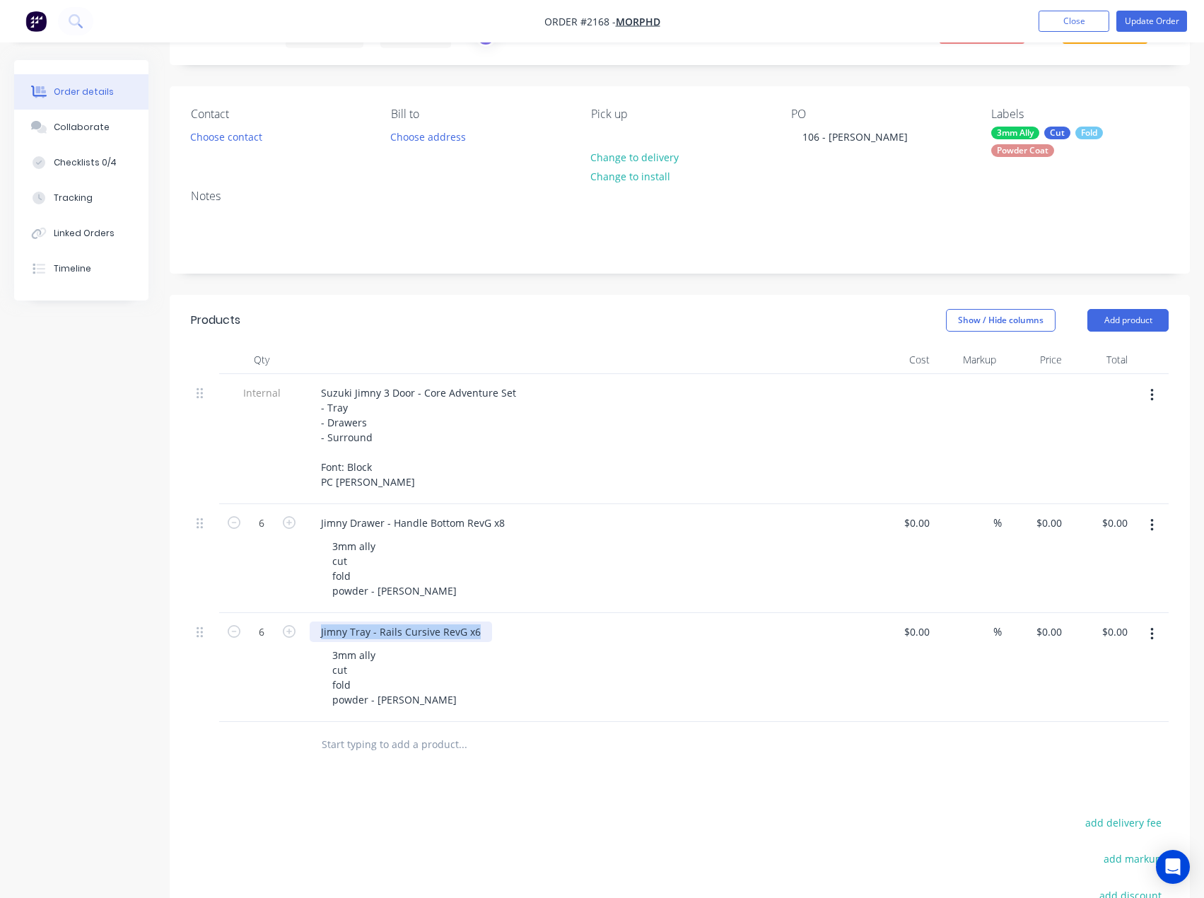
drag, startPoint x: 482, startPoint y: 626, endPoint x: 255, endPoint y: 615, distance: 227.3
click at [255, 615] on div "6 Jimny Tray - Rails Cursive RevG x6 3mm ally cut fold powder - [PERSON_NAME] $…" at bounding box center [680, 667] width 978 height 109
paste div
click at [497, 522] on div "Jimny Drawer - Handle Bottom RevG x8" at bounding box center [413, 523] width 207 height 21
click at [497, 523] on div "Jimny Drawer - Handle Bottom RevG x8" at bounding box center [413, 523] width 207 height 21
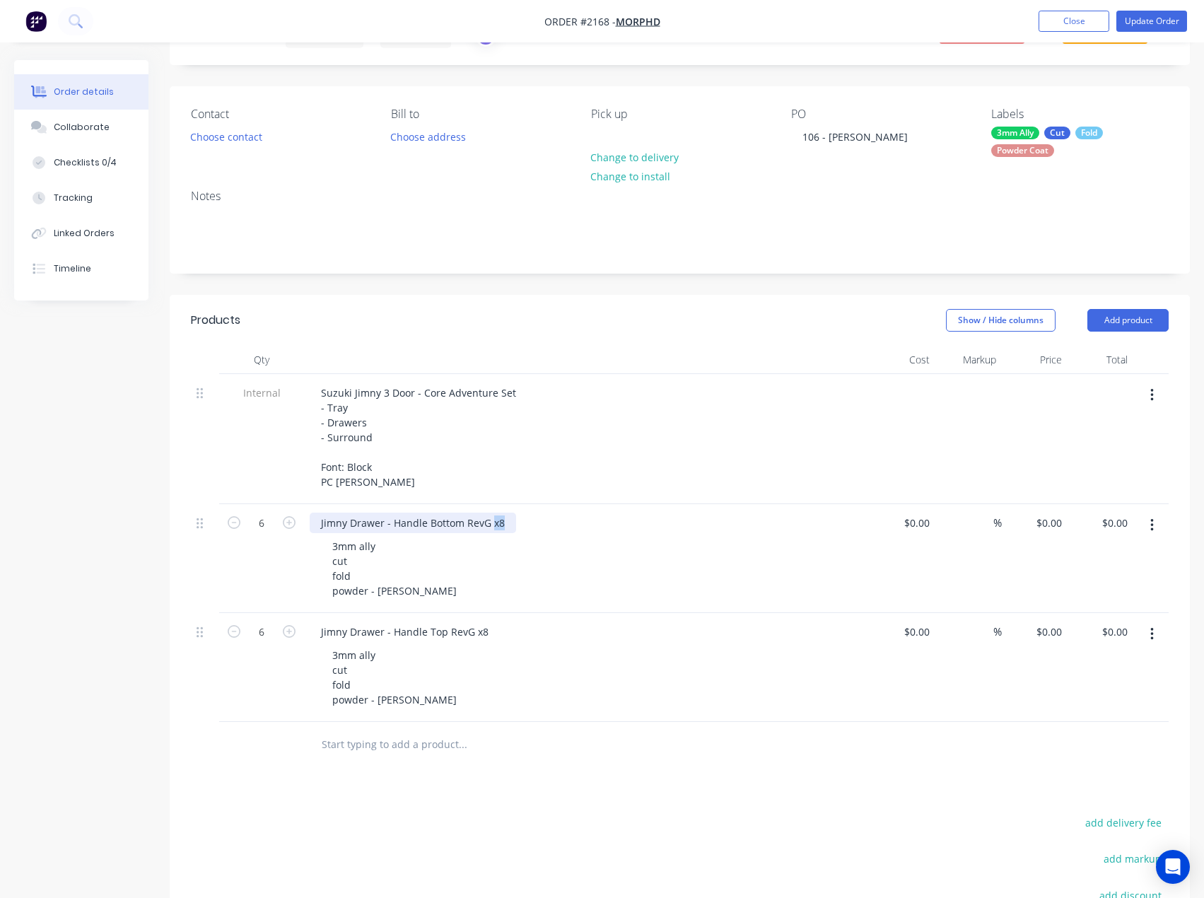
click at [497, 523] on div "Jimny Drawer - Handle Bottom RevG x8" at bounding box center [413, 523] width 207 height 21
click at [479, 631] on div "Jimny Drawer - Handle Top RevG x8" at bounding box center [405, 632] width 190 height 21
click at [480, 631] on div "Jimny Drawer - Handle Top RevG x8" at bounding box center [405, 632] width 190 height 21
click at [478, 634] on div "Jimny Drawer - Handle Top RevG x8" at bounding box center [405, 632] width 190 height 21
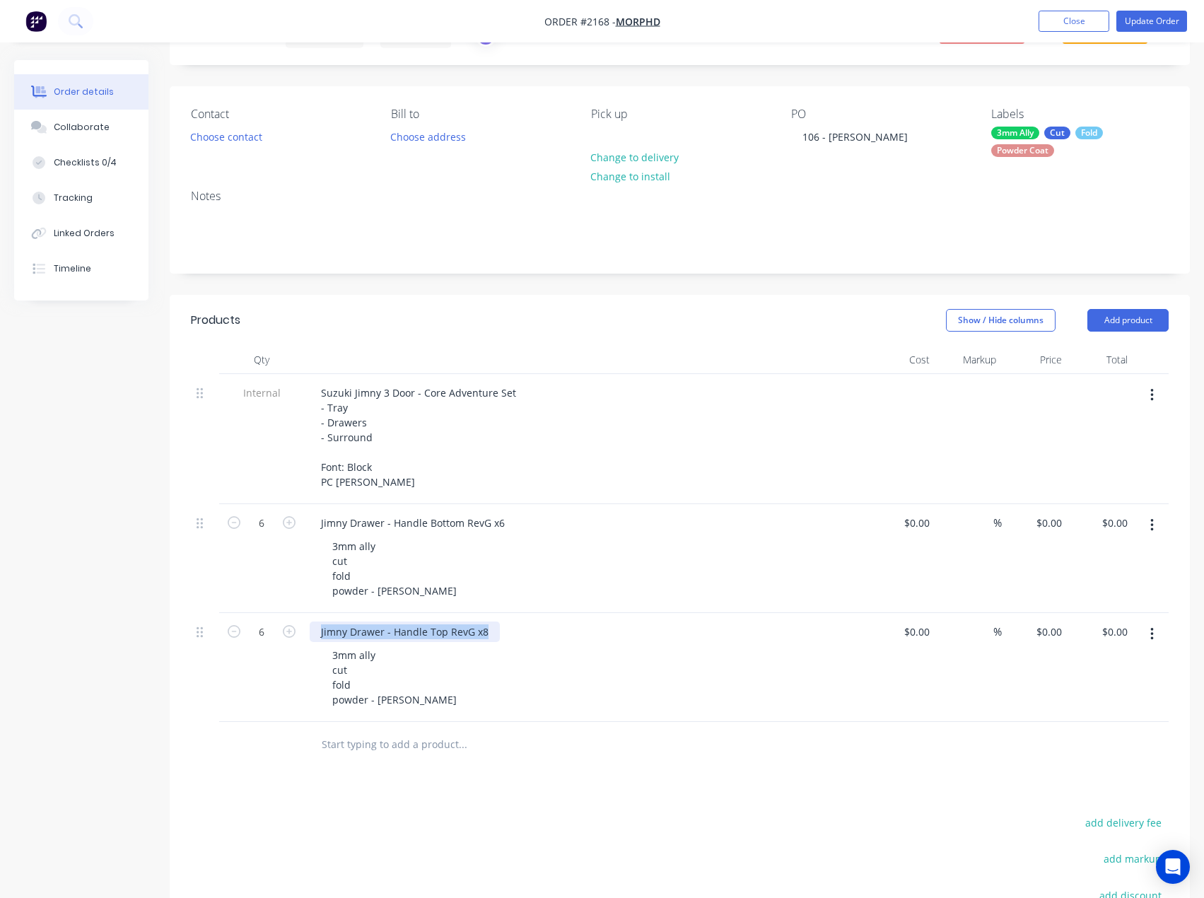
click at [478, 634] on div "Jimny Drawer - Handle Top RevG x8" at bounding box center [405, 632] width 190 height 21
click at [485, 627] on div "Jimny Drawer - Handle Top RevG x8" at bounding box center [405, 632] width 190 height 21
click at [486, 634] on div "Jimny Drawer - Handle Top RevG x8" at bounding box center [405, 632] width 190 height 21
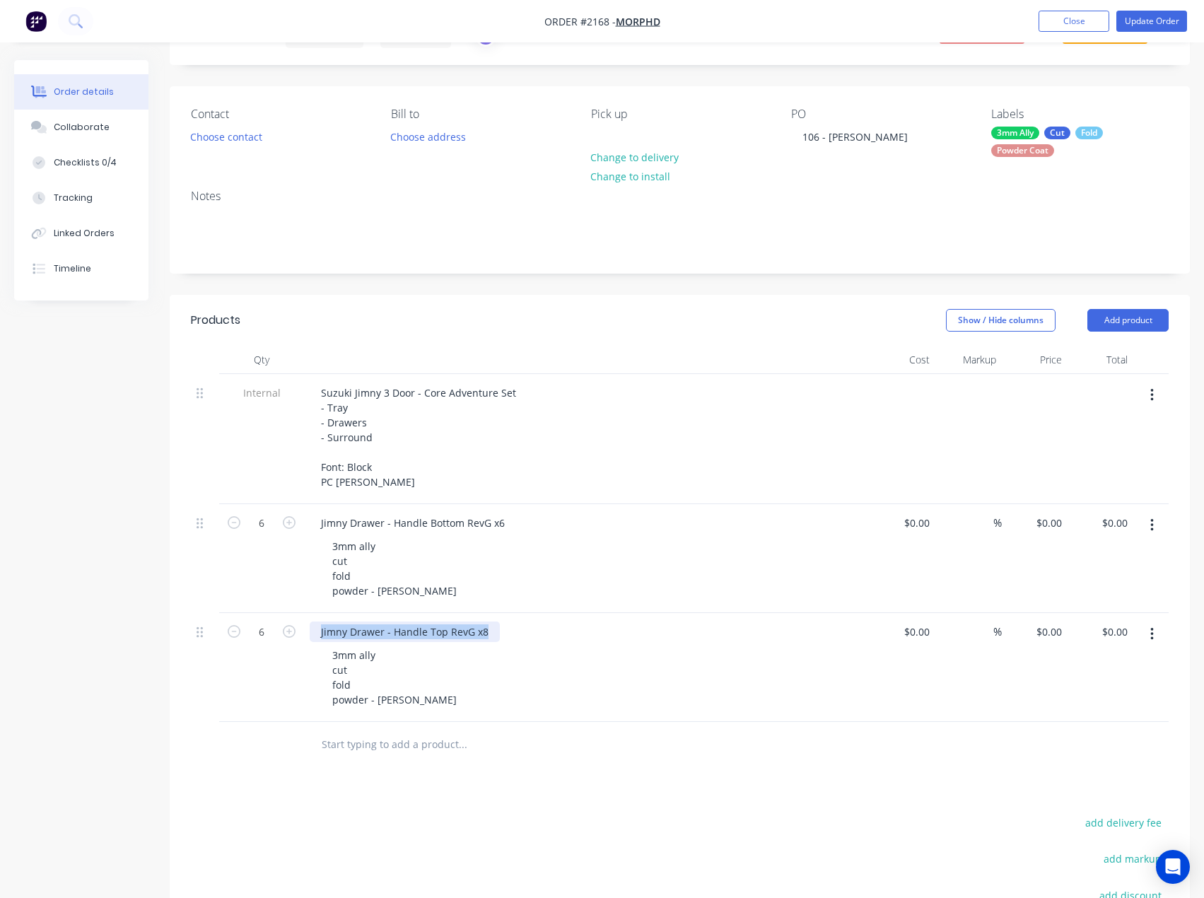
click at [488, 632] on div "Jimny Drawer - Handle Top RevG x8" at bounding box center [405, 632] width 190 height 21
click at [482, 632] on div "Jimny Drawer - Handle Top RevG x8" at bounding box center [405, 632] width 190 height 21
click at [504, 779] on div "Products Show / Hide columns Add product Qty Cost Markup Price Total Internal S…" at bounding box center [680, 701] width 1021 height 813
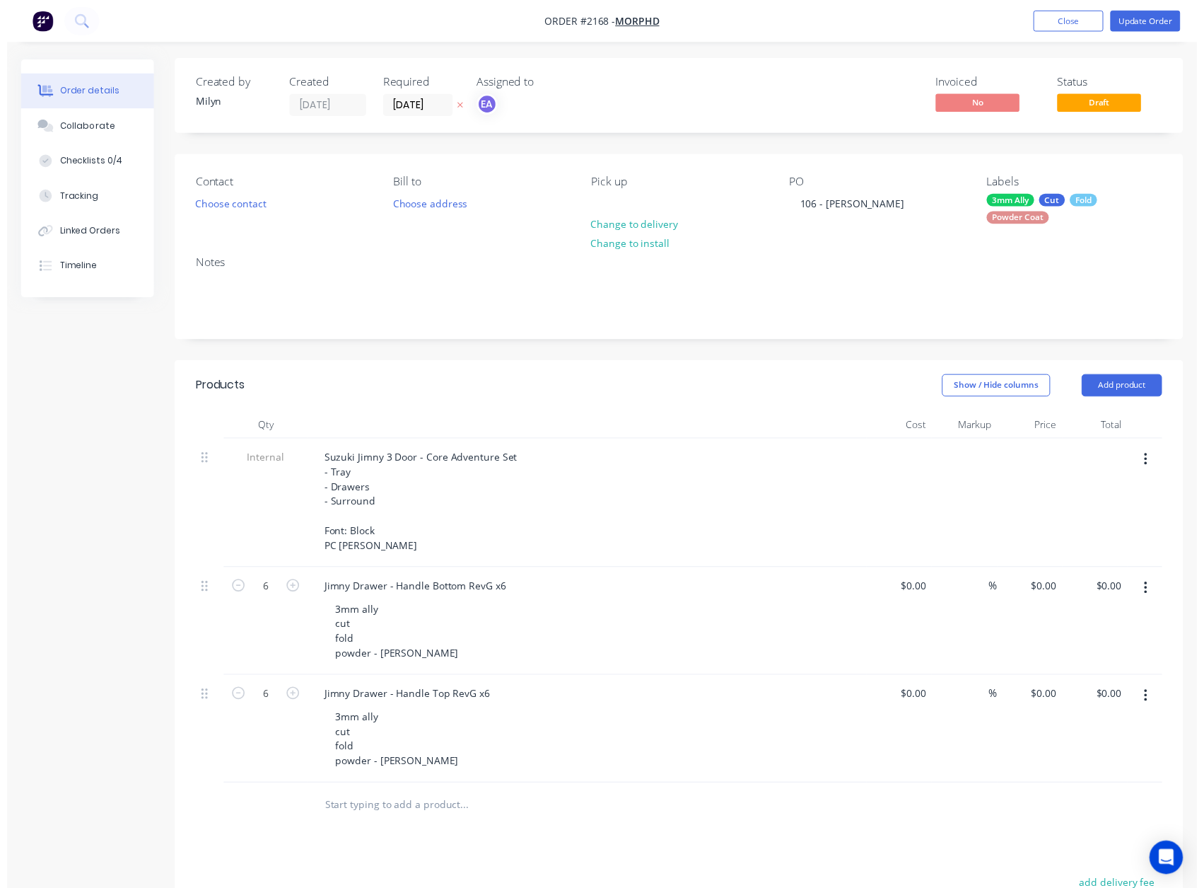
scroll to position [0, 0]
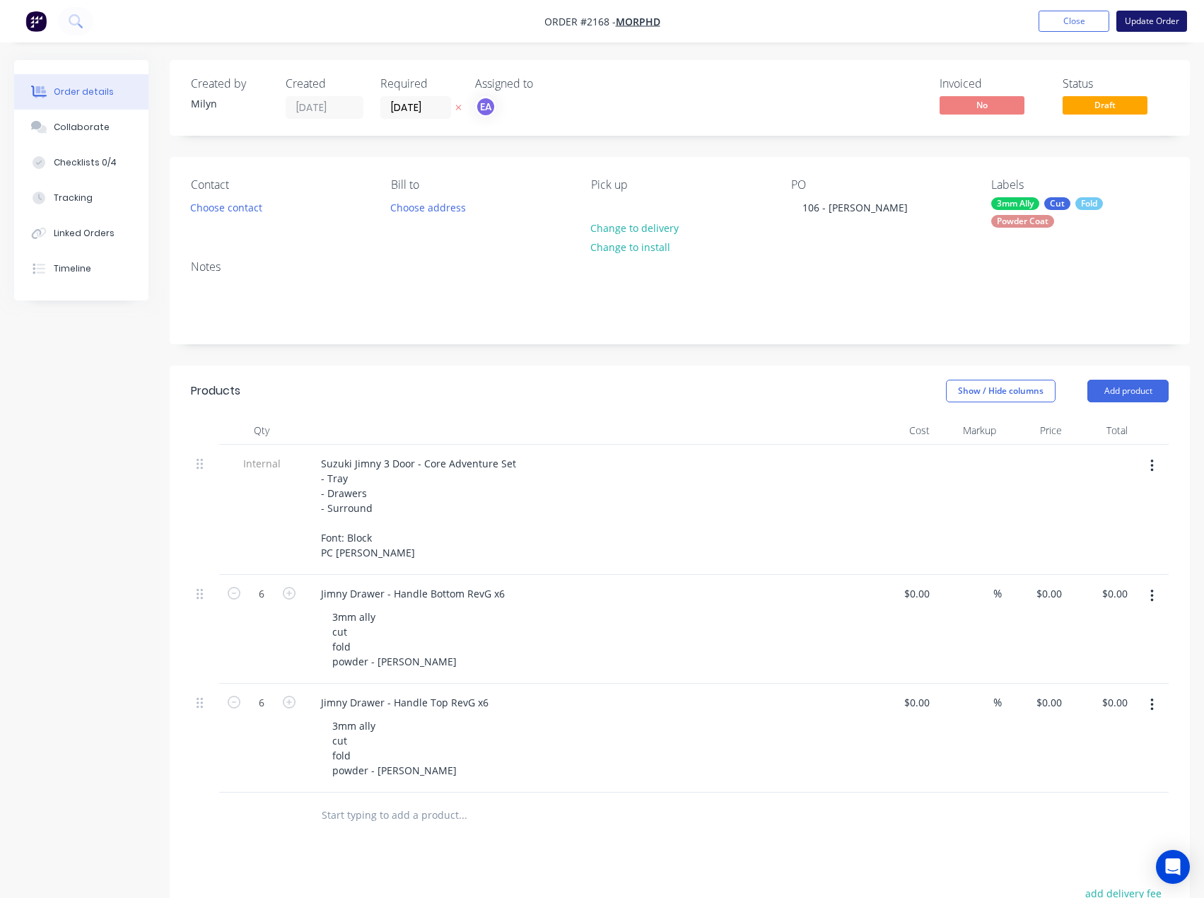
click at [1181, 18] on button "Update Order" at bounding box center [1152, 21] width 71 height 21
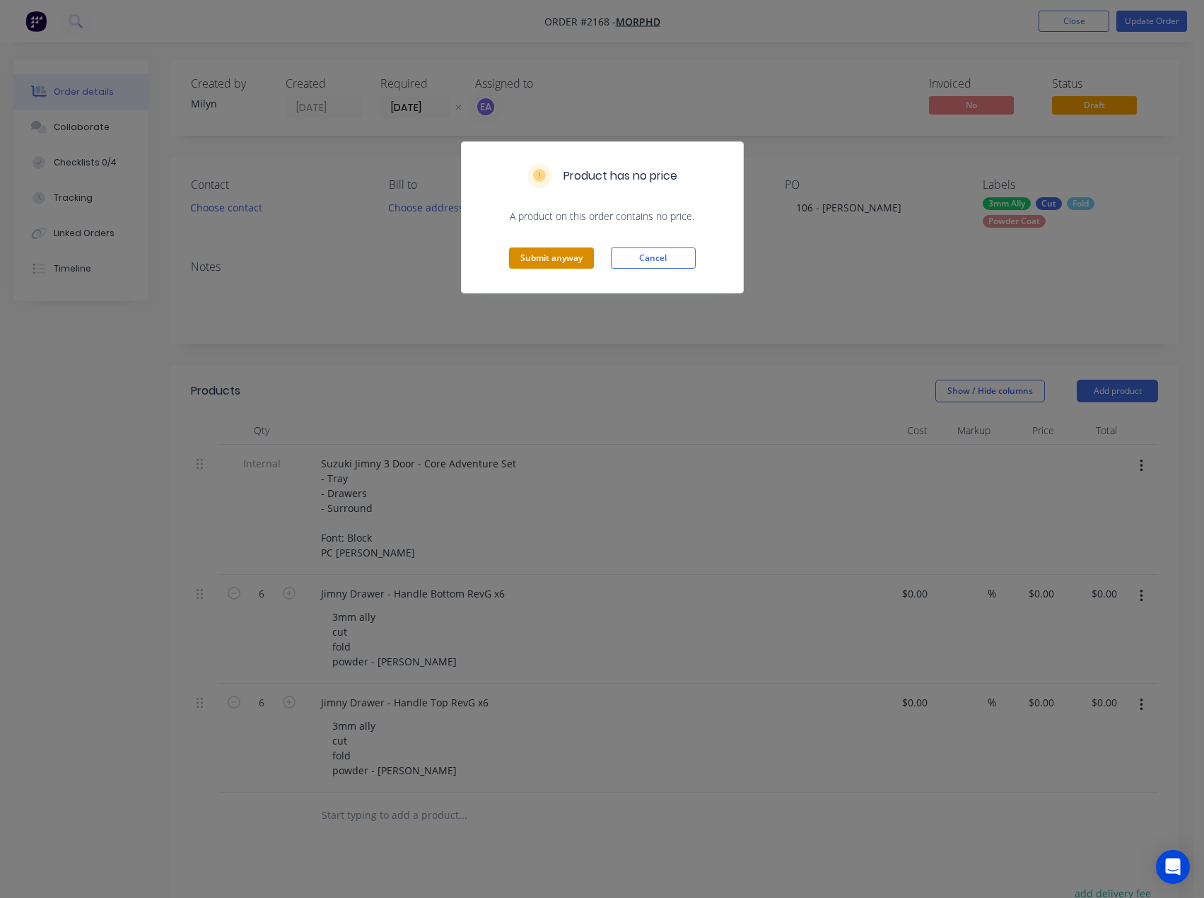
click at [564, 265] on button "Submit anyway" at bounding box center [551, 258] width 85 height 21
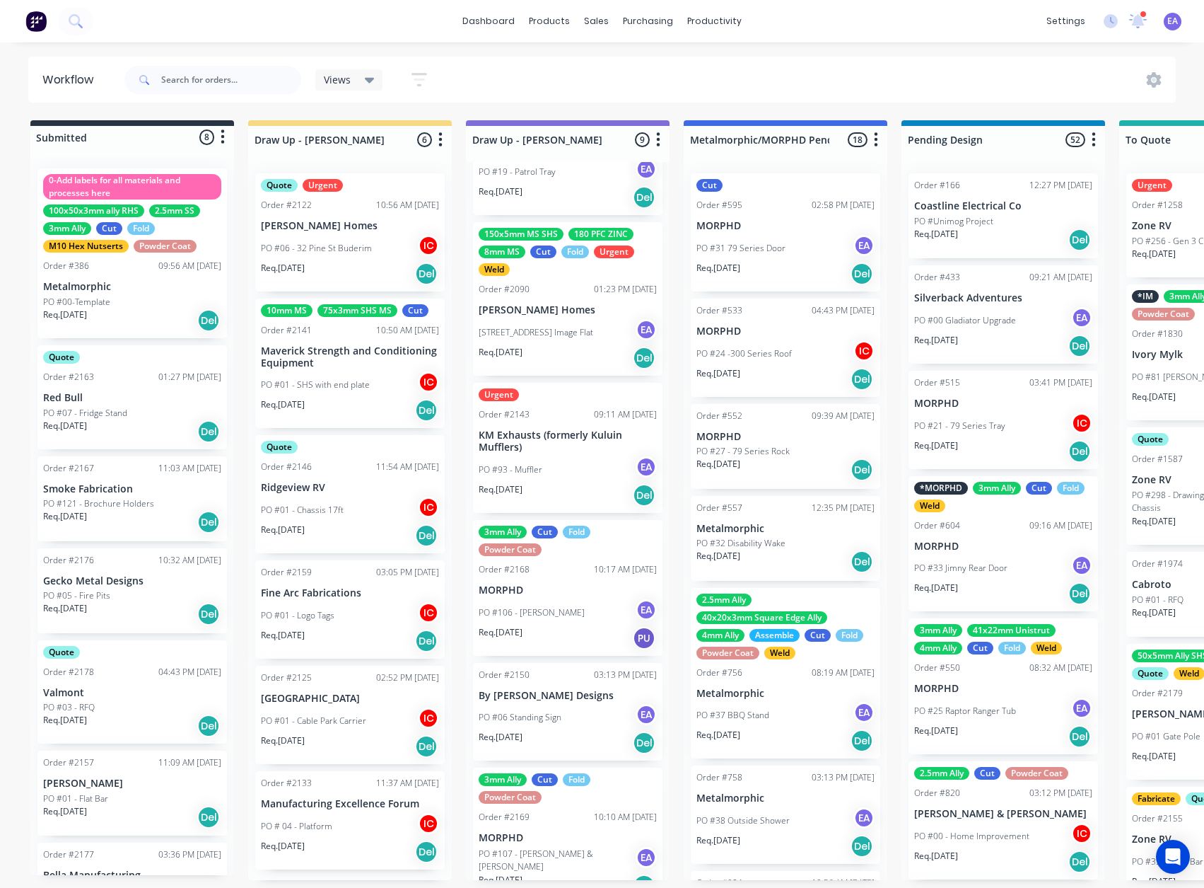
scroll to position [402, 0]
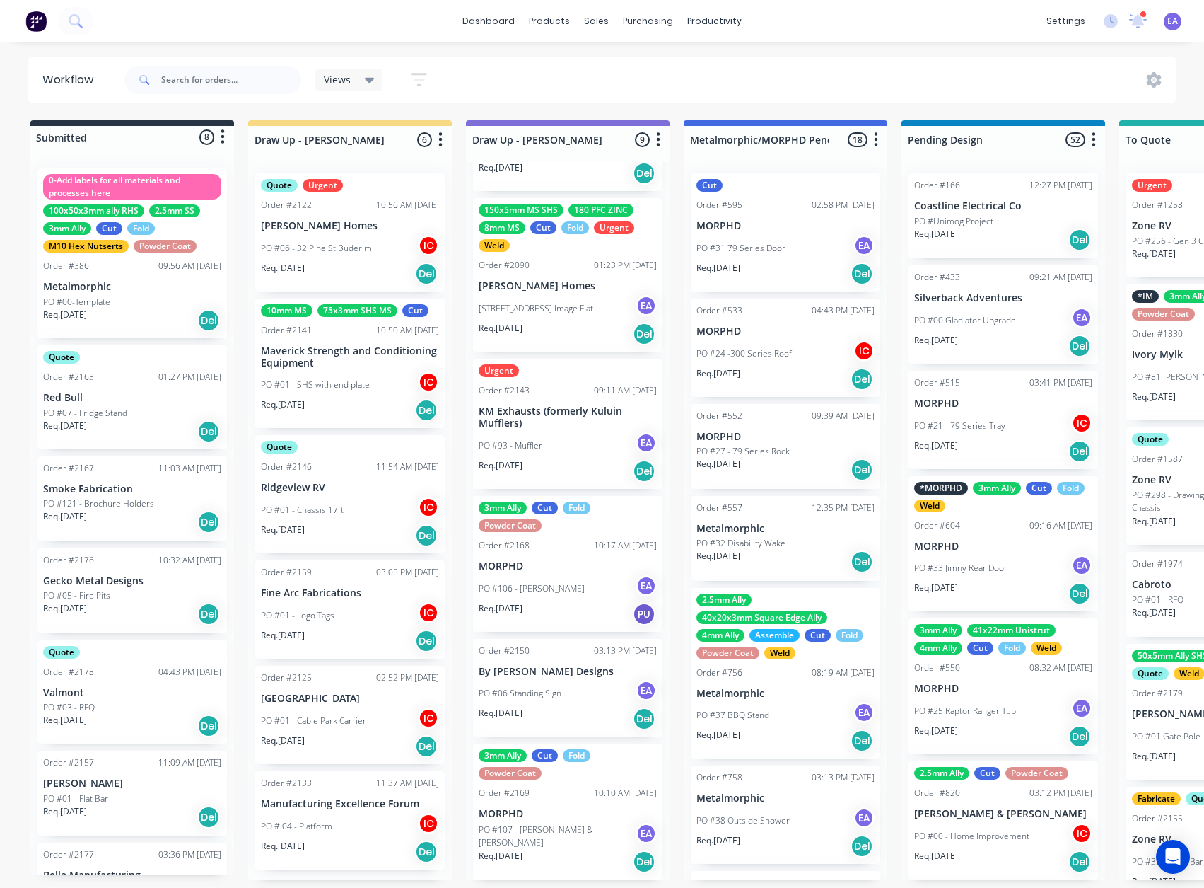
click at [566, 578] on div "PO #106 - [PERSON_NAME] EA" at bounding box center [568, 588] width 178 height 27
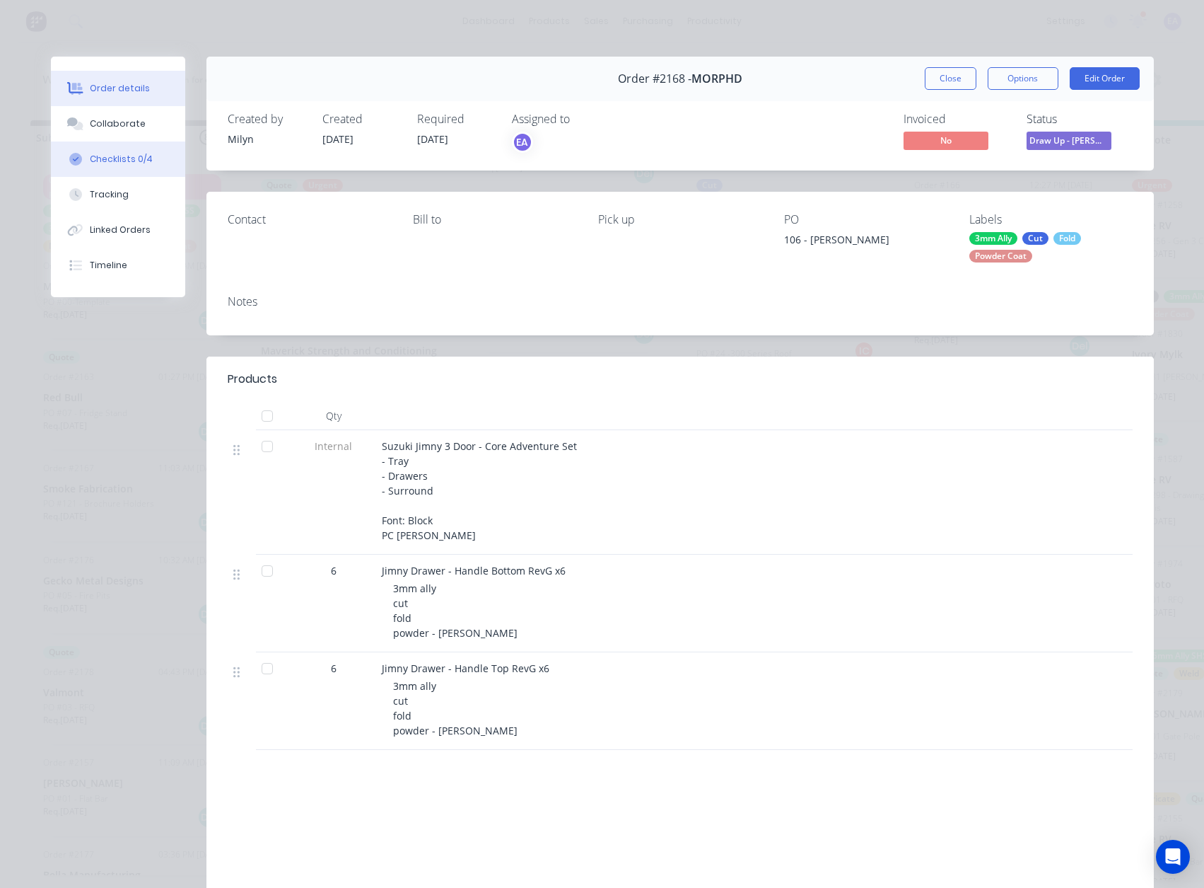
click at [98, 151] on button "Checklists 0/4" at bounding box center [118, 158] width 134 height 35
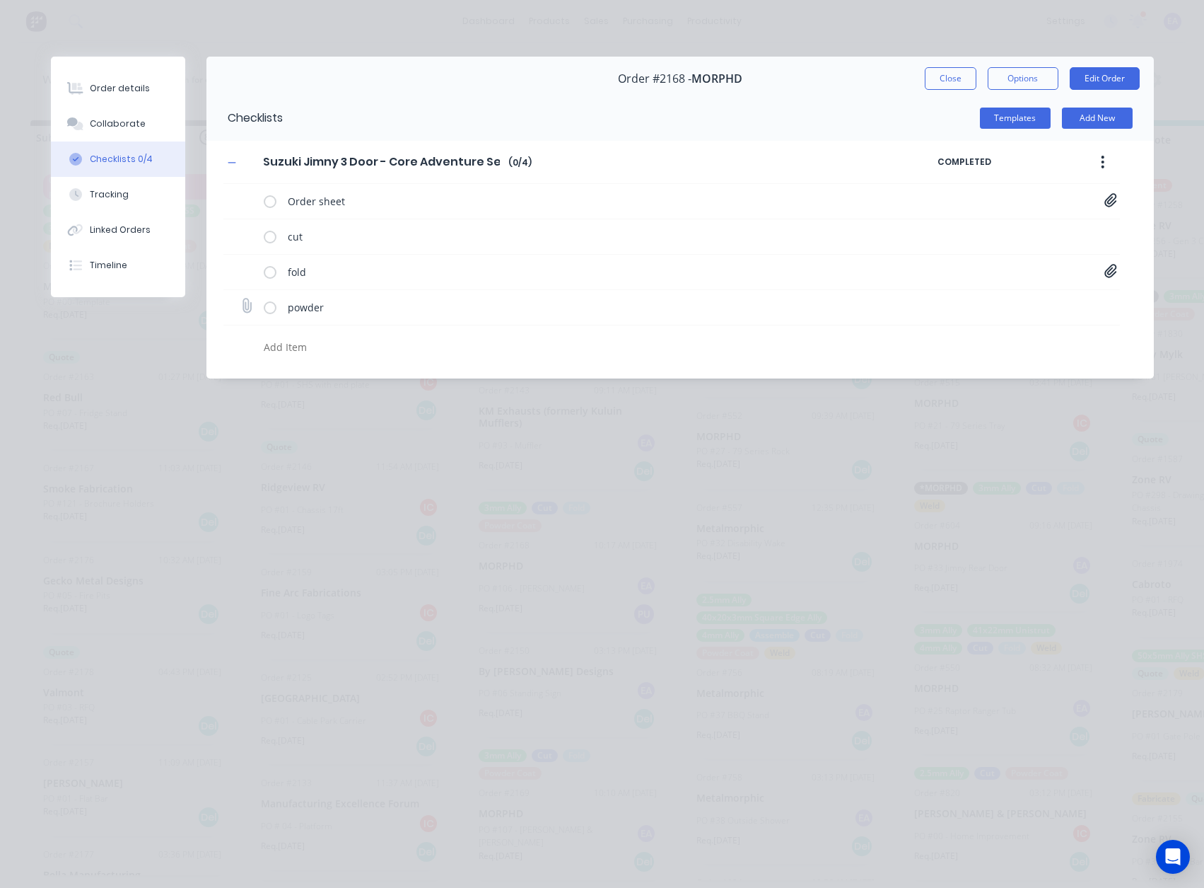
click at [247, 310] on icon at bounding box center [246, 306] width 18 height 18
click at [240, 299] on input "file" at bounding box center [240, 299] width 0 height 0
type input "C:\fakepath\Purchase Order PO0477.pdf"
click at [1112, 306] on icon at bounding box center [1111, 306] width 13 height 14
click at [118, 82] on div "Order details" at bounding box center [120, 88] width 60 height 13
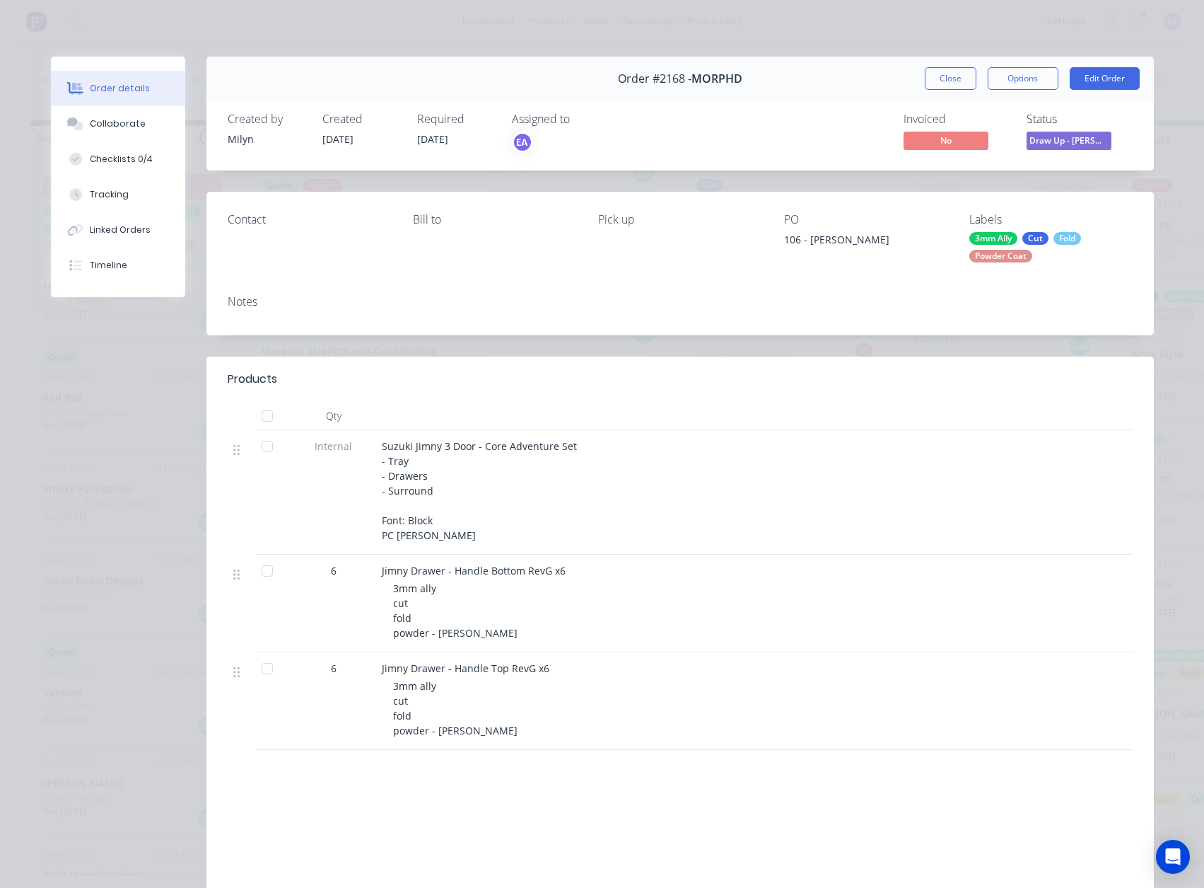
click at [231, 314] on div "Notes" at bounding box center [681, 310] width 948 height 52
click at [1088, 80] on button "Edit Order" at bounding box center [1105, 78] width 70 height 23
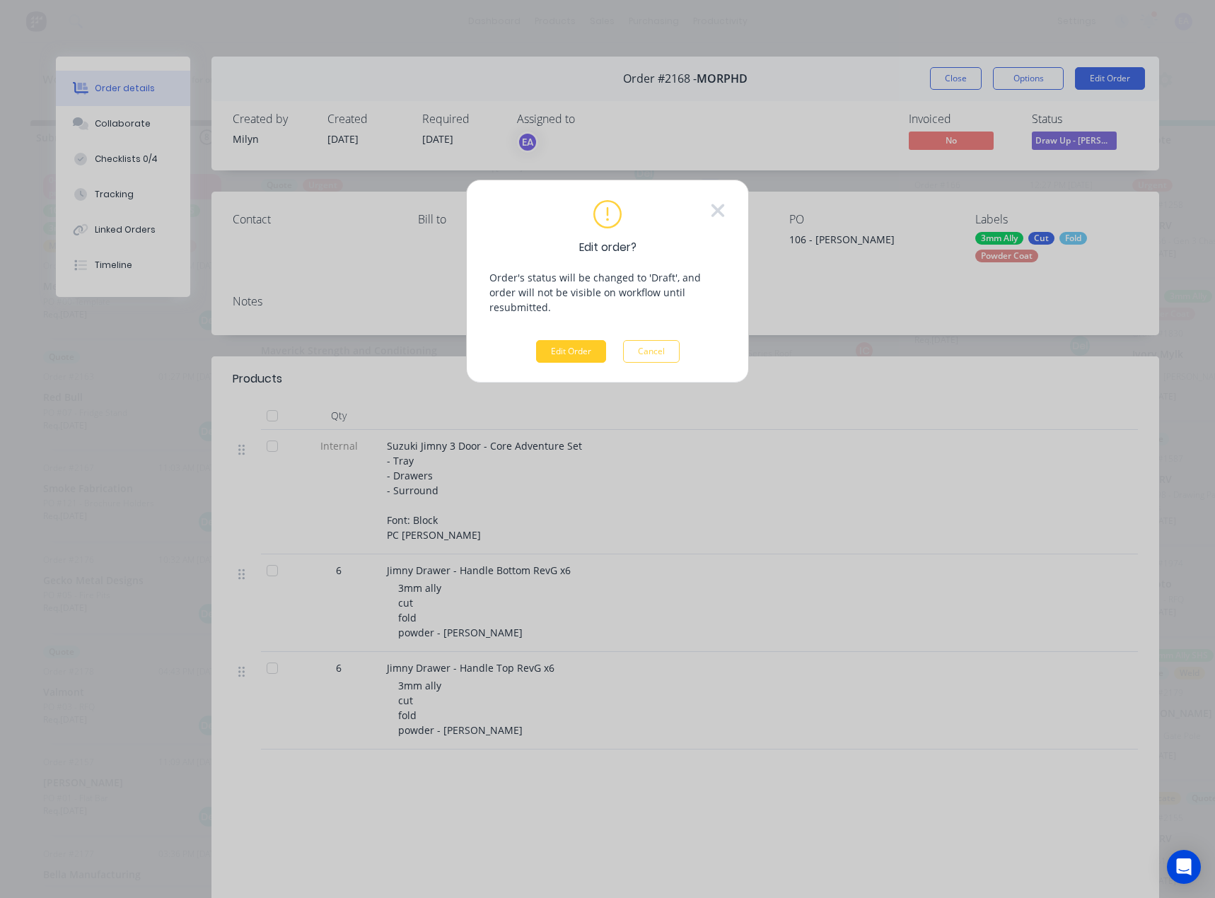
click at [600, 340] on button "Edit Order" at bounding box center [571, 351] width 70 height 23
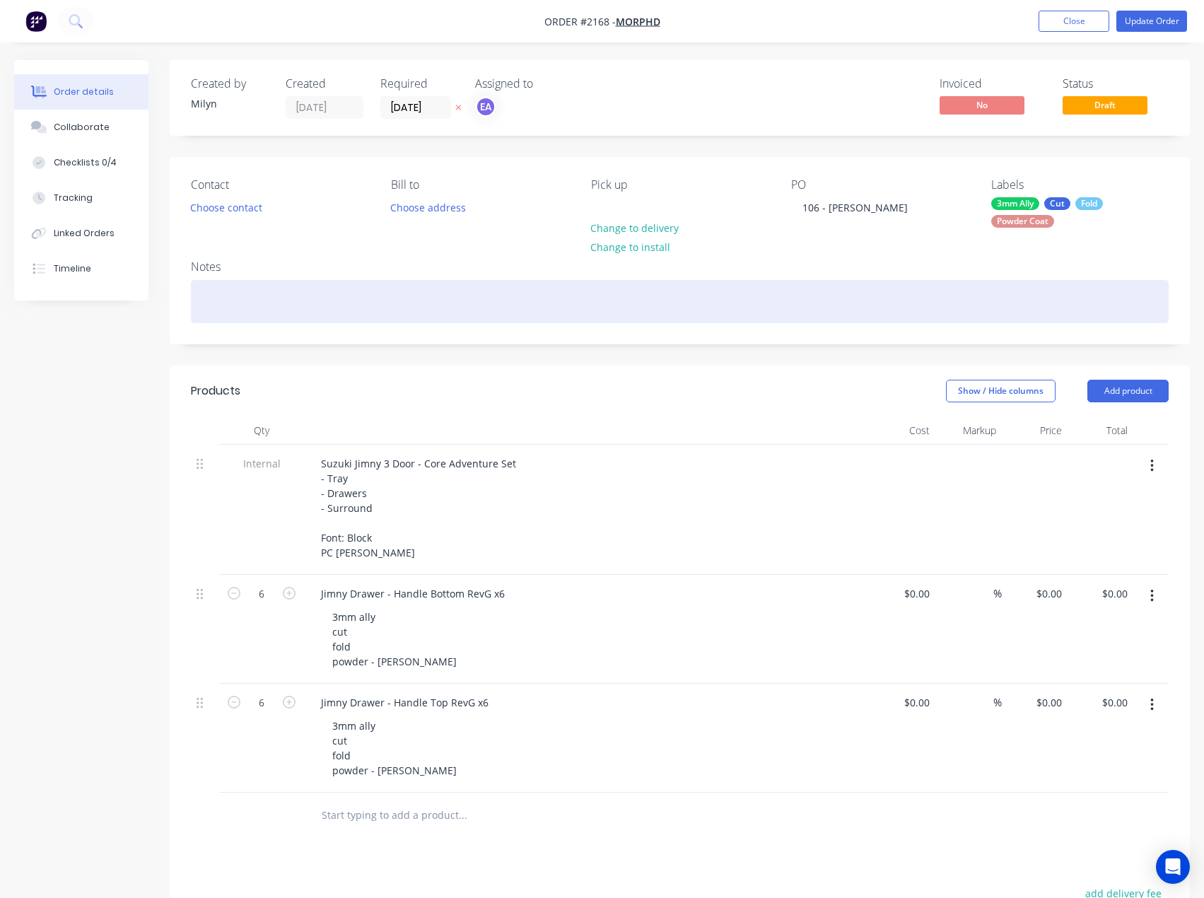
click at [243, 315] on div at bounding box center [680, 301] width 978 height 43
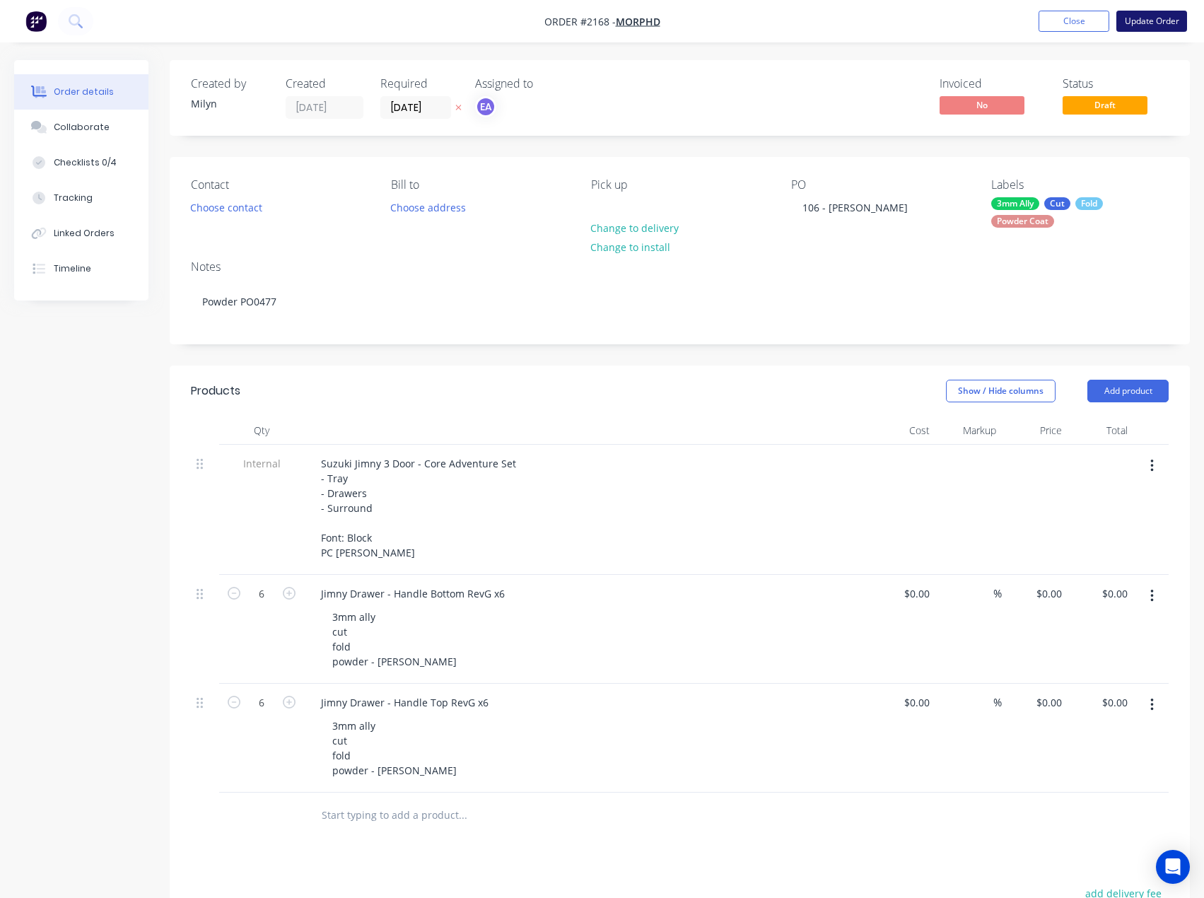
click at [1142, 14] on button "Update Order" at bounding box center [1152, 21] width 71 height 21
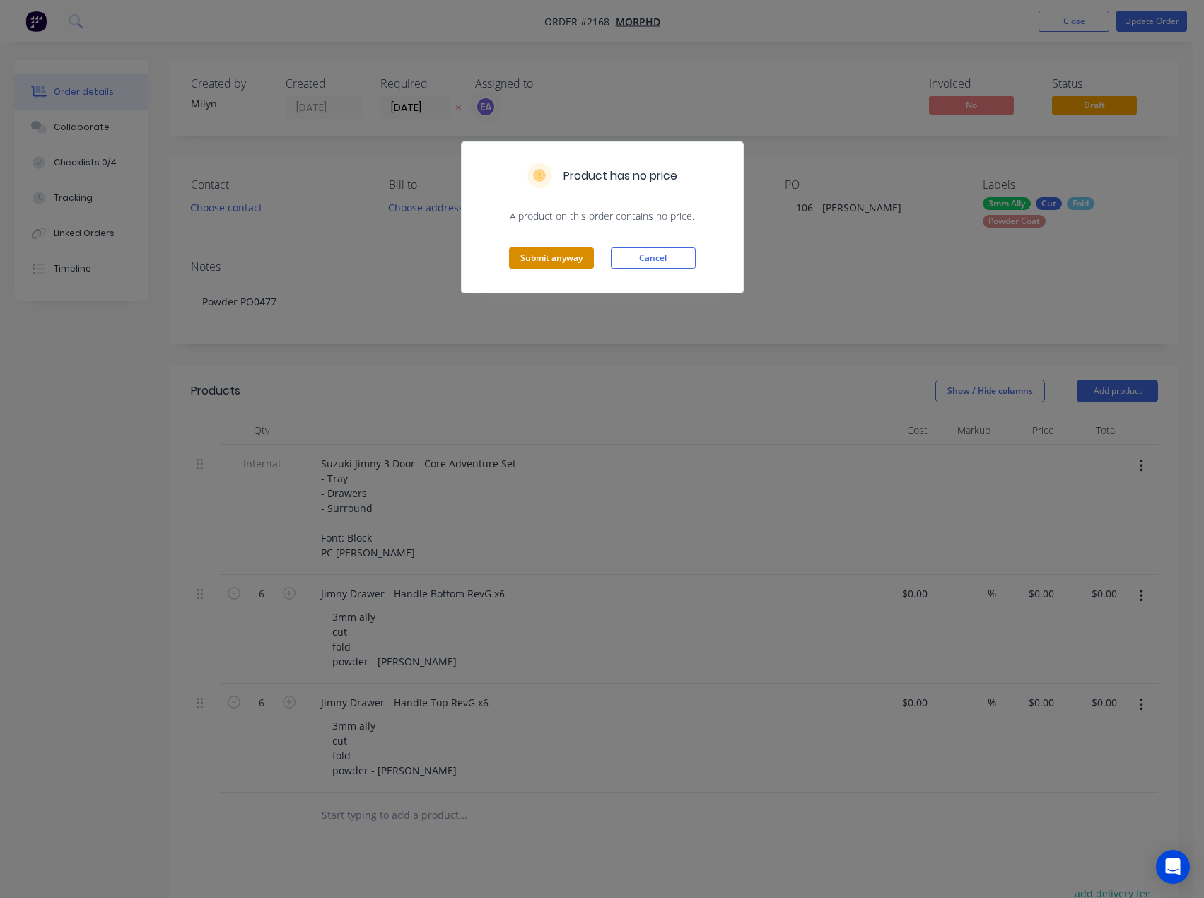
click at [555, 252] on button "Submit anyway" at bounding box center [551, 258] width 85 height 21
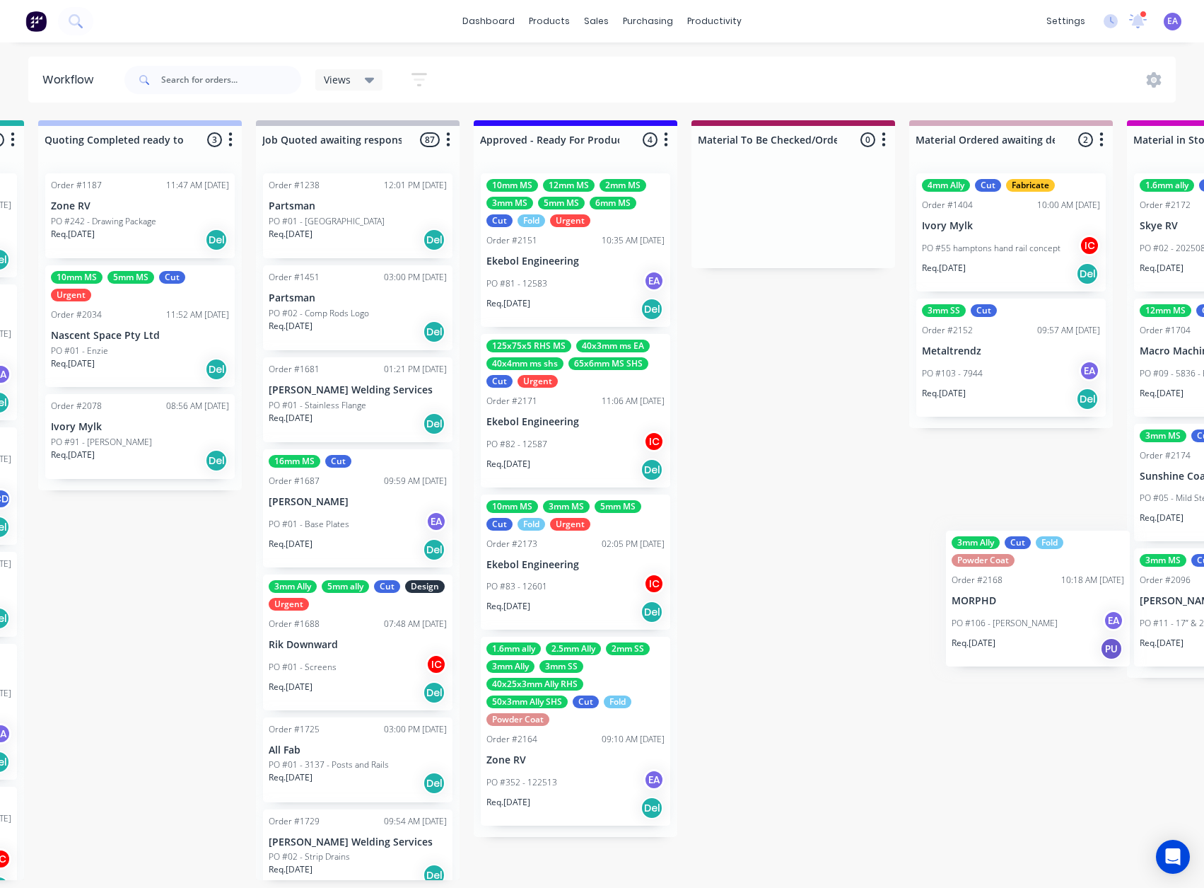
scroll to position [0, 1306]
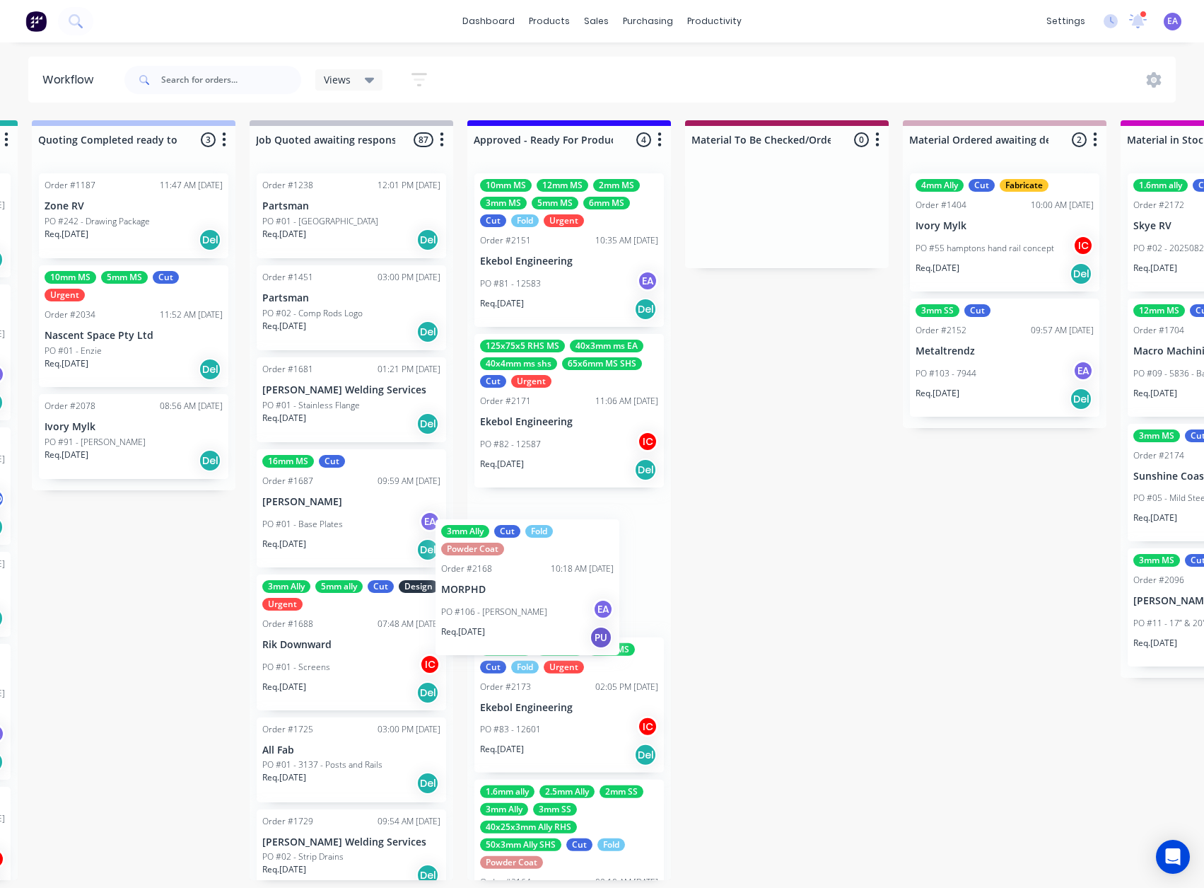
drag, startPoint x: 558, startPoint y: 568, endPoint x: 589, endPoint y: 585, distance: 35.4
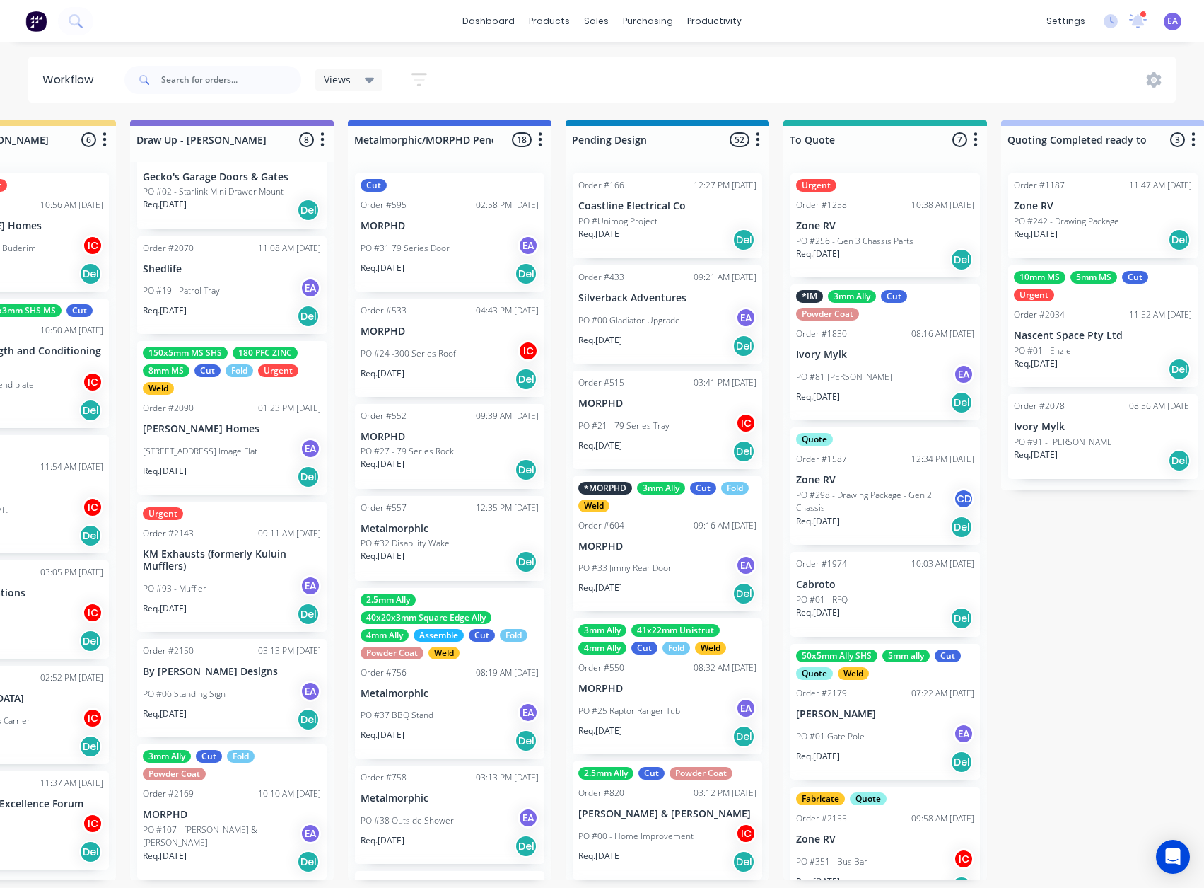
scroll to position [3, 0]
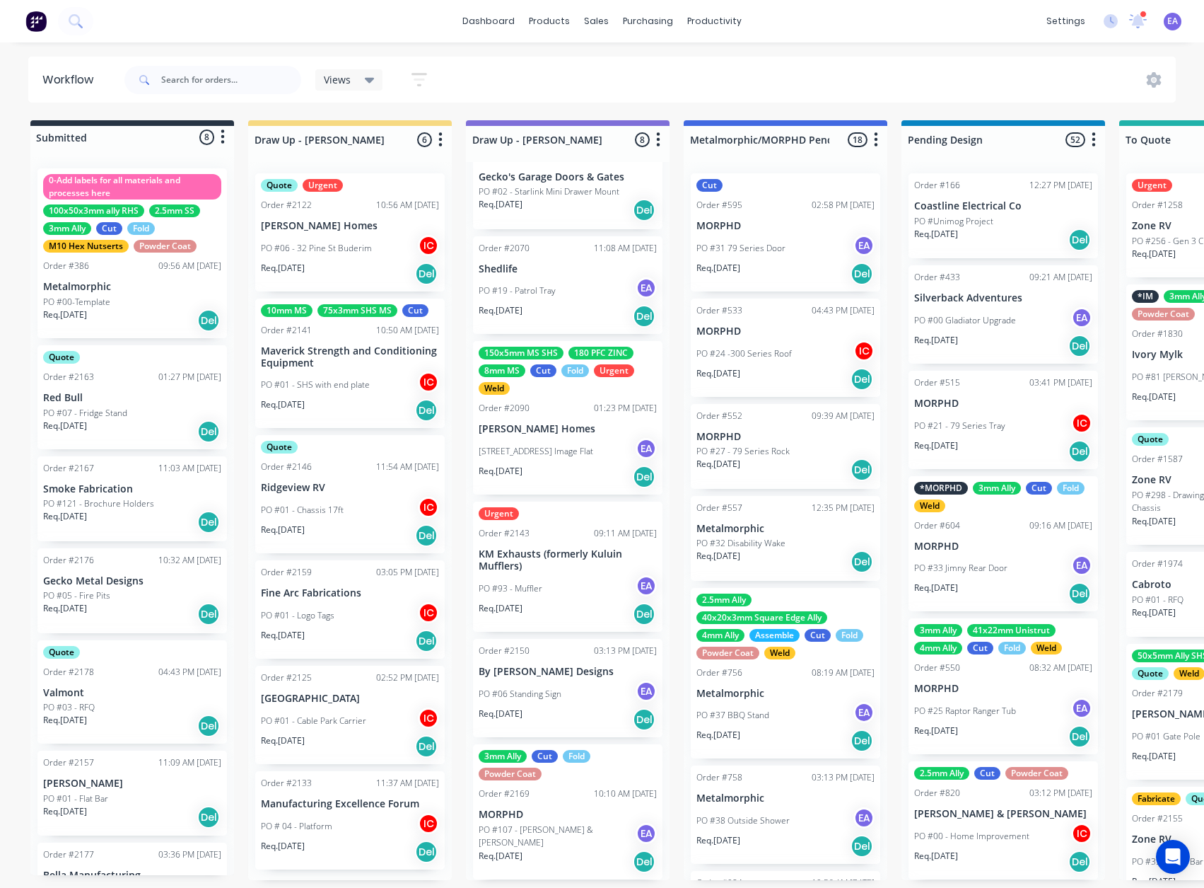
drag, startPoint x: 772, startPoint y: 616, endPoint x: 632, endPoint y: 635, distance: 141.3
click at [581, 823] on div "PO #107 - [PERSON_NAME] & [PERSON_NAME] EA" at bounding box center [568, 836] width 178 height 27
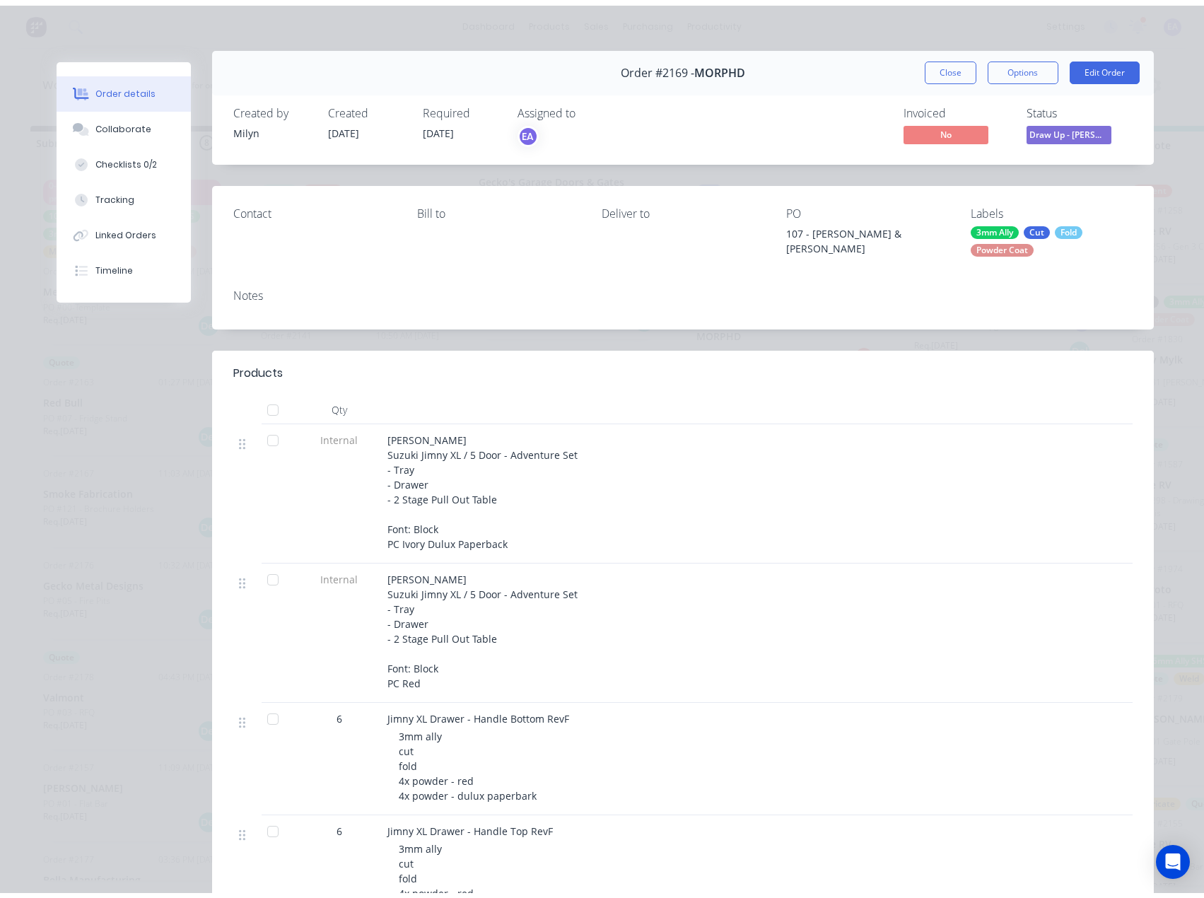
scroll to position [0, 0]
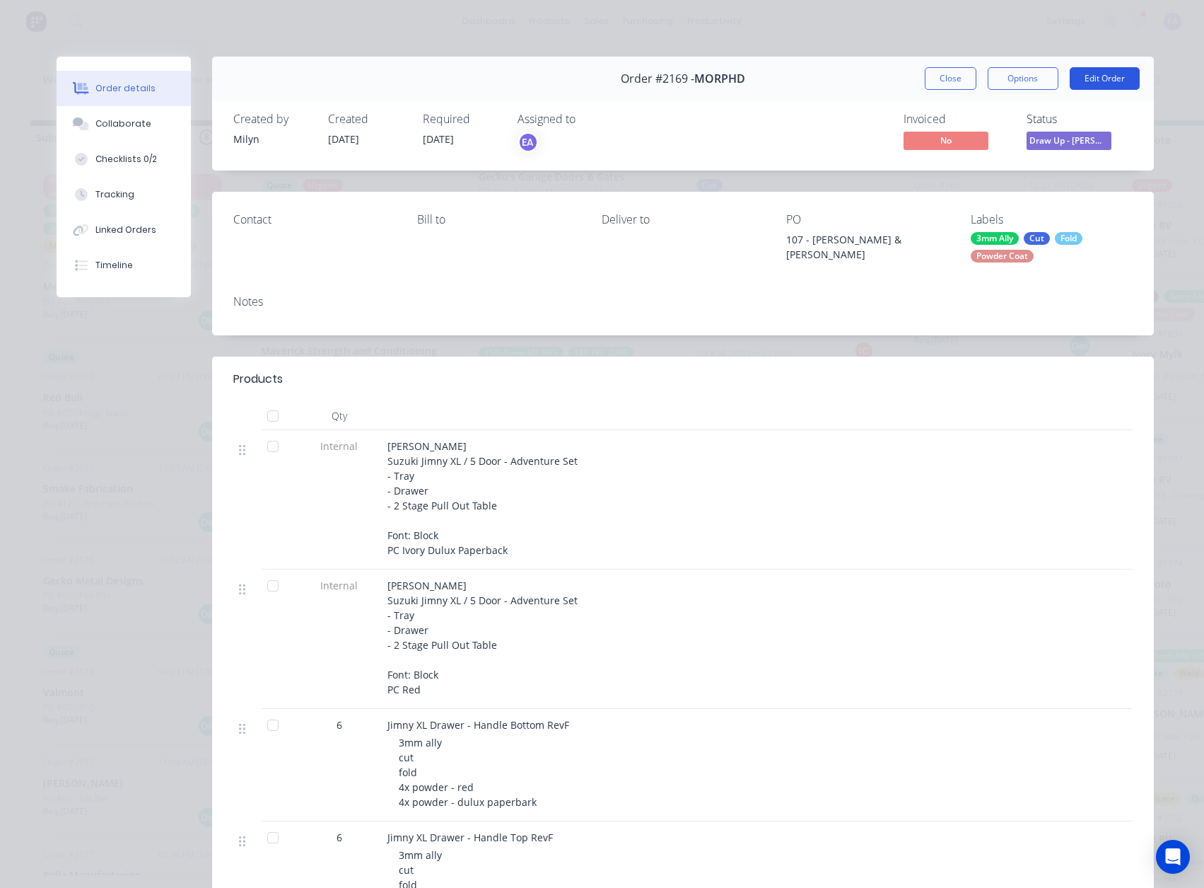
click at [1075, 76] on button "Edit Order" at bounding box center [1105, 78] width 70 height 23
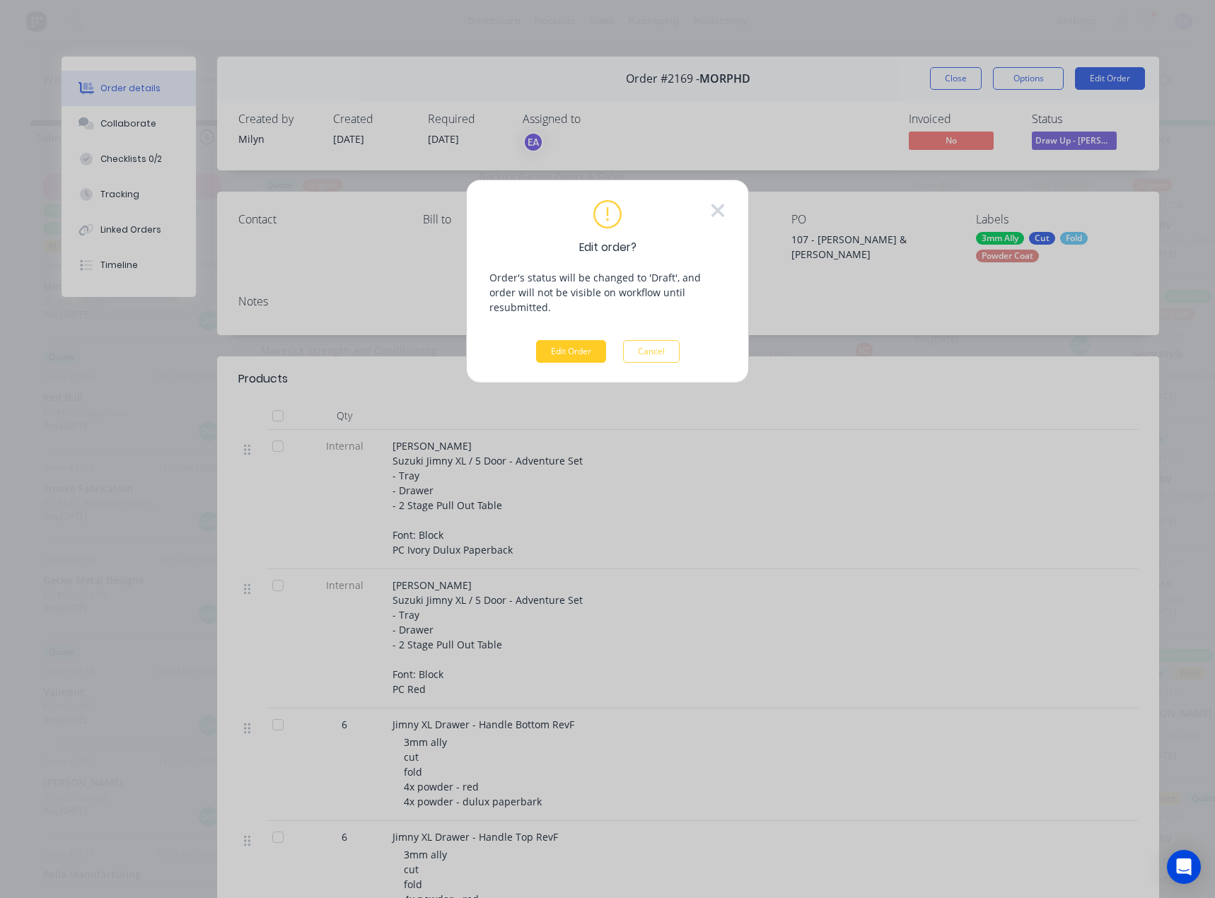
click at [569, 342] on button "Edit Order" at bounding box center [571, 351] width 70 height 23
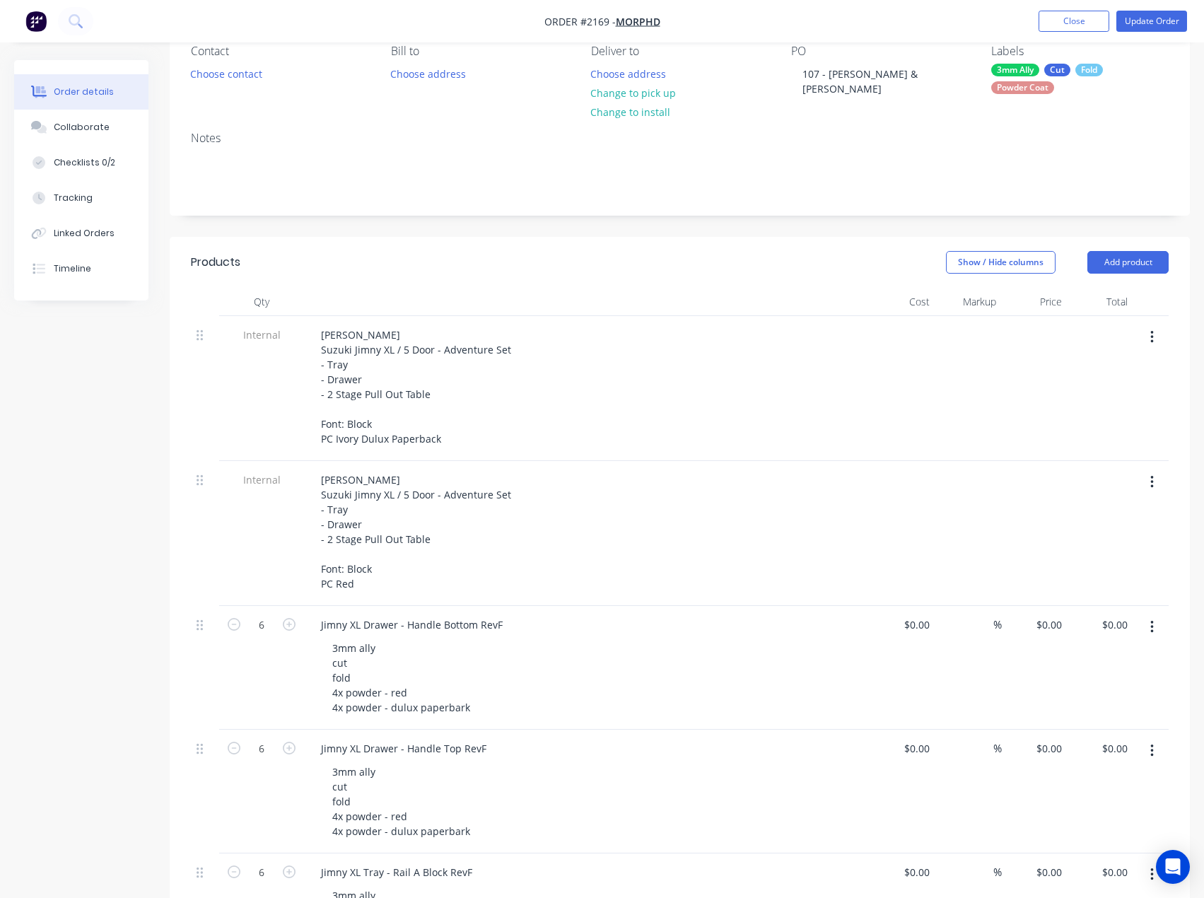
scroll to position [141, 0]
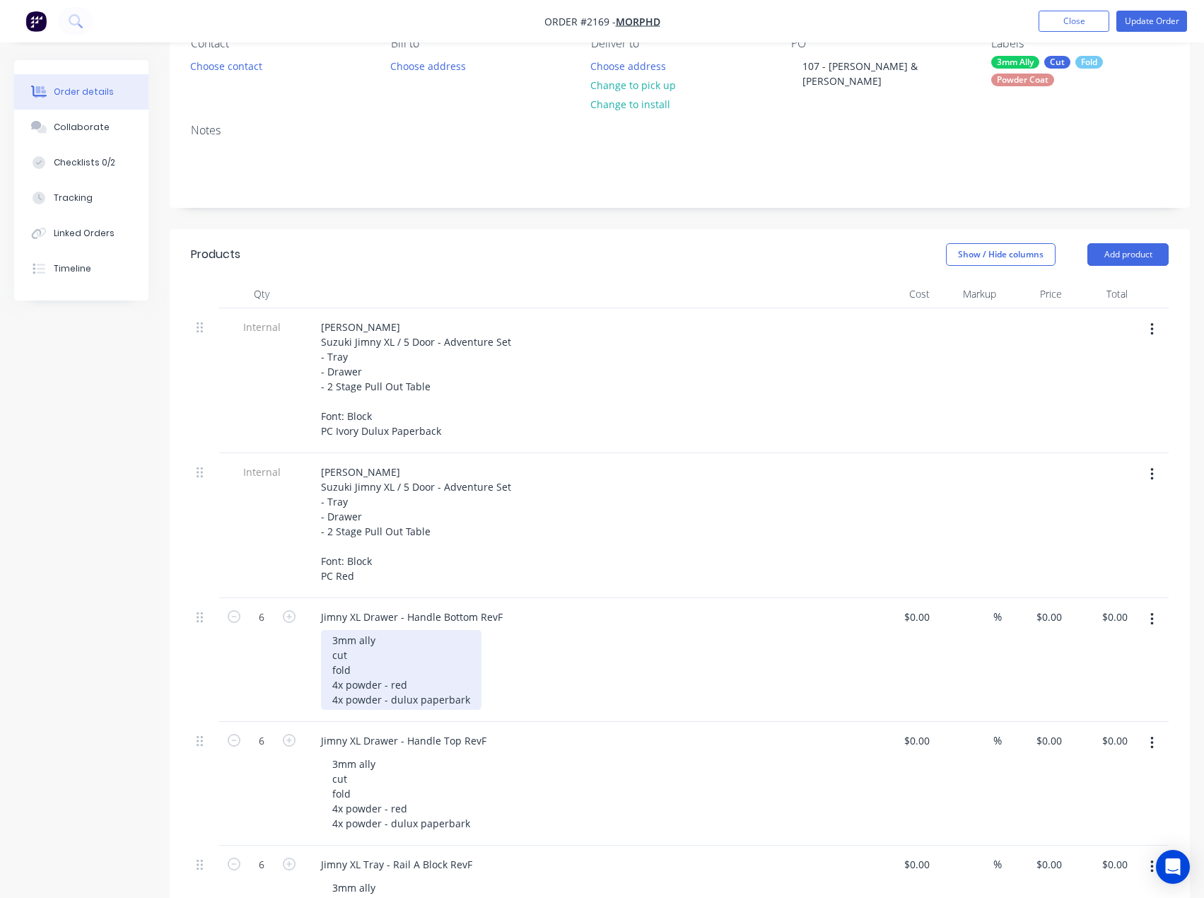
click at [334, 681] on div "3mm ally cut fold 4x powder - red 4x powder - dulux paperbark" at bounding box center [401, 670] width 161 height 80
click at [337, 695] on div "3mm ally cut fold 3x powder - red 4x powder - dulux paperbark" at bounding box center [401, 670] width 161 height 80
drag, startPoint x: 467, startPoint y: 697, endPoint x: 290, endPoint y: 679, distance: 177.7
click at [290, 679] on div "6 Jimny XL Drawer - Handle Bottom RevF 3mm ally cut fold 3x powder - red 3x pow…" at bounding box center [680, 660] width 978 height 124
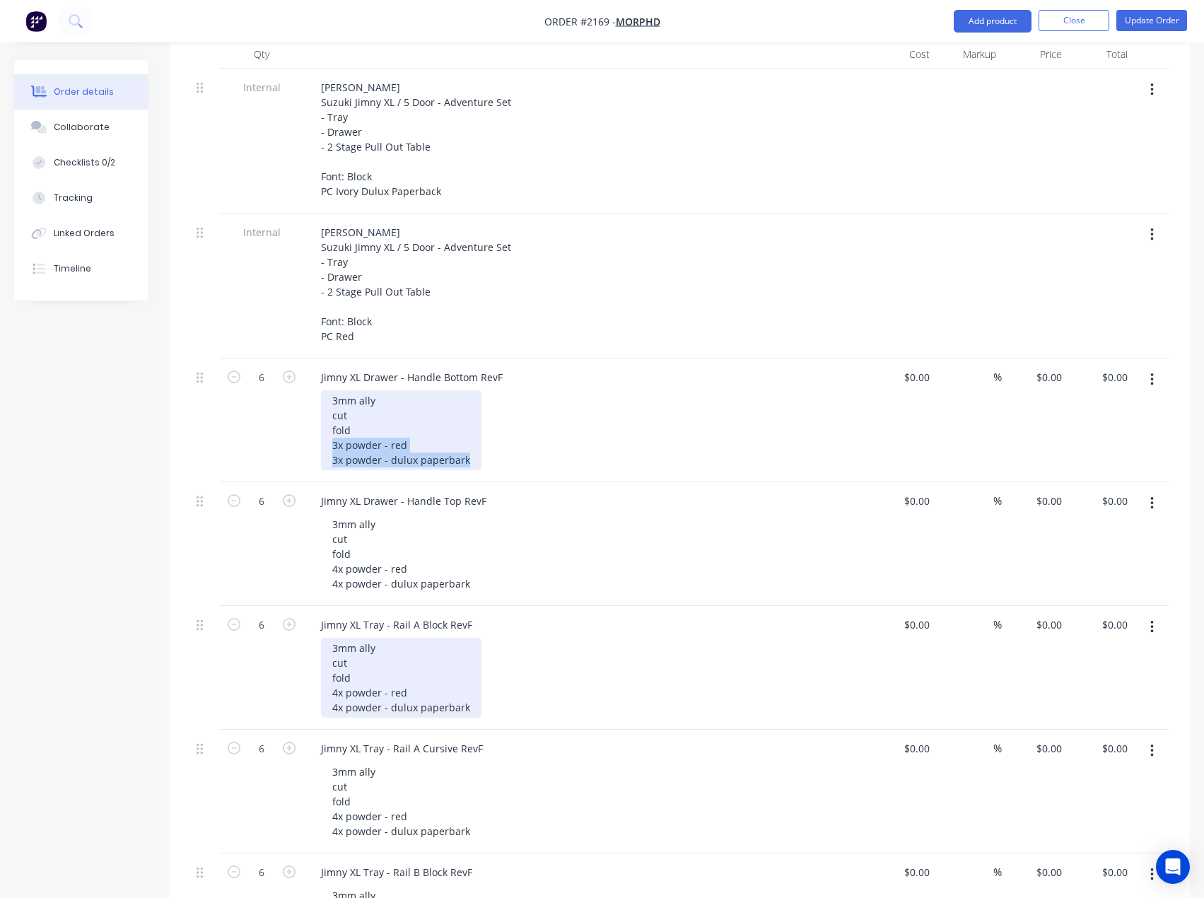
scroll to position [424, 0]
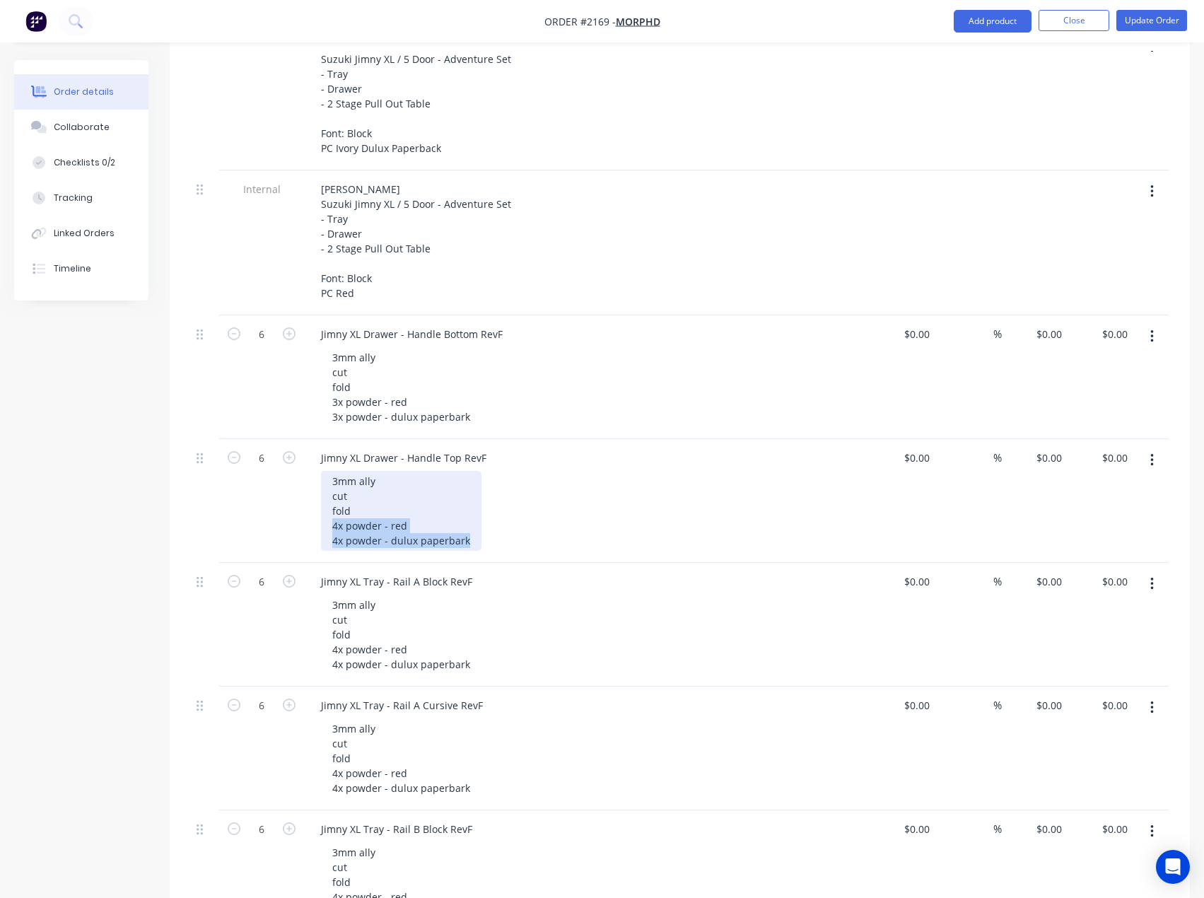
drag, startPoint x: 472, startPoint y: 539, endPoint x: 291, endPoint y: 527, distance: 181.5
click at [288, 520] on div "6 Jimny XL Drawer - Handle Top RevF 3mm ally cut fold 4x powder - red 4x powder…" at bounding box center [680, 501] width 978 height 124
paste div
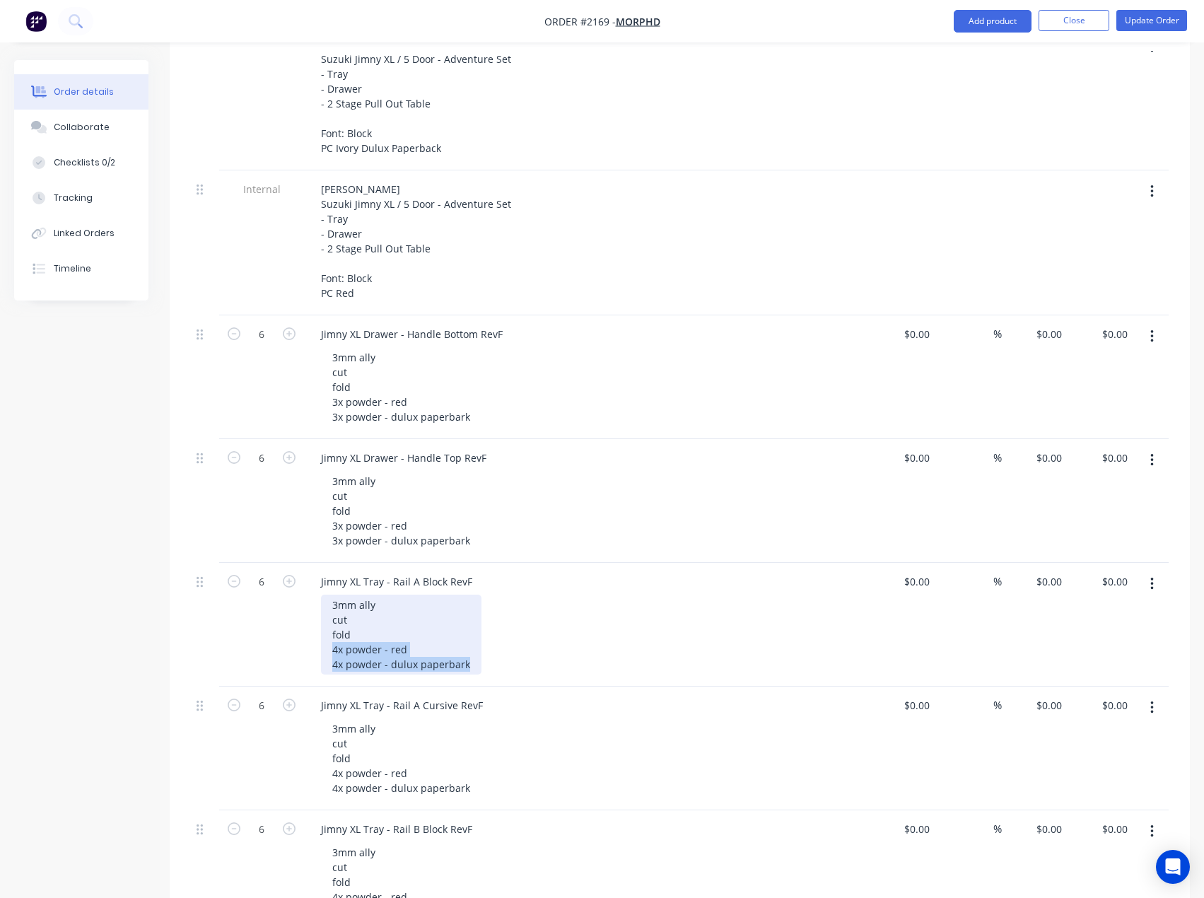
drag, startPoint x: 475, startPoint y: 659, endPoint x: 250, endPoint y: 644, distance: 225.4
click at [250, 644] on div "6 Jimny XL Tray - Rail A Block RevF 3mm ally cut fold 4x powder - red 4x powder…" at bounding box center [680, 625] width 978 height 124
paste div
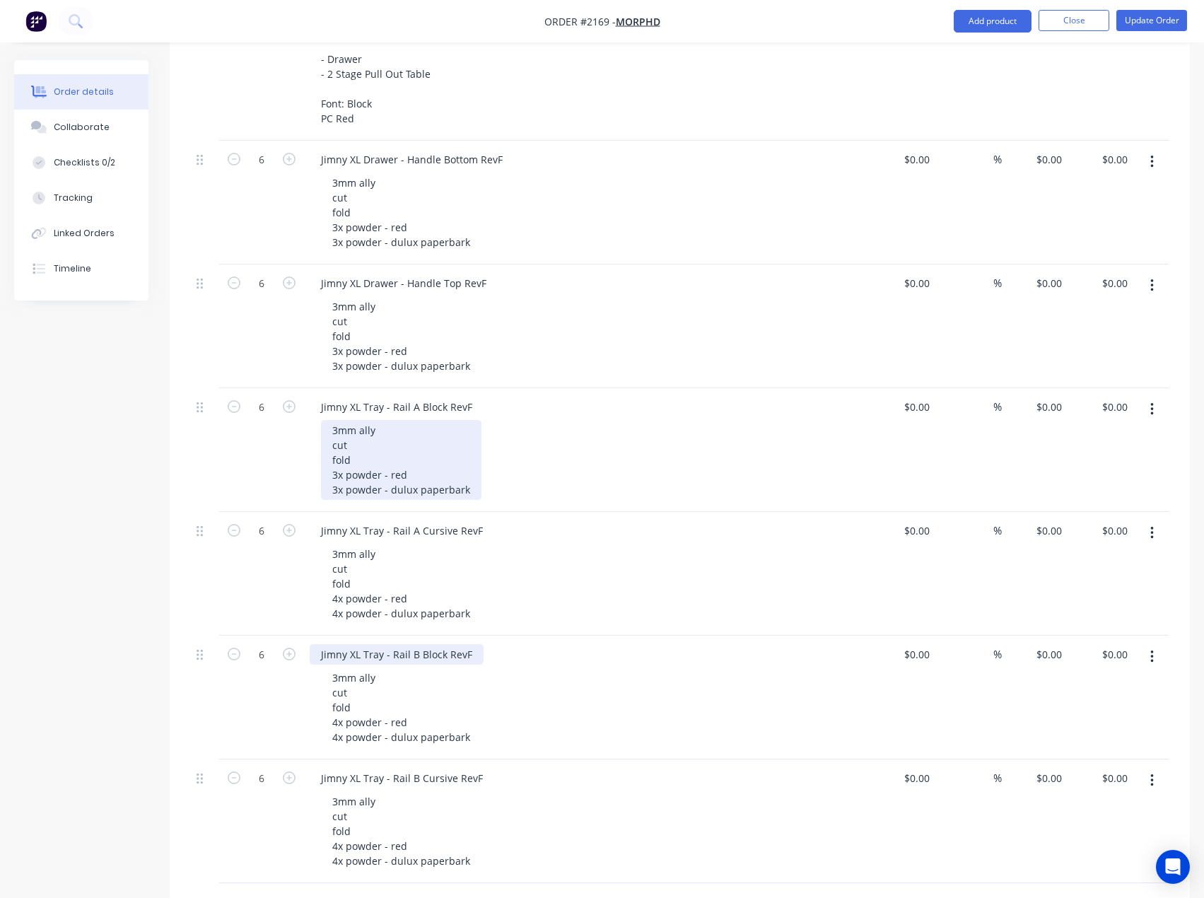
scroll to position [637, 0]
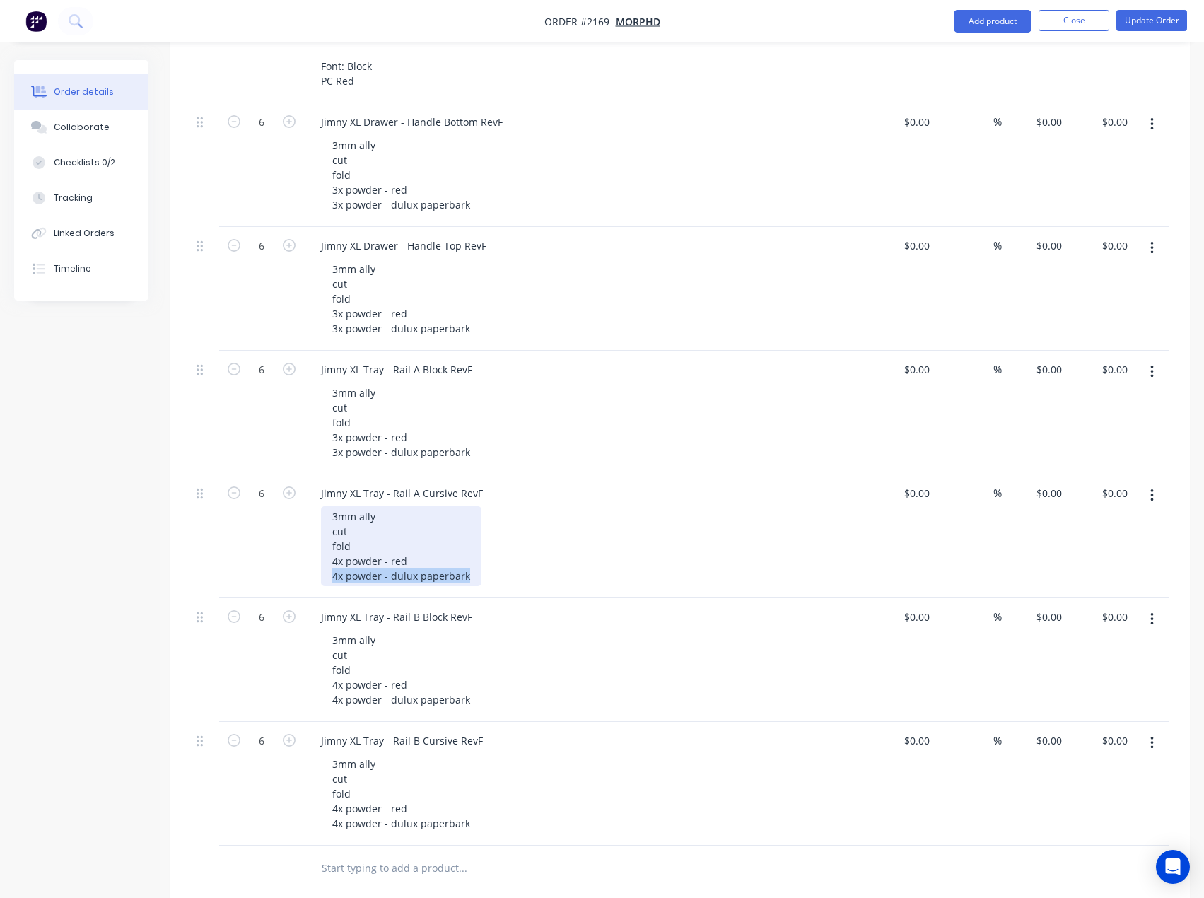
drag, startPoint x: 469, startPoint y: 572, endPoint x: 284, endPoint y: 567, distance: 184.7
click at [284, 567] on div "6 Jimny XL Tray - Rail A Cursive RevF 3mm ally cut fold 4x powder - red 4x powd…" at bounding box center [680, 537] width 978 height 124
paste div
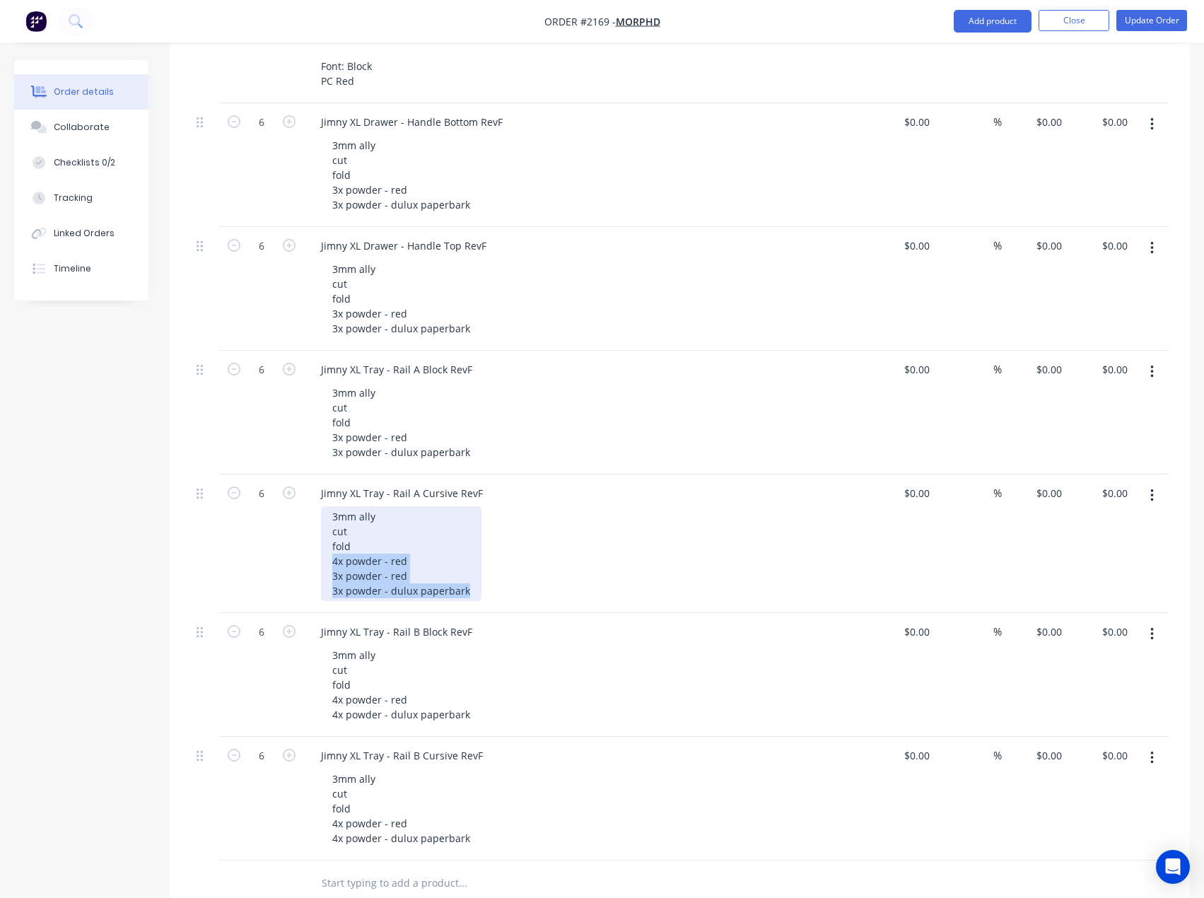
drag, startPoint x: 471, startPoint y: 590, endPoint x: 292, endPoint y: 555, distance: 182.4
click at [292, 555] on div "6 Jimny XL Tray - Rail A Cursive RevF 3mm ally cut fold 4x powder - red 3x powd…" at bounding box center [680, 544] width 978 height 139
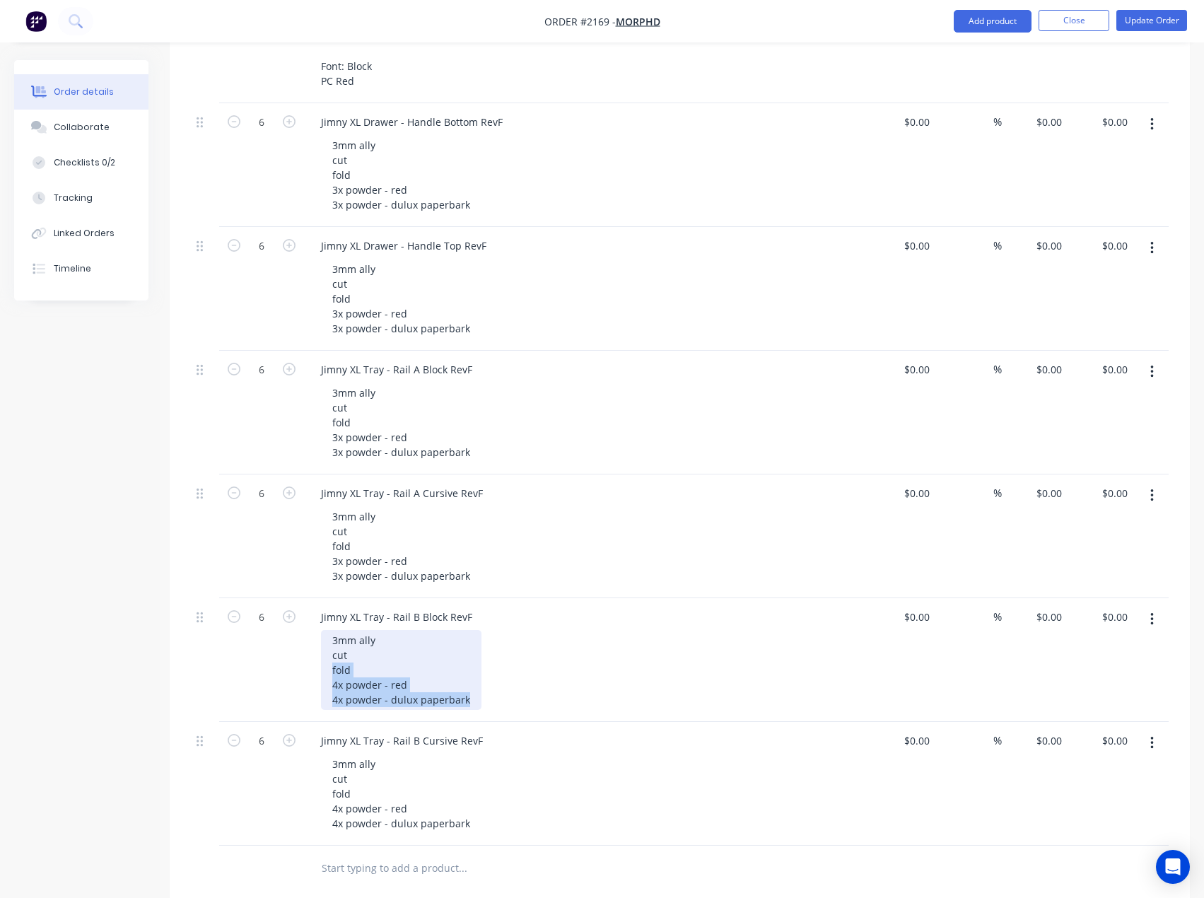
drag, startPoint x: 462, startPoint y: 698, endPoint x: 295, endPoint y: 670, distance: 169.2
click at [295, 670] on div "6 Jimny XL Tray - Rail B Block RevF 3mm ally cut fold 4x powder - red 4x powder…" at bounding box center [680, 660] width 978 height 124
click at [293, 674] on div "6" at bounding box center [261, 660] width 85 height 124
drag, startPoint x: 477, startPoint y: 697, endPoint x: 468, endPoint y: 695, distance: 10.1
click at [468, 695] on div "3mm ally cut fold 4x powder - red 4x powder - dulux paperbark" at bounding box center [592, 670] width 543 height 80
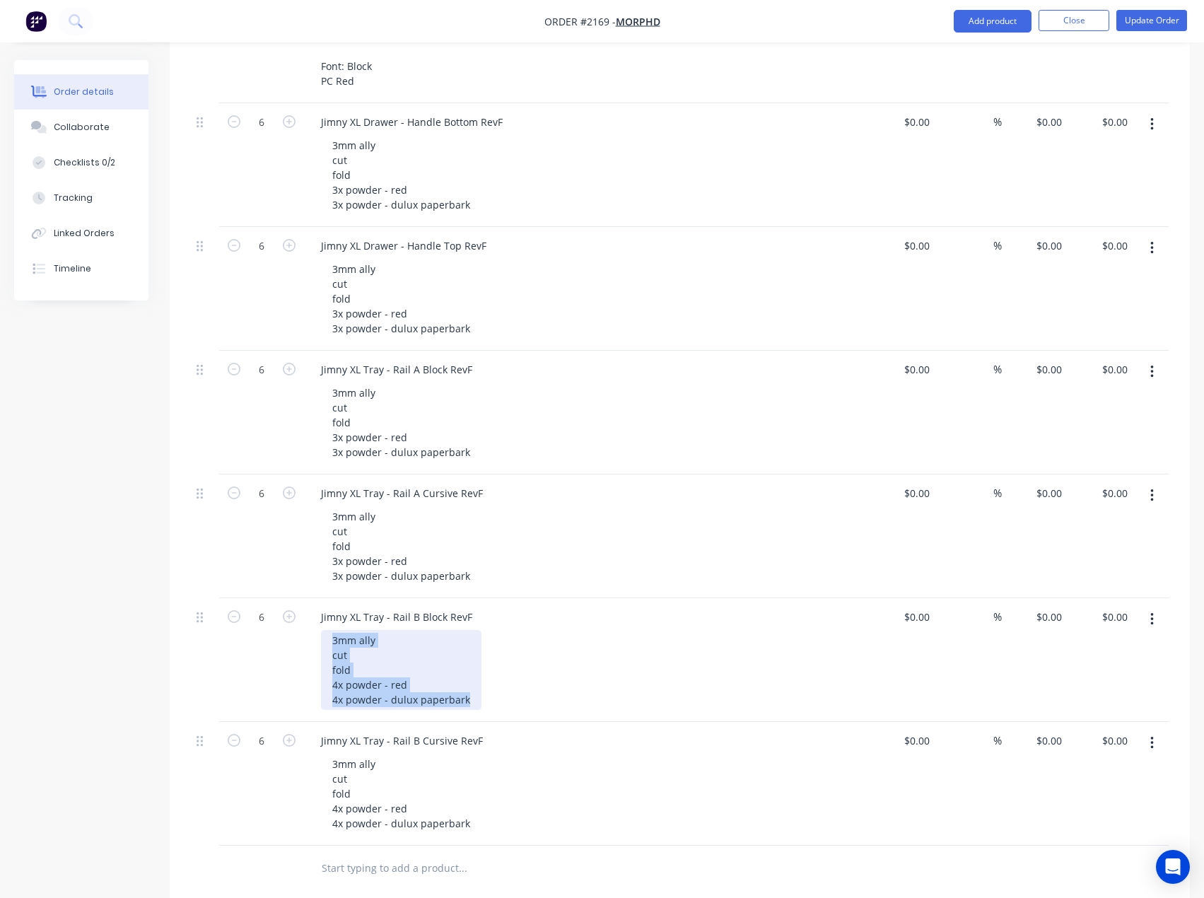
click at [466, 694] on div "3mm ally cut fold 4x powder - red 4x powder - dulux paperbark" at bounding box center [401, 670] width 161 height 80
click at [472, 693] on div "3mm ally cut fold 4x powder - red 4x powder - dulux paperbark" at bounding box center [401, 670] width 161 height 80
drag, startPoint x: 466, startPoint y: 698, endPoint x: 301, endPoint y: 680, distance: 165.7
click at [301, 680] on div "6 Jimny XL Tray - Rail B Block RevF 3mm ally cut fold 4x powder - red 4x powder…" at bounding box center [680, 660] width 978 height 124
paste div
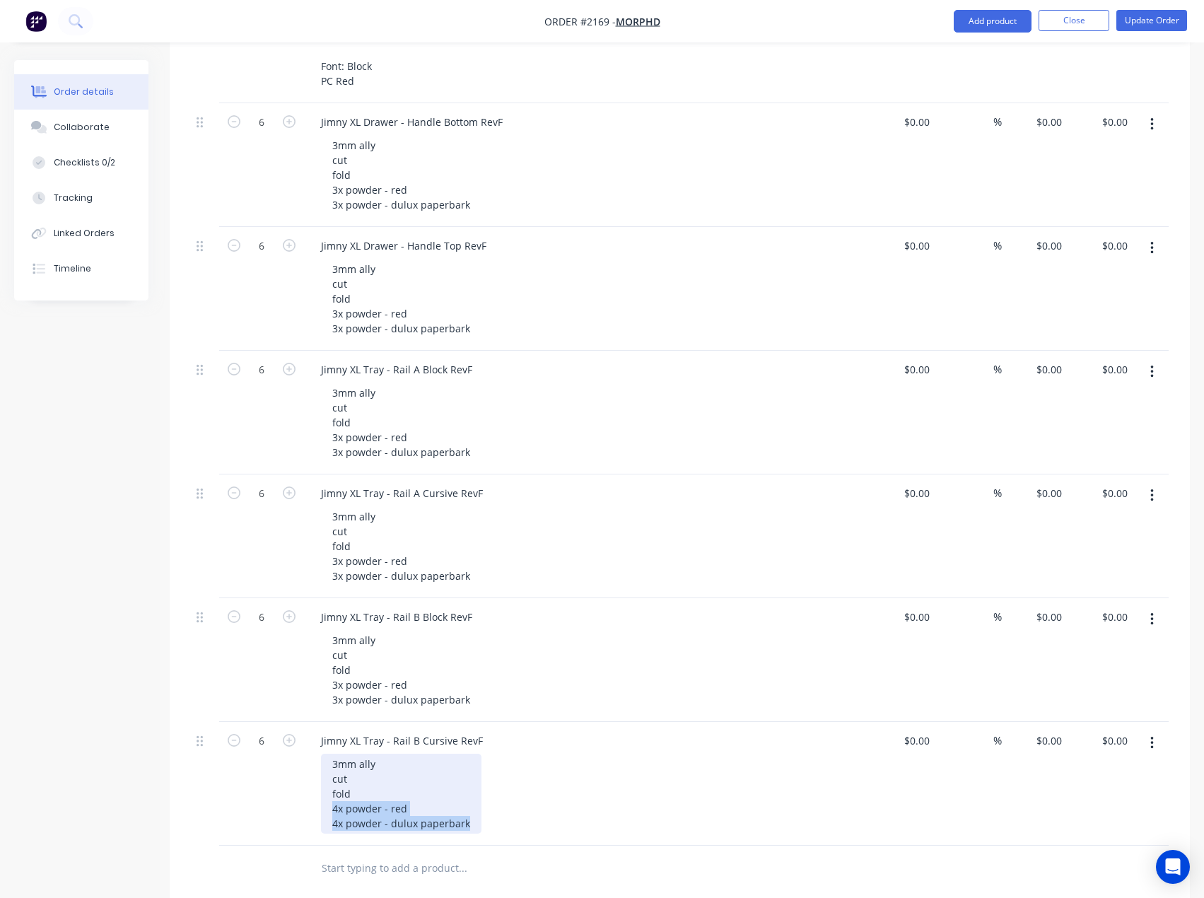
drag, startPoint x: 468, startPoint y: 819, endPoint x: 283, endPoint y: 800, distance: 185.6
click at [283, 800] on div "6 Jimny XL Tray - Rail B Cursive RevF 3mm ally cut fold 4x powder - red 4x powd…" at bounding box center [680, 784] width 978 height 124
paste div
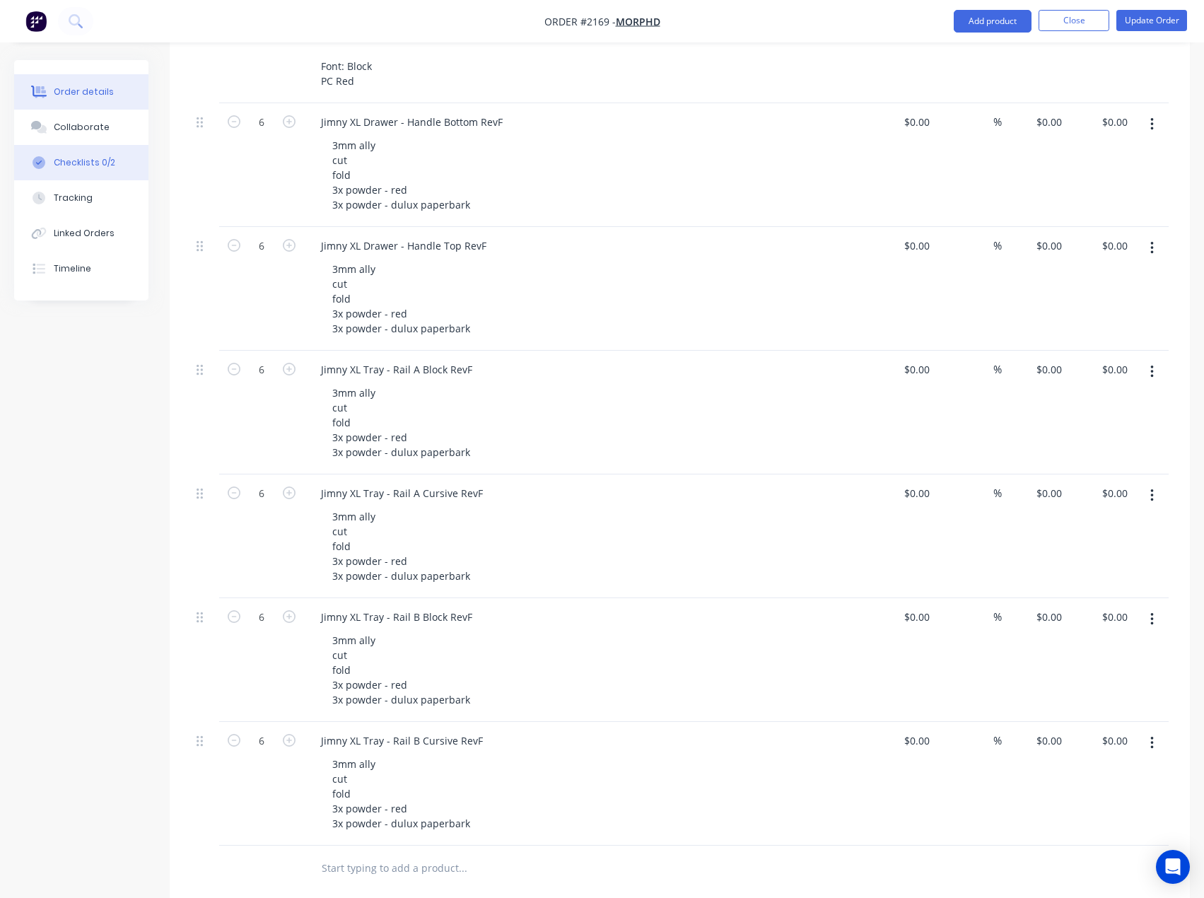
click at [89, 153] on button "Checklists 0/2" at bounding box center [81, 162] width 134 height 35
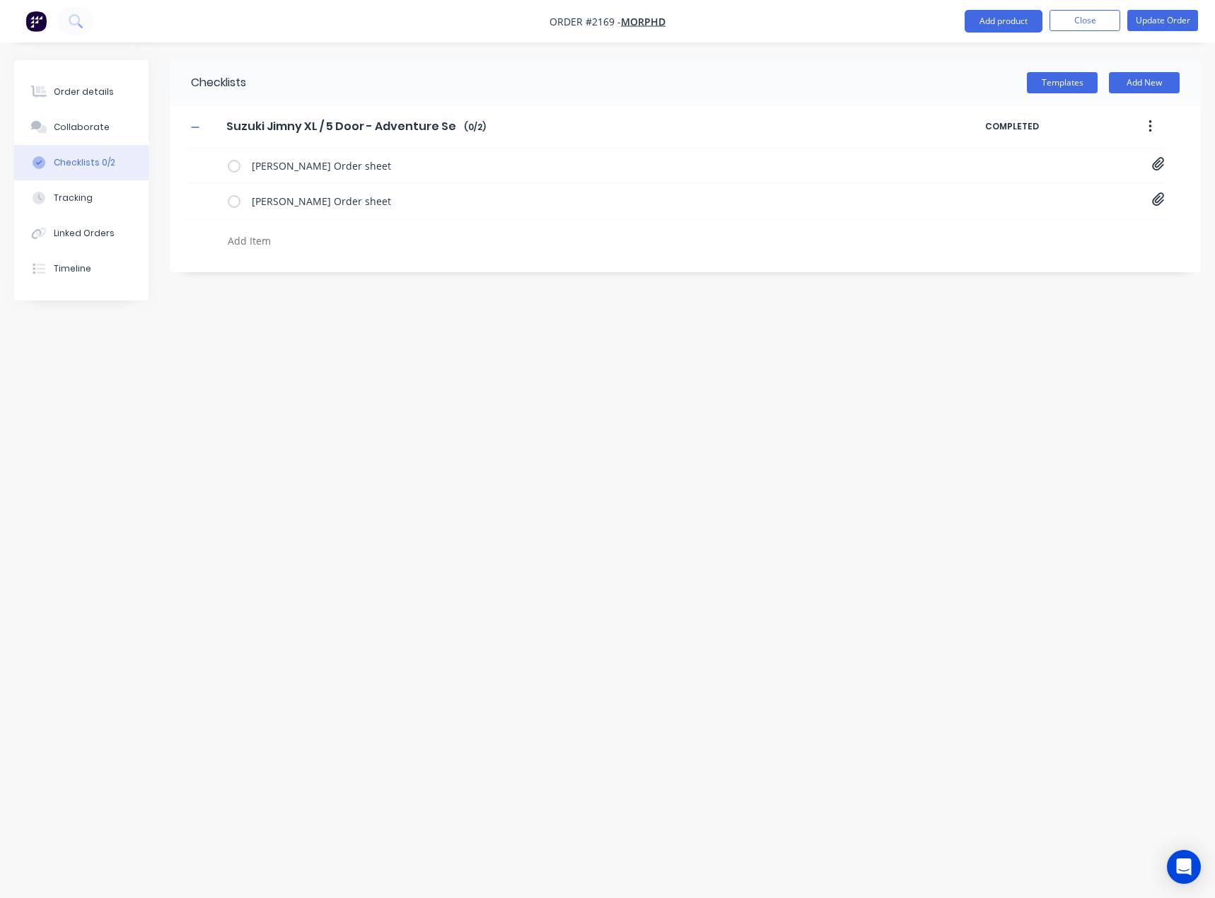
click at [251, 241] on textarea at bounding box center [537, 241] width 630 height 21
type textarea "cut"
type textarea "fold"
type textarea "powder"
click at [209, 271] on icon at bounding box center [210, 270] width 18 height 18
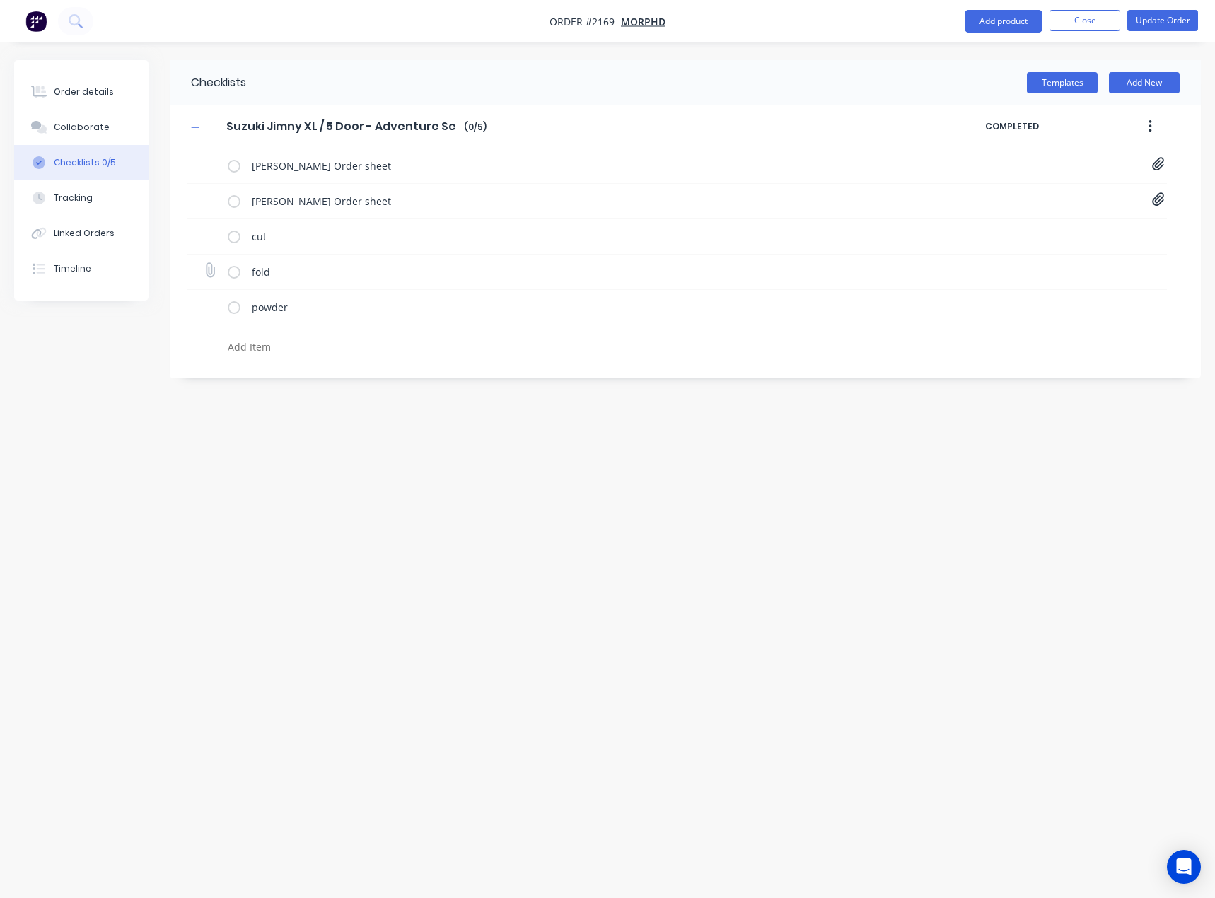
click at [204, 263] on input "file" at bounding box center [204, 263] width 0 height 0
type input "C:\fakepath\Jimny XL Handles and Rails[F].PDF"
click at [215, 308] on icon at bounding box center [209, 305] width 19 height 19
click at [204, 298] on input "file" at bounding box center [204, 298] width 0 height 0
type input "C:\fakepath\Purchase Order PO0475.pdf"
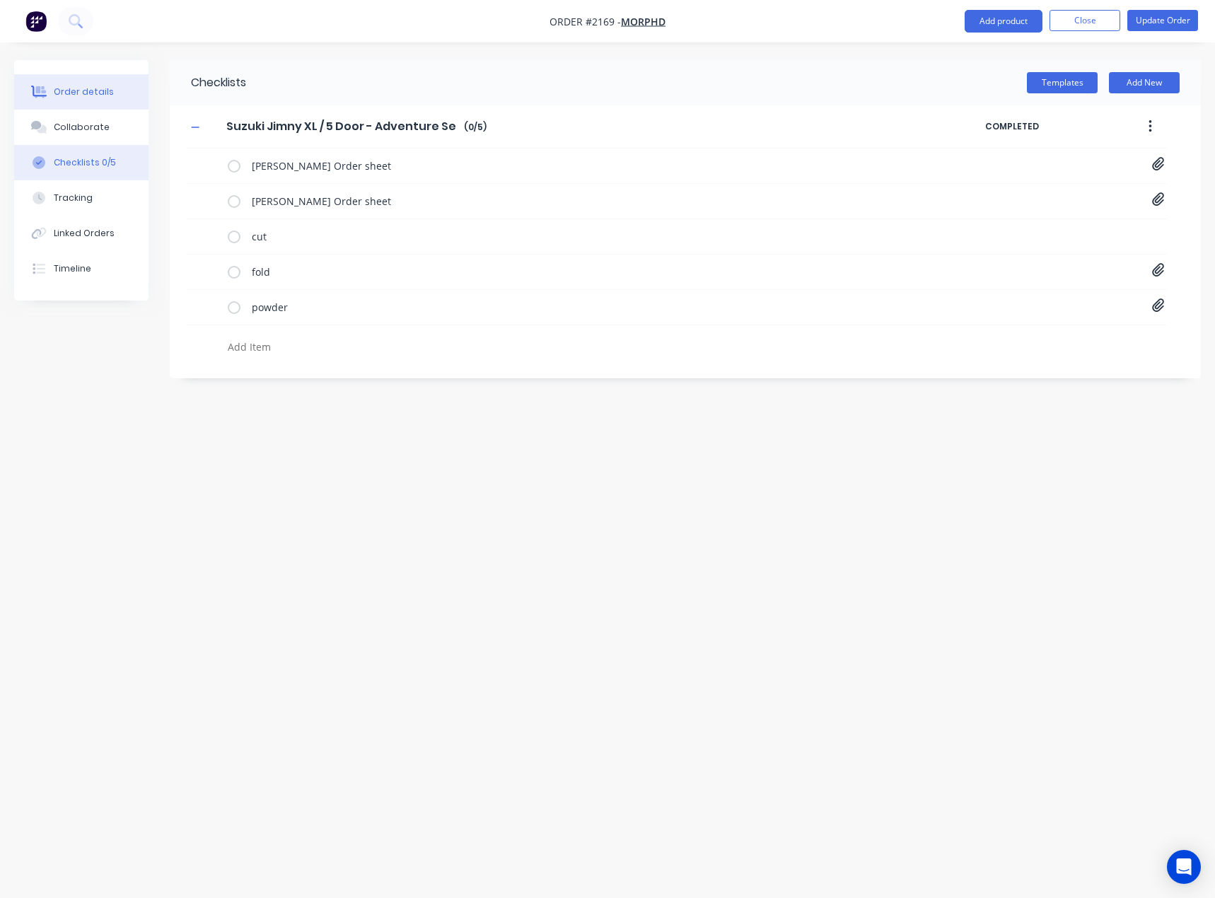
click at [86, 86] on div "Order details" at bounding box center [84, 92] width 60 height 13
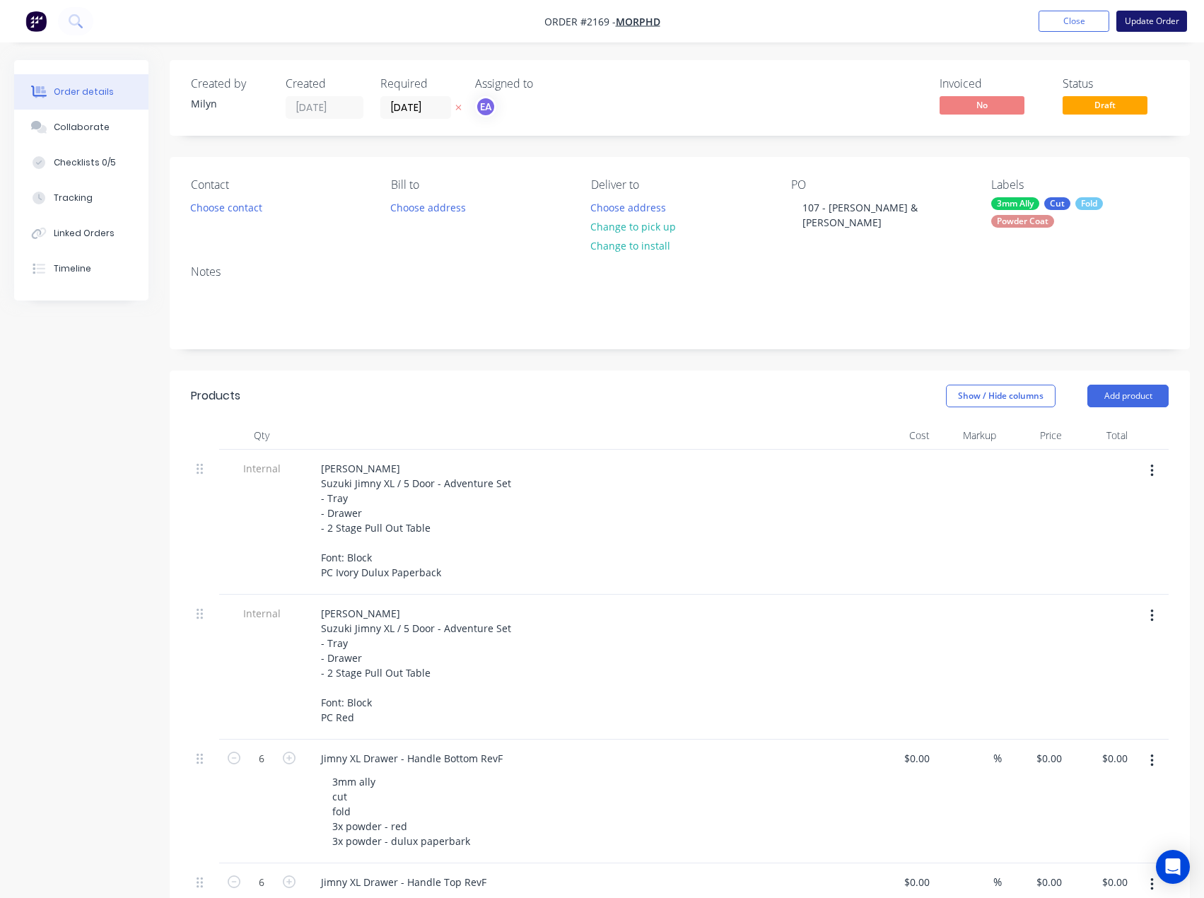
click at [1153, 18] on button "Update Order" at bounding box center [1152, 21] width 71 height 21
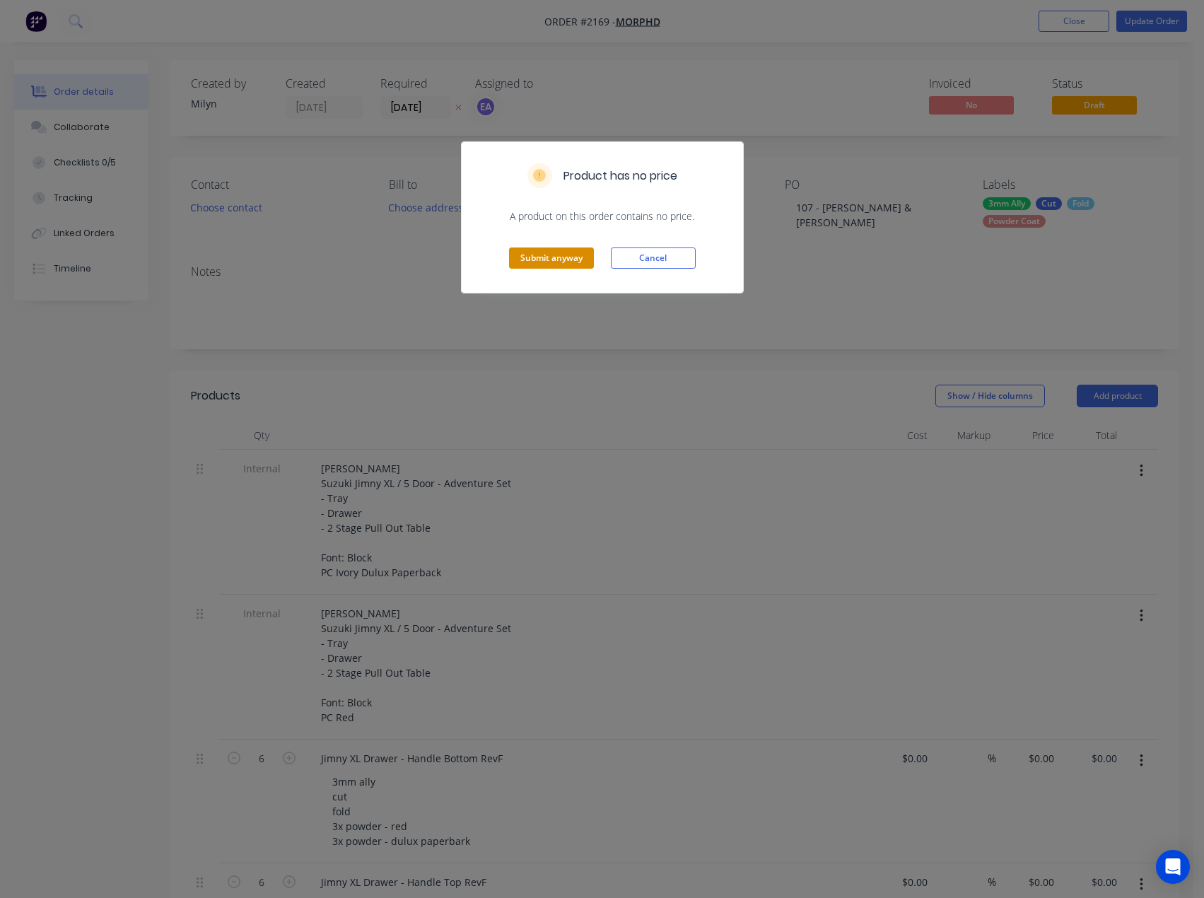
click at [557, 263] on button "Submit anyway" at bounding box center [551, 258] width 85 height 21
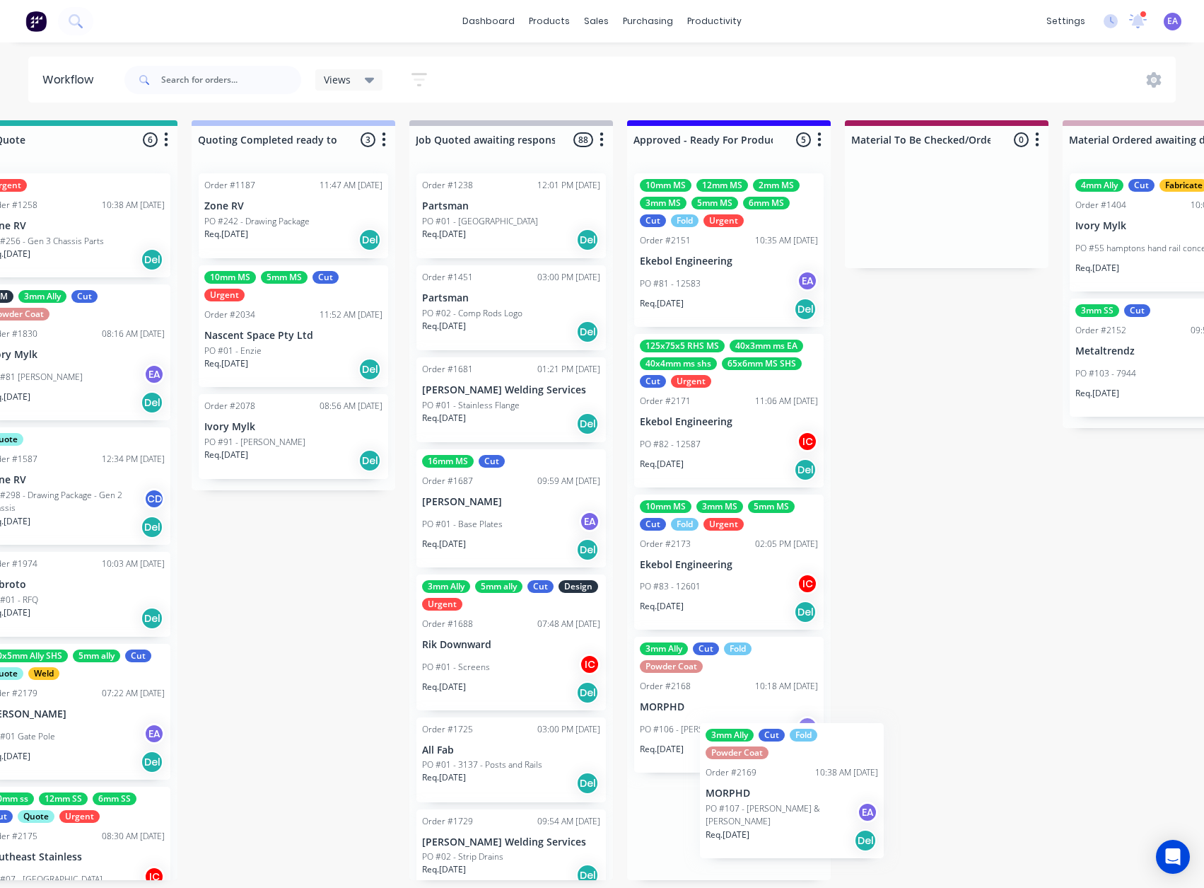
scroll to position [3, 1175]
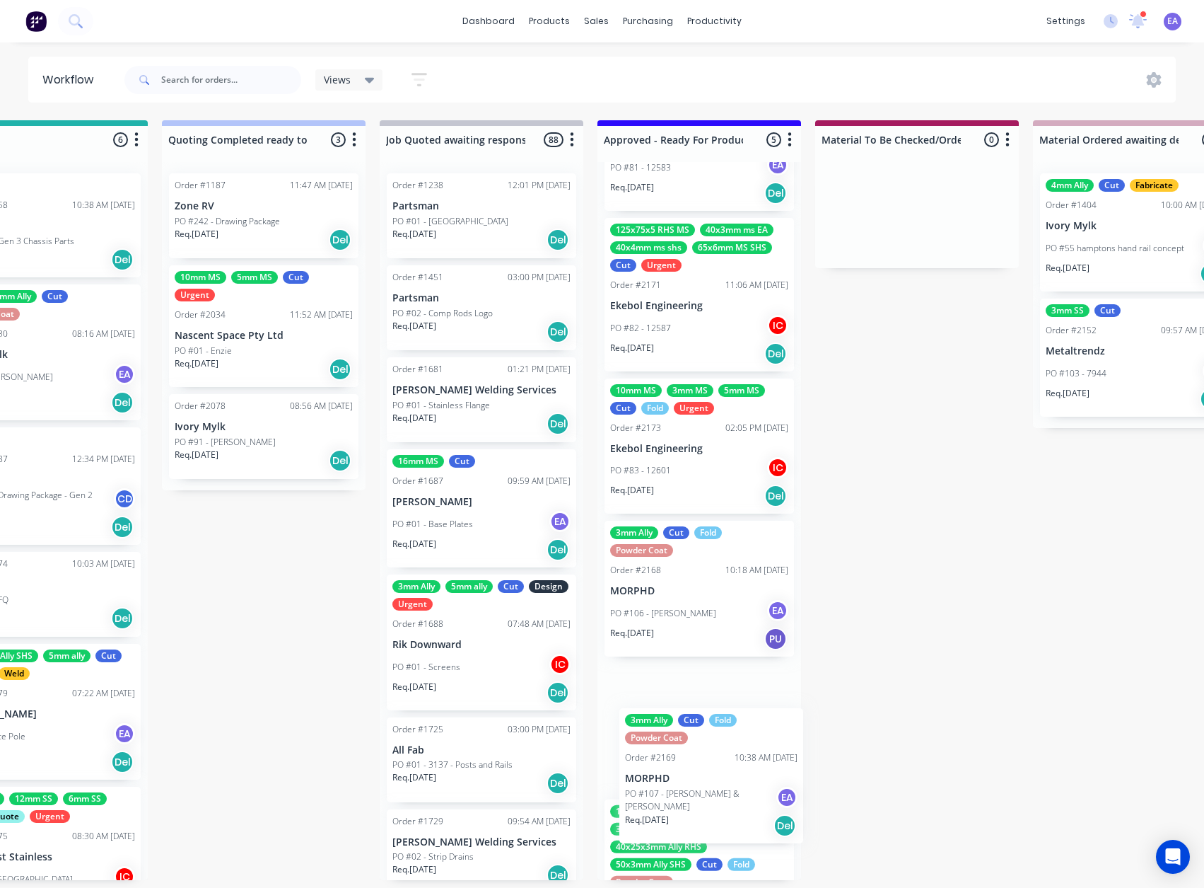
drag, startPoint x: 542, startPoint y: 818, endPoint x: 706, endPoint y: 758, distance: 174.1
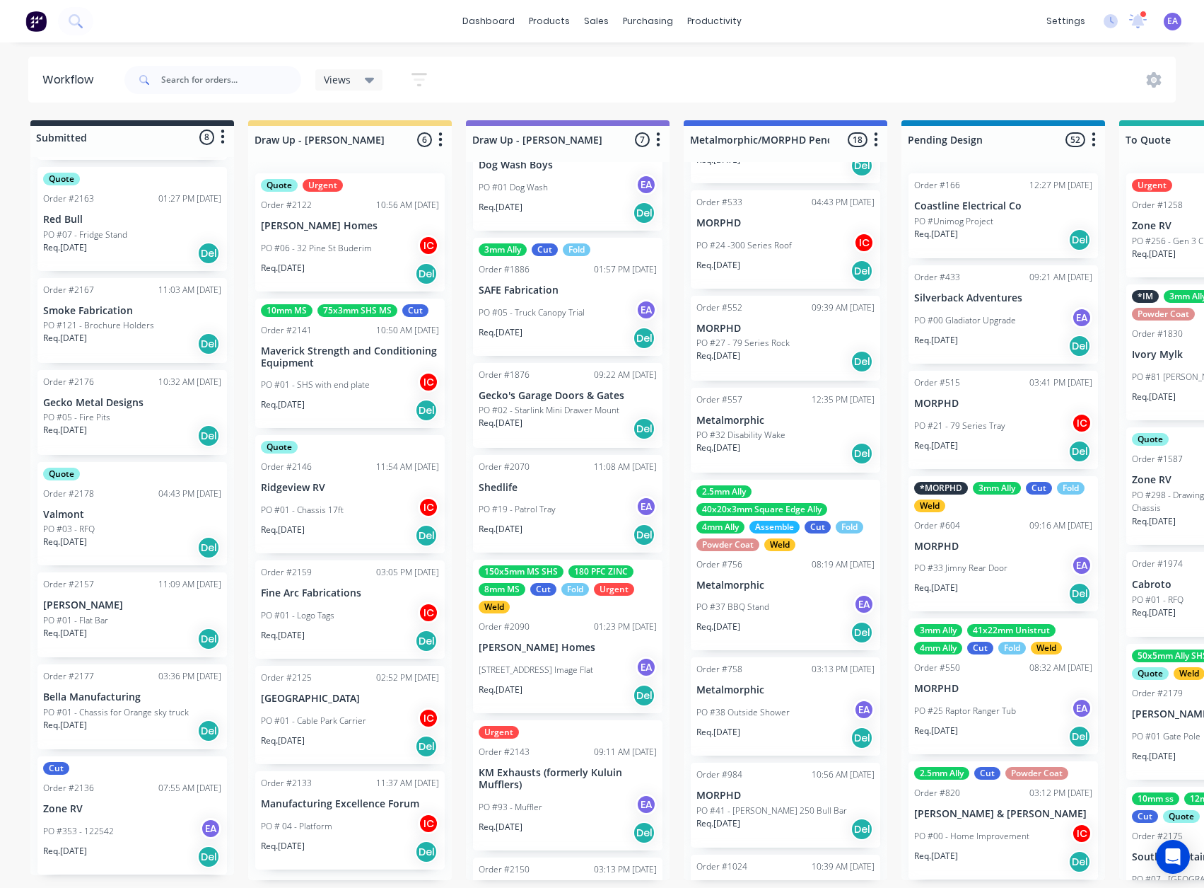
scroll to position [117, 0]
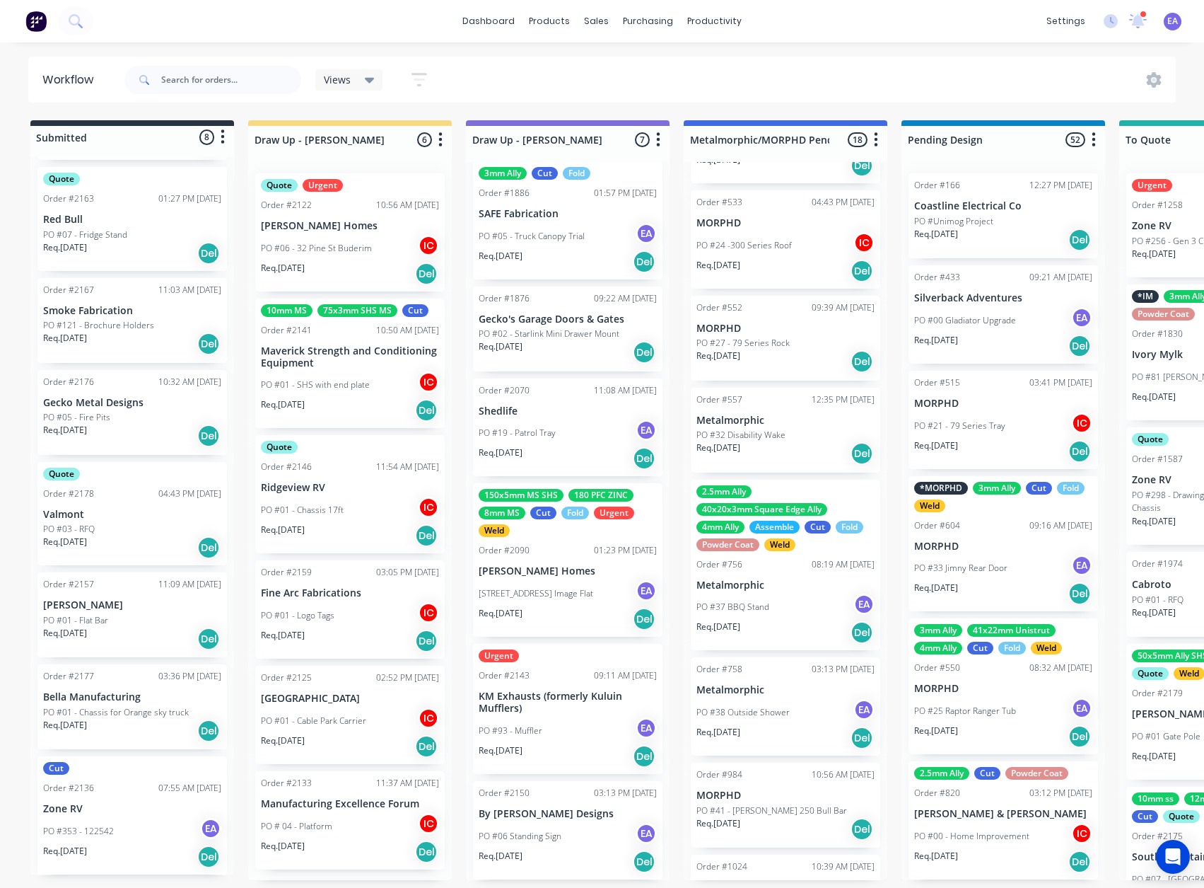
click at [551, 727] on div "PO #93 - Muffler EA" at bounding box center [568, 730] width 178 height 27
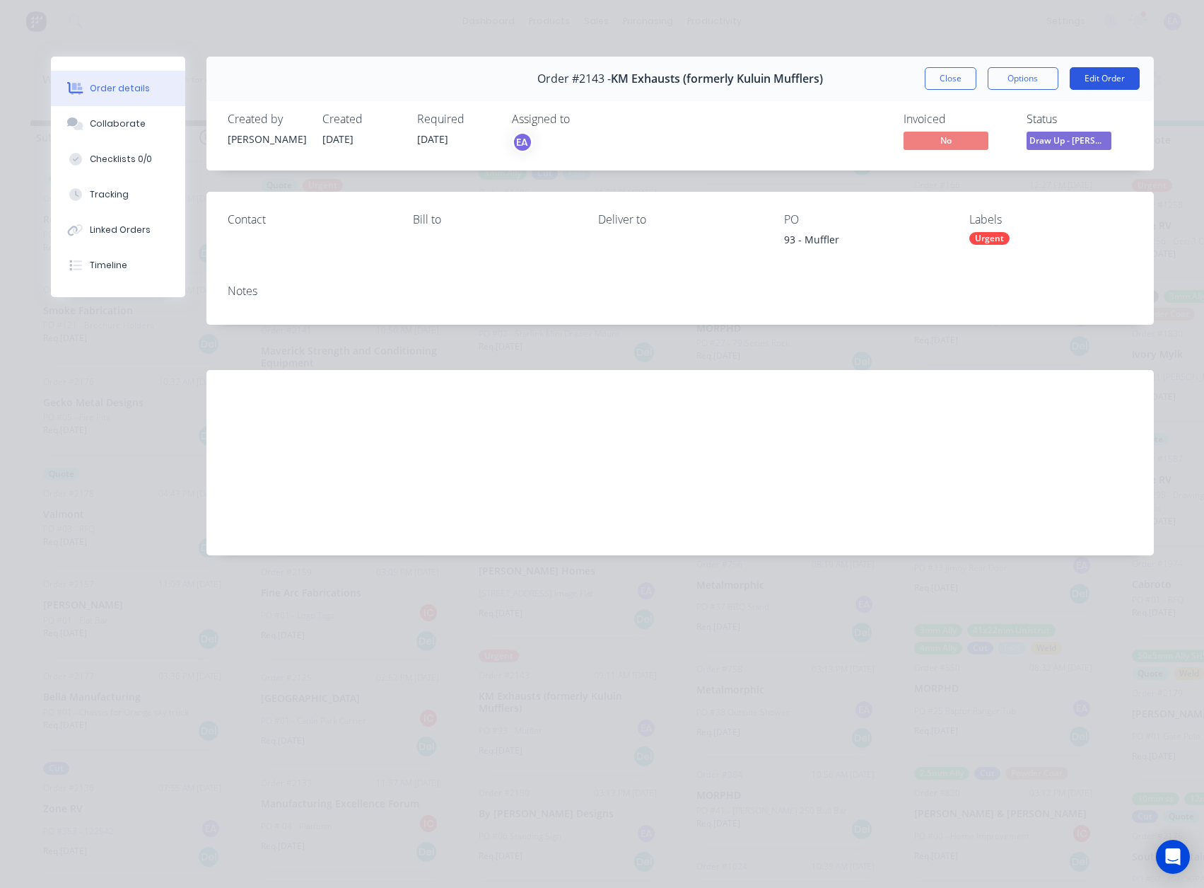
click at [1110, 76] on button "Edit Order" at bounding box center [1105, 78] width 70 height 23
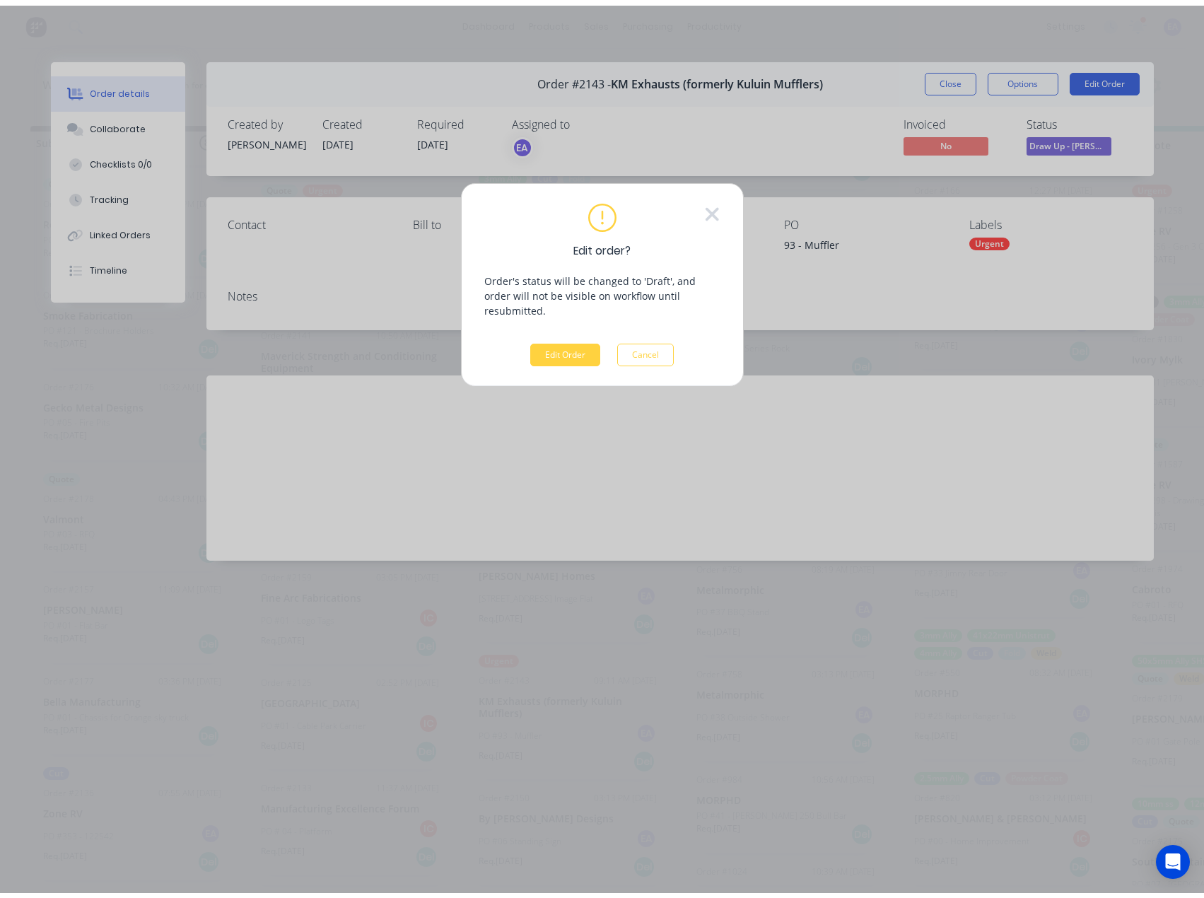
scroll to position [0, 0]
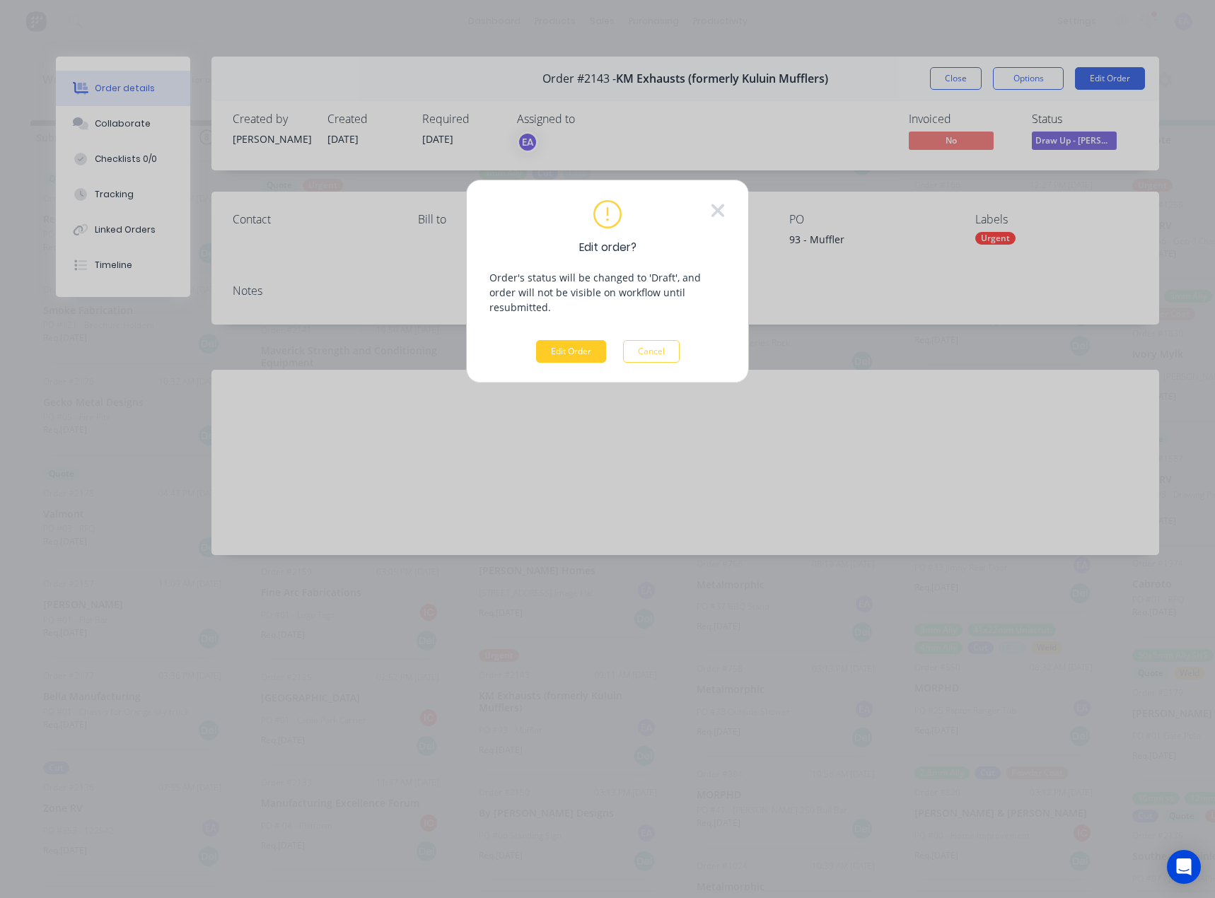
click at [581, 340] on button "Edit Order" at bounding box center [571, 351] width 70 height 23
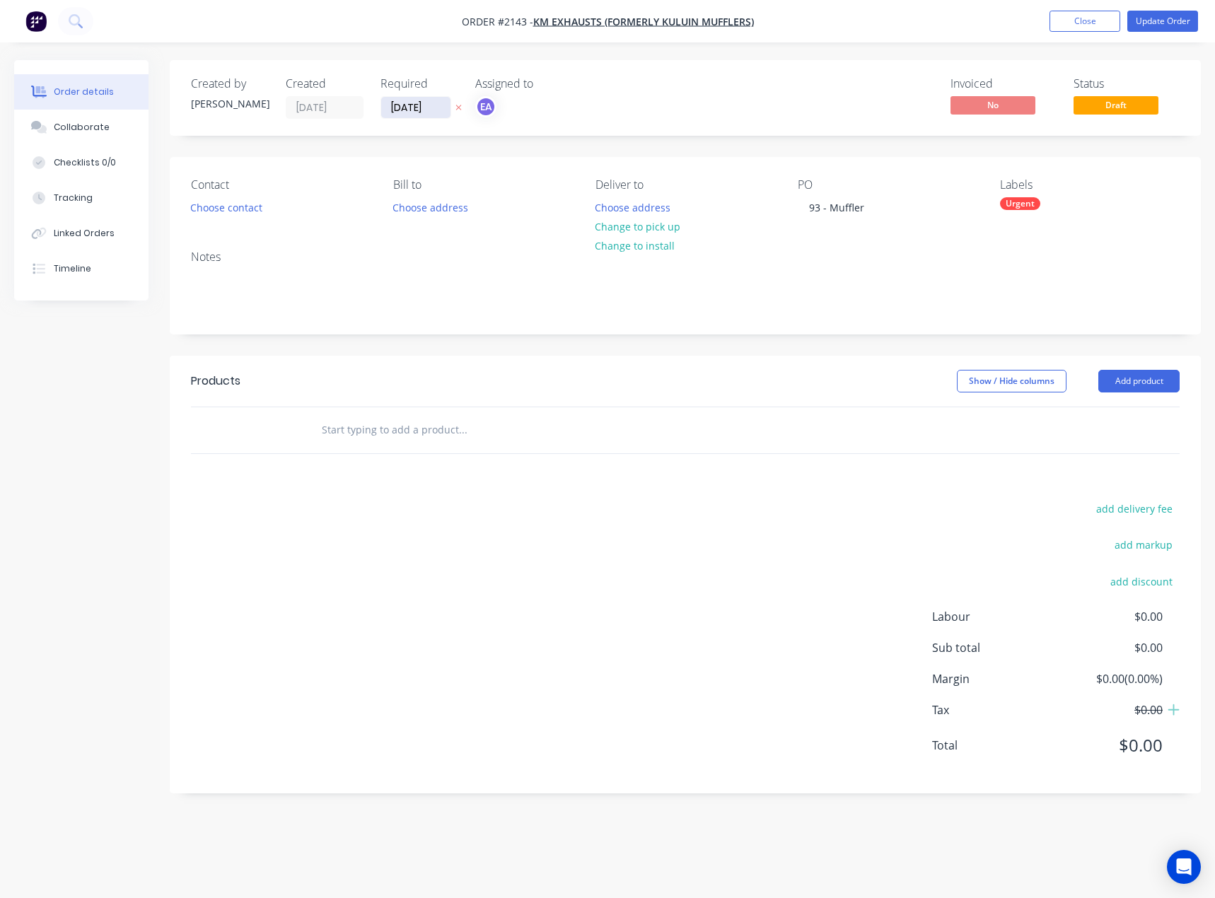
click at [404, 102] on input "[DATE]" at bounding box center [415, 107] width 69 height 21
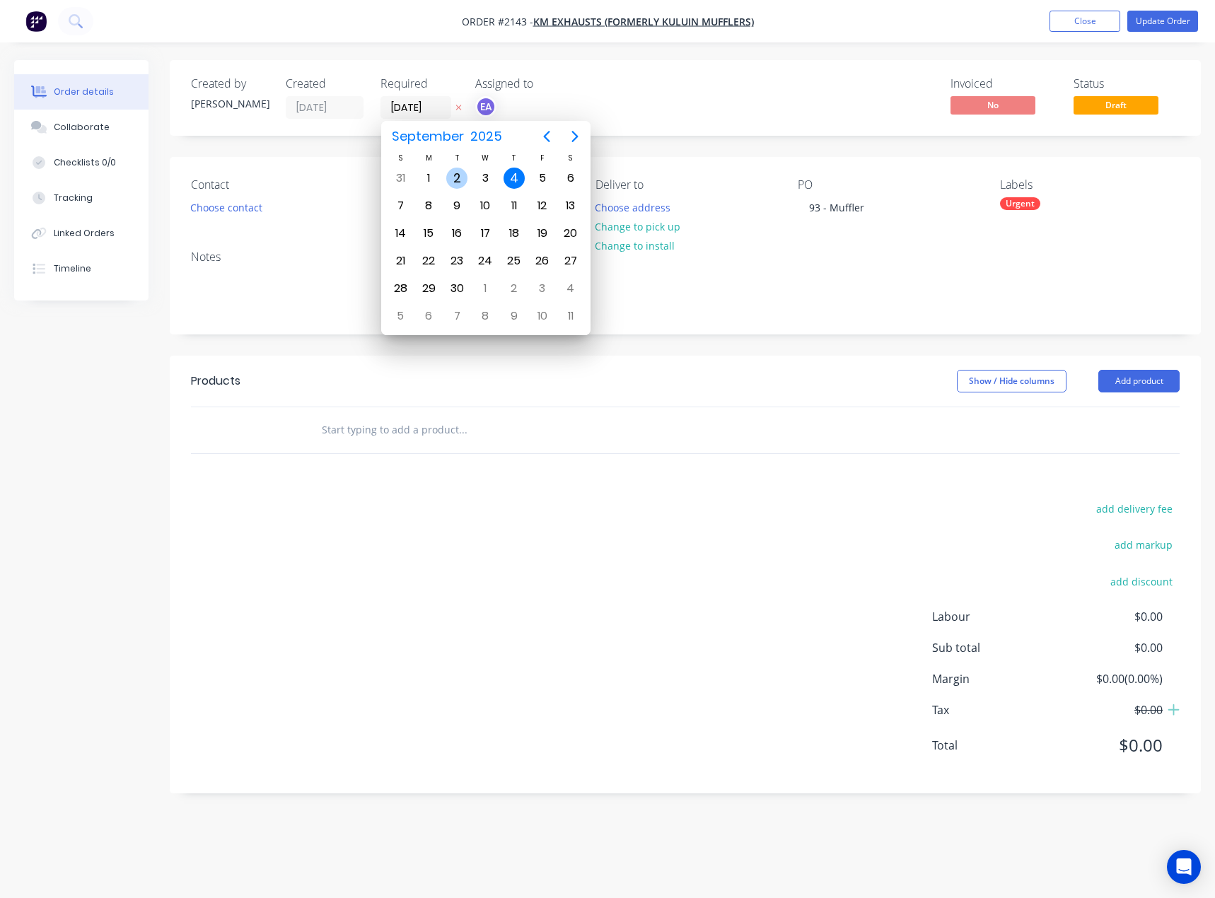
click at [461, 179] on div "2" at bounding box center [456, 178] width 21 height 21
type input "[DATE]"
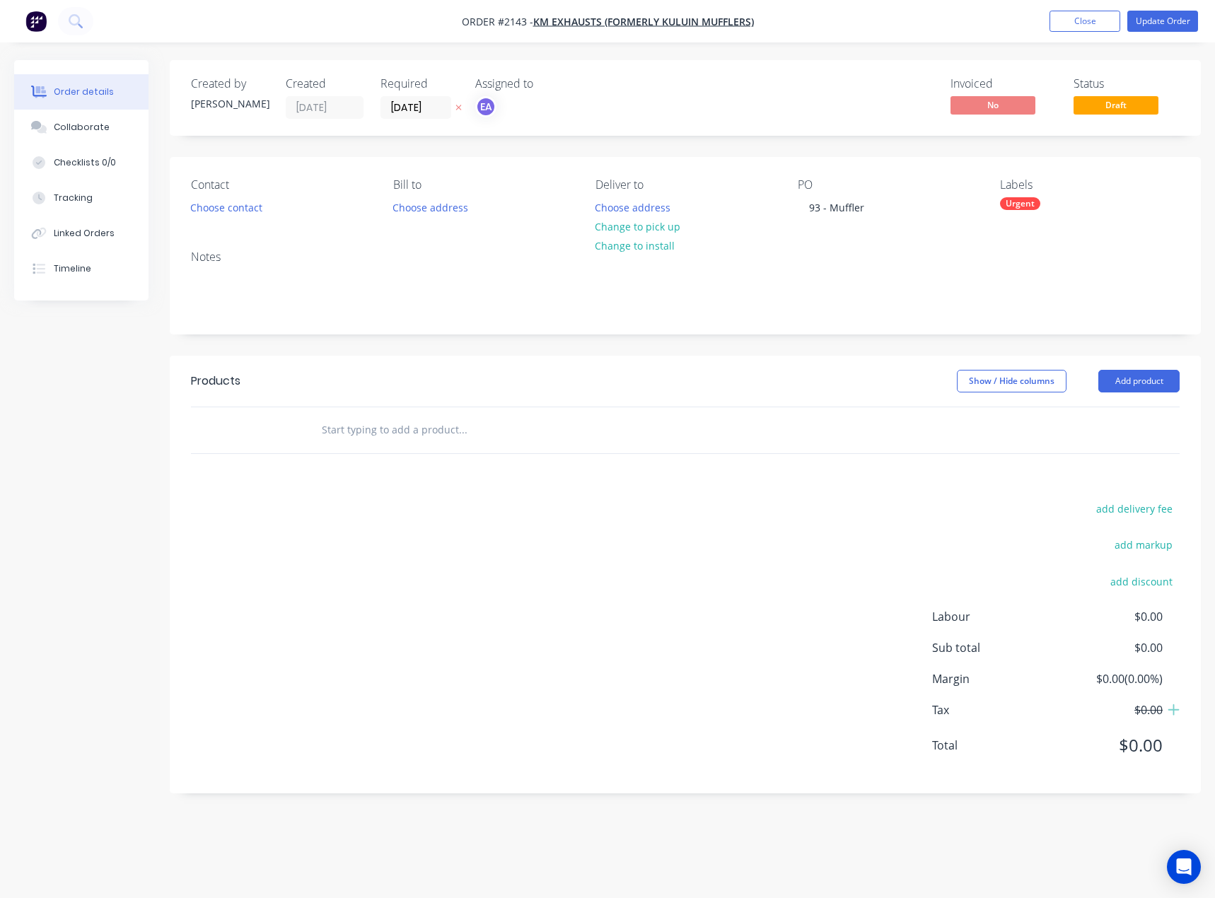
click at [1014, 201] on div "Urgent" at bounding box center [1020, 203] width 40 height 13
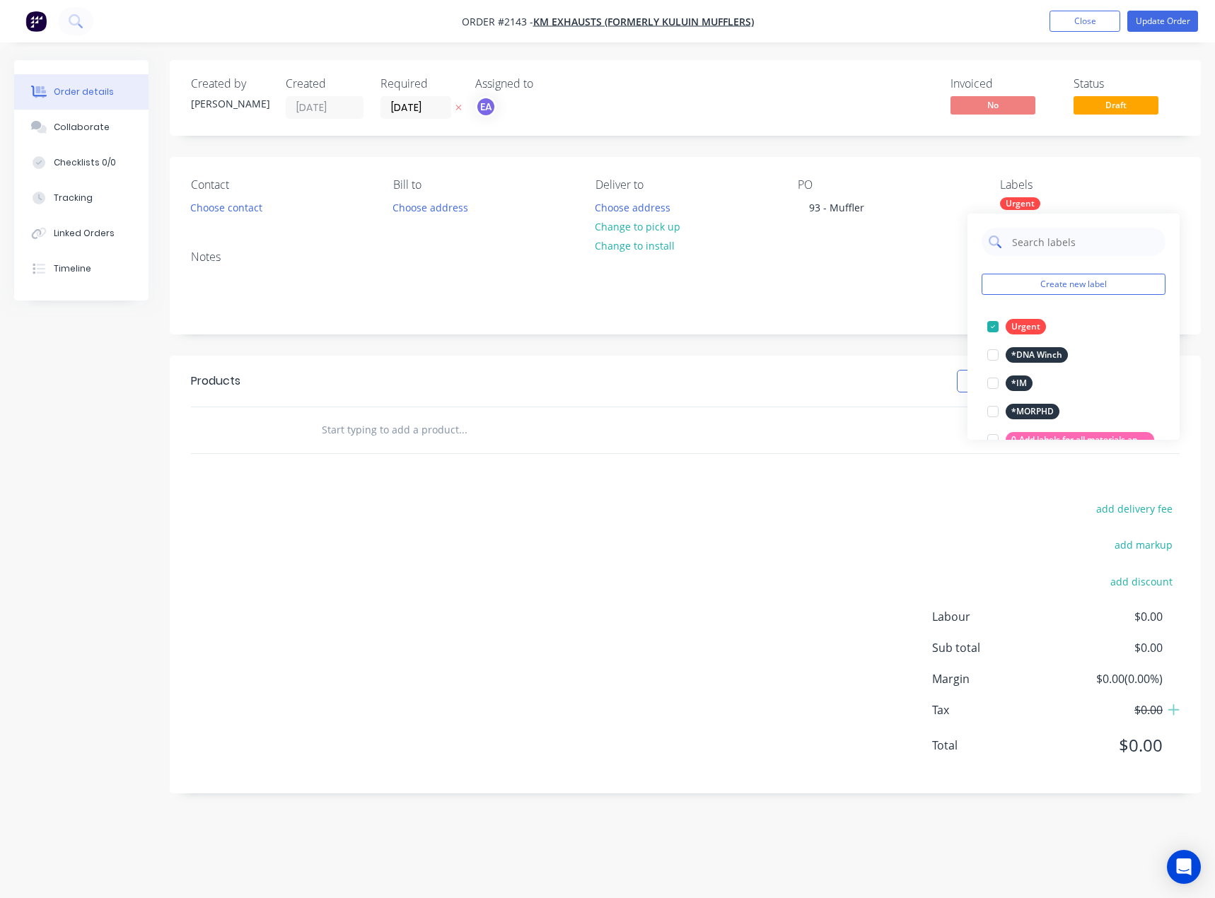
click at [1044, 238] on input "text" at bounding box center [1085, 242] width 148 height 28
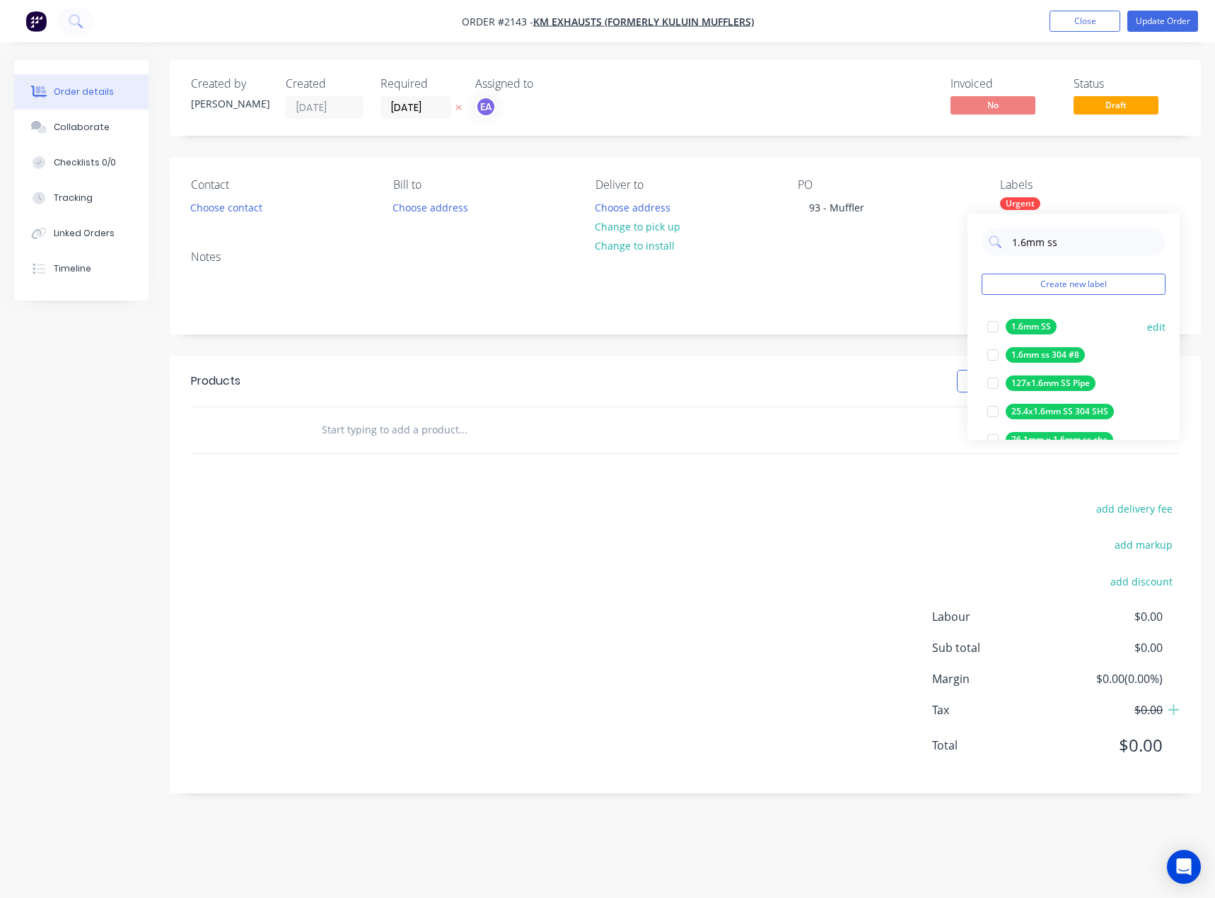
click at [993, 323] on div at bounding box center [993, 327] width 28 height 28
drag, startPoint x: 1041, startPoint y: 244, endPoint x: 1009, endPoint y: 243, distance: 32.5
click at [1009, 243] on div "1.6mm ss" at bounding box center [1074, 242] width 184 height 28
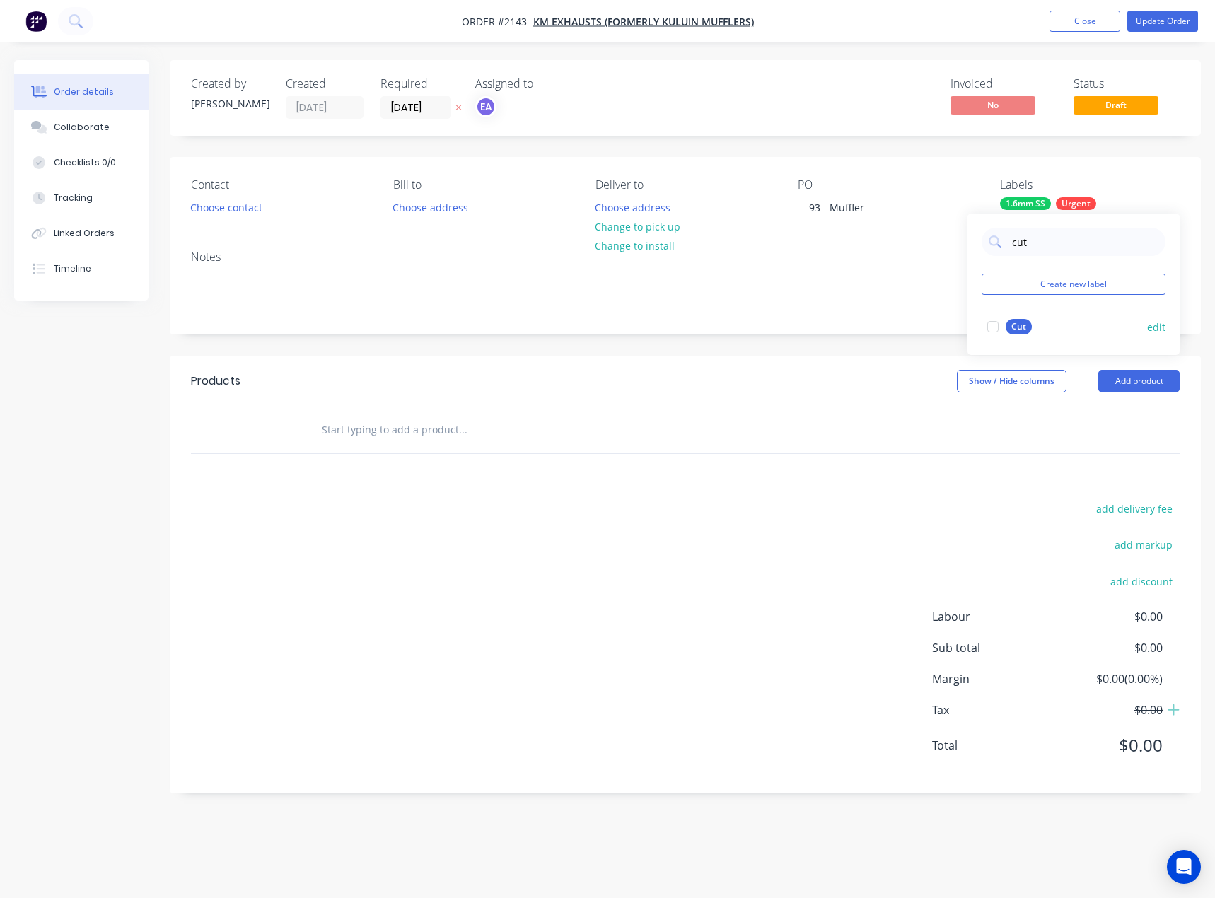
click at [991, 327] on div at bounding box center [993, 327] width 28 height 28
drag, startPoint x: 1032, startPoint y: 245, endPoint x: 1004, endPoint y: 245, distance: 28.3
click at [1004, 245] on div "cut" at bounding box center [1074, 242] width 184 height 28
type input "fold"
click at [994, 327] on div at bounding box center [993, 327] width 28 height 28
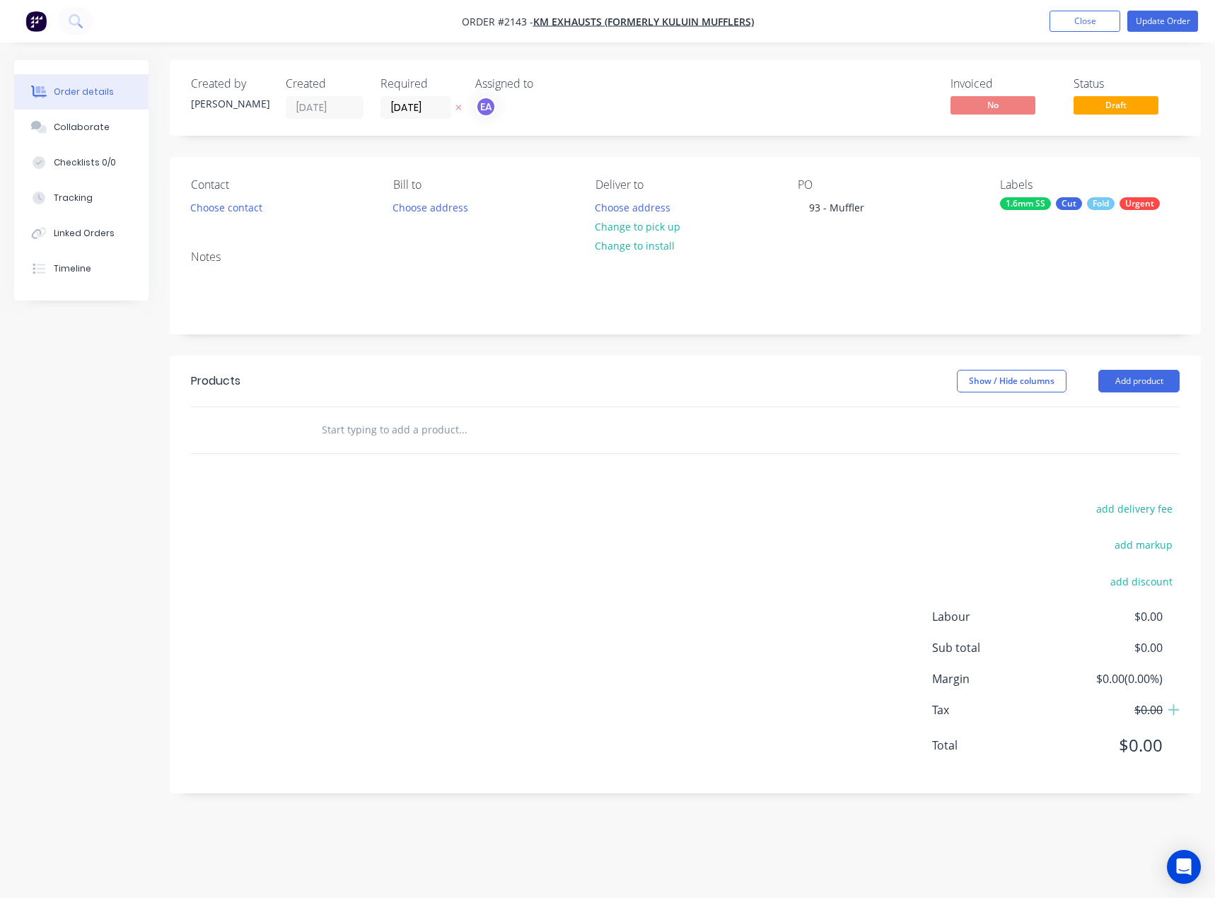
drag, startPoint x: 497, startPoint y: 653, endPoint x: 1075, endPoint y: 424, distance: 622.0
click at [510, 644] on div "add delivery fee add markup add discount Labour $0.00 Sub total $0.00 Margin $0…" at bounding box center [685, 635] width 989 height 273
click at [1112, 385] on button "Add product" at bounding box center [1138, 381] width 81 height 23
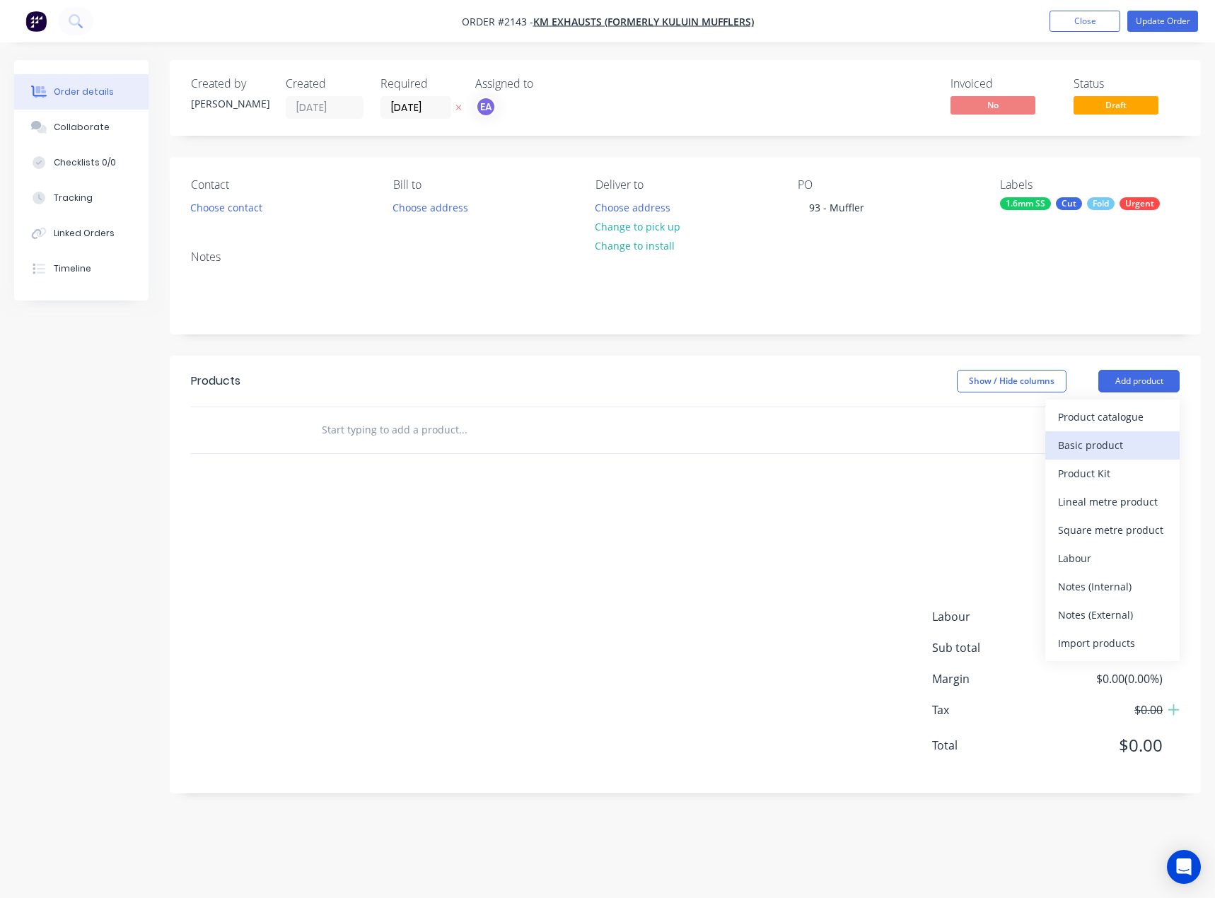
click at [1104, 439] on div "Basic product" at bounding box center [1112, 445] width 109 height 21
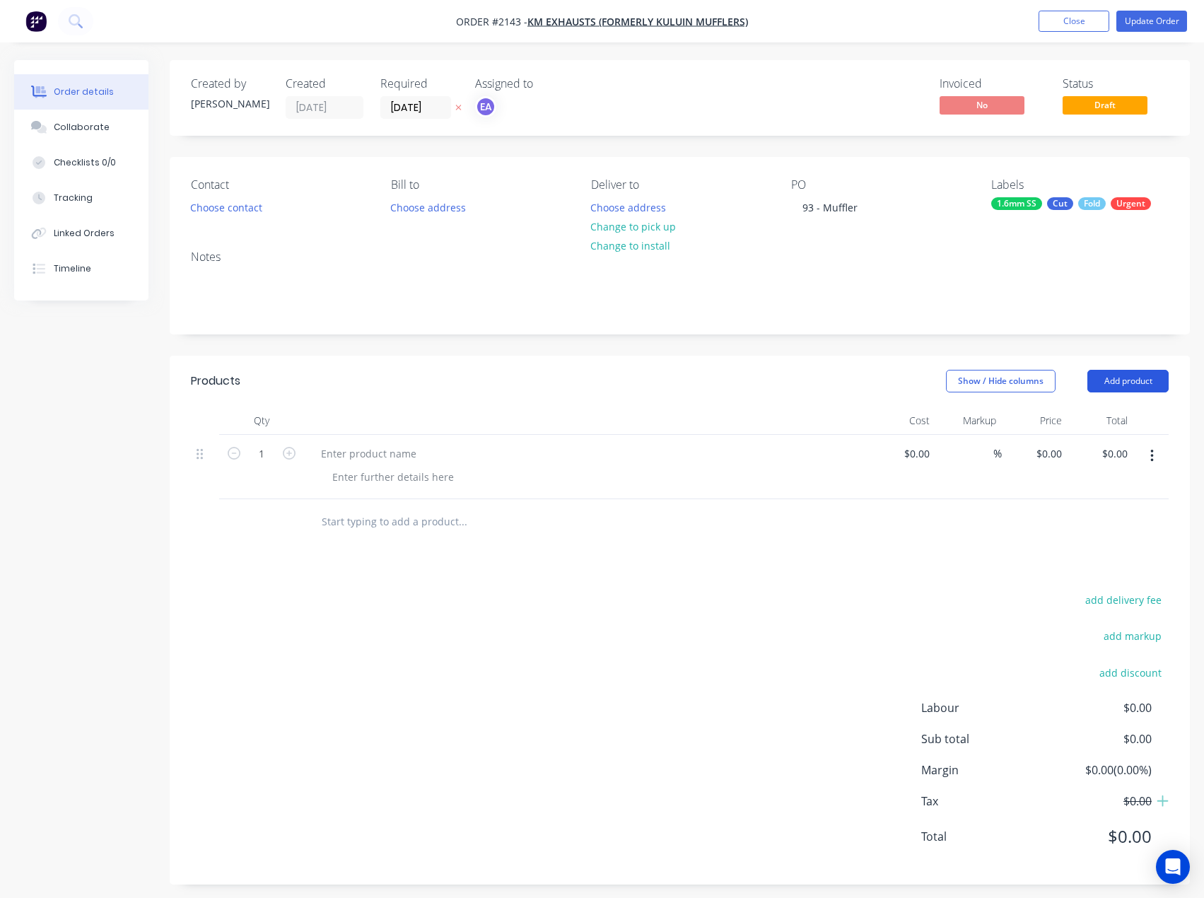
click at [1133, 370] on button "Add product" at bounding box center [1128, 381] width 81 height 23
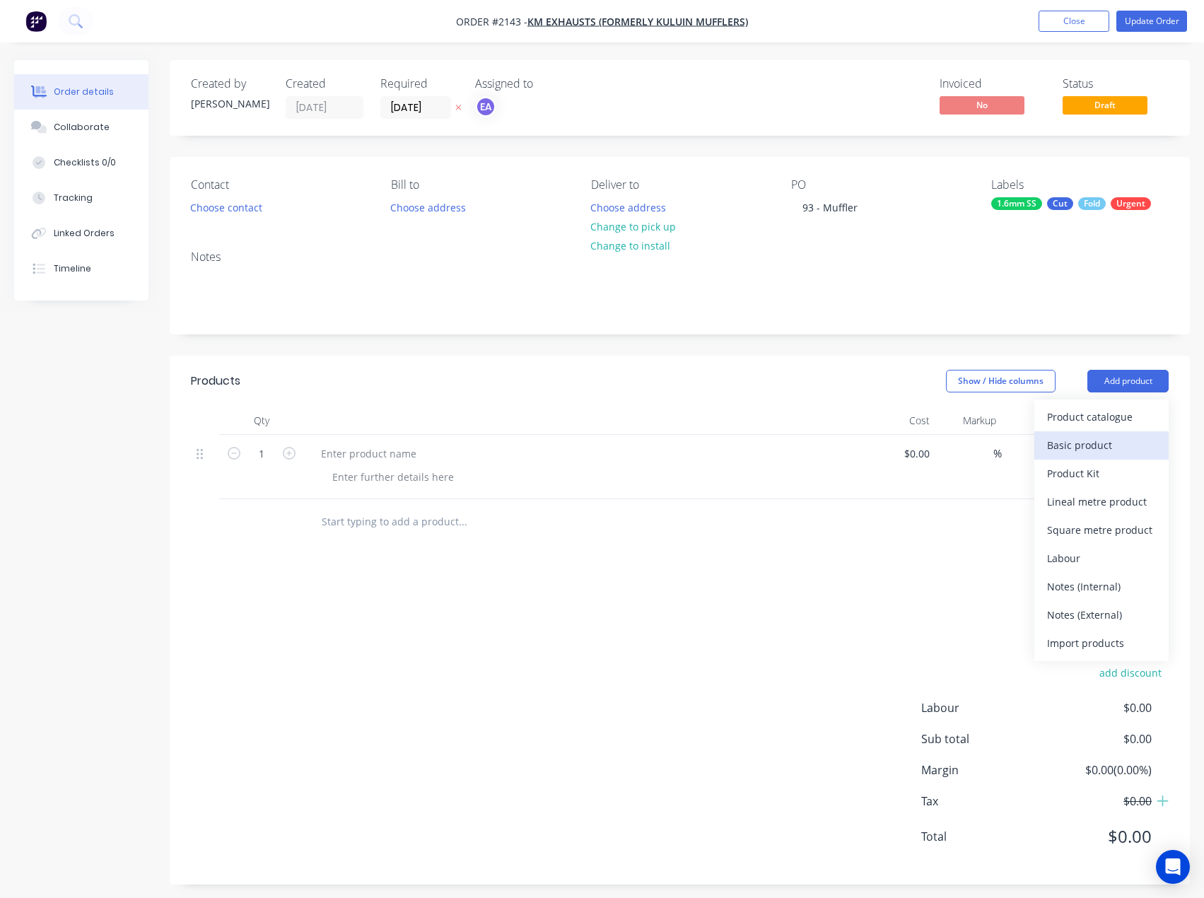
click at [1101, 434] on button "Basic product" at bounding box center [1102, 445] width 134 height 28
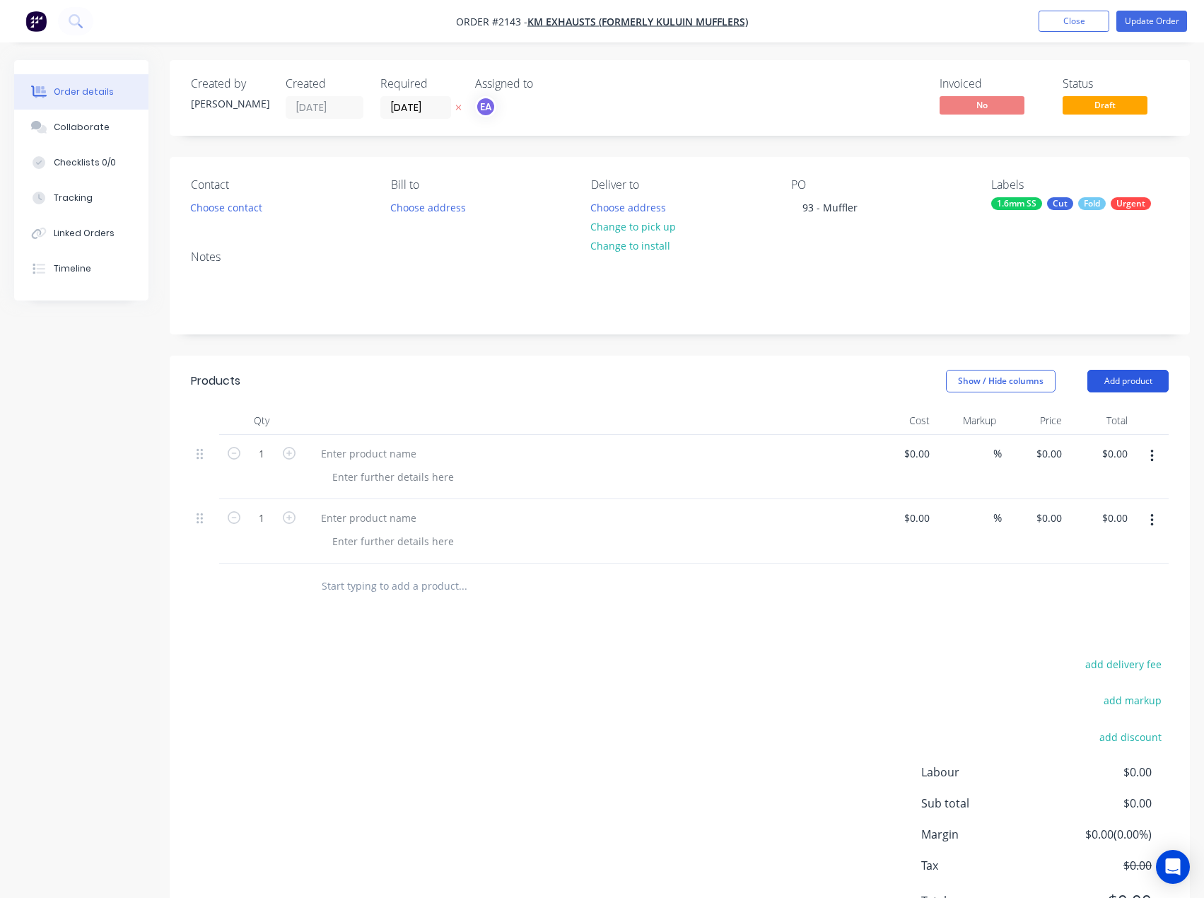
click at [1132, 385] on button "Add product" at bounding box center [1128, 381] width 81 height 23
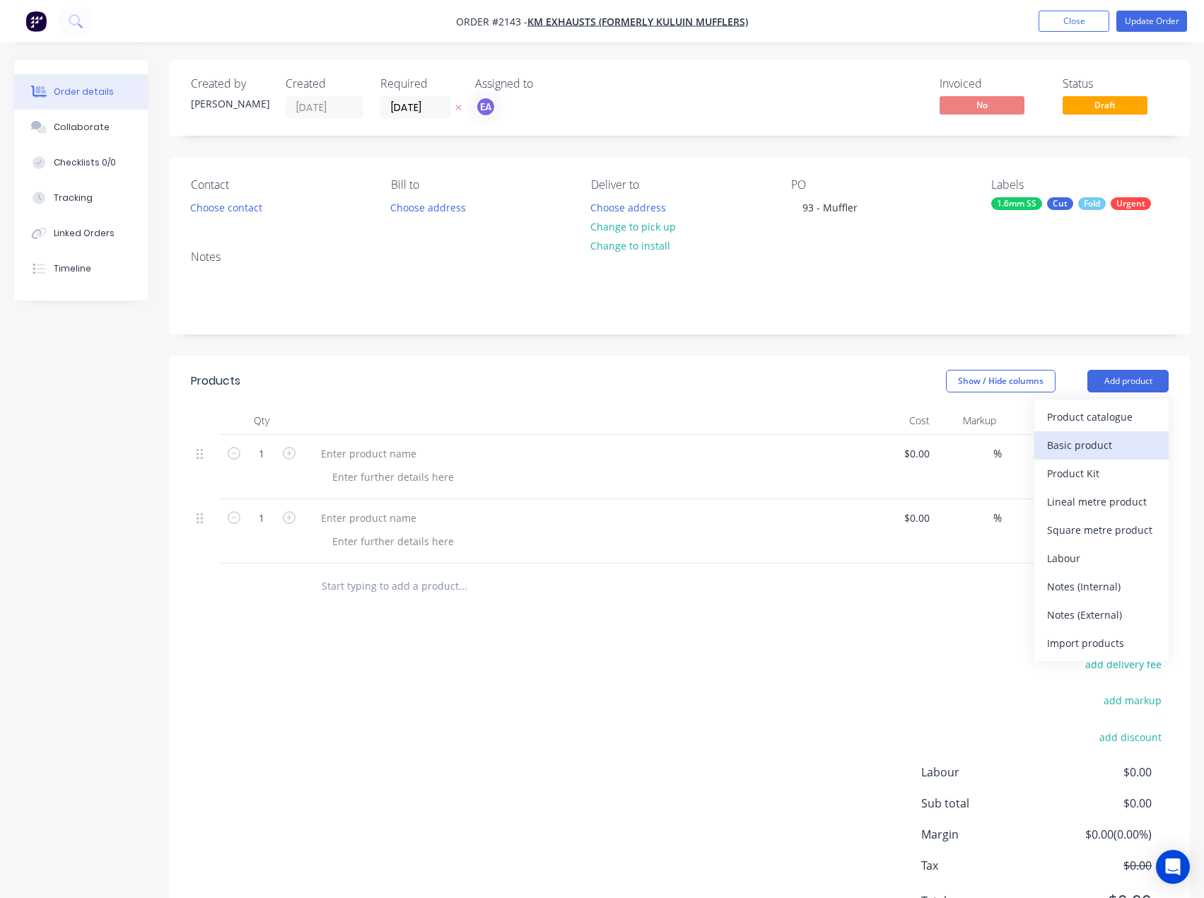
click at [1083, 446] on div "Basic product" at bounding box center [1101, 445] width 109 height 21
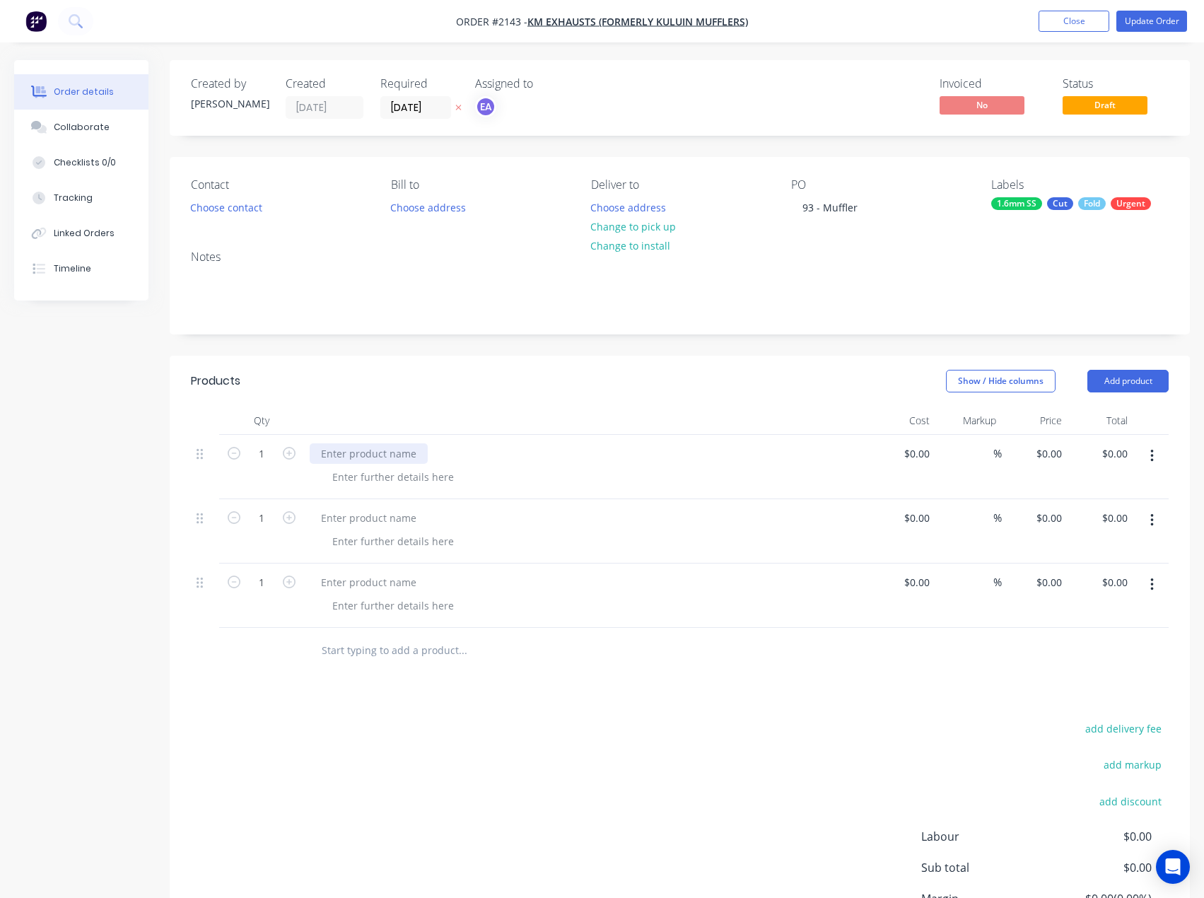
click at [377, 454] on div at bounding box center [369, 453] width 118 height 21
drag, startPoint x: 365, startPoint y: 454, endPoint x: 68, endPoint y: 443, distance: 297.2
click at [365, 454] on div at bounding box center [369, 453] width 118 height 21
paste div
drag, startPoint x: 396, startPoint y: 518, endPoint x: 91, endPoint y: 500, distance: 305.4
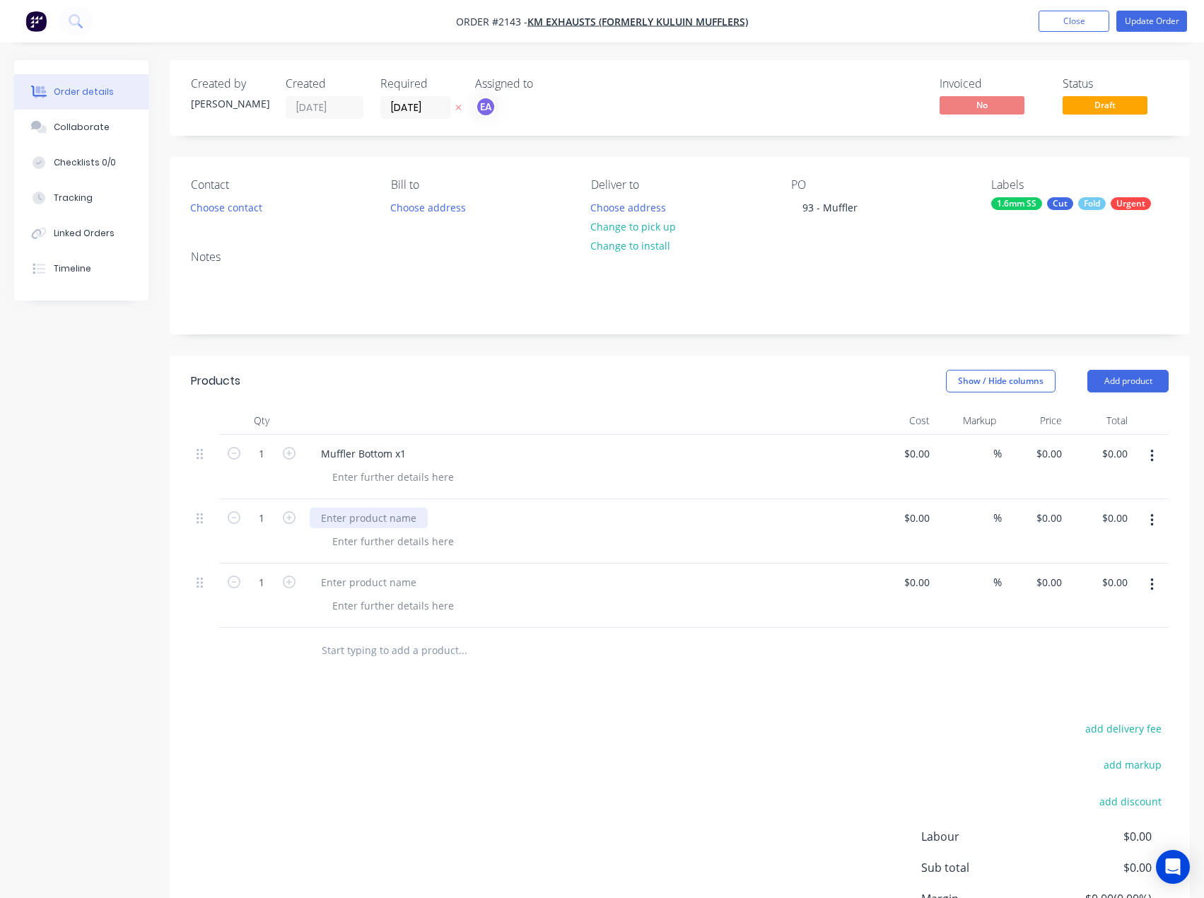
click at [396, 518] on div at bounding box center [369, 518] width 118 height 21
paste div
click at [386, 583] on div at bounding box center [369, 582] width 118 height 21
paste div
click at [367, 482] on div at bounding box center [393, 477] width 144 height 21
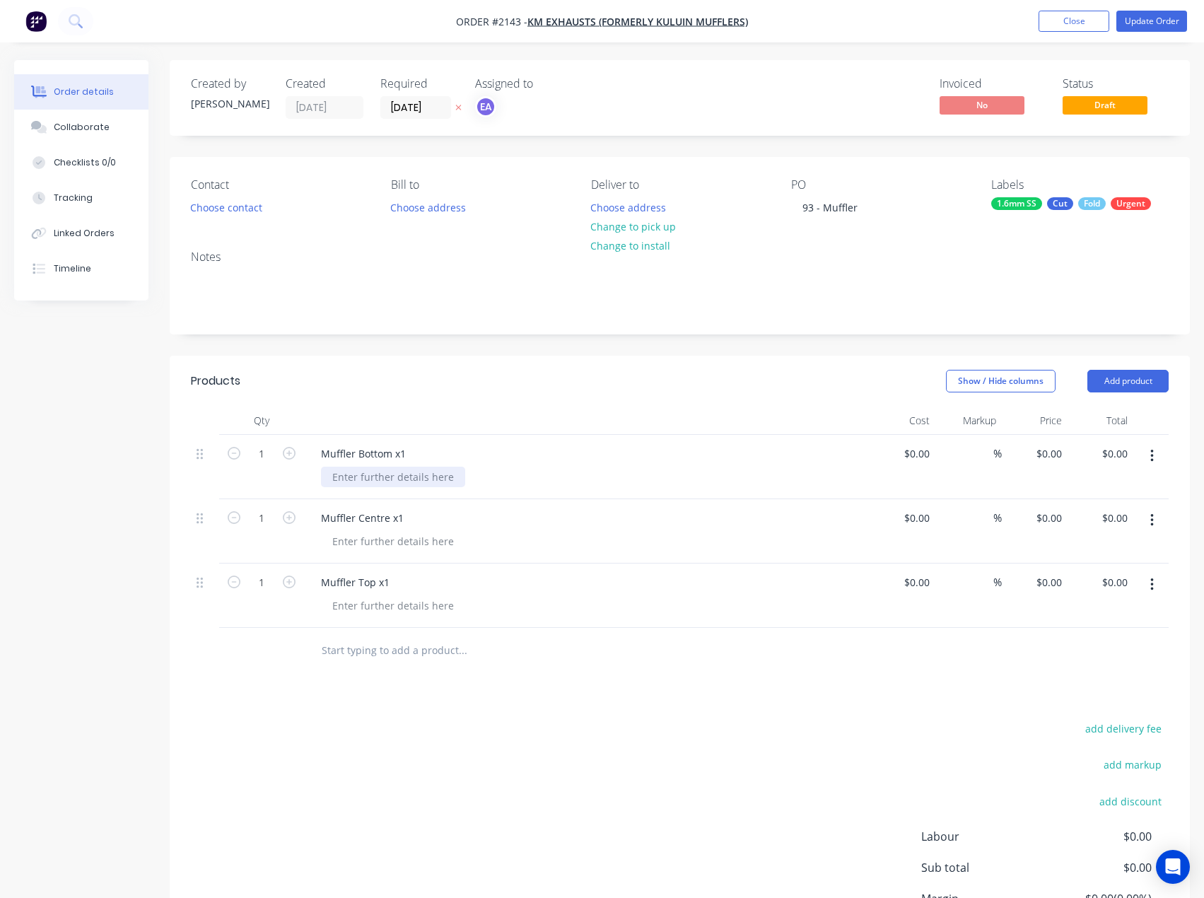
scroll to position [137, 0]
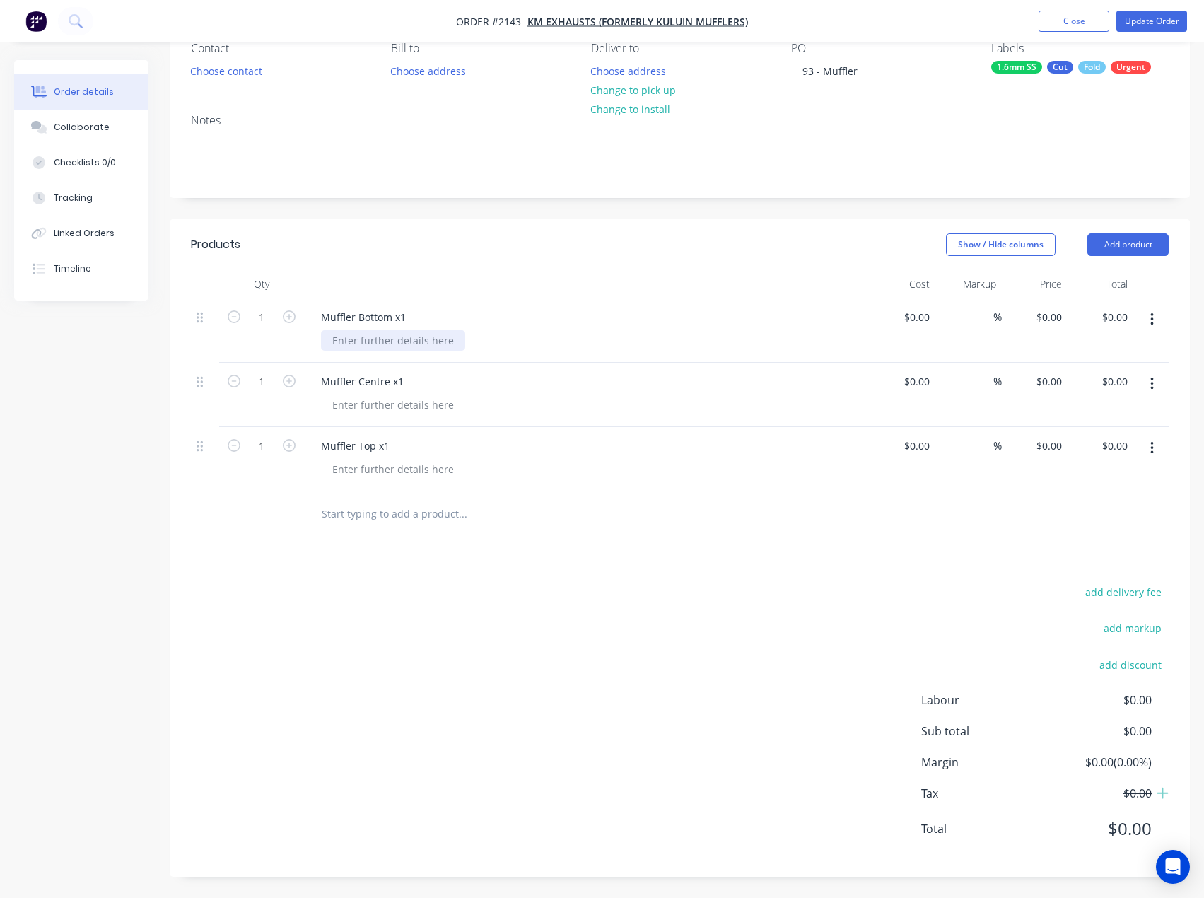
click at [393, 338] on div at bounding box center [393, 340] width 144 height 21
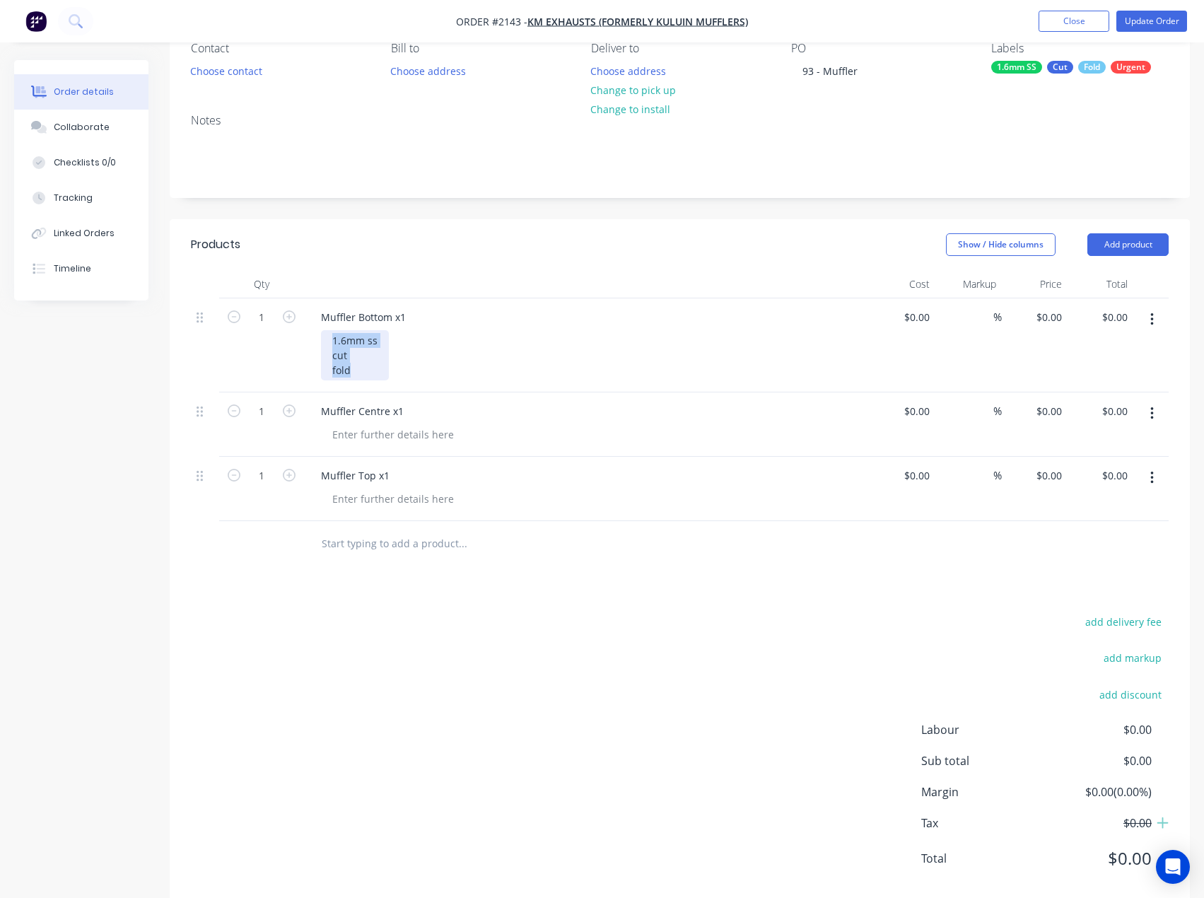
drag, startPoint x: 357, startPoint y: 381, endPoint x: 349, endPoint y: 367, distance: 16.5
click at [349, 367] on div "Muffler Bottom x1 1.6mm ss cut fold" at bounding box center [587, 345] width 566 height 94
drag, startPoint x: 367, startPoint y: 356, endPoint x: 365, endPoint y: 364, distance: 7.4
click at [367, 357] on div "1.6mm ss cut fold" at bounding box center [355, 355] width 68 height 50
drag, startPoint x: 359, startPoint y: 376, endPoint x: 317, endPoint y: 324, distance: 66.4
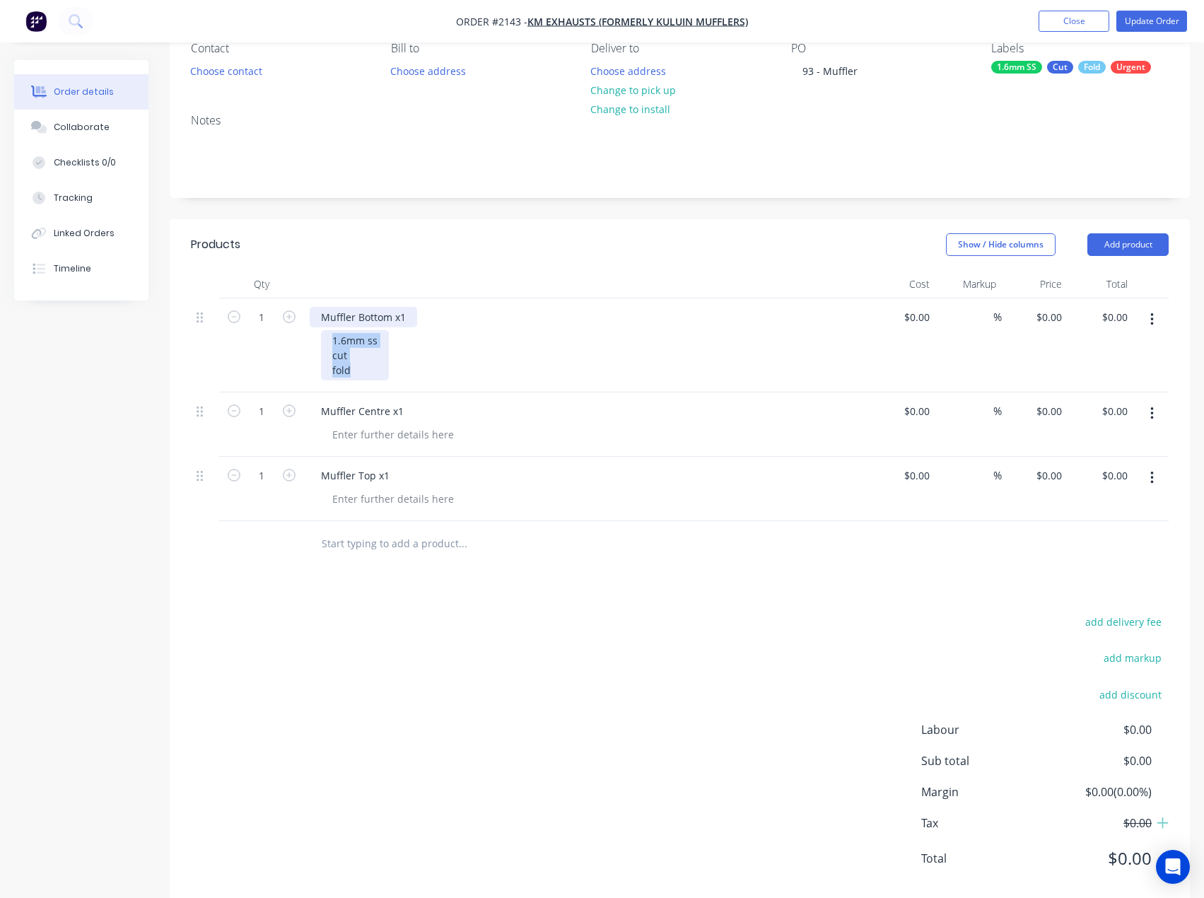
click at [317, 324] on div "Muffler Bottom x1 1.6mm ss cut fold" at bounding box center [587, 345] width 566 height 94
click at [379, 425] on div at bounding box center [393, 434] width 144 height 21
paste div
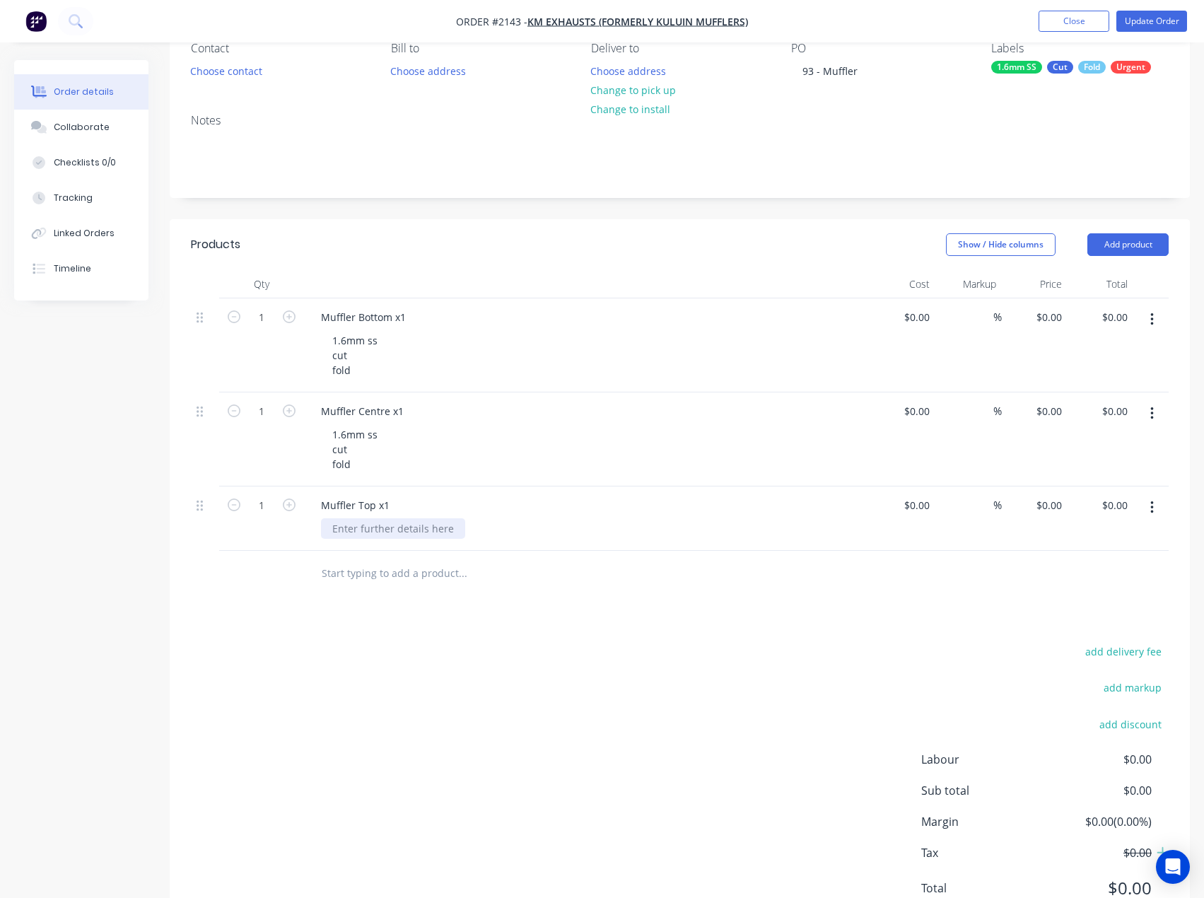
click at [378, 522] on div at bounding box center [393, 528] width 144 height 21
paste div
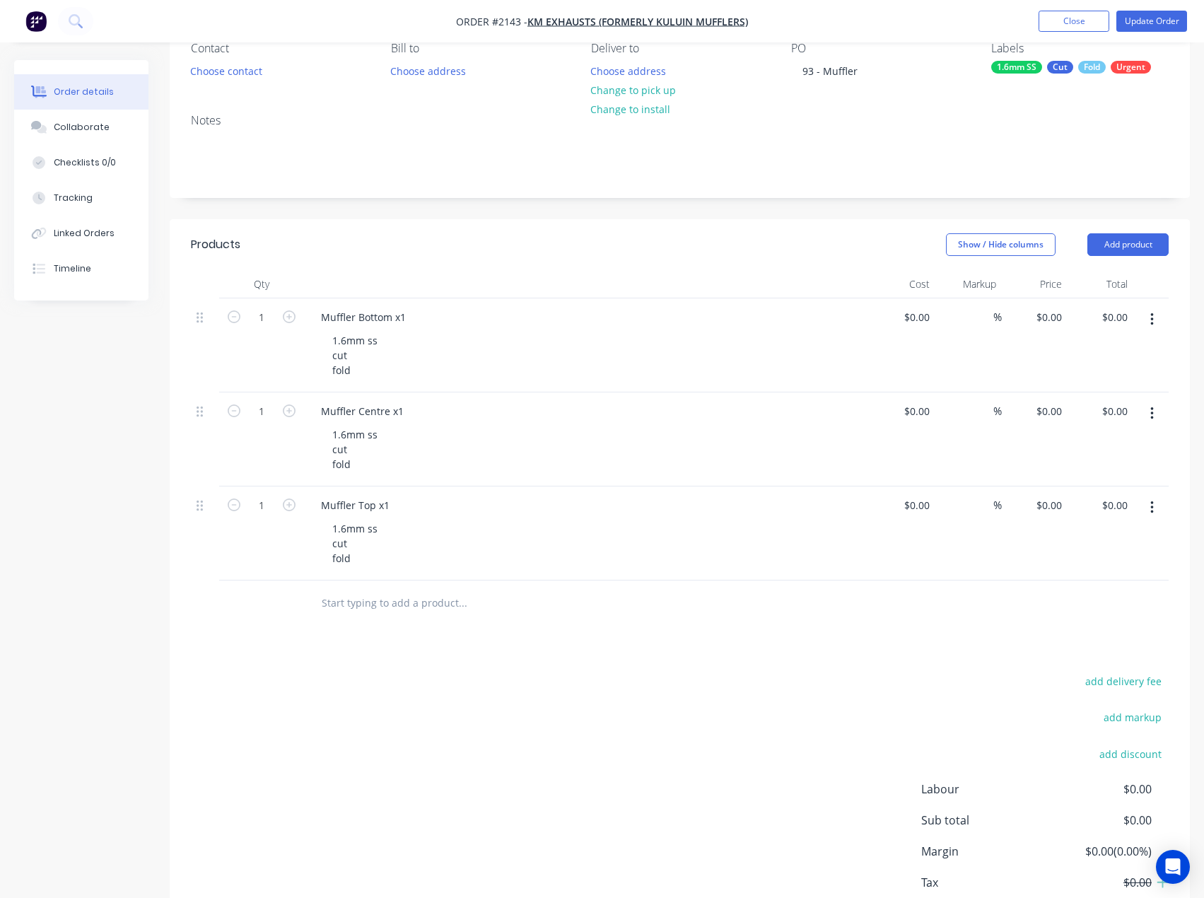
click at [486, 679] on div "add delivery fee add markup add discount Labour $0.00 Sub total $0.00 Margin $0…" at bounding box center [680, 808] width 978 height 273
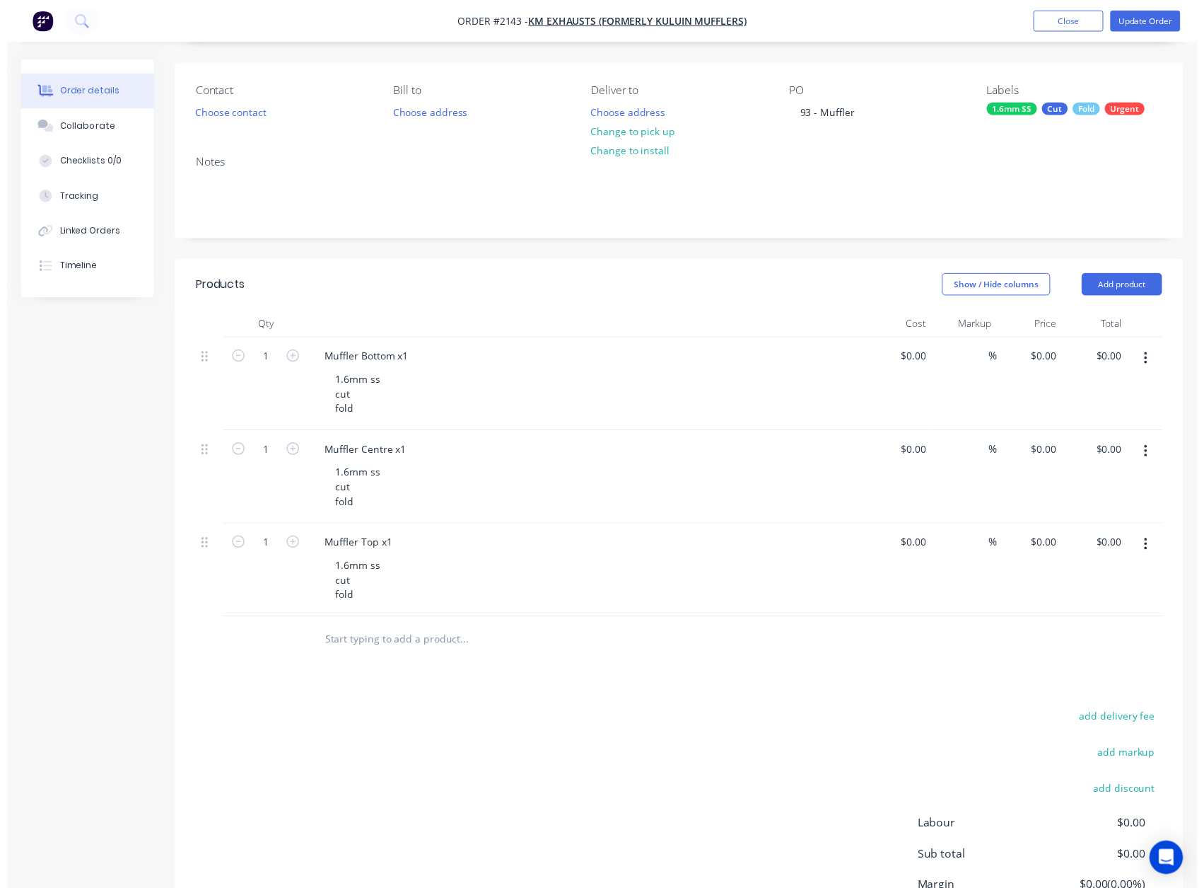
scroll to position [0, 0]
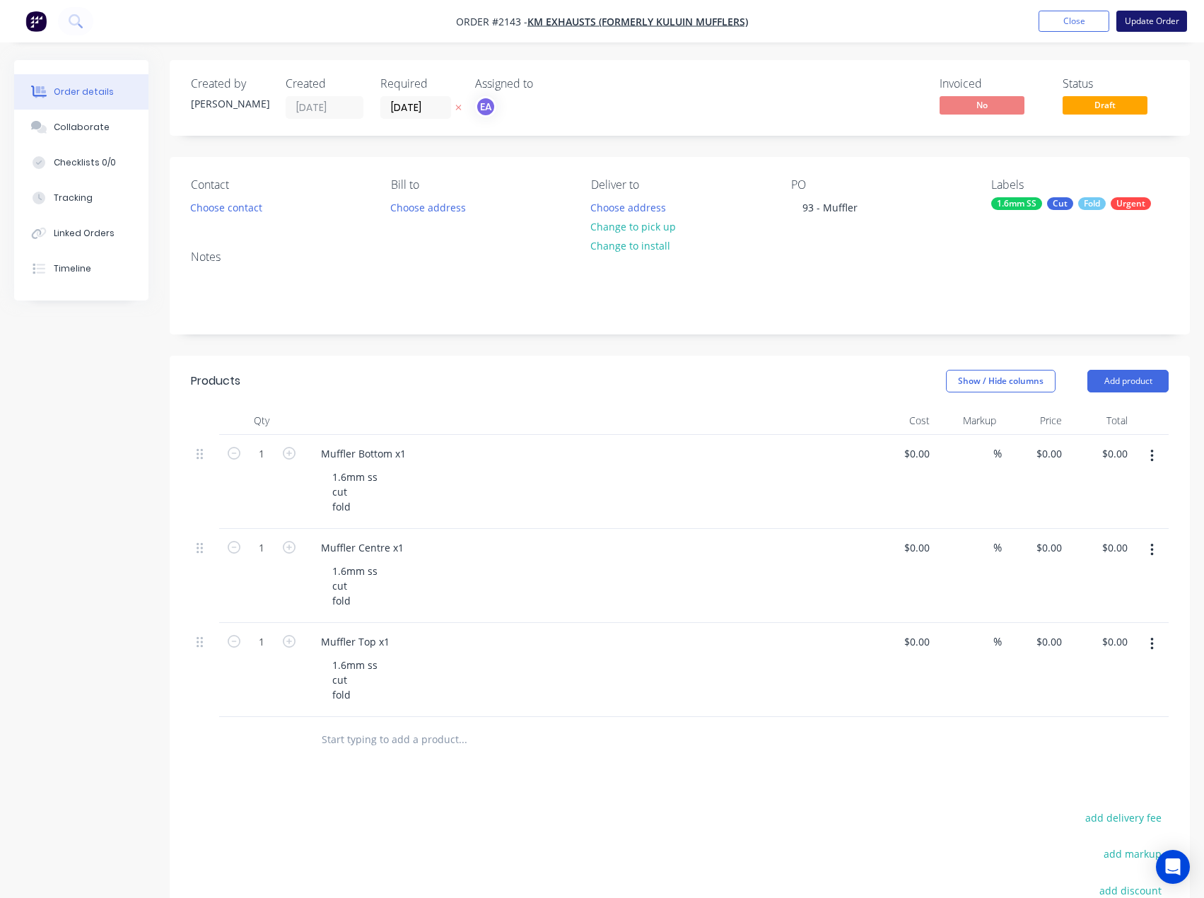
click at [1146, 24] on button "Update Order" at bounding box center [1152, 21] width 71 height 21
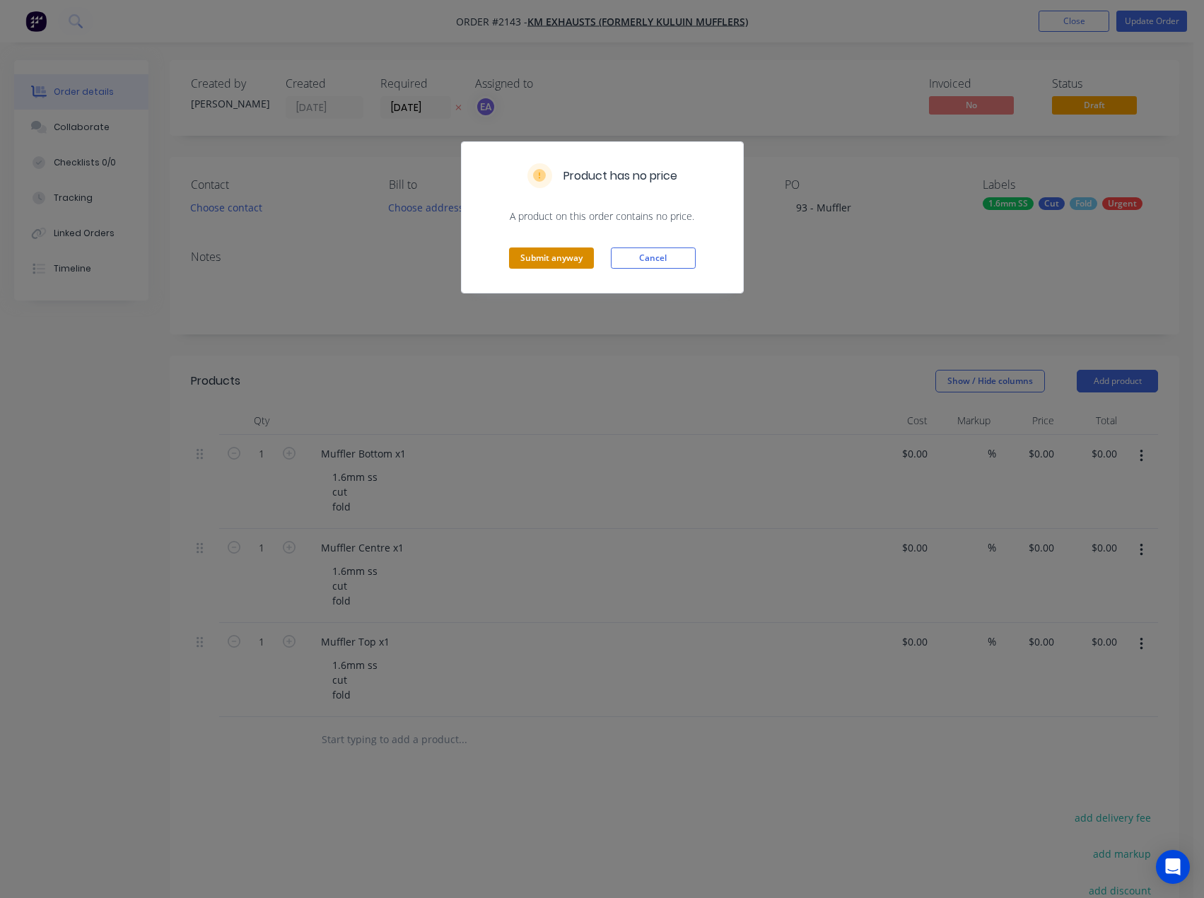
click at [559, 262] on button "Submit anyway" at bounding box center [551, 258] width 85 height 21
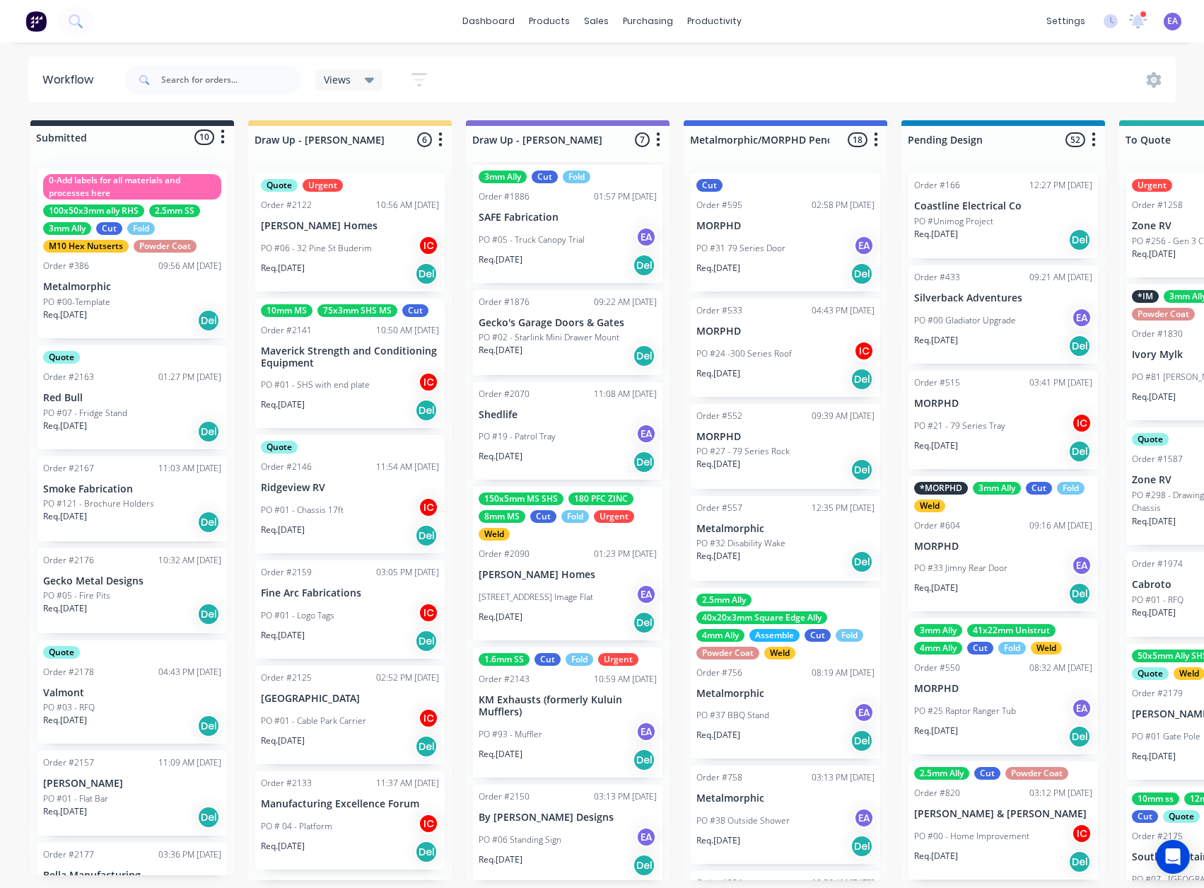
scroll to position [117, 0]
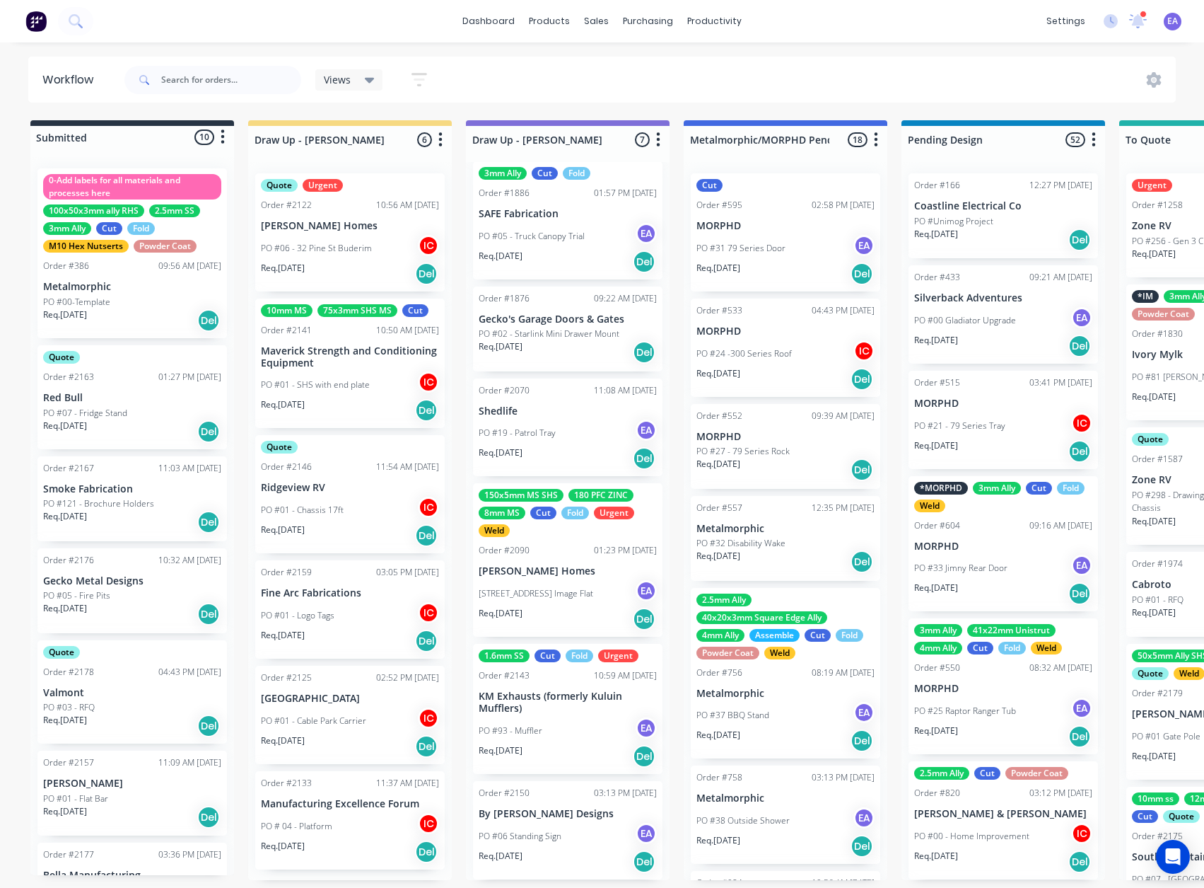
click at [545, 720] on div "PO #93 - Muffler EA" at bounding box center [568, 730] width 178 height 27
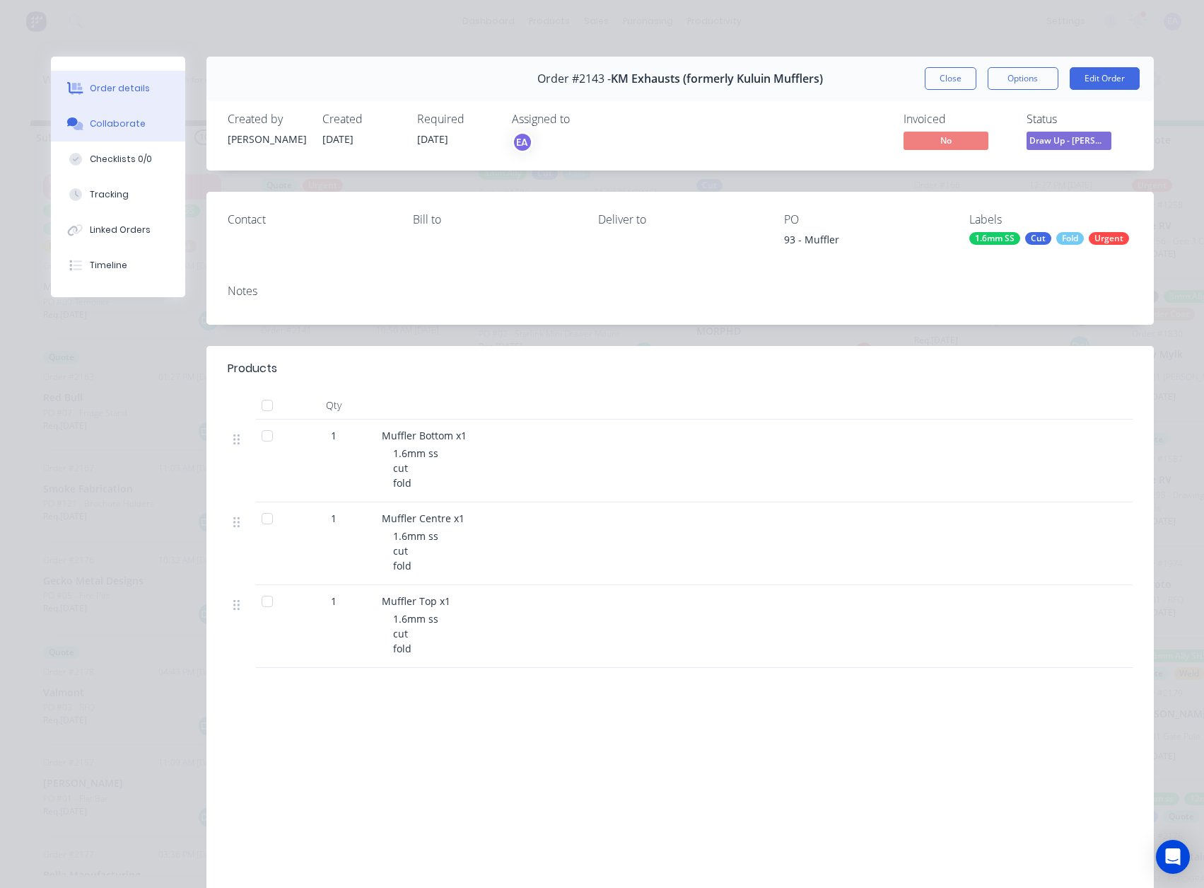
click at [115, 129] on div "Collaborate" at bounding box center [118, 123] width 56 height 13
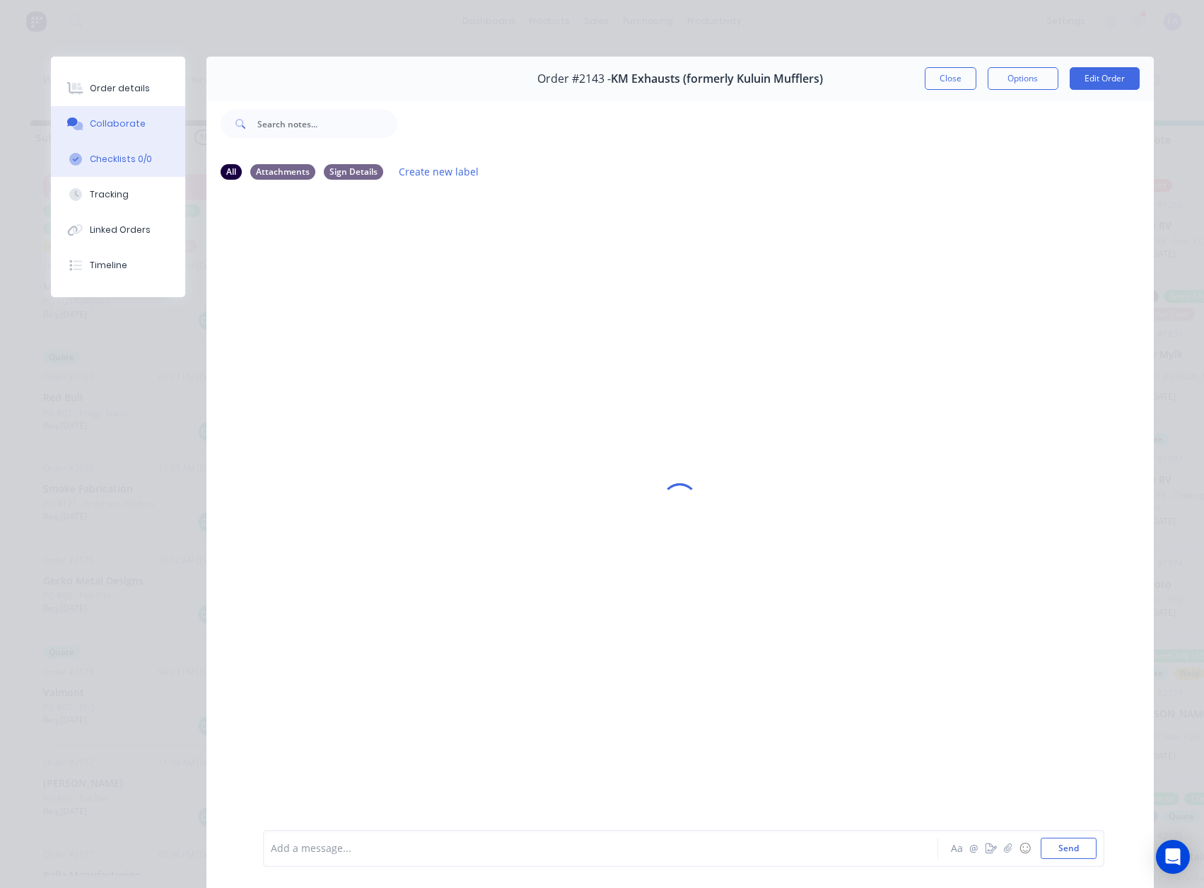
click at [94, 161] on div "Checklists 0/0" at bounding box center [121, 159] width 62 height 13
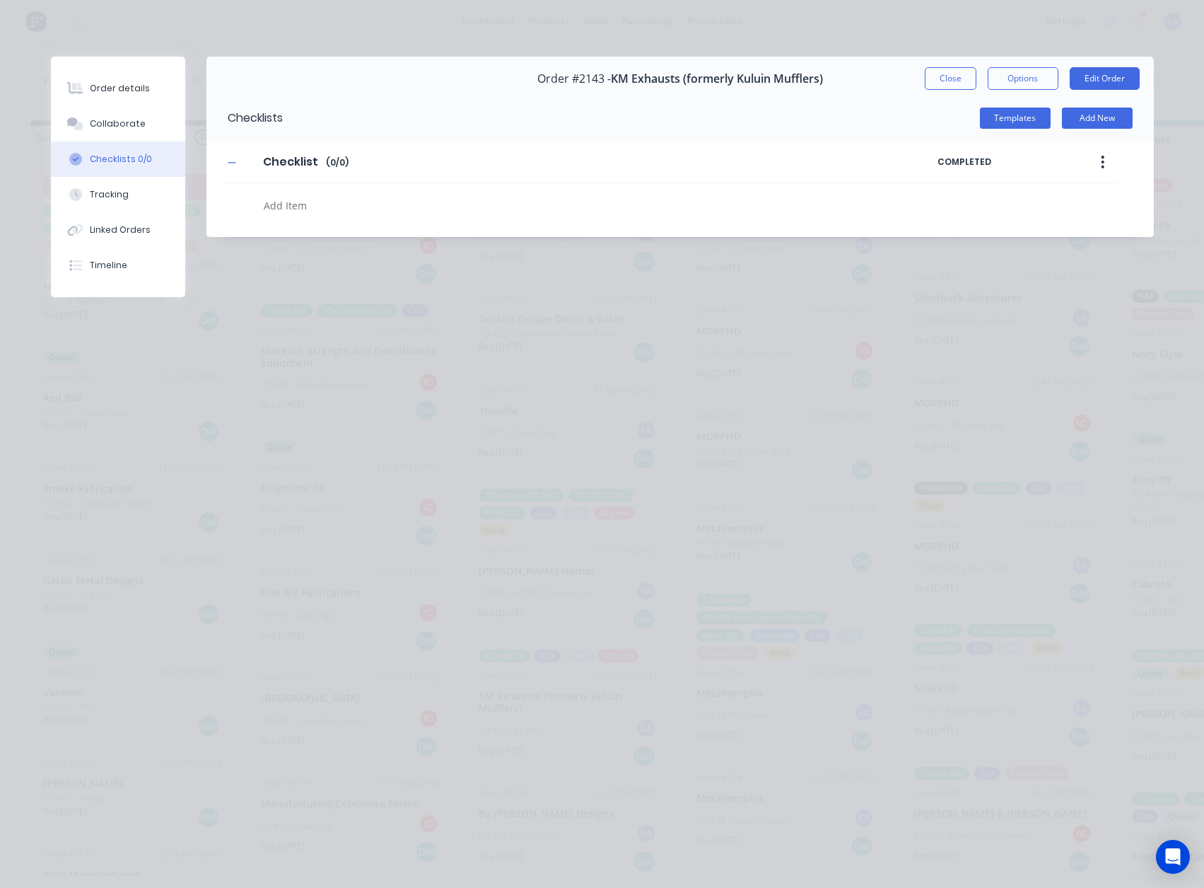
click at [309, 204] on textarea at bounding box center [543, 205] width 571 height 21
type textarea "cut"
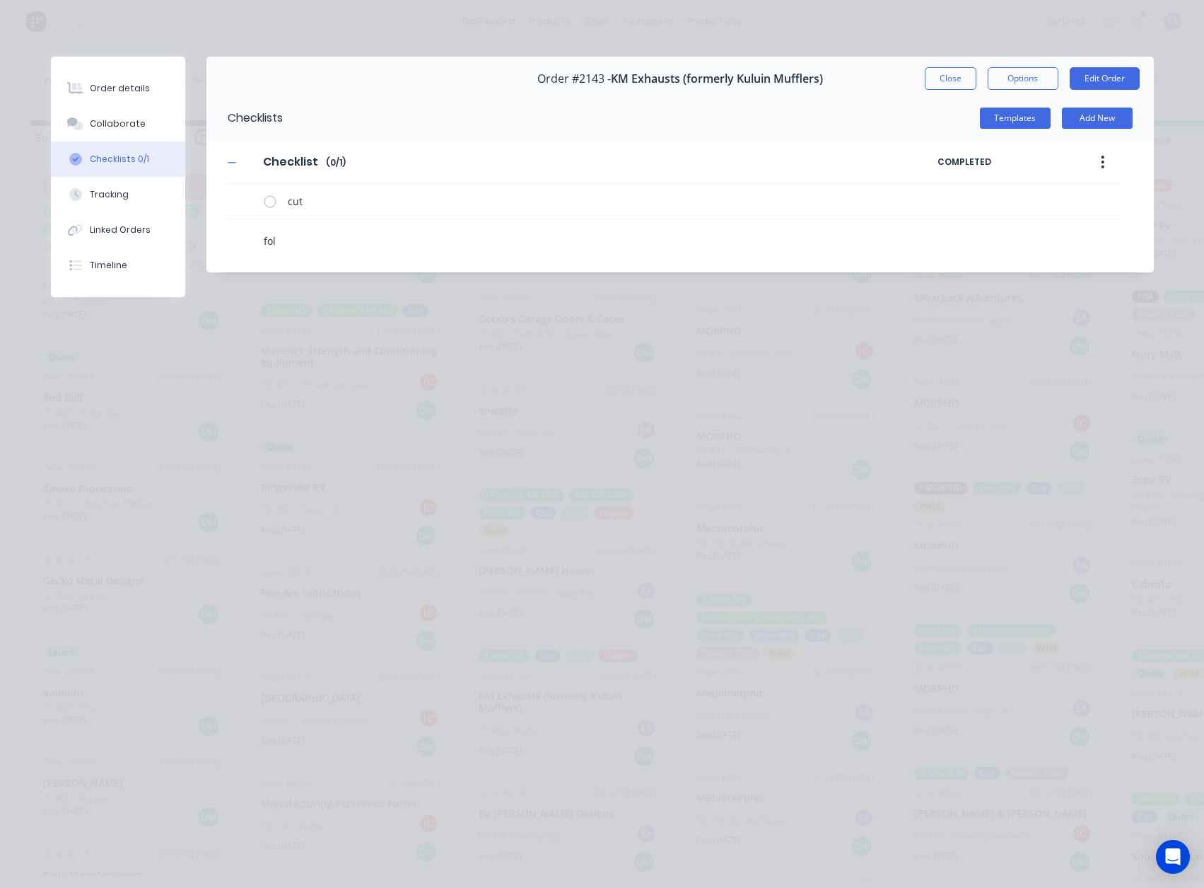
type textarea "fold"
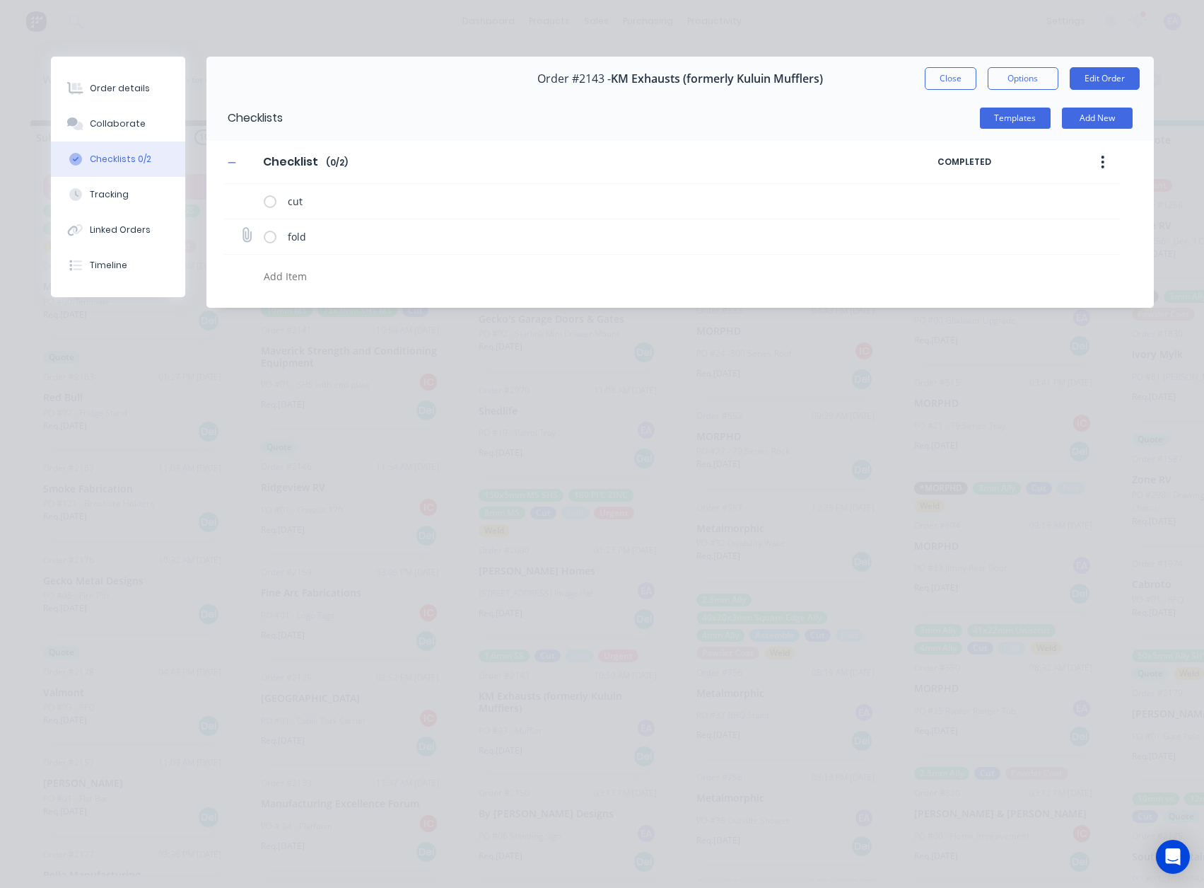
click at [250, 238] on icon at bounding box center [246, 235] width 19 height 19
click at [240, 228] on input "file" at bounding box center [240, 228] width 0 height 0
type input "C:\fakepath\Mustang Muffler[A].PDF"
click at [115, 83] on div "Order details" at bounding box center [120, 88] width 60 height 13
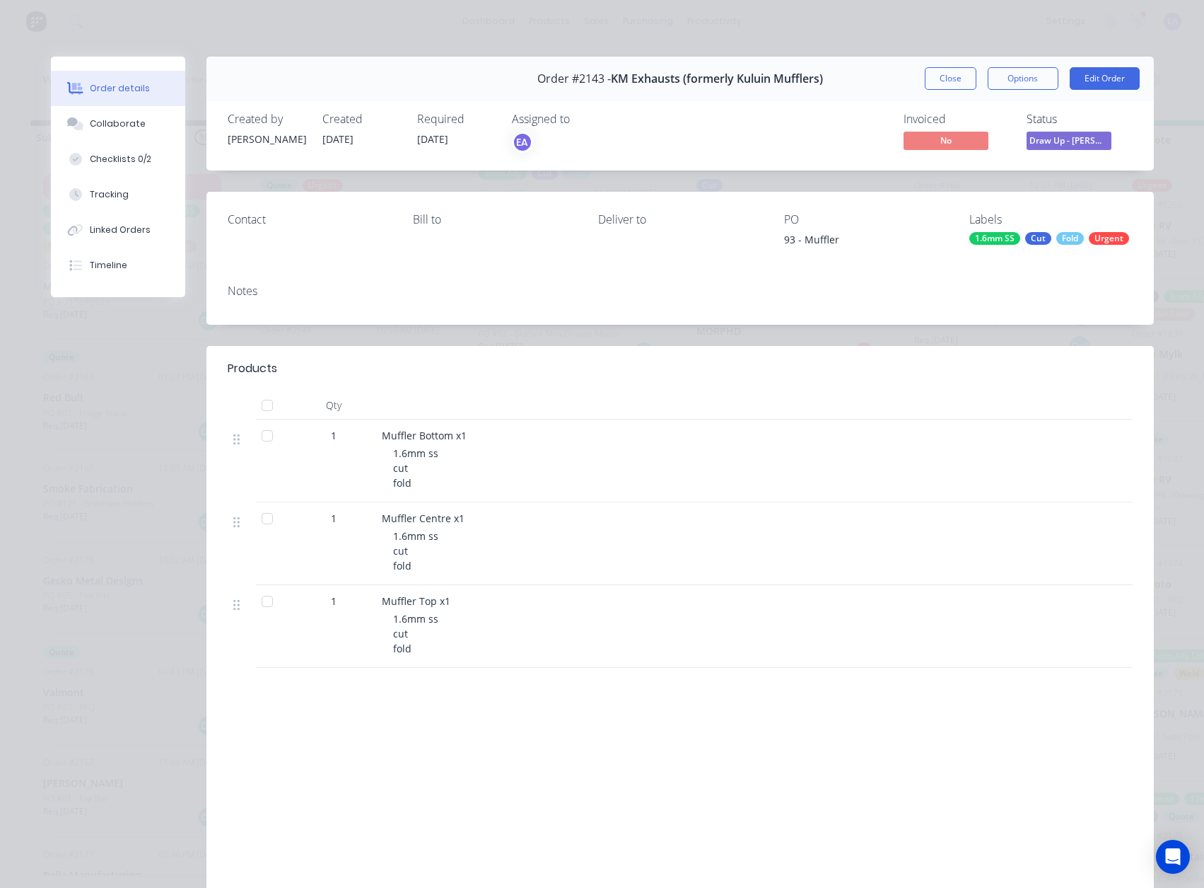
click at [1067, 145] on span "Draw Up - [PERSON_NAME]" at bounding box center [1069, 141] width 85 height 18
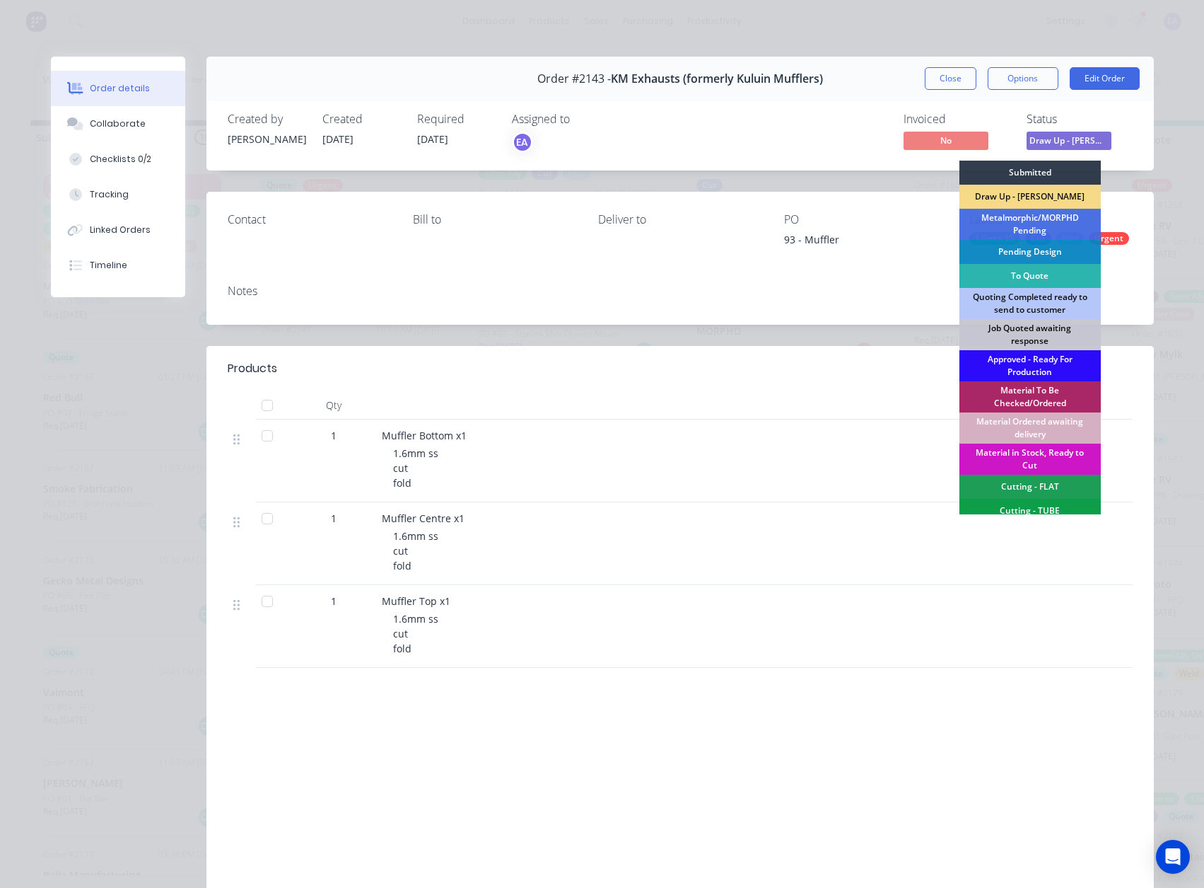
click at [1025, 366] on div "Approved - Ready For Production" at bounding box center [1030, 365] width 141 height 31
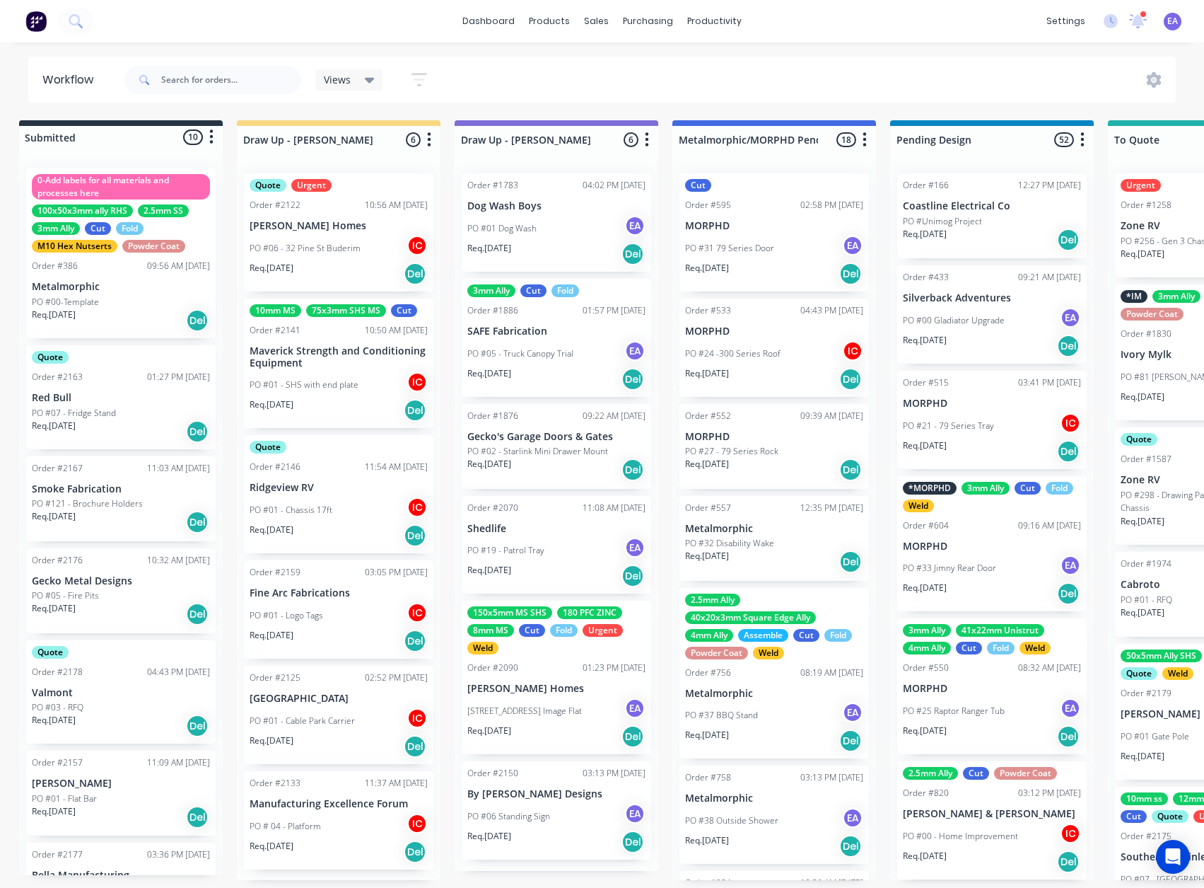
scroll to position [0, 137]
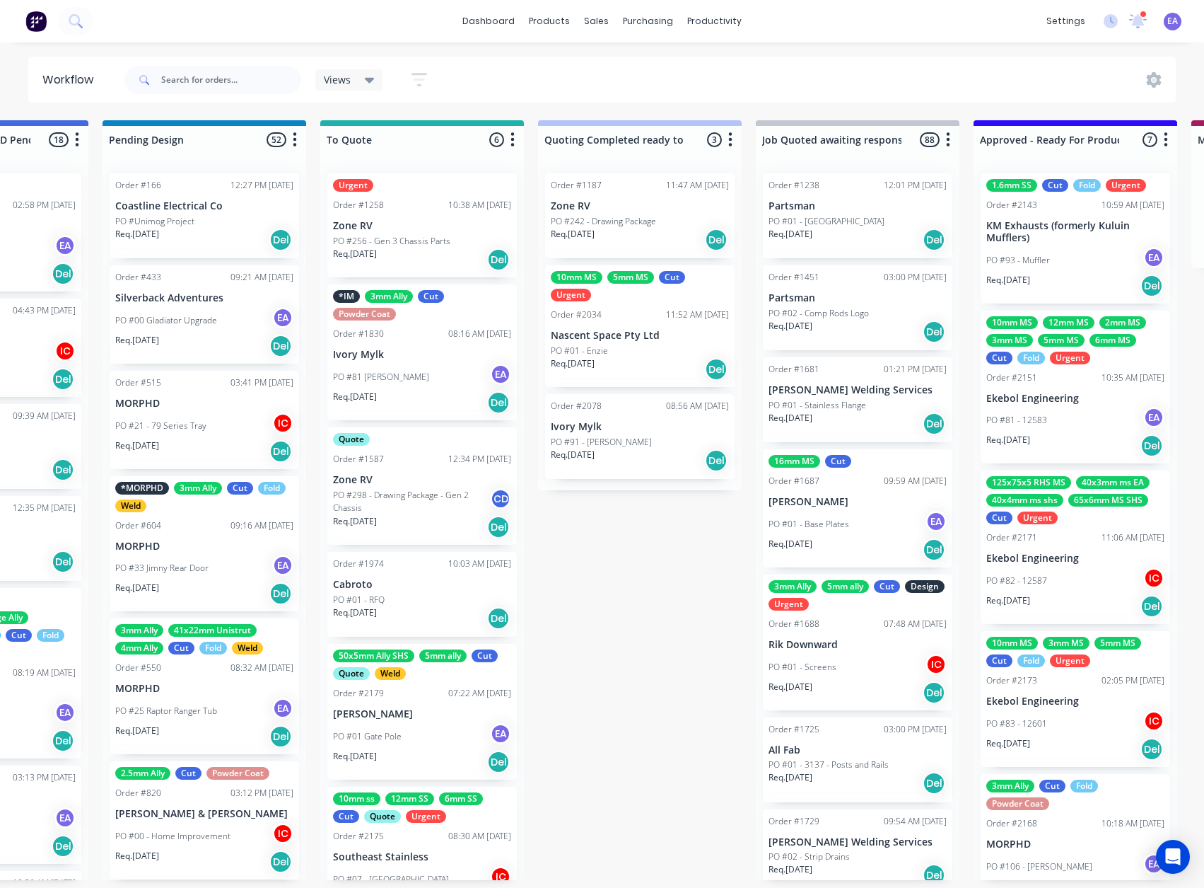
drag, startPoint x: 567, startPoint y: 557, endPoint x: 645, endPoint y: 568, distance: 79.3
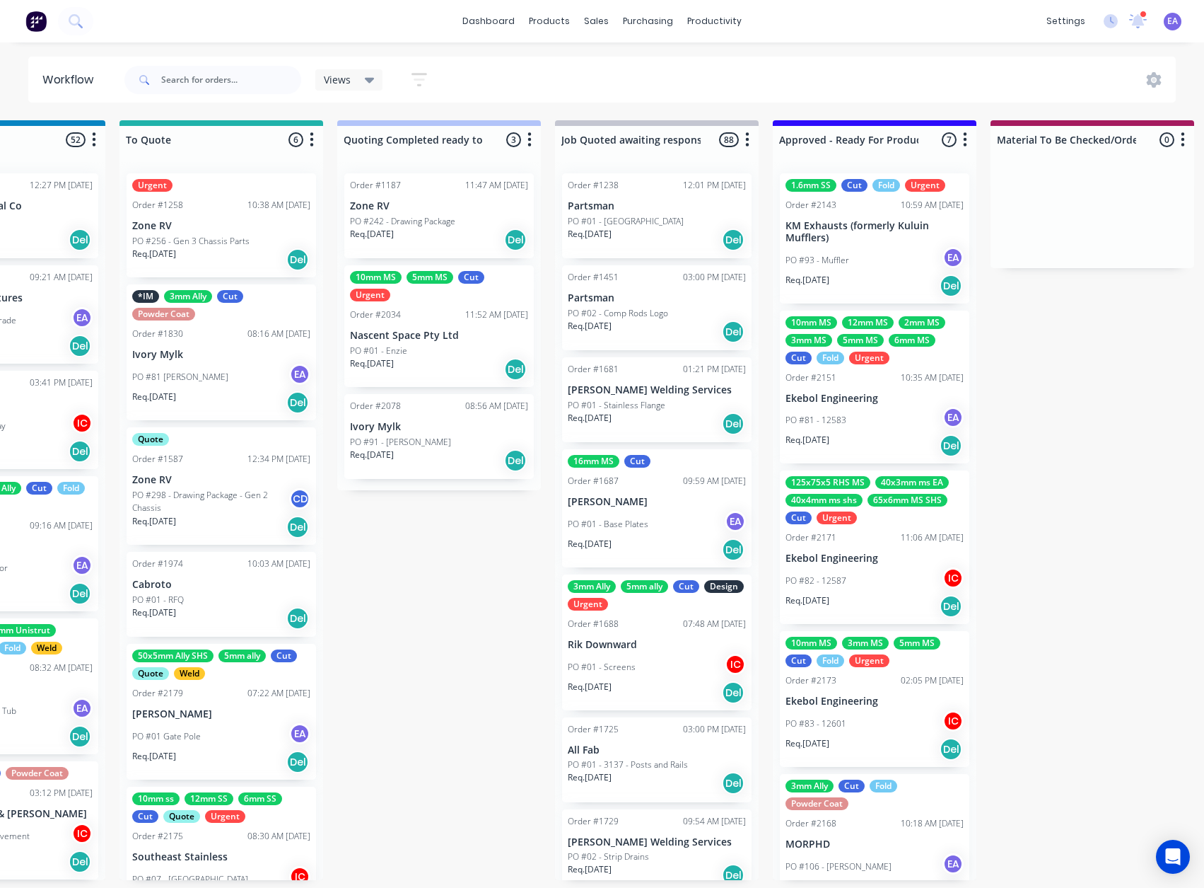
scroll to position [3, 0]
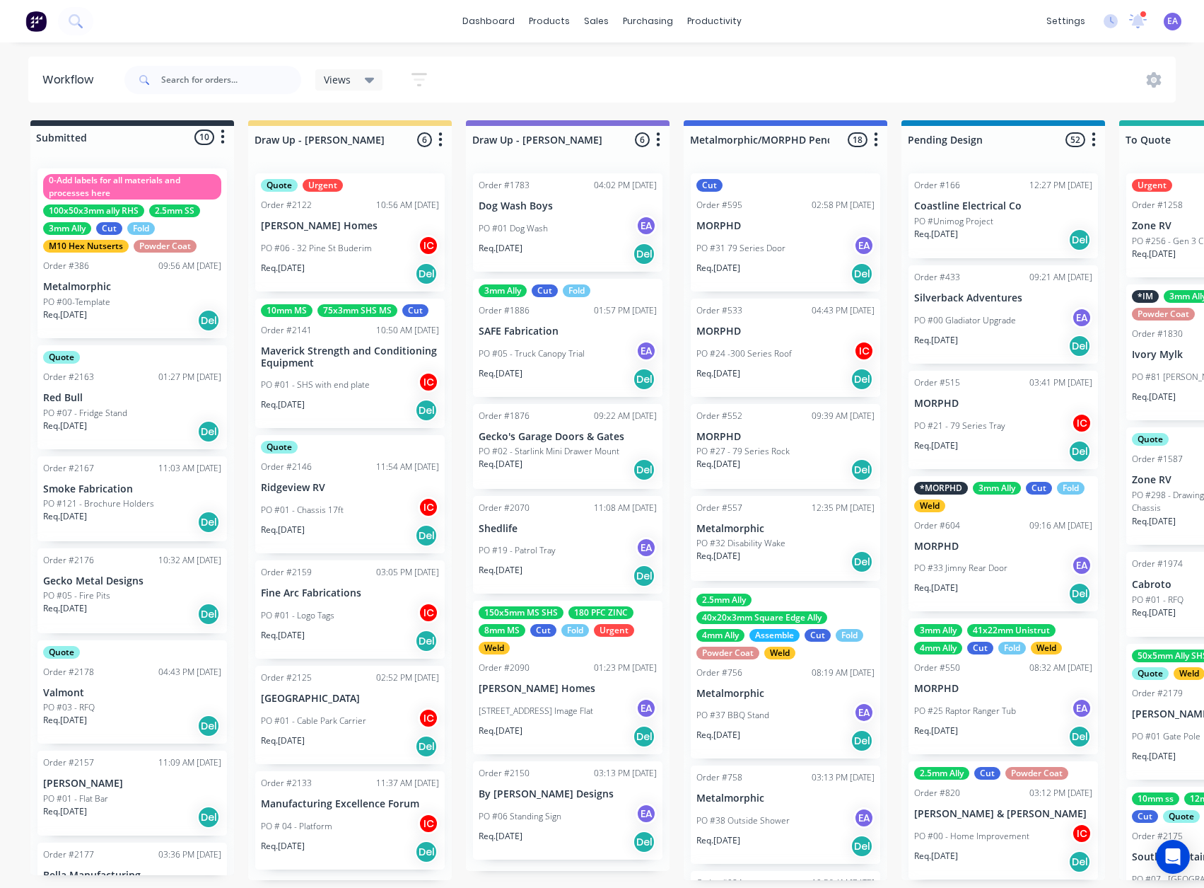
drag, startPoint x: 1126, startPoint y: 562, endPoint x: 774, endPoint y: 639, distance: 360.4
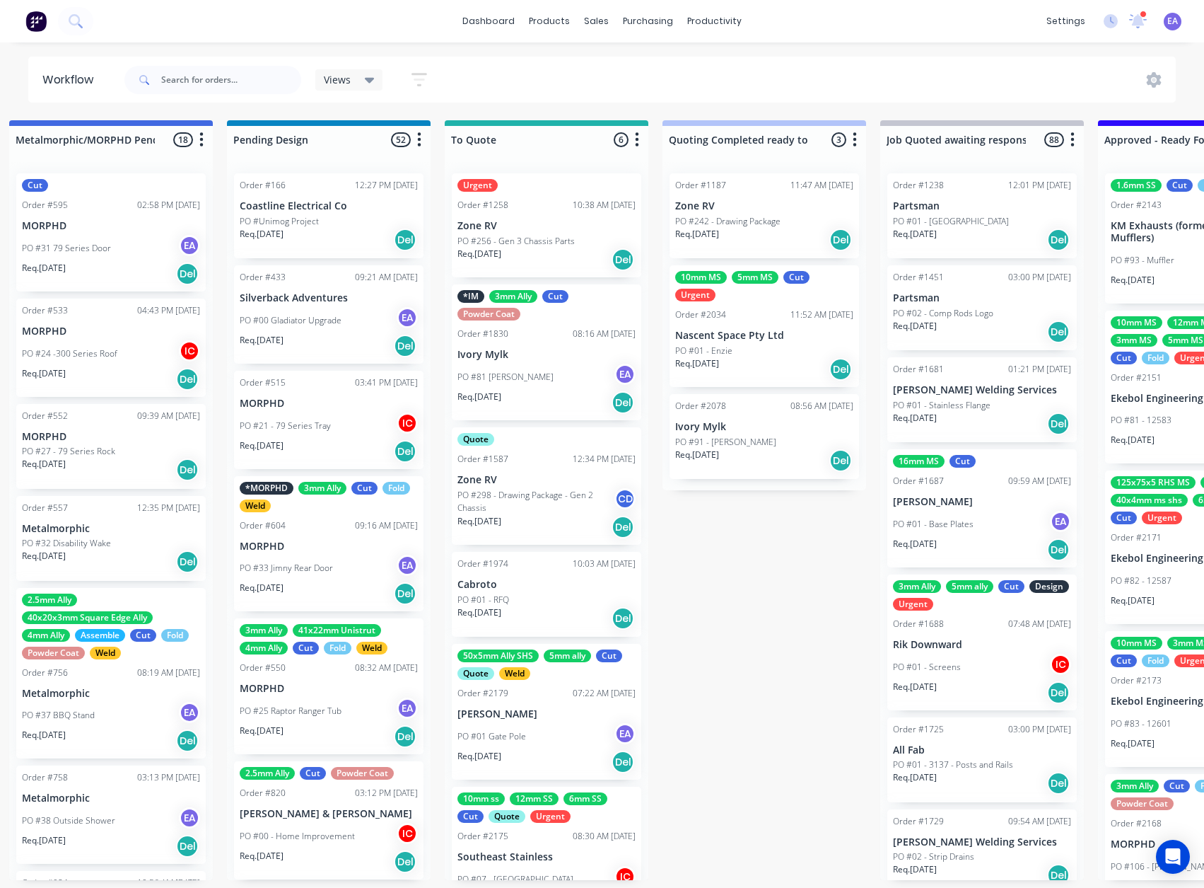
drag, startPoint x: 603, startPoint y: 372, endPoint x: 651, endPoint y: 374, distance: 48.8
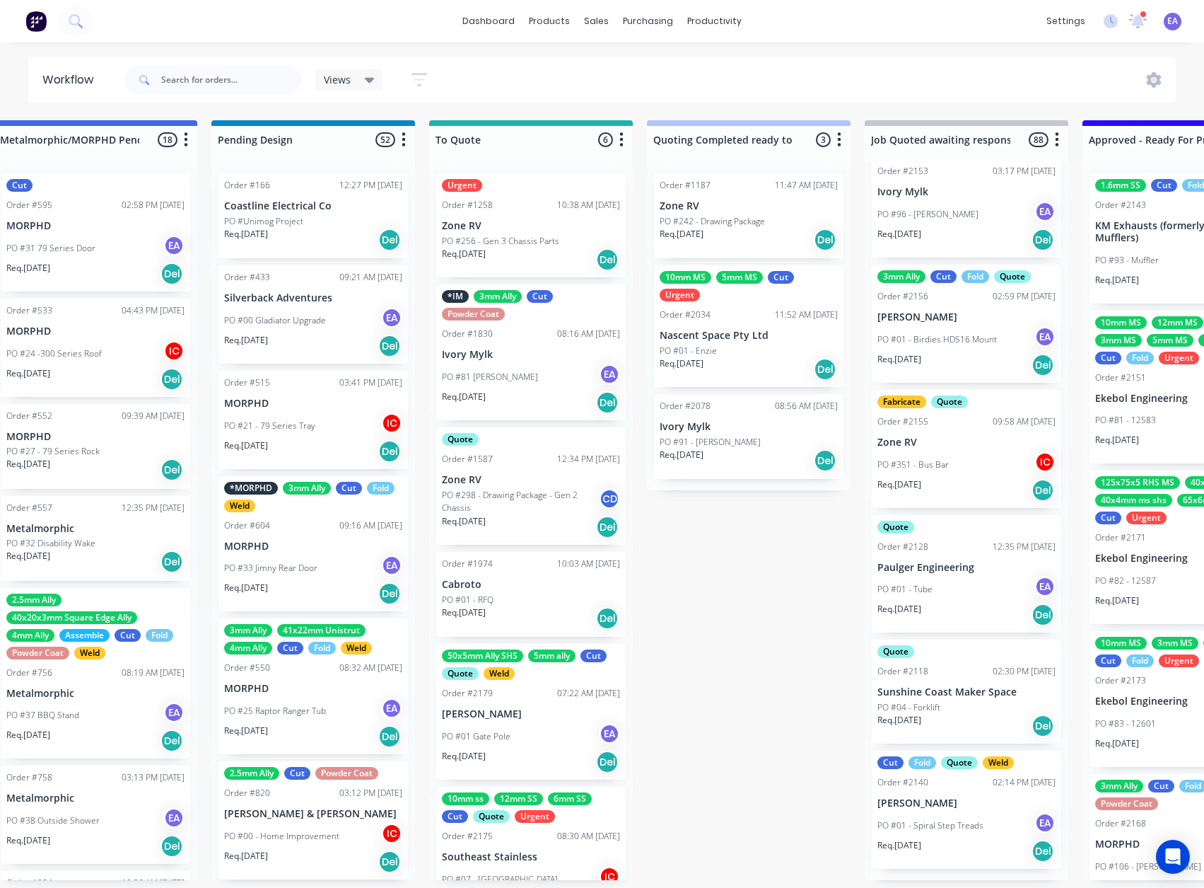
scroll to position [9995, 0]
click at [960, 821] on div "PO #01 - Spiral Step Treads EA" at bounding box center [967, 825] width 178 height 27
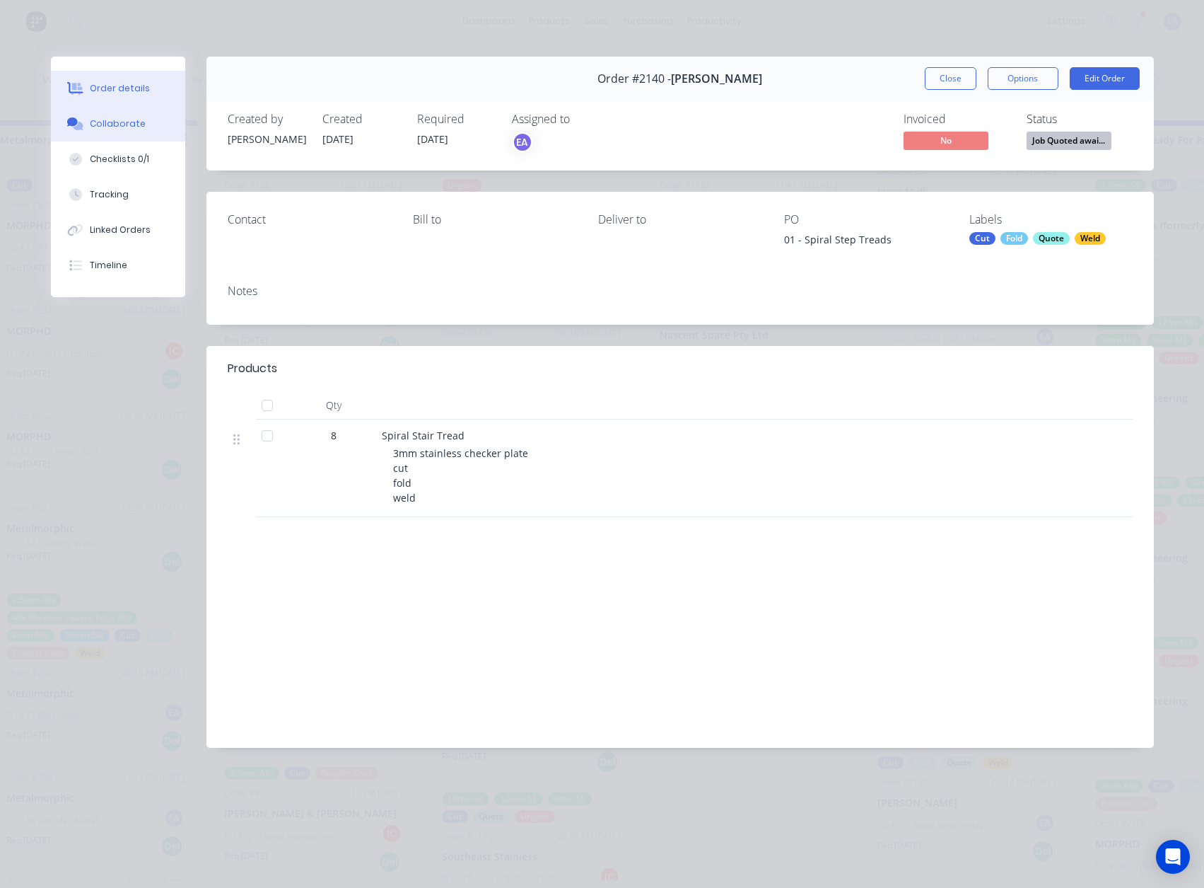
click at [125, 125] on div "Collaborate" at bounding box center [118, 123] width 56 height 13
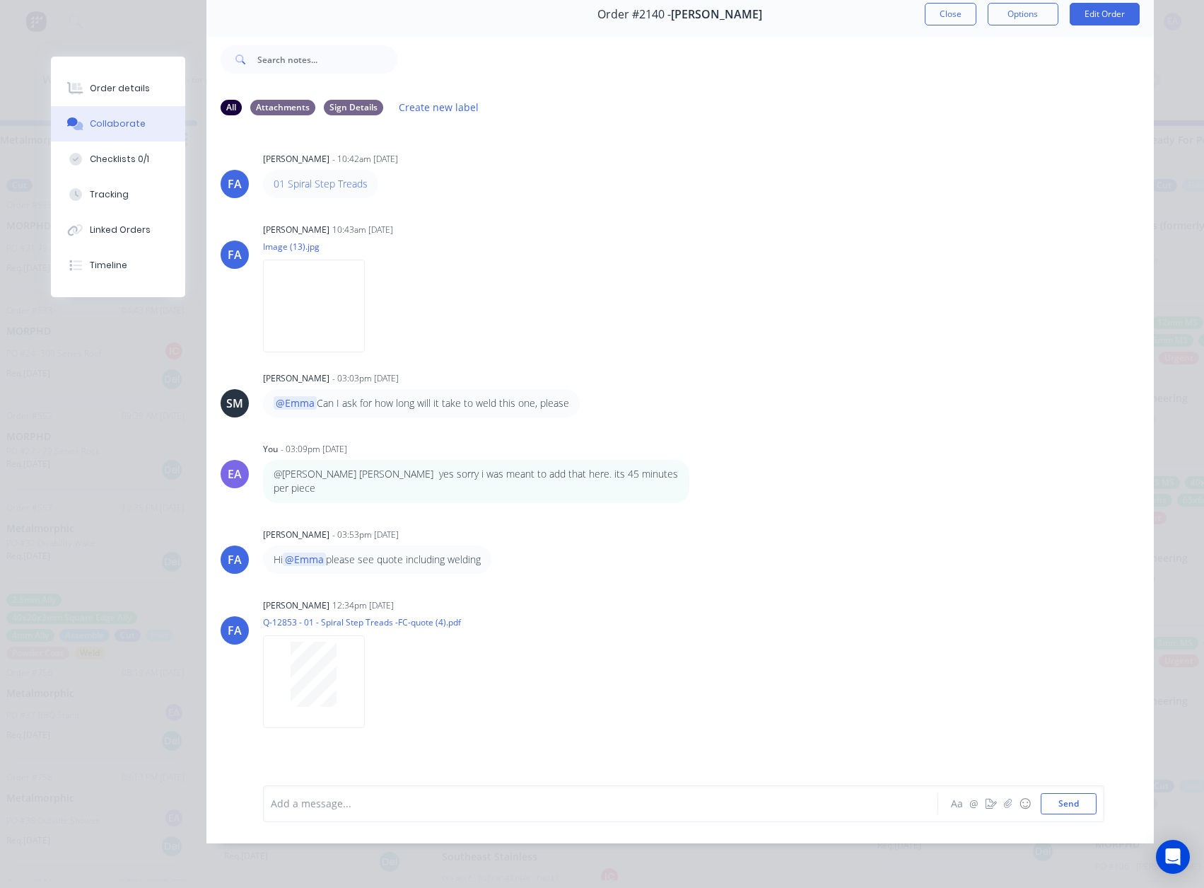
scroll to position [75, 0]
